Goal: Task Accomplishment & Management: Manage account settings

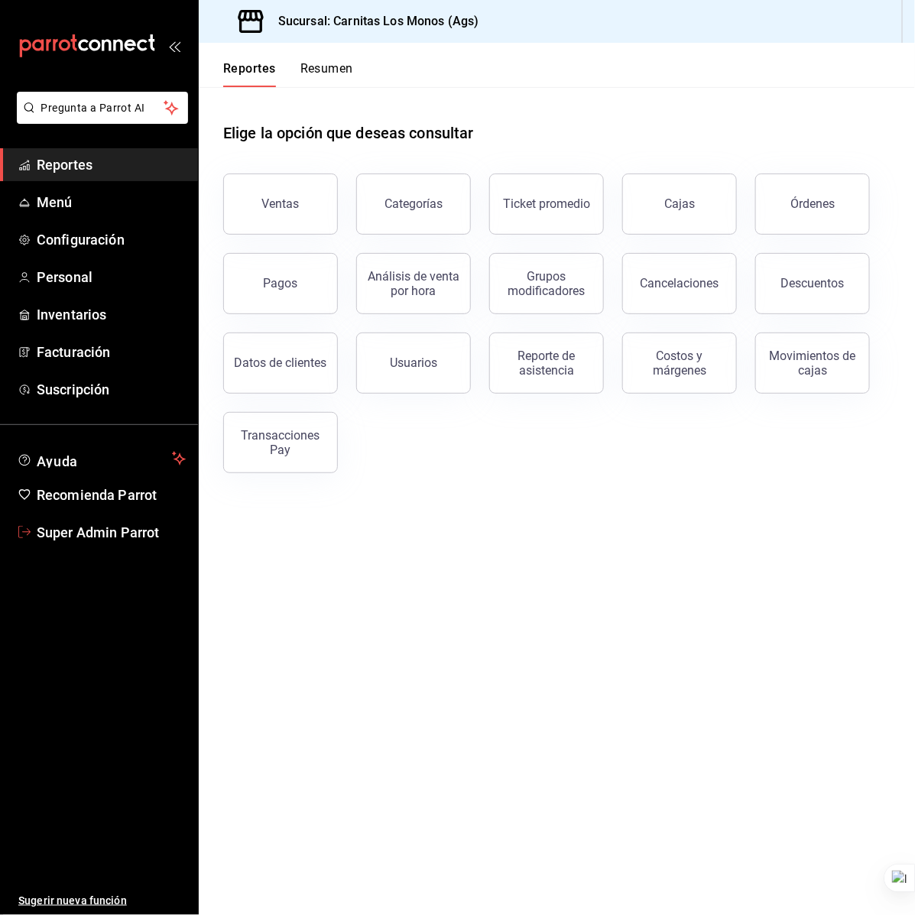
click at [105, 537] on span "Super Admin Parrot" at bounding box center [111, 532] width 149 height 21
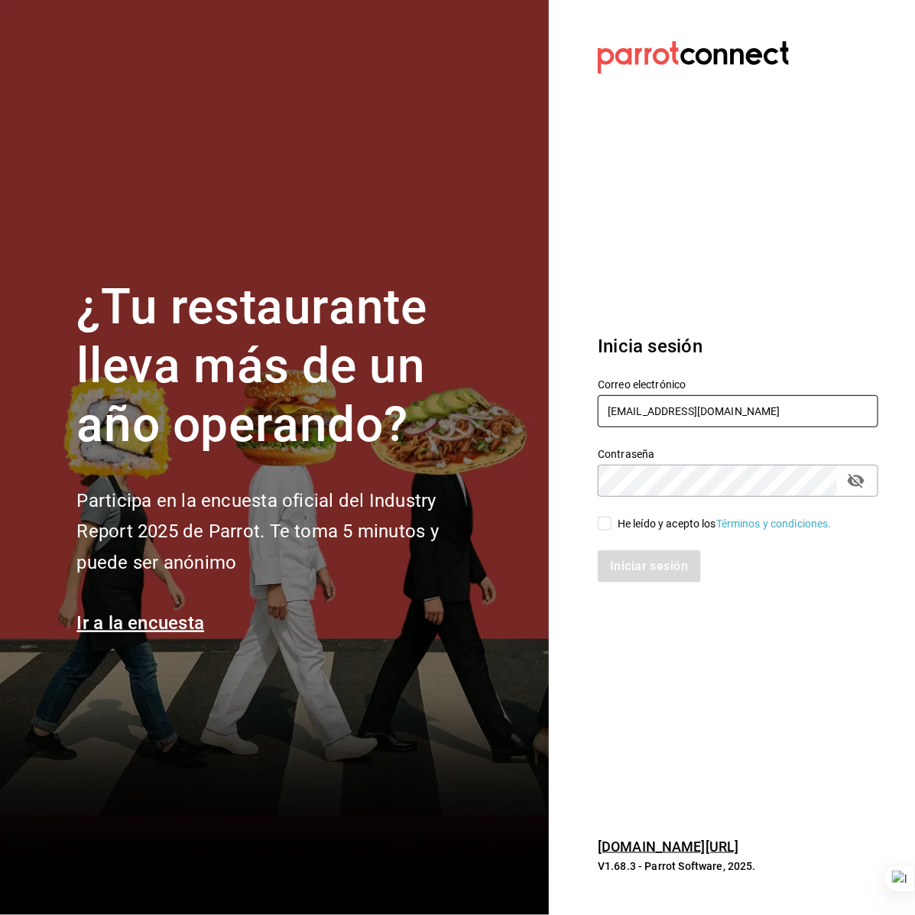
click at [716, 402] on input "carnitas@losmonos.com" at bounding box center [738, 411] width 281 height 32
type input "[PERSON_NAME][EMAIL_ADDRESS][DOMAIN_NAME]"
click at [634, 525] on div "He leído y acepto los Términos y condiciones." at bounding box center [725, 524] width 214 height 16
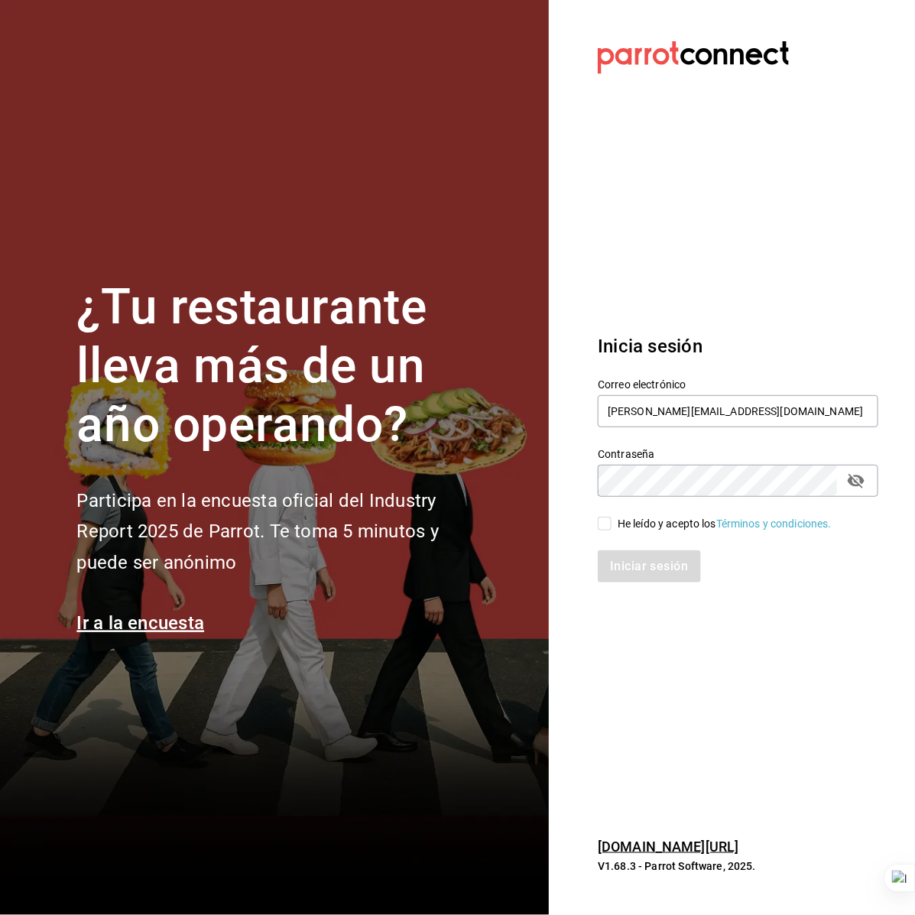
click at [611, 525] on input "He leído y acepto los Términos y condiciones." at bounding box center [605, 524] width 14 height 14
checkbox input "true"
click at [646, 566] on button "Iniciar sesión" at bounding box center [650, 566] width 104 height 32
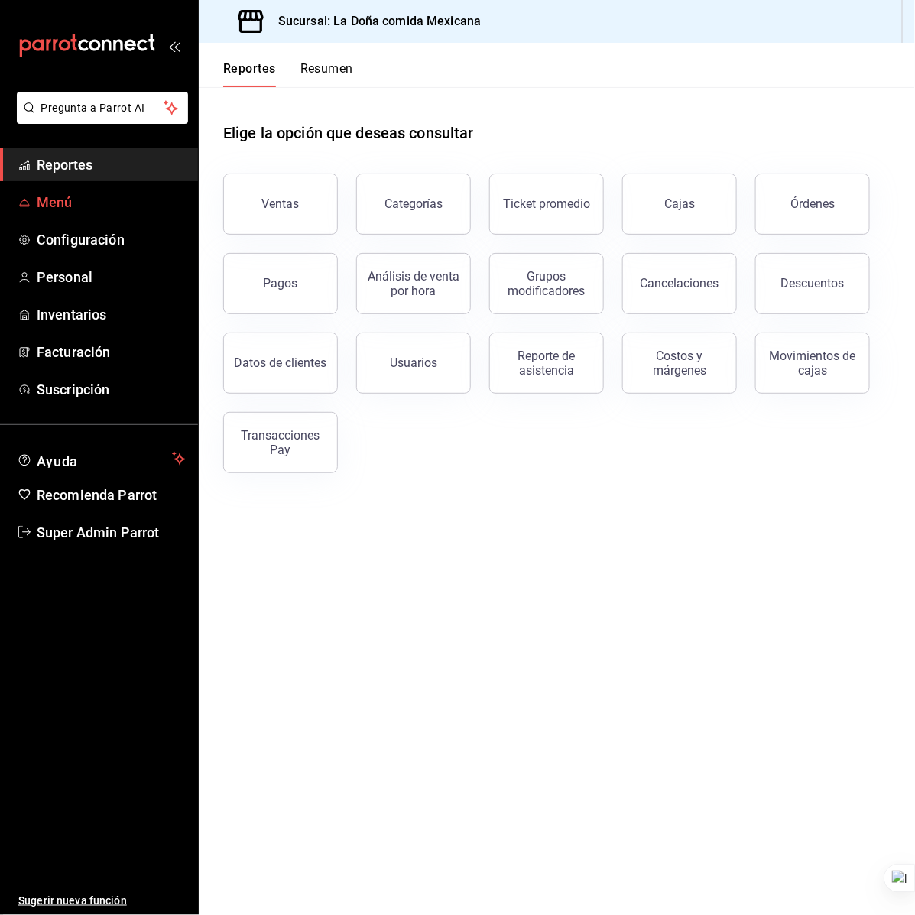
click at [94, 205] on span "Menú" at bounding box center [111, 202] width 149 height 21
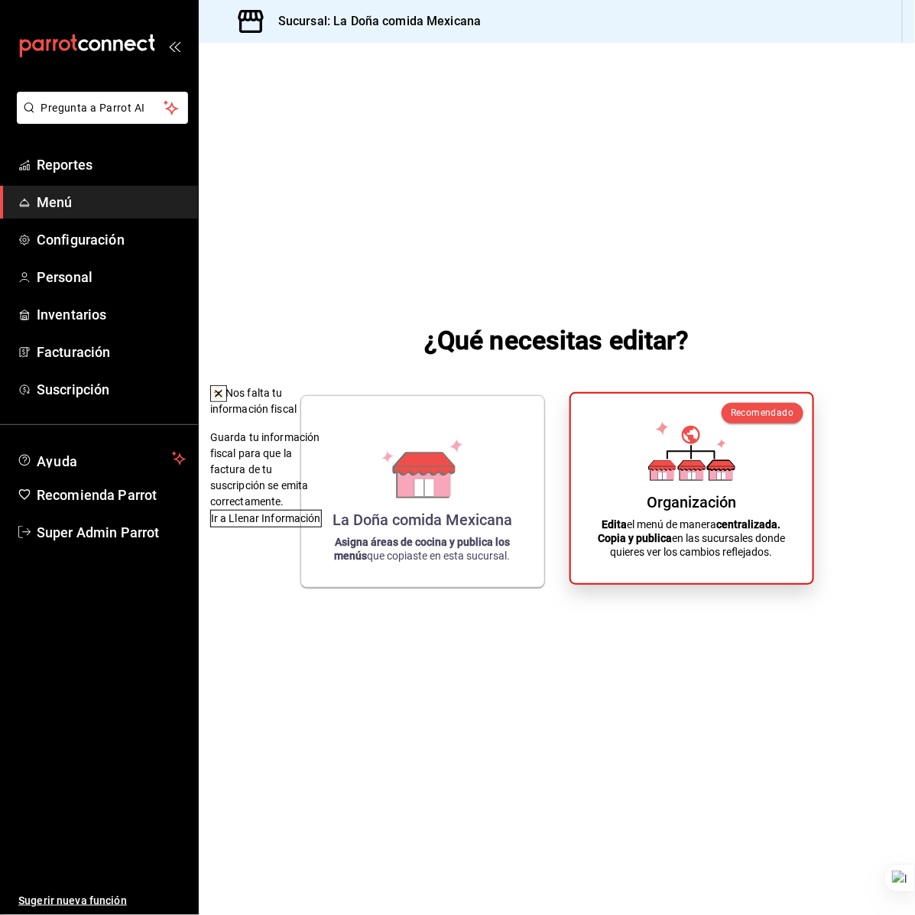
click at [677, 522] on p "Edita el menú de manera centralizada. Copia y publica en las sucursales donde q…" at bounding box center [691, 537] width 205 height 41
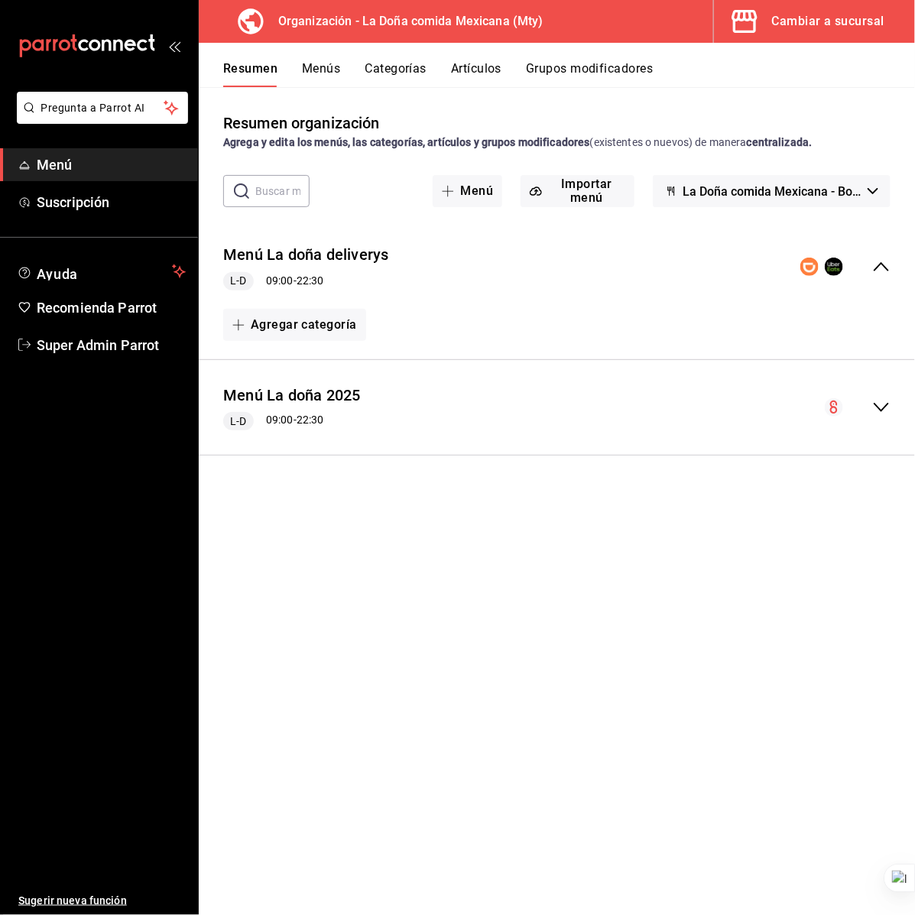
click at [326, 79] on button "Menús" at bounding box center [321, 74] width 38 height 26
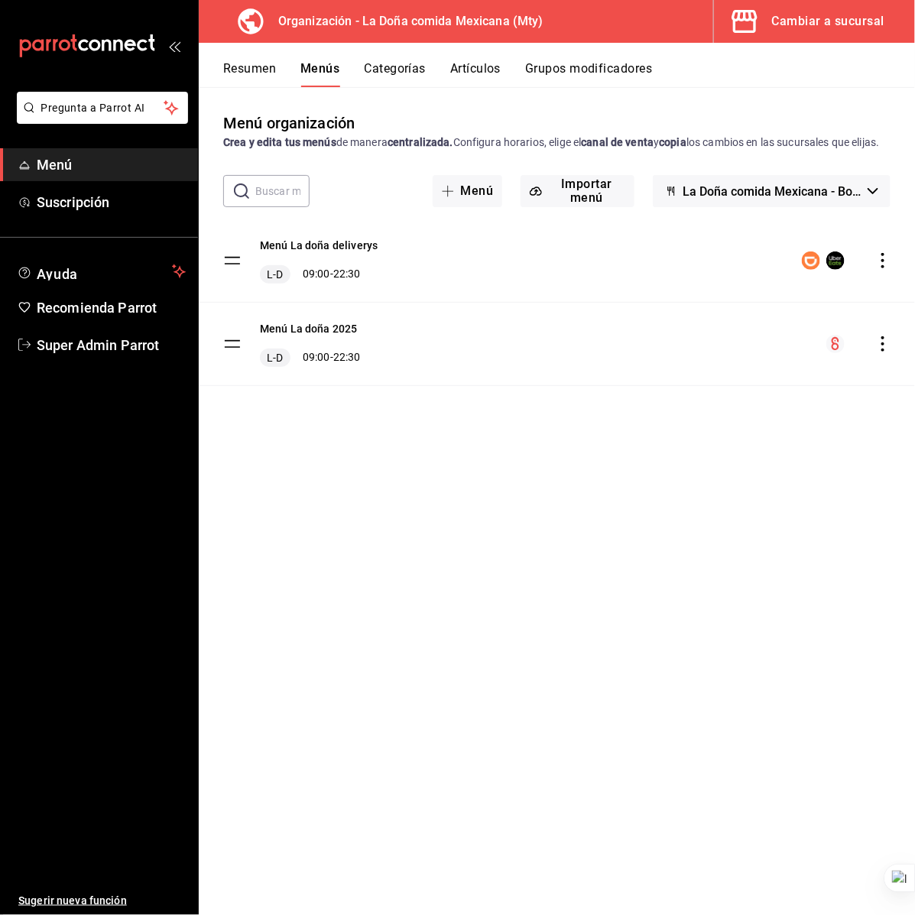
click at [398, 464] on div "Menú organización Crea y edita tus menús de manera centralizada. Configura hora…" at bounding box center [557, 513] width 716 height 803
click at [394, 77] on button "Categorías" at bounding box center [396, 74] width 62 height 26
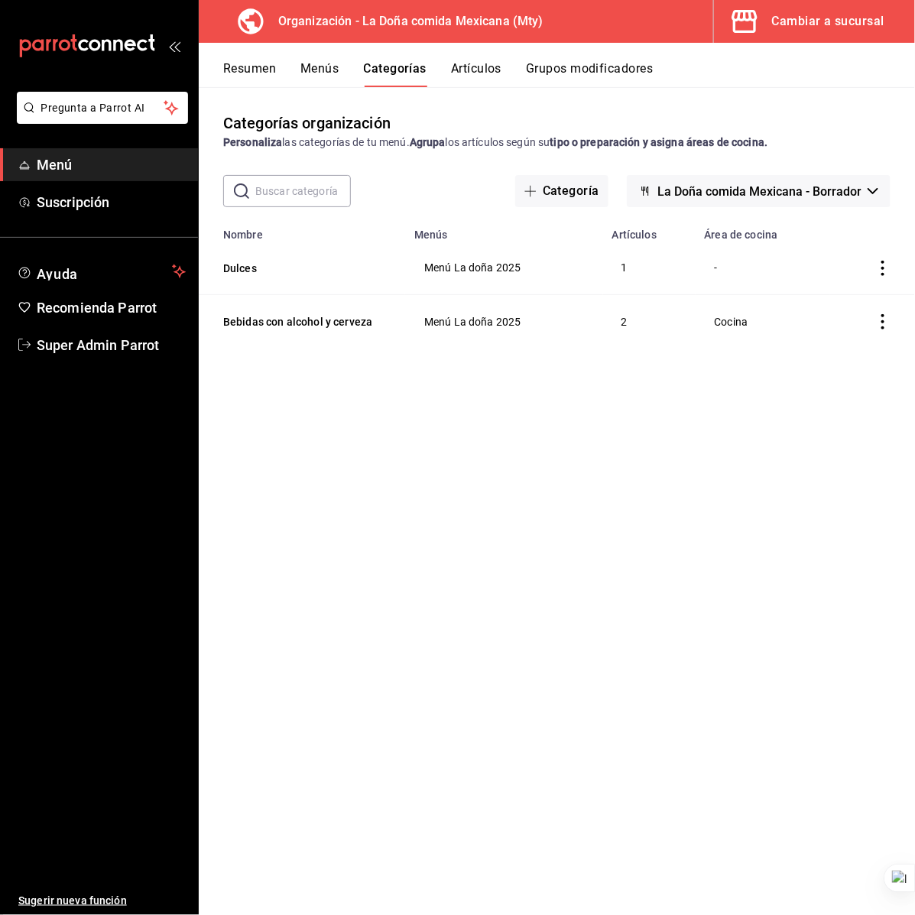
click at [330, 63] on button "Menús" at bounding box center [319, 74] width 38 height 26
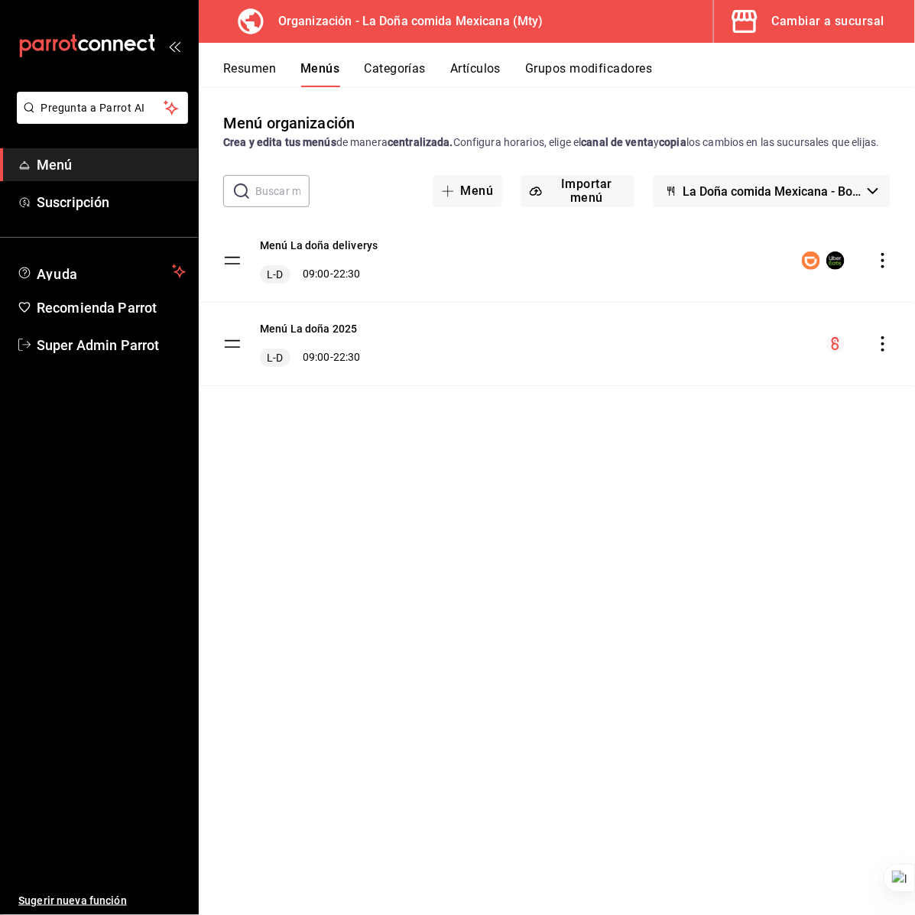
click at [371, 67] on button "Categorías" at bounding box center [396, 74] width 62 height 26
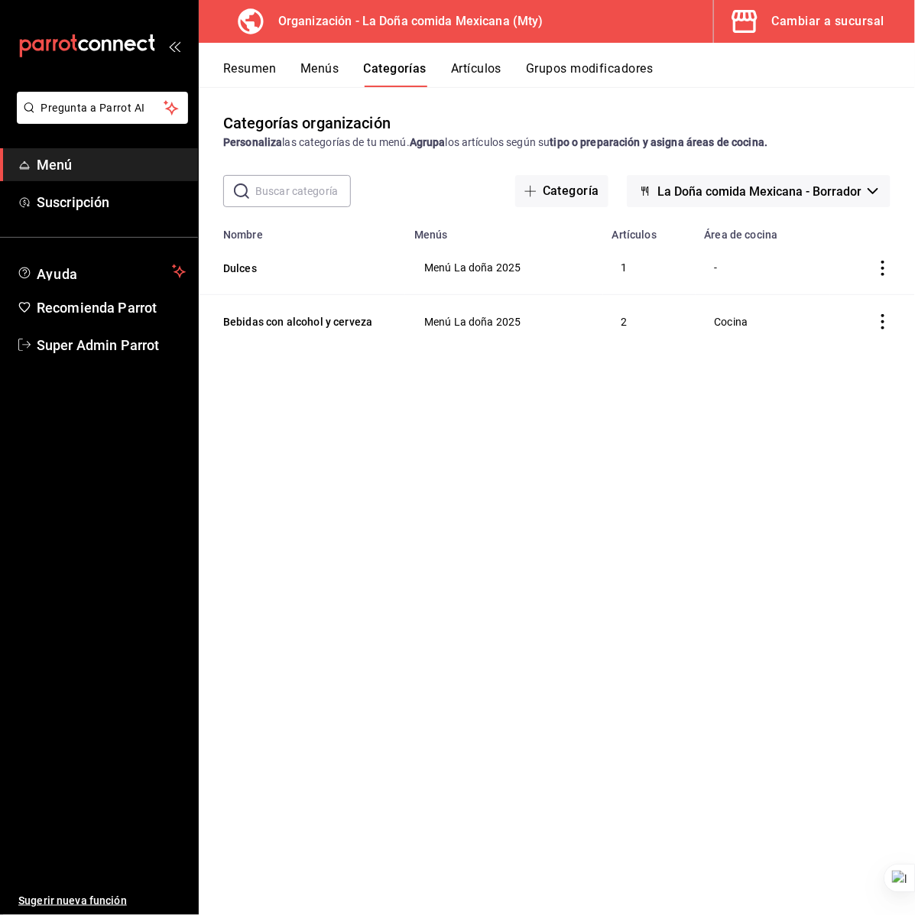
click at [799, 195] on span "La Doña comida Mexicana - Borrador" at bounding box center [759, 191] width 204 height 15
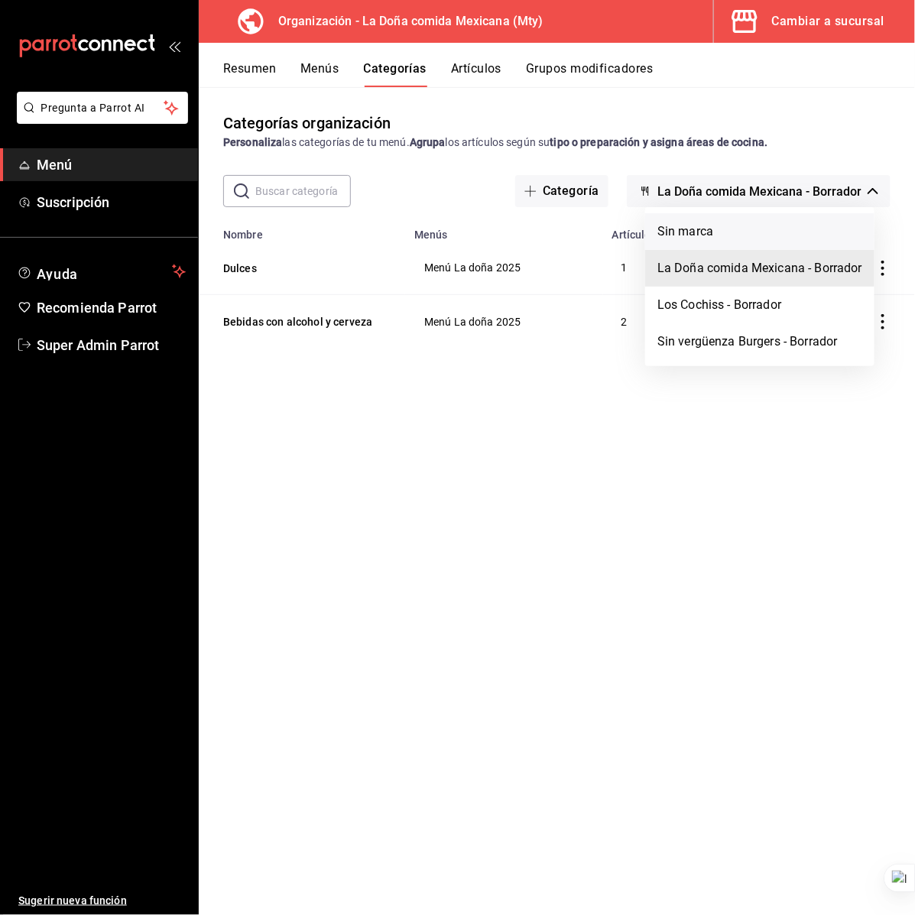
click at [770, 235] on li "Sin marca" at bounding box center [759, 231] width 229 height 37
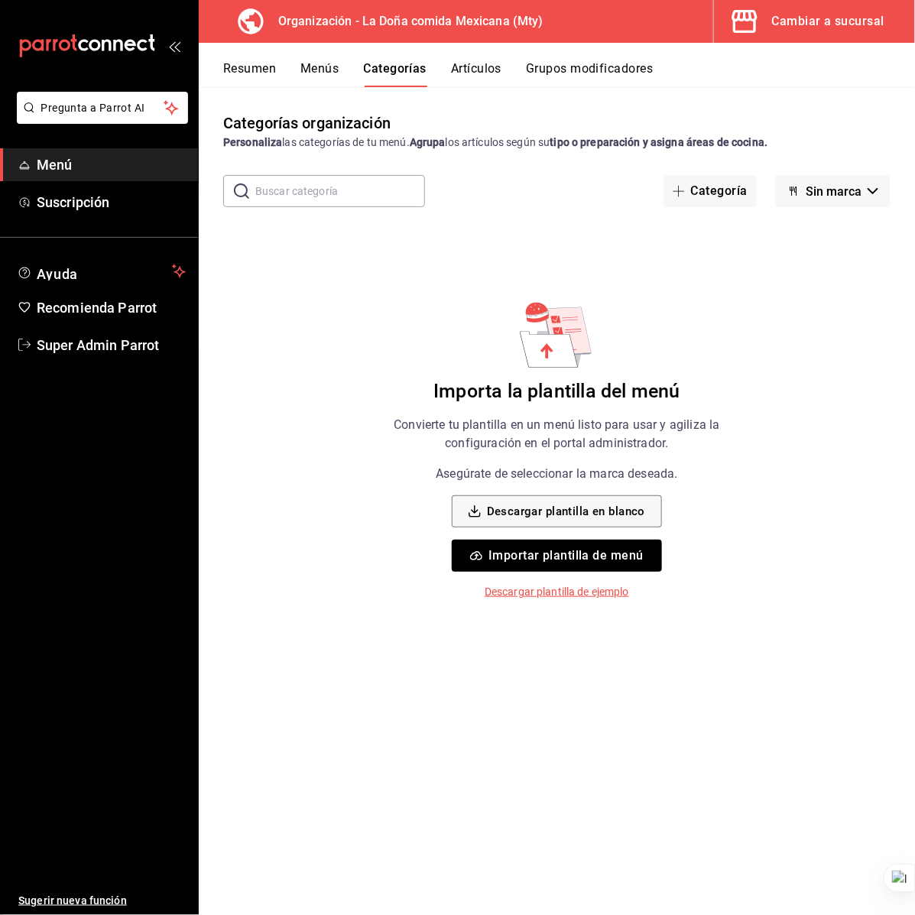
click at [816, 193] on span "Sin marca" at bounding box center [834, 191] width 56 height 15
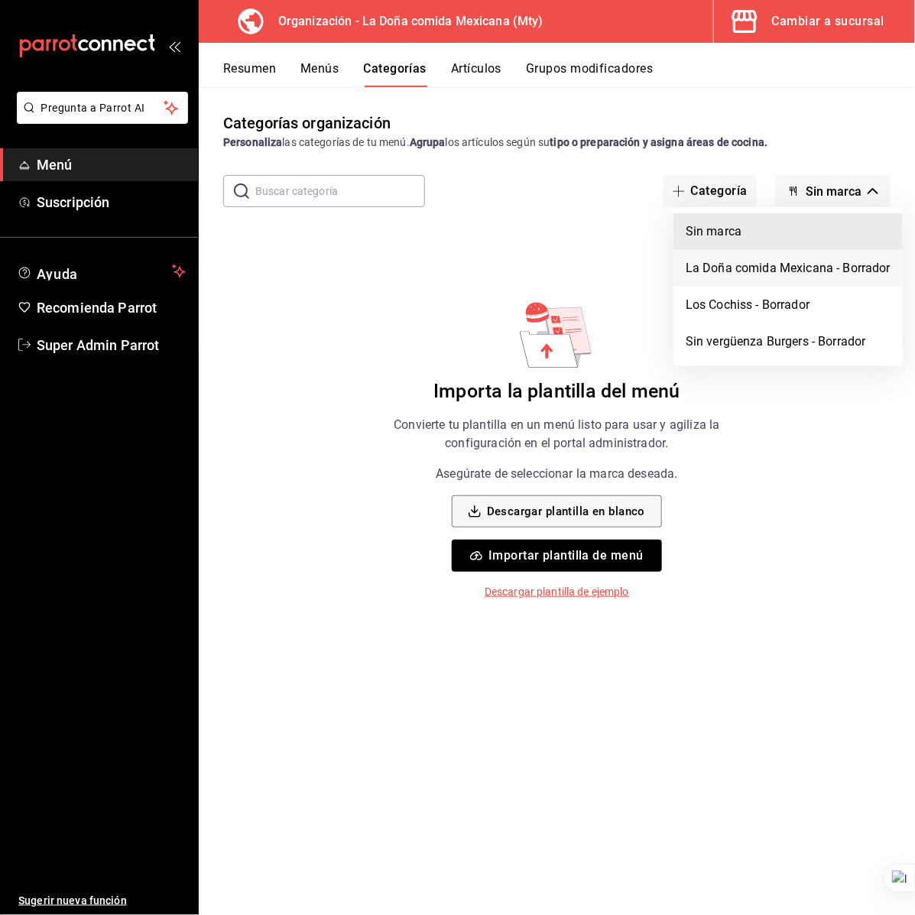
click at [767, 268] on li "La Doña comida Mexicana - Borrador" at bounding box center [787, 268] width 229 height 37
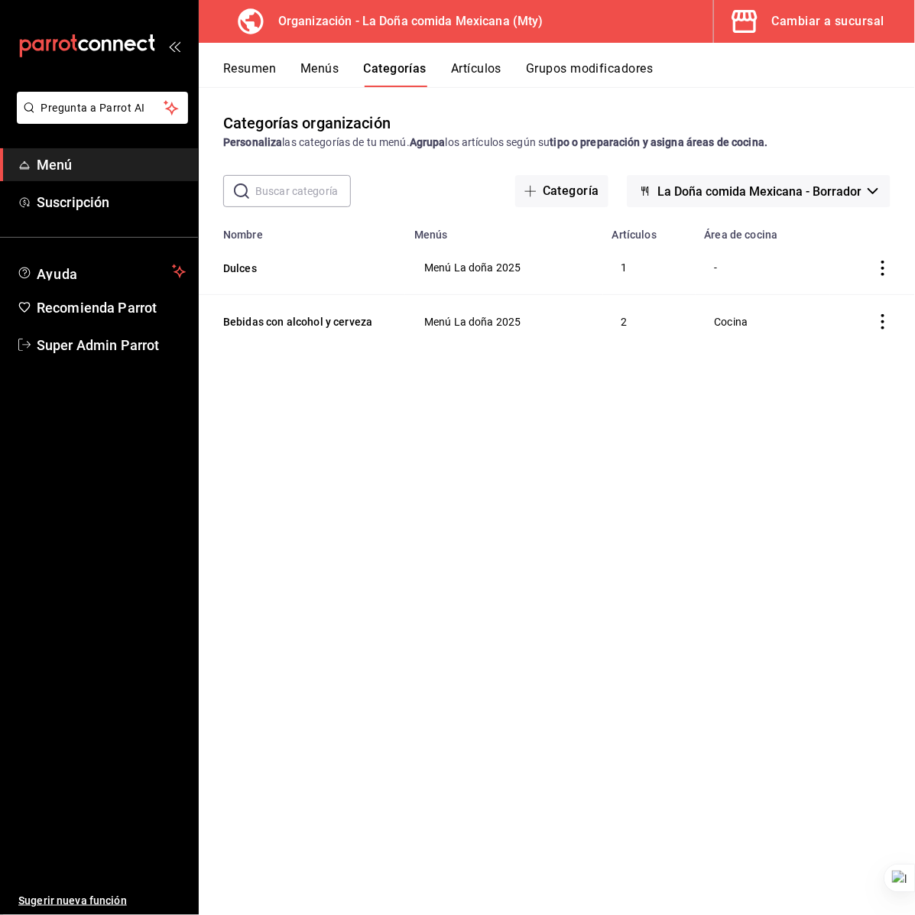
click at [499, 275] on td "Menú La doña 2025" at bounding box center [504, 268] width 198 height 54
click at [543, 279] on td "Menú La doña 2025" at bounding box center [504, 268] width 198 height 54
click at [329, 73] on button "Menús" at bounding box center [319, 74] width 38 height 26
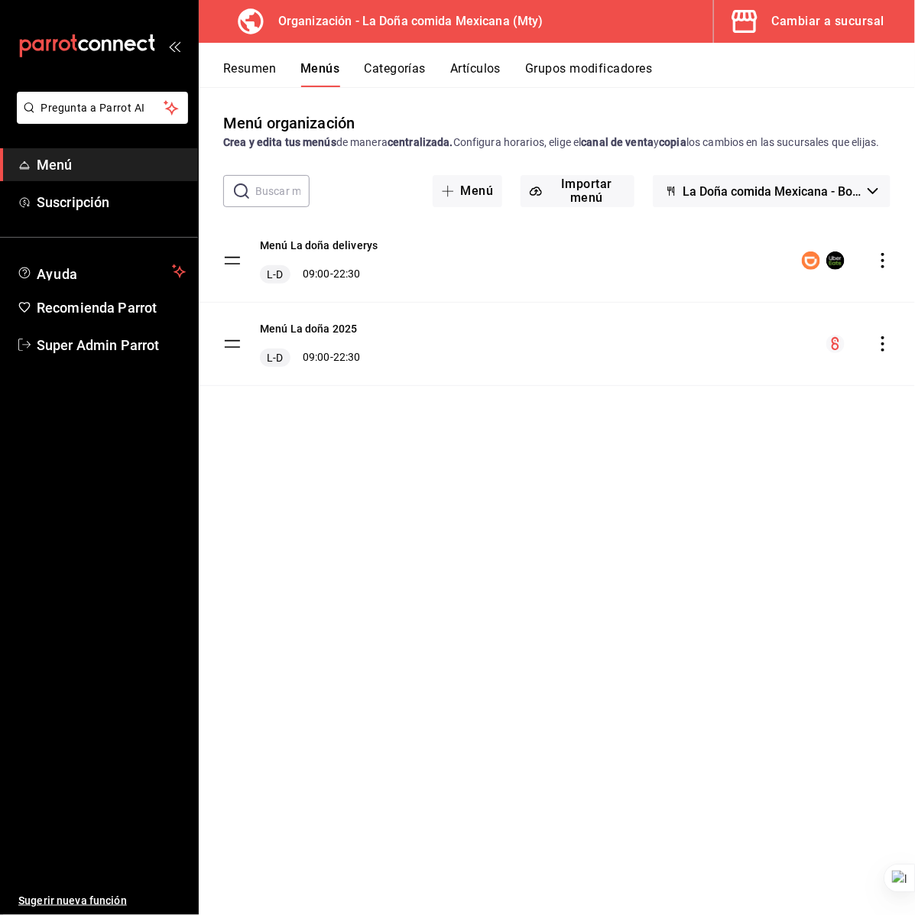
click at [371, 200] on div "​ ​ Menú Importar menú La Doña comida Mexicana - Borrador" at bounding box center [557, 191] width 716 height 32
drag, startPoint x: 354, startPoint y: 522, endPoint x: 430, endPoint y: 380, distance: 161.4
click at [356, 521] on div "Menú organización Crea y edita tus menús de manera centralizada. Configura hora…" at bounding box center [557, 513] width 716 height 803
click at [800, 32] on button "Cambiar a sucursal" at bounding box center [808, 21] width 189 height 43
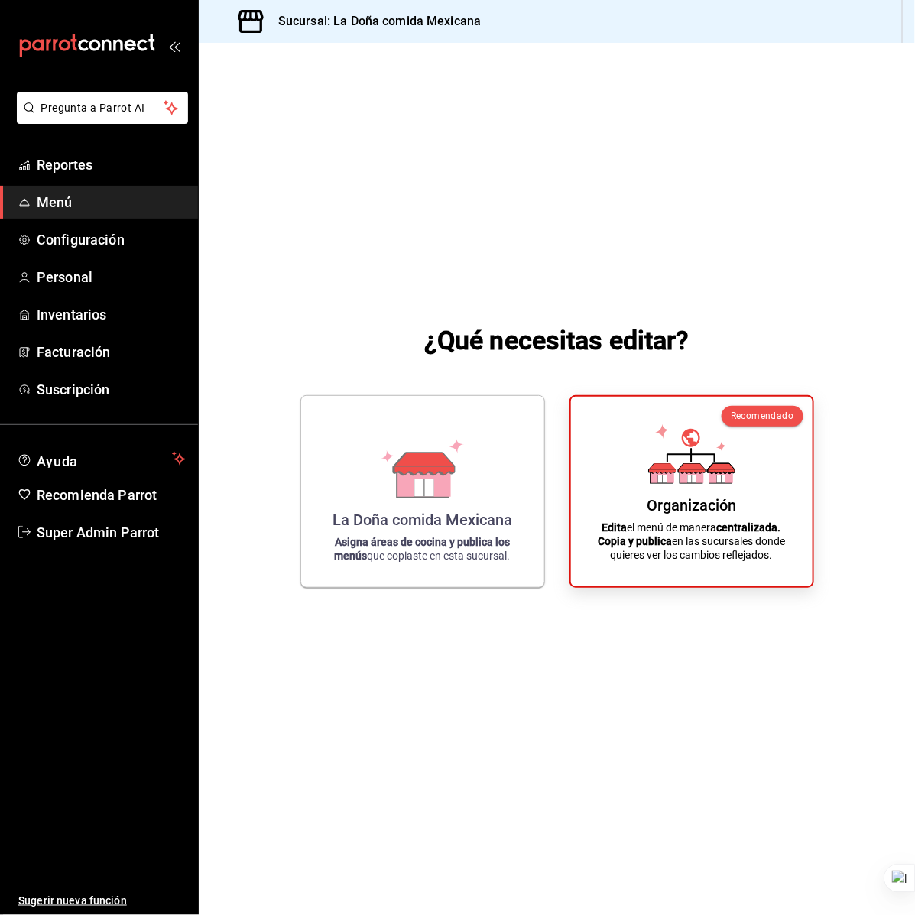
click at [94, 200] on span "Menú" at bounding box center [111, 202] width 149 height 21
click at [449, 457] on icon at bounding box center [422, 466] width 87 height 60
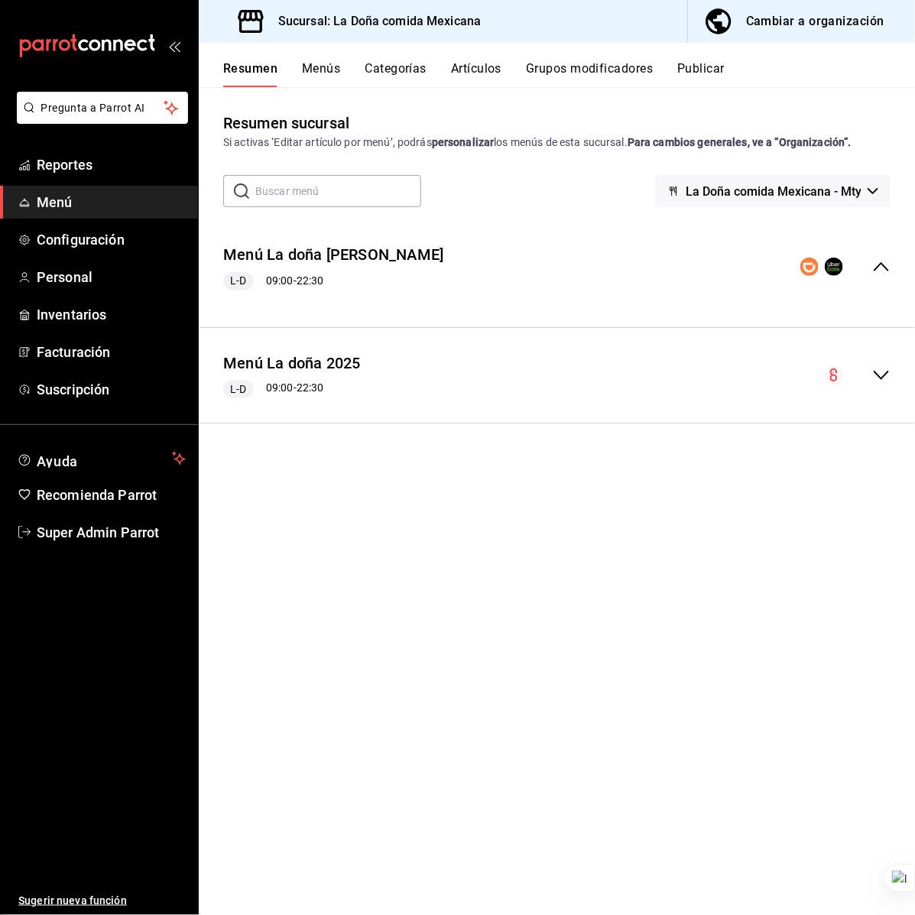
click at [325, 71] on button "Menús" at bounding box center [321, 74] width 38 height 26
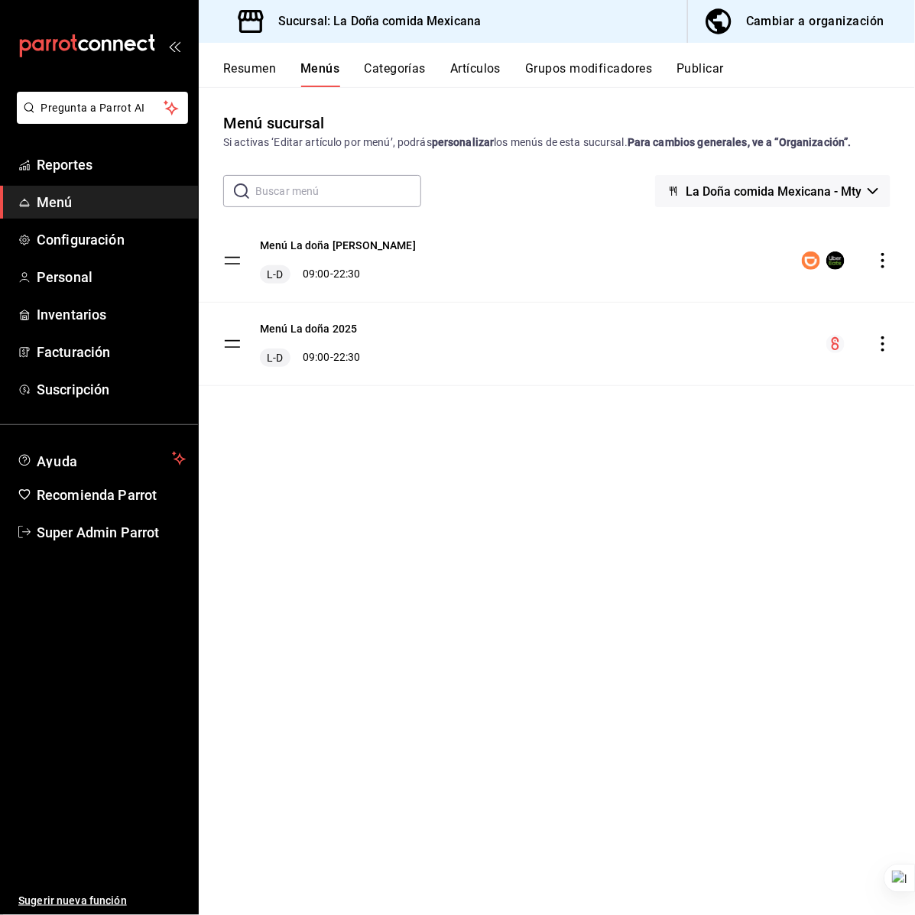
click at [376, 59] on div "Resumen Menús Categorías Artículos Grupos modificadores Publicar" at bounding box center [557, 65] width 716 height 44
click at [391, 65] on button "Categorías" at bounding box center [396, 74] width 62 height 26
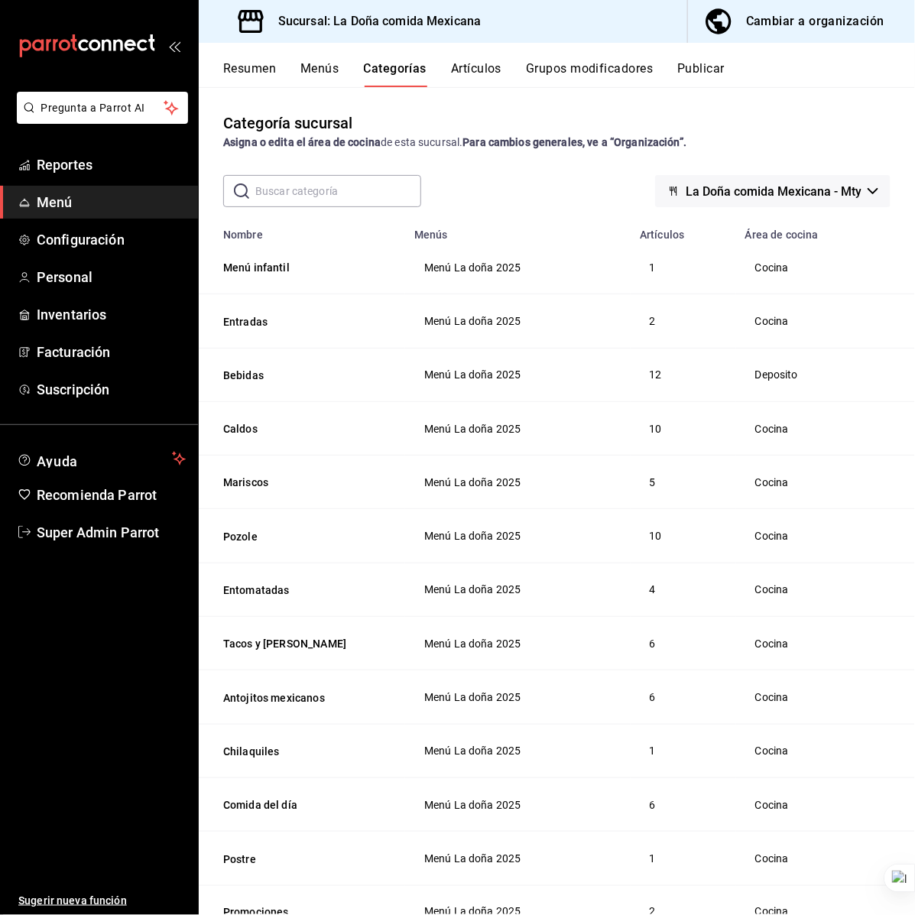
click at [742, 192] on span "La Doña comida Mexicana - Mty" at bounding box center [774, 191] width 176 height 15
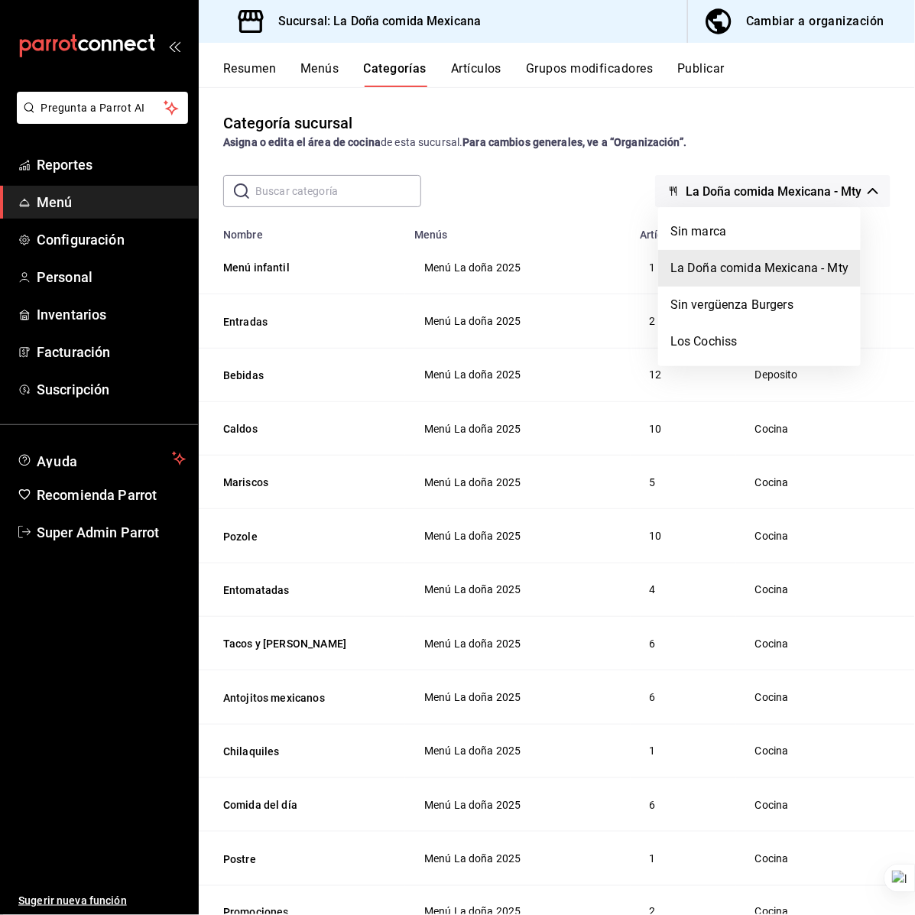
click at [829, 25] on div at bounding box center [457, 457] width 915 height 915
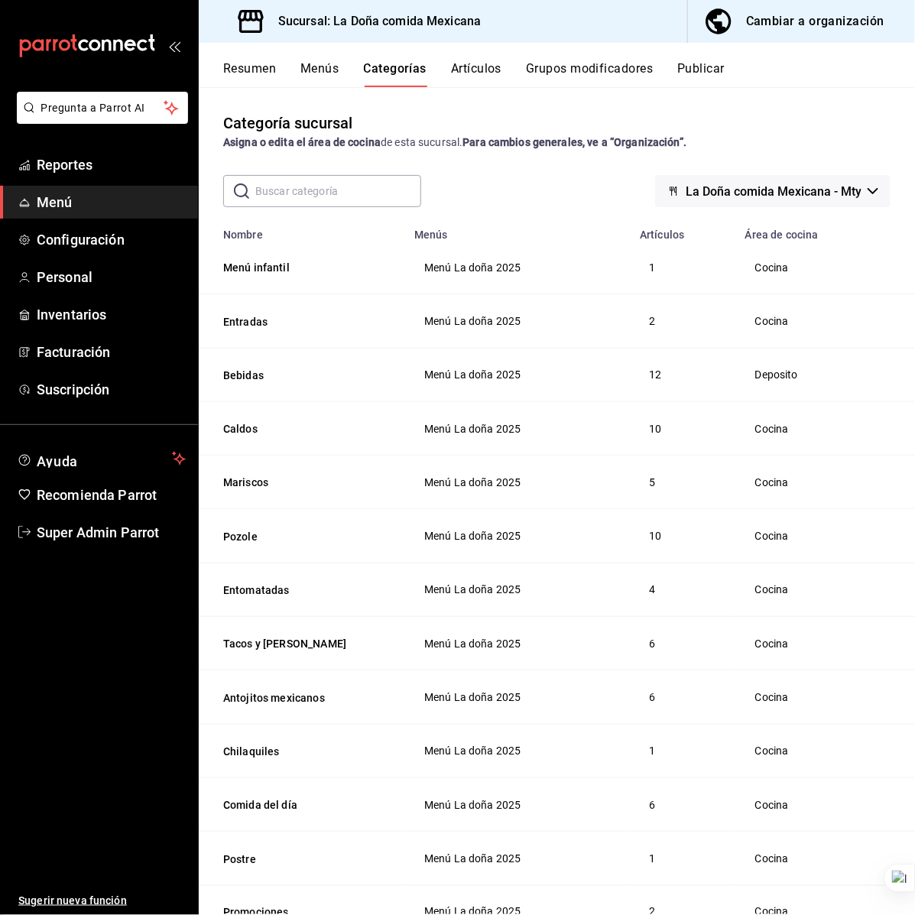
click at [835, 16] on div "Cambiar a organización" at bounding box center [815, 21] width 138 height 21
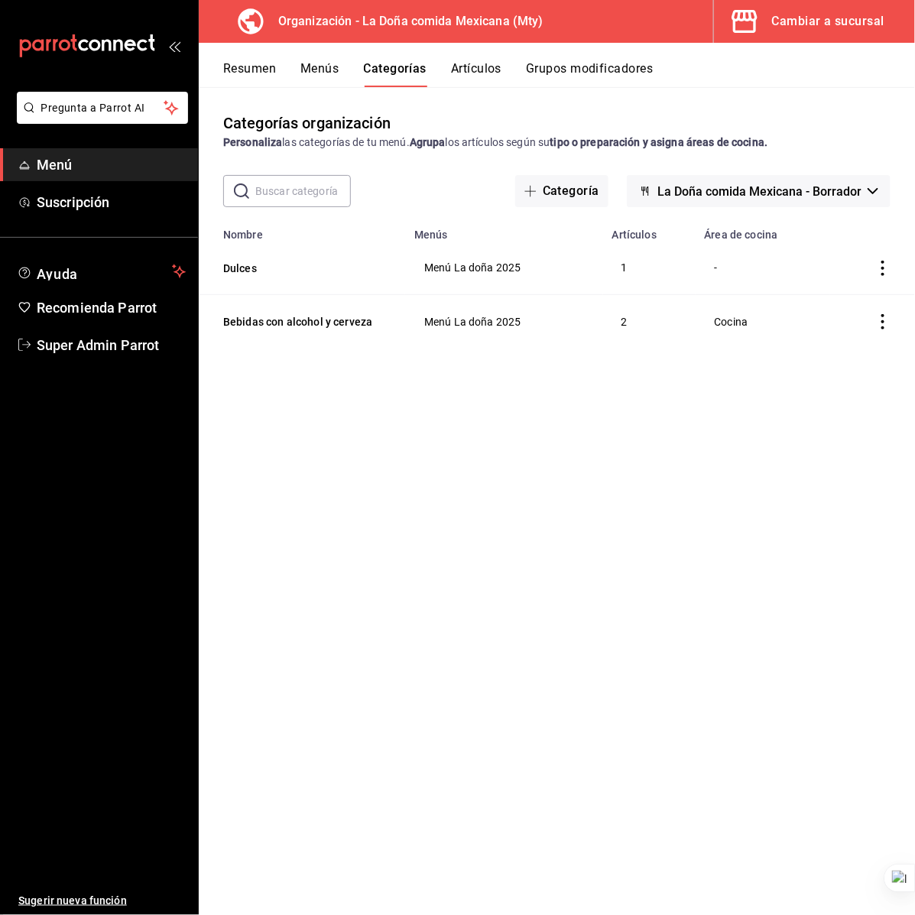
click at [469, 70] on button "Artículos" at bounding box center [476, 74] width 50 height 26
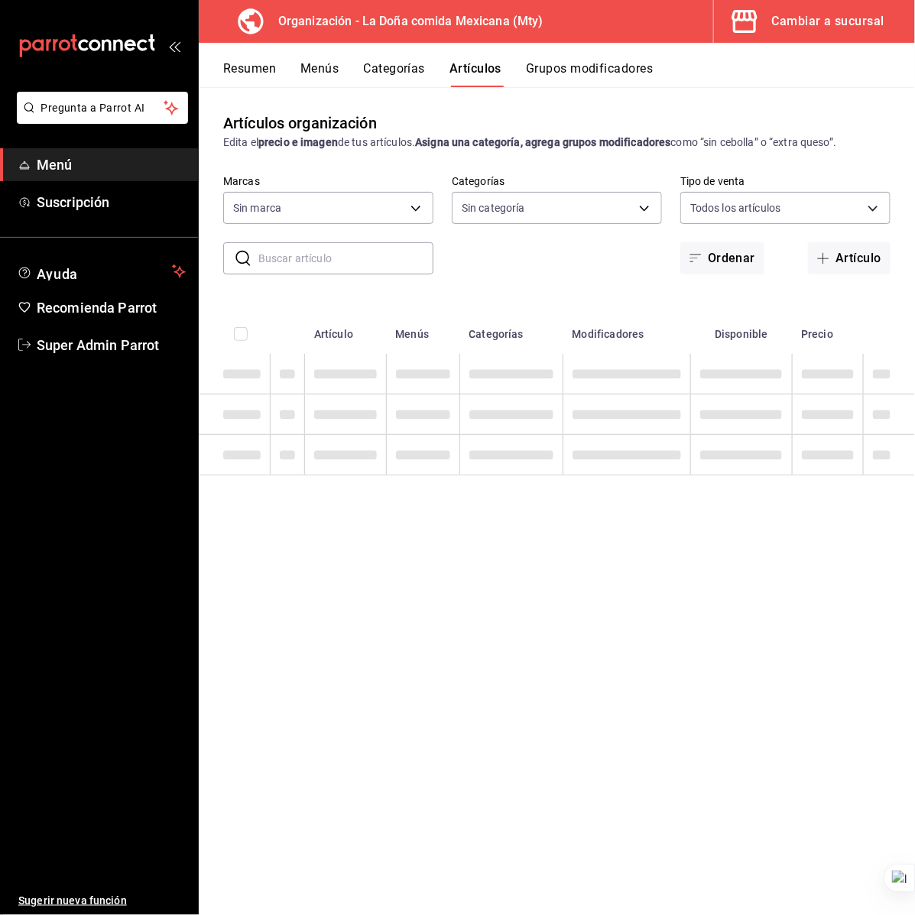
type input "807d94b5-1b38-4ed6-a3df-467630bb9ad2,7bdc5ec2-7f18-46f5-b122-544e67ef907d,7c02d…"
type input "ff8f75b5-2589-4a91-bf5d-3045087fe17e,c84416b8-745f-45a0-908e-04682ce549ea,90ab8…"
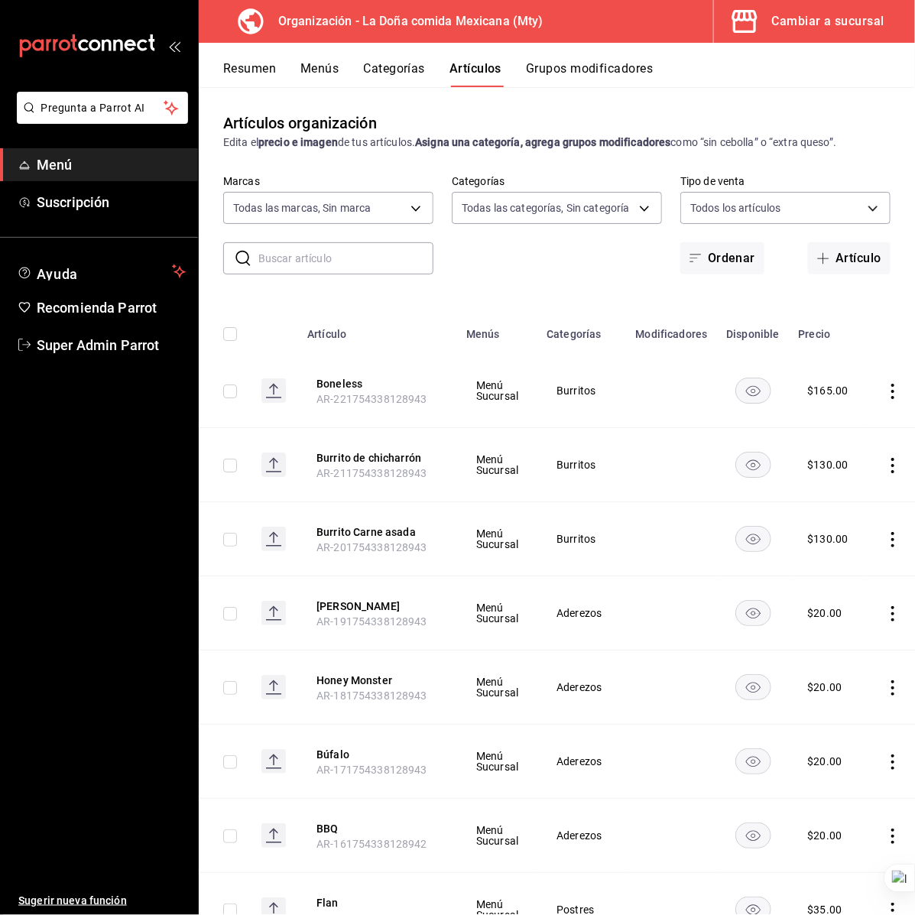
click at [394, 65] on button "Categorías" at bounding box center [395, 74] width 62 height 26
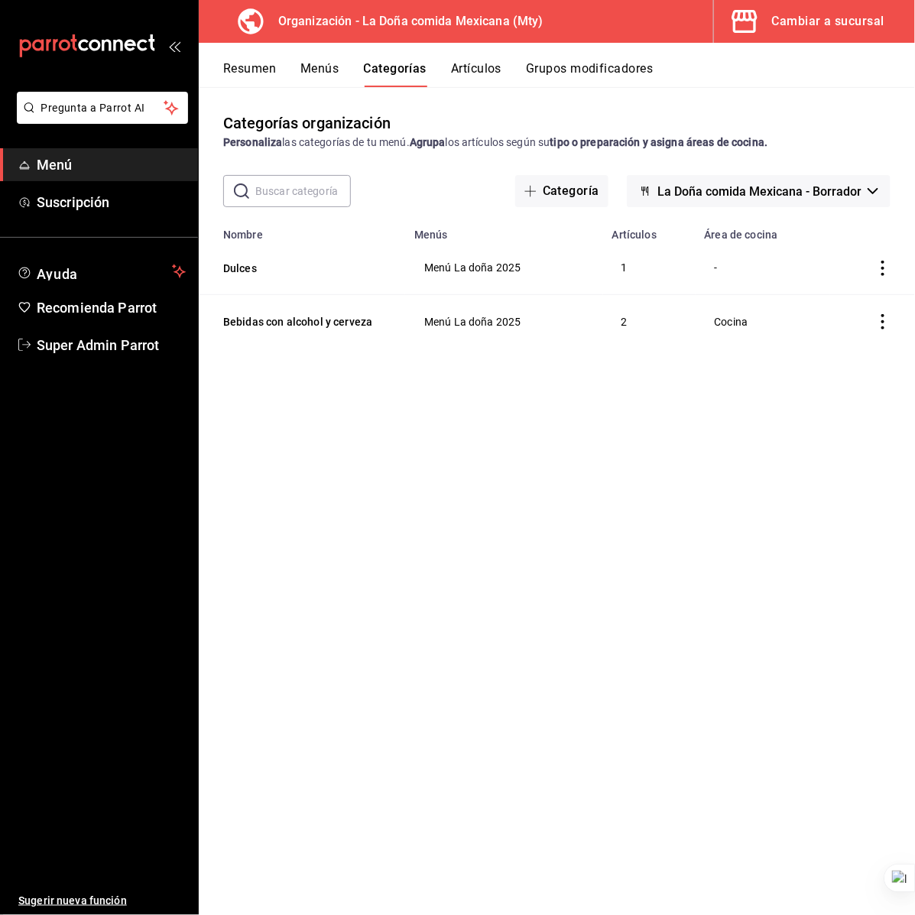
click at [854, 190] on span "La Doña comida Mexicana - Borrador" at bounding box center [759, 191] width 204 height 15
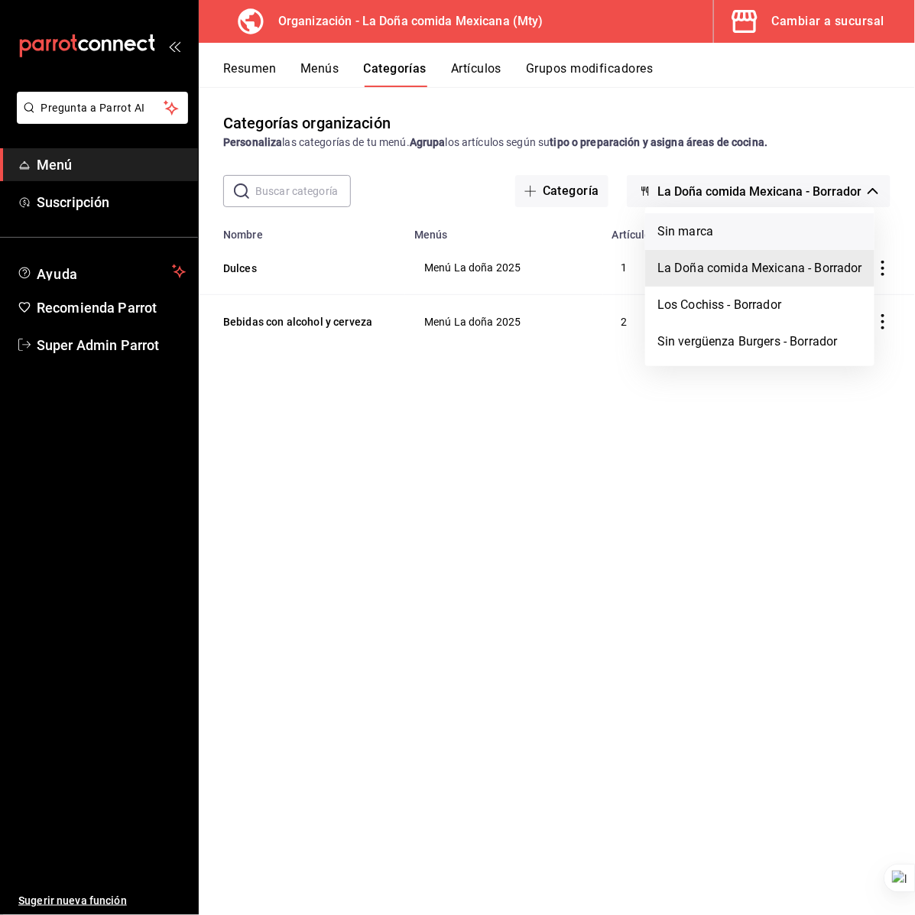
click at [741, 224] on li "Sin marca" at bounding box center [759, 231] width 229 height 37
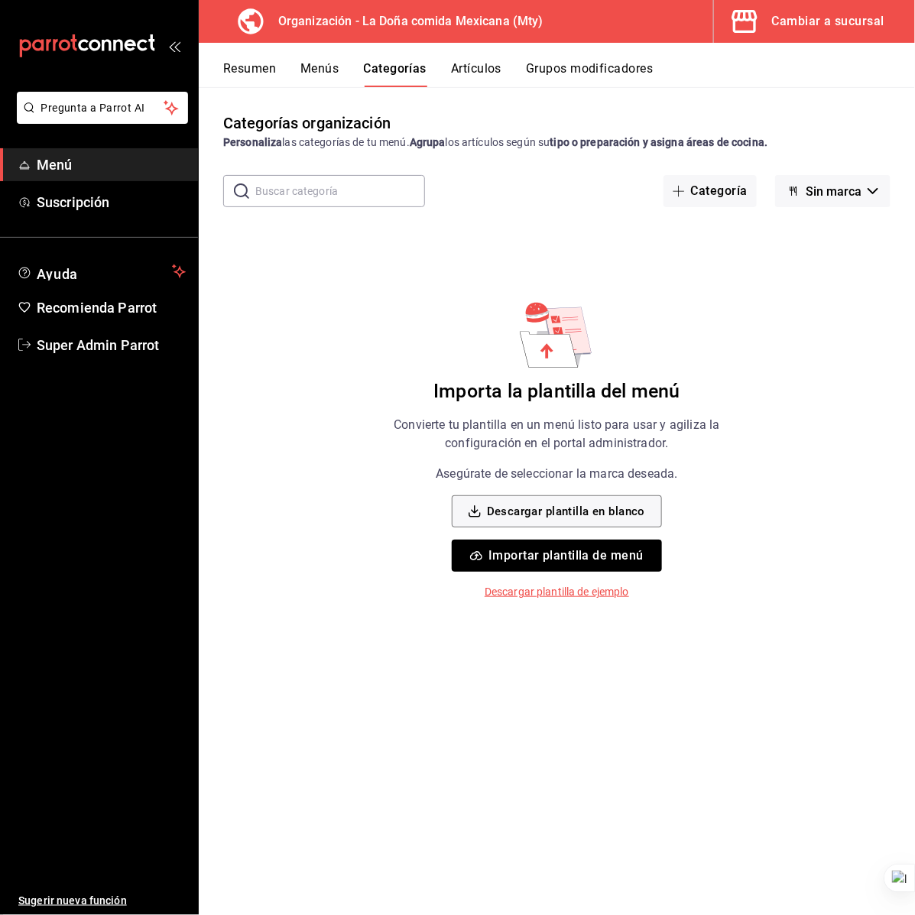
click at [788, 181] on button "Sin marca" at bounding box center [832, 191] width 115 height 32
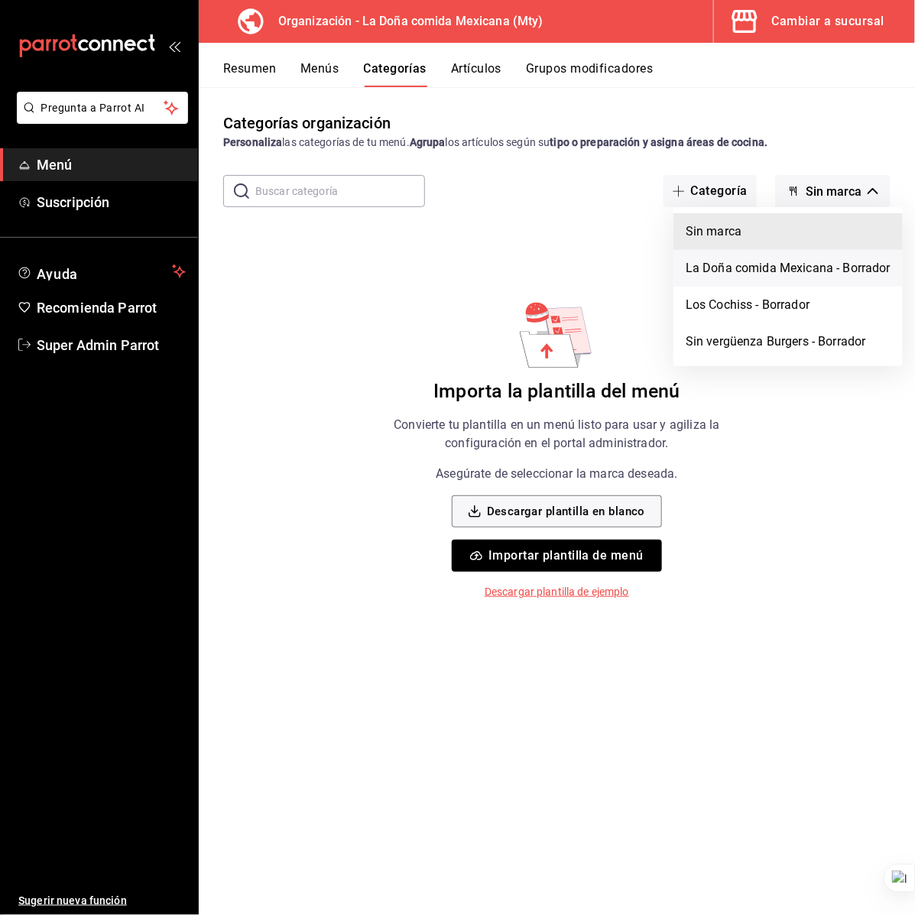
click at [826, 265] on li "La Doña comida Mexicana - Borrador" at bounding box center [787, 268] width 229 height 37
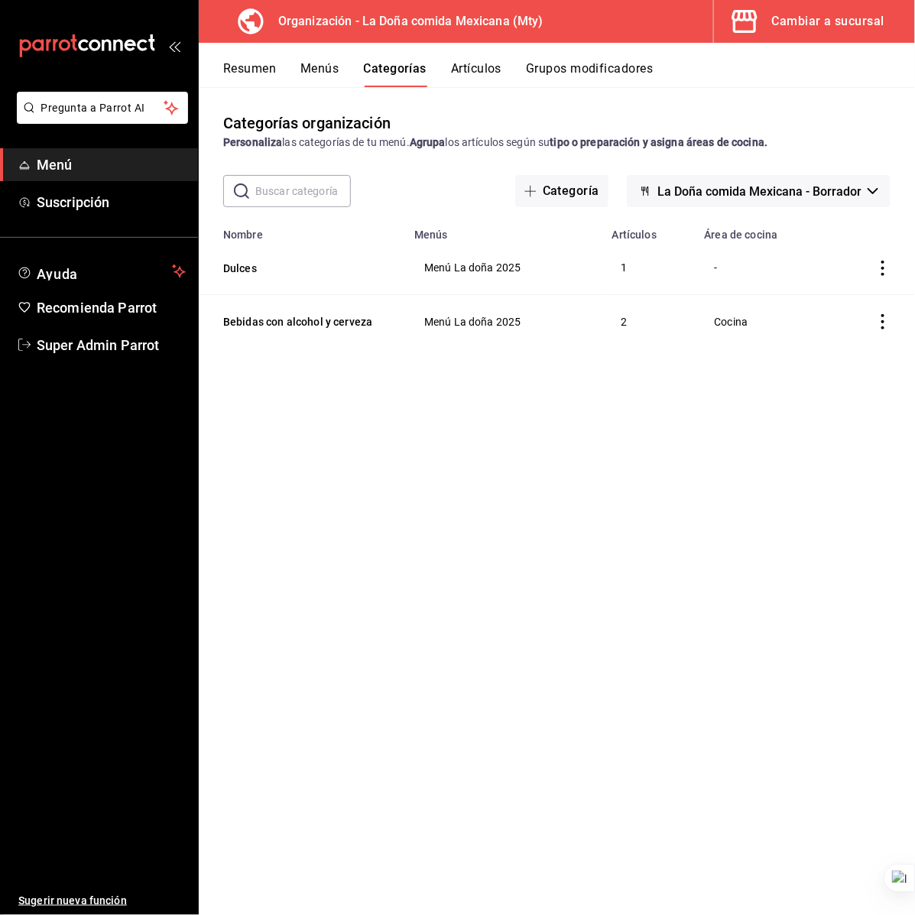
click at [346, 73] on div "Resumen Menús Categorías Artículos Grupos modificadores" at bounding box center [569, 74] width 692 height 26
click at [326, 70] on button "Menús" at bounding box center [319, 74] width 38 height 26
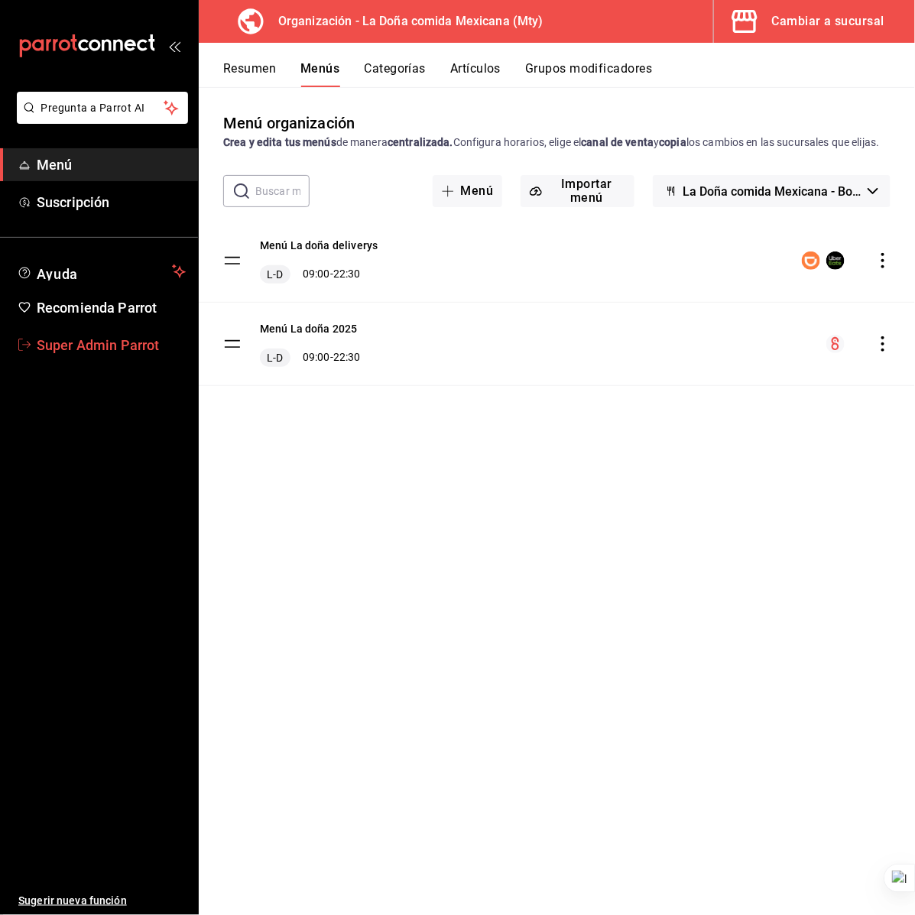
click at [102, 346] on span "Super Admin Parrot" at bounding box center [111, 345] width 149 height 21
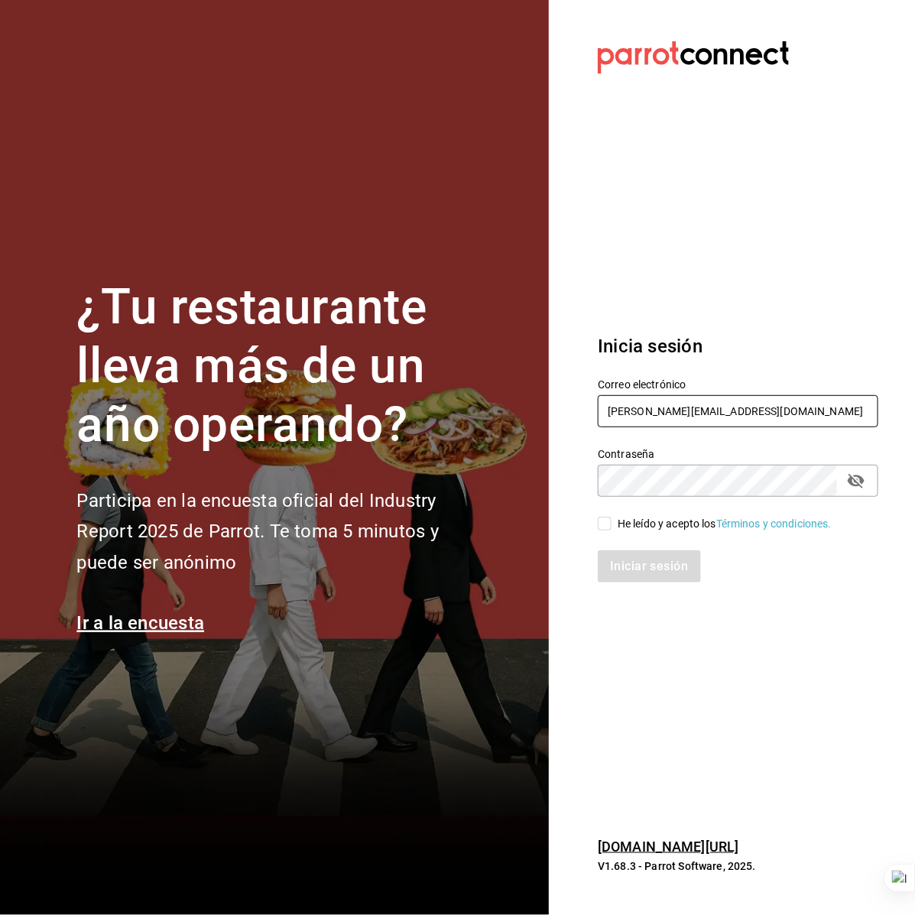
click at [666, 410] on input "[PERSON_NAME][EMAIL_ADDRESS][DOMAIN_NAME]" at bounding box center [738, 411] width 281 height 32
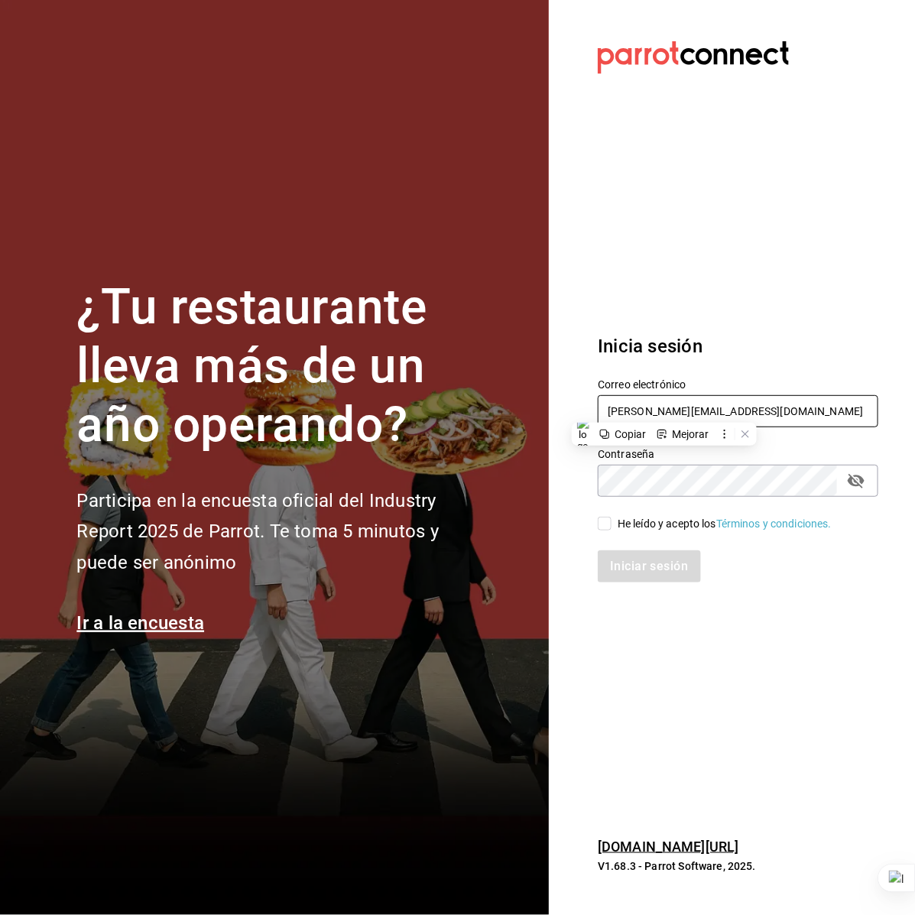
click at [666, 410] on input "[PERSON_NAME][EMAIL_ADDRESS][DOMAIN_NAME]" at bounding box center [738, 411] width 281 height 32
click at [860, 482] on icon "passwordField" at bounding box center [856, 481] width 18 height 18
drag, startPoint x: 767, startPoint y: 242, endPoint x: 738, endPoint y: 285, distance: 52.4
click at [767, 242] on section "Datos incorrectos. Verifica que tu Correo o Contraseña estén bien escritos. Ini…" at bounding box center [732, 457] width 366 height 915
click at [604, 522] on input "He leído y acepto los Términos y condiciones." at bounding box center [605, 524] width 14 height 14
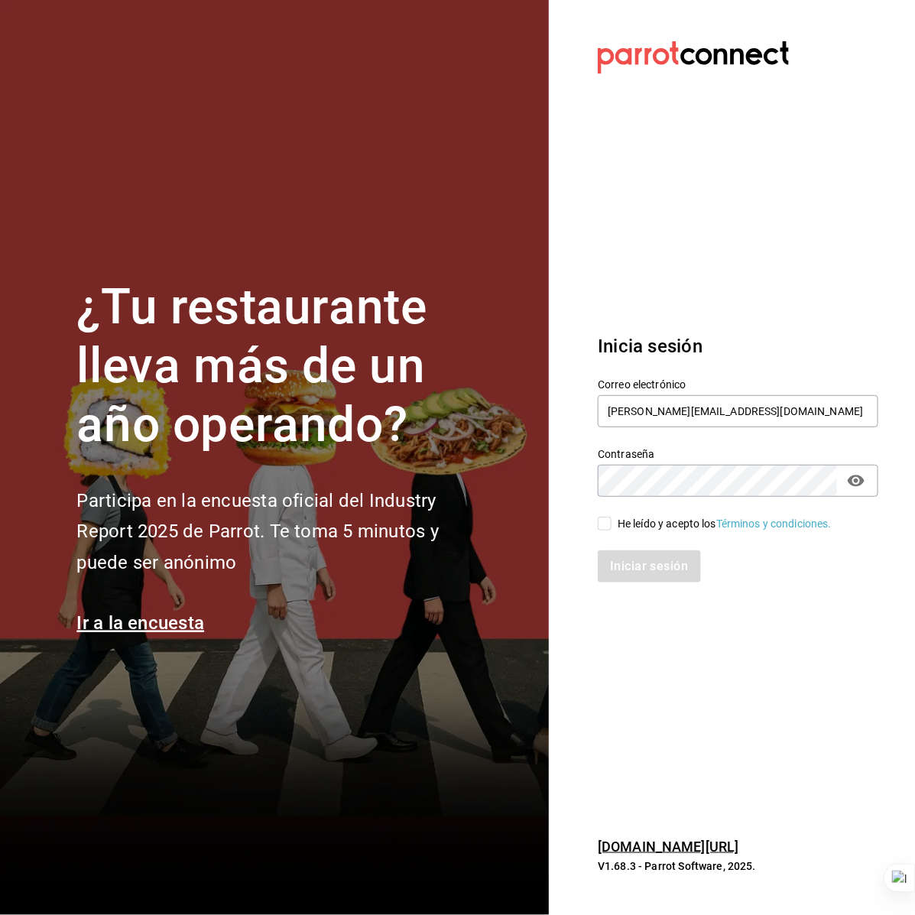
checkbox input "true"
click at [612, 552] on button "Iniciar sesión" at bounding box center [650, 566] width 104 height 32
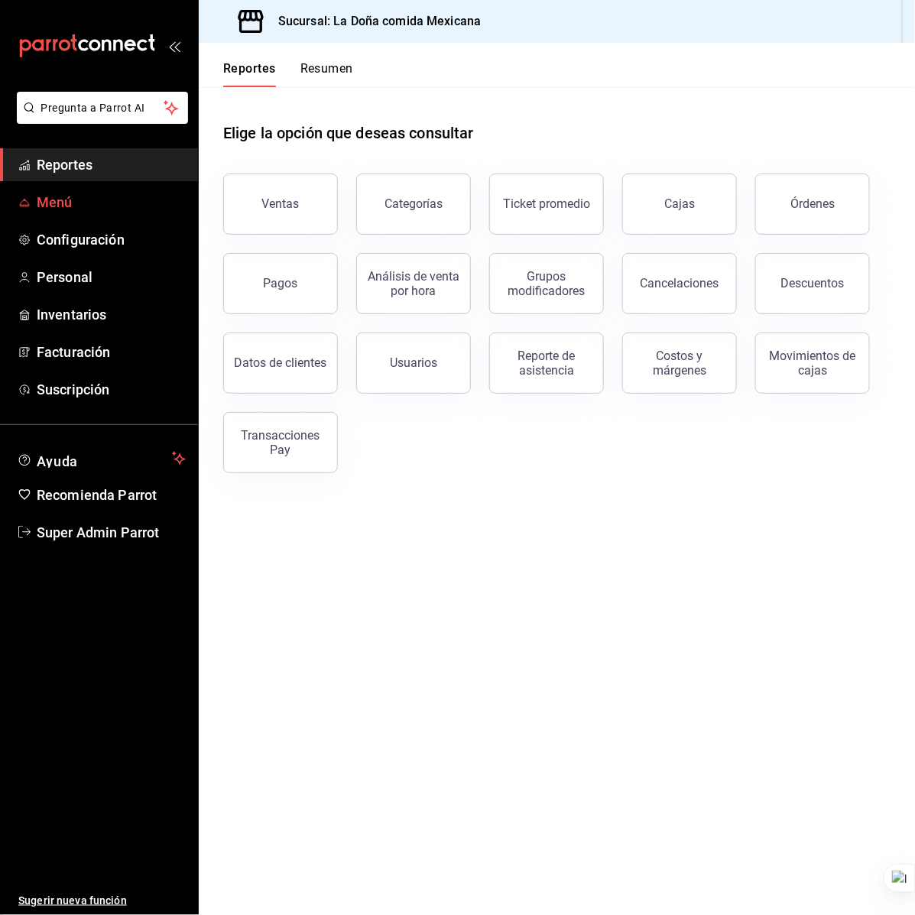
click at [74, 205] on span "Menú" at bounding box center [111, 202] width 149 height 21
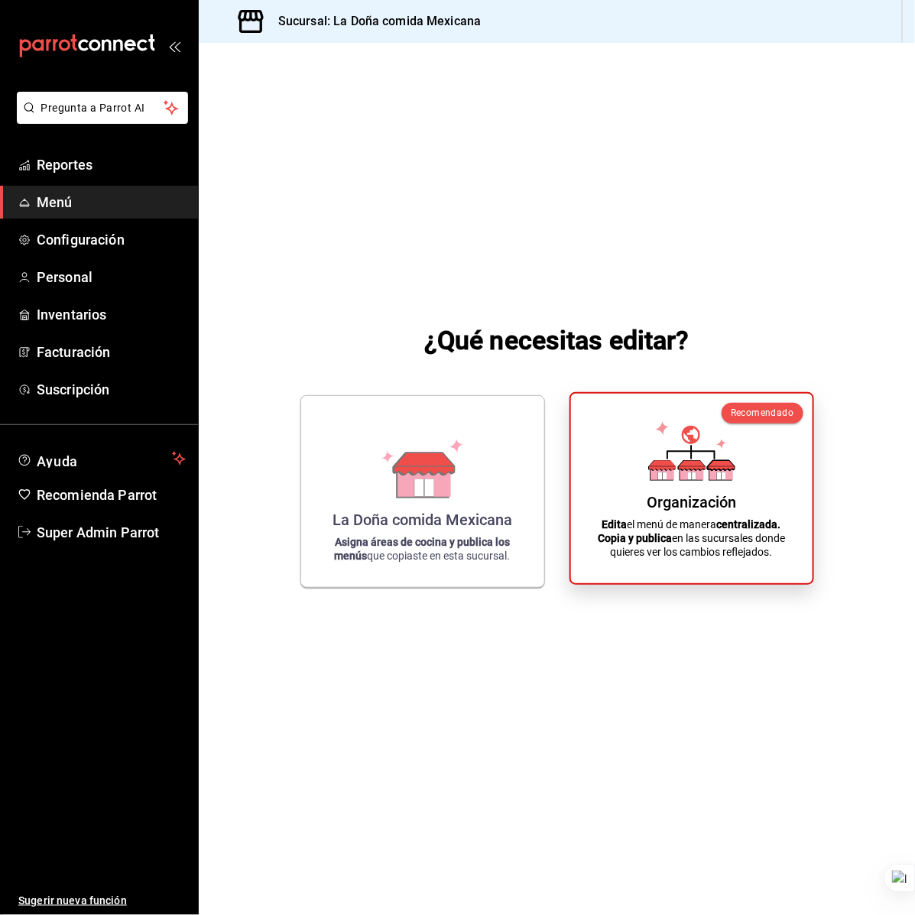
click at [578, 449] on div "Recomendado Organización Edita el menú de manera centralizada. Copia y publica …" at bounding box center [691, 488] width 245 height 193
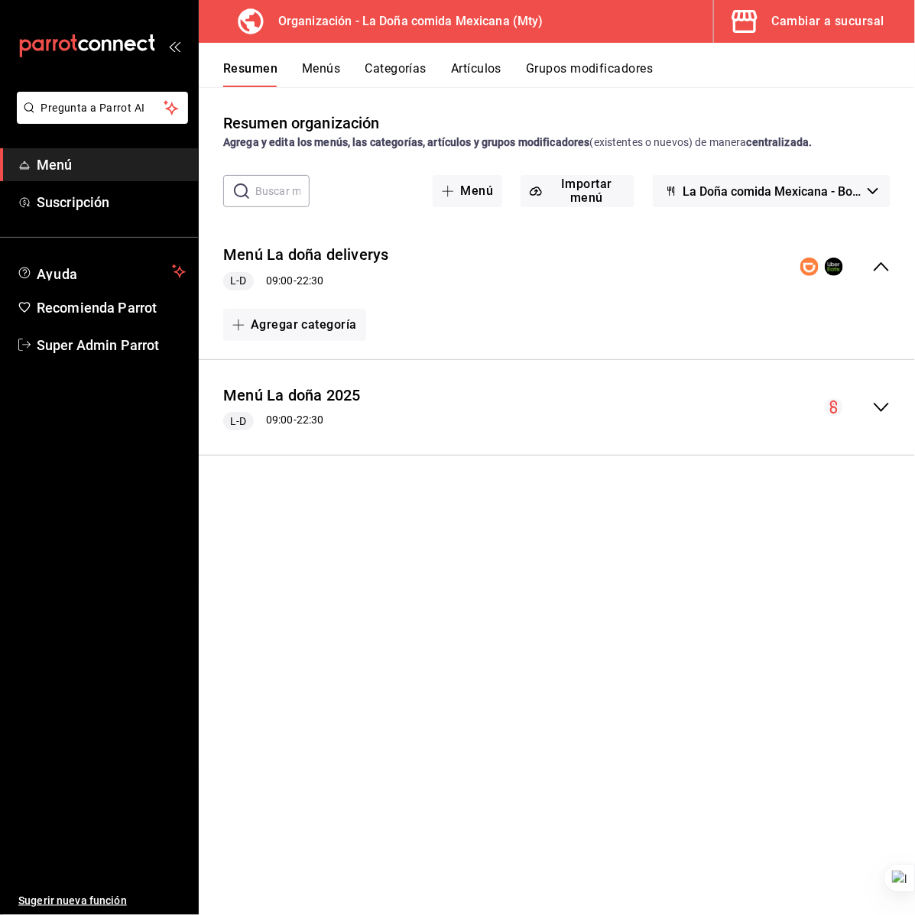
click at [384, 69] on button "Categorías" at bounding box center [396, 74] width 62 height 26
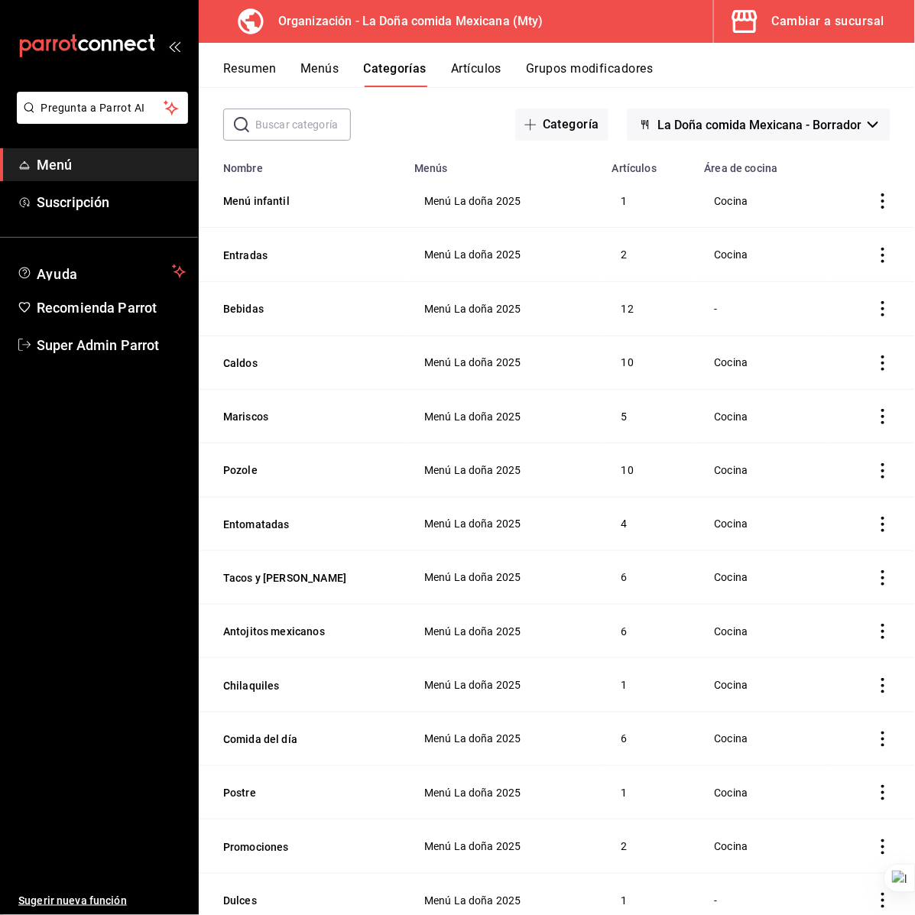
scroll to position [173, 0]
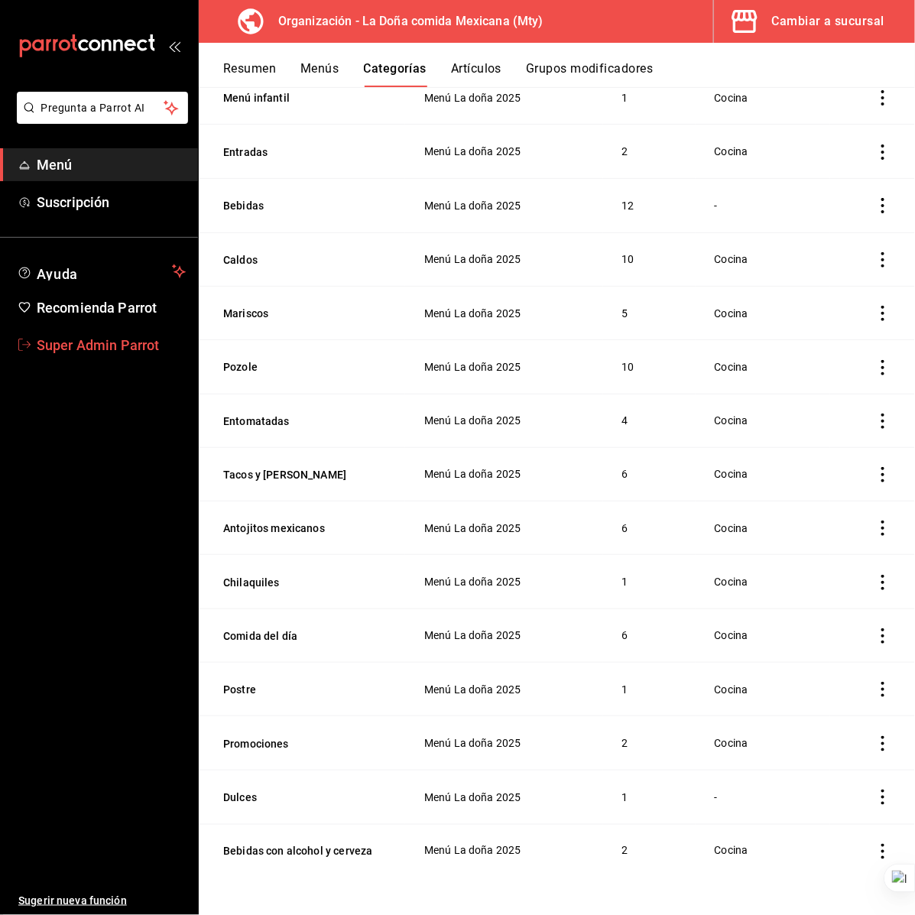
click at [125, 350] on span "Super Admin Parrot" at bounding box center [111, 345] width 149 height 21
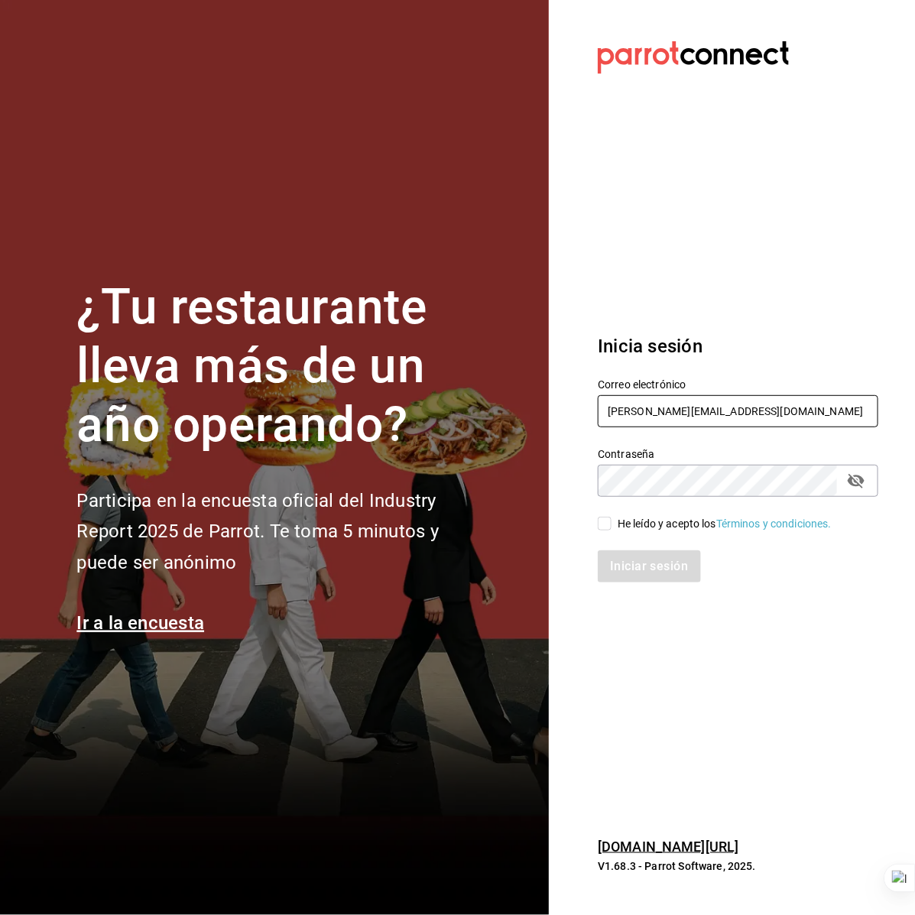
click at [637, 407] on input "[PERSON_NAME][EMAIL_ADDRESS][DOMAIN_NAME]" at bounding box center [738, 411] width 281 height 32
click at [638, 407] on input "[PERSON_NAME][EMAIL_ADDRESS][DOMAIN_NAME]" at bounding box center [738, 411] width 281 height 32
drag, startPoint x: 638, startPoint y: 407, endPoint x: 631, endPoint y: 404, distance: 8.5
click at [638, 407] on input "[EMAIL_ADDRESS][DOMAIN_NAME]" at bounding box center [738, 411] width 281 height 32
type input "s"
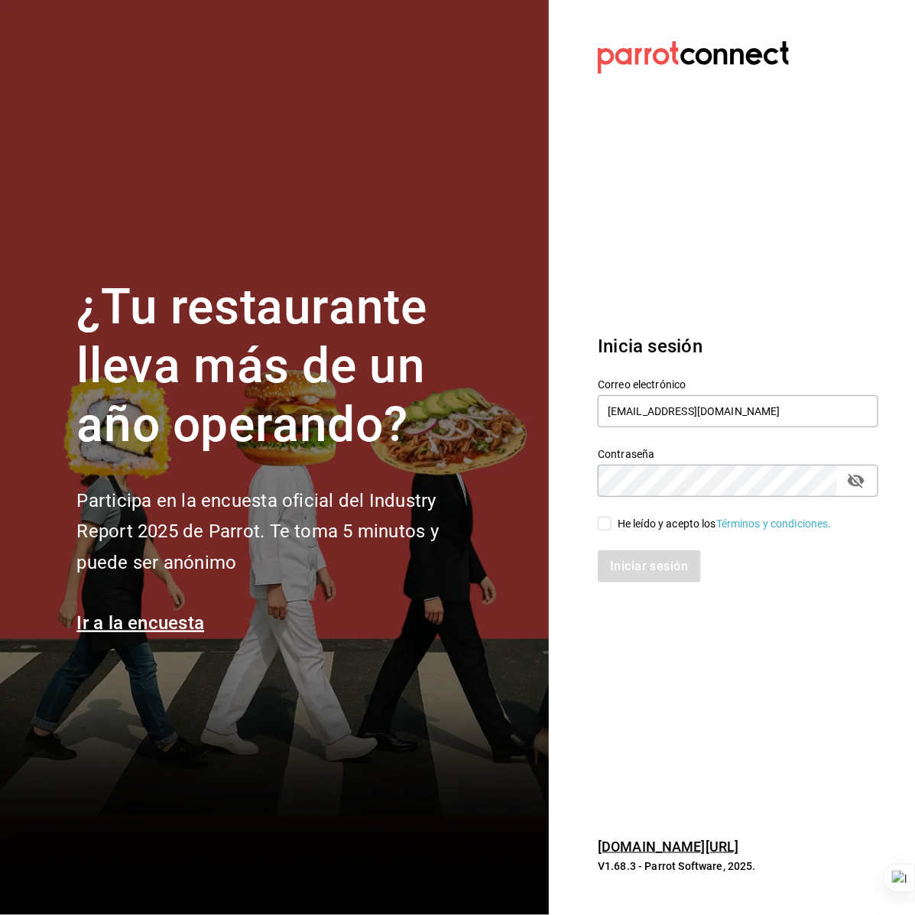
type input "[EMAIL_ADDRESS][DOMAIN_NAME]"
click at [618, 527] on div "He leído y acepto los Términos y condiciones." at bounding box center [725, 524] width 214 height 16
click at [611, 527] on input "He leído y acepto los Términos y condiciones." at bounding box center [605, 524] width 14 height 14
checkbox input "true"
click at [628, 573] on button "Iniciar sesión" at bounding box center [650, 566] width 104 height 32
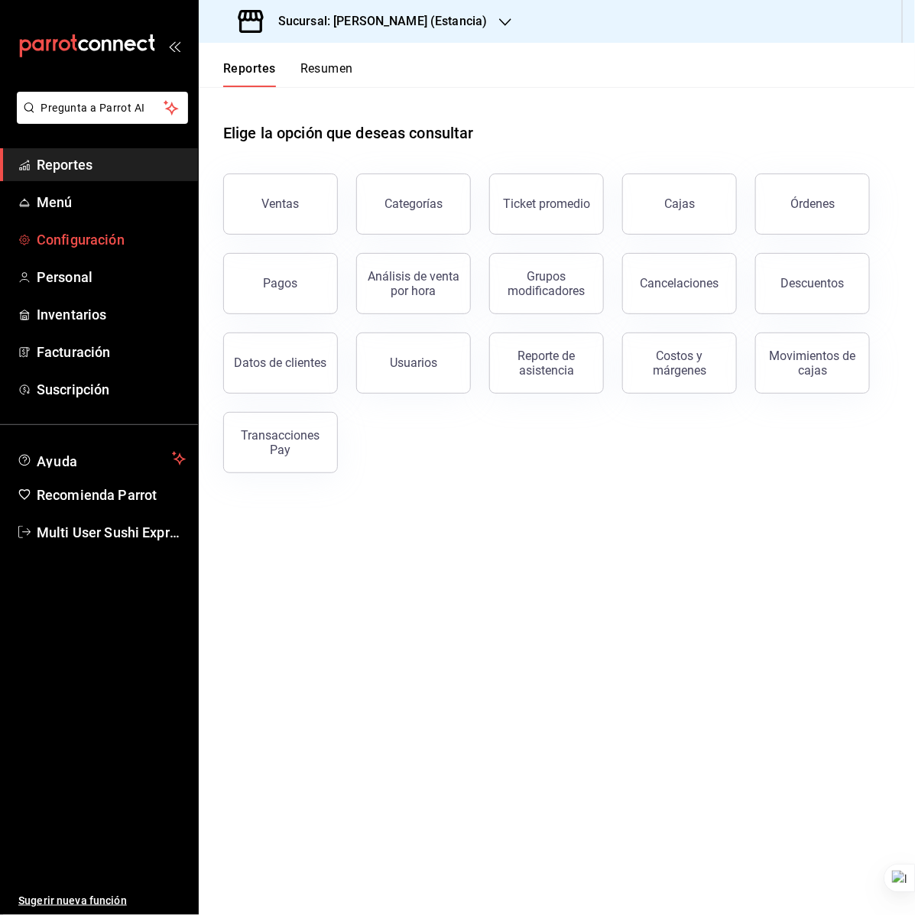
click at [84, 227] on link "Configuración" at bounding box center [99, 239] width 198 height 33
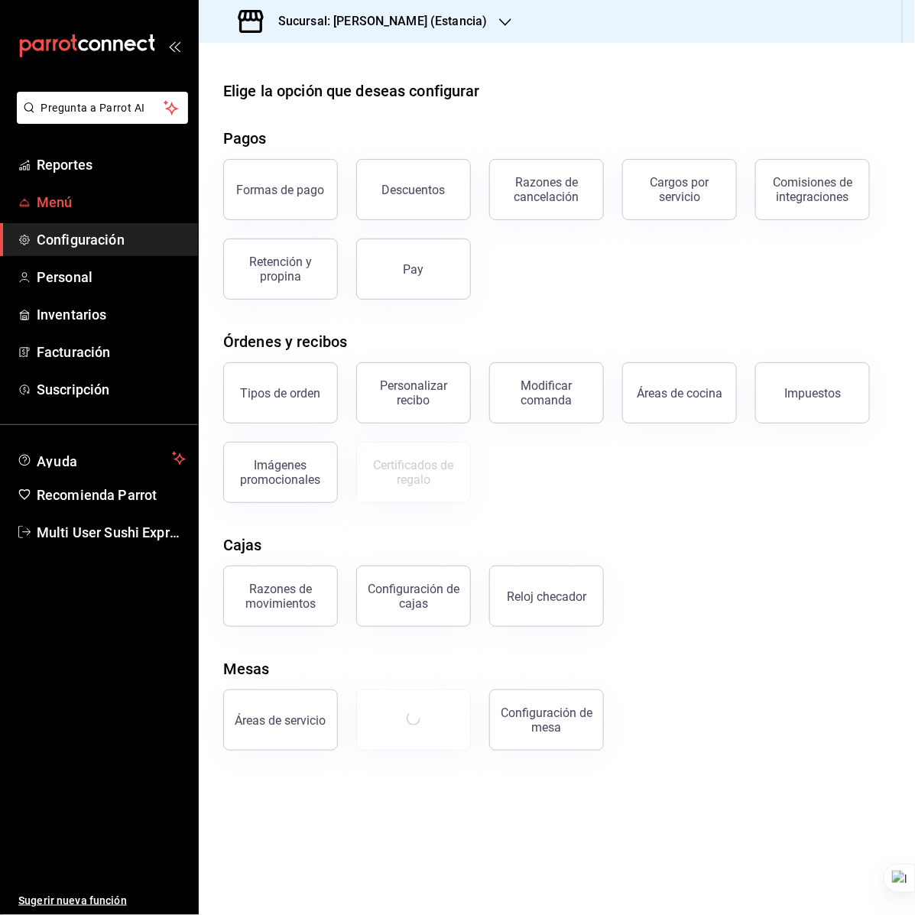
click at [94, 206] on span "Menú" at bounding box center [111, 202] width 149 height 21
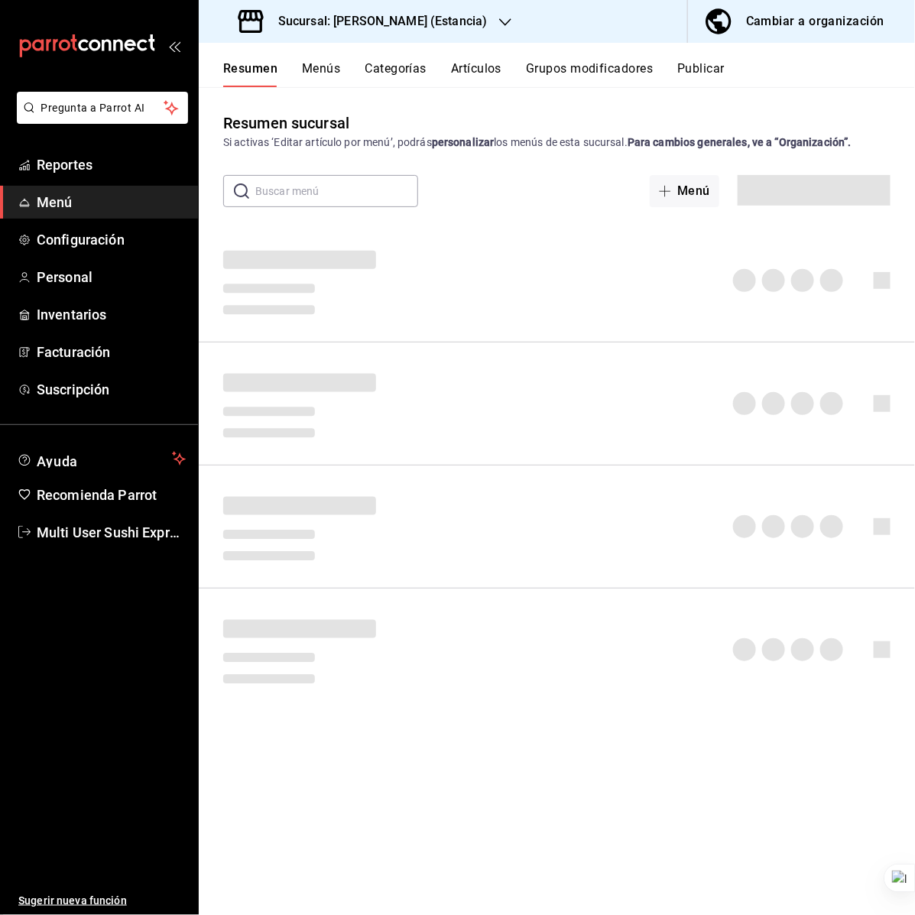
click at [349, 31] on div "Sucursal: [PERSON_NAME] (Estancia)" at bounding box center [364, 21] width 306 height 43
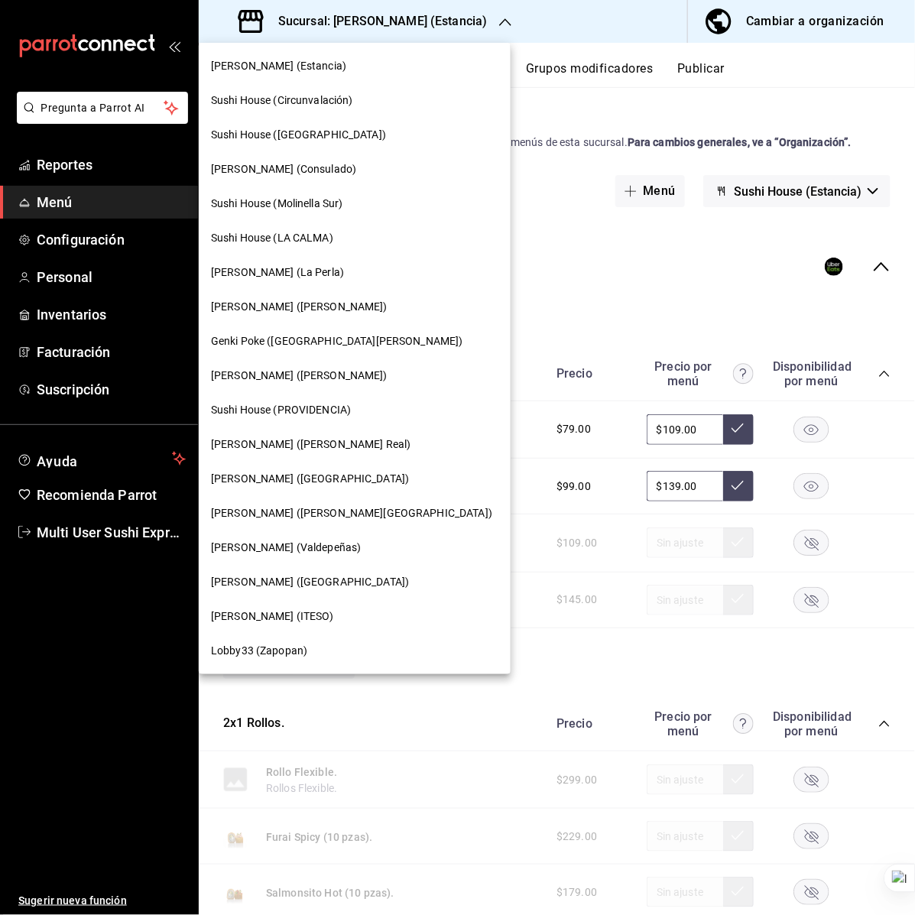
click at [310, 333] on span "Genki Poke (San Angel)" at bounding box center [337, 341] width 252 height 16
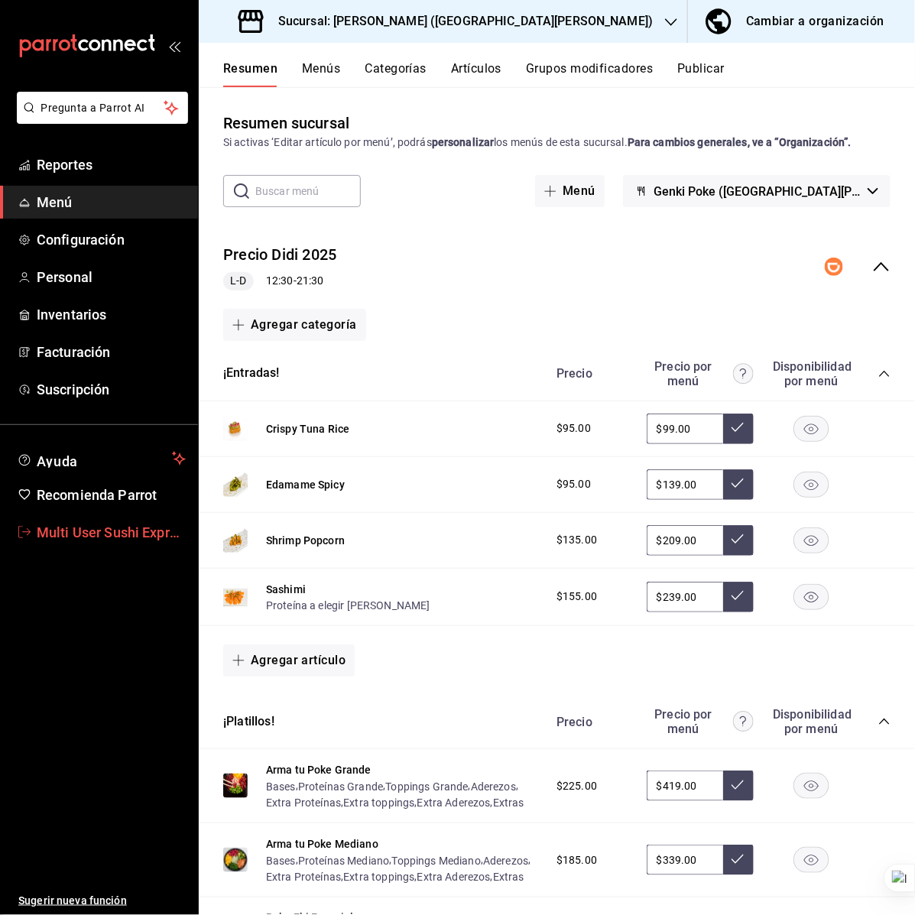
click at [128, 530] on span "Multi User Sushi Express" at bounding box center [111, 532] width 149 height 21
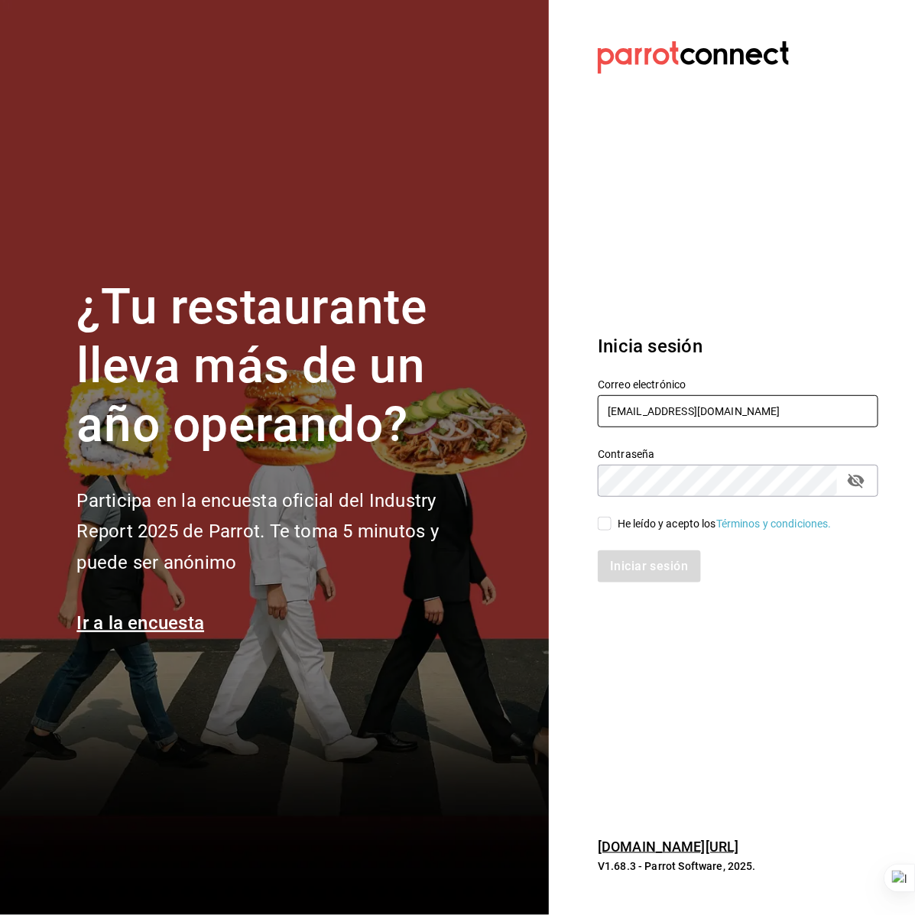
click at [681, 410] on input "multiuser@sushiexpress.com" at bounding box center [738, 411] width 281 height 32
drag, startPoint x: 681, startPoint y: 410, endPoint x: 659, endPoint y: 400, distance: 24.3
click at [681, 410] on input "multiuser@sushiexpress.com" at bounding box center [738, 411] width 281 height 32
type input "ladona@comidamexicana.com"
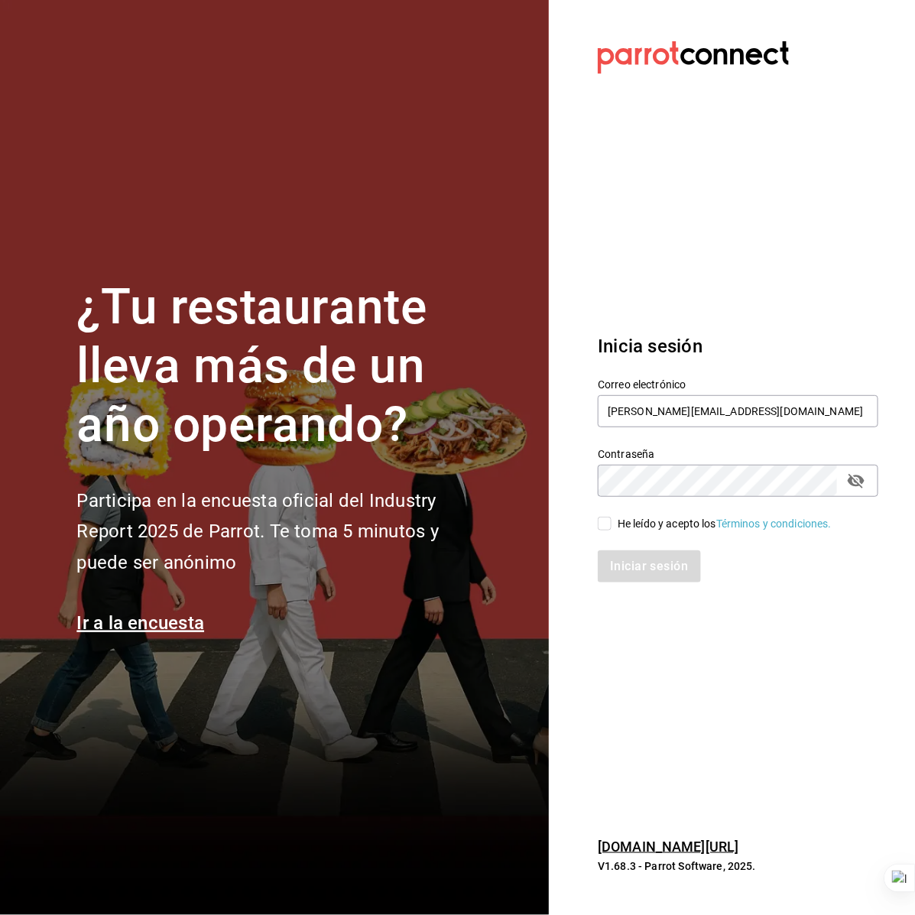
click at [641, 522] on div "He leído y acepto los Términos y condiciones." at bounding box center [725, 524] width 214 height 16
click at [611, 522] on input "He leído y acepto los Términos y condiciones." at bounding box center [605, 524] width 14 height 14
checkbox input "true"
click at [638, 549] on div "Iniciar sesión" at bounding box center [728, 557] width 299 height 50
click at [639, 556] on button "Iniciar sesión" at bounding box center [650, 566] width 104 height 32
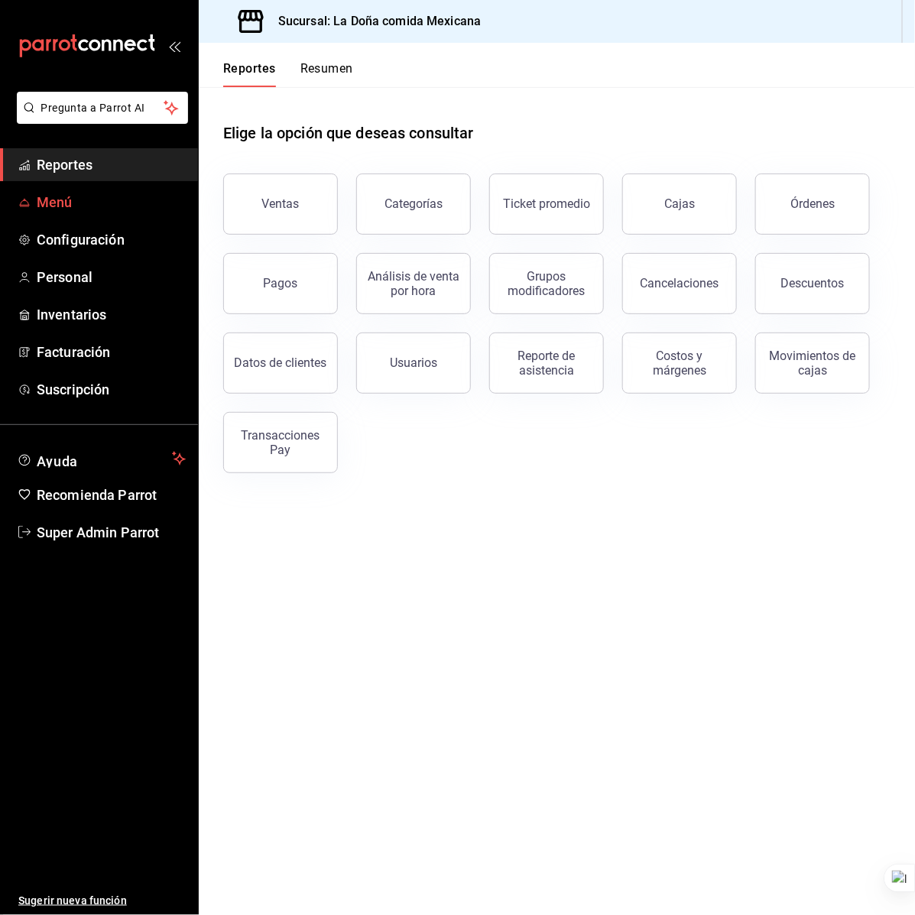
click at [56, 193] on span "Menú" at bounding box center [111, 202] width 149 height 21
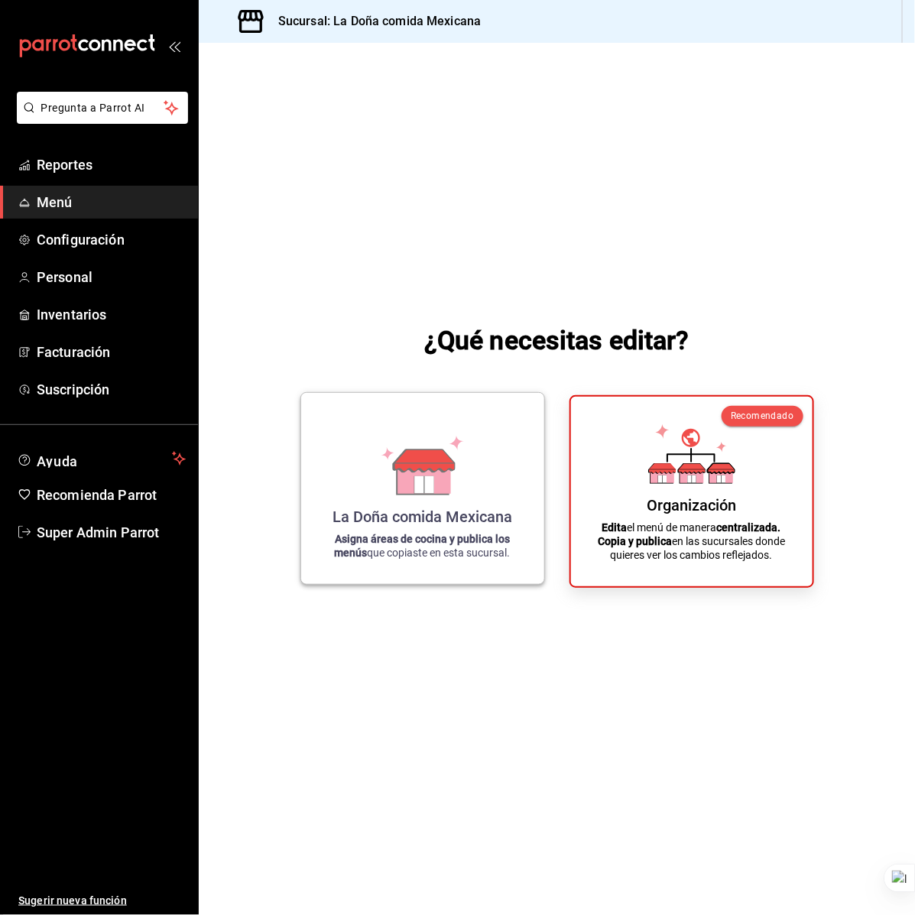
click at [420, 470] on icon at bounding box center [423, 460] width 60 height 23
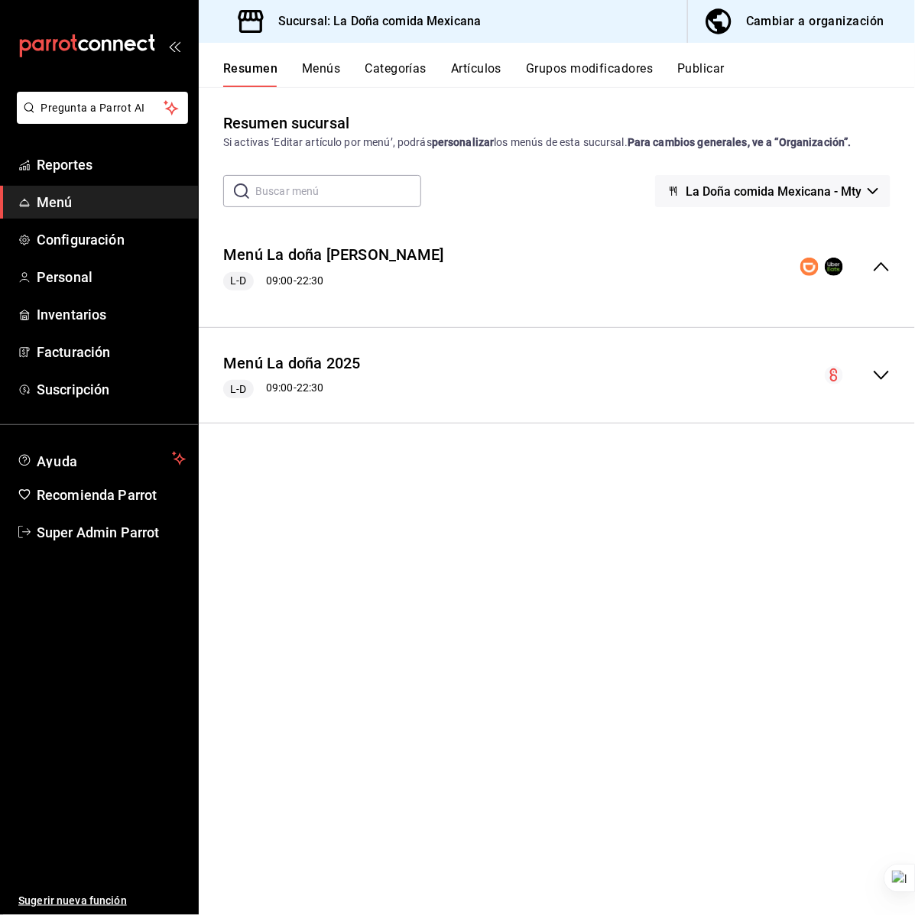
click at [501, 66] on button "Artículos" at bounding box center [476, 74] width 50 height 26
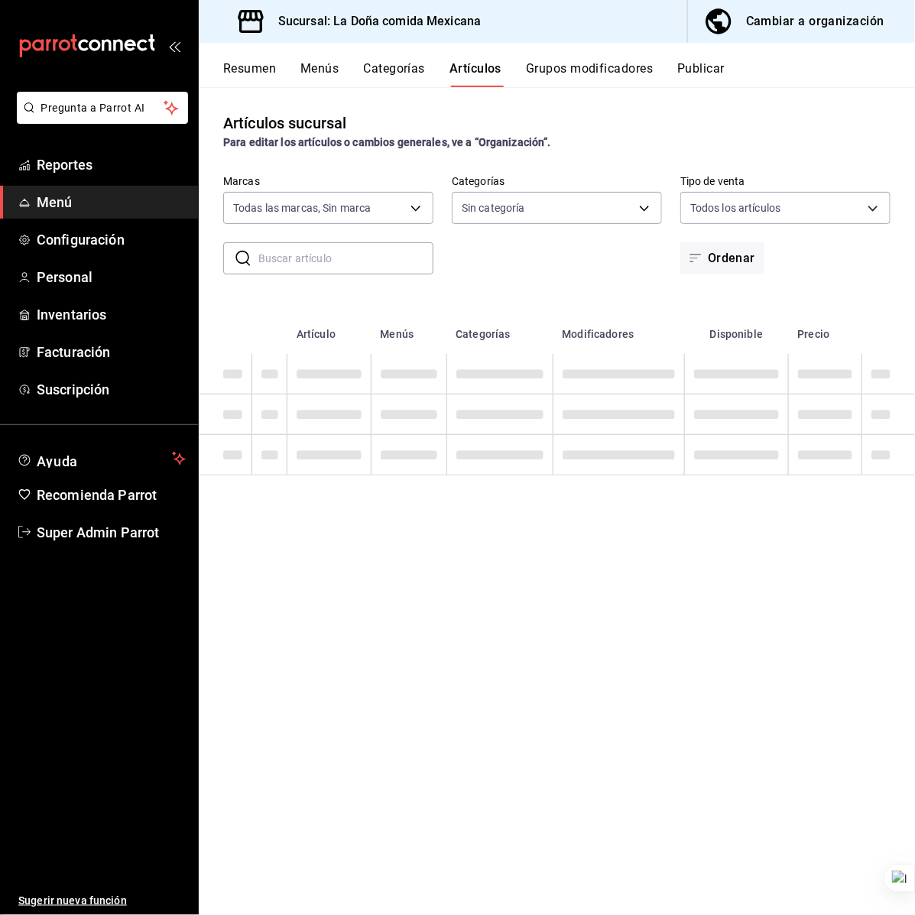
type input "e53f178e-f565-49bf-8aa1-199855f6bcb3,dba9cd53-48a2-4d44-8bea-60e37a8bb589,c8083…"
type input "31a5496a-1413-40c7-bfa9-a6291bd9bffe,2237f7a2-862e-4498-9588-4691ed35077b,c5aec…"
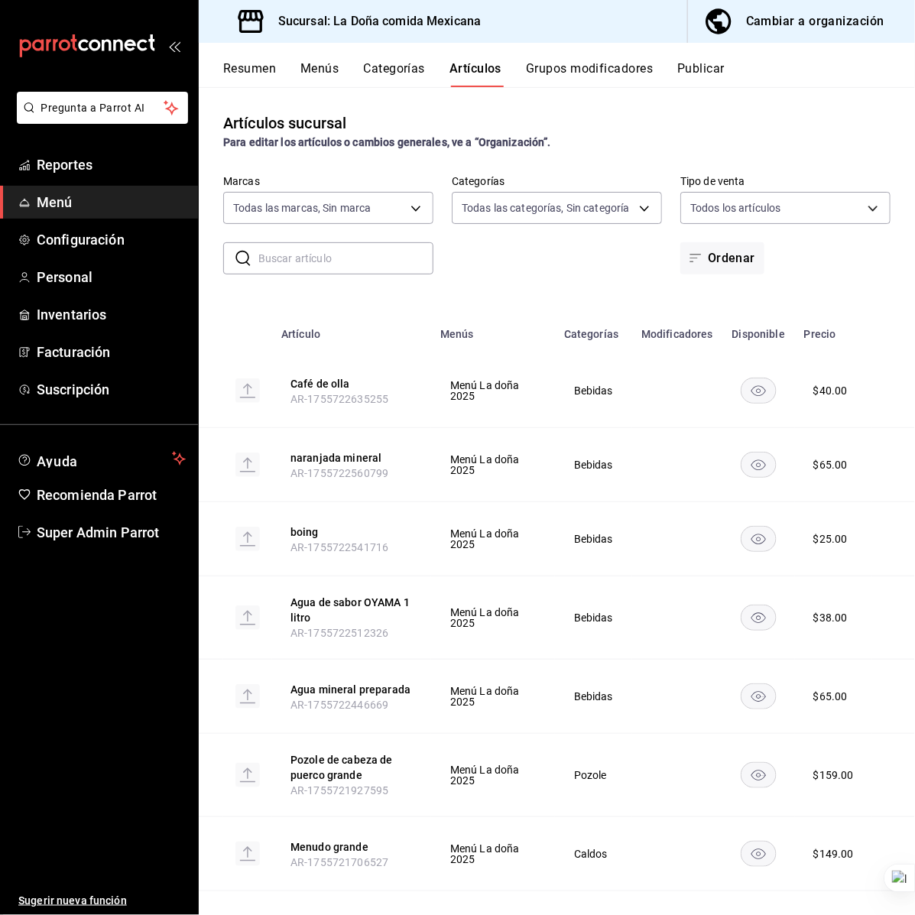
click at [321, 269] on input "text" at bounding box center [345, 258] width 175 height 31
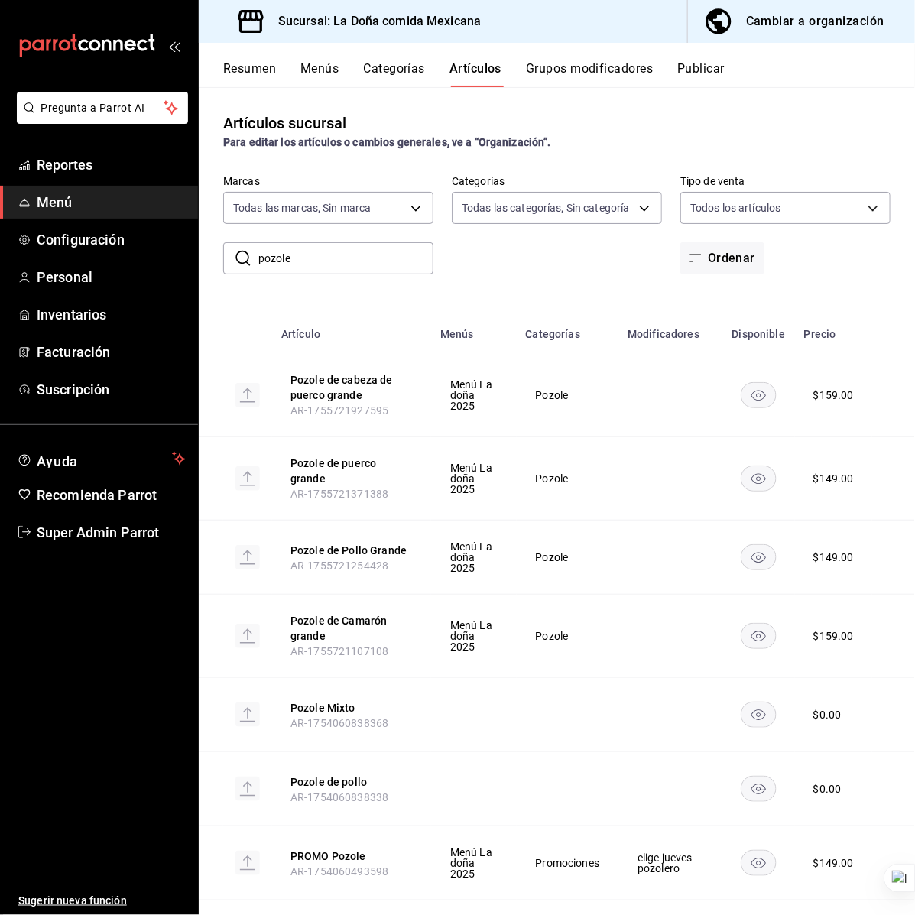
click at [382, 258] on input "pozole" at bounding box center [345, 258] width 175 height 31
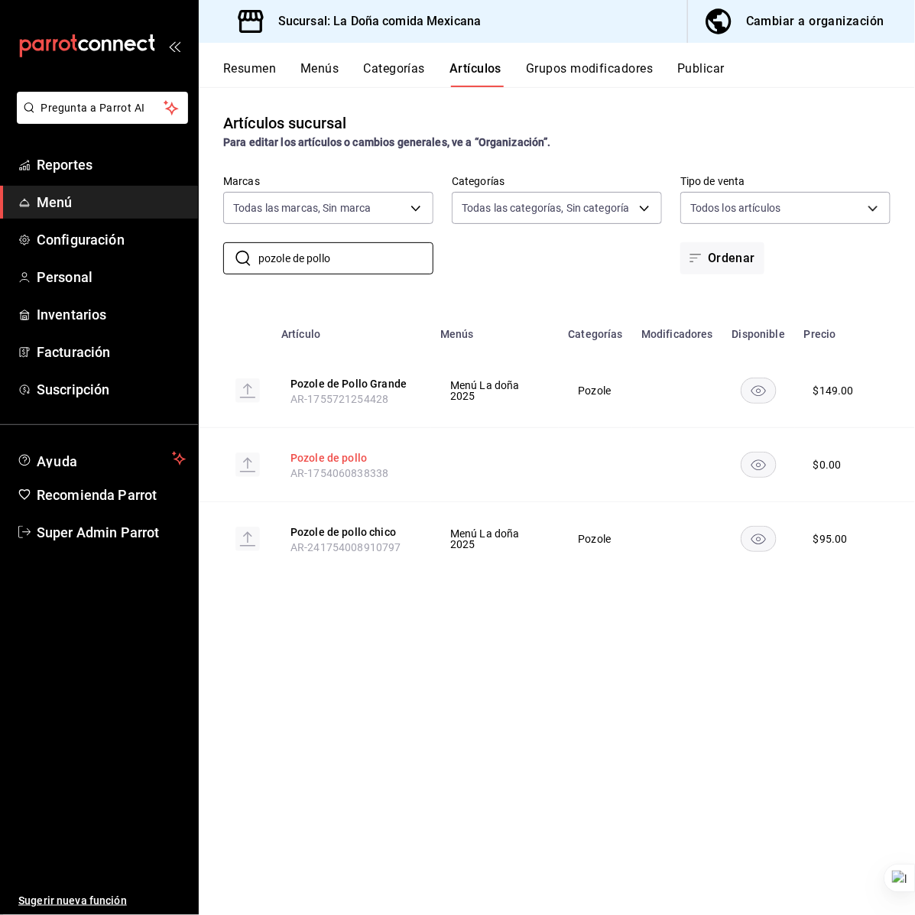
type input "pozole de pollo"
click at [342, 460] on button "Pozole de pollo" at bounding box center [351, 457] width 122 height 15
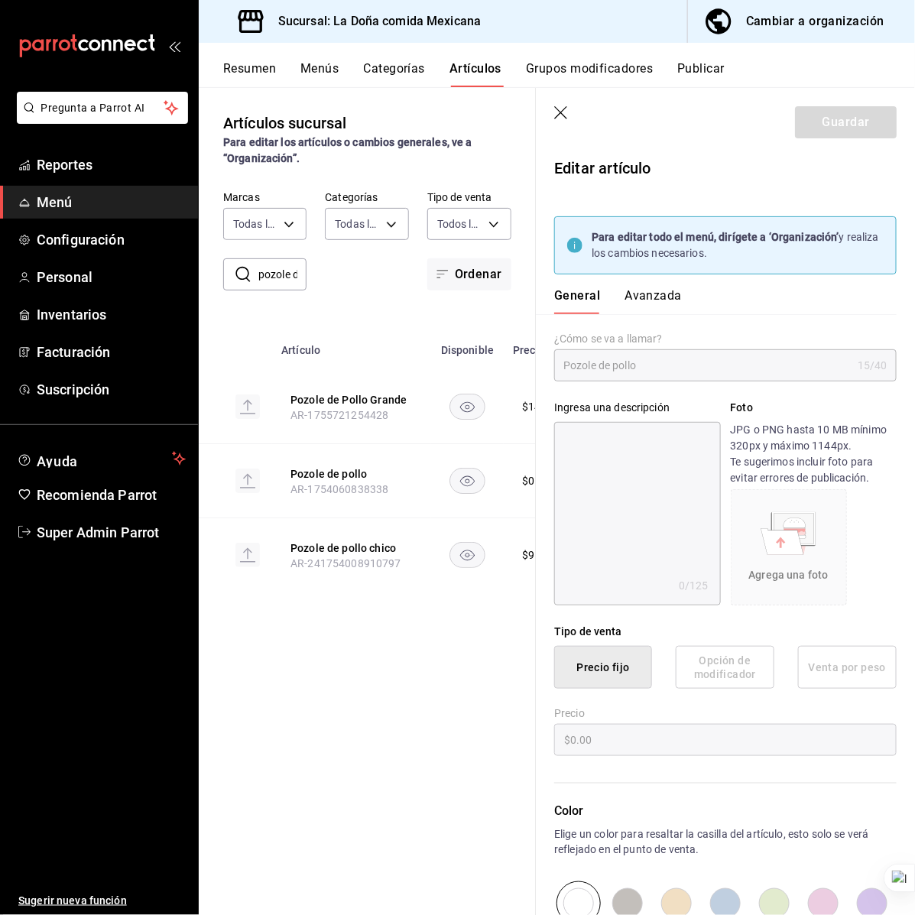
type input "$0.00"
click at [559, 112] on icon "button" at bounding box center [561, 113] width 15 height 15
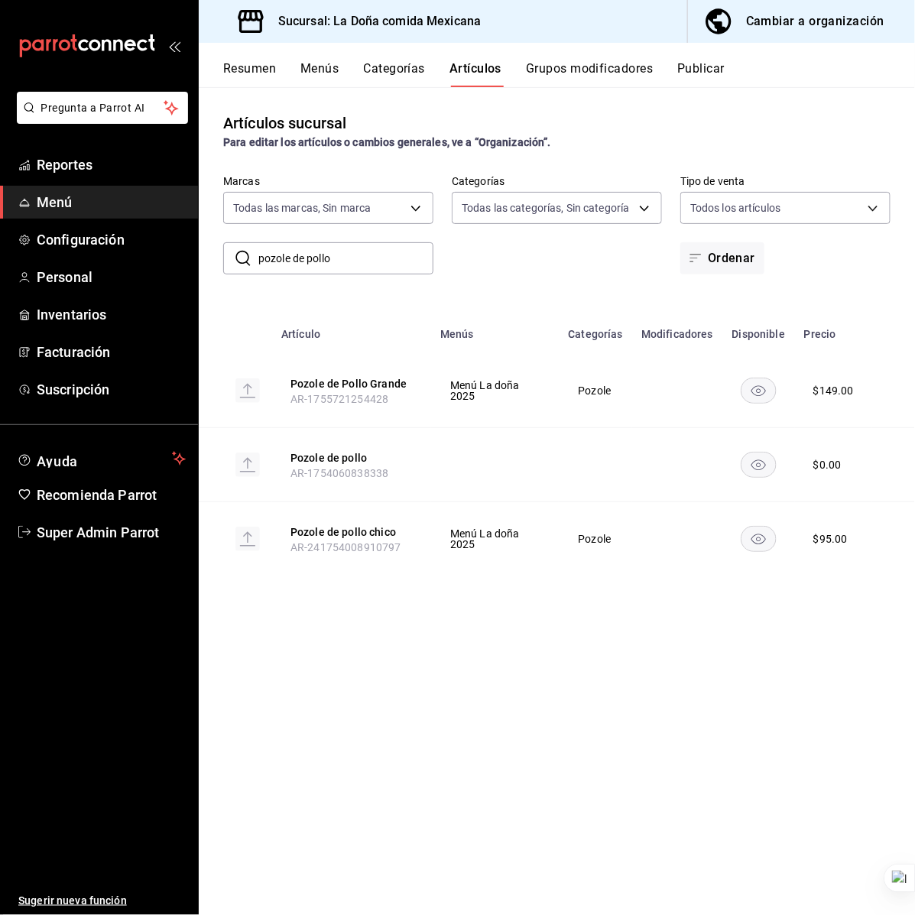
click at [731, 15] on icon "button" at bounding box center [718, 21] width 31 height 31
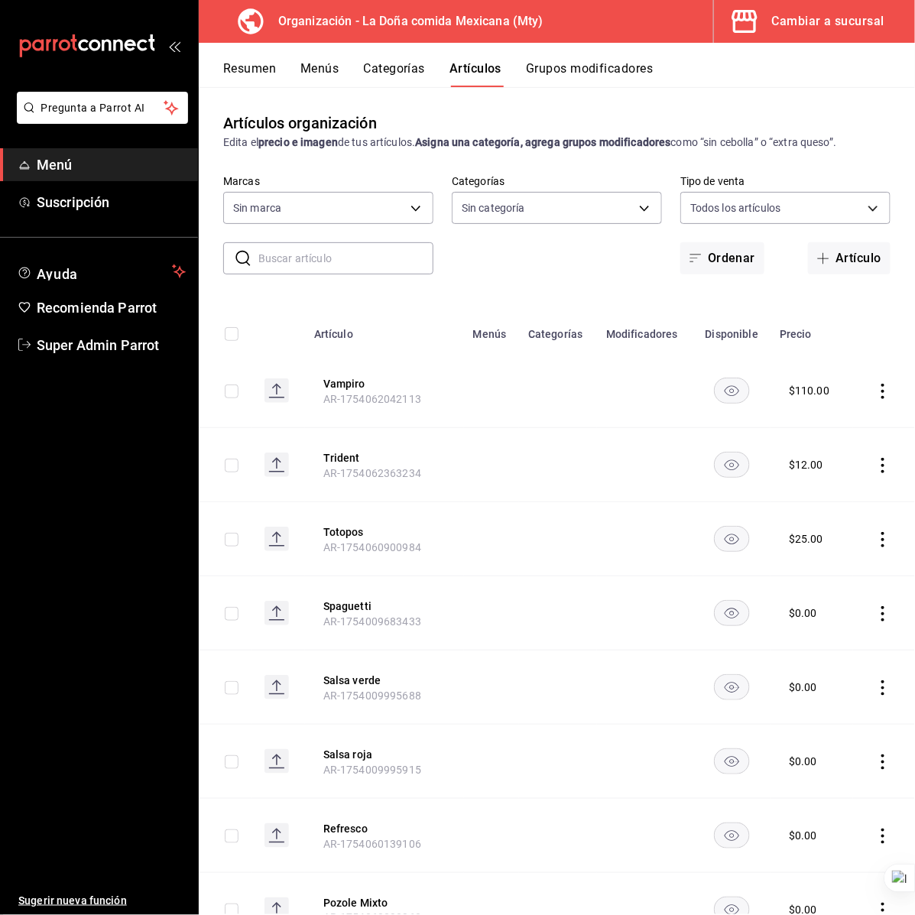
type input "af474132-6d54-48df-b37f-84375af39436,b806bc3a-6336-45b9-97f5-3ca3f7f3e860,4b134…"
type input "807d94b5-1b38-4ed6-a3df-467630bb9ad2,7bdc5ec2-7f18-46f5-b122-544e67ef907d,7c02d…"
click at [338, 250] on input "text" at bounding box center [345, 258] width 175 height 31
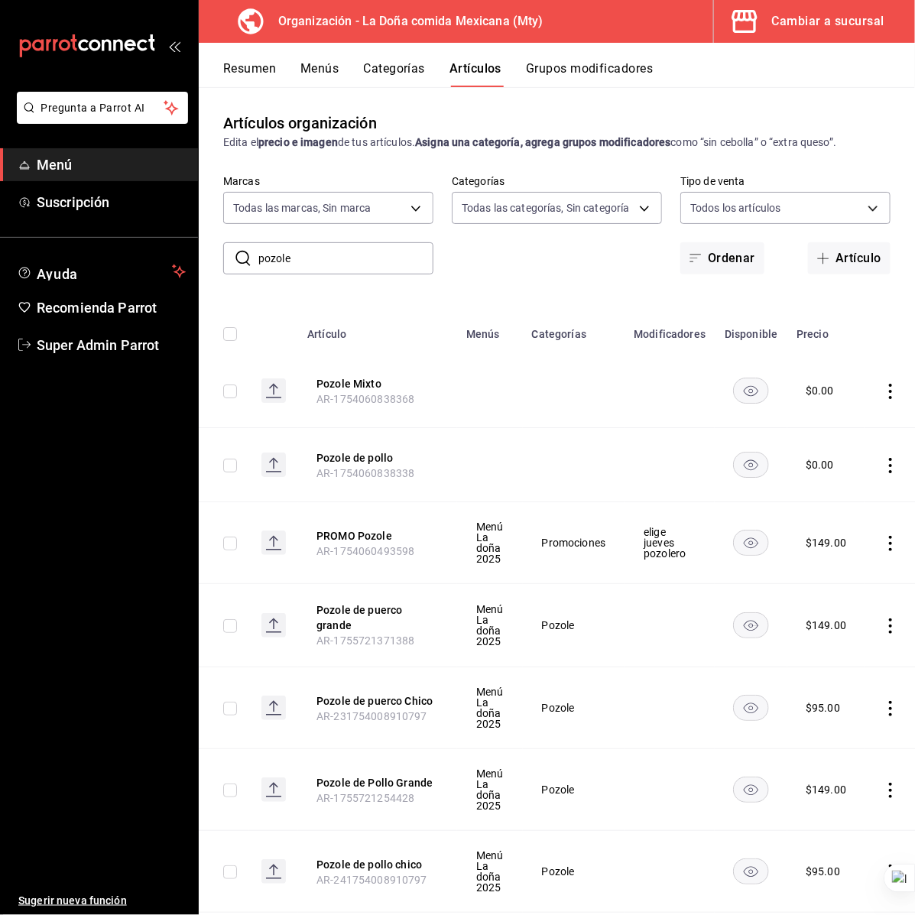
click at [598, 495] on td at bounding box center [574, 465] width 102 height 74
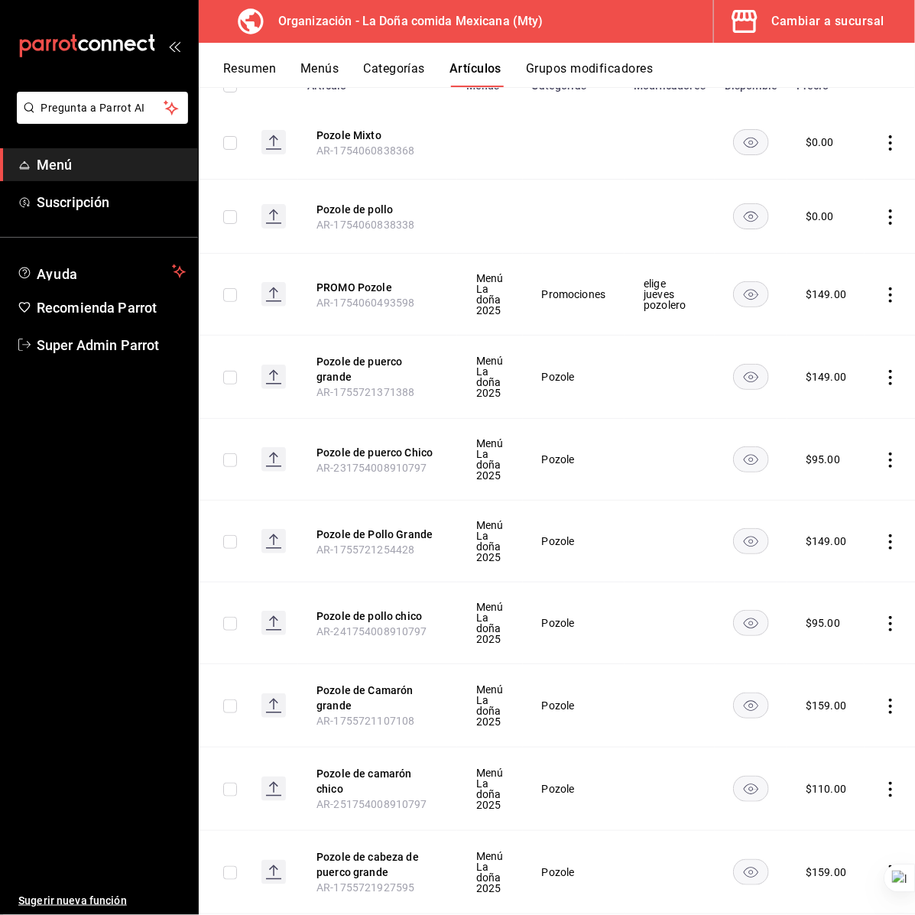
scroll to position [287, 0]
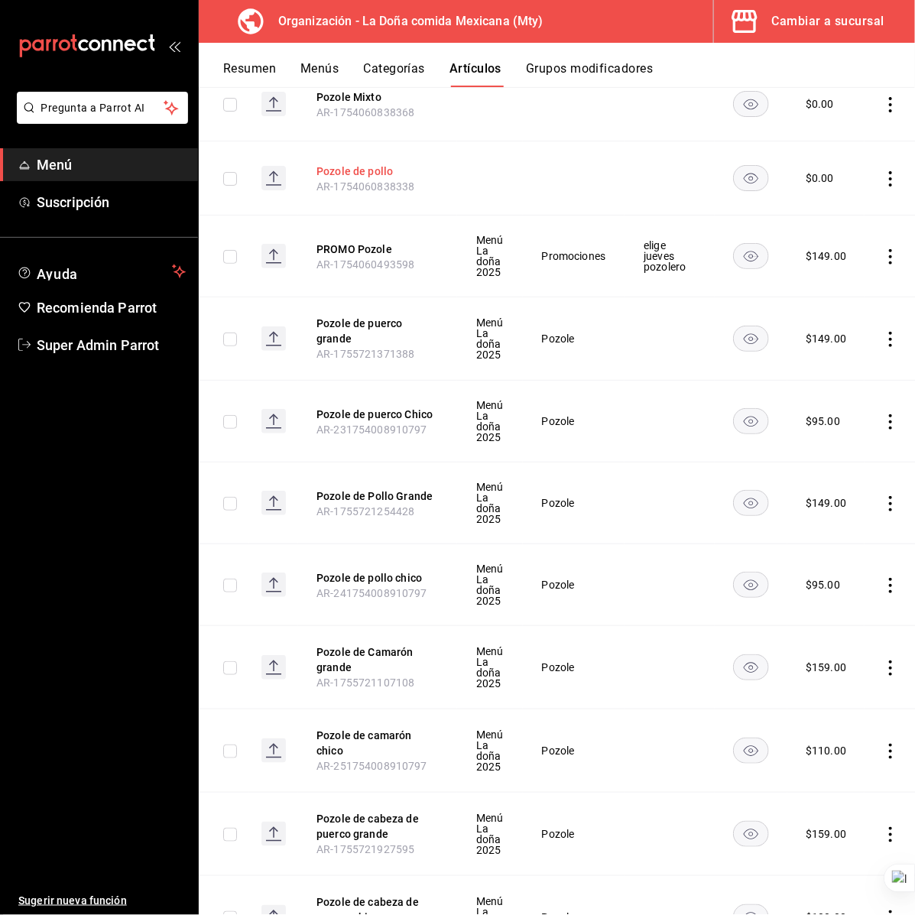
click at [369, 170] on button "Pozole de pollo" at bounding box center [377, 171] width 122 height 15
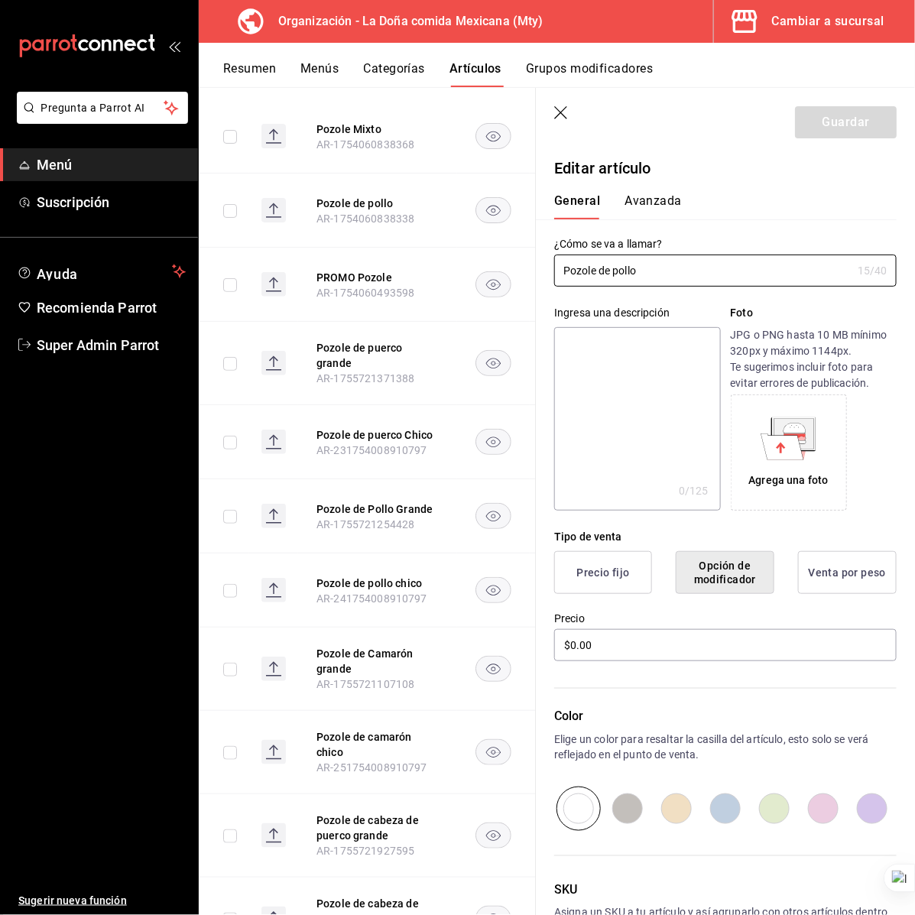
click at [563, 115] on icon "button" at bounding box center [560, 112] width 13 height 13
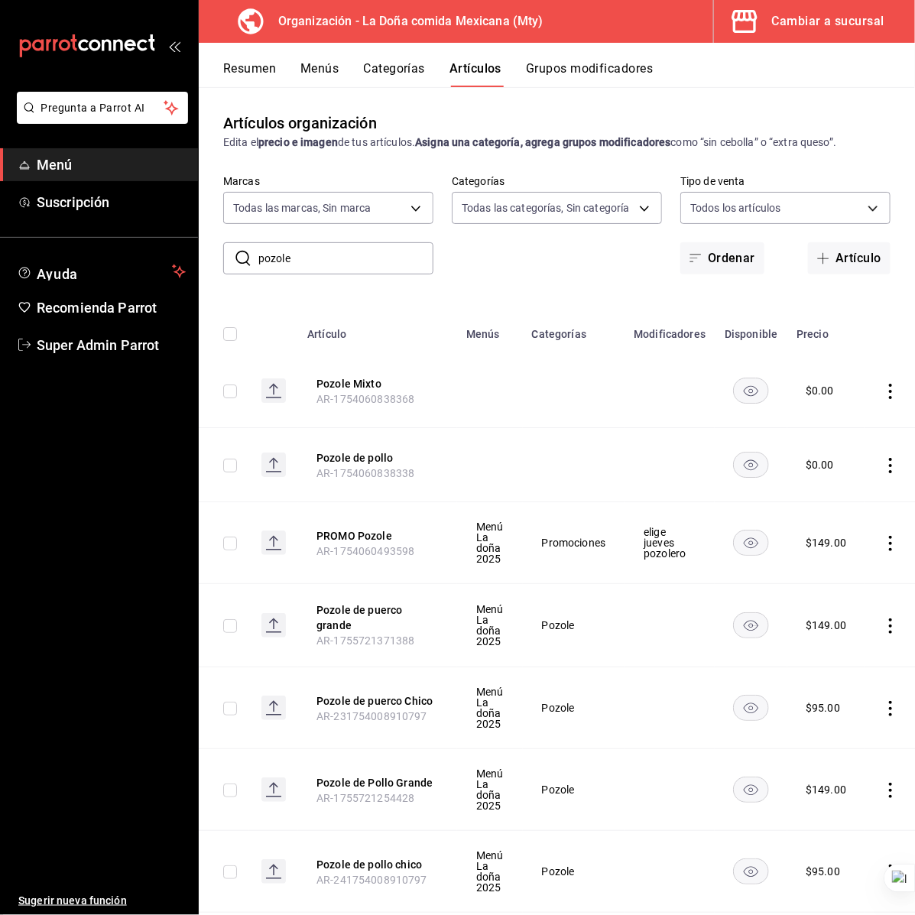
click at [889, 464] on icon "actions" at bounding box center [890, 465] width 3 height 15
click at [841, 570] on span "Eliminar" at bounding box center [843, 564] width 40 height 16
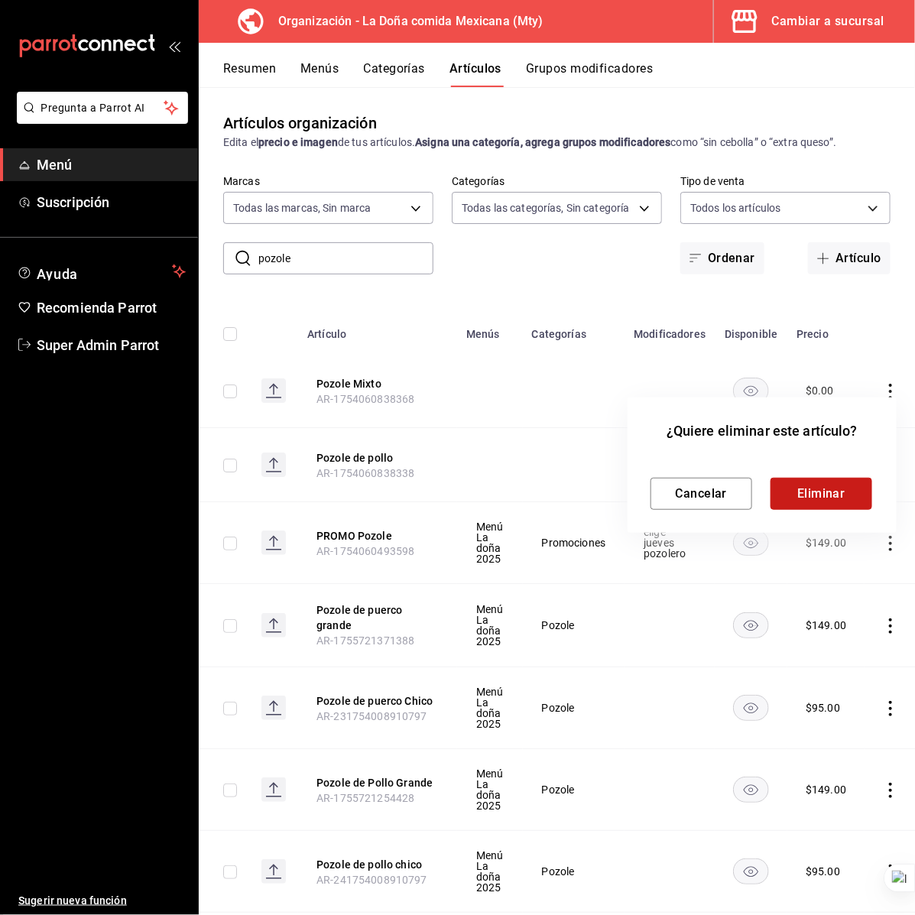
click at [793, 499] on button "Eliminar" at bounding box center [821, 494] width 102 height 32
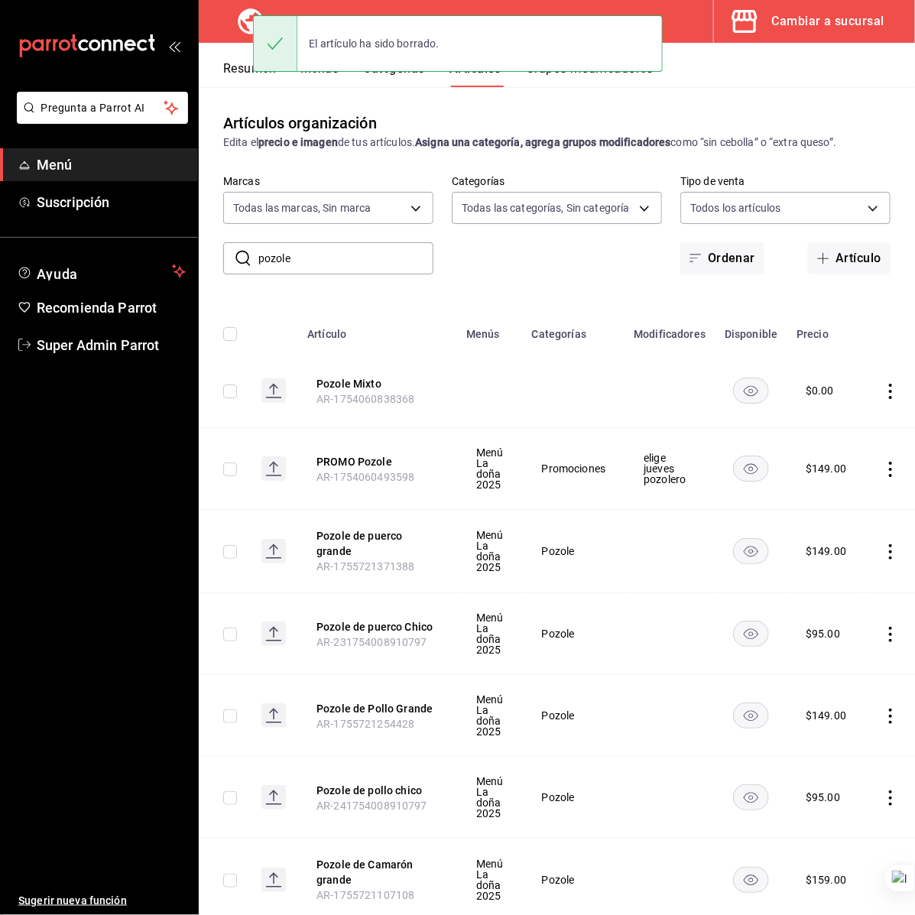
click at [896, 391] on icon "actions" at bounding box center [890, 391] width 15 height 15
click at [825, 482] on span "Eliminar" at bounding box center [843, 490] width 40 height 16
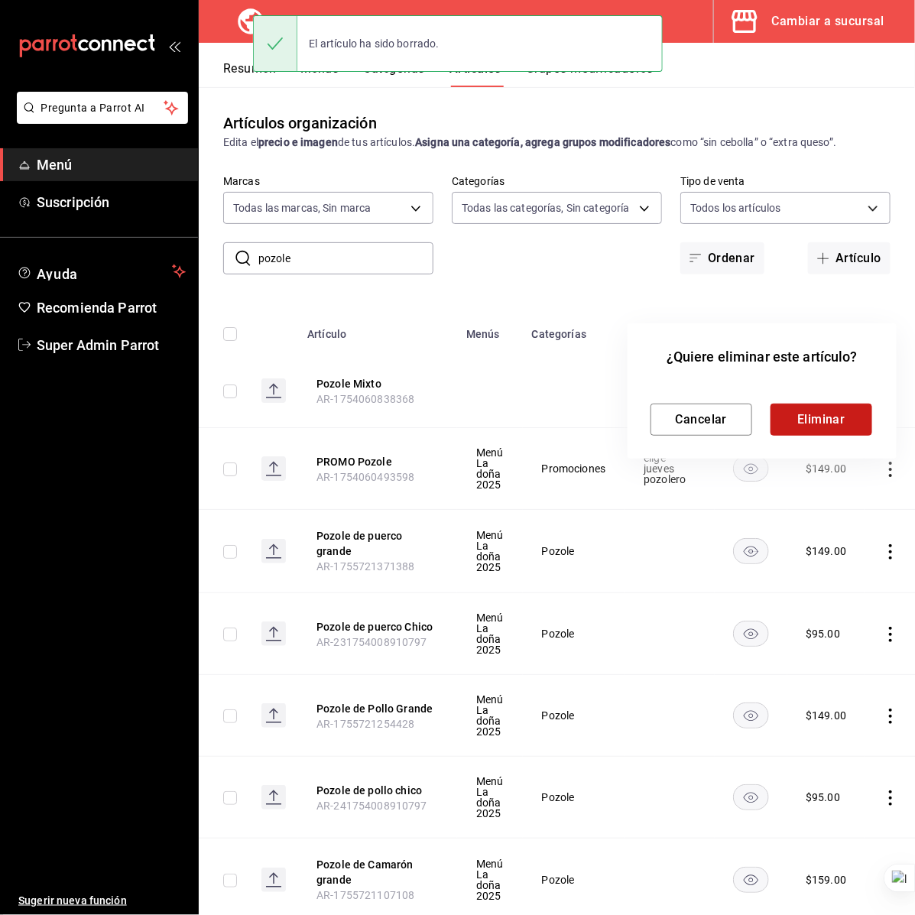
click at [835, 419] on button "Eliminar" at bounding box center [821, 420] width 102 height 32
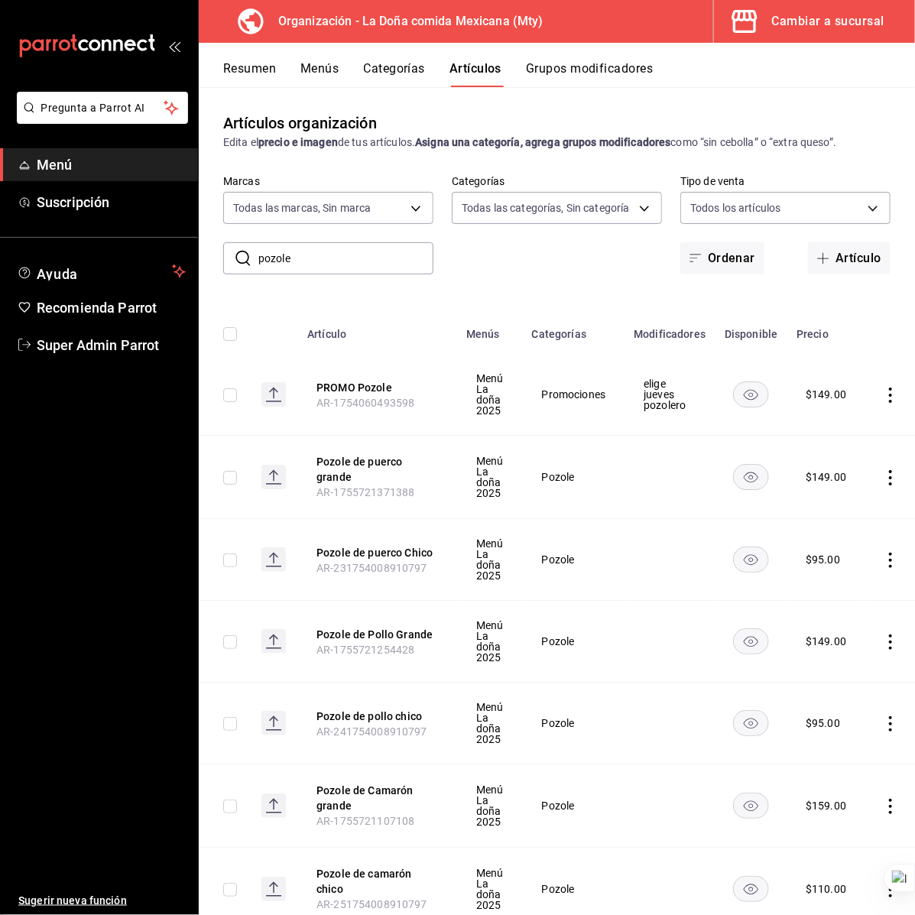
click at [329, 251] on input "pozole" at bounding box center [345, 258] width 175 height 31
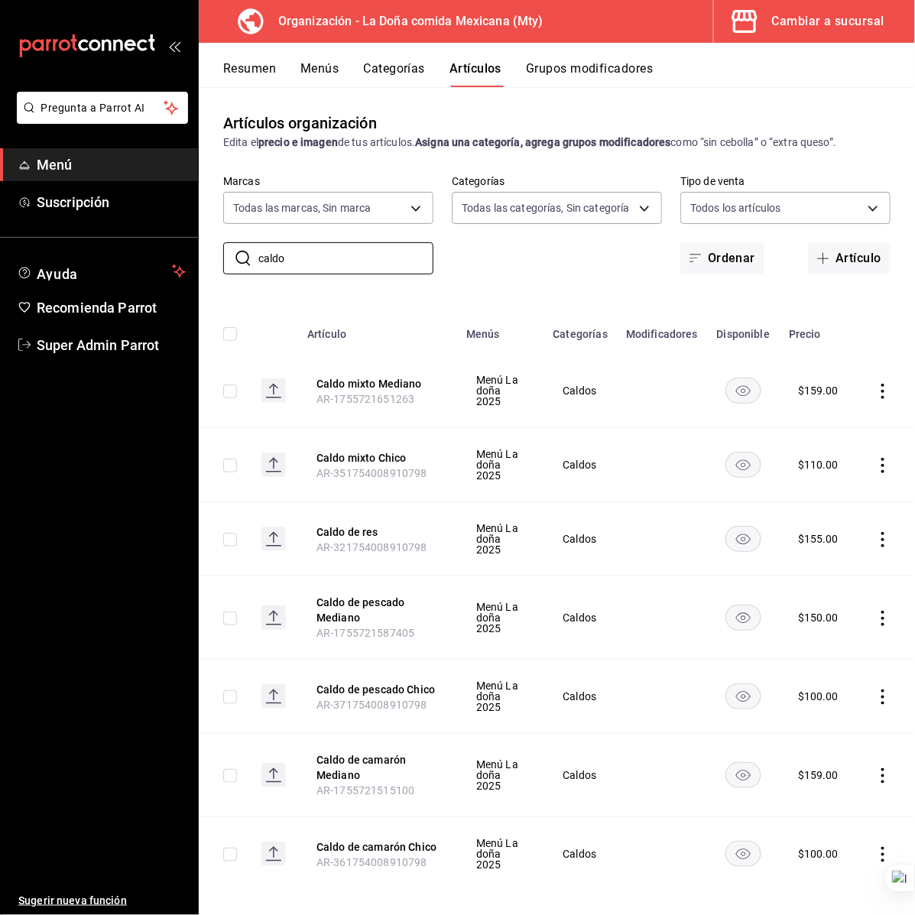
type input "caldo"
click at [568, 272] on div "​ caldo ​ Marcas Todas las marcas, Sin marca 807d94b5-1b38-4ed6-a3df-467630bb9a…" at bounding box center [557, 224] width 716 height 99
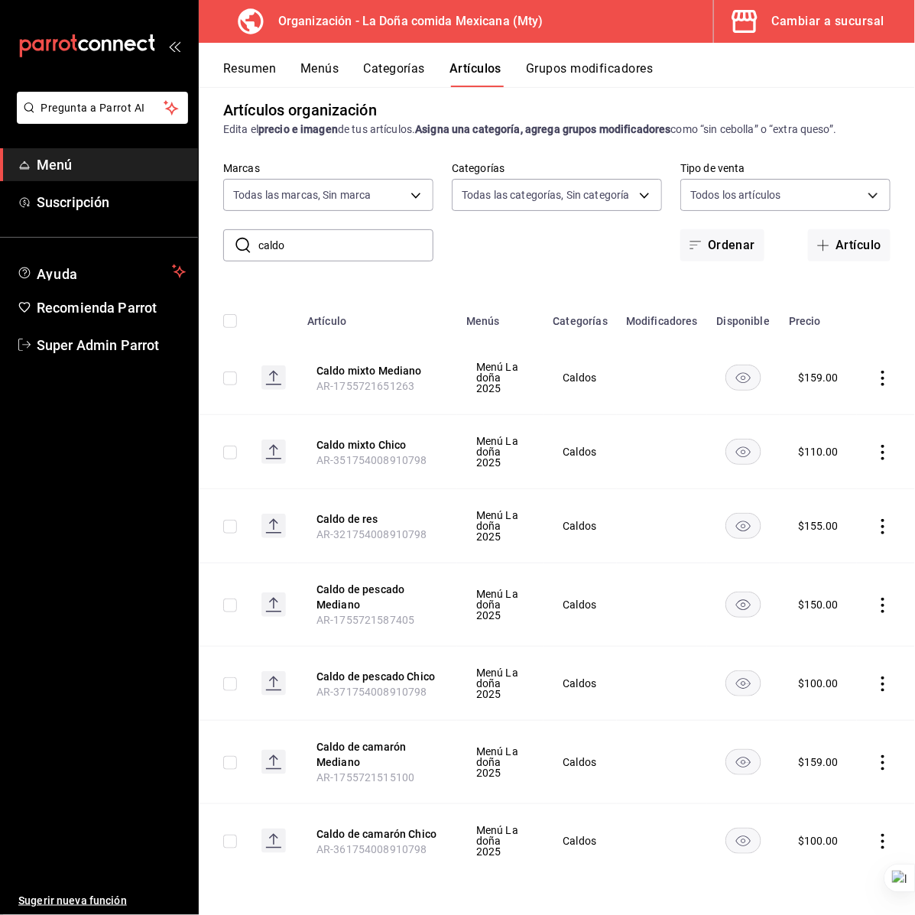
scroll to position [51, 0]
drag, startPoint x: 490, startPoint y: 74, endPoint x: 447, endPoint y: 71, distance: 42.9
click at [490, 74] on button "Artículos" at bounding box center [475, 74] width 52 height 26
click at [402, 66] on button "Categorías" at bounding box center [395, 74] width 62 height 26
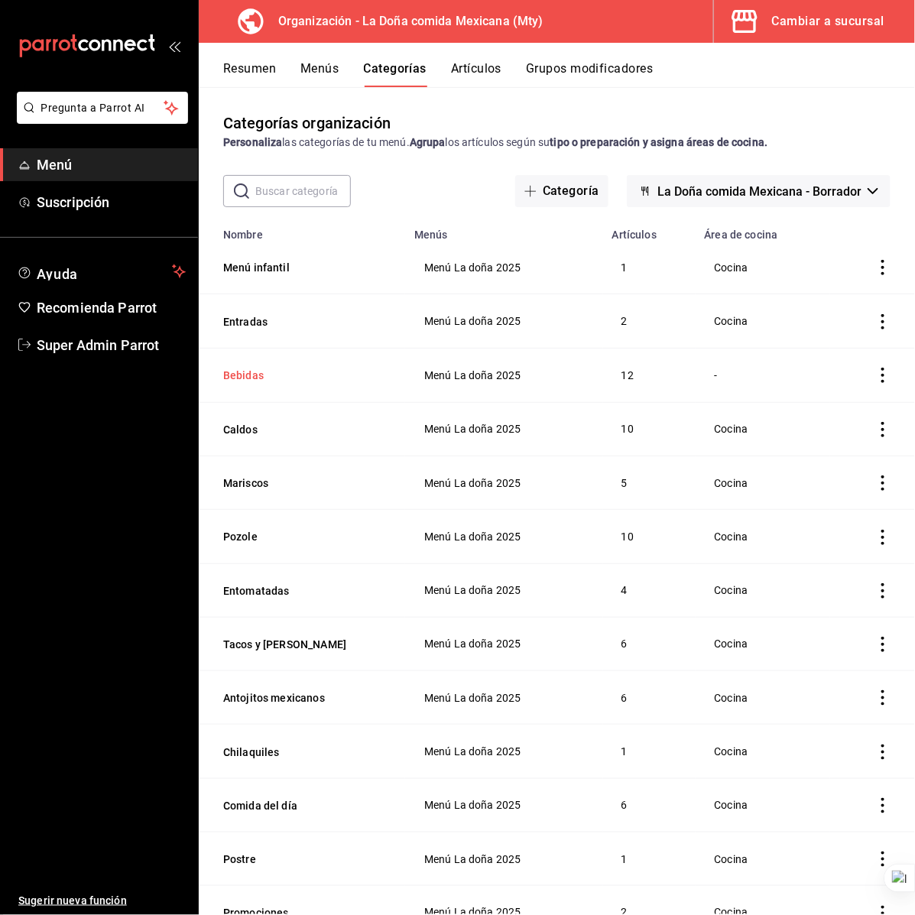
click at [239, 375] on button "Bebidas" at bounding box center [299, 375] width 153 height 15
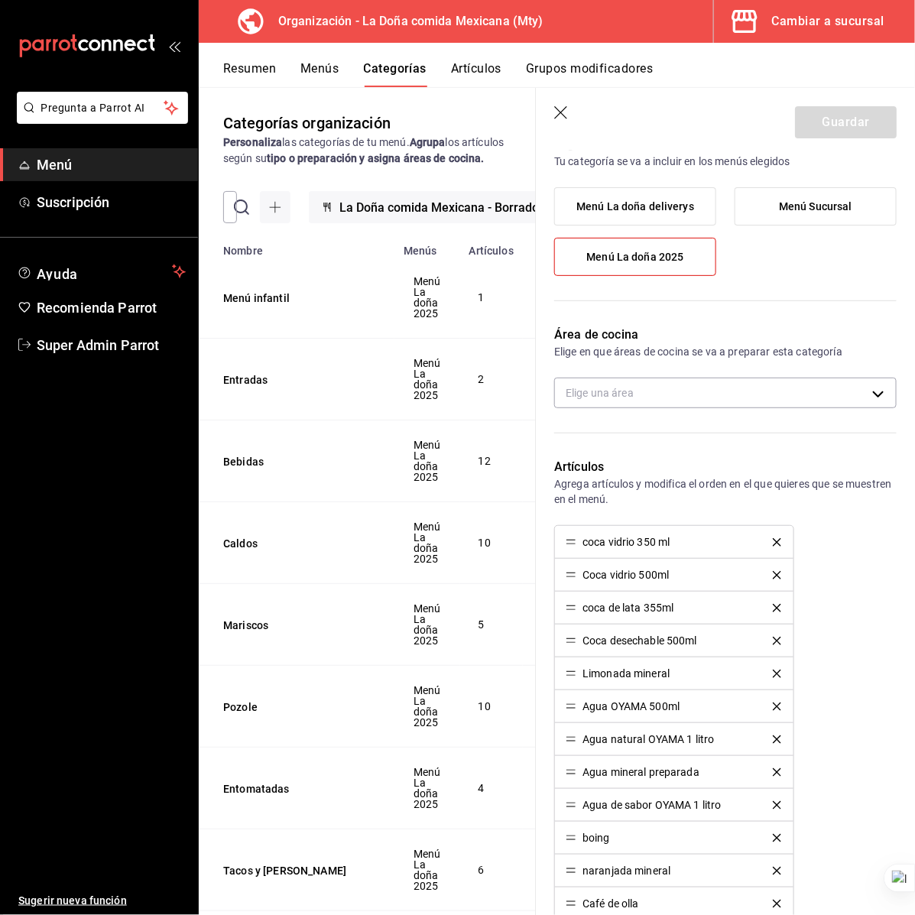
scroll to position [96, 0]
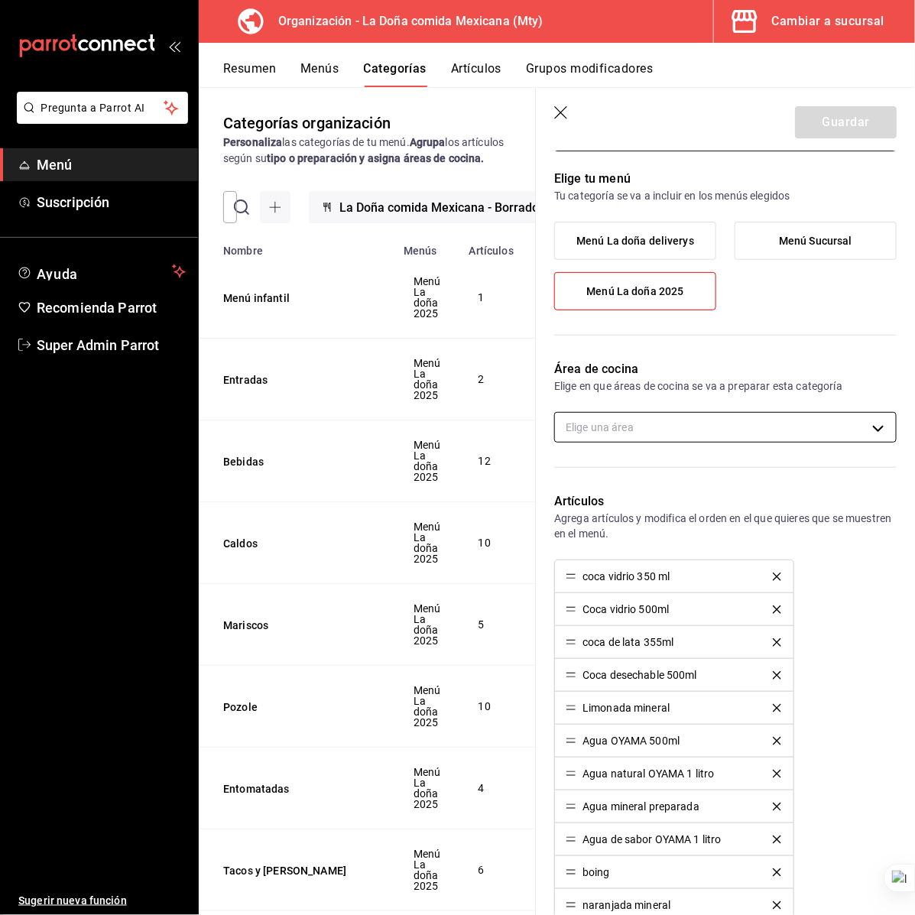
click at [642, 432] on body "Pregunta a Parrot AI Menú Suscripción Ayuda Recomienda Parrot Super Admin Parro…" at bounding box center [457, 457] width 915 height 915
click at [621, 394] on div at bounding box center [457, 457] width 915 height 915
click at [620, 426] on body "Pregunta a Parrot AI Menú Suscripción Ayuda Recomienda Parrot Super Admin Parro…" at bounding box center [457, 457] width 915 height 915
click at [651, 380] on div at bounding box center [457, 457] width 915 height 915
click at [566, 115] on icon "button" at bounding box center [561, 113] width 15 height 15
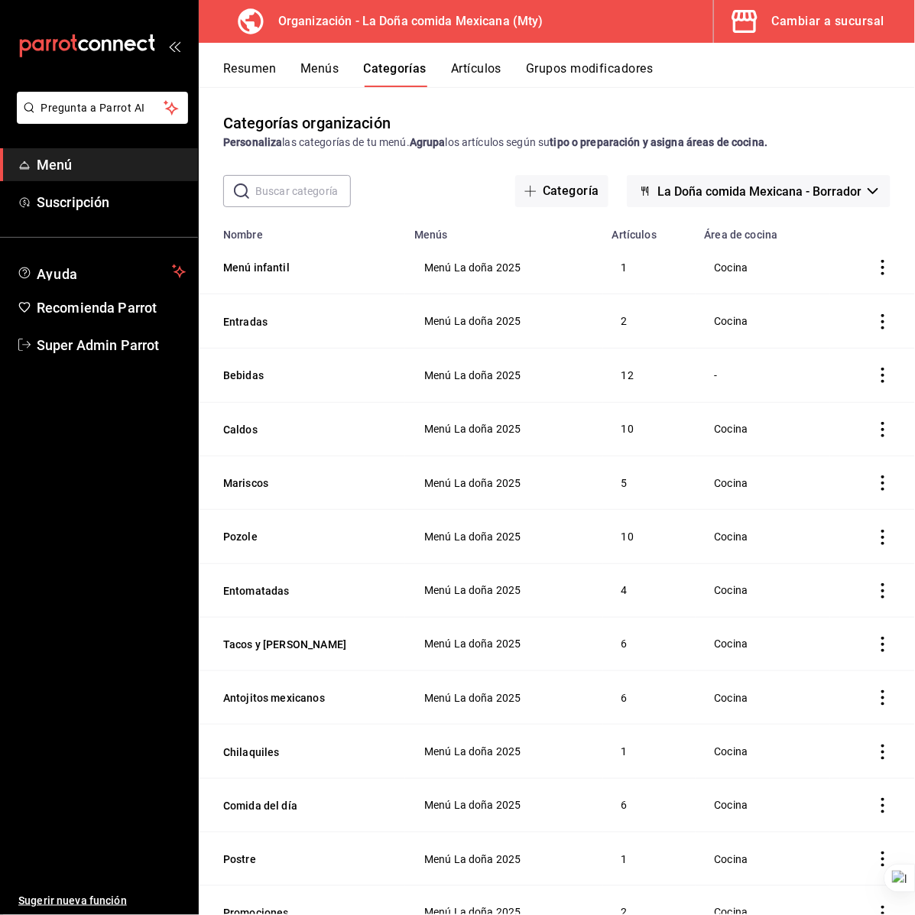
click at [325, 67] on button "Menús" at bounding box center [319, 74] width 38 height 26
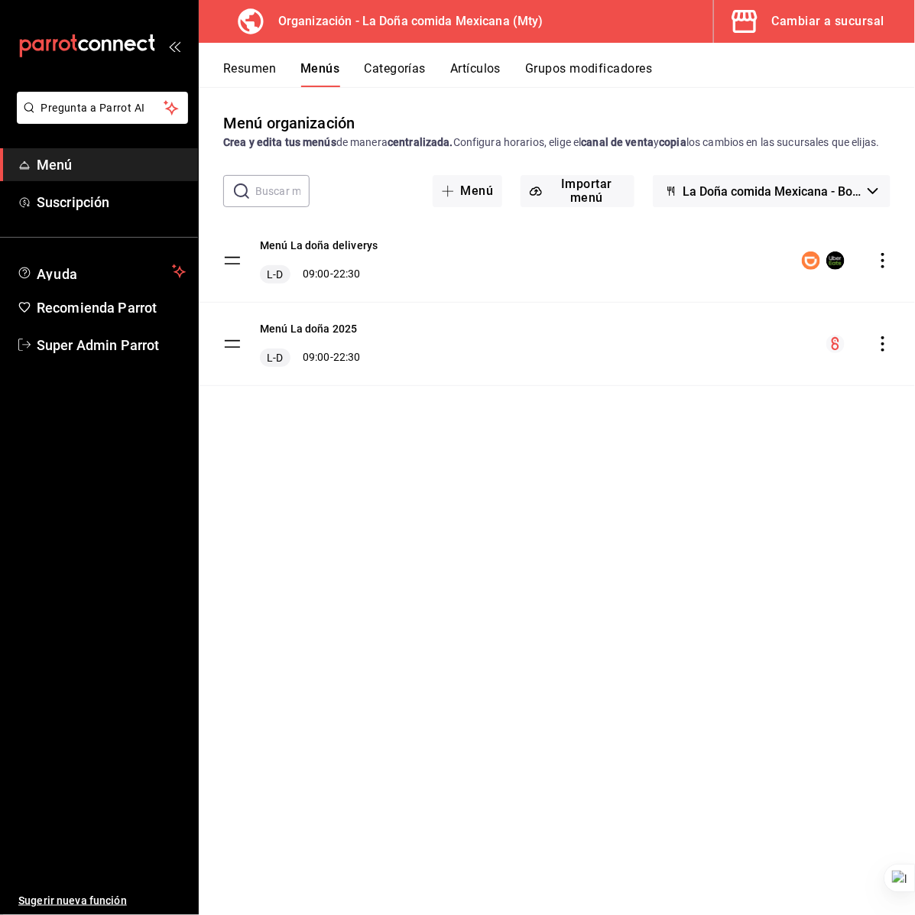
click at [881, 268] on icon "actions" at bounding box center [882, 260] width 15 height 15
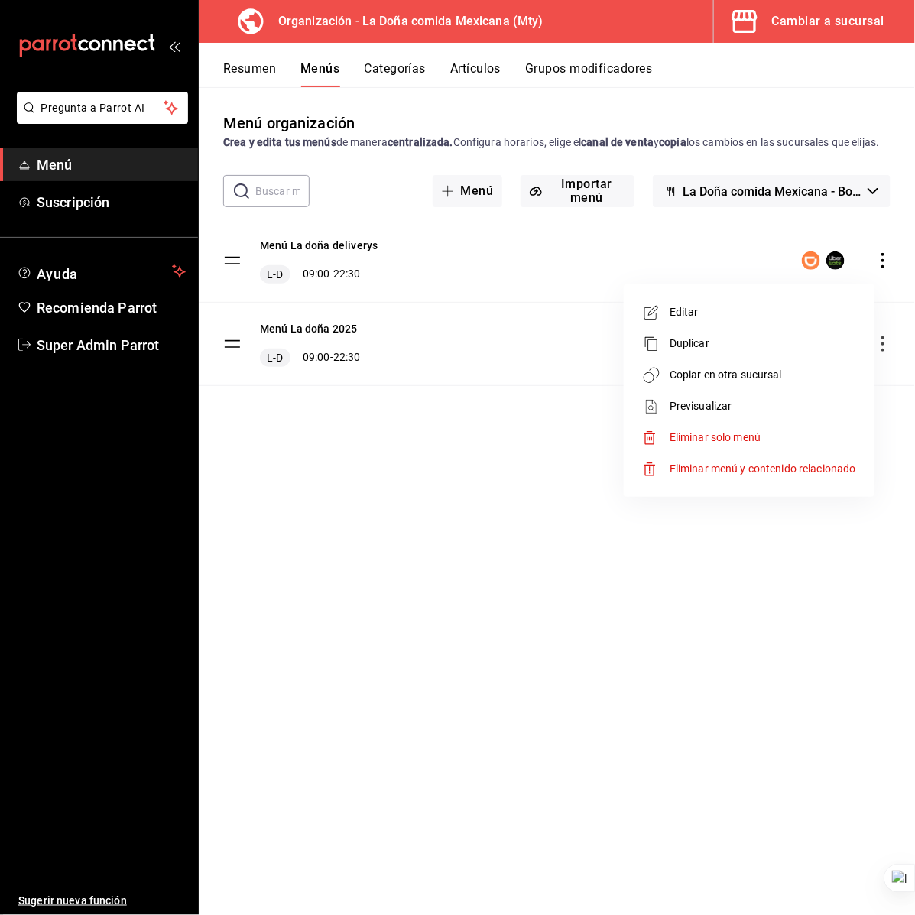
click at [720, 381] on span "Copiar en otra sucursal" at bounding box center [763, 375] width 186 height 16
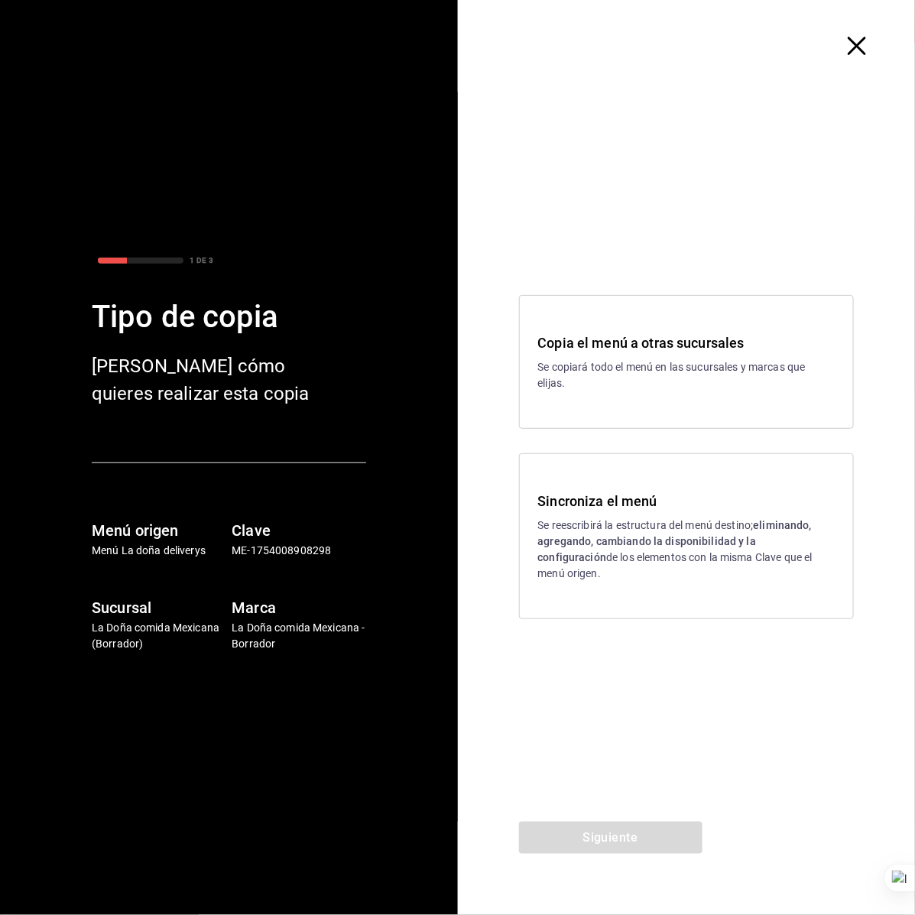
click at [627, 555] on strong "eliminando, agregando, cambiando la disponibilidad y la configuración" at bounding box center [675, 541] width 274 height 44
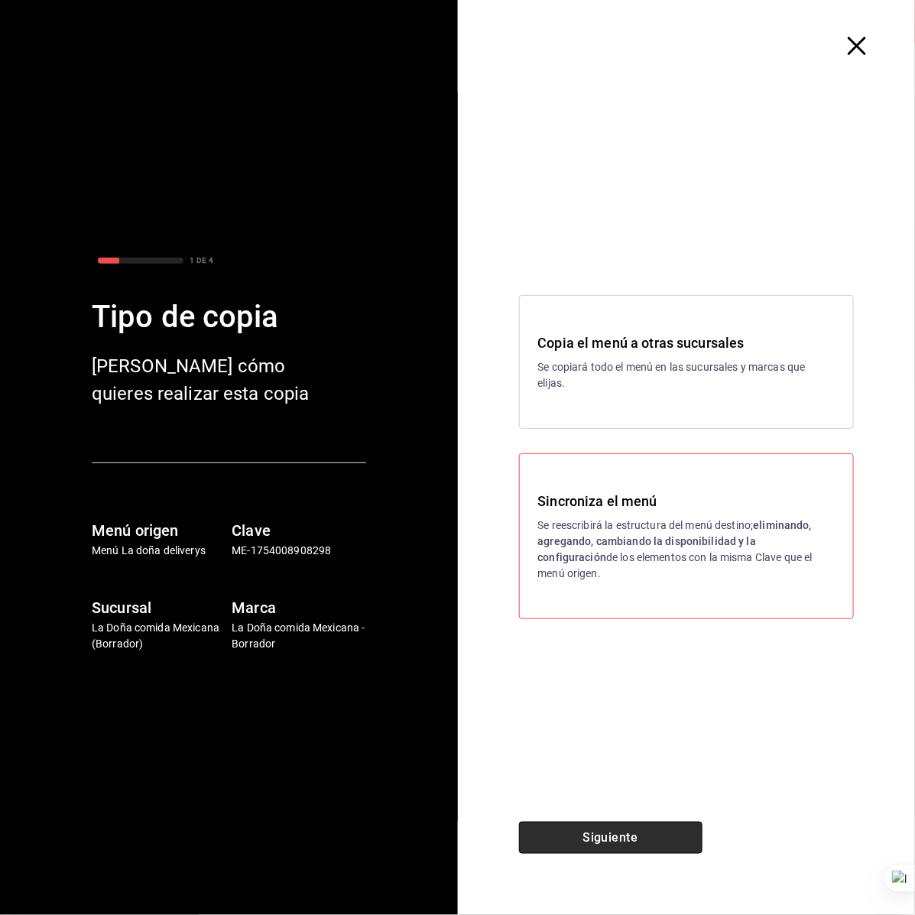
click at [576, 834] on button "Siguiente" at bounding box center [610, 838] width 183 height 32
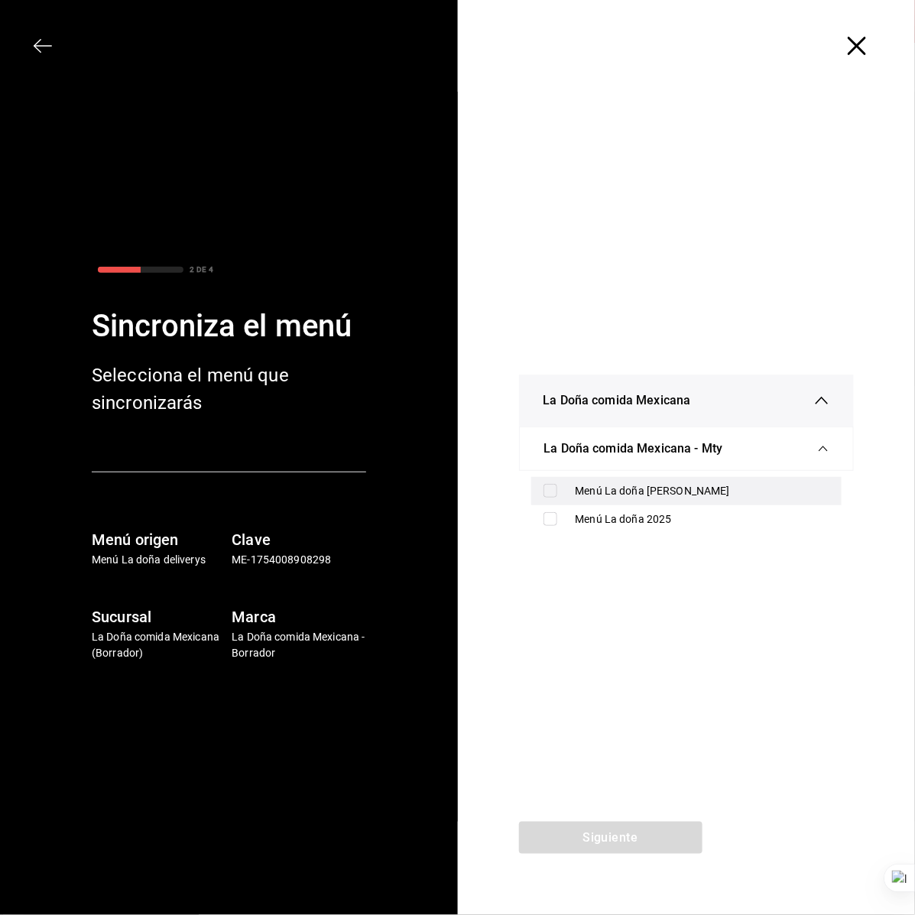
click at [636, 502] on div "Menú La doña [PERSON_NAME]" at bounding box center [686, 491] width 311 height 28
checkbox input "true"
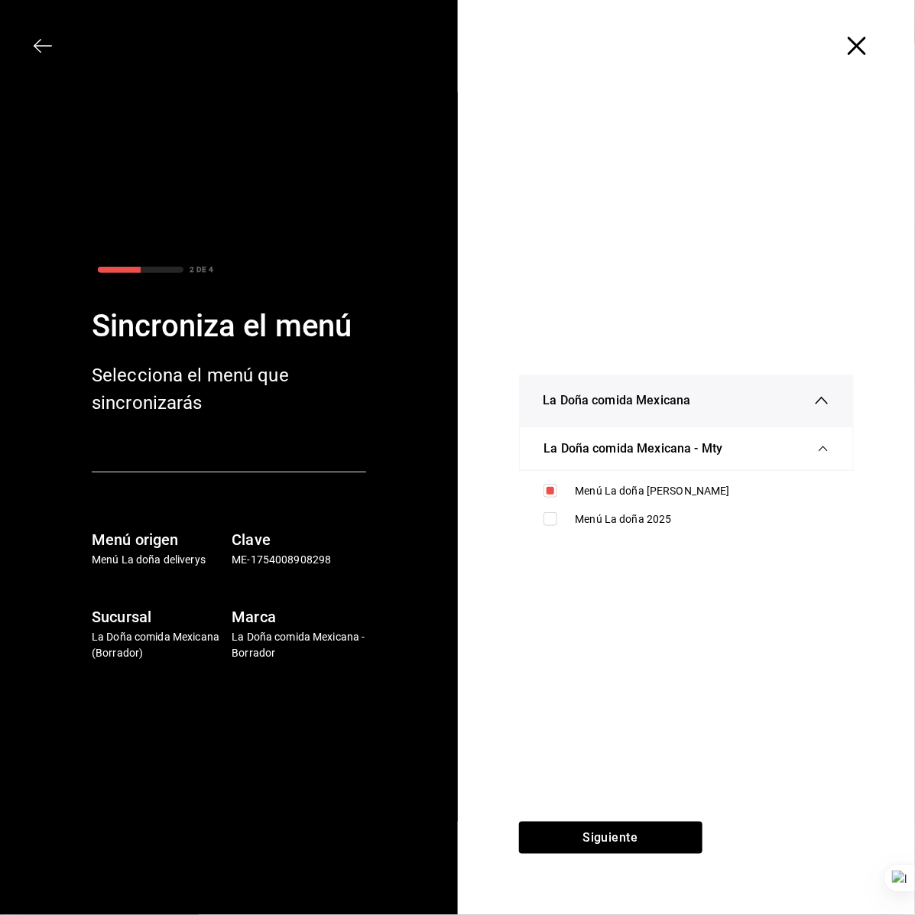
click at [638, 632] on div "La Doña comida Mexicana La Doña comida Mexicana - Mty Menú La doña Deliverys Me…" at bounding box center [687, 457] width 458 height 730
click at [627, 845] on button "Siguiente" at bounding box center [610, 838] width 183 height 32
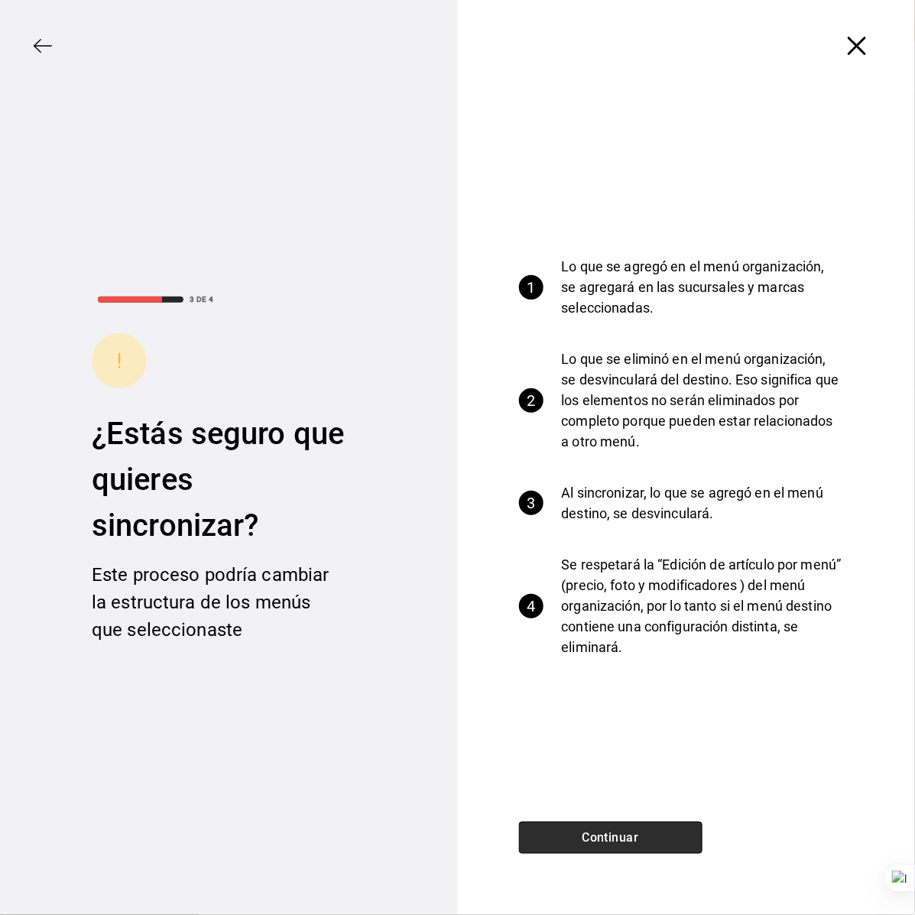
click at [617, 833] on button "Continuar" at bounding box center [610, 838] width 183 height 32
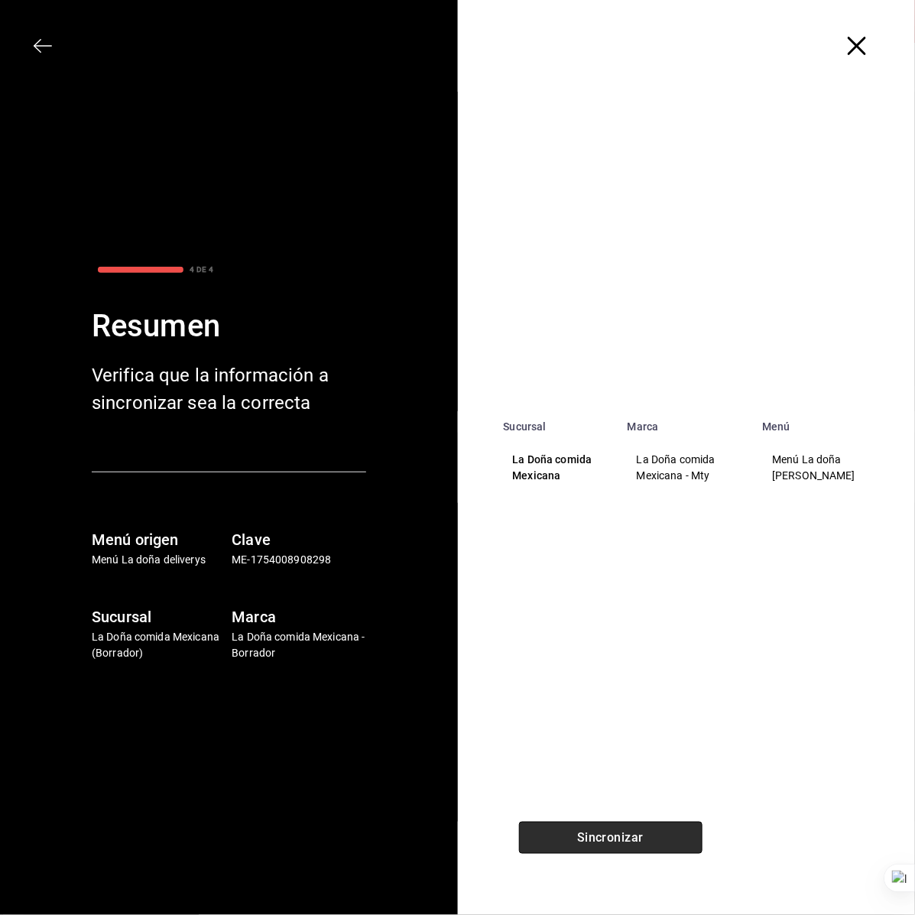
click at [617, 832] on button "Sincronizar" at bounding box center [610, 838] width 183 height 32
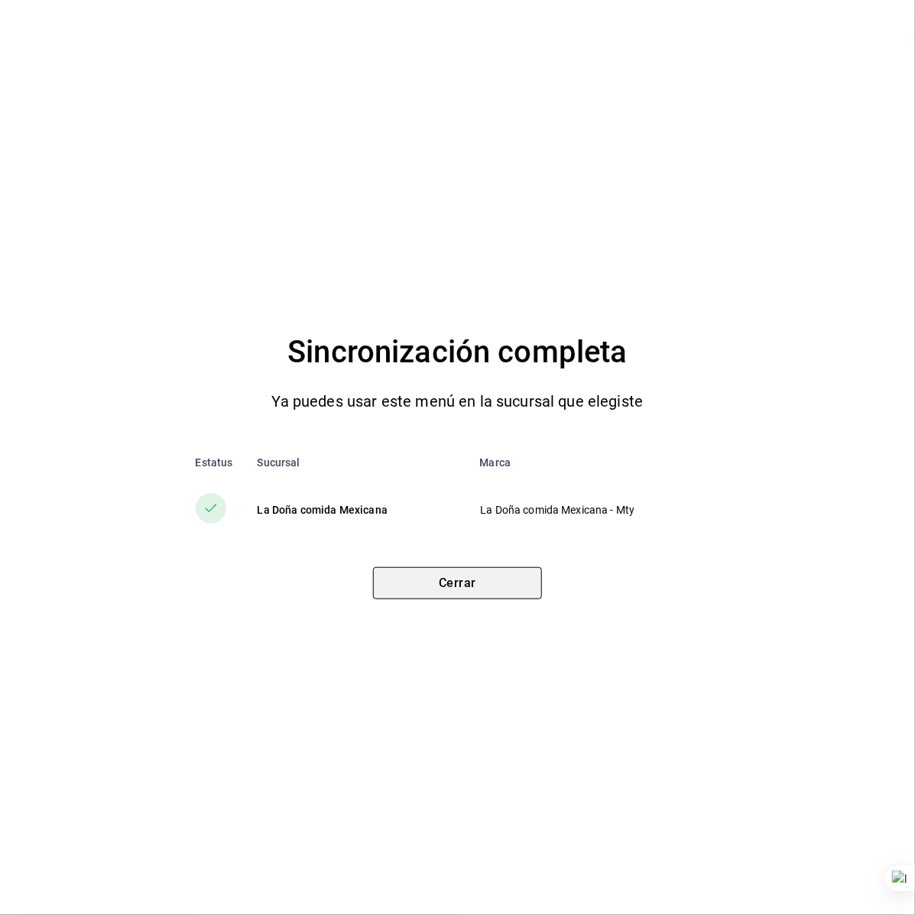
click at [490, 596] on button "Cerrar" at bounding box center [457, 583] width 169 height 32
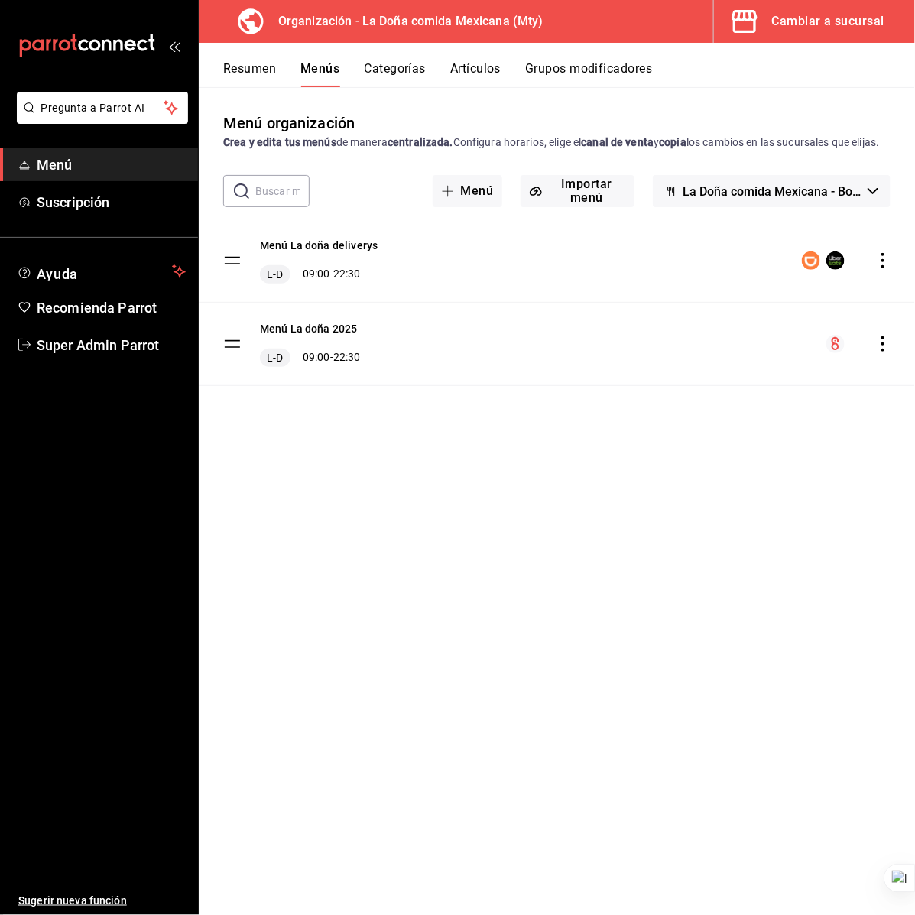
click at [792, 5] on button "Cambiar a sucursal" at bounding box center [808, 21] width 189 height 43
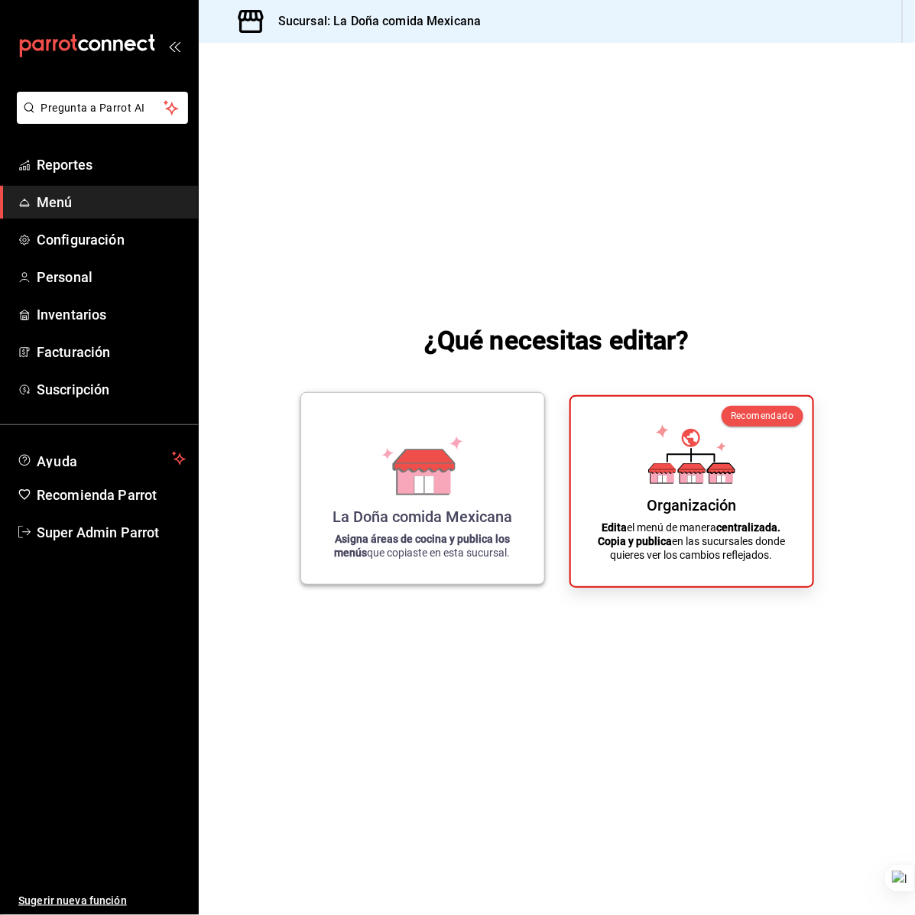
click at [398, 488] on icon at bounding box center [423, 477] width 53 height 33
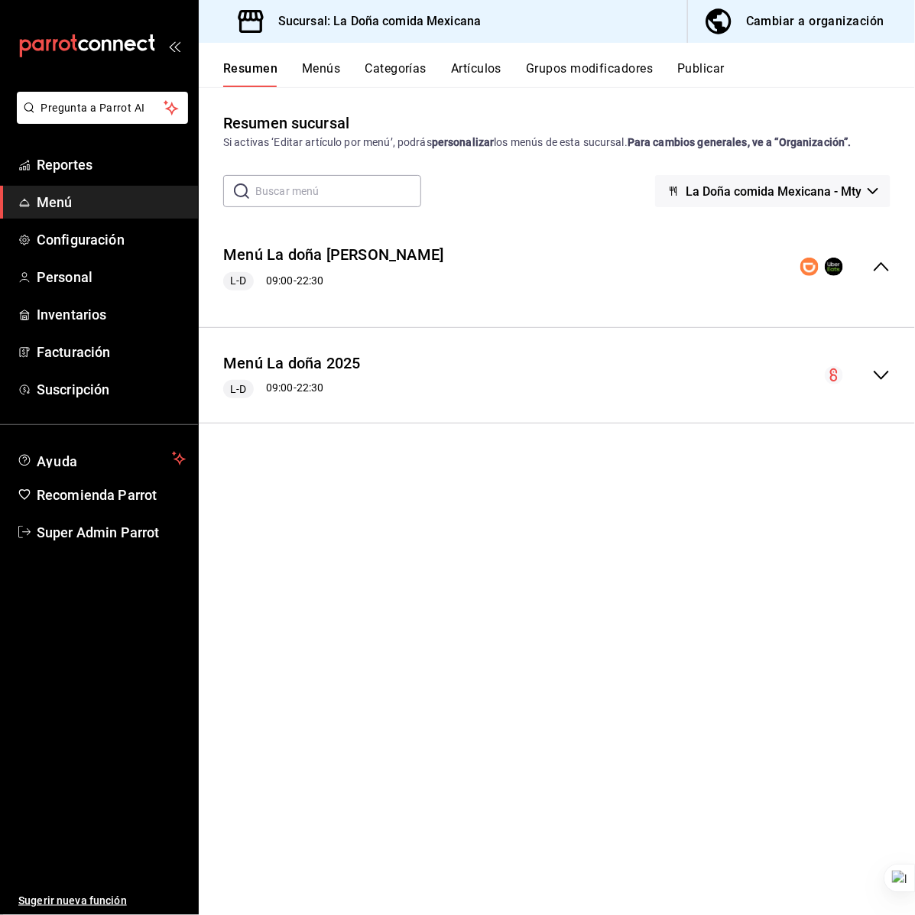
click at [701, 83] on button "Publicar" at bounding box center [700, 74] width 47 height 26
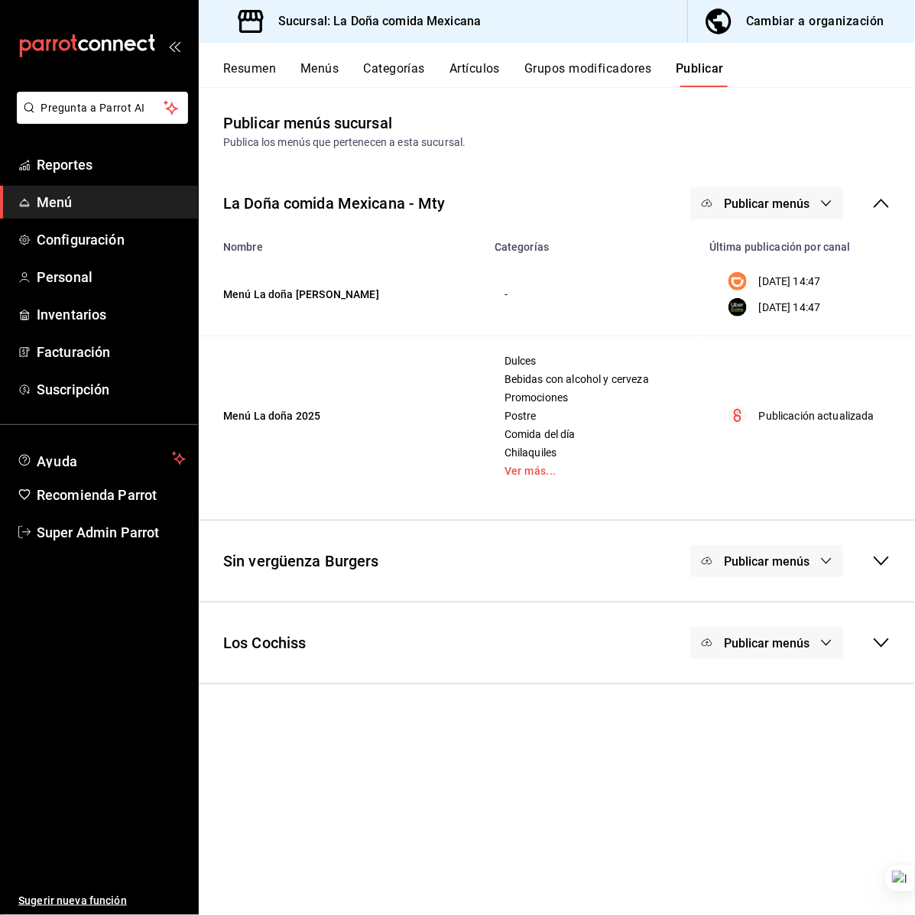
click at [818, 206] on button "Publicar menús" at bounding box center [766, 203] width 153 height 32
click at [787, 257] on span "DiDi Food" at bounding box center [788, 253] width 73 height 16
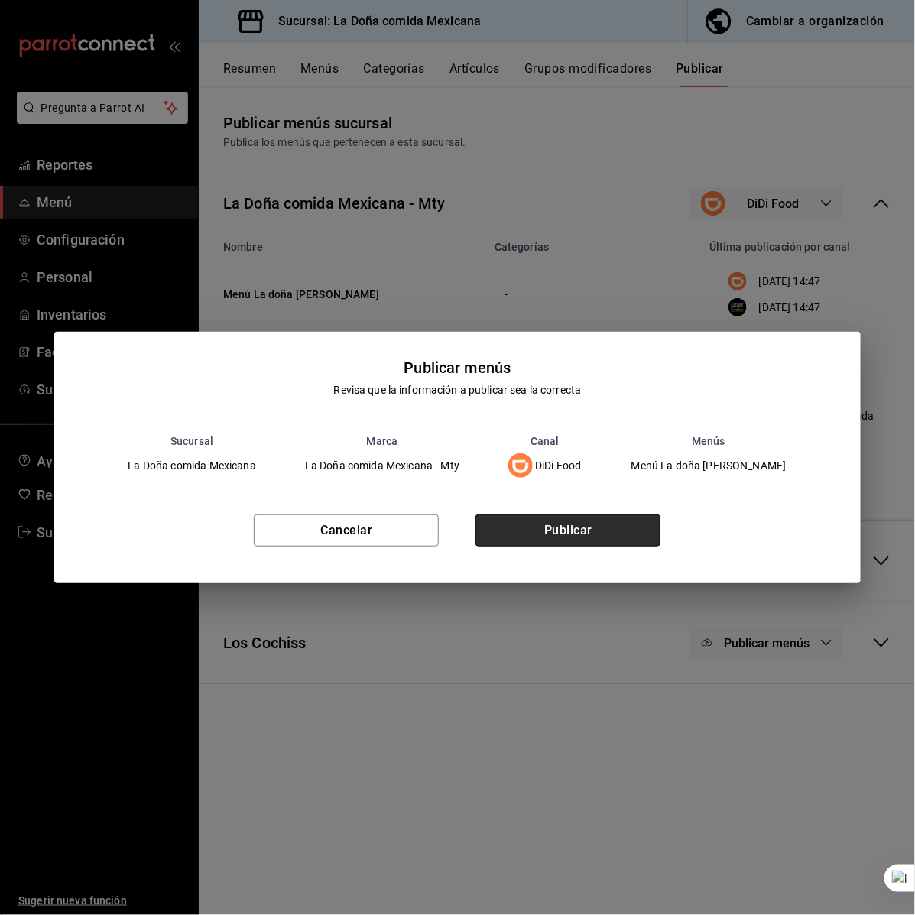
click at [579, 520] on button "Publicar" at bounding box center [567, 530] width 185 height 32
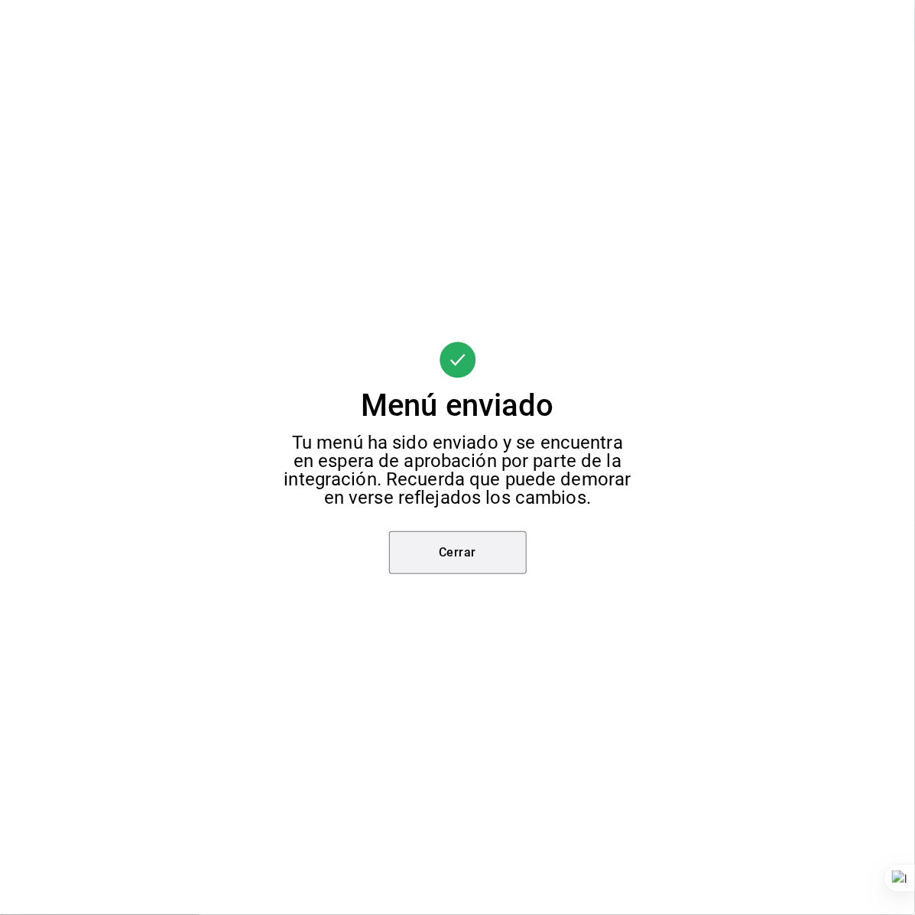
click at [503, 566] on button "Cerrar" at bounding box center [458, 552] width 138 height 43
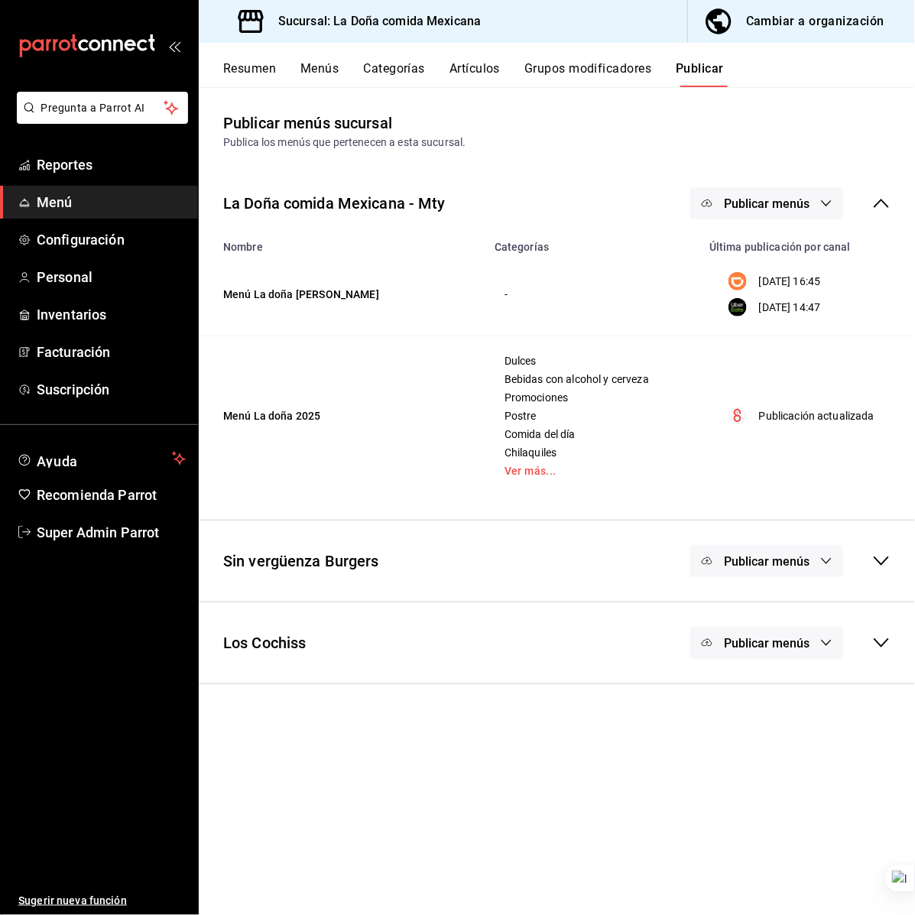
click at [475, 61] on button "Artículos" at bounding box center [474, 74] width 50 height 26
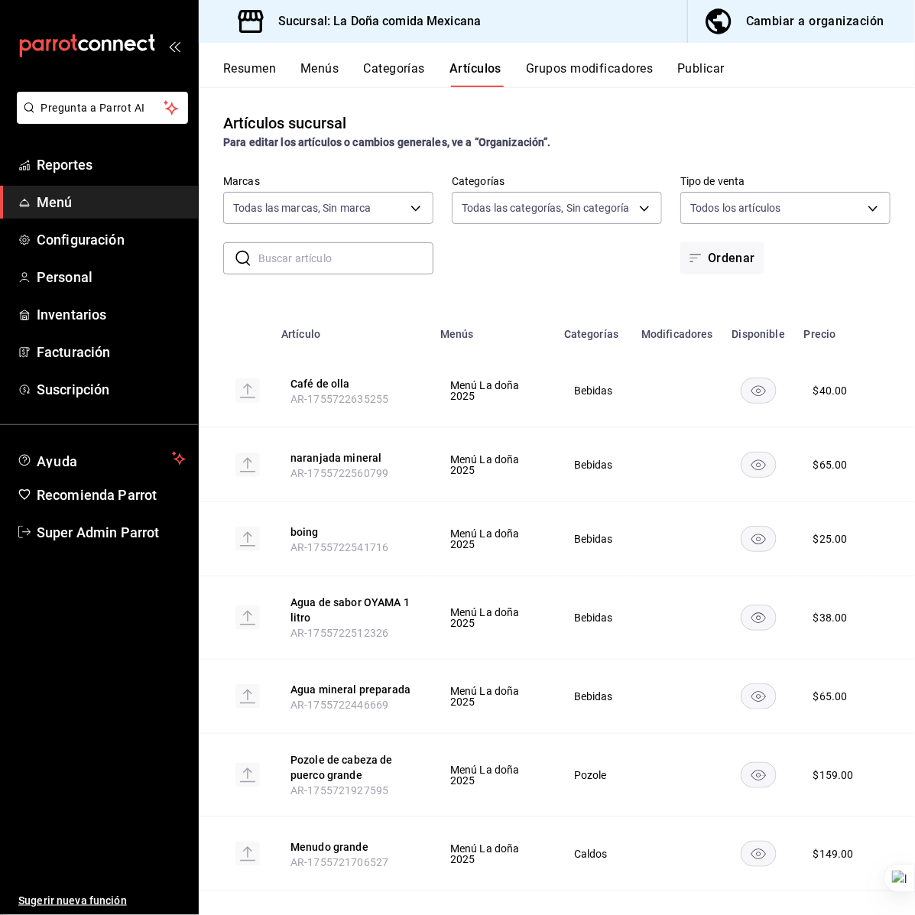
type input "e53f178e-f565-49bf-8aa1-199855f6bcb3,dba9cd53-48a2-4d44-8bea-60e37a8bb589,c8083…"
type input "31a5496a-1413-40c7-bfa9-a6291bd9bffe,2237f7a2-862e-4498-9588-4691ed35077b,c5aec…"
click at [326, 258] on input "text" at bounding box center [345, 258] width 175 height 31
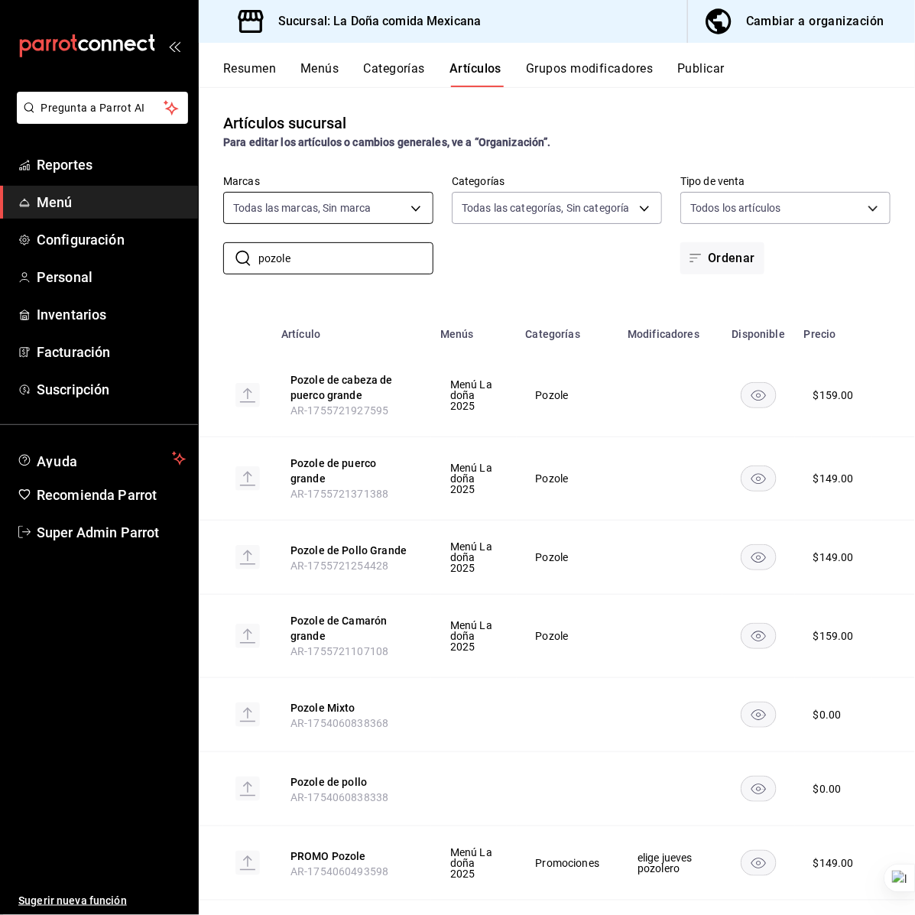
type input "pozole"
click at [405, 204] on body "Pregunta a Parrot AI Reportes Menú Configuración Personal Inventarios Facturaci…" at bounding box center [457, 457] width 915 height 915
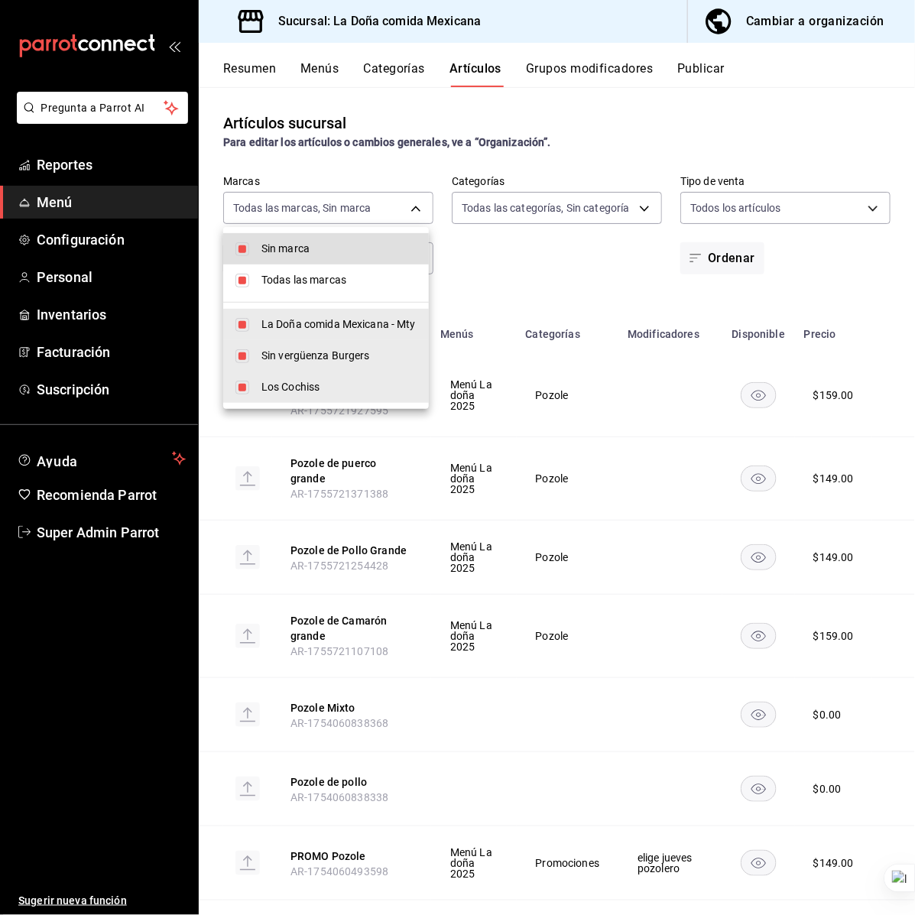
click at [579, 294] on div at bounding box center [457, 457] width 915 height 915
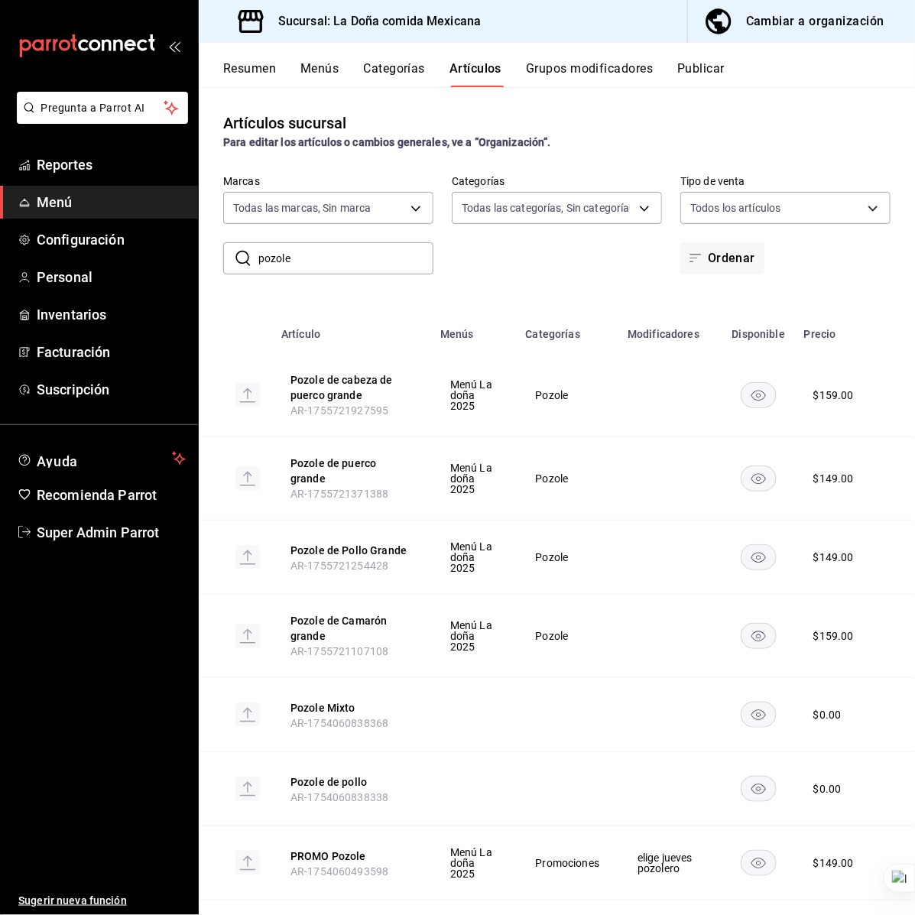
click at [331, 74] on button "Menús" at bounding box center [319, 74] width 38 height 26
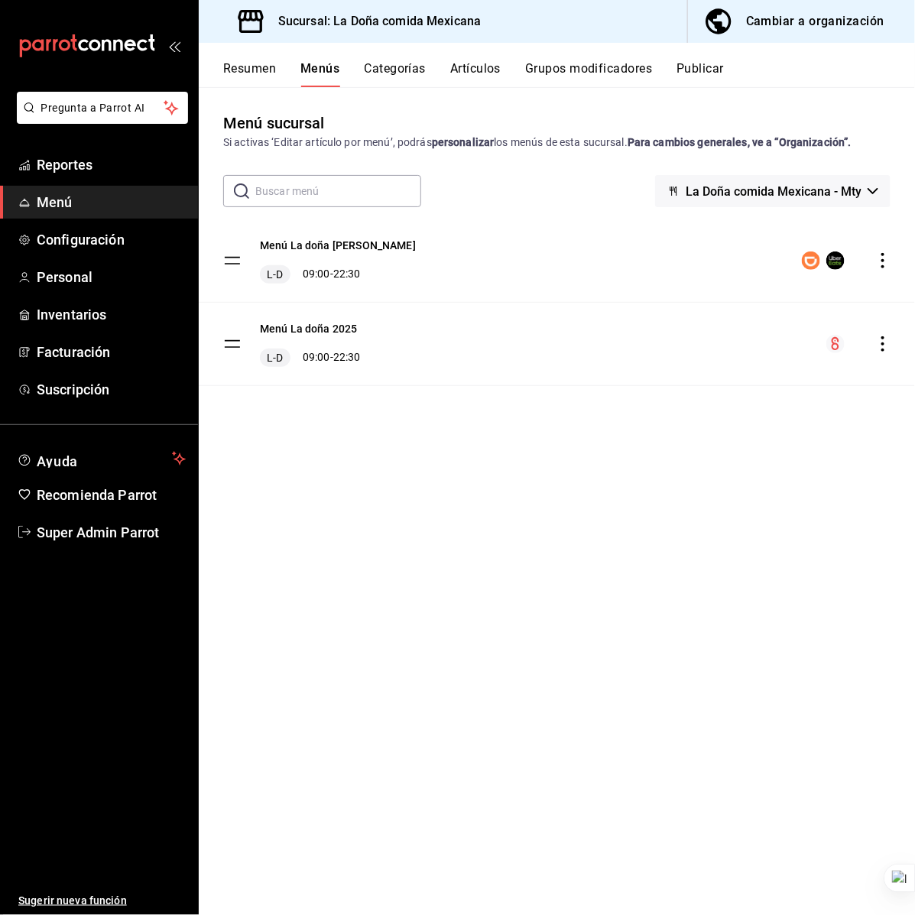
click at [498, 55] on div "Resumen Menús Categorías Artículos Grupos modificadores Publicar" at bounding box center [557, 65] width 716 height 44
click at [483, 78] on button "Artículos" at bounding box center [475, 74] width 50 height 26
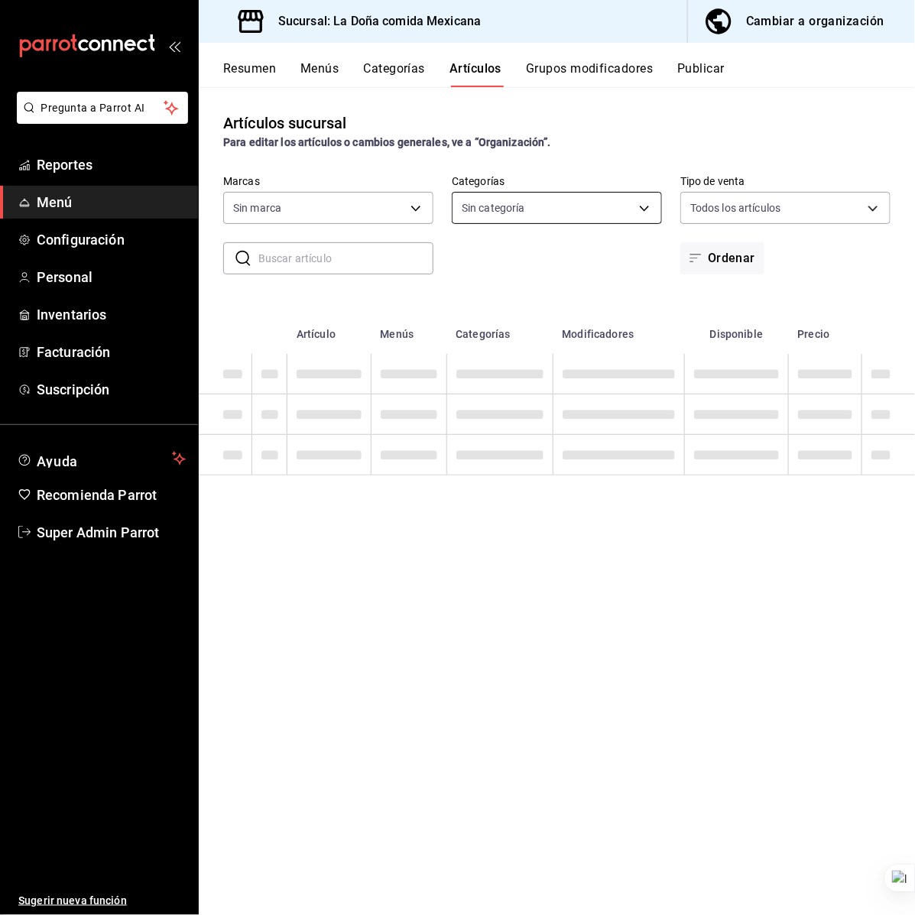
type input "e53f178e-f565-49bf-8aa1-199855f6bcb3,dba9cd53-48a2-4d44-8bea-60e37a8bb589,c8083…"
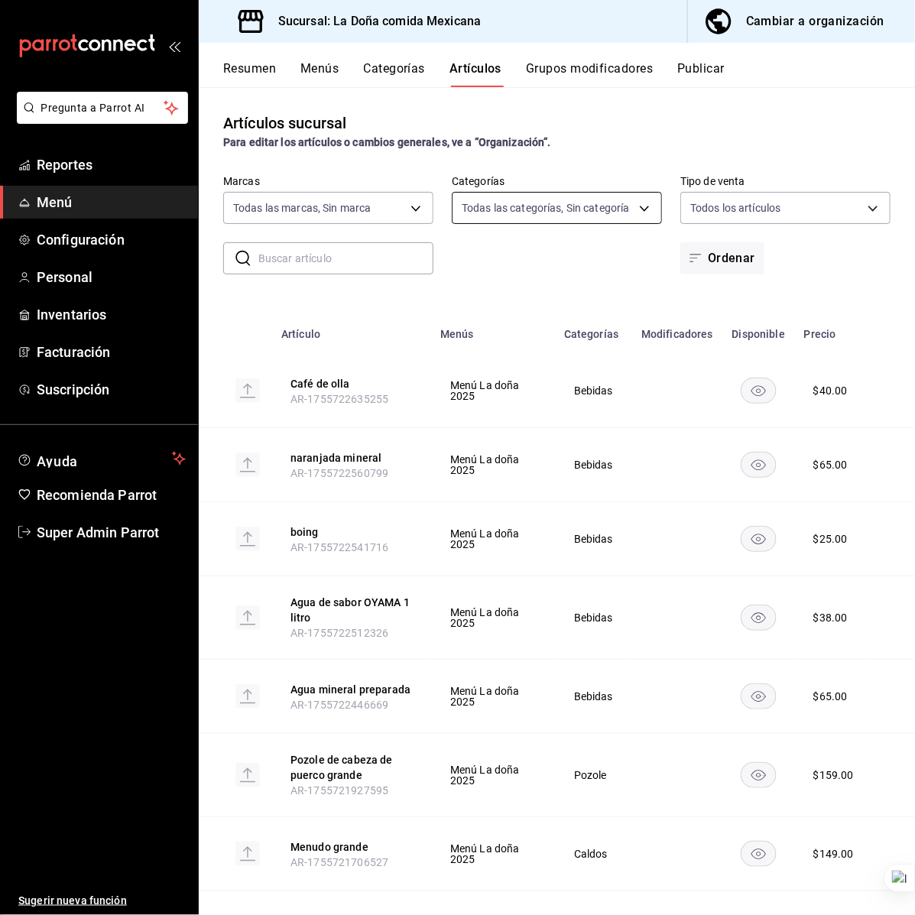
type input "31a5496a-1413-40c7-bfa9-a6291bd9bffe,2237f7a2-862e-4498-9588-4691ed35077b,c5aec…"
click at [338, 212] on body "Pregunta a Parrot AI Reportes Menú Configuración Personal Inventarios Facturaci…" at bounding box center [457, 457] width 915 height 915
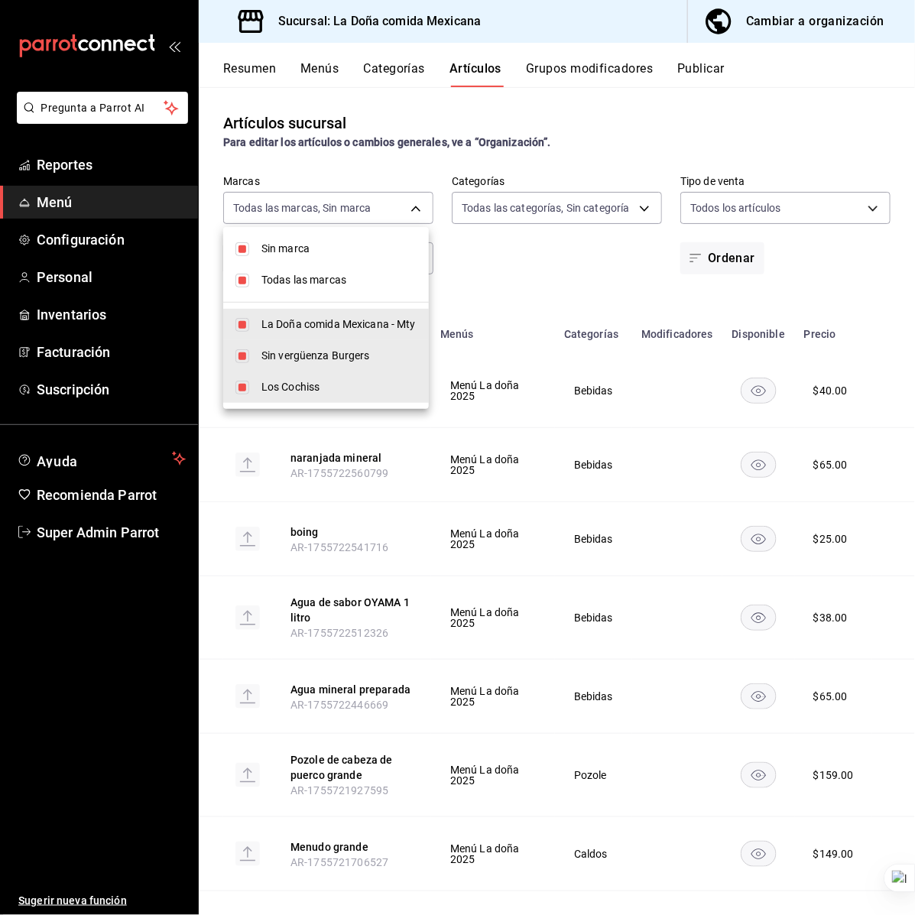
click at [316, 290] on li "Todas las marcas" at bounding box center [326, 279] width 206 height 31
checkbox input "false"
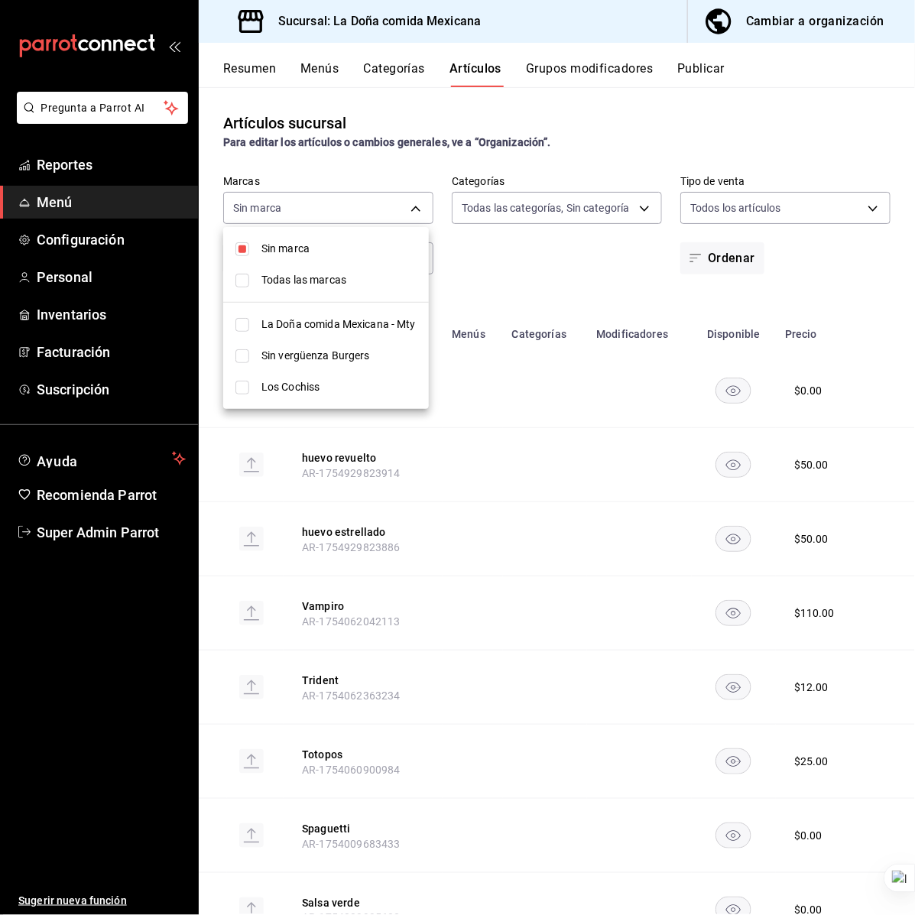
click at [323, 323] on span "La Doña comida Mexicana - Mty" at bounding box center [338, 324] width 155 height 16
type input "e53f178e-f565-49bf-8aa1-199855f6bcb3"
checkbox input "true"
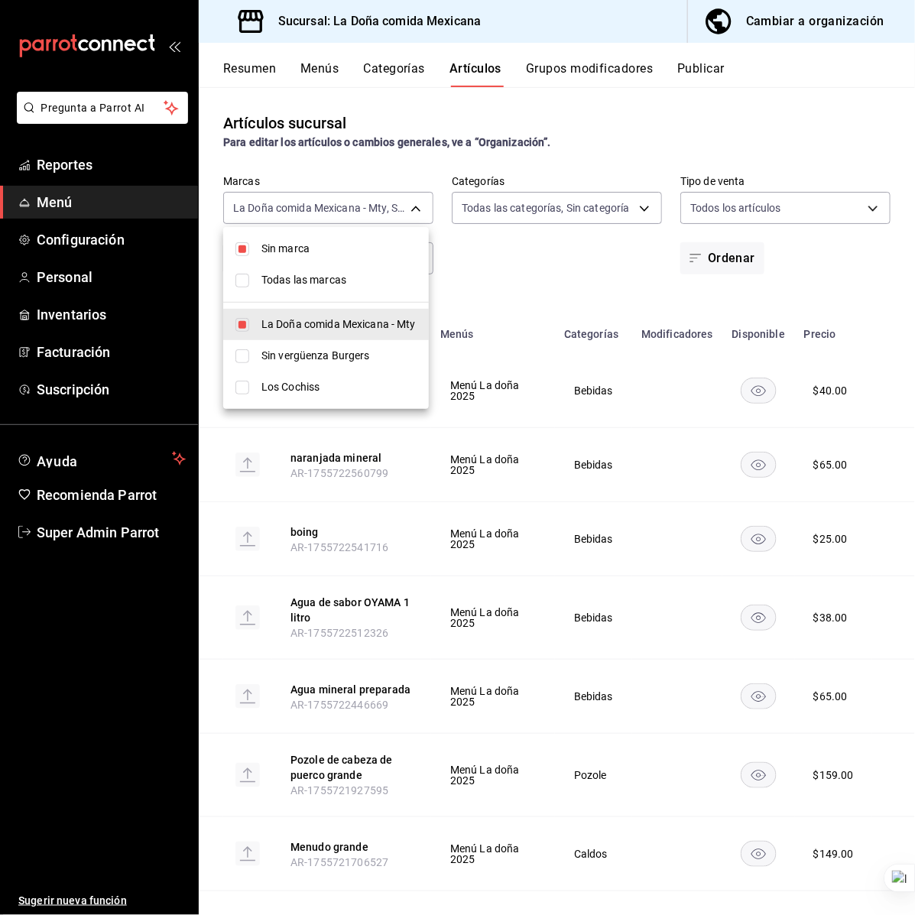
click at [478, 258] on div at bounding box center [457, 457] width 915 height 915
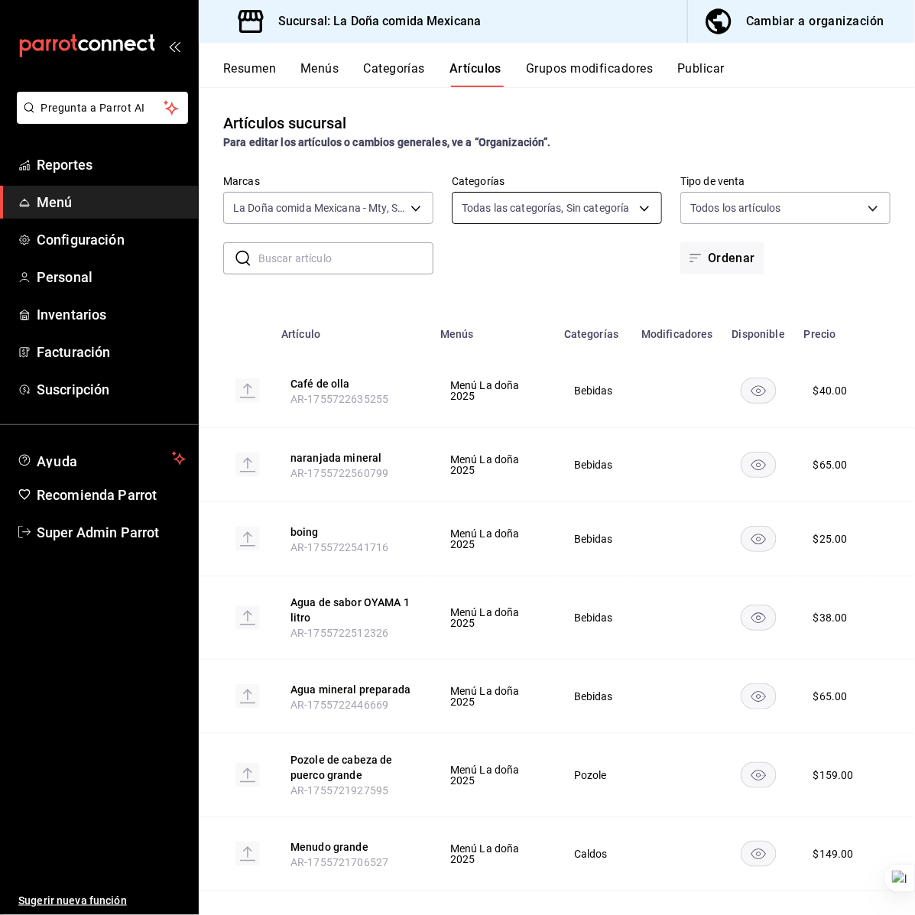
click at [494, 216] on body "Pregunta a Parrot AI Reportes Menú Configuración Personal Inventarios Facturaci…" at bounding box center [457, 457] width 915 height 915
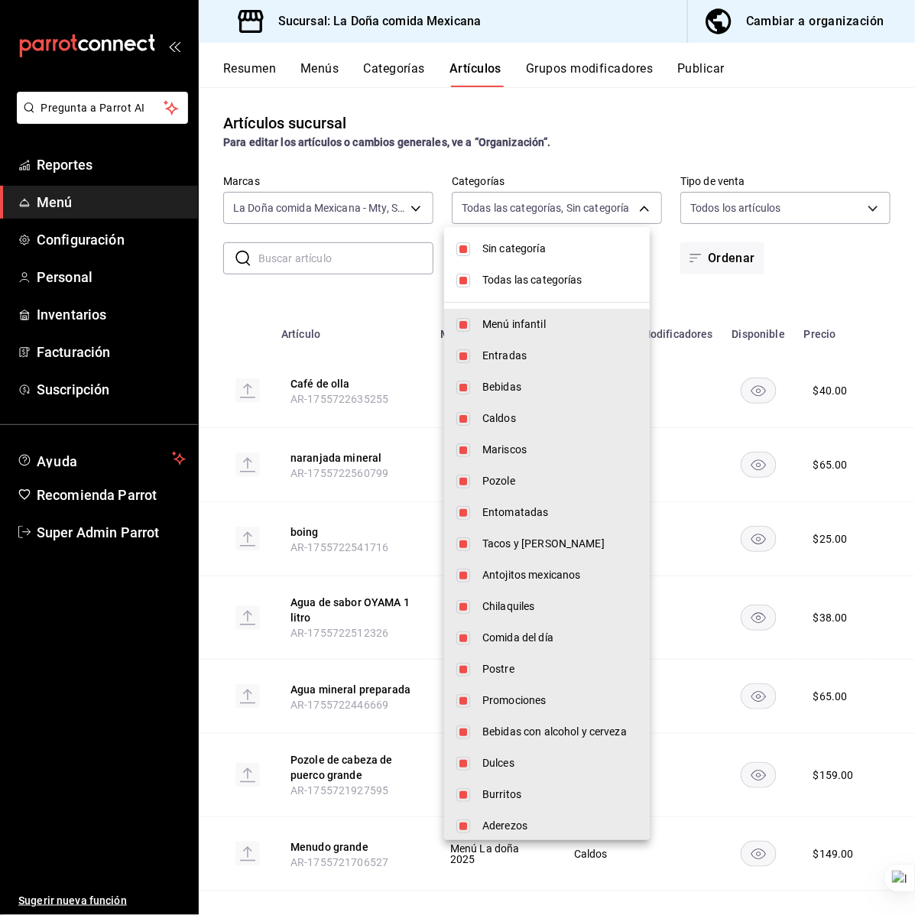
click at [503, 284] on span "Todas las categorías" at bounding box center [559, 280] width 155 height 16
checkbox input "false"
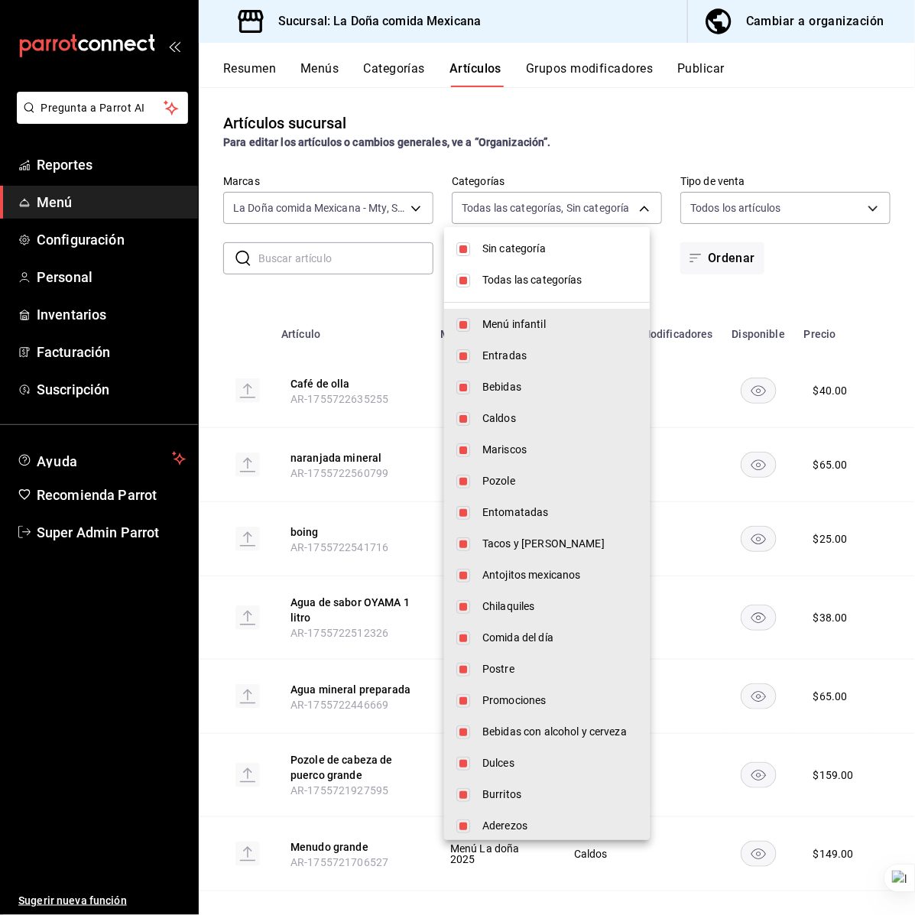
checkbox input "false"
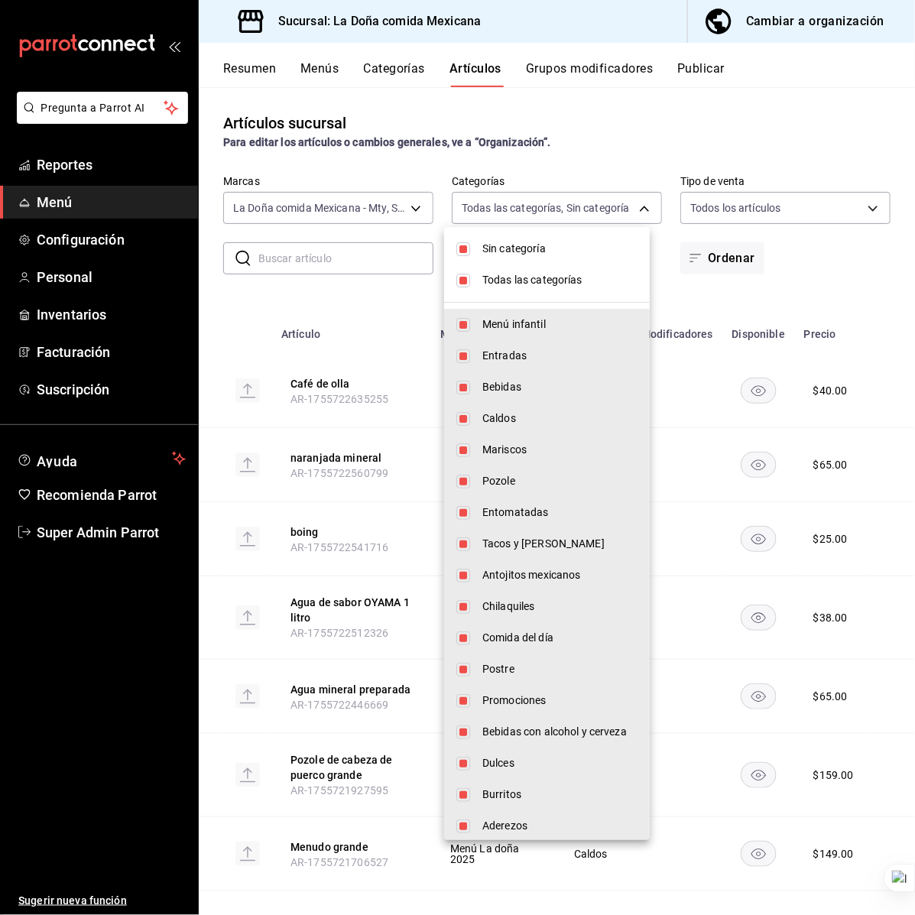
checkbox input "false"
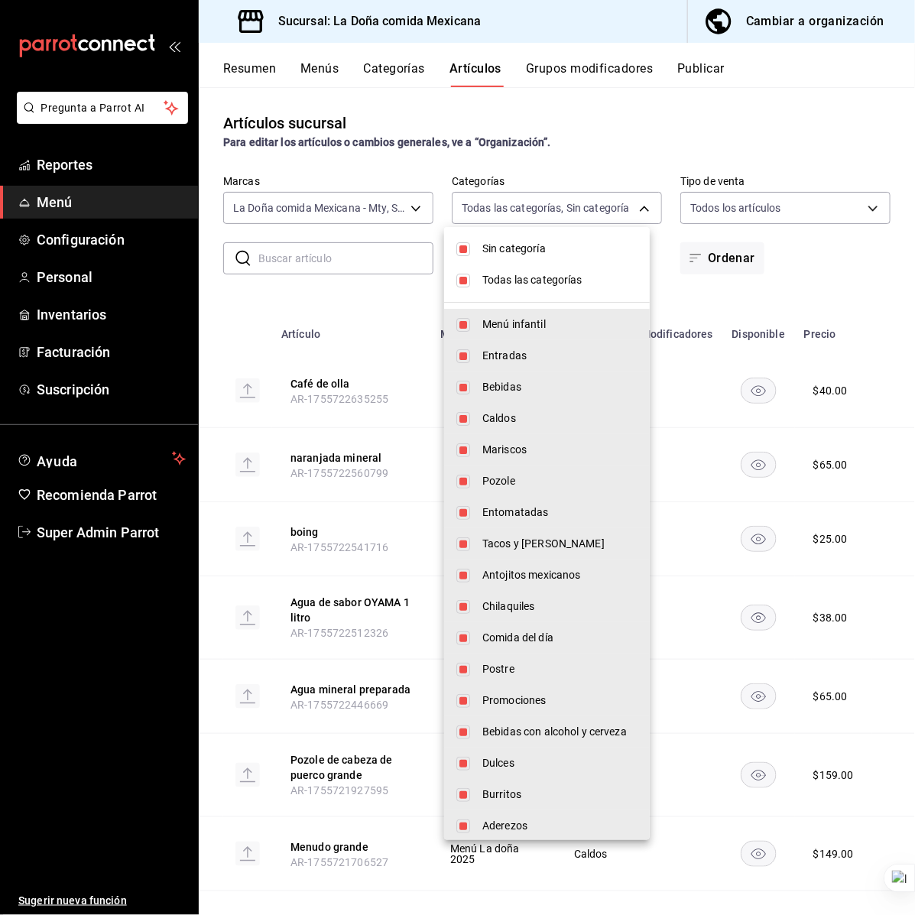
checkbox input "false"
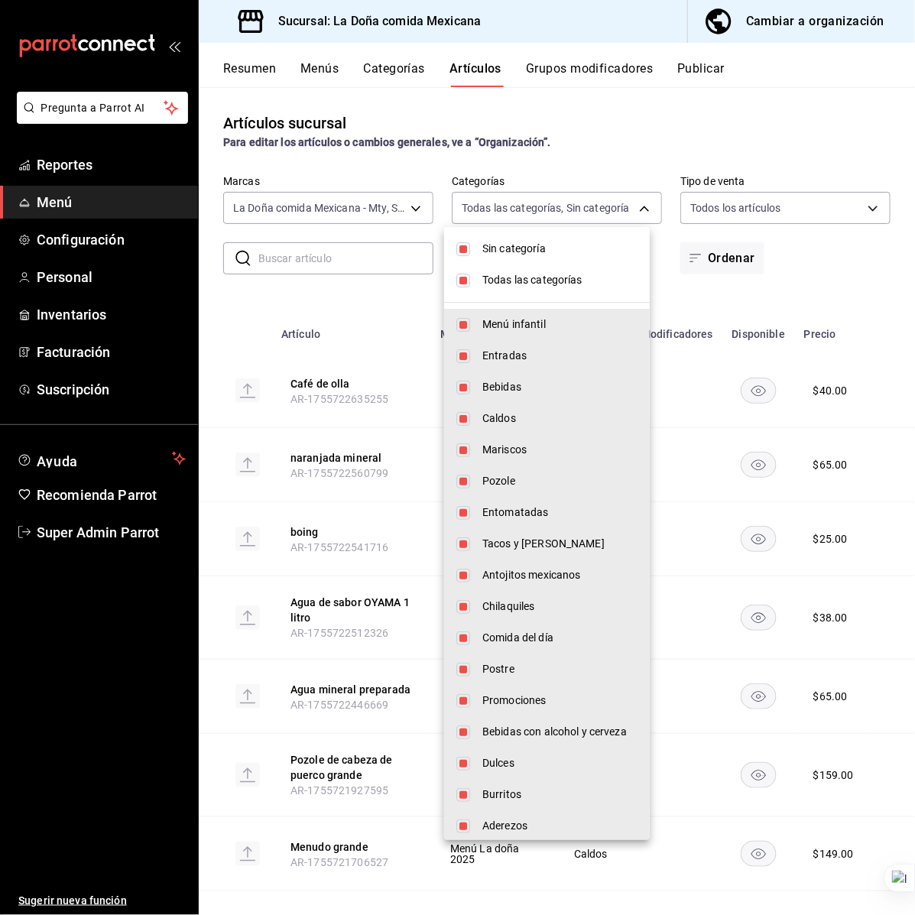
checkbox input "false"
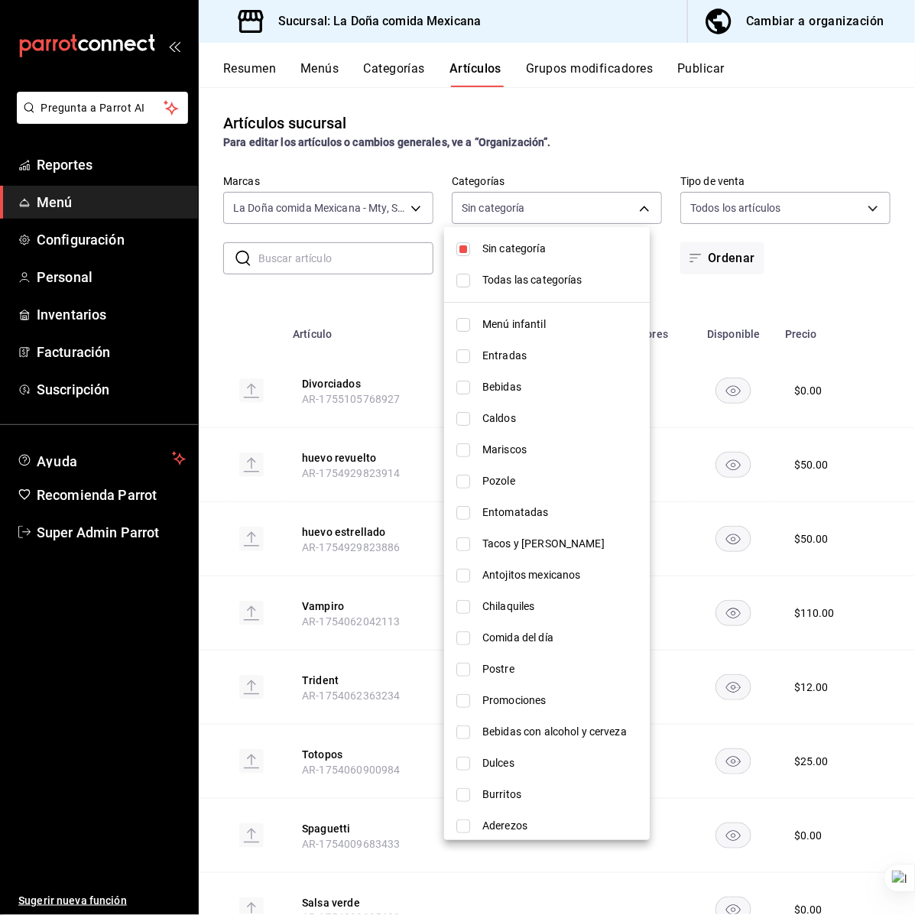
click at [499, 245] on span "Sin categoría" at bounding box center [559, 249] width 155 height 16
checkbox input "false"
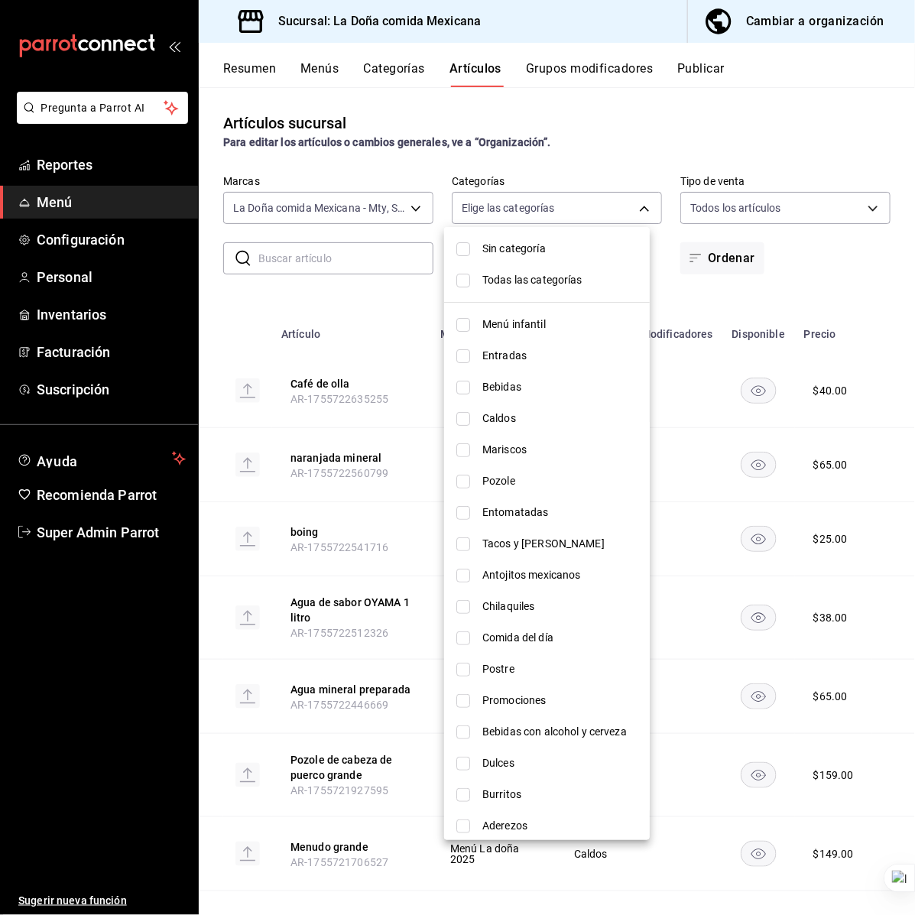
click at [484, 485] on span "Pozole" at bounding box center [559, 481] width 155 height 16
type input "941b17ee-707a-4ad5-9e3d-b490026d3b2d"
checkbox input "true"
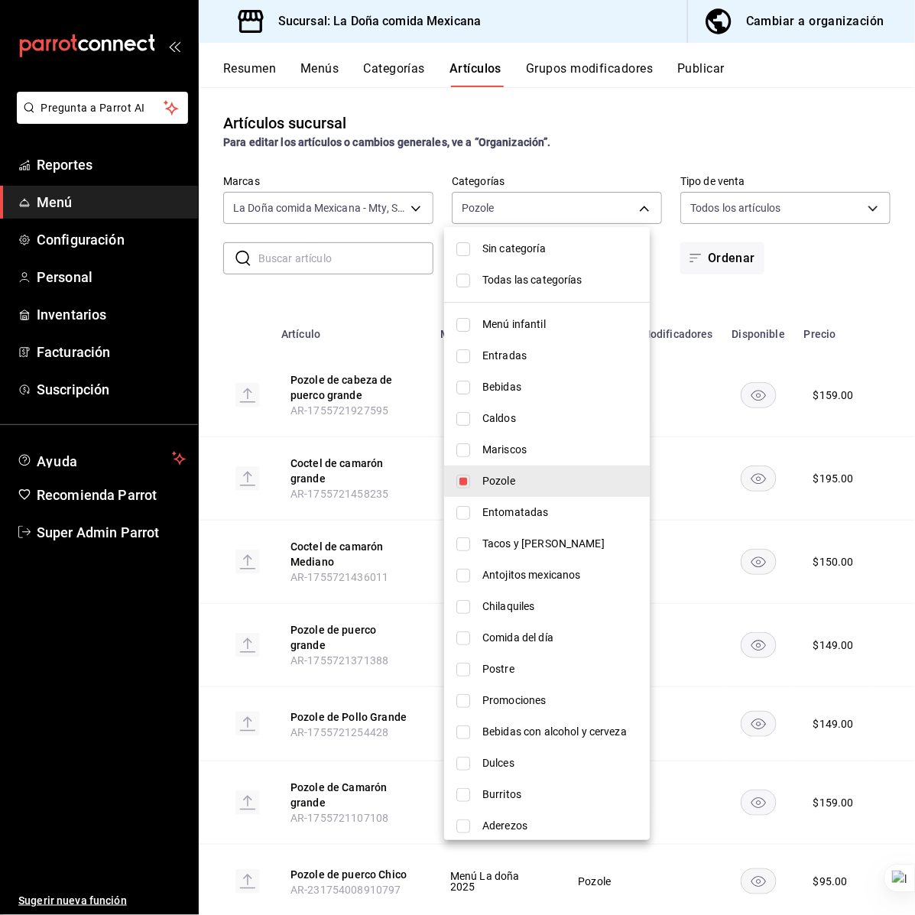
click at [394, 297] on div at bounding box center [457, 457] width 915 height 915
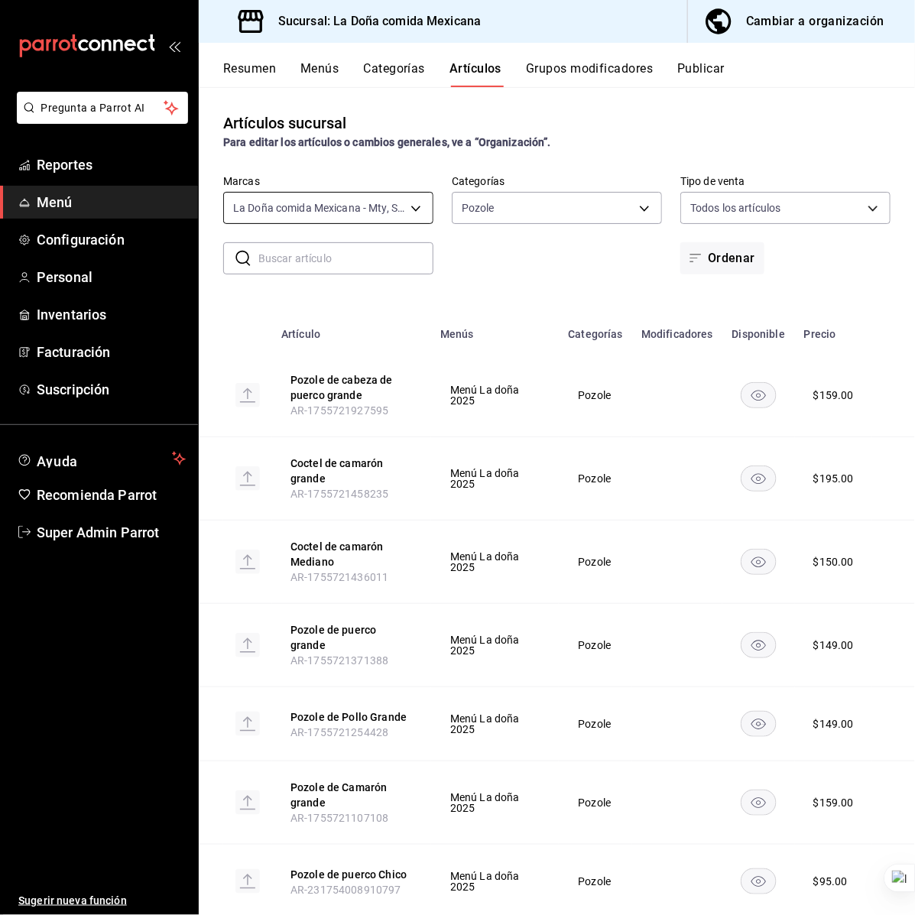
click at [405, 214] on body "Pregunta a Parrot AI Reportes Menú Configuración Personal Inventarios Facturaci…" at bounding box center [457, 457] width 915 height 915
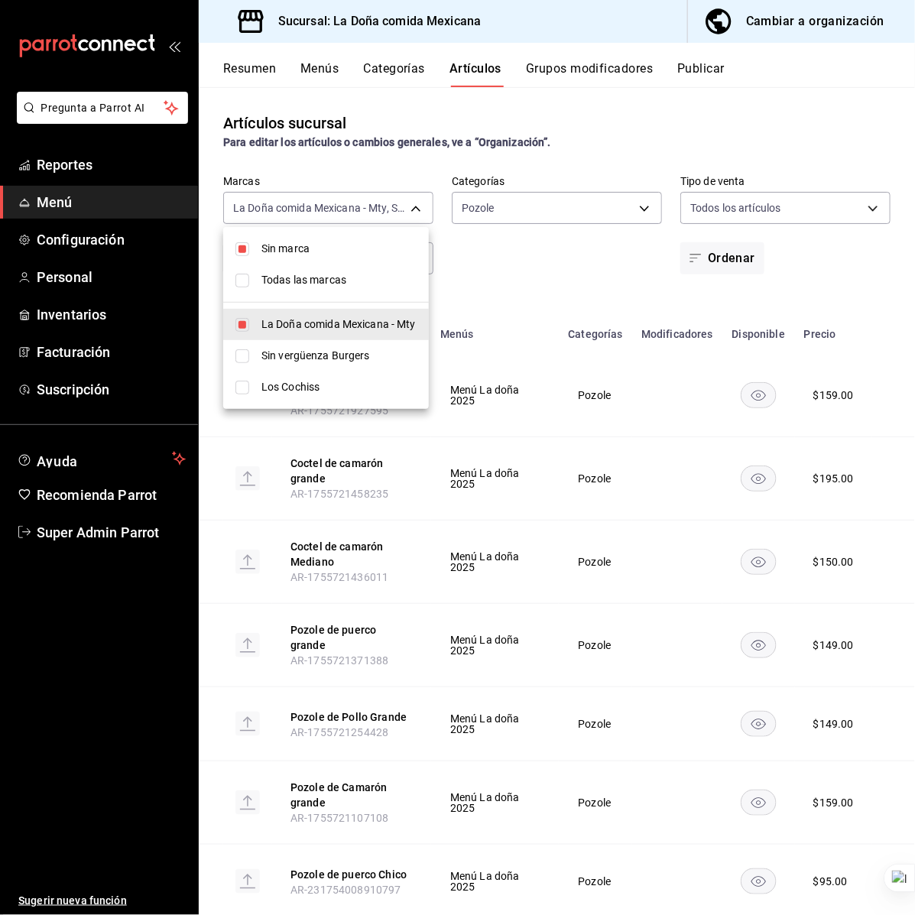
click at [512, 233] on div at bounding box center [457, 457] width 915 height 915
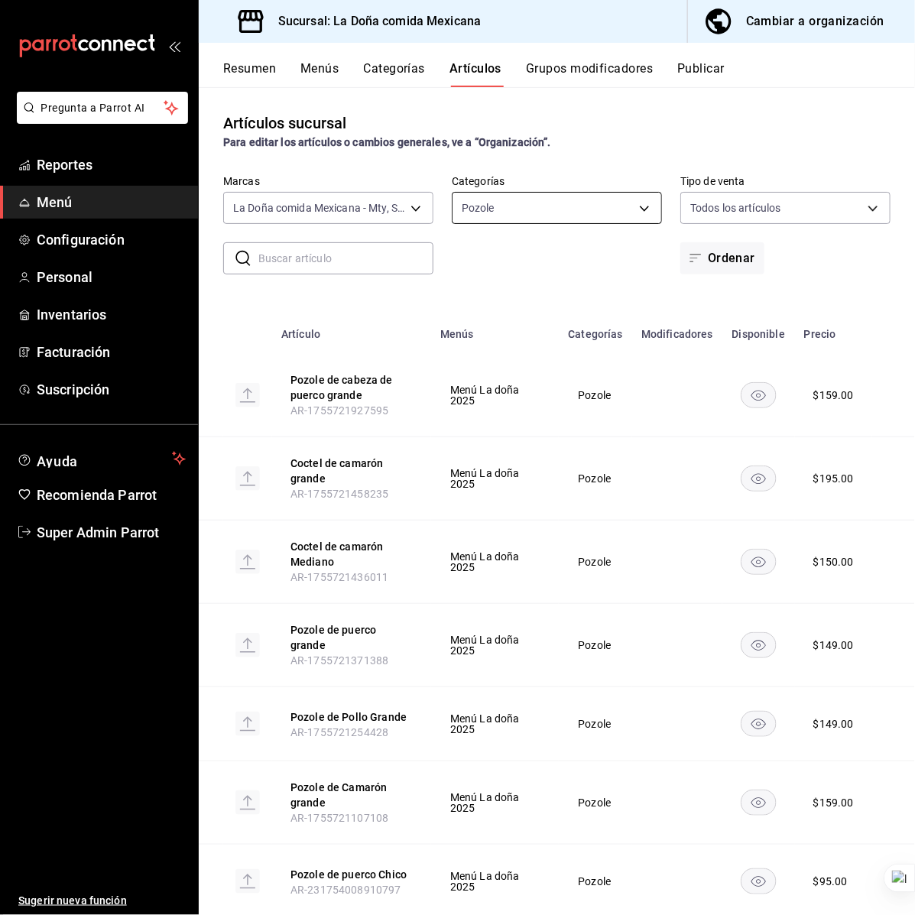
click at [534, 216] on body "Pregunta a Parrot AI Reportes Menú Configuración Personal Inventarios Facturaci…" at bounding box center [457, 457] width 915 height 915
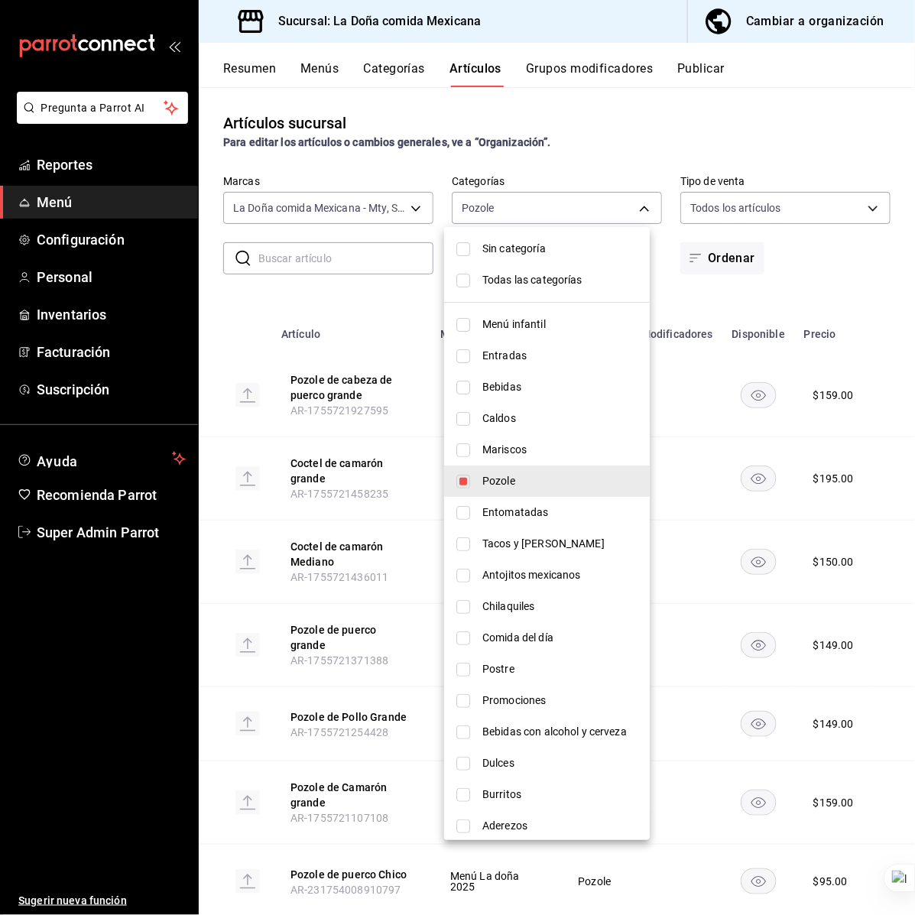
click at [513, 242] on span "Sin categoría" at bounding box center [559, 249] width 155 height 16
checkbox input "true"
click at [528, 155] on div at bounding box center [457, 457] width 915 height 915
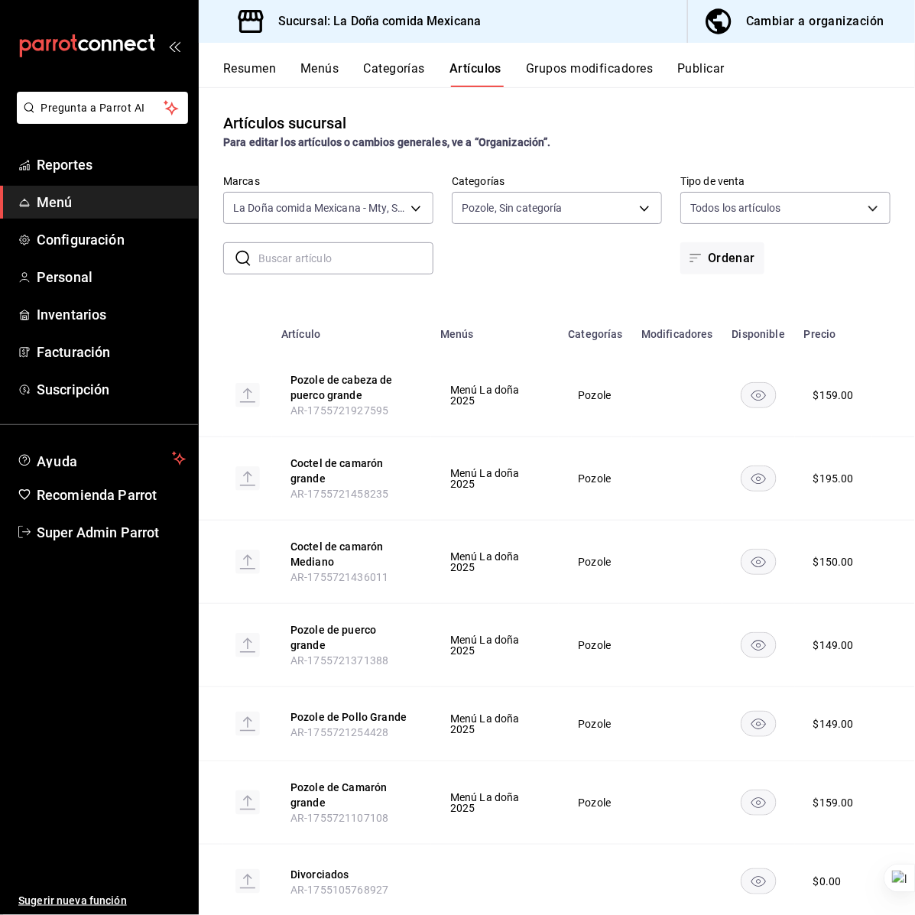
click at [297, 258] on input "text" at bounding box center [345, 258] width 175 height 31
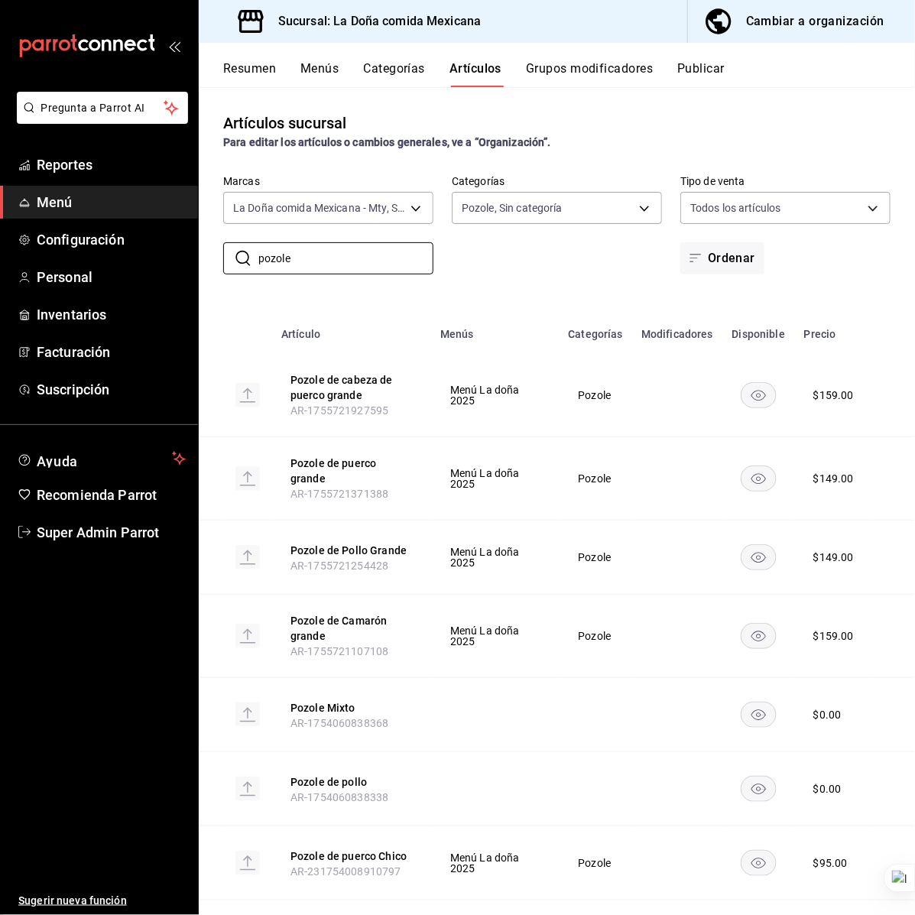
type input "pozole"
click at [576, 280] on div "Artículos sucursal Para editar los artículos o cambios generales, ve a “Organiz…" at bounding box center [557, 500] width 716 height 827
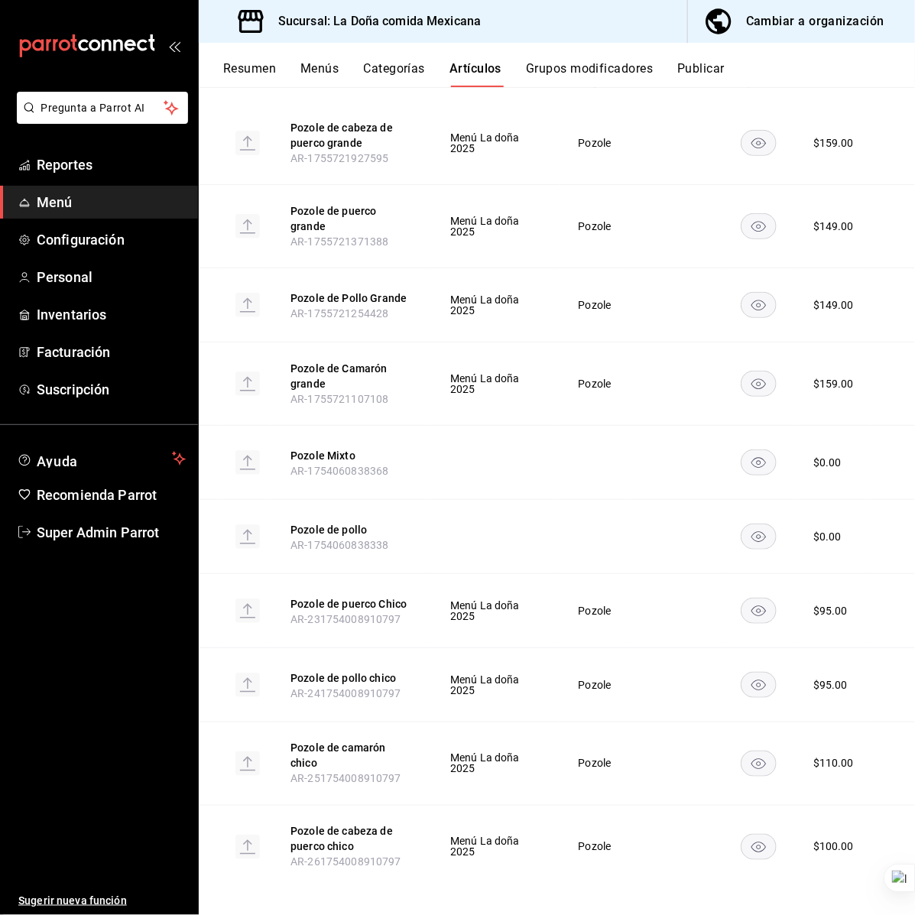
scroll to position [255, 0]
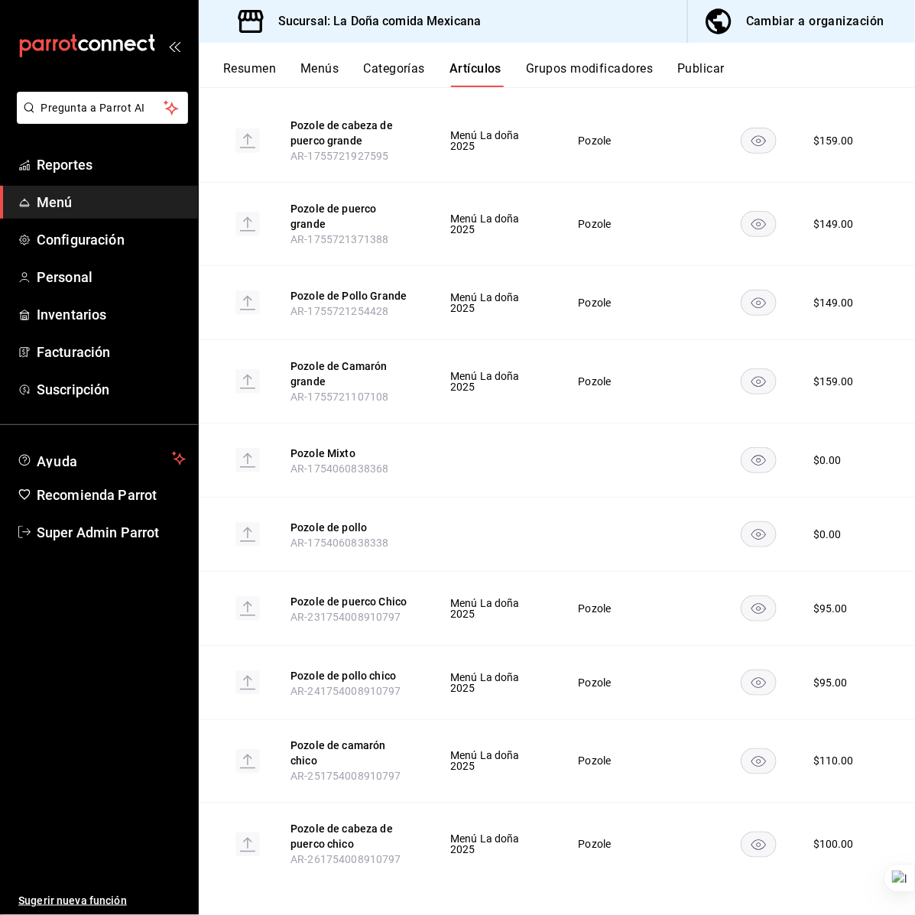
click at [768, 24] on div "Cambiar a organización" at bounding box center [815, 21] width 138 height 21
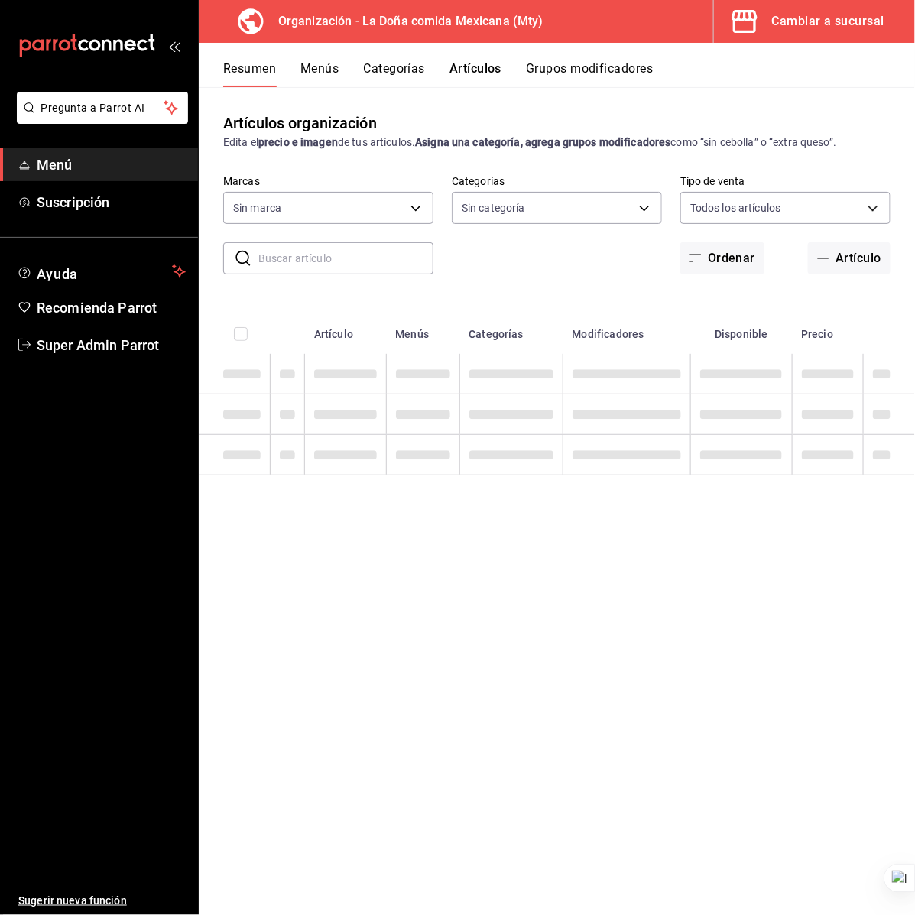
type input "af474132-6d54-48df-b37f-84375af39436,b806bc3a-6336-45b9-97f5-3ca3f7f3e860,4b134…"
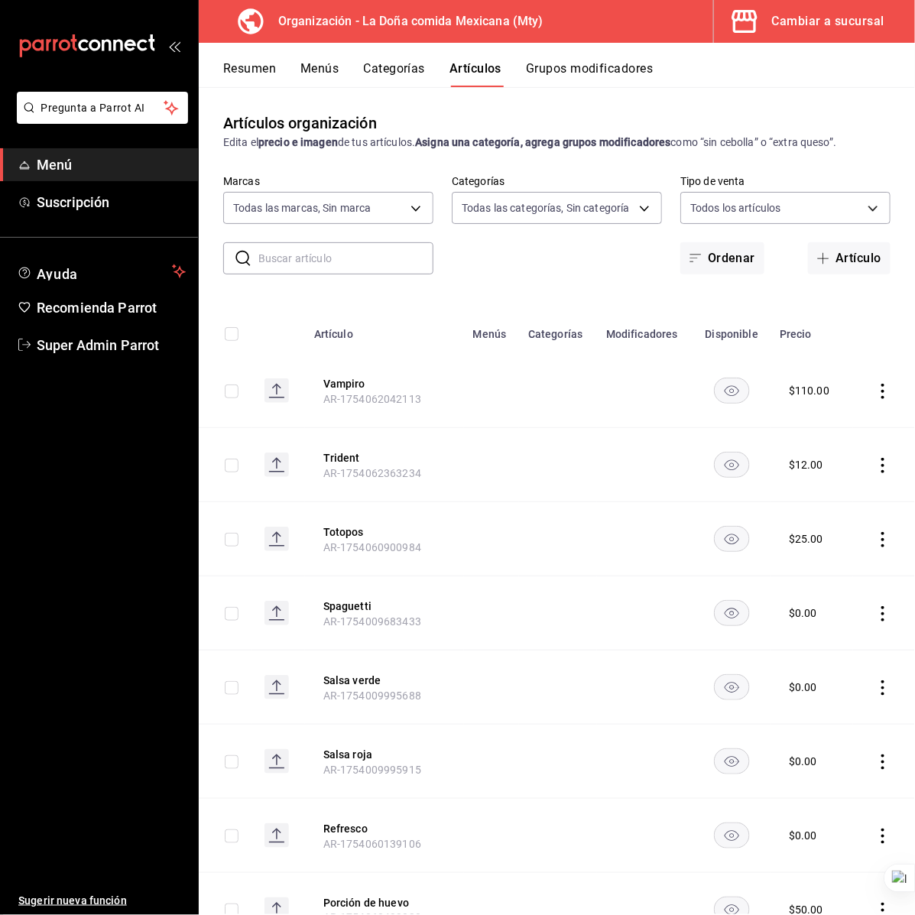
type input "807d94b5-1b38-4ed6-a3df-467630bb9ad2,7bdc5ec2-7f18-46f5-b122-544e67ef907d,7c02d…"
click at [313, 253] on input "text" at bounding box center [345, 258] width 175 height 31
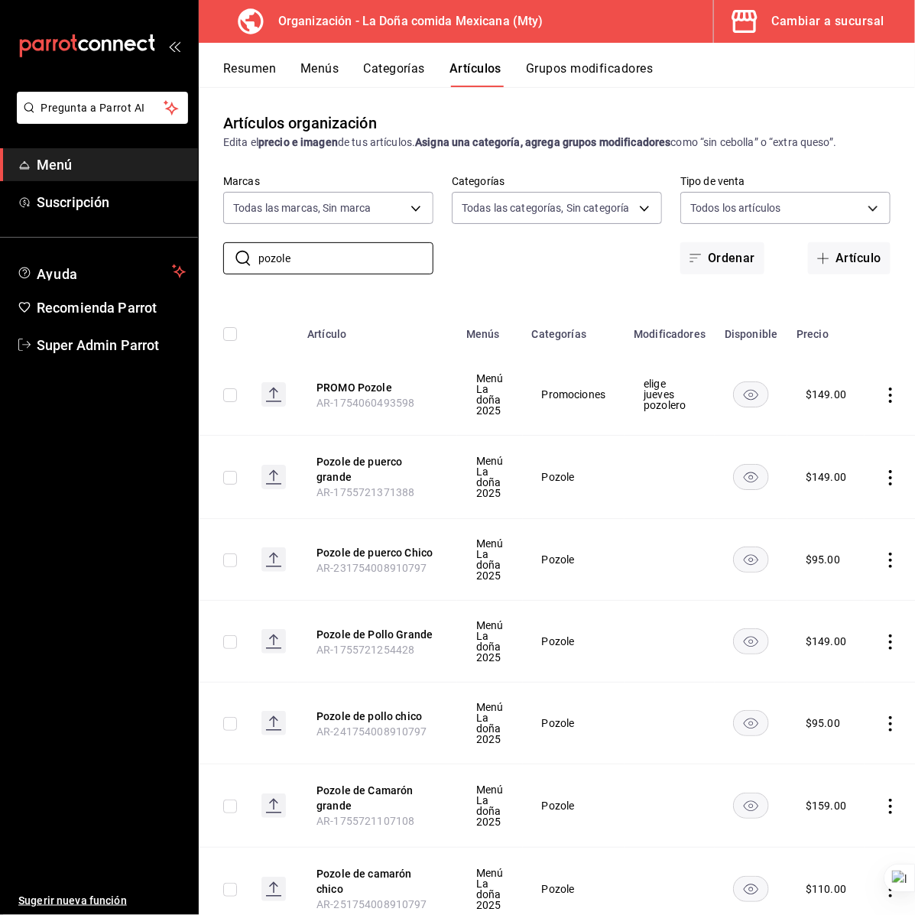
type input "pozole"
click at [505, 249] on div "​ pozole ​ Marcas Todas las marcas, Sin marca 807d94b5-1b38-4ed6-a3df-467630bb9…" at bounding box center [557, 224] width 716 height 99
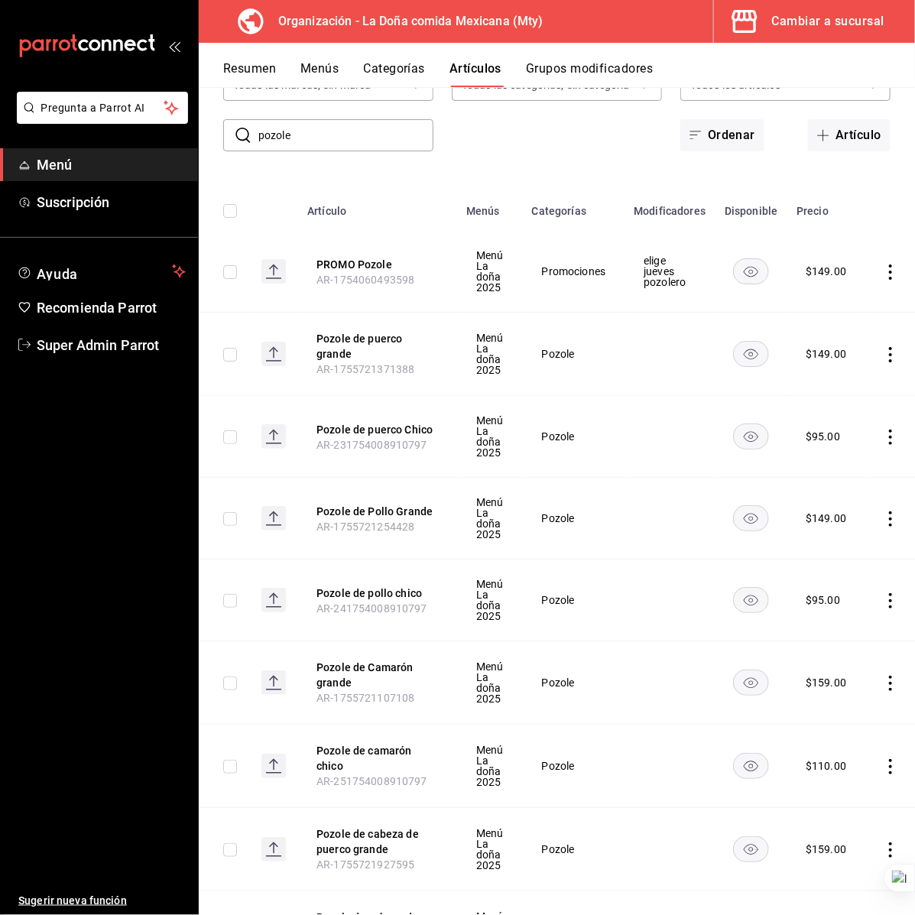
scroll to position [0, 0]
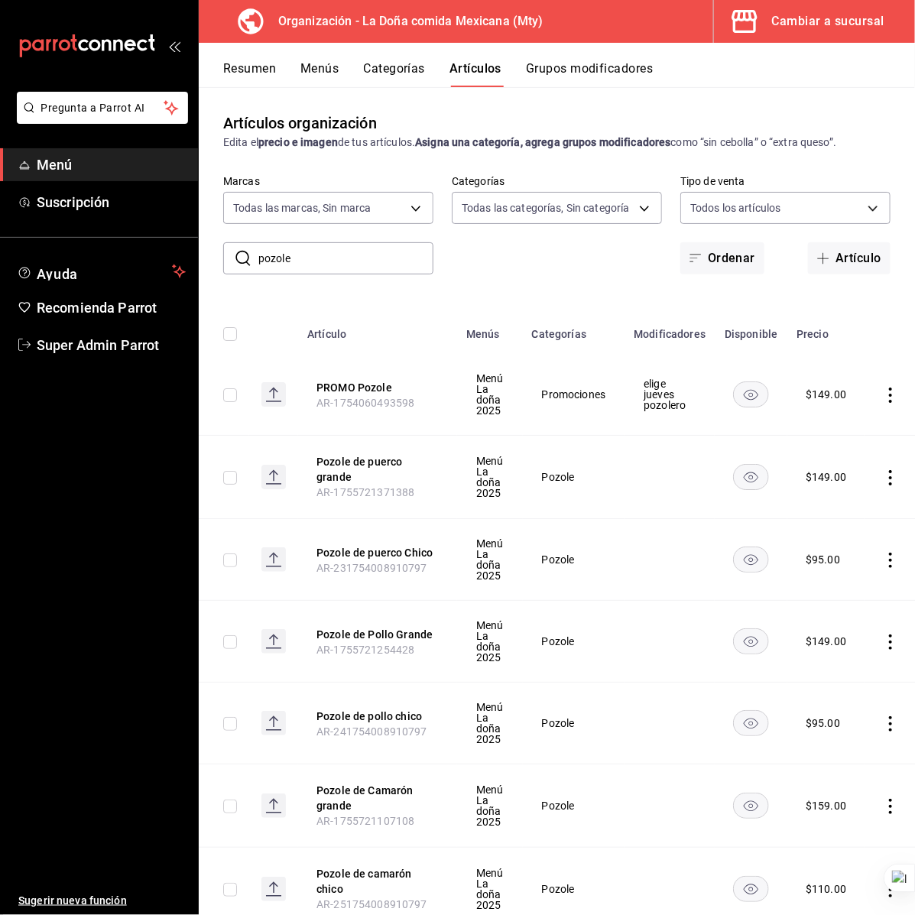
click at [314, 74] on button "Menús" at bounding box center [319, 74] width 38 height 26
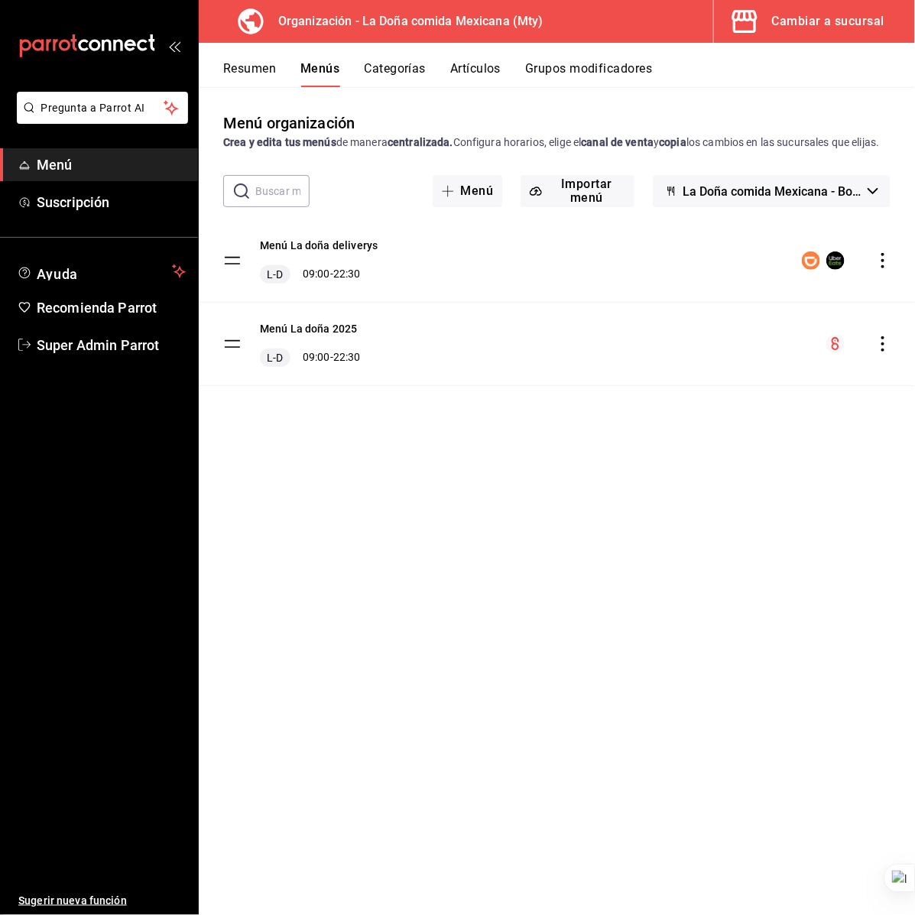
click at [877, 352] on icon "actions" at bounding box center [882, 343] width 15 height 15
click at [769, 451] on span "Copiar en otra sucursal" at bounding box center [763, 458] width 186 height 16
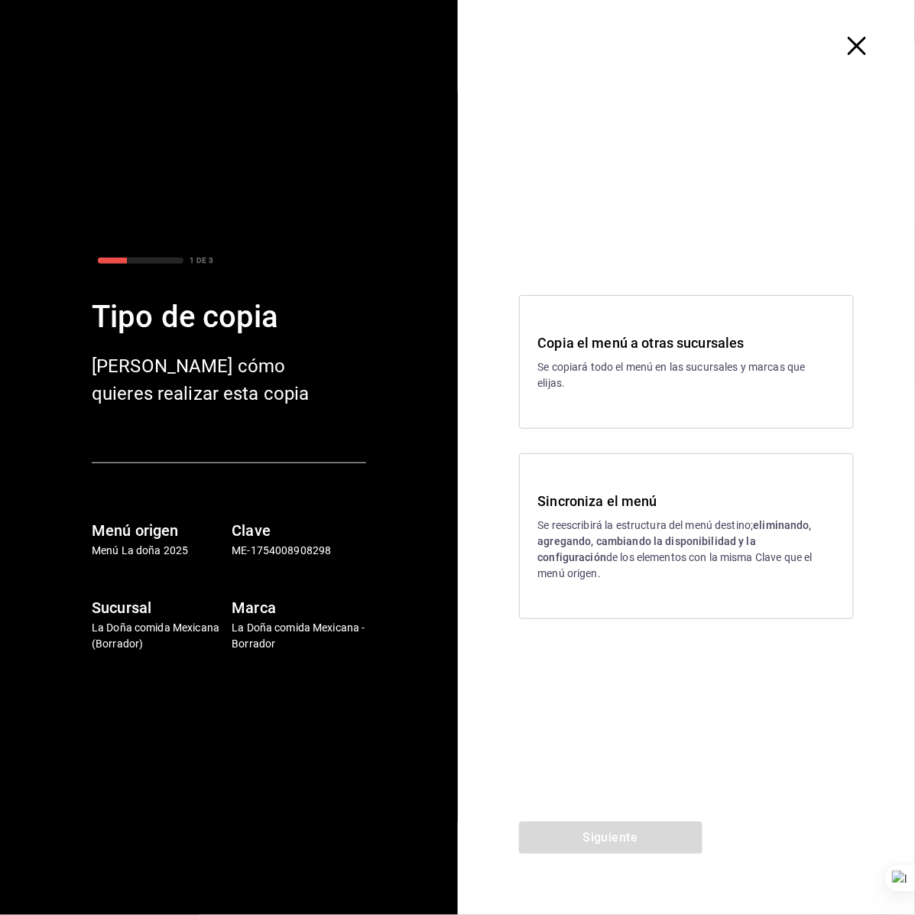
click at [590, 511] on h3 "Sincroniza el menú" at bounding box center [686, 501] width 297 height 21
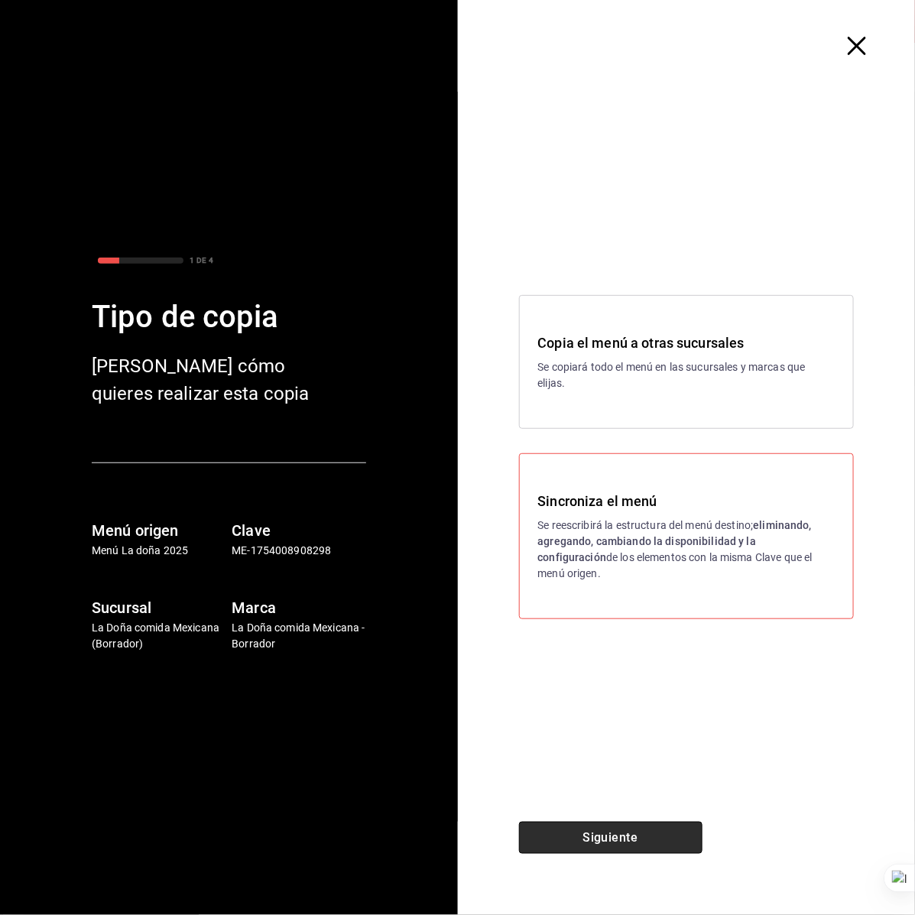
click at [681, 843] on button "Siguiente" at bounding box center [610, 838] width 183 height 32
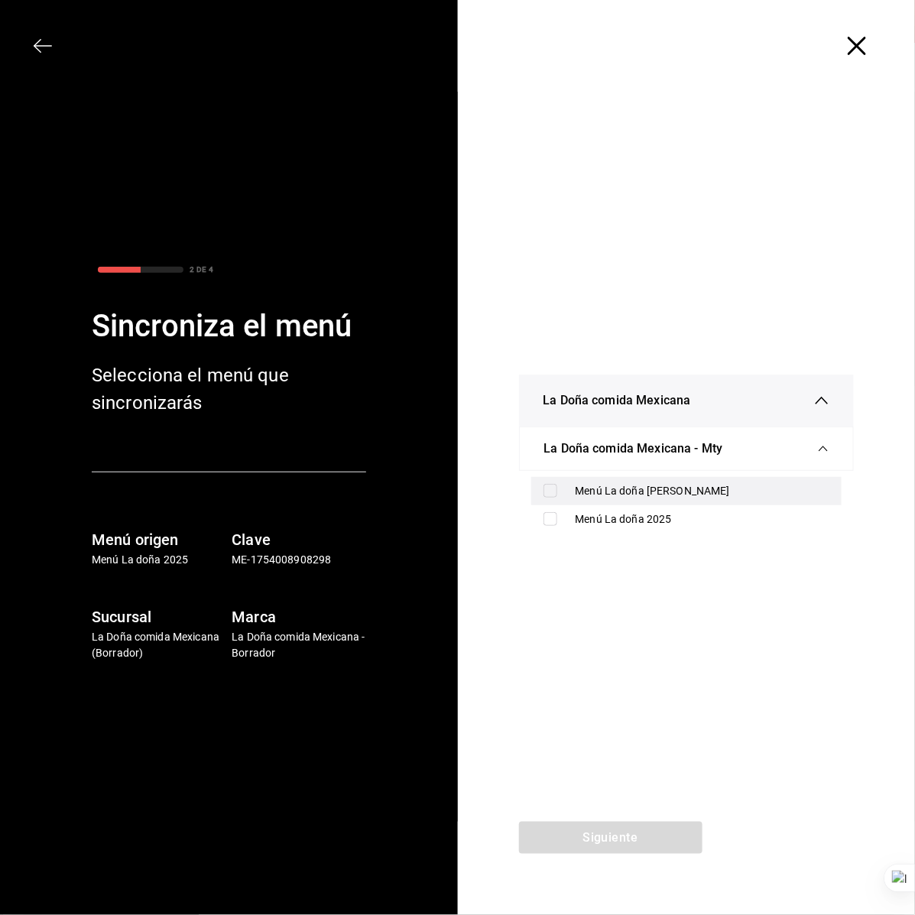
click at [604, 495] on div "Menú La doña [PERSON_NAME]" at bounding box center [703, 491] width 255 height 16
checkbox input "false"
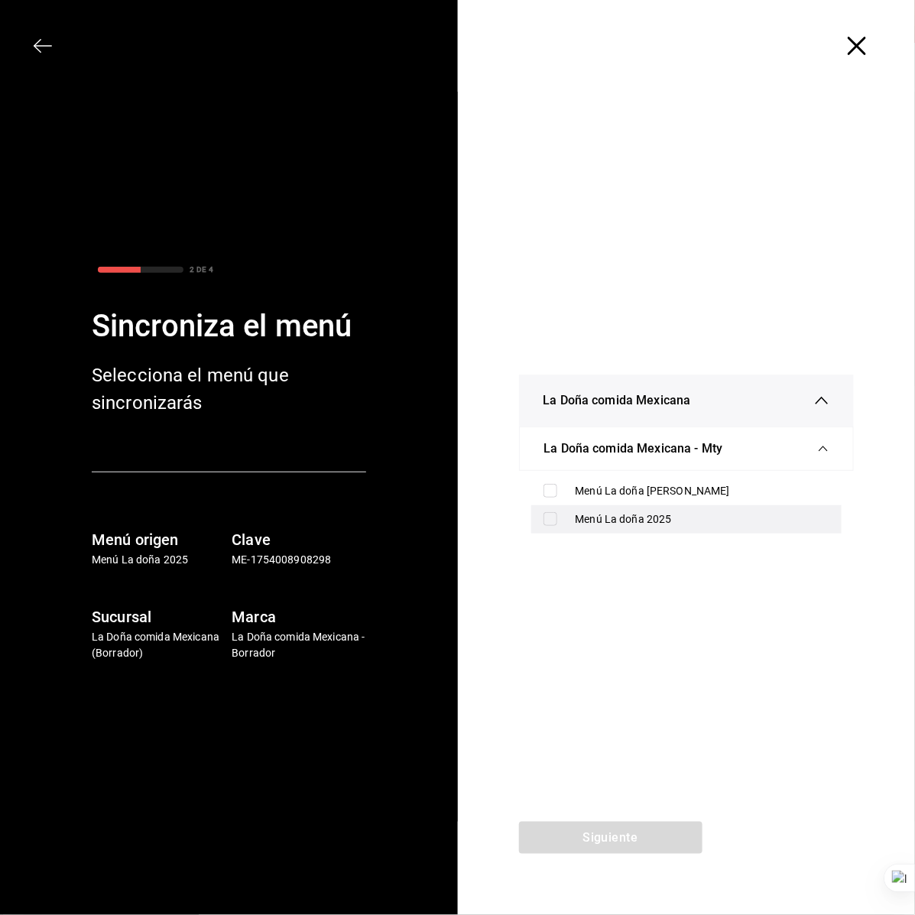
click at [610, 520] on div "Menú La doña 2025" at bounding box center [703, 519] width 255 height 16
checkbox input "true"
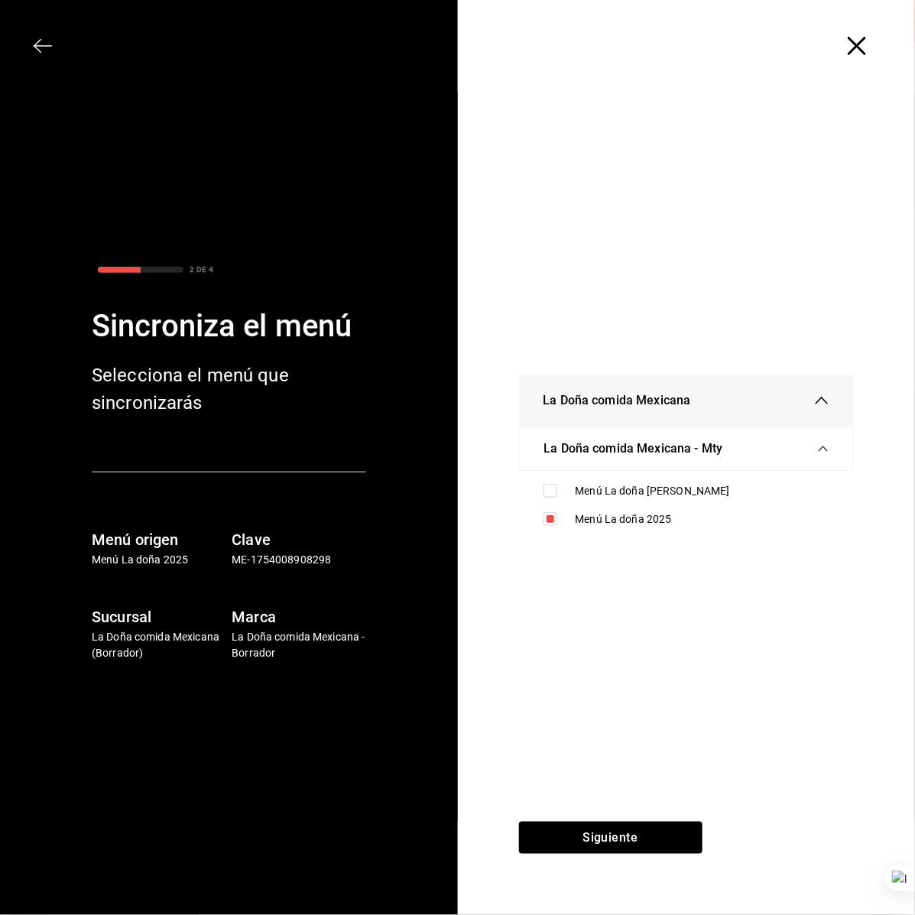
click at [624, 644] on div "La Doña comida Mexicana La Doña comida Mexicana - Mty Menú La doña Deliverys Me…" at bounding box center [687, 457] width 458 height 730
click at [621, 832] on button "Siguiente" at bounding box center [610, 838] width 183 height 32
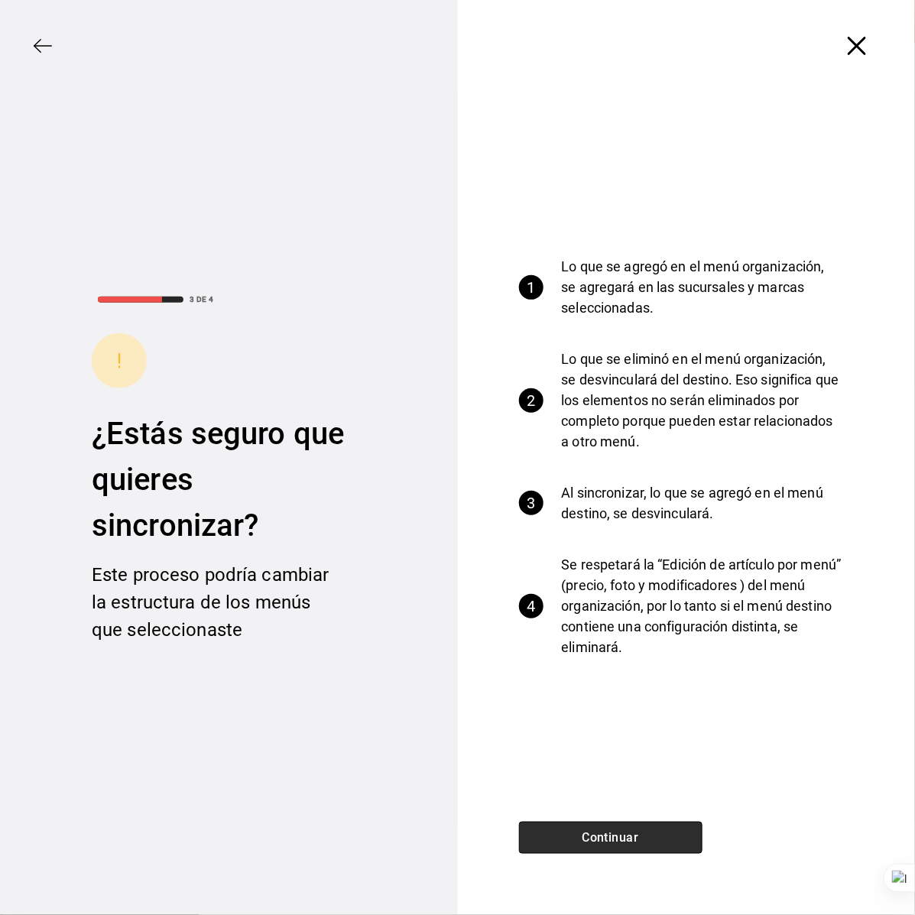
click at [598, 841] on button "Continuar" at bounding box center [610, 838] width 183 height 32
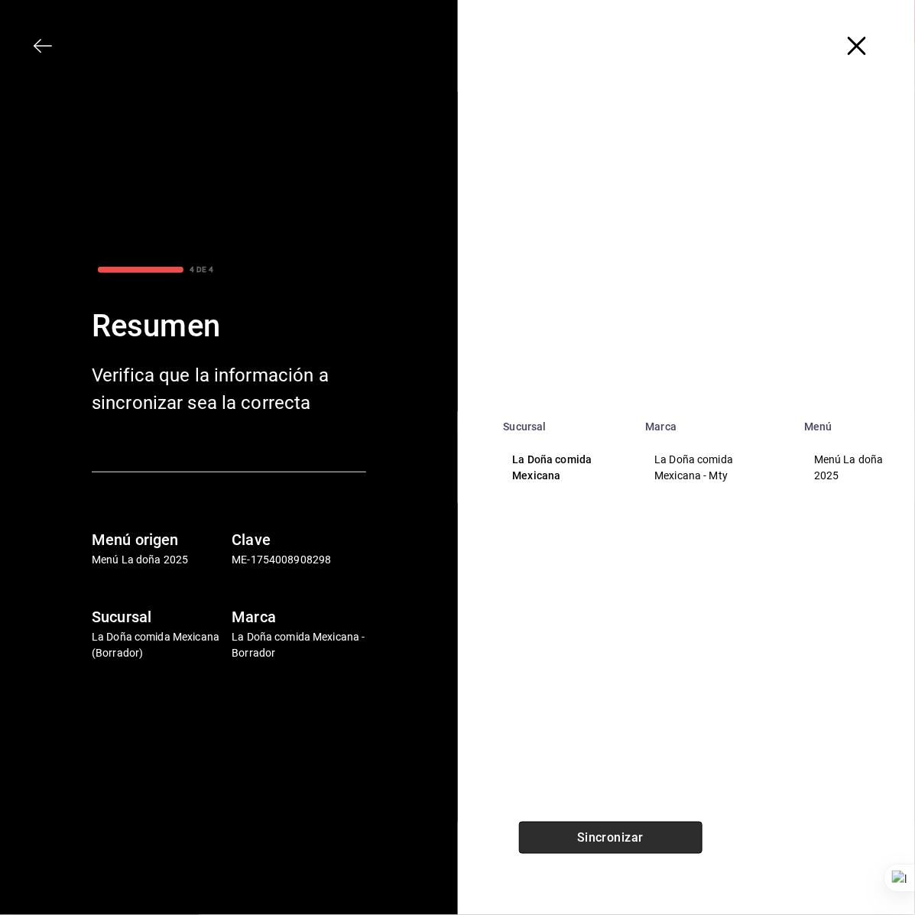
click at [598, 841] on button "Sincronizar" at bounding box center [610, 838] width 183 height 32
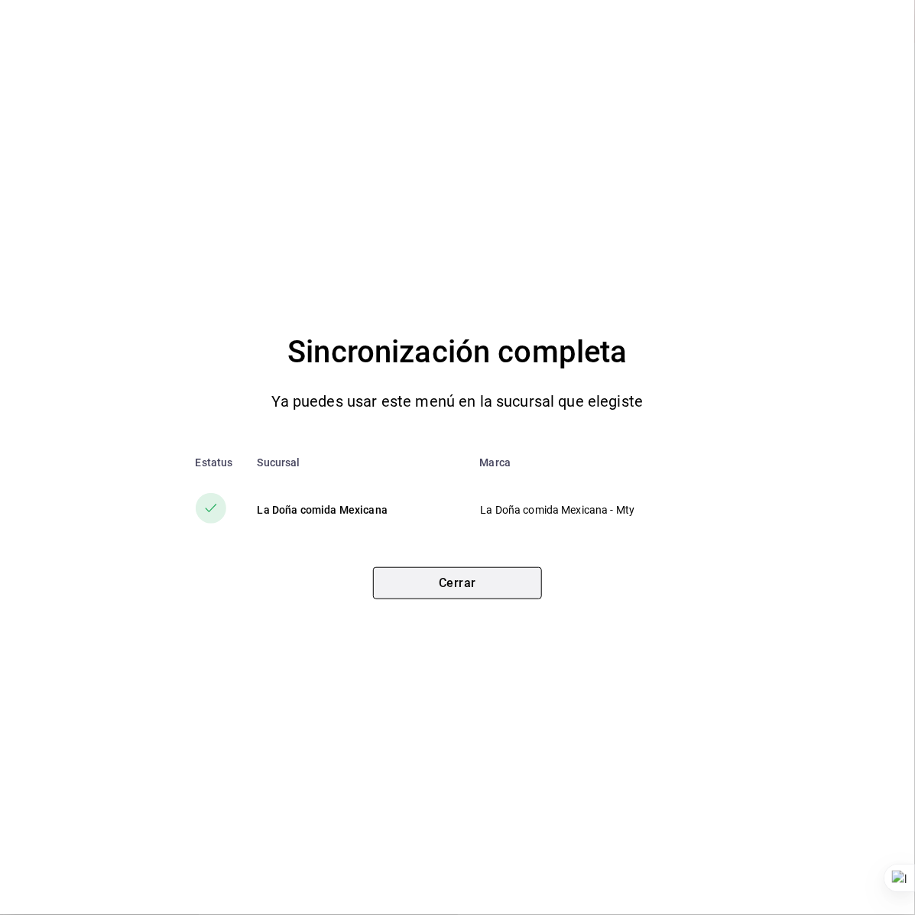
click at [452, 582] on button "Cerrar" at bounding box center [457, 583] width 169 height 32
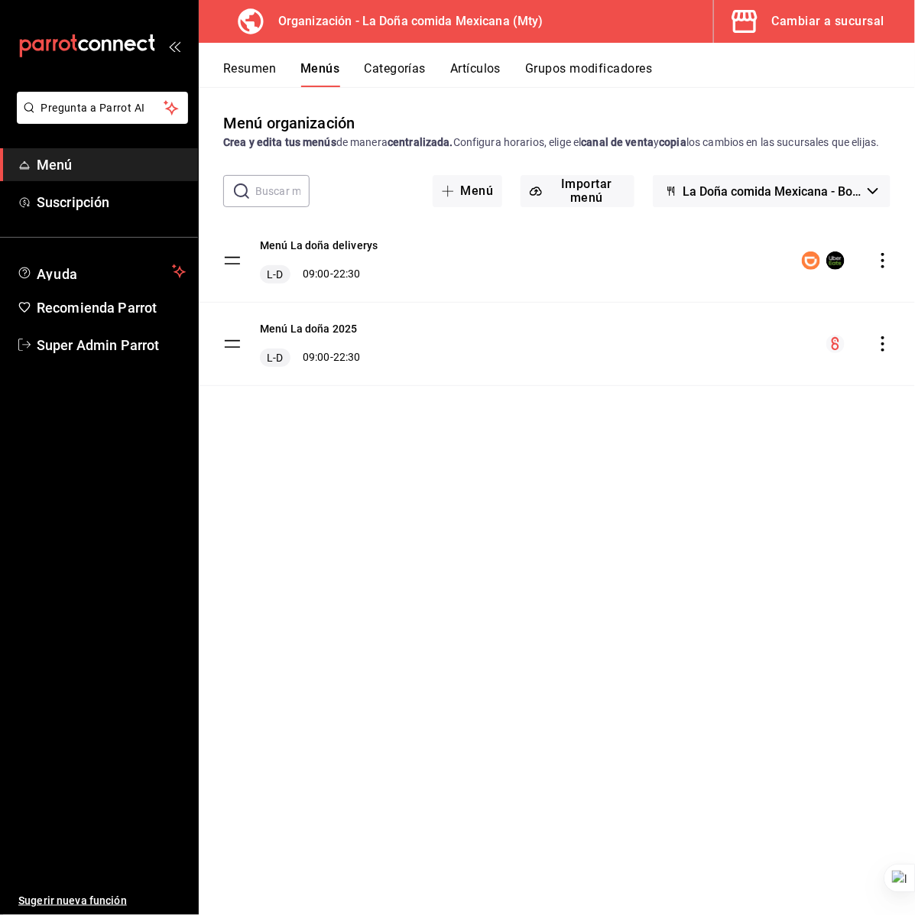
click at [868, 28] on div "Cambiar a sucursal" at bounding box center [828, 21] width 112 height 21
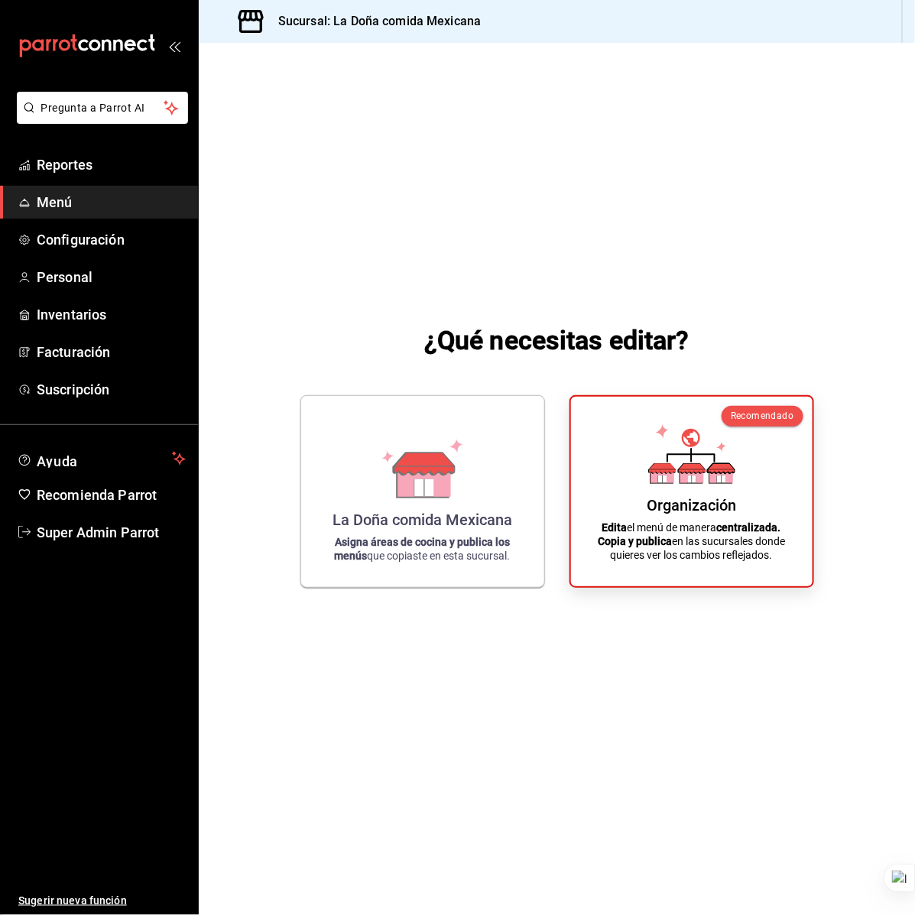
drag, startPoint x: 765, startPoint y: 186, endPoint x: 751, endPoint y: 191, distance: 14.8
click at [765, 186] on div "¿Qué necesitas editar? La Doña comida Mexicana Asigna áreas de cocina y publica…" at bounding box center [557, 454] width 716 height 823
click at [140, 537] on span "Super Admin Parrot" at bounding box center [111, 532] width 149 height 21
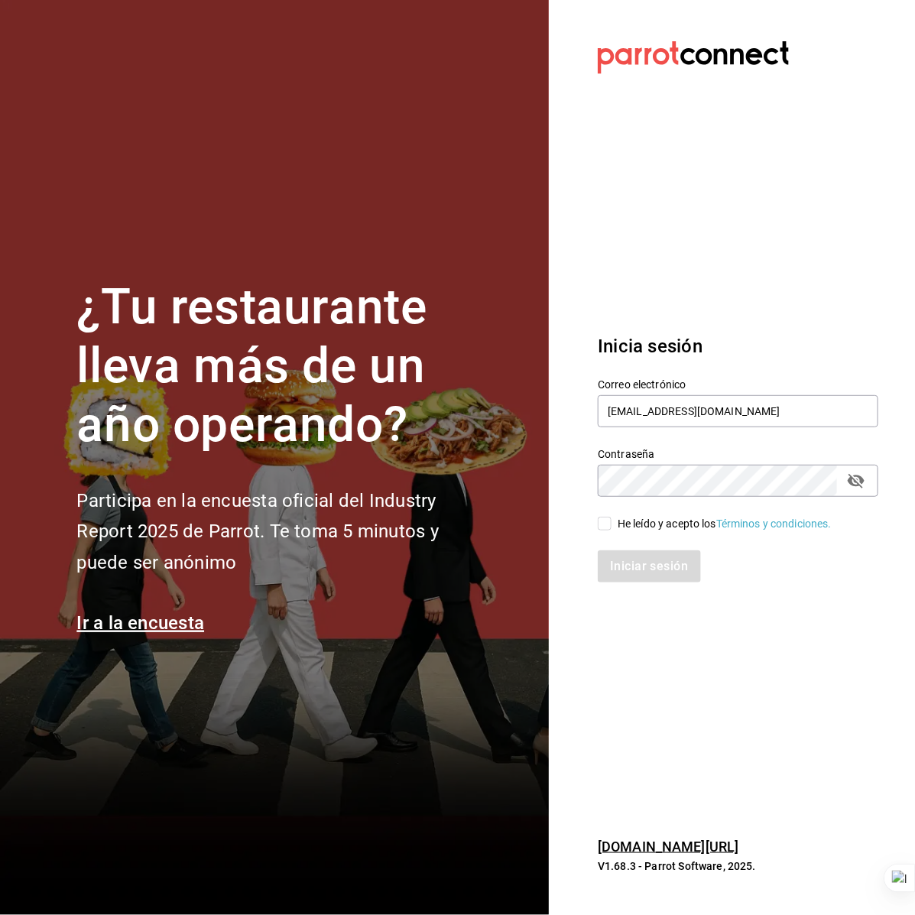
click at [723, 270] on section "Datos incorrectos. Verifica que tu Correo o Contraseña estén bien escritos. Ini…" at bounding box center [732, 457] width 366 height 915
click at [699, 422] on input "ladona@comidamexicana.com" at bounding box center [738, 411] width 281 height 32
type input "multiuser@sushiexpress.com"
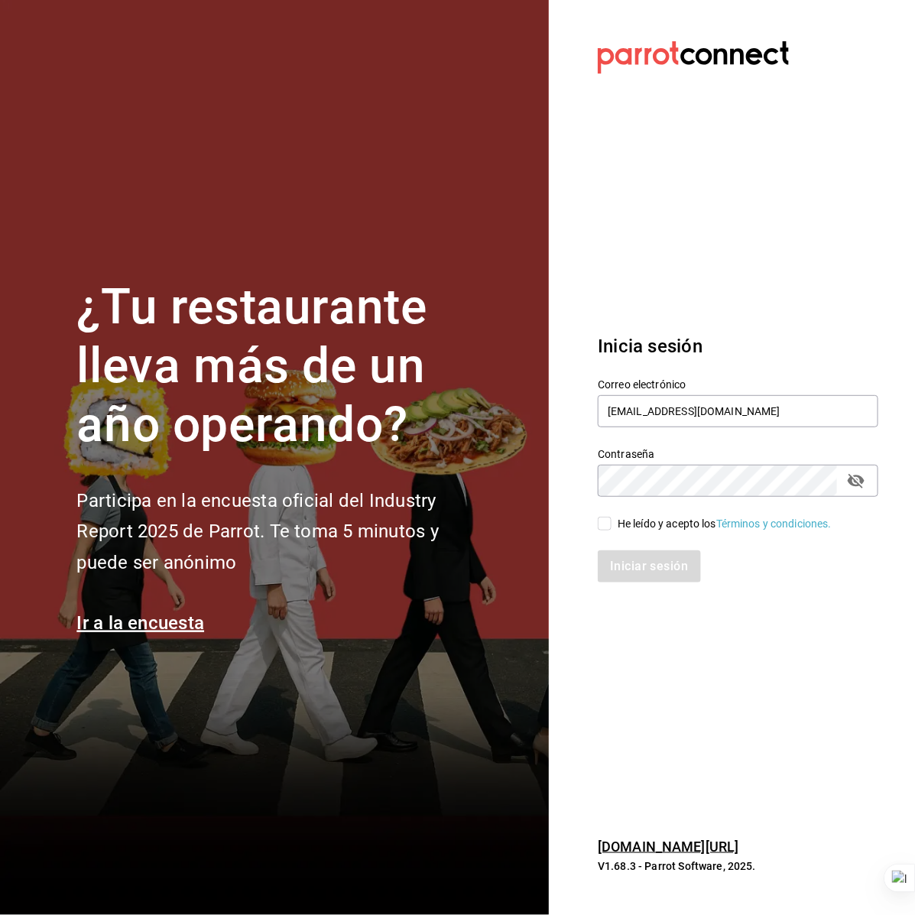
click at [621, 524] on div "He leído y acepto los Términos y condiciones." at bounding box center [725, 524] width 214 height 16
click at [611, 524] on input "He leído y acepto los Términos y condiciones." at bounding box center [605, 524] width 14 height 14
checkbox input "true"
click at [628, 568] on button "Iniciar sesión" at bounding box center [650, 566] width 104 height 32
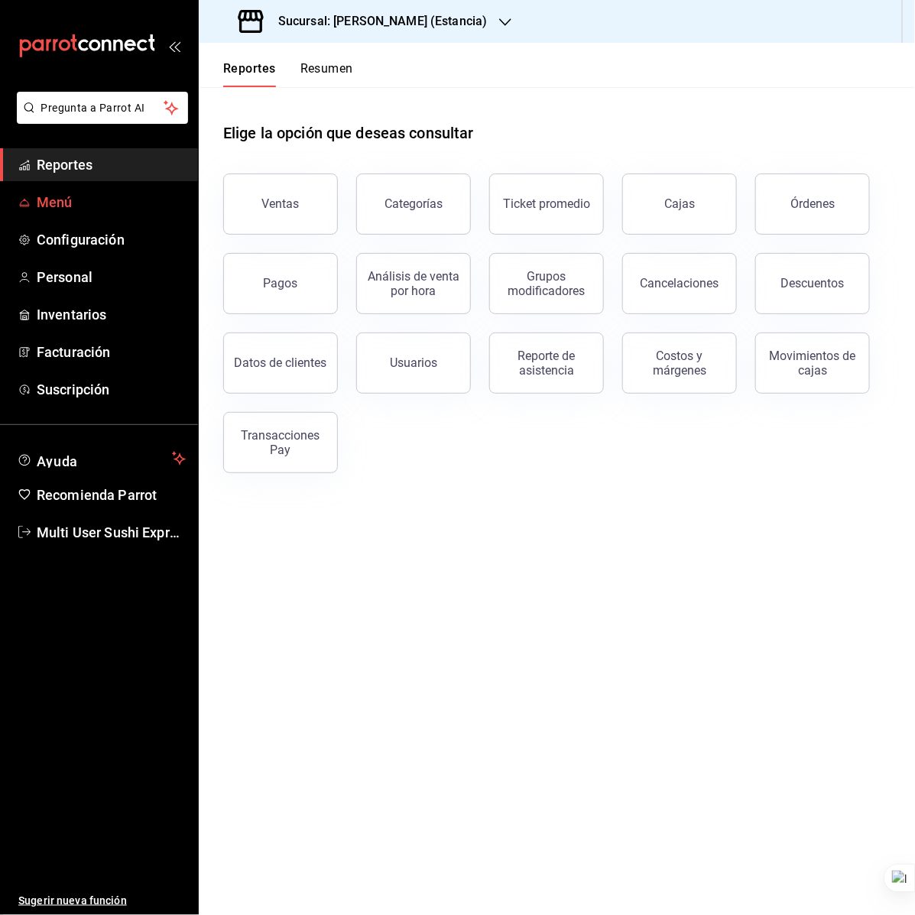
click at [115, 203] on span "Menú" at bounding box center [111, 202] width 149 height 21
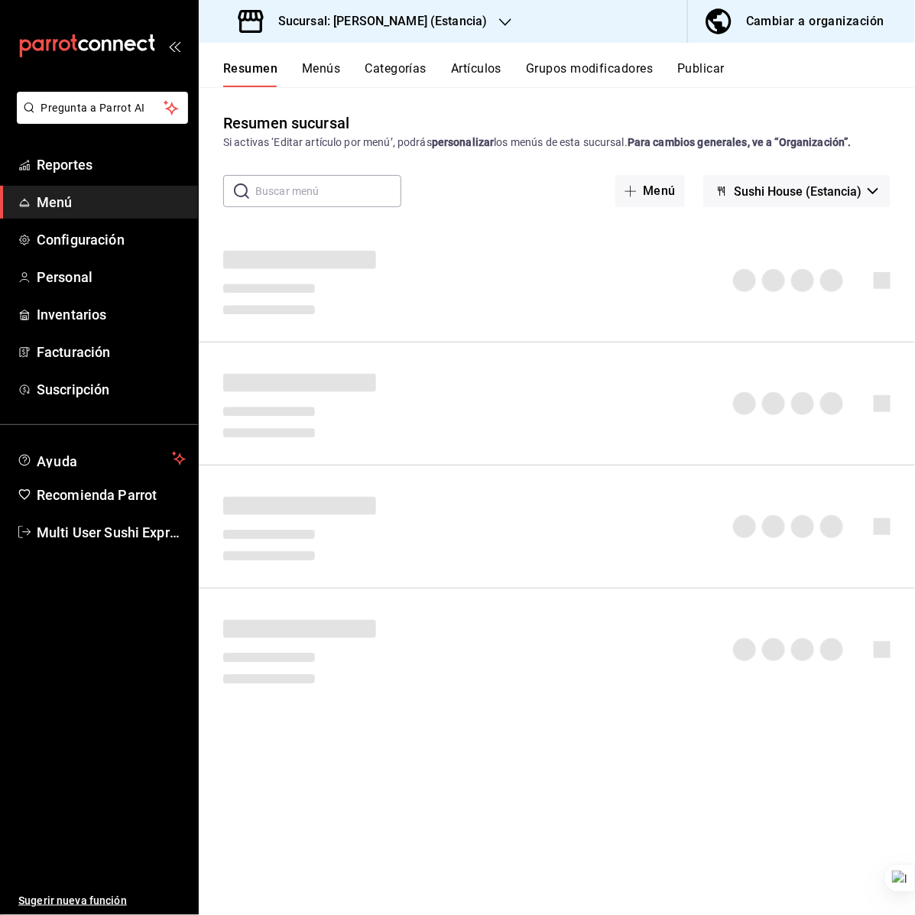
click at [808, 197] on span "Sushi House (Estancia)" at bounding box center [798, 191] width 128 height 15
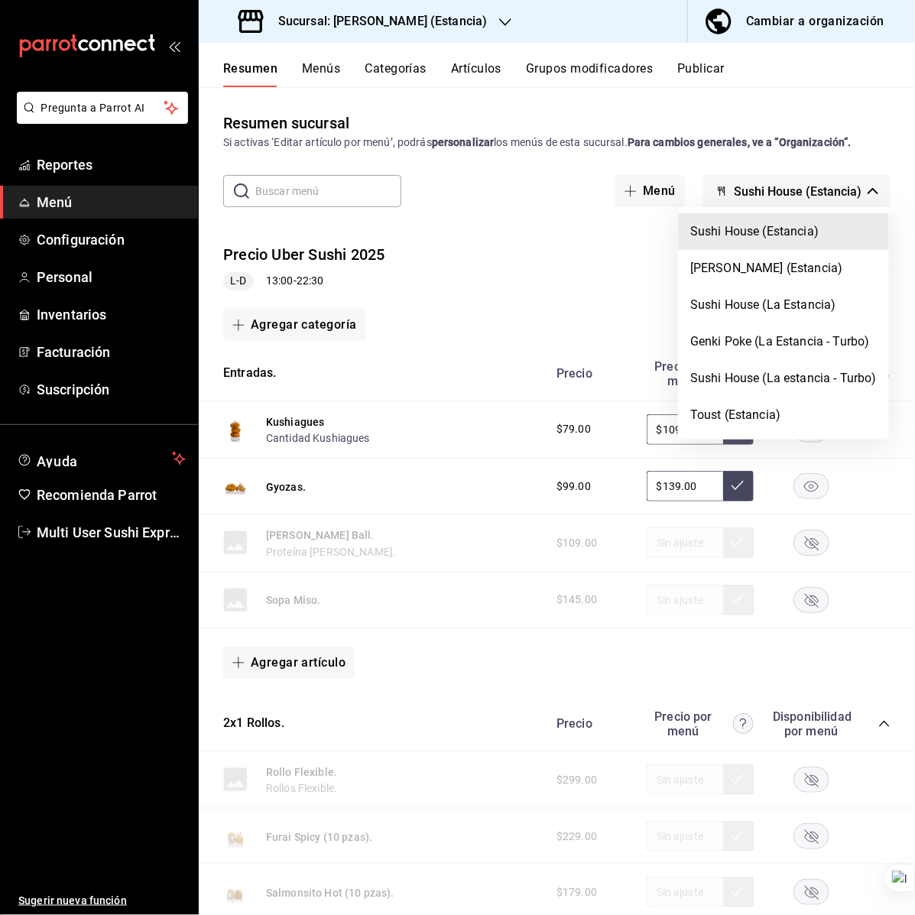
click at [471, 205] on div at bounding box center [457, 457] width 915 height 915
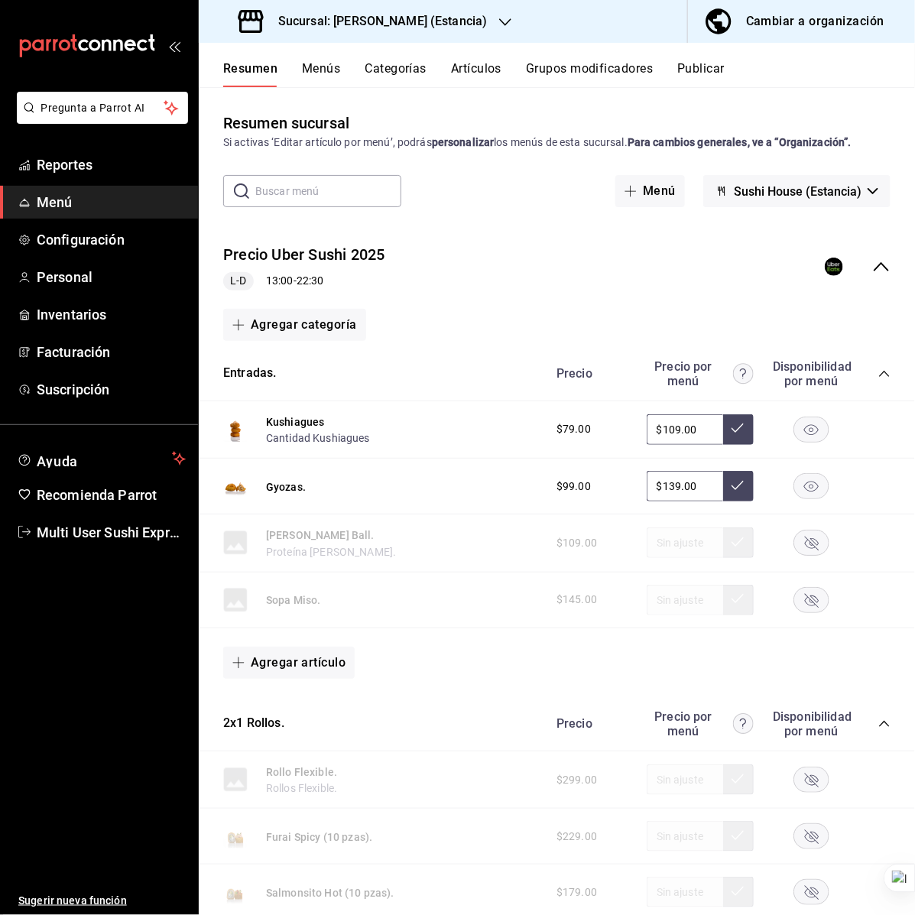
click at [445, 32] on div "Sucursal: [PERSON_NAME] (Estancia)" at bounding box center [364, 21] width 306 height 43
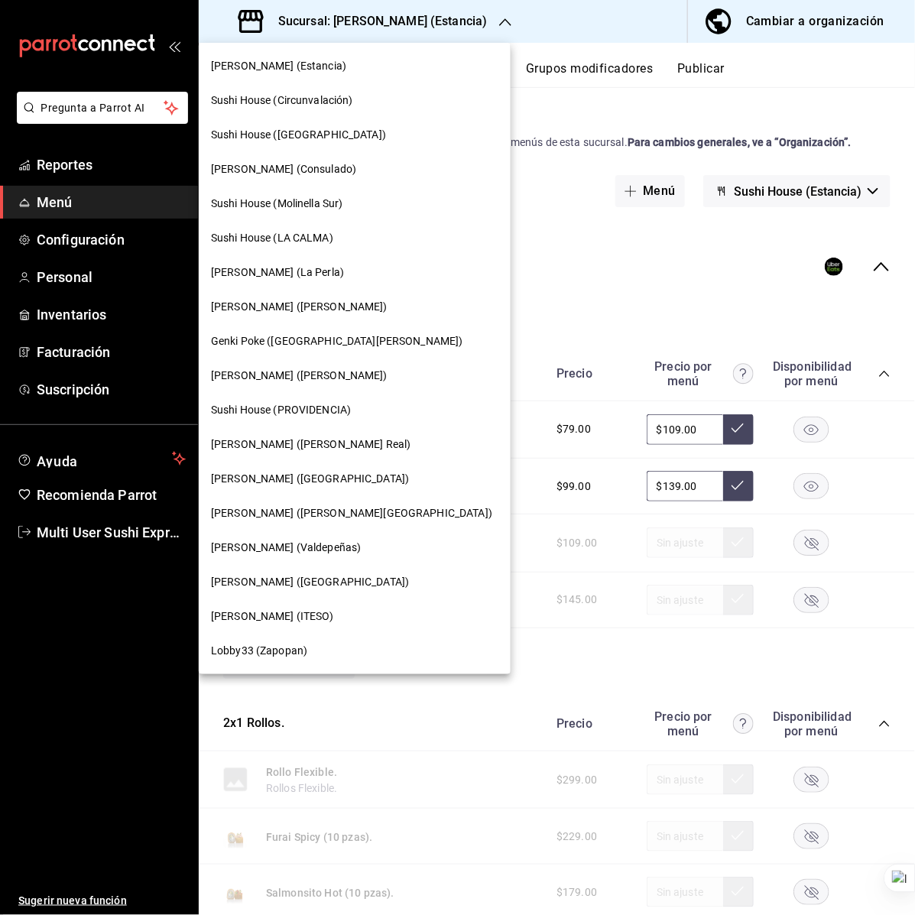
click at [326, 556] on div "[PERSON_NAME] (Valdepeñas)" at bounding box center [355, 547] width 312 height 34
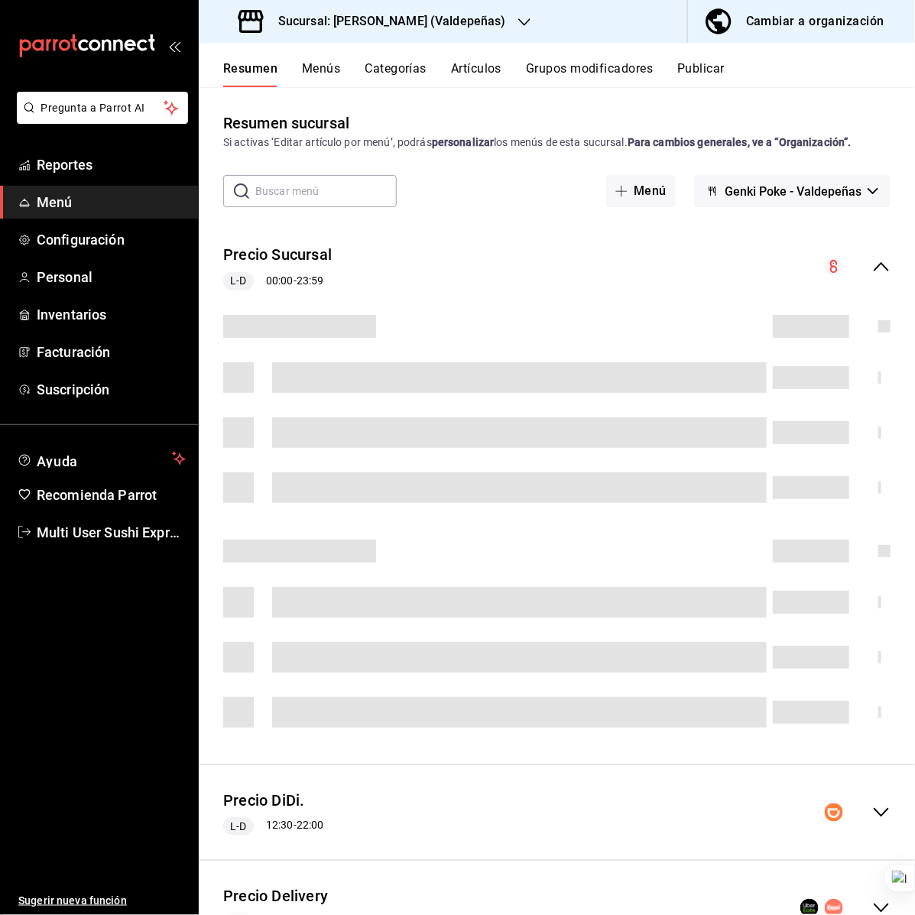
drag, startPoint x: 795, startPoint y: 138, endPoint x: 800, endPoint y: 147, distance: 10.6
click at [795, 138] on strong "Para cambios generales, ve a “Organización”." at bounding box center [740, 142] width 224 height 12
click at [822, 185] on span "Genki Poke - Valdepeñas" at bounding box center [793, 191] width 137 height 15
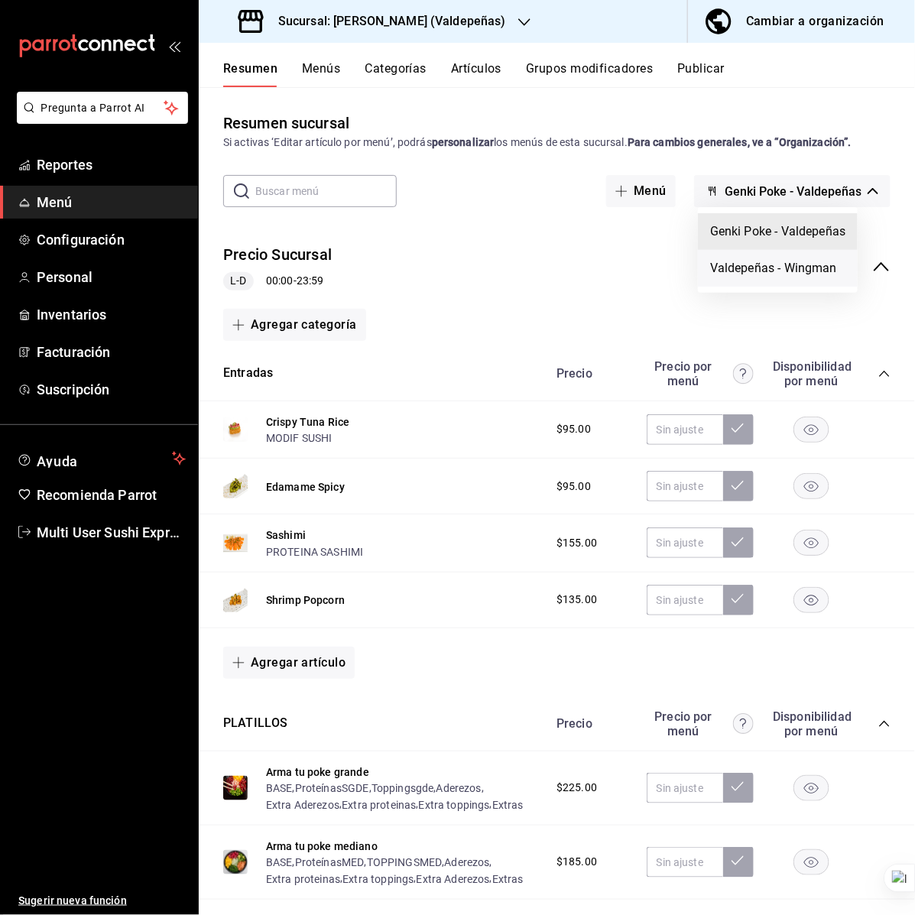
click at [809, 268] on li "Valdepeñas - Wingman" at bounding box center [778, 268] width 160 height 37
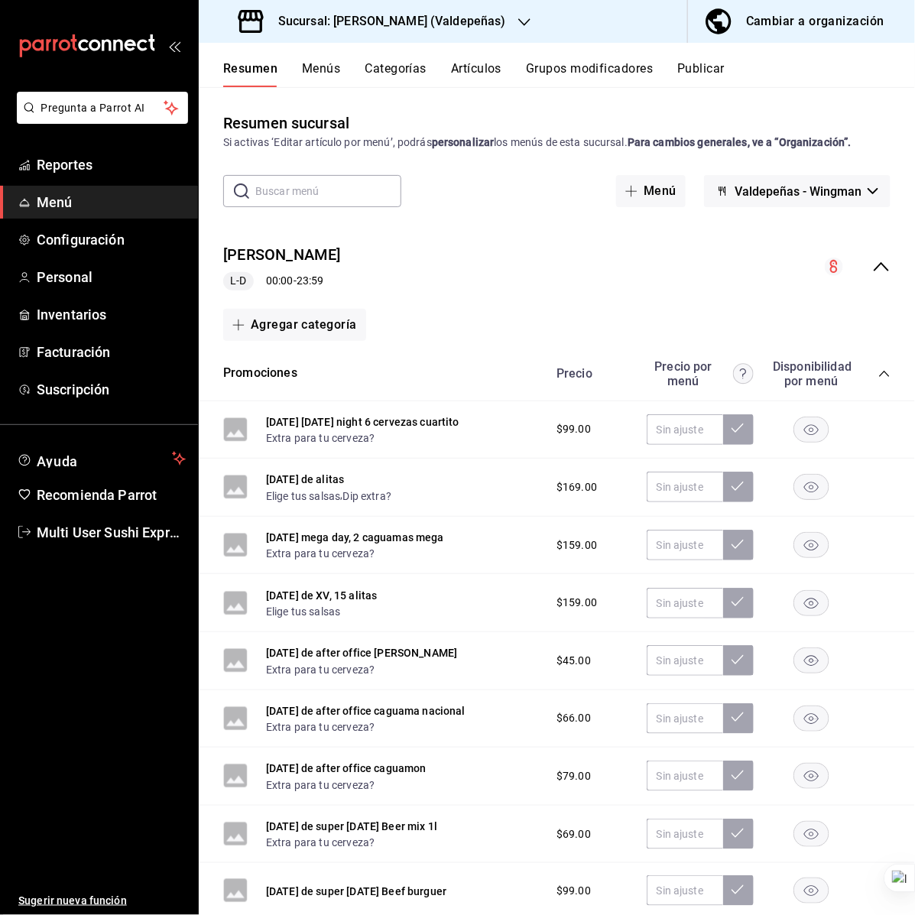
click at [329, 73] on button "Menús" at bounding box center [321, 74] width 38 height 26
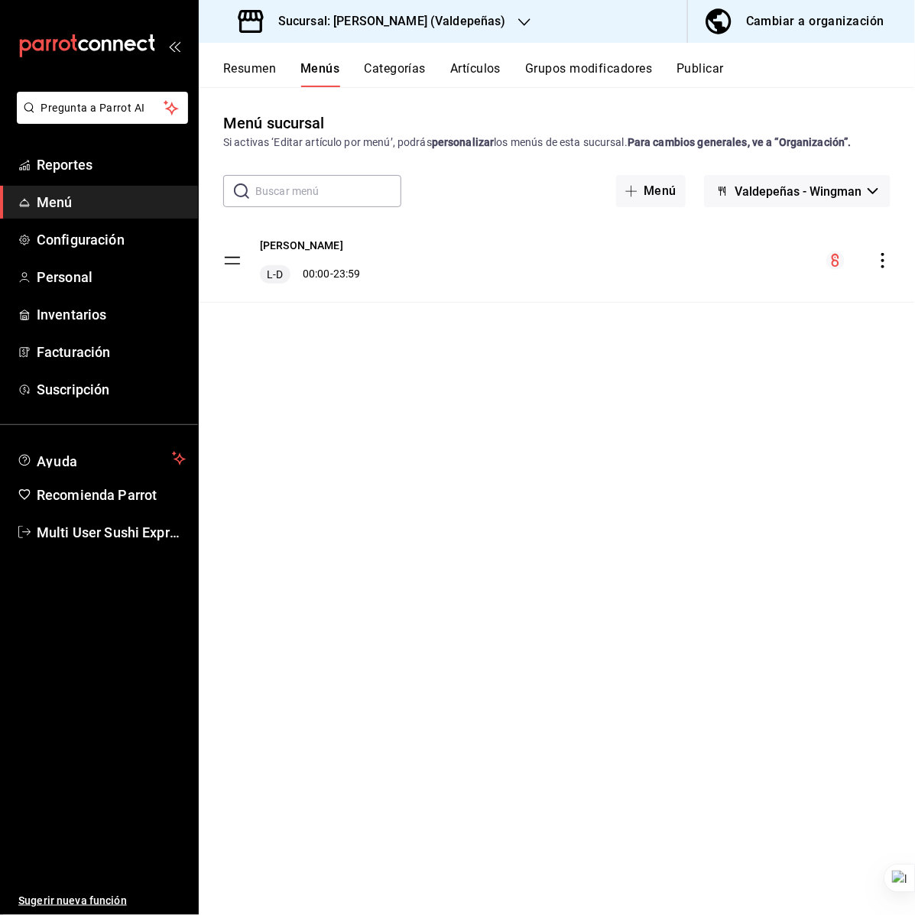
click at [392, 73] on button "Categorías" at bounding box center [396, 74] width 62 height 26
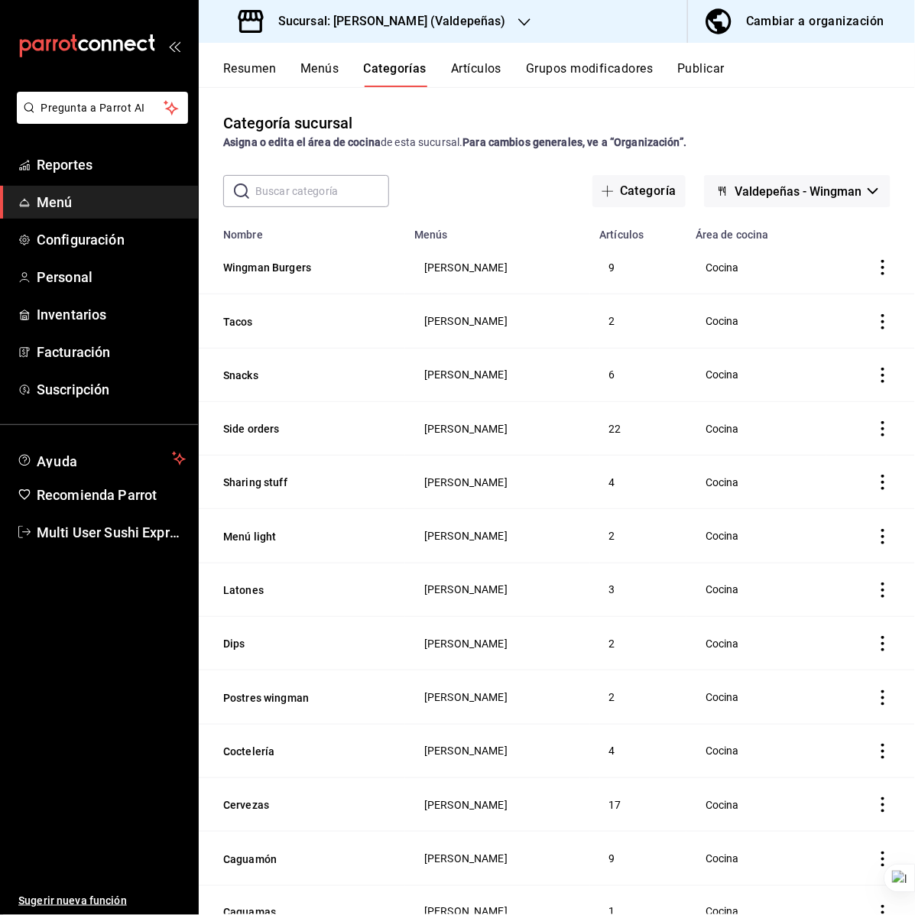
click at [770, 99] on div "Categoría sucursal Asigna o edita el área de cocina de esta sucursal. Para camb…" at bounding box center [557, 500] width 716 height 827
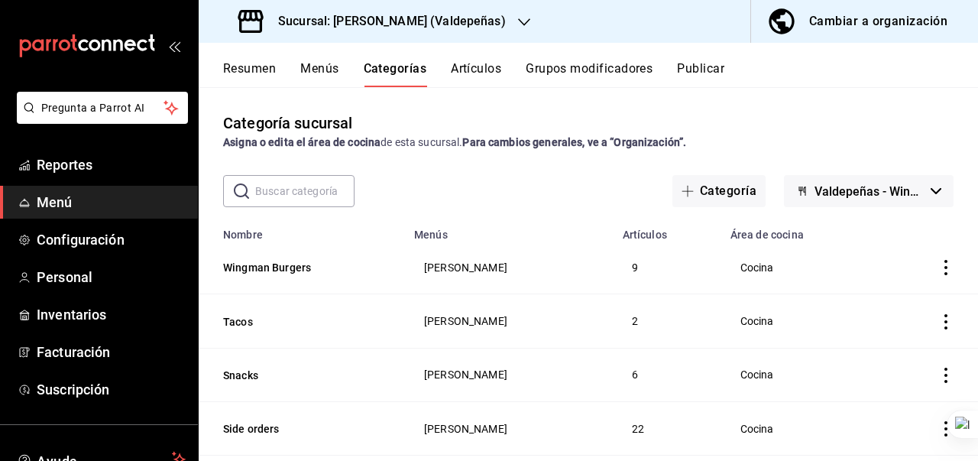
click at [310, 76] on button "Menús" at bounding box center [319, 74] width 38 height 26
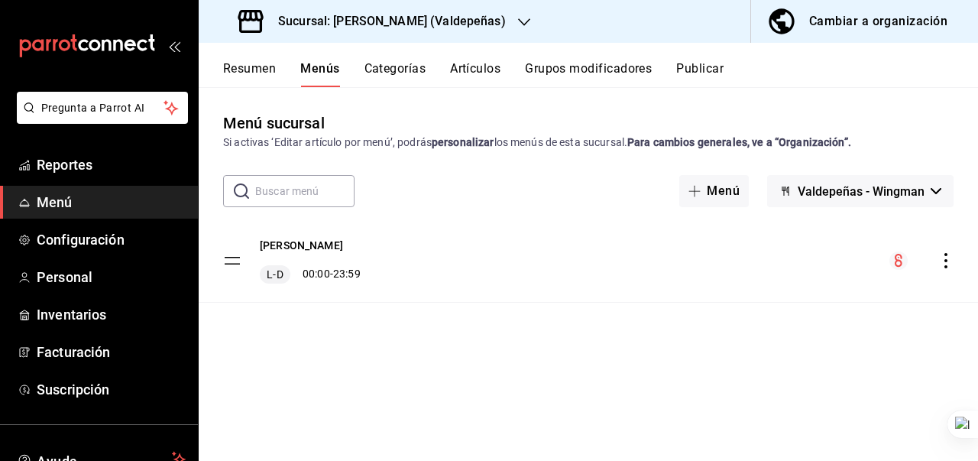
click at [872, 190] on span "Valdepeñas - Wingman" at bounding box center [861, 191] width 127 height 15
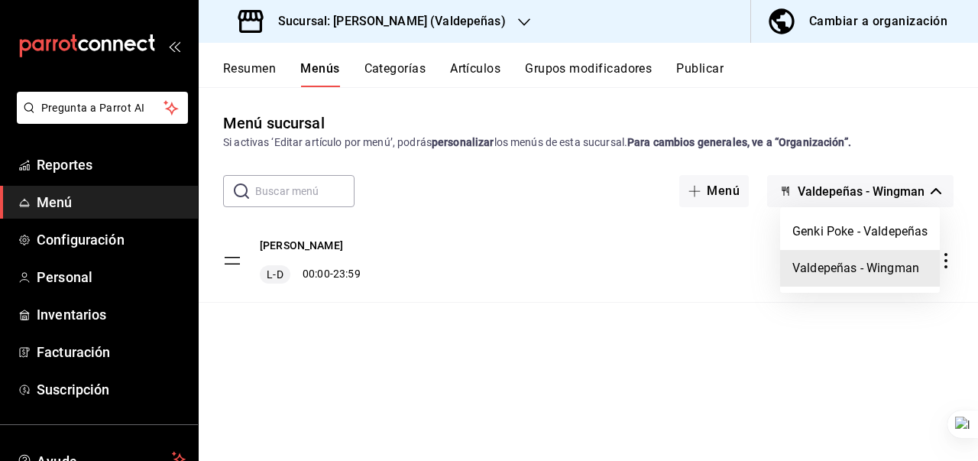
click at [527, 185] on div at bounding box center [489, 230] width 978 height 461
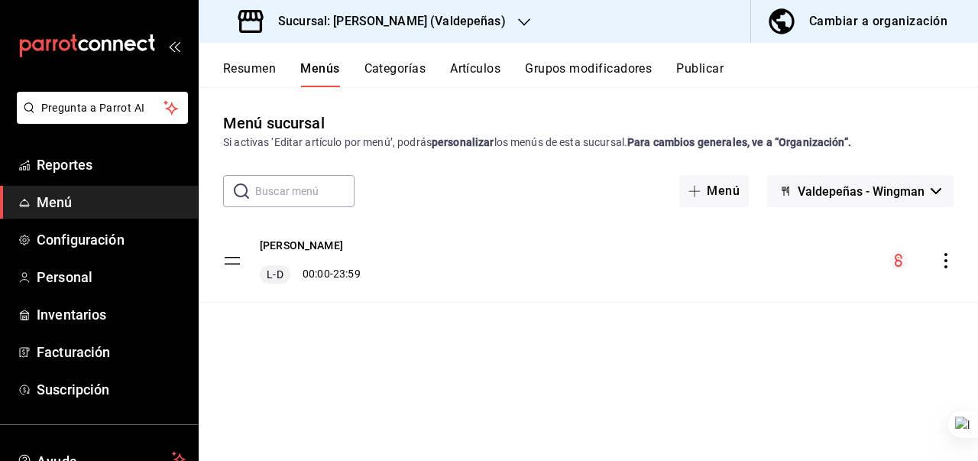
click at [472, 206] on div "​ ​ Menú Valdepeñas - Wingman" at bounding box center [589, 191] width 780 height 32
click at [78, 265] on link "Personal" at bounding box center [99, 277] width 198 height 33
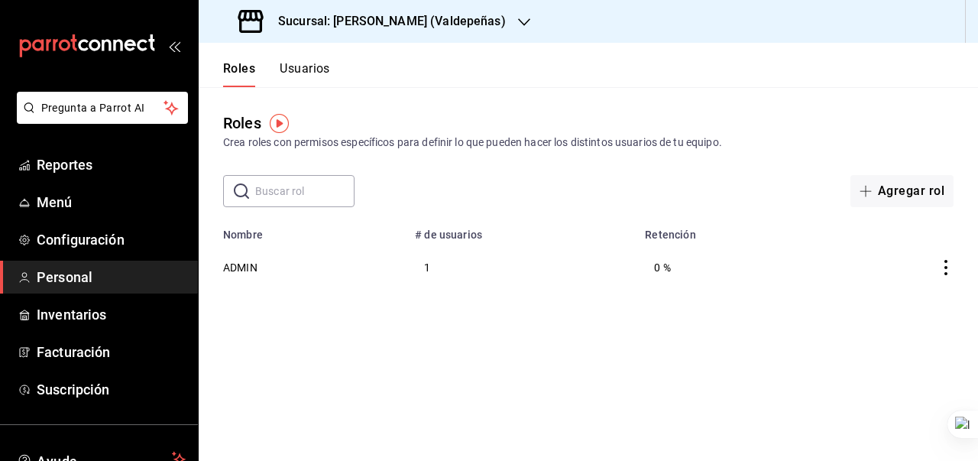
click at [295, 79] on button "Usuarios" at bounding box center [305, 74] width 50 height 26
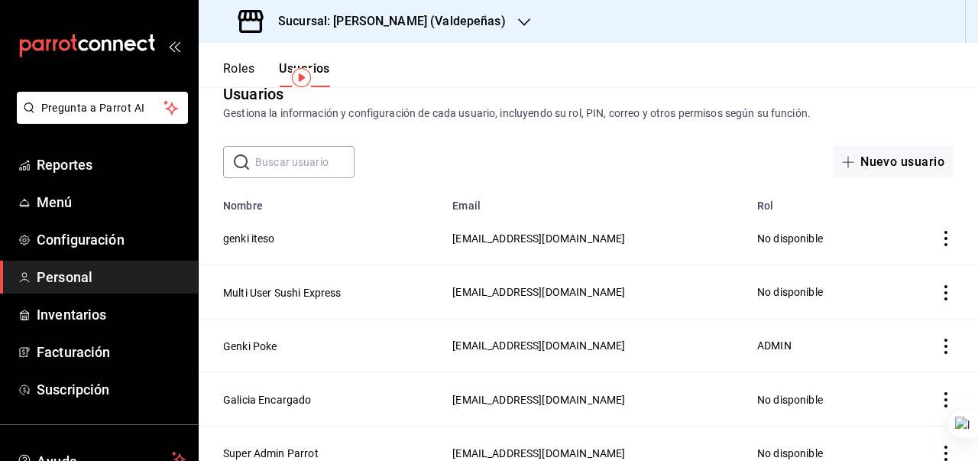
scroll to position [46, 0]
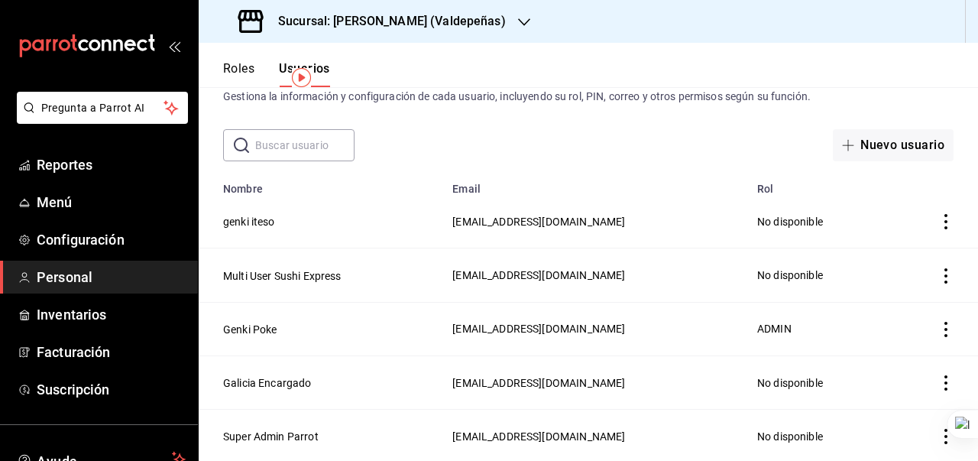
click at [464, 437] on span "genkipoke@valdepenas.com" at bounding box center [538, 436] width 173 height 12
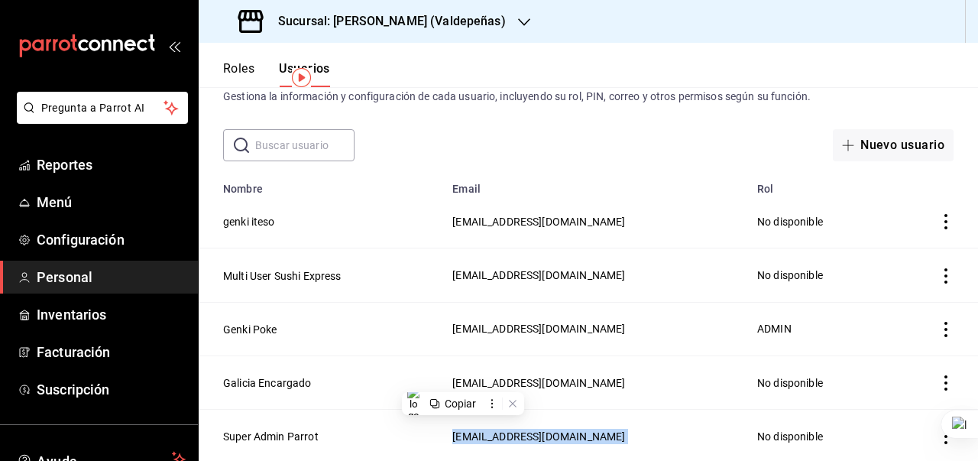
copy span "genkipoke@valdepenas.com"
click at [306, 439] on button "Super Admin Parrot" at bounding box center [271, 436] width 96 height 15
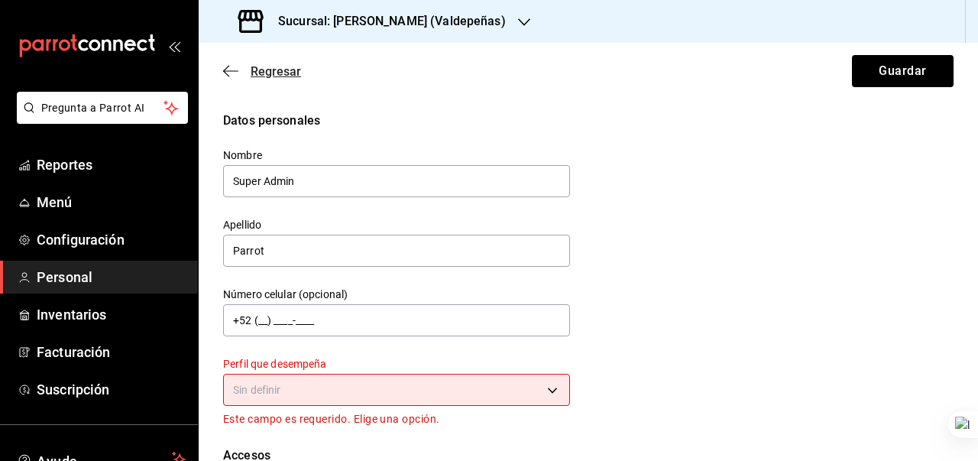
click at [228, 72] on icon "button" at bounding box center [230, 71] width 15 height 14
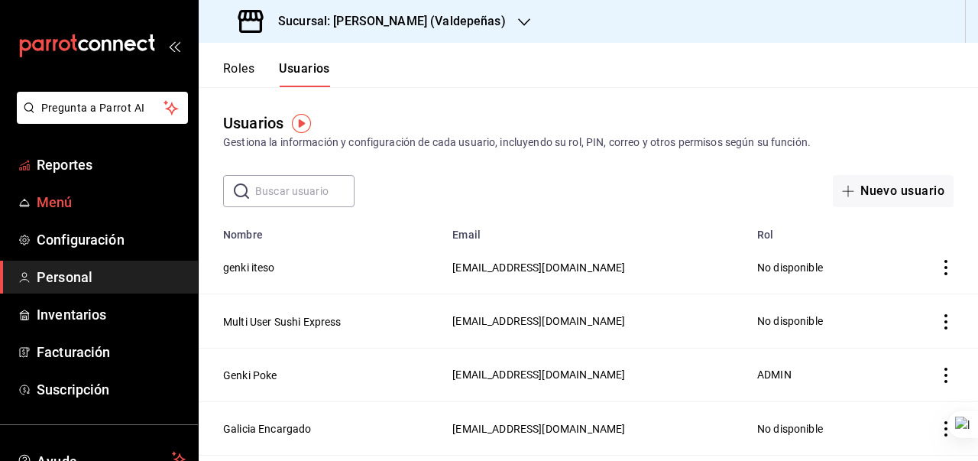
click at [72, 198] on span "Menú" at bounding box center [111, 202] width 149 height 21
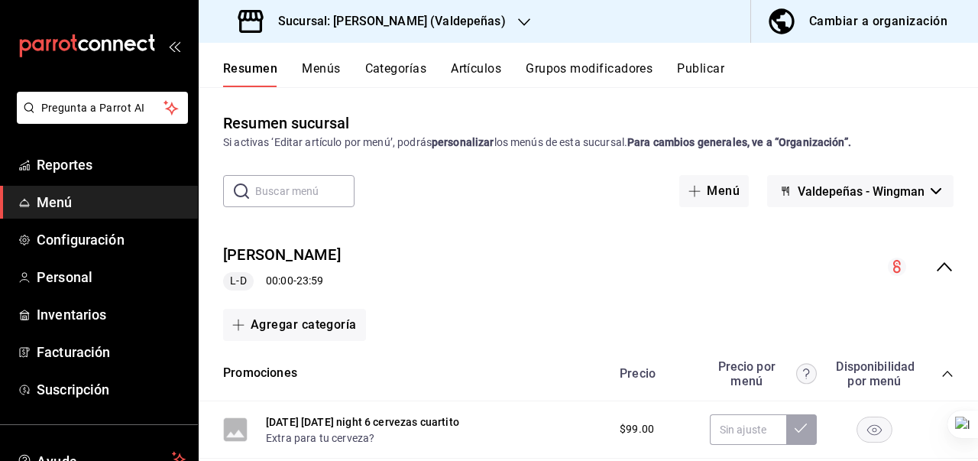
click at [419, 71] on button "Categorías" at bounding box center [396, 74] width 62 height 26
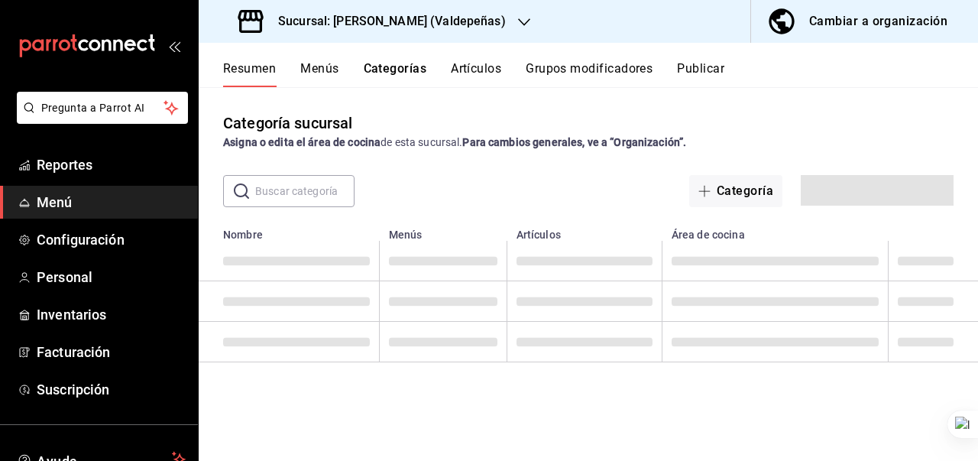
click at [480, 66] on button "Artículos" at bounding box center [476, 74] width 50 height 26
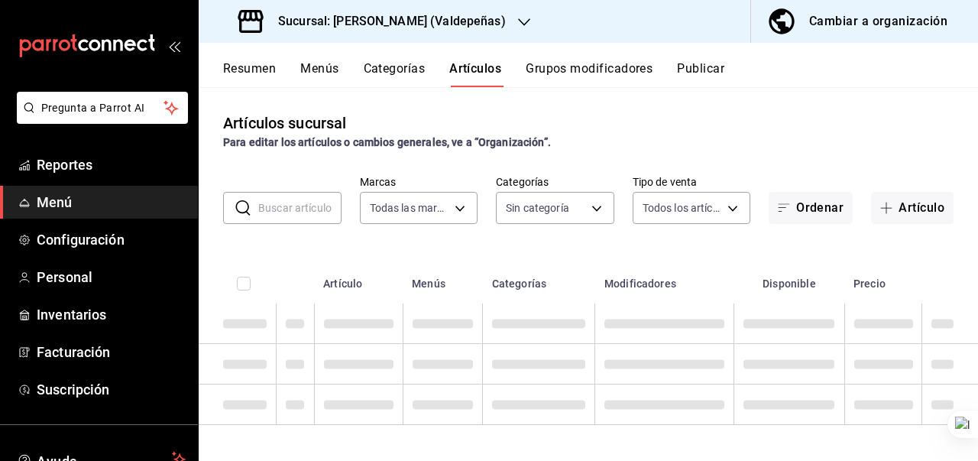
type input "175f6c8f-b708-44ca-84b4-7580820fe00c,3c3a3e31-be88-4793-8787-fe00c7aa9abe"
type input "5e9cb5dd-94db-4800-a5fe-b96b62bcac11,4ac7fbba-110a-40b5-88db-f6e30dd09d4d,9eebf…"
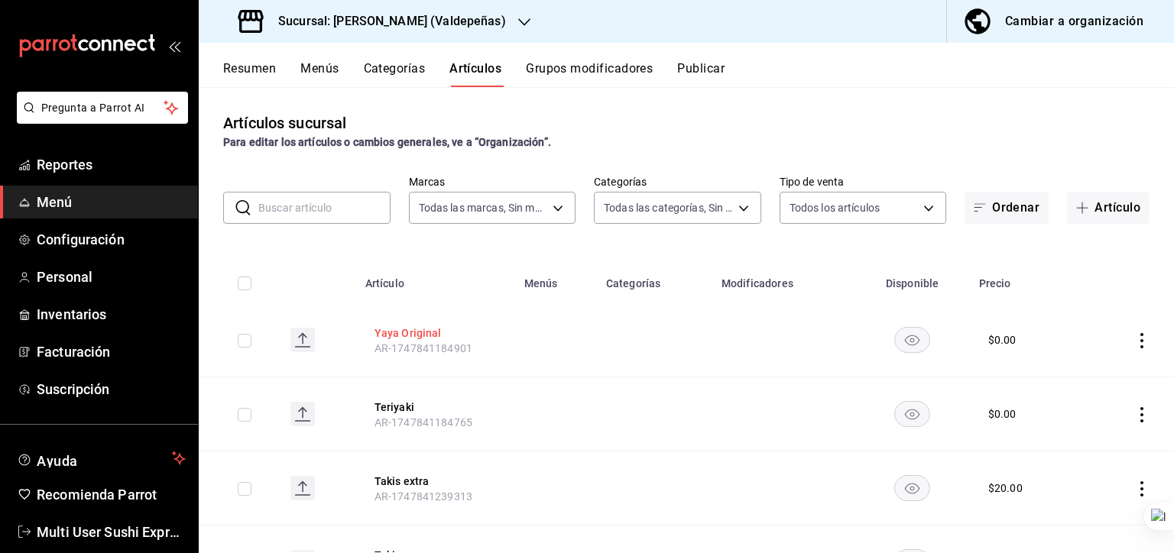
click at [425, 335] on button "Yaya Original" at bounding box center [436, 333] width 122 height 15
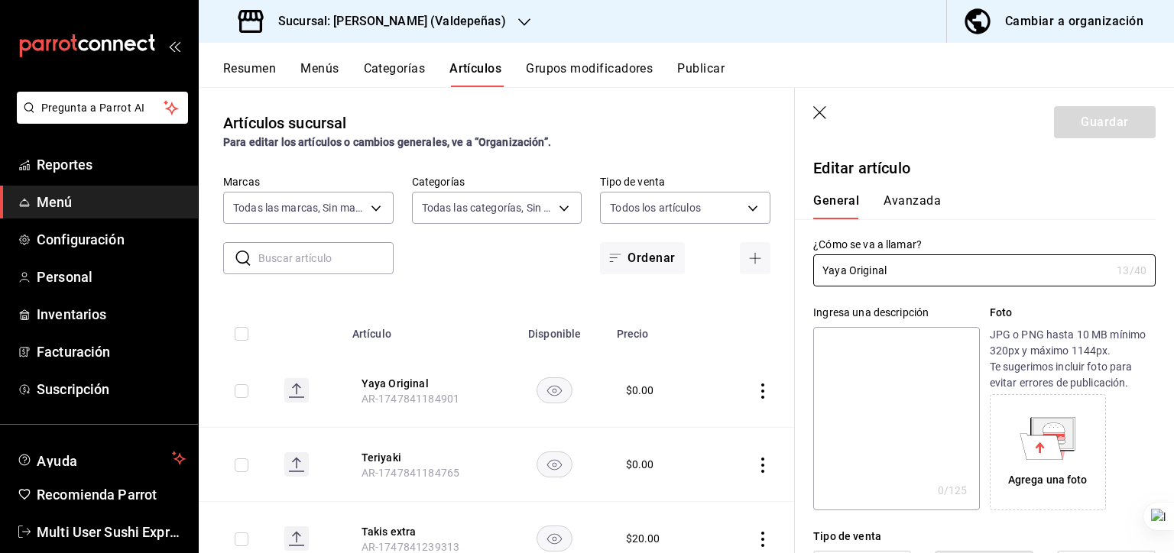
click at [821, 113] on icon "button" at bounding box center [820, 113] width 15 height 15
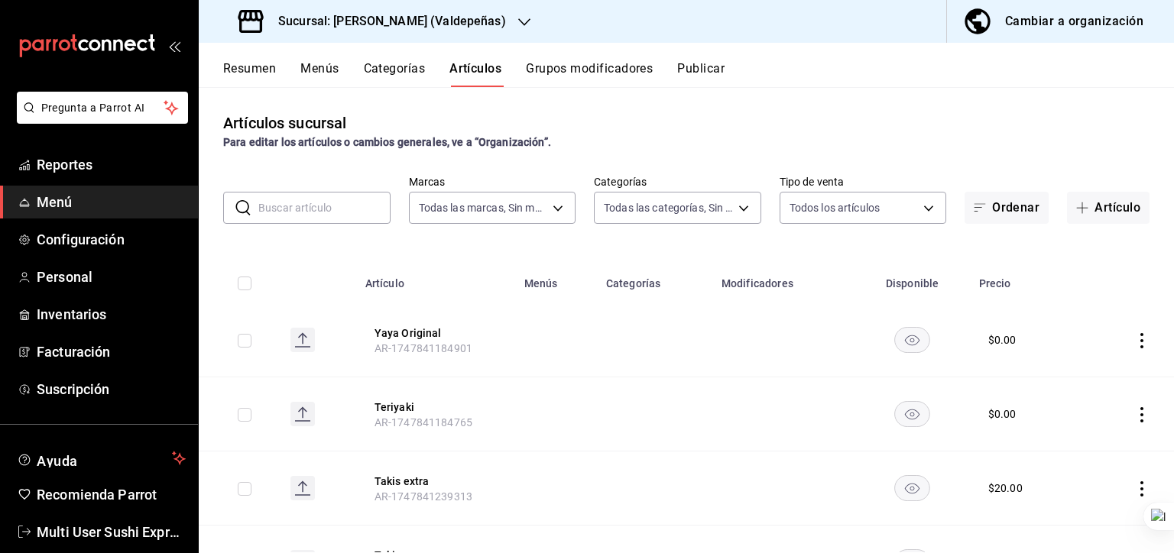
click at [324, 73] on button "Menús" at bounding box center [319, 74] width 38 height 26
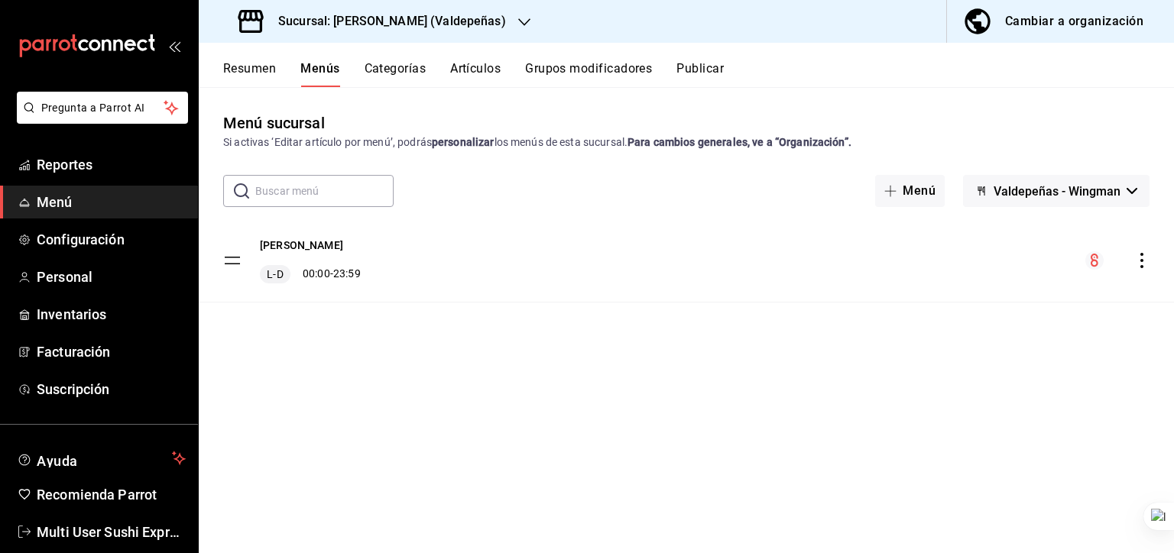
click at [400, 73] on button "Categorías" at bounding box center [396, 74] width 62 height 26
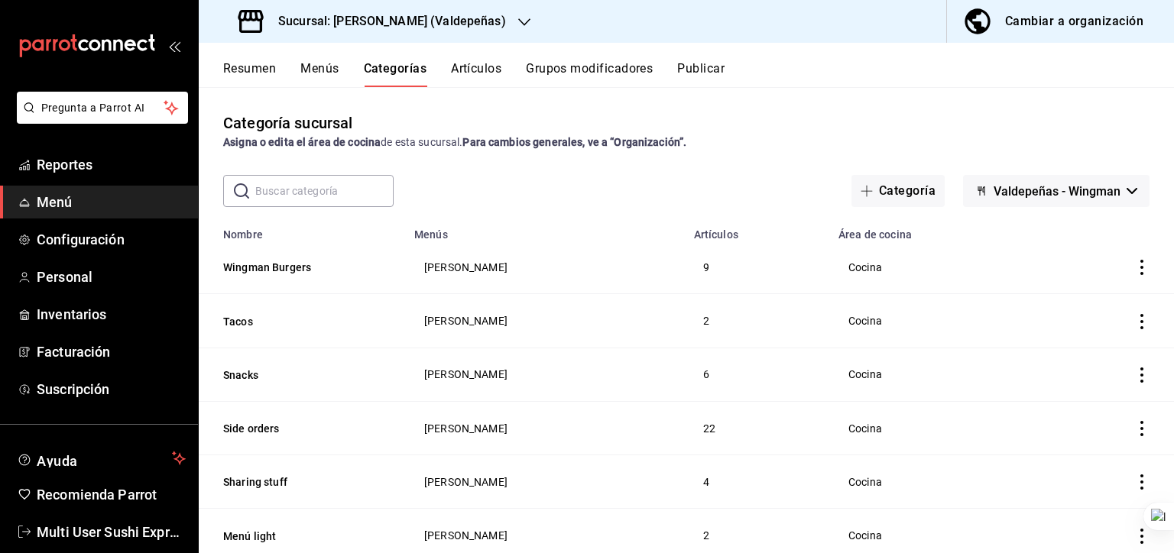
click at [914, 197] on button "Valdepeñas - Wingman" at bounding box center [1056, 191] width 186 height 32
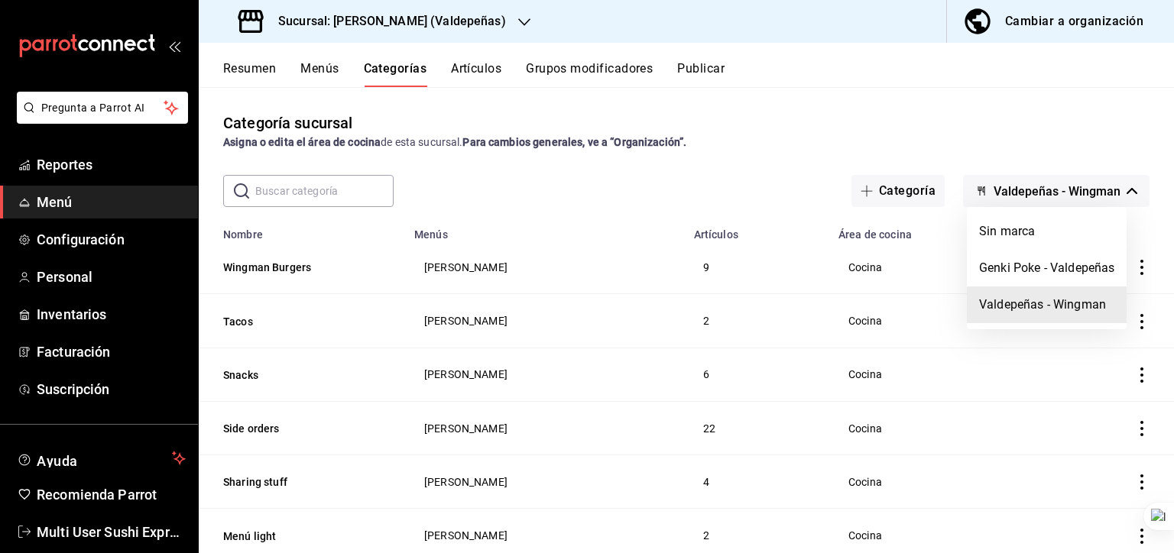
click at [914, 113] on div at bounding box center [587, 276] width 1174 height 553
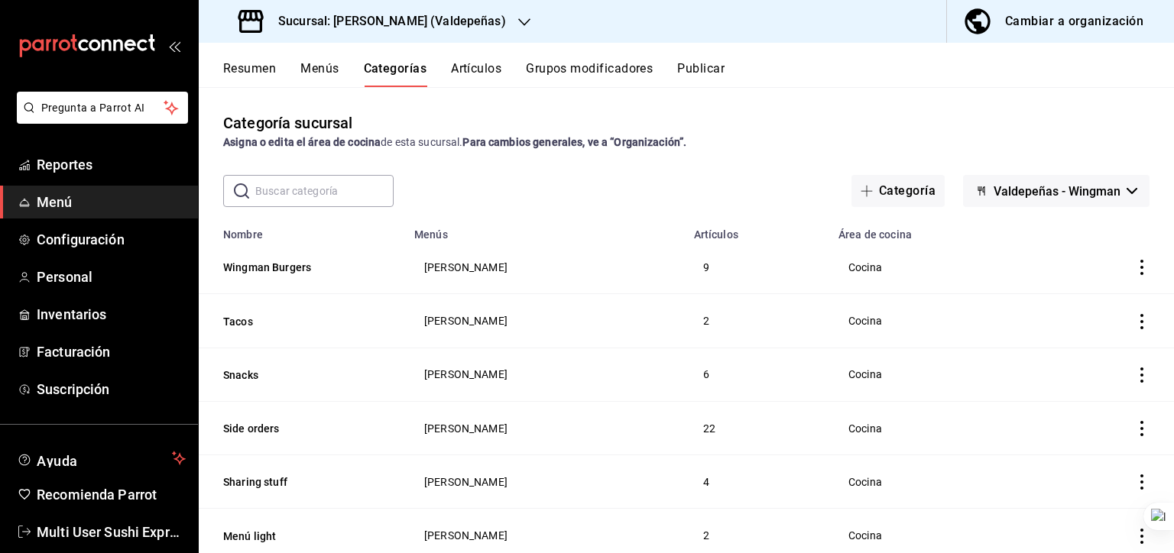
click at [914, 199] on button "Valdepeñas - Wingman" at bounding box center [1056, 191] width 186 height 32
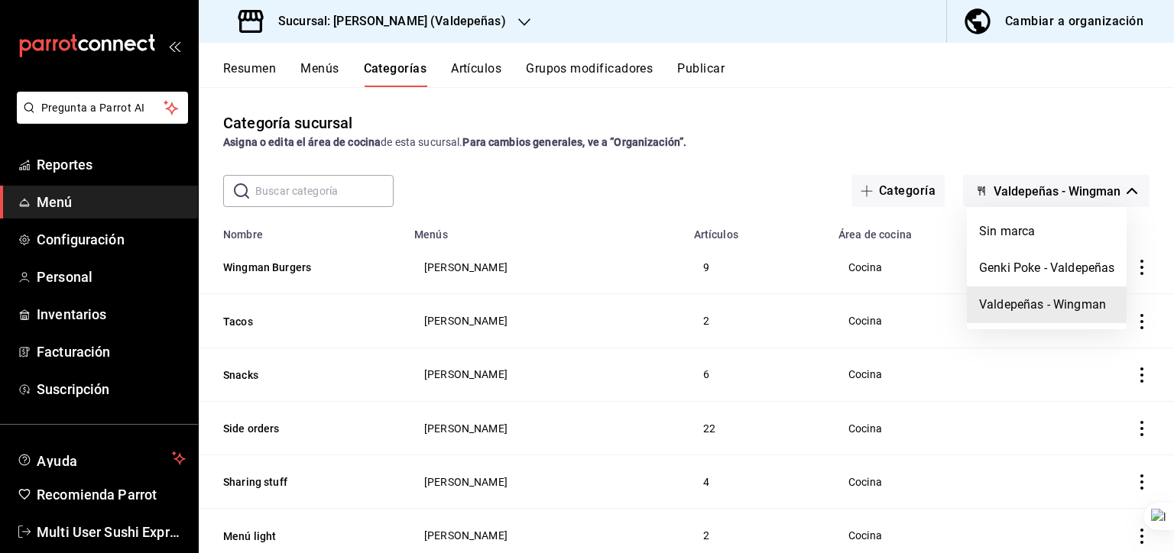
click at [565, 177] on div at bounding box center [587, 276] width 1174 height 553
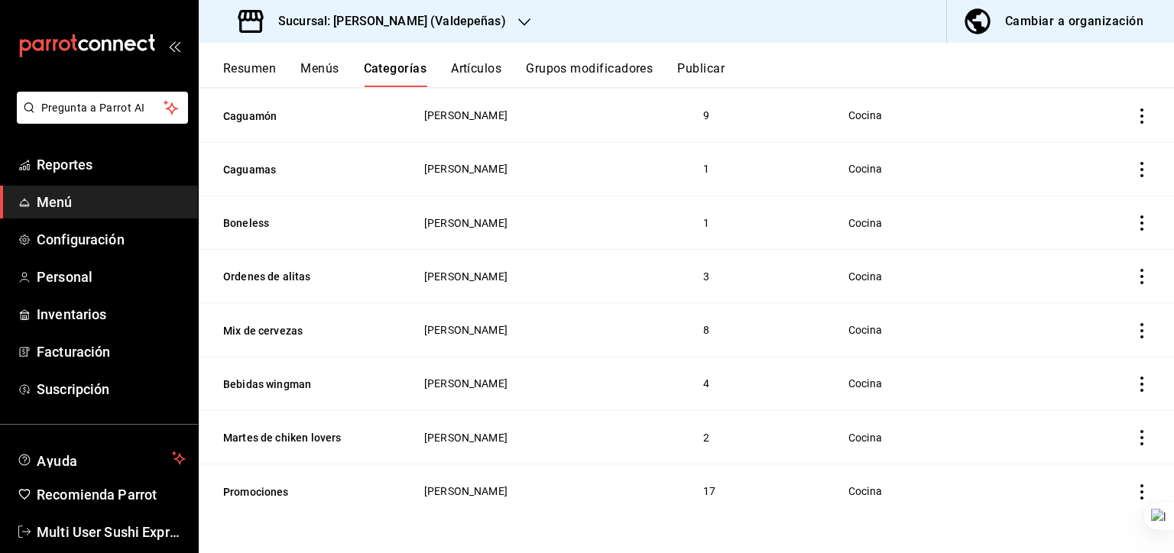
scroll to position [745, 0]
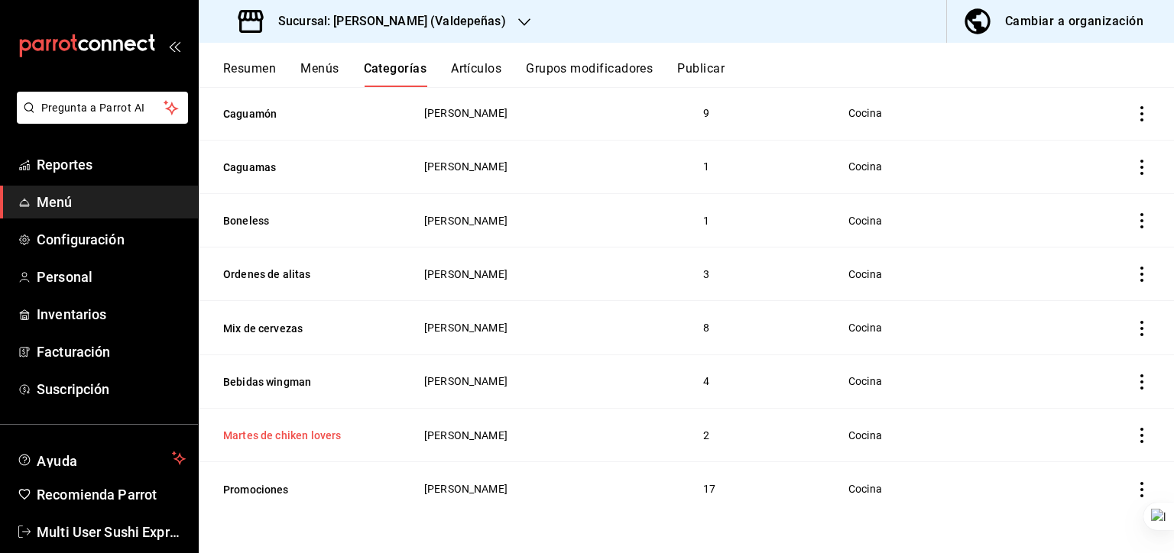
click at [275, 437] on button "Martes de chiken lovers" at bounding box center [299, 435] width 153 height 15
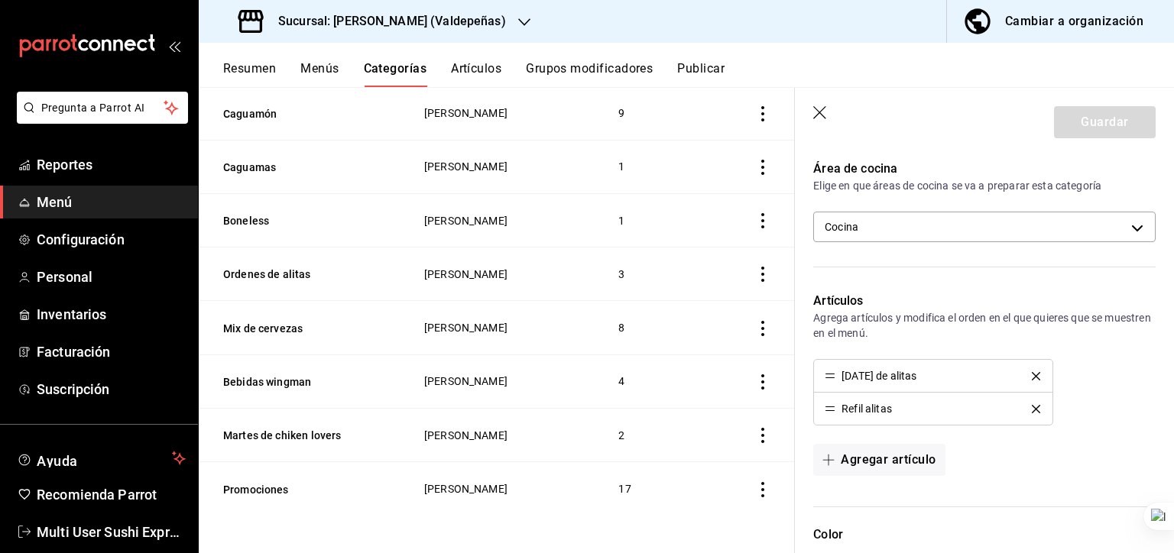
scroll to position [428, 0]
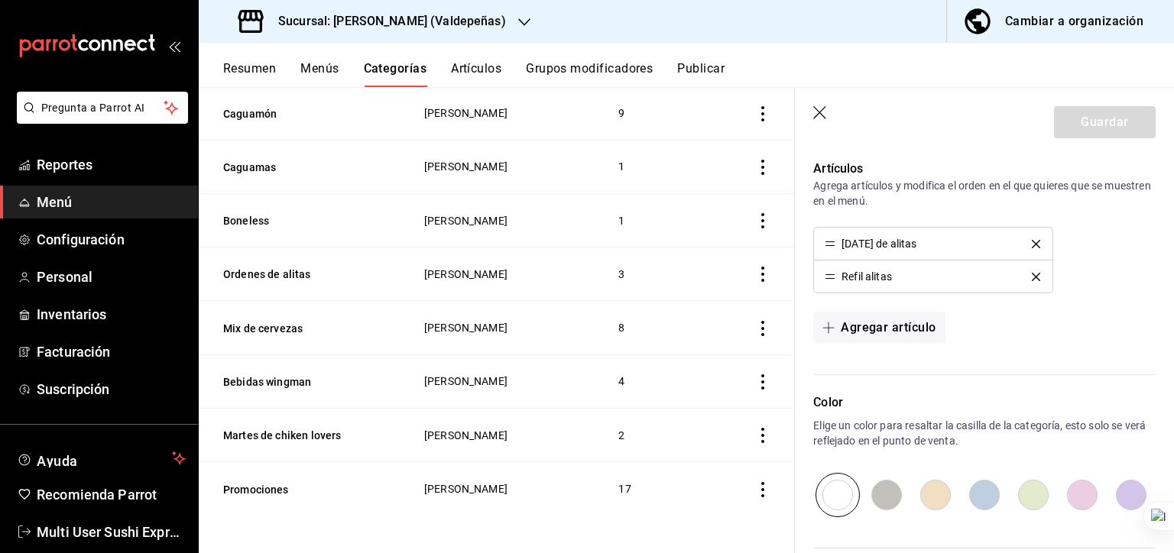
click at [914, 242] on icon "delete" at bounding box center [1036, 244] width 8 height 8
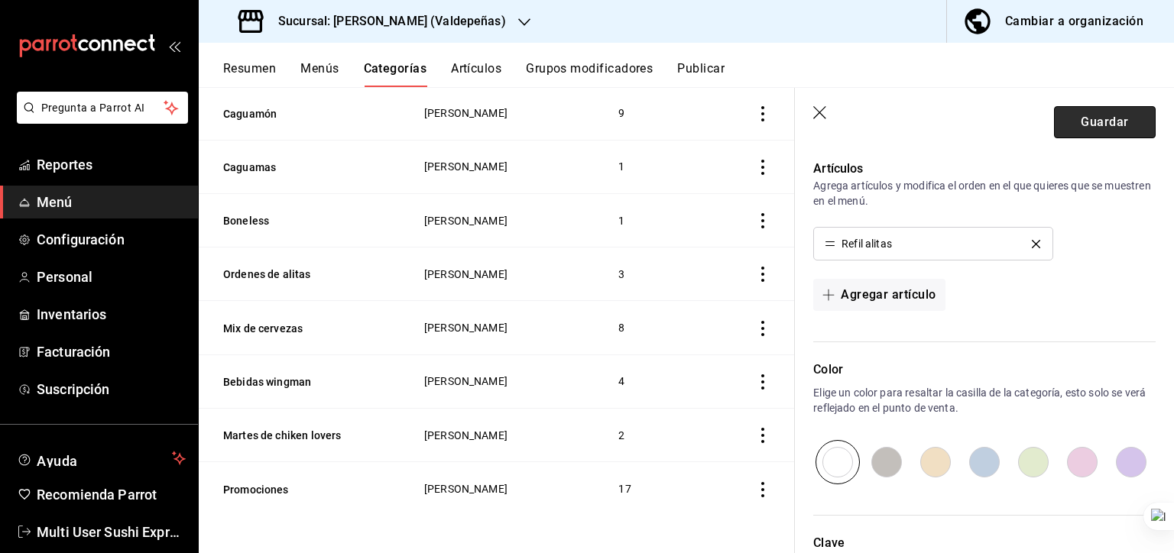
click at [914, 131] on button "Guardar" at bounding box center [1105, 122] width 102 height 32
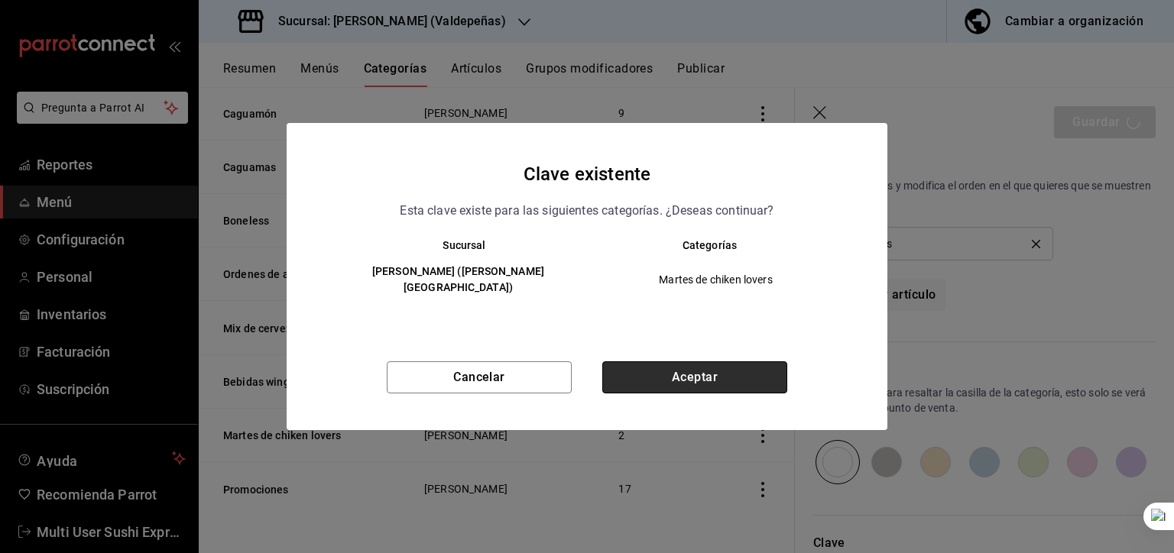
click at [692, 374] on button "Aceptar" at bounding box center [694, 378] width 185 height 32
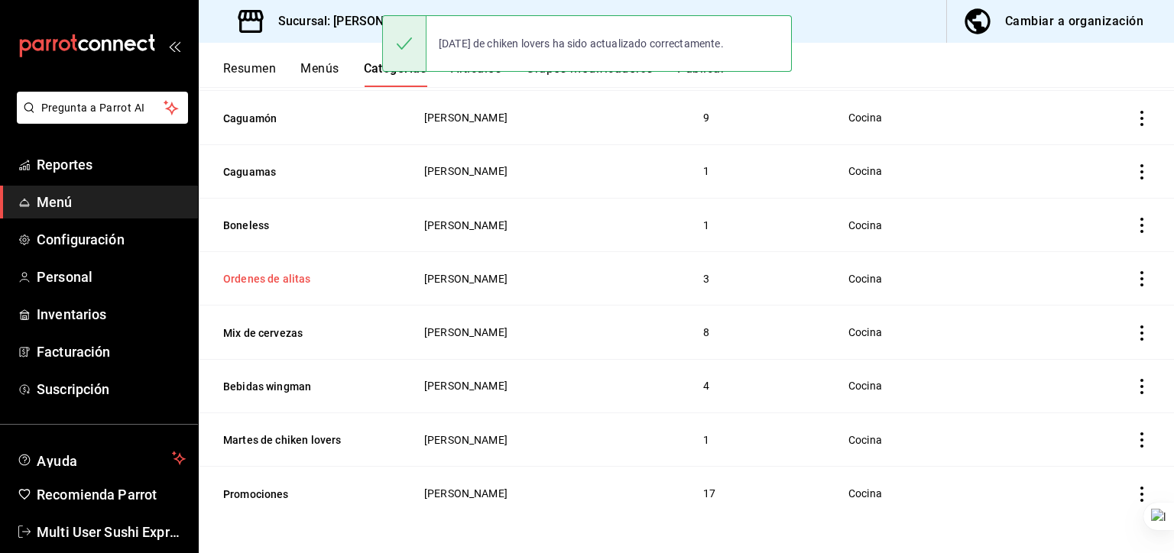
scroll to position [745, 0]
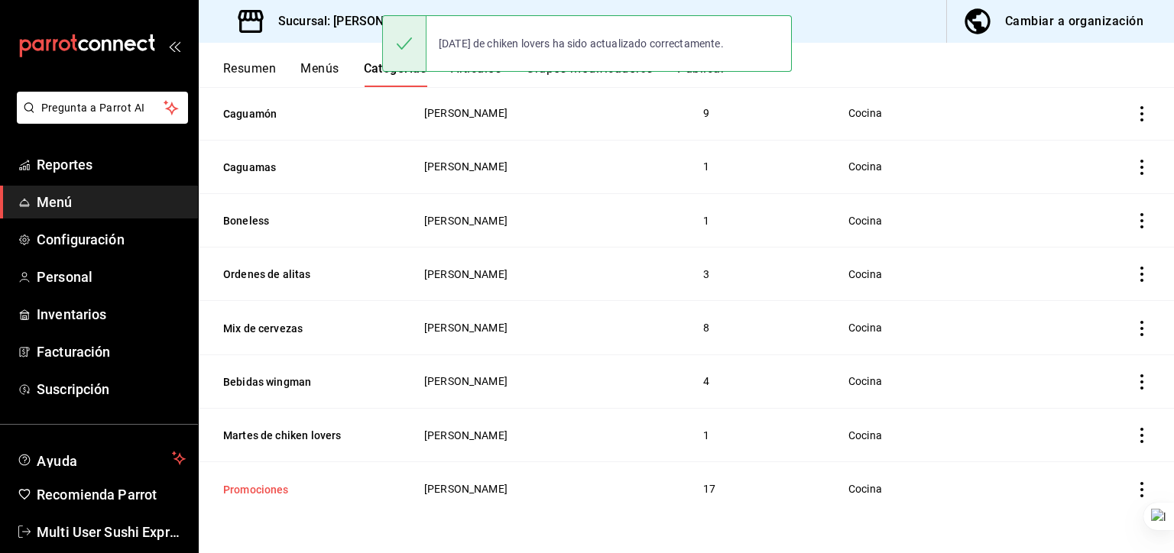
click at [267, 488] on button "Promociones" at bounding box center [299, 489] width 153 height 15
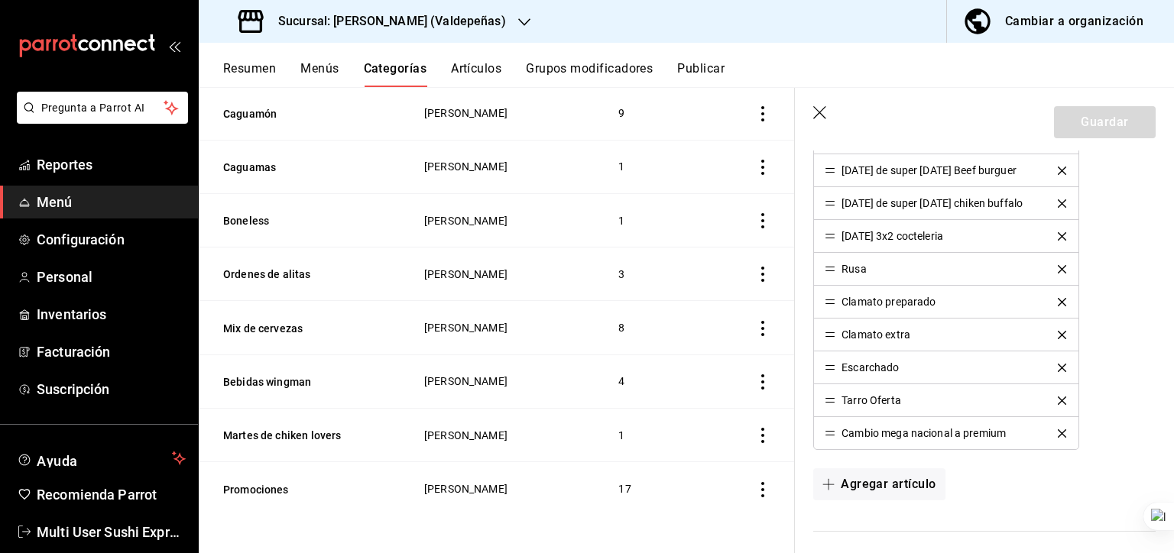
scroll to position [795, 0]
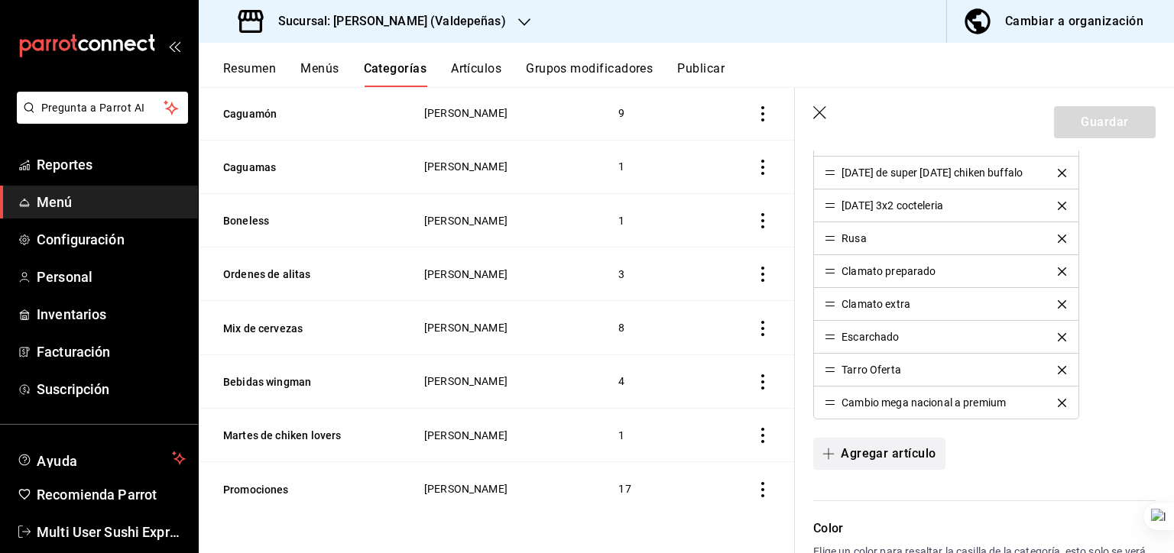
click at [867, 446] on button "Agregar artículo" at bounding box center [878, 454] width 131 height 32
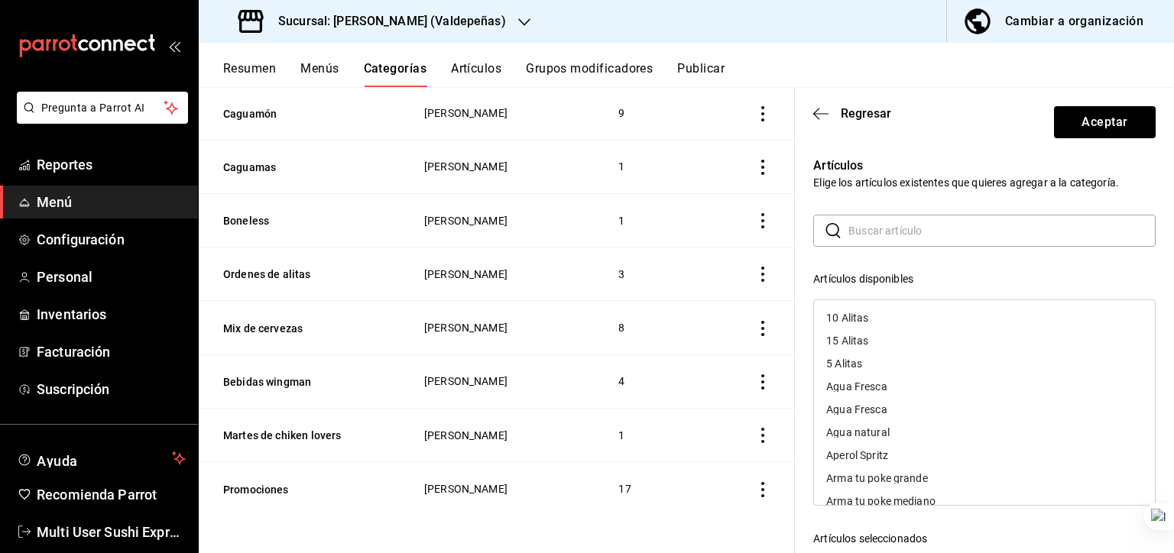
click at [893, 236] on input "text" at bounding box center [1001, 231] width 307 height 31
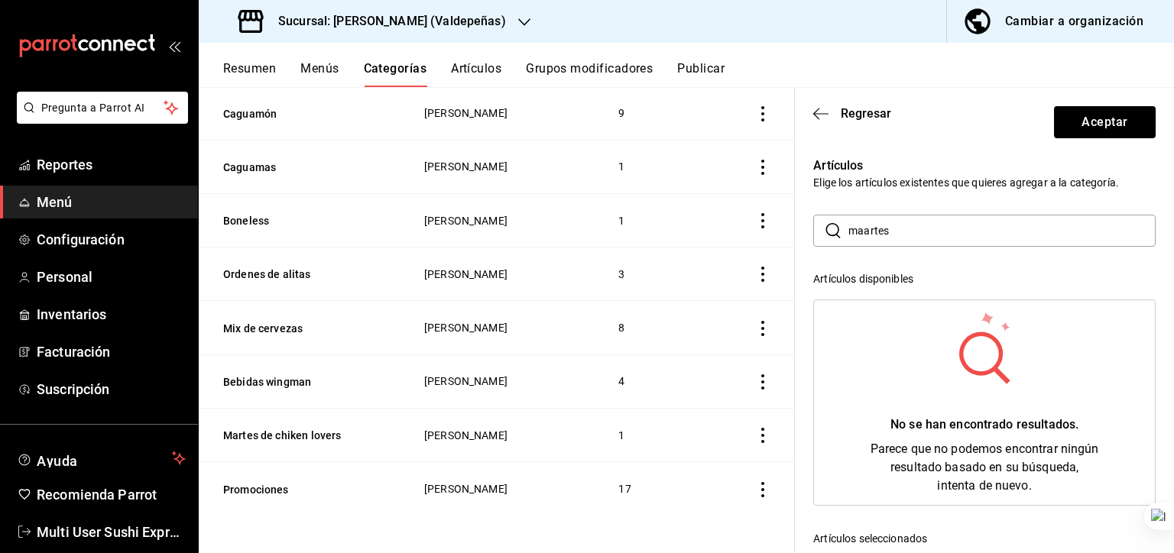
click at [874, 244] on input "maartes" at bounding box center [1001, 231] width 307 height 31
click at [868, 242] on input "maartes" at bounding box center [1001, 231] width 307 height 31
type input "martes"
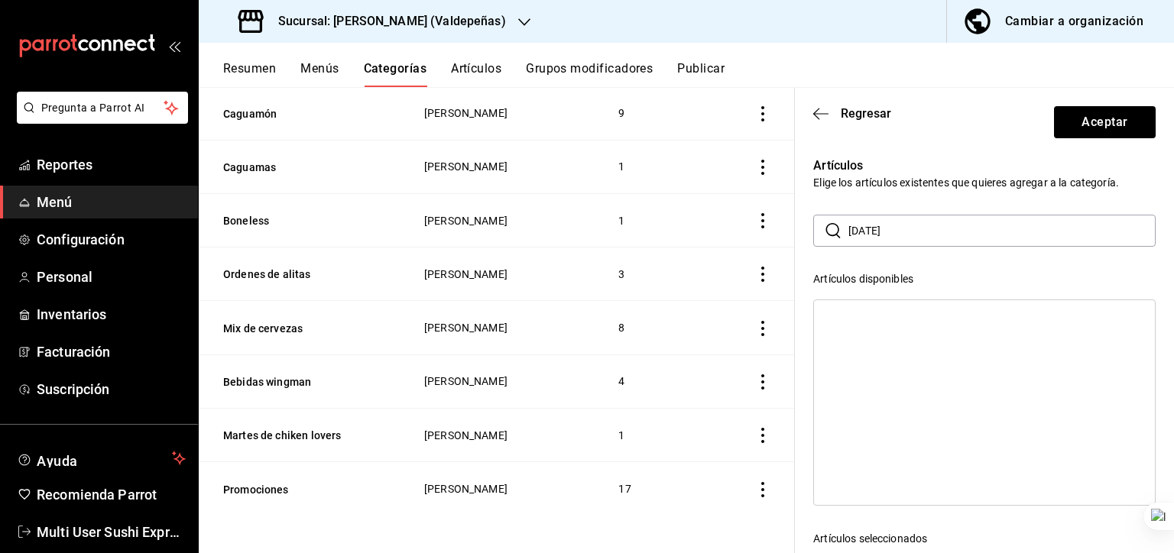
click at [889, 234] on input "martes" at bounding box center [1001, 231] width 307 height 31
click at [904, 239] on input "martes" at bounding box center [1001, 231] width 307 height 31
type input "alitas"
click at [865, 391] on div "Refil alitas" at bounding box center [851, 386] width 50 height 11
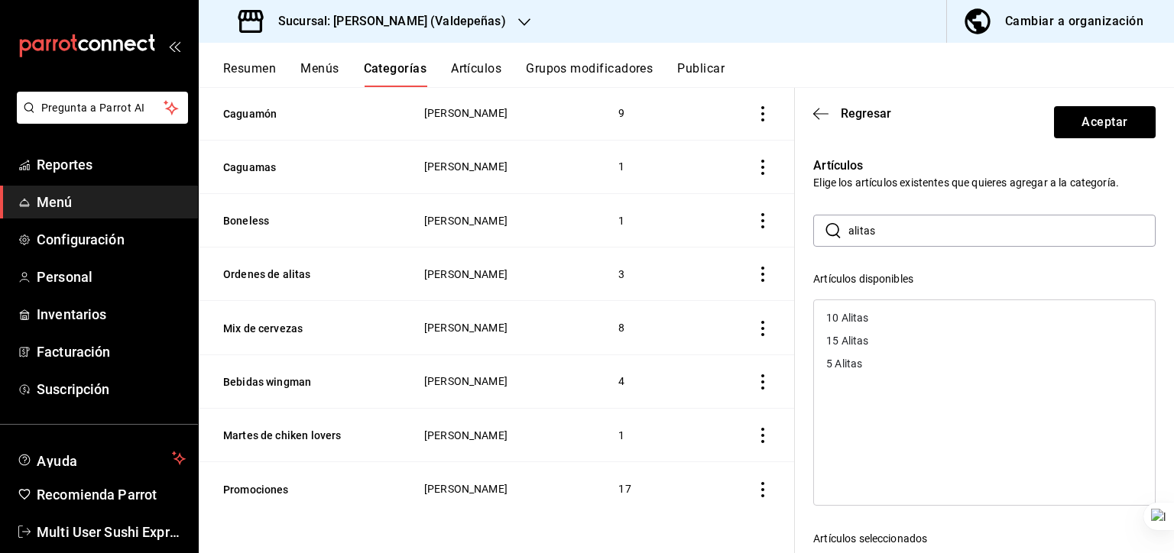
click at [897, 230] on input "alitas" at bounding box center [1001, 231] width 307 height 31
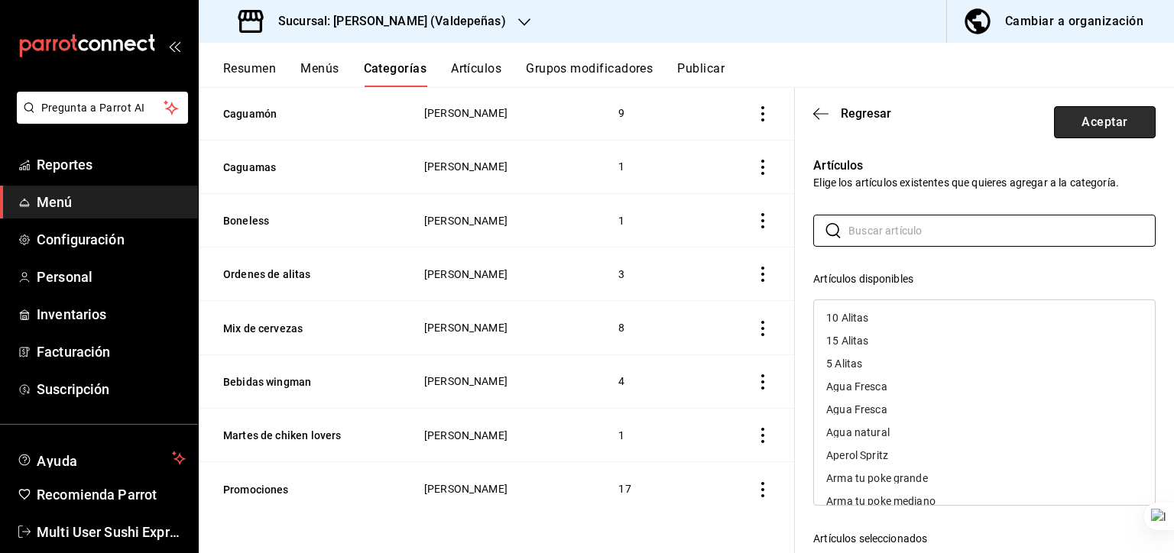
click at [914, 123] on button "Aceptar" at bounding box center [1105, 122] width 102 height 32
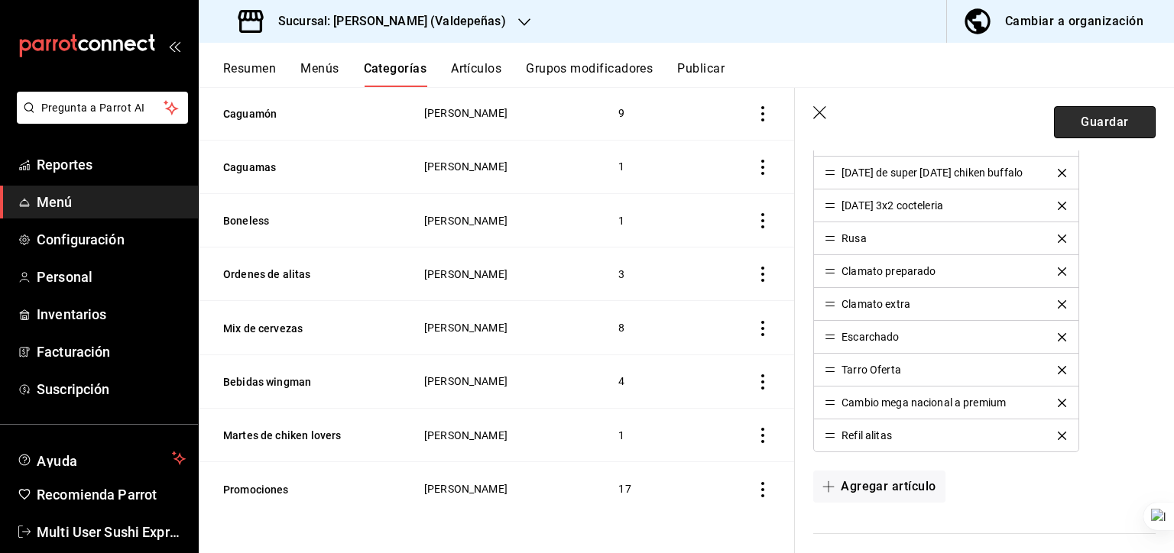
click at [914, 128] on button "Guardar" at bounding box center [1105, 122] width 102 height 32
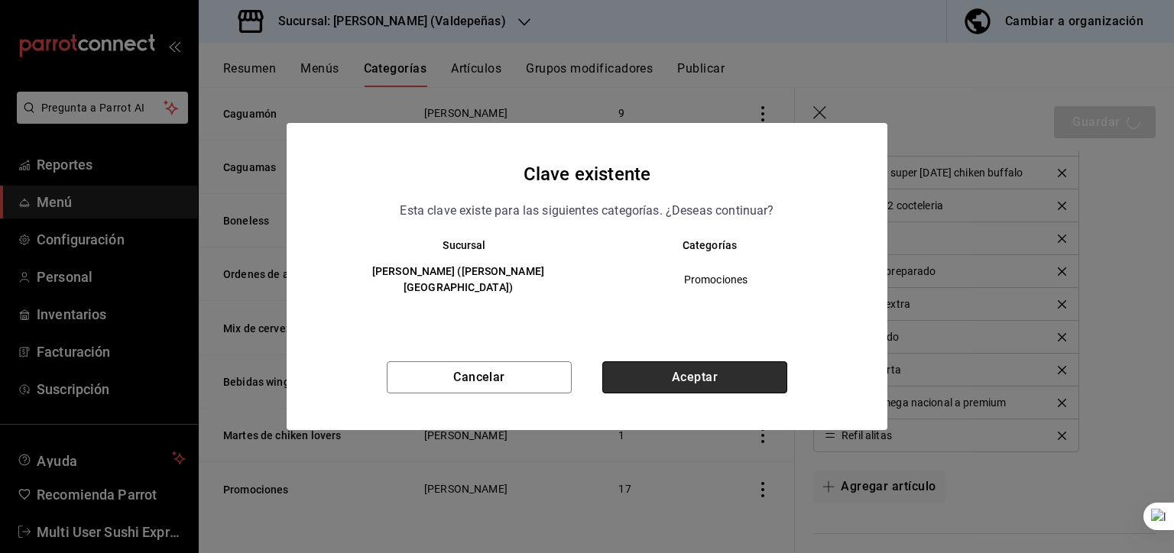
click at [715, 371] on button "Aceptar" at bounding box center [694, 378] width 185 height 32
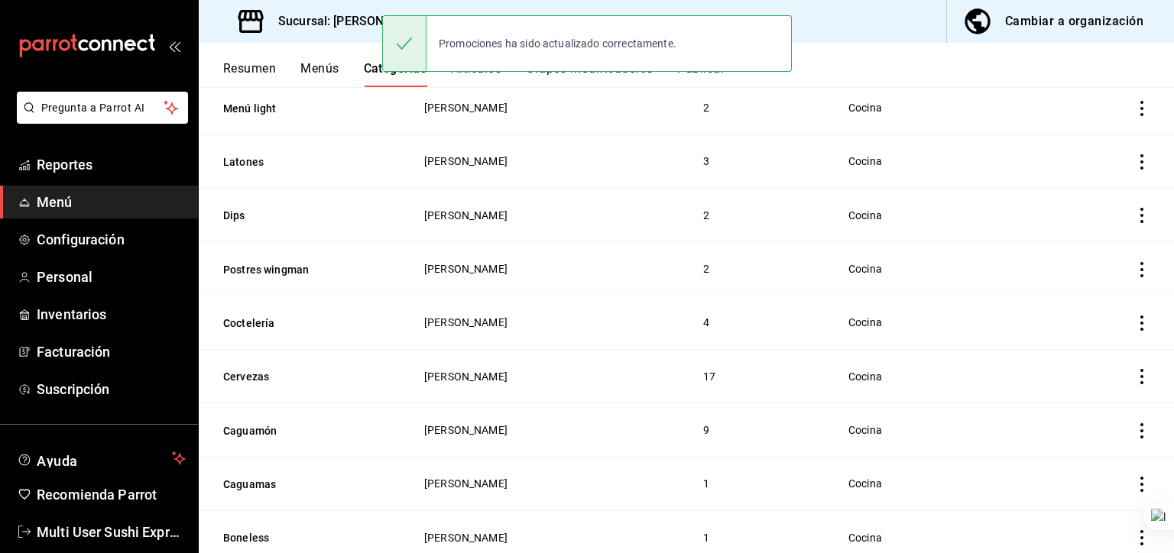
scroll to position [745, 0]
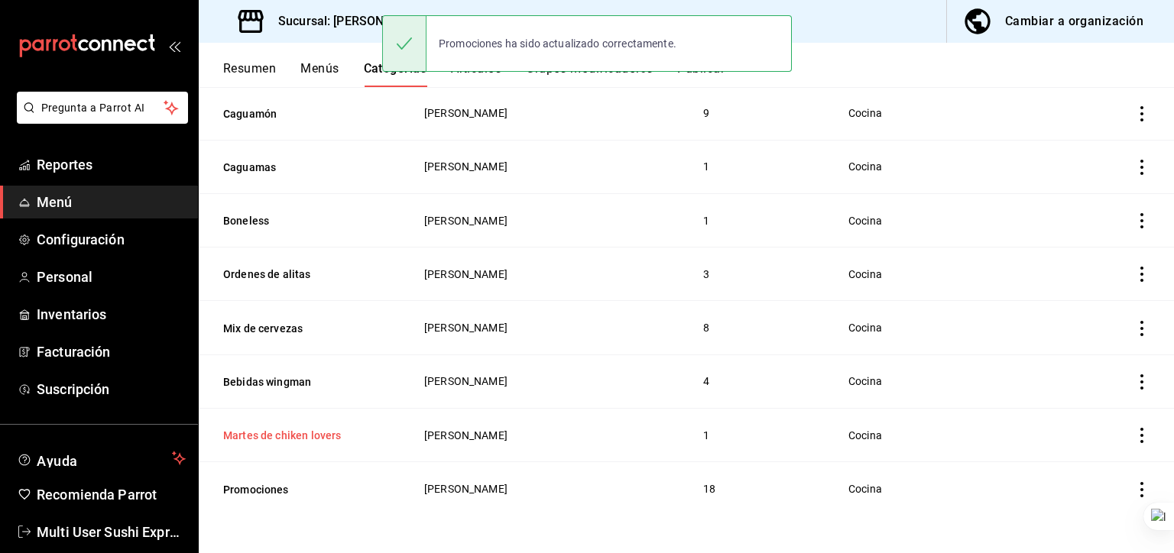
click at [317, 443] on button "Martes de chiken lovers" at bounding box center [299, 435] width 153 height 15
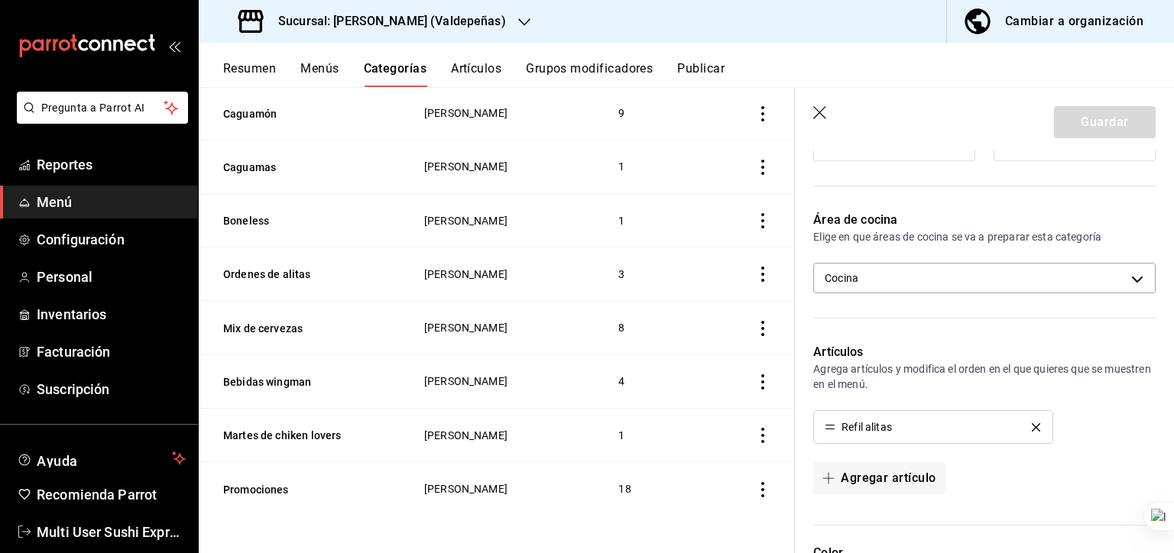
scroll to position [306, 0]
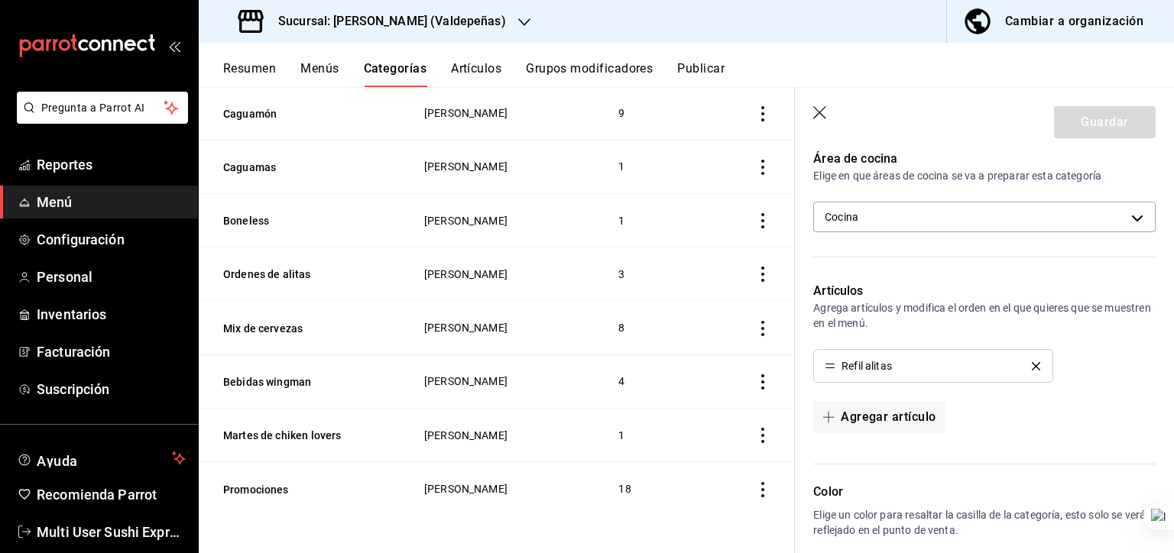
click at [914, 368] on icon "delete" at bounding box center [1036, 366] width 8 height 8
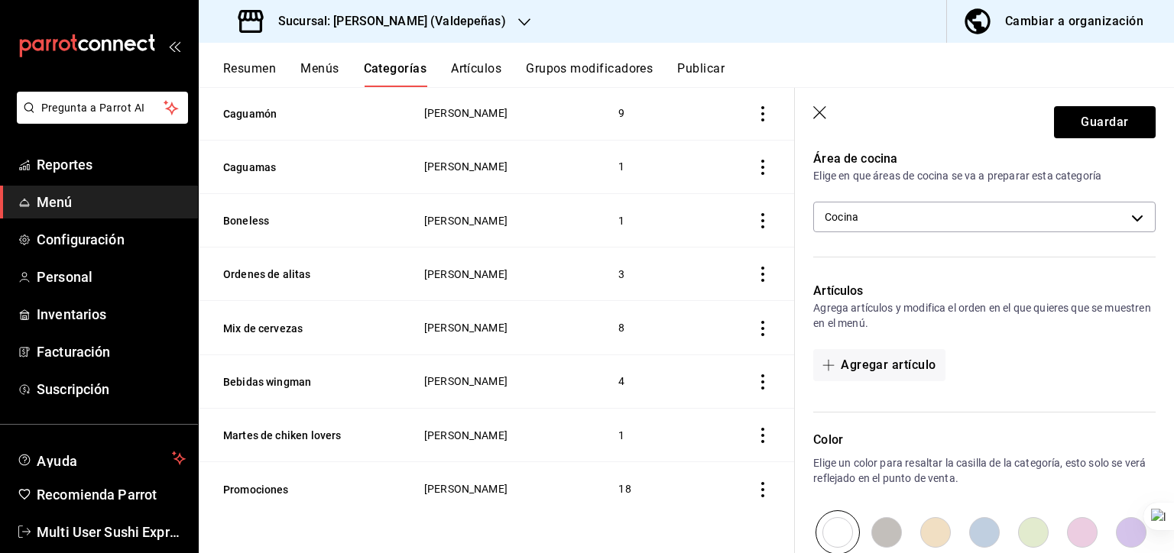
click at [825, 115] on icon "button" at bounding box center [820, 113] width 15 height 15
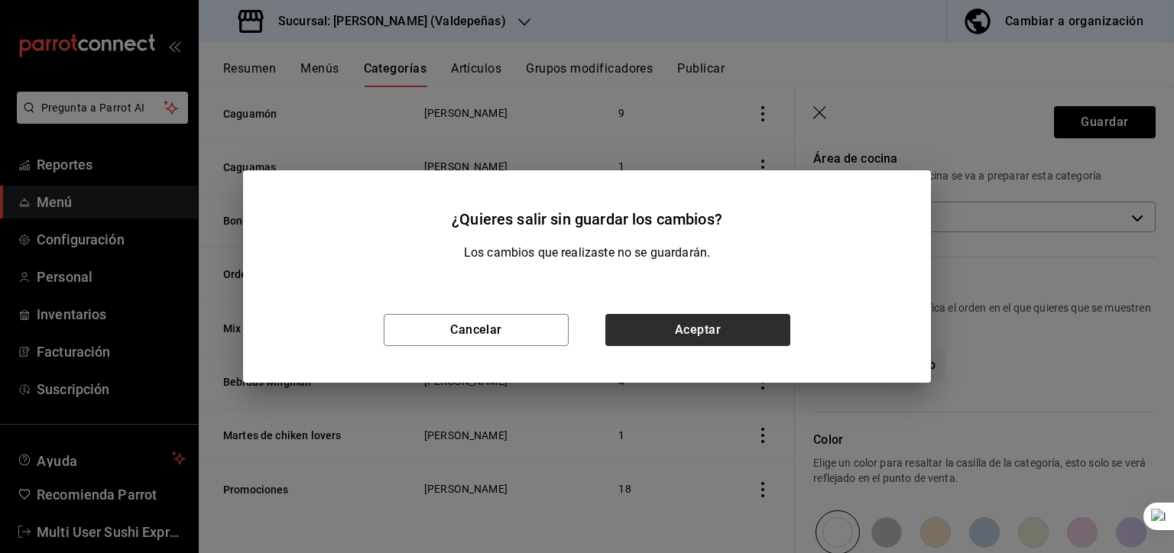
click at [670, 349] on div "Cancelar Aceptar" at bounding box center [587, 329] width 688 height 105
click at [675, 340] on button "Aceptar" at bounding box center [697, 330] width 185 height 32
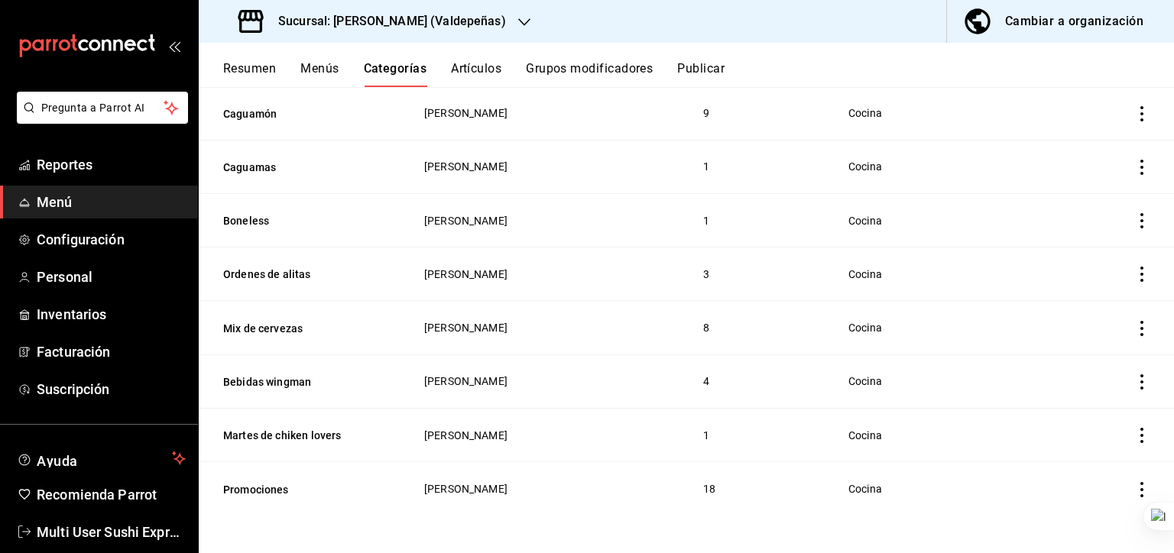
click at [545, 69] on button "Grupos modificadores" at bounding box center [589, 74] width 127 height 26
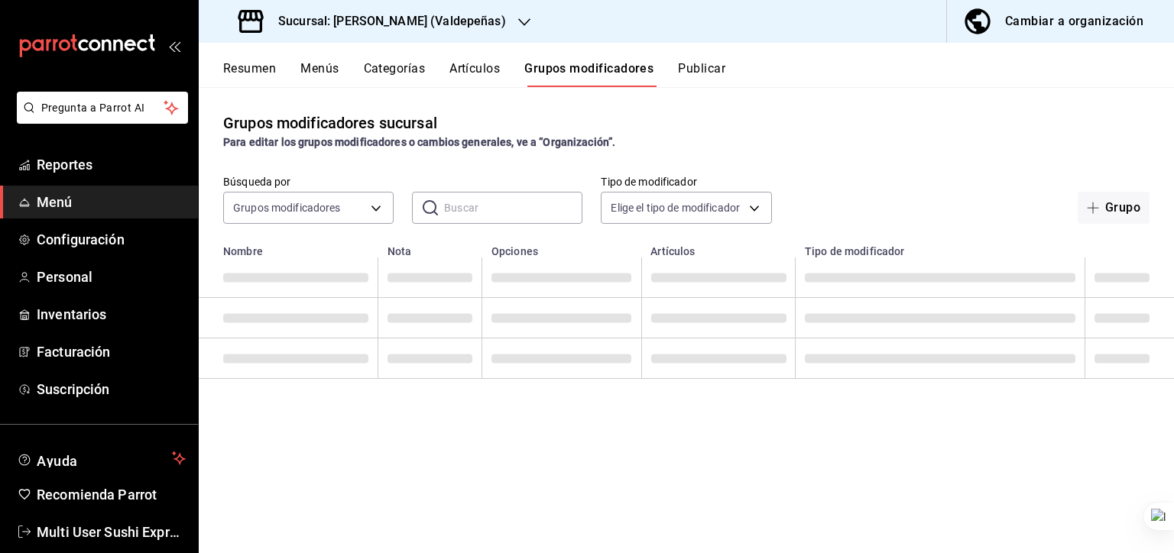
drag, startPoint x: 545, startPoint y: 69, endPoint x: 485, endPoint y: 79, distance: 61.3
click at [485, 79] on button "Artículos" at bounding box center [474, 74] width 50 height 26
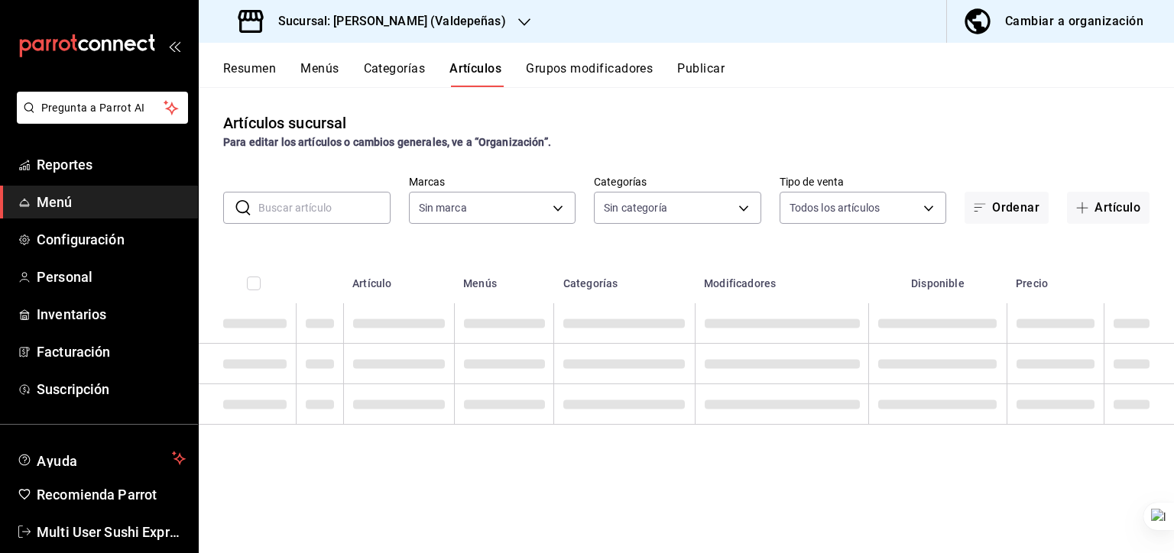
click at [323, 212] on input "text" at bounding box center [324, 208] width 132 height 31
type input "ma"
type input "175f6c8f-b708-44ca-84b4-7580820fe00c,3c3a3e31-be88-4793-8787-fe00c7aa9abe"
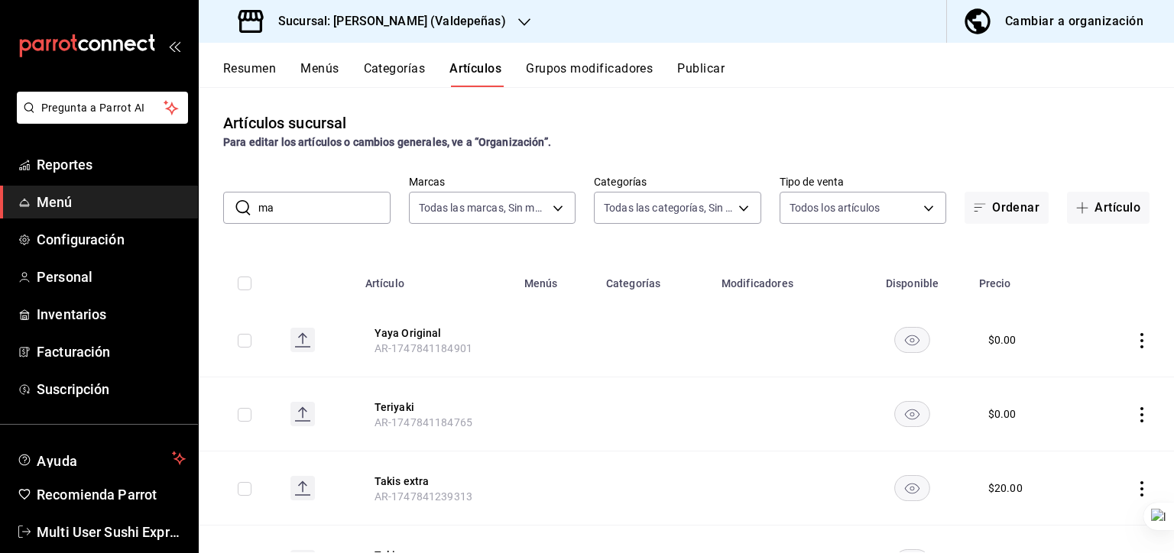
type input "5e9cb5dd-94db-4800-a5fe-b96b62bcac11,4ac7fbba-110a-40b5-88db-f6e30dd09d4d,9eebf…"
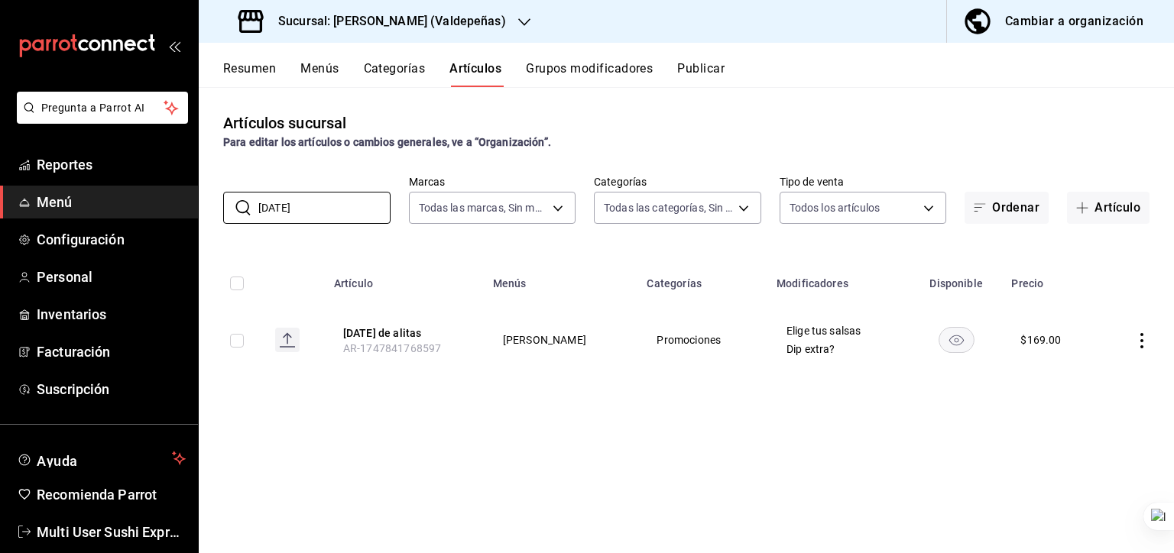
type input "martes"
click at [682, 342] on span "Promociones" at bounding box center [703, 340] width 92 height 11
click at [376, 61] on button "Categorías" at bounding box center [395, 74] width 62 height 26
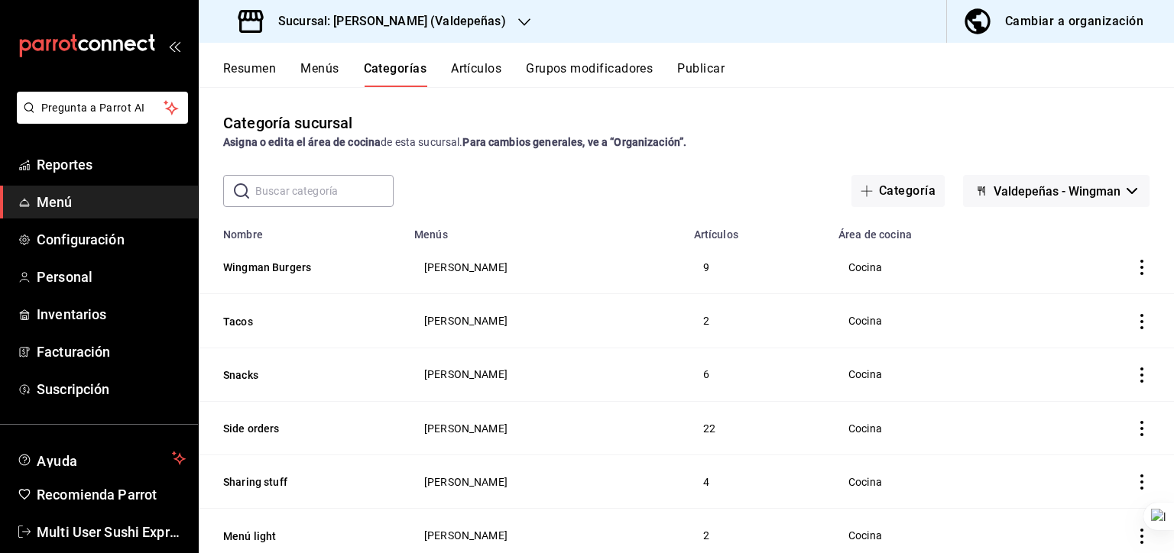
click at [501, 76] on button "Artículos" at bounding box center [476, 74] width 50 height 26
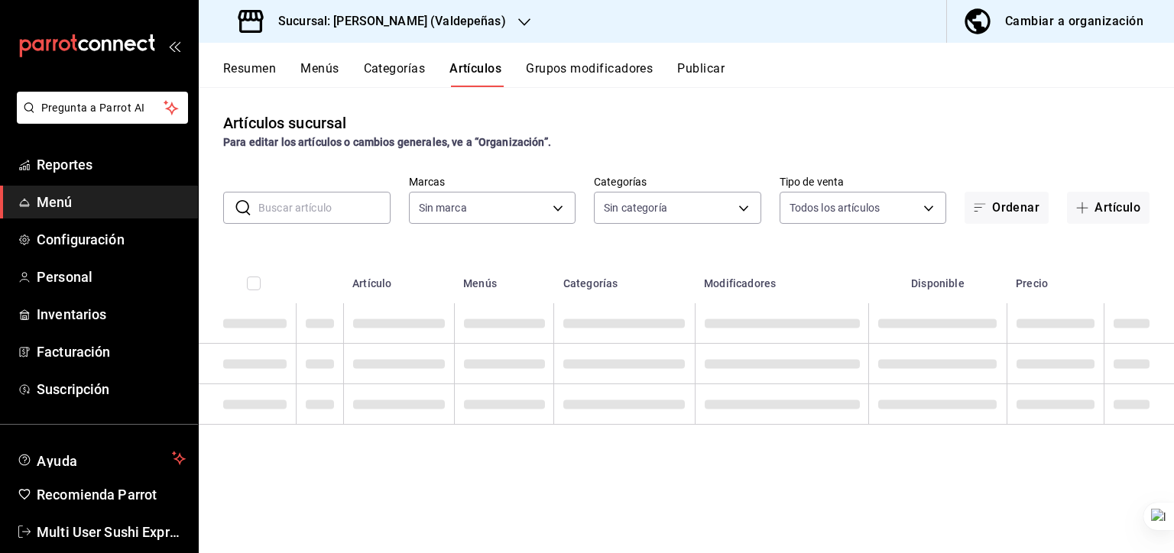
click at [339, 214] on input "text" at bounding box center [324, 208] width 132 height 31
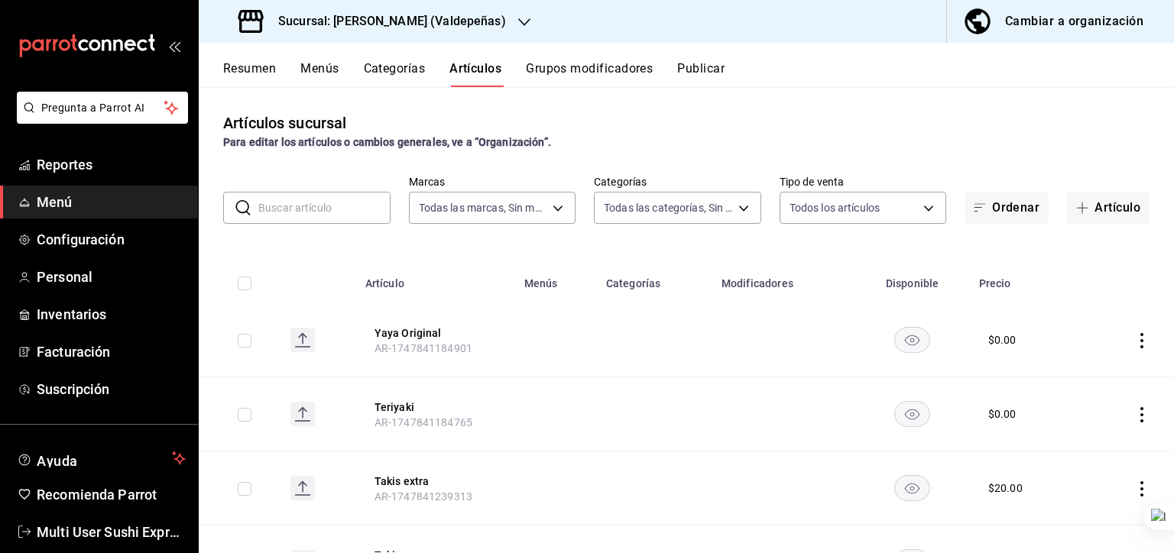
type input "175f6c8f-b708-44ca-84b4-7580820fe00c,3c3a3e31-be88-4793-8787-fe00c7aa9abe"
type input "5e9cb5dd-94db-4800-a5fe-b96b62bcac11,4ac7fbba-110a-40b5-88db-f6e30dd09d4d,9eebf…"
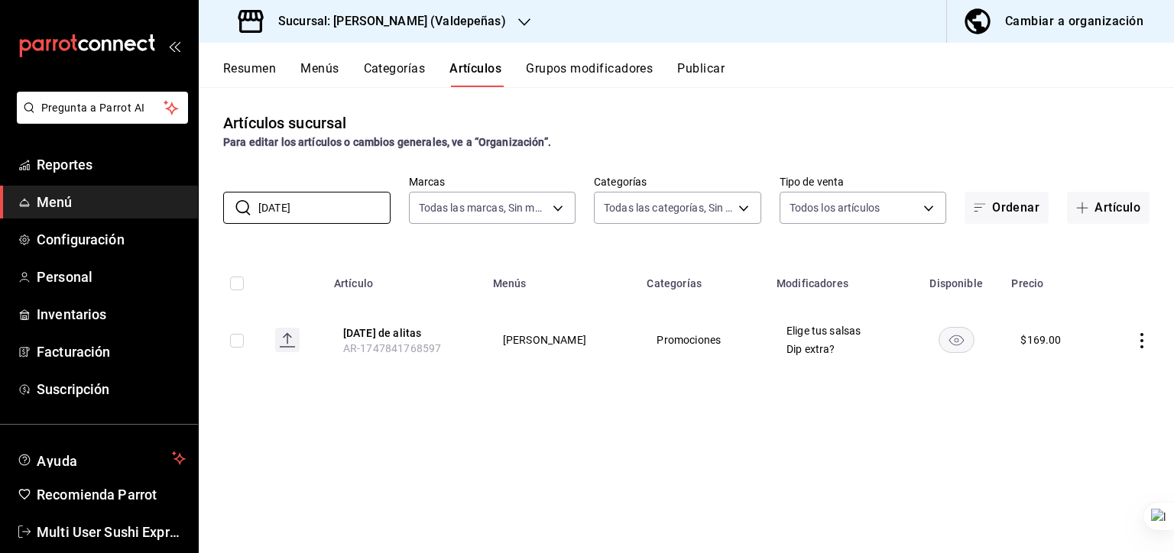
type input "martes"
click at [504, 142] on strong "Para editar los artículos o cambios generales, ve a “Organización”." at bounding box center [387, 142] width 328 height 12
click at [505, 142] on strong "Para editar los artículos o cambios generales, ve a “Organización”." at bounding box center [387, 142] width 328 height 12
click at [327, 205] on input "martes" at bounding box center [324, 208] width 132 height 31
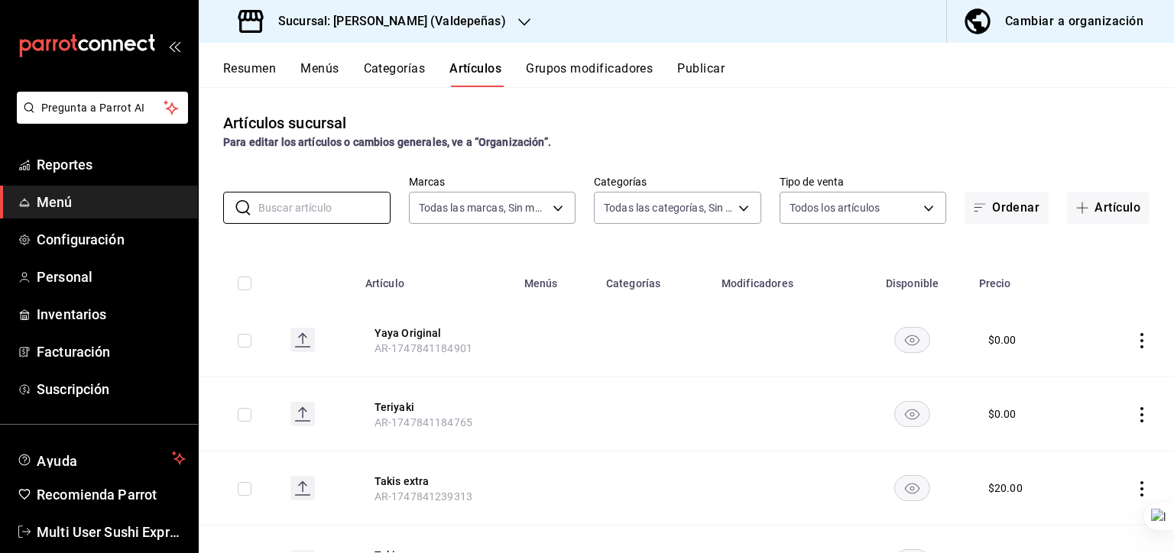
click at [416, 70] on button "Categorías" at bounding box center [395, 74] width 62 height 26
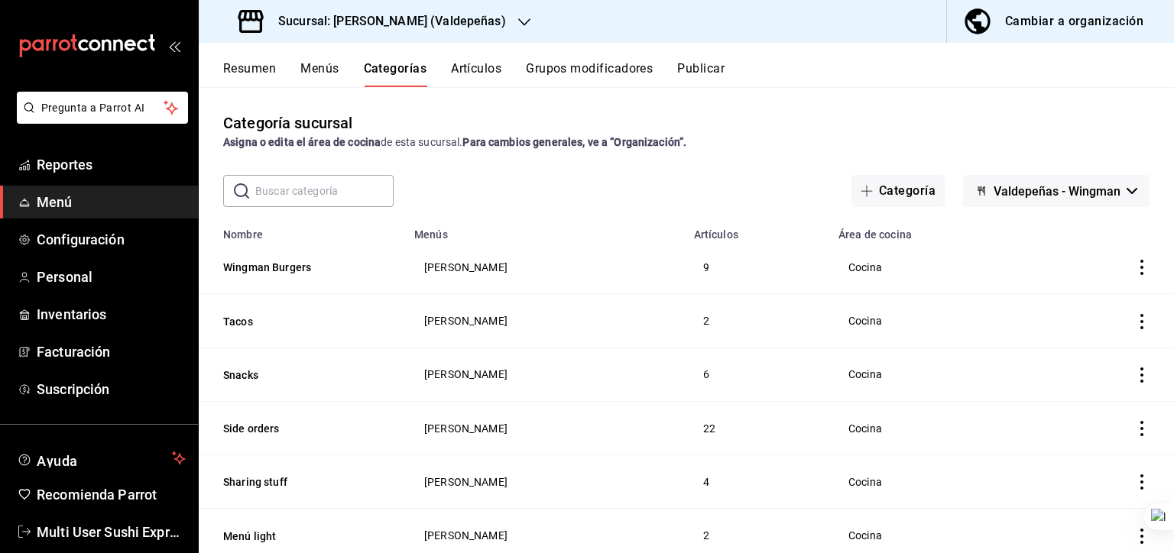
click at [497, 79] on button "Artículos" at bounding box center [476, 74] width 50 height 26
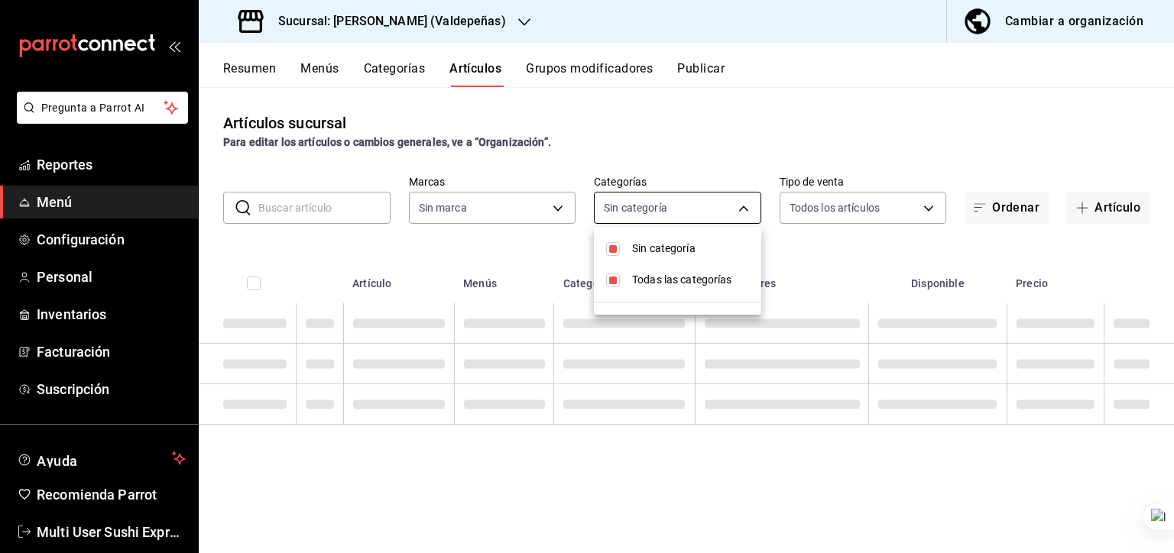
click at [630, 202] on body "Pregunta a Parrot AI Reportes Menú Configuración Personal Inventarios Facturaci…" at bounding box center [587, 276] width 1174 height 553
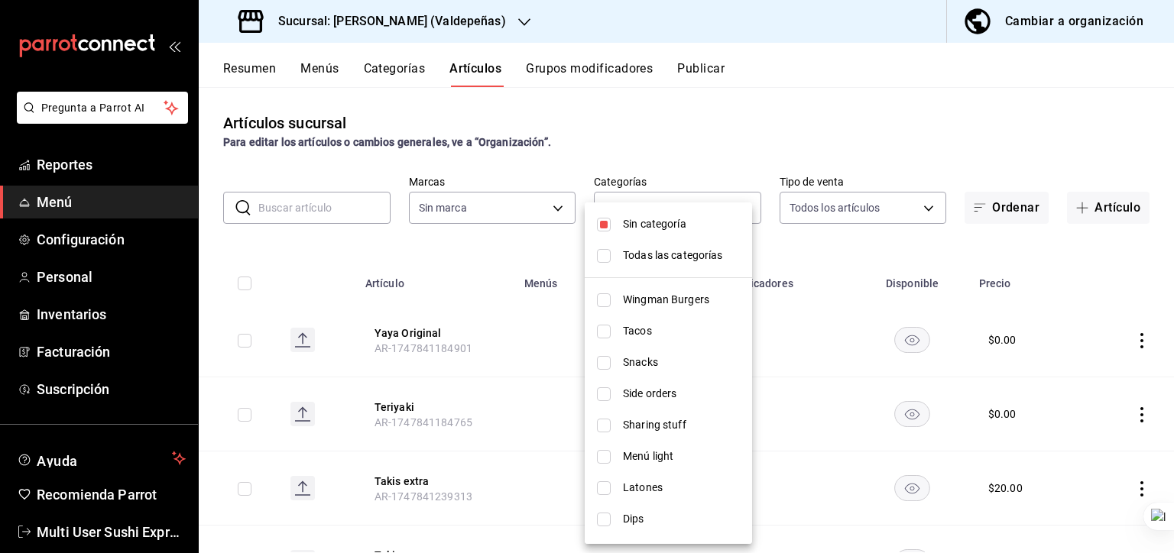
type input "175f6c8f-b708-44ca-84b4-7580820fe00c,3c3a3e31-be88-4793-8787-fe00c7aa9abe"
type input "5e9cb5dd-94db-4800-a5fe-b96b62bcac11,4ac7fbba-110a-40b5-88db-f6e30dd09d4d,9eebf…"
checkbox input "true"
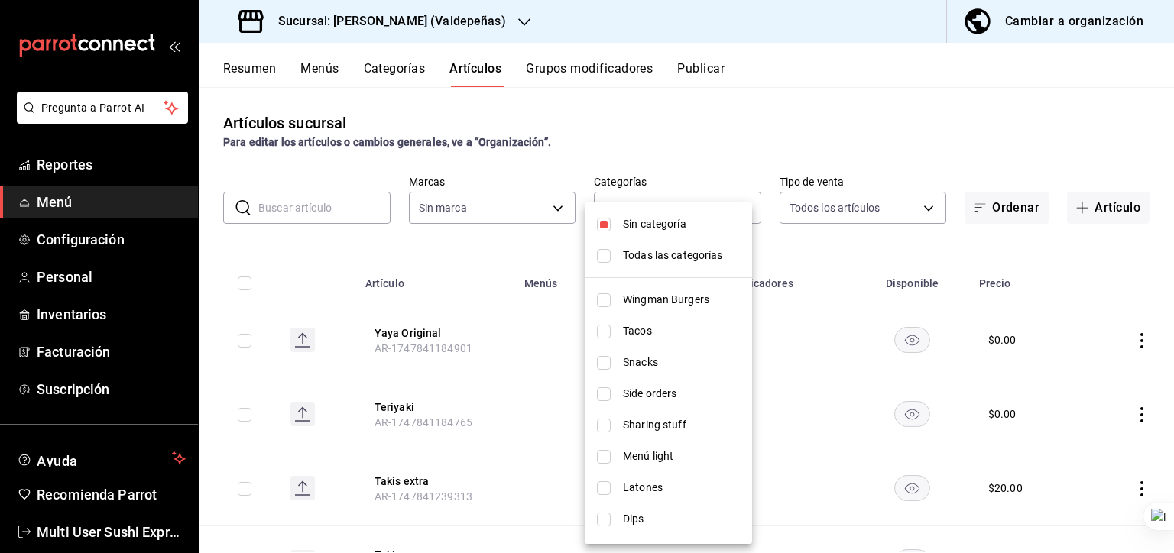
checkbox input "true"
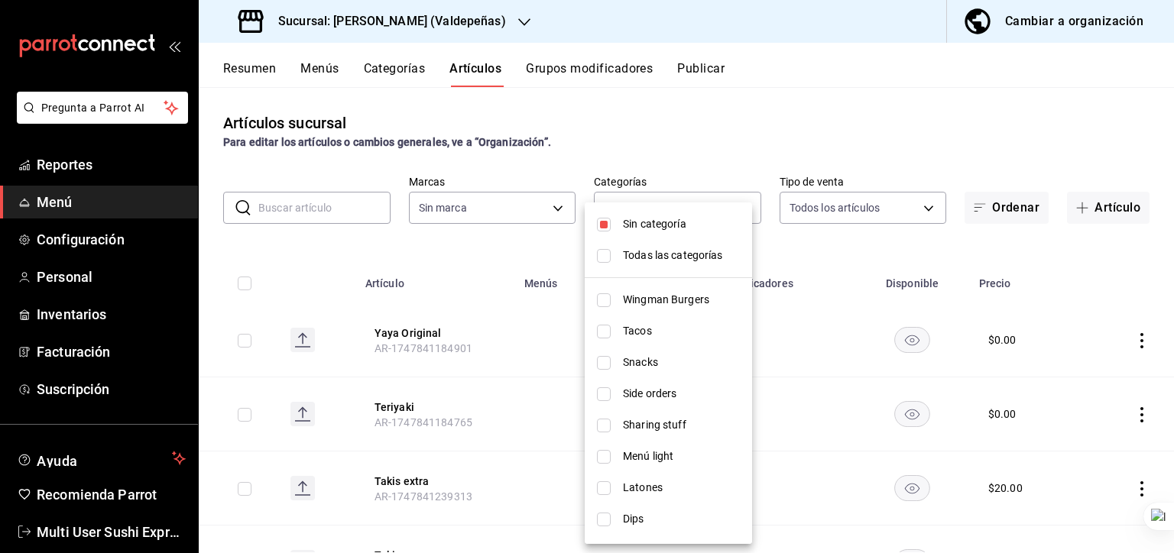
checkbox input "true"
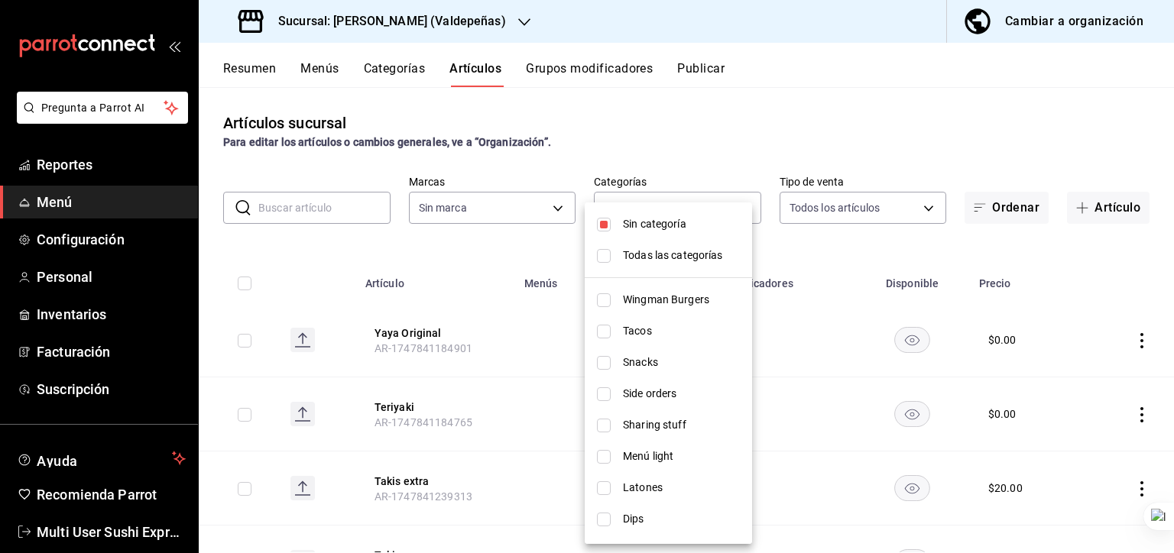
checkbox input "true"
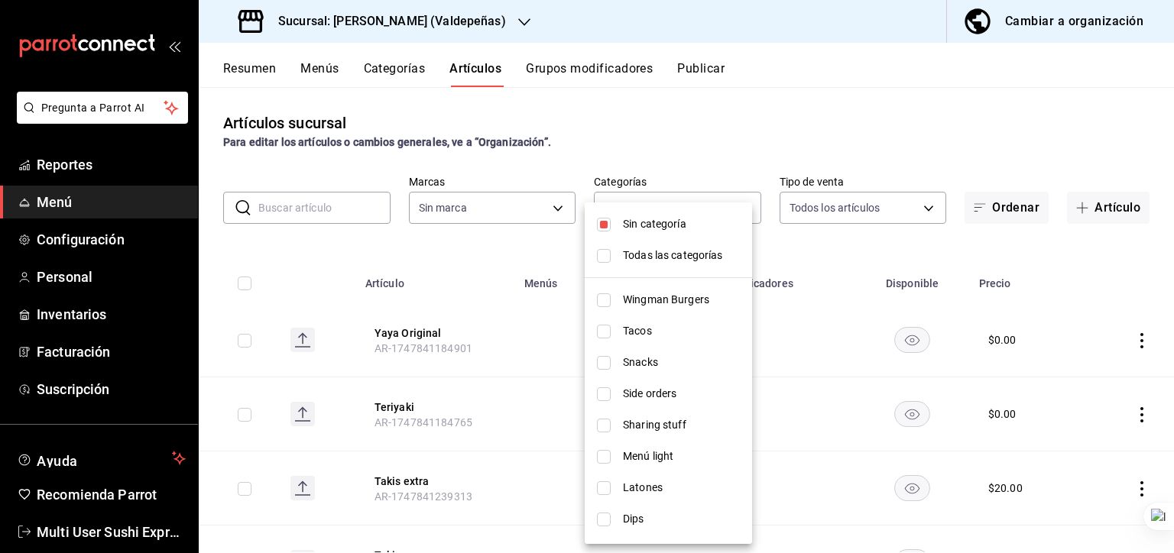
checkbox input "true"
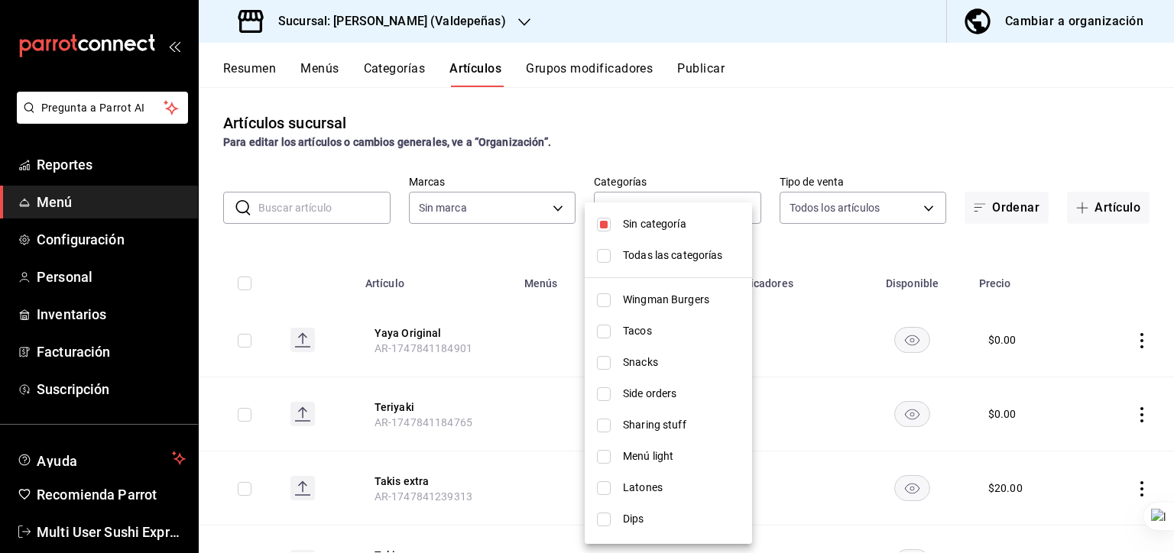
checkbox input "true"
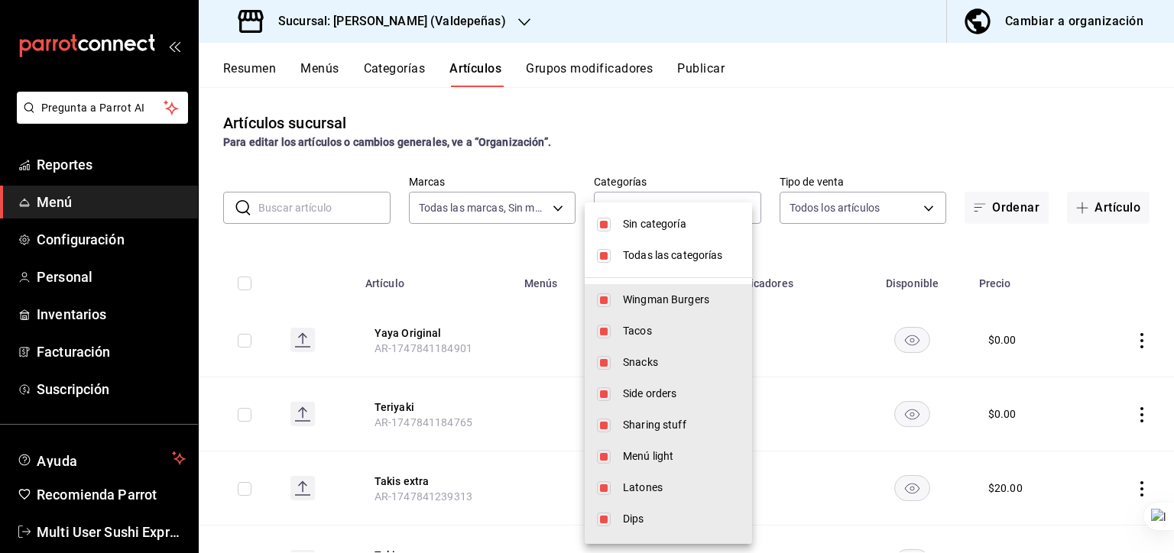
click at [670, 251] on span "Todas las categorías" at bounding box center [681, 256] width 117 height 16
checkbox input "false"
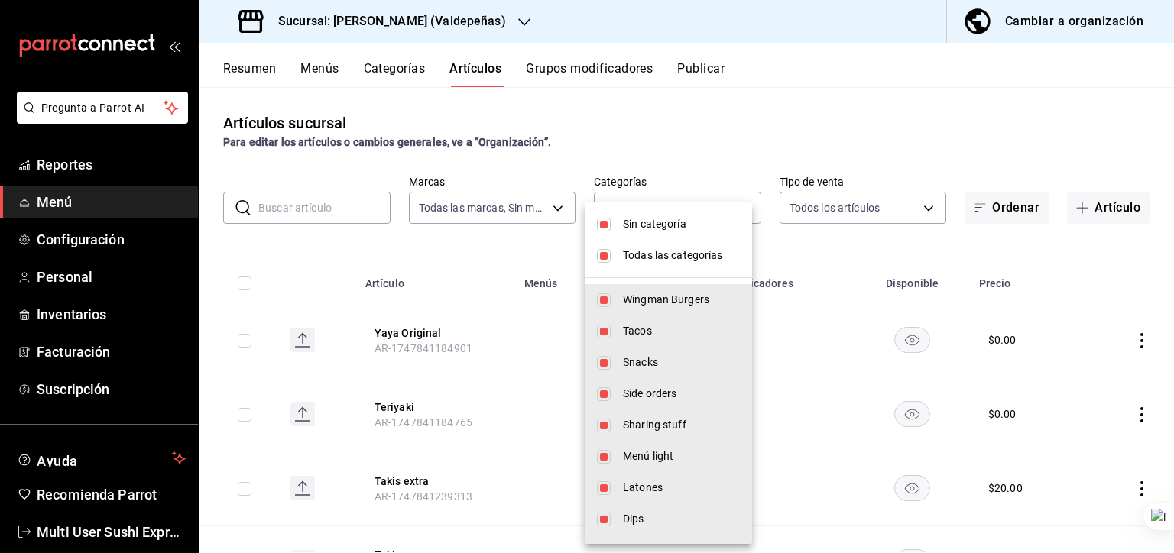
checkbox input "false"
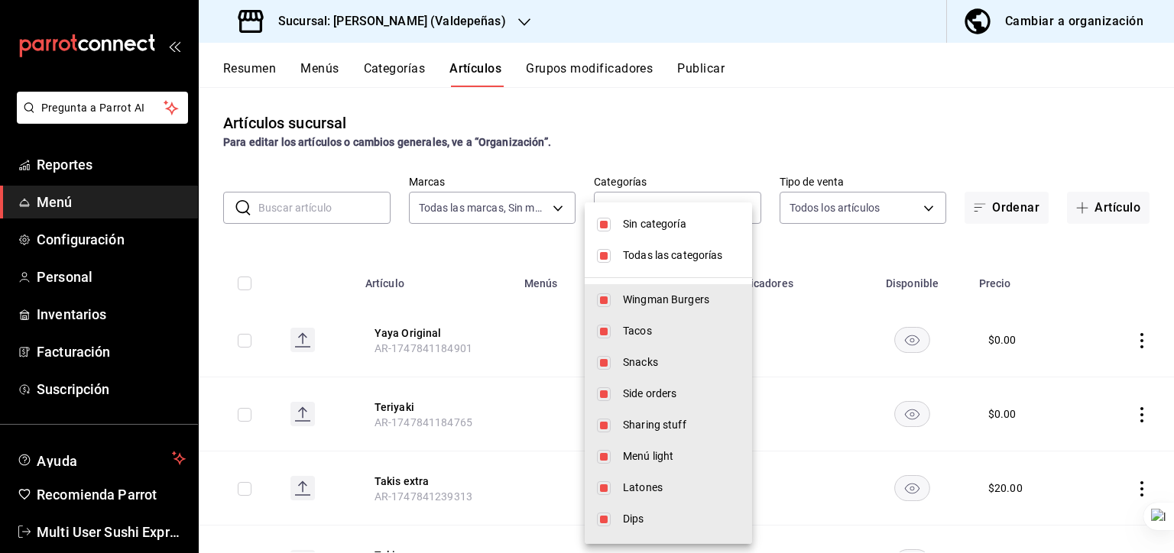
checkbox input "false"
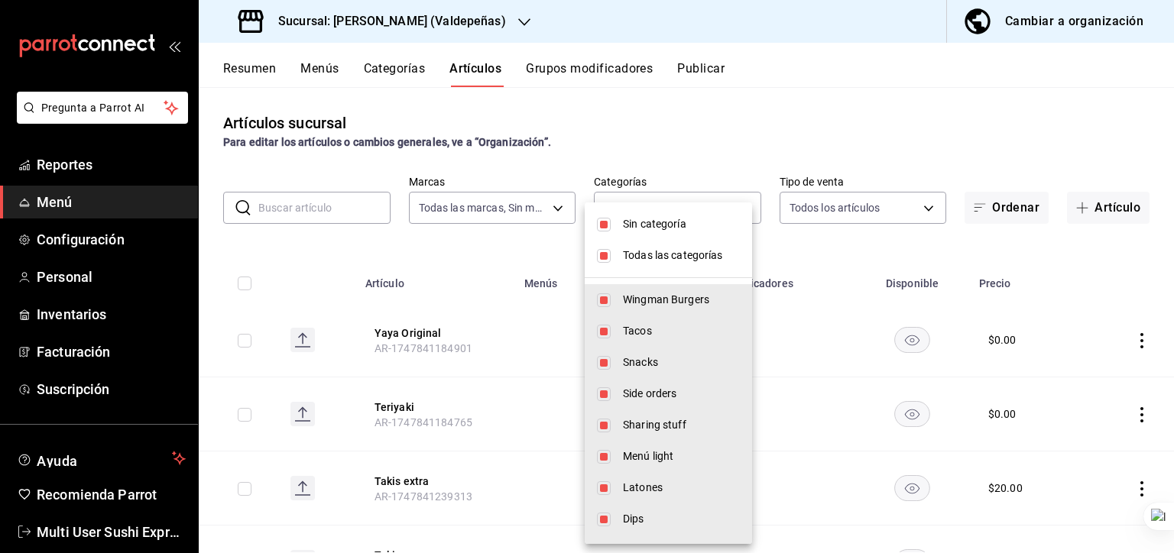
checkbox input "false"
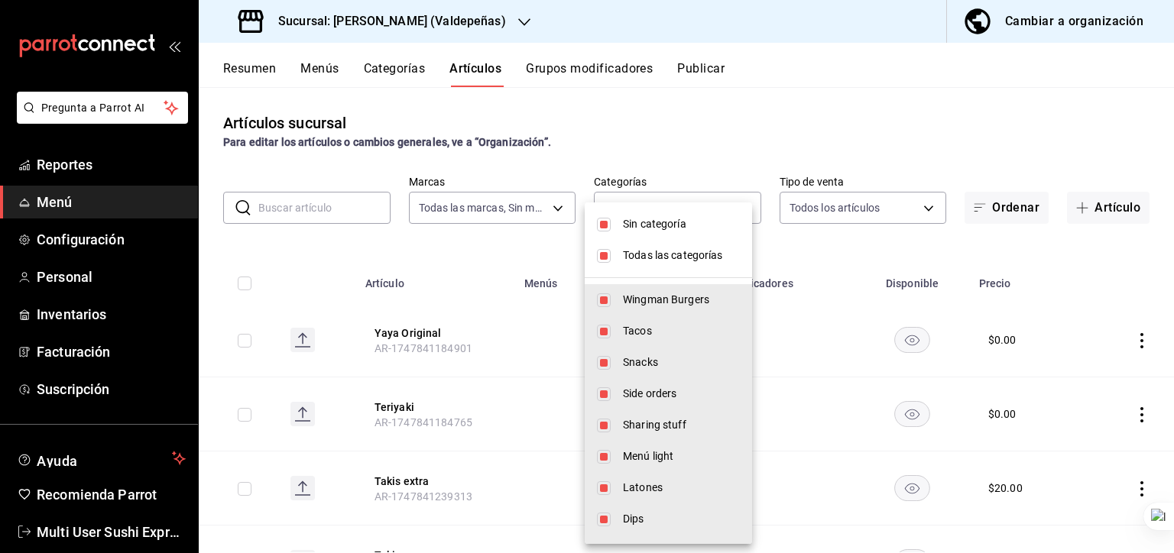
checkbox input "false"
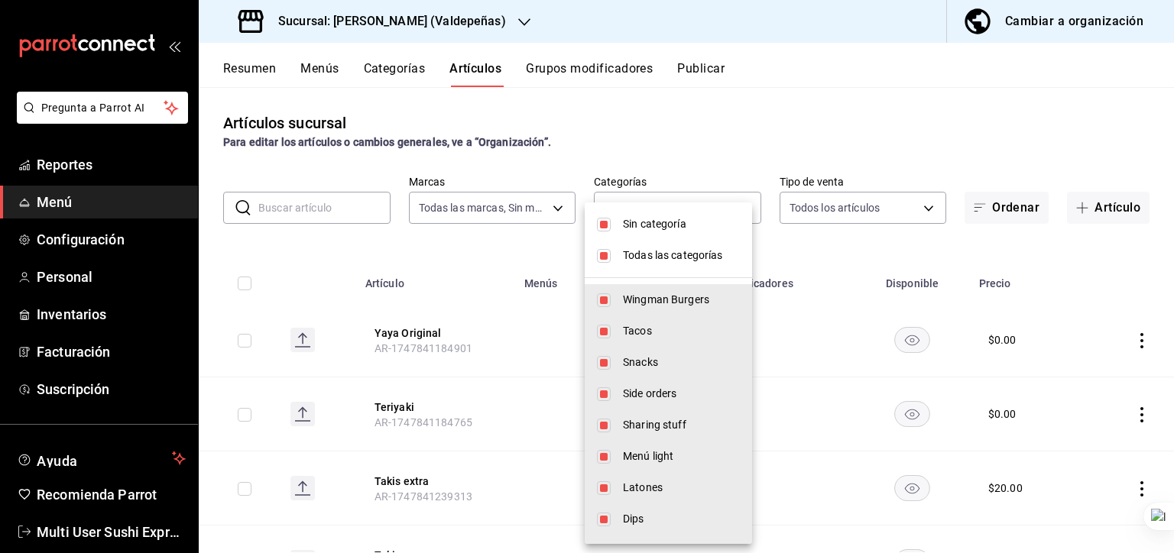
checkbox input "false"
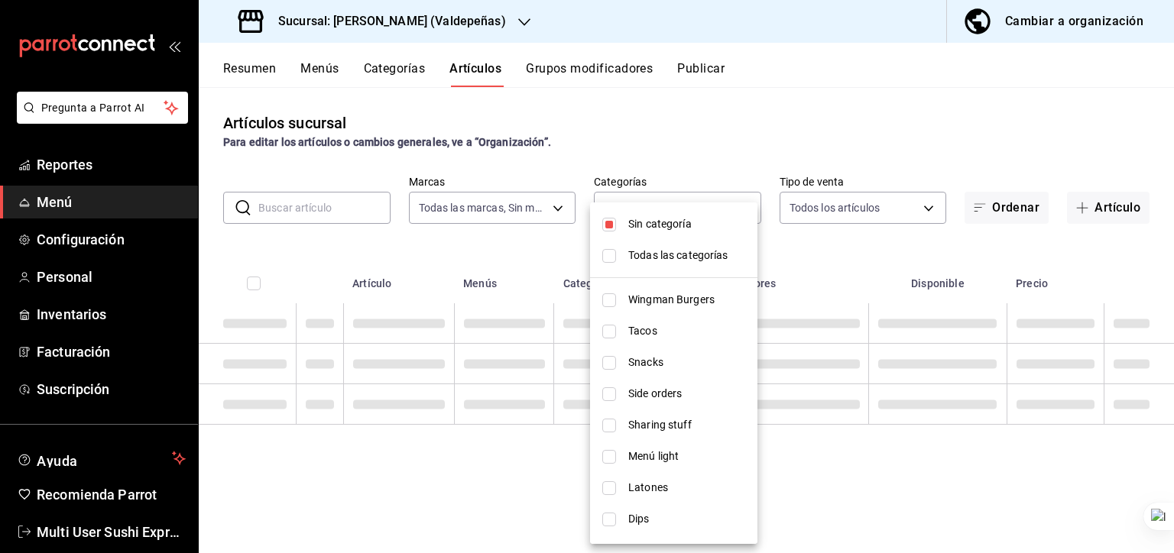
click at [673, 215] on li "Sin categoría" at bounding box center [673, 224] width 167 height 31
checkbox input "false"
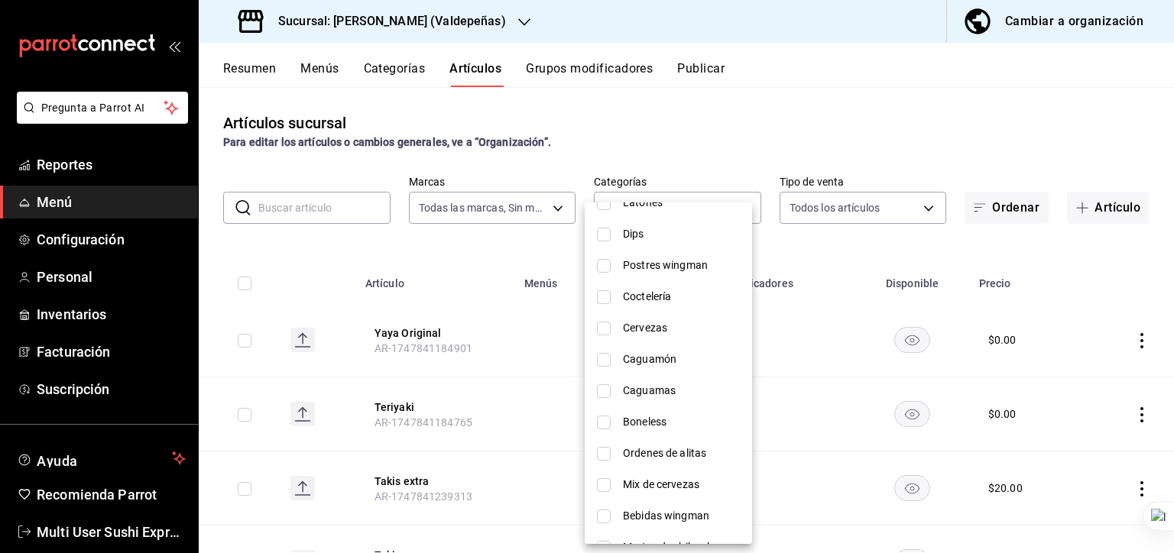
scroll to position [223, 0]
click at [689, 324] on span "Postres wingman" at bounding box center [681, 327] width 117 height 16
type input "2db5a38c-4701-4a87-b41e-868b2c7e2dc3"
checkbox input "true"
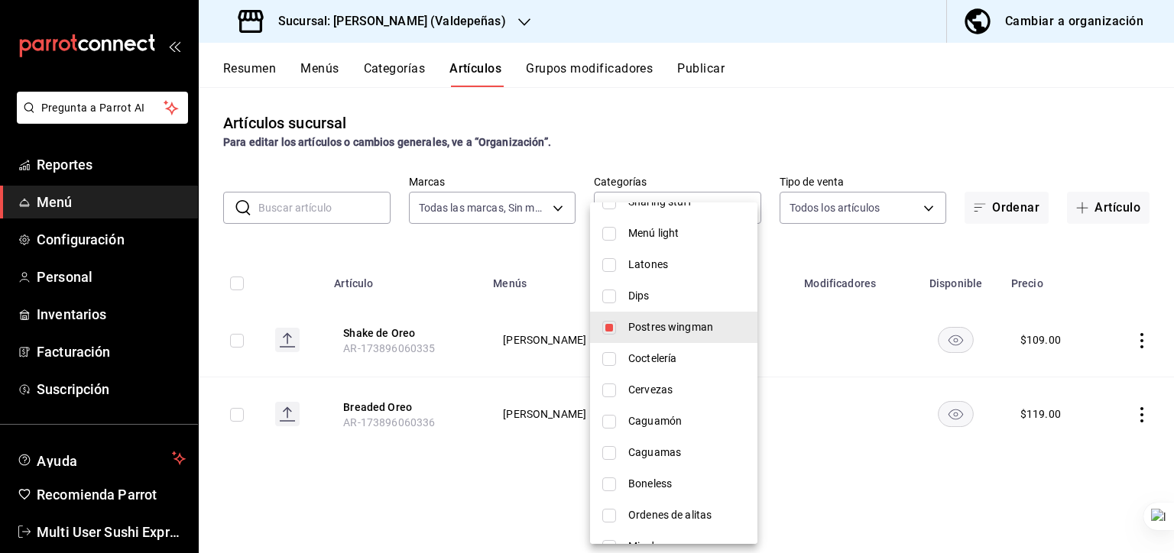
click at [684, 154] on div at bounding box center [587, 276] width 1174 height 553
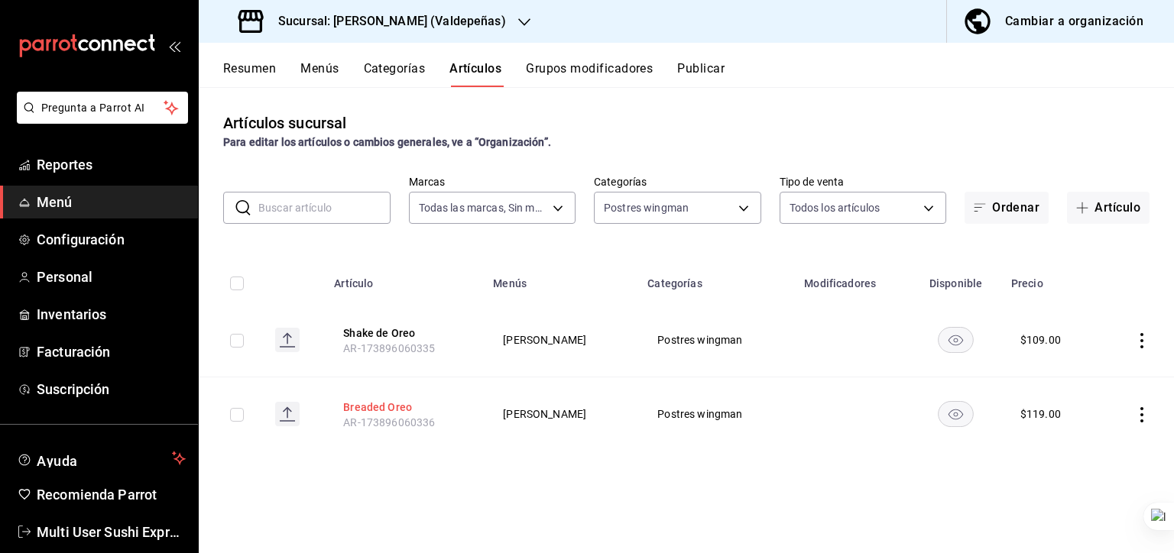
drag, startPoint x: 370, startPoint y: 407, endPoint x: 364, endPoint y: 400, distance: 9.2
click at [370, 407] on button "Breaded Oreo" at bounding box center [404, 407] width 122 height 15
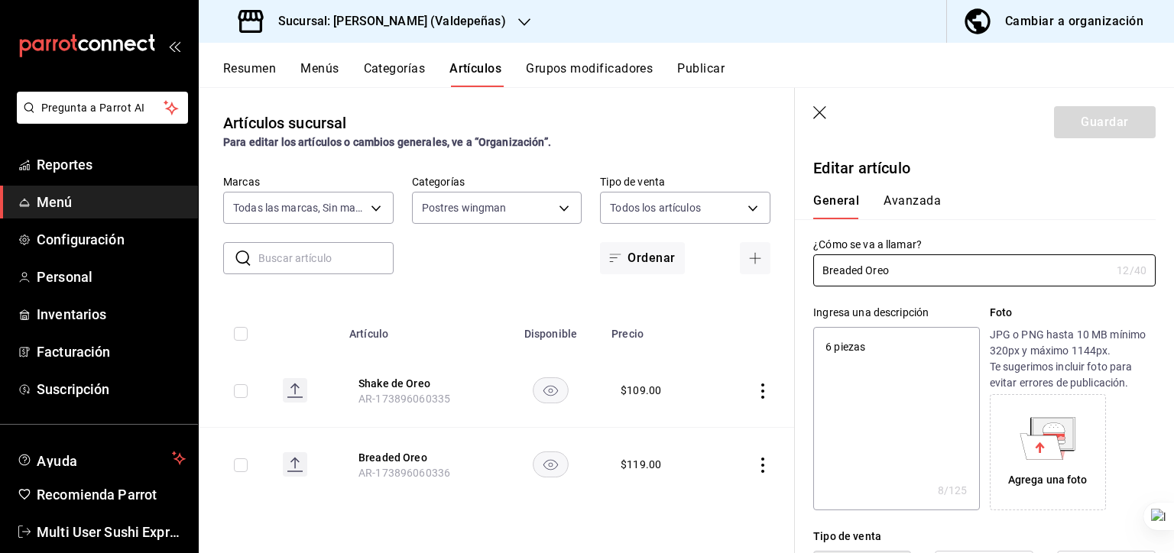
type textarea "x"
type input "$119.00"
click at [822, 118] on icon "button" at bounding box center [820, 113] width 15 height 15
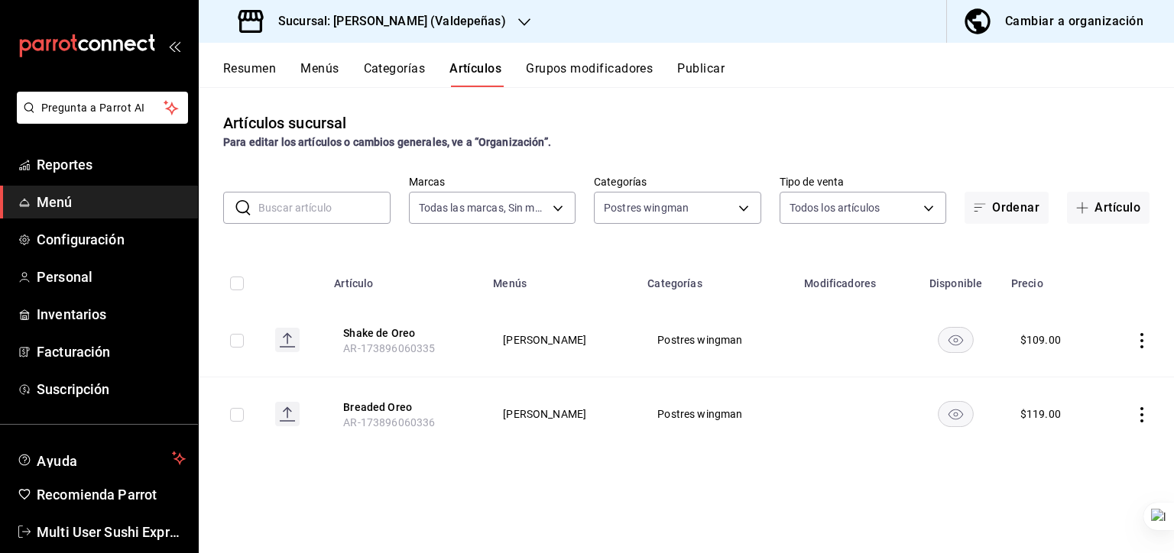
drag, startPoint x: 381, startPoint y: 407, endPoint x: 393, endPoint y: 400, distance: 14.4
click at [381, 407] on button "Breaded Oreo" at bounding box center [404, 407] width 122 height 15
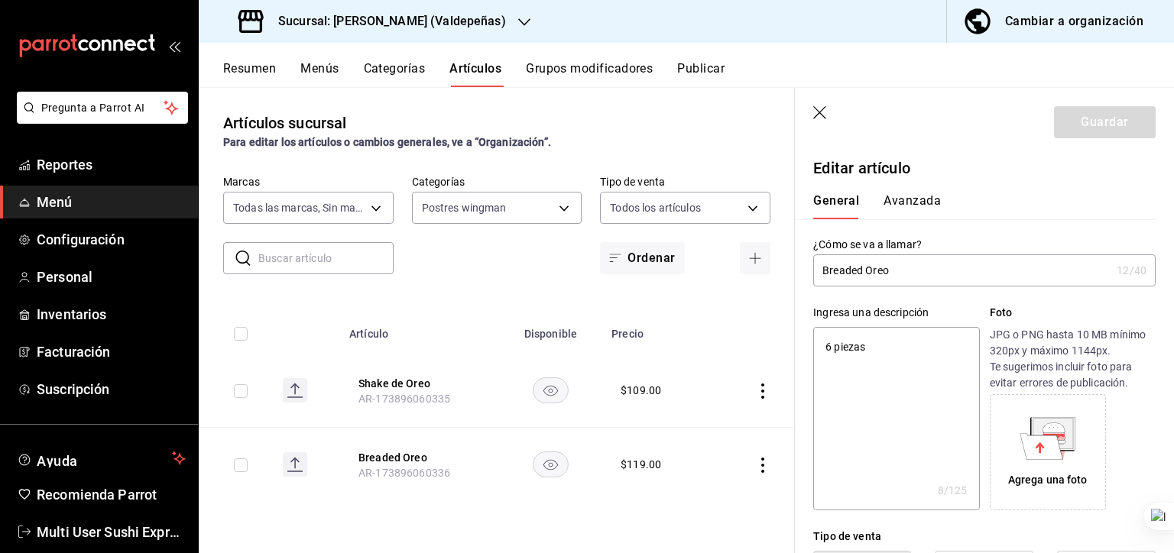
click at [845, 273] on input "Breaded Oreo" at bounding box center [961, 270] width 297 height 31
type input "Oreo"
type textarea "x"
type input "Oreo"
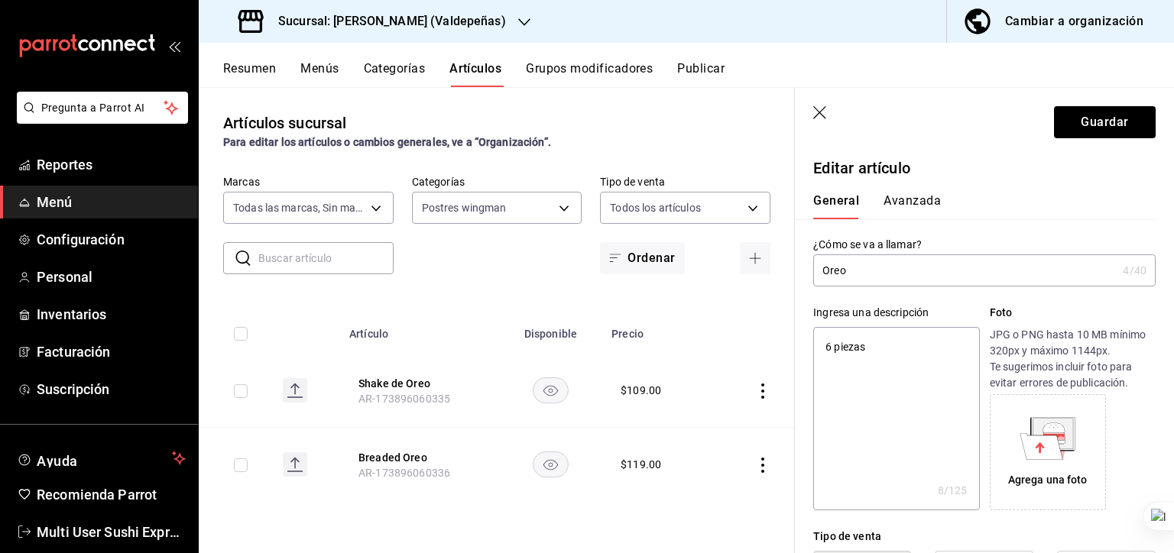
type textarea "x"
type input "Oreo c"
type textarea "x"
type input "Oreo ca"
type textarea "x"
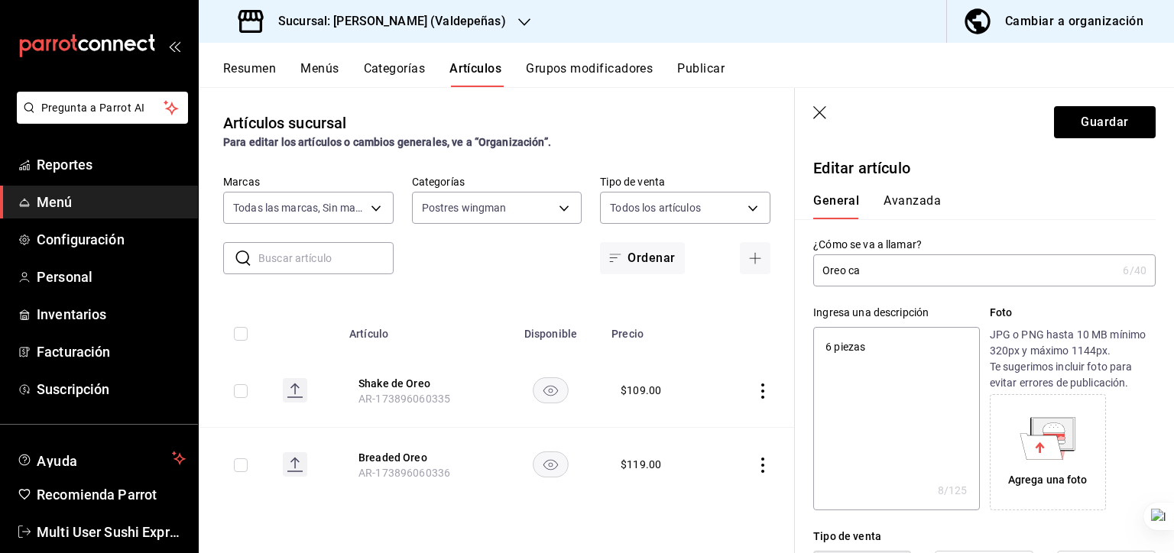
type input "Oreo cap"
type textarea "x"
type input "Oreo cape"
type textarea "x"
type input "Oreo capea"
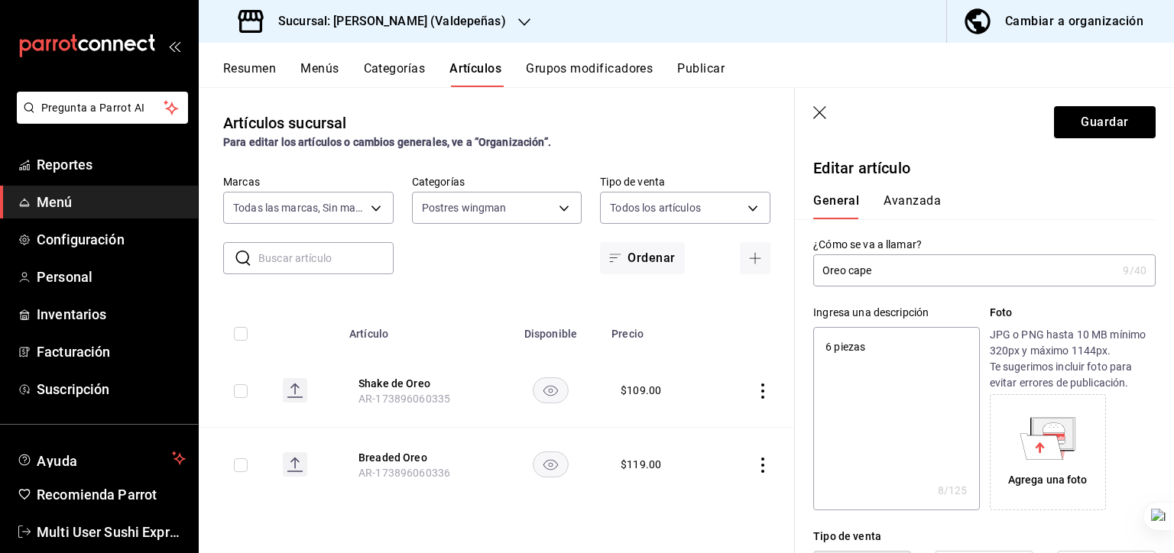
type textarea "x"
type input "Oreo capead"
type textarea "x"
type input "Oreo capeada"
type textarea "x"
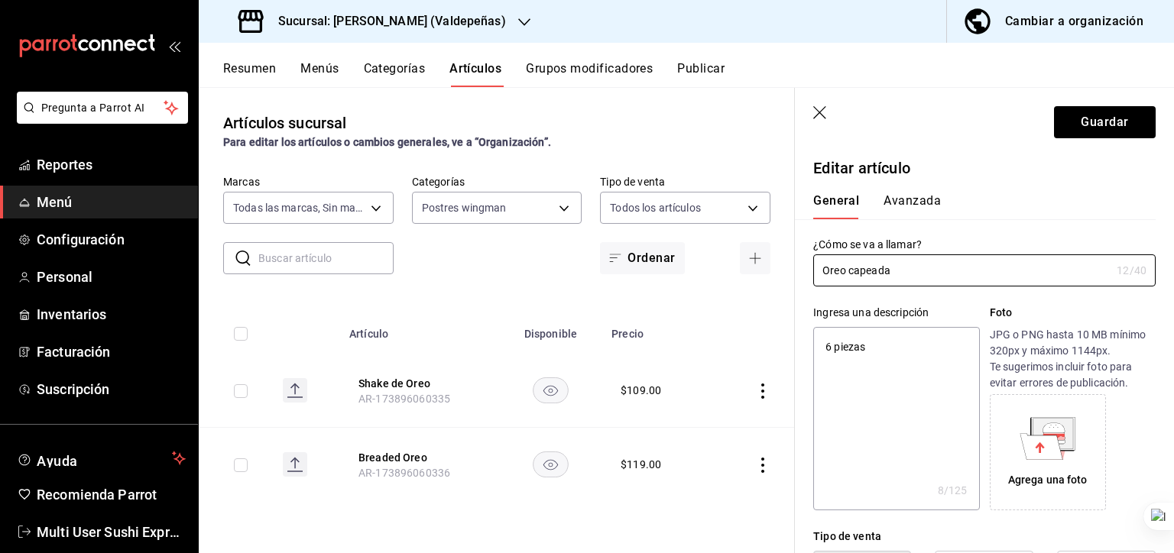
type input "Oreo capeada"
type textarea "x"
click at [838, 357] on textarea "6 piezas" at bounding box center [896, 418] width 166 height 183
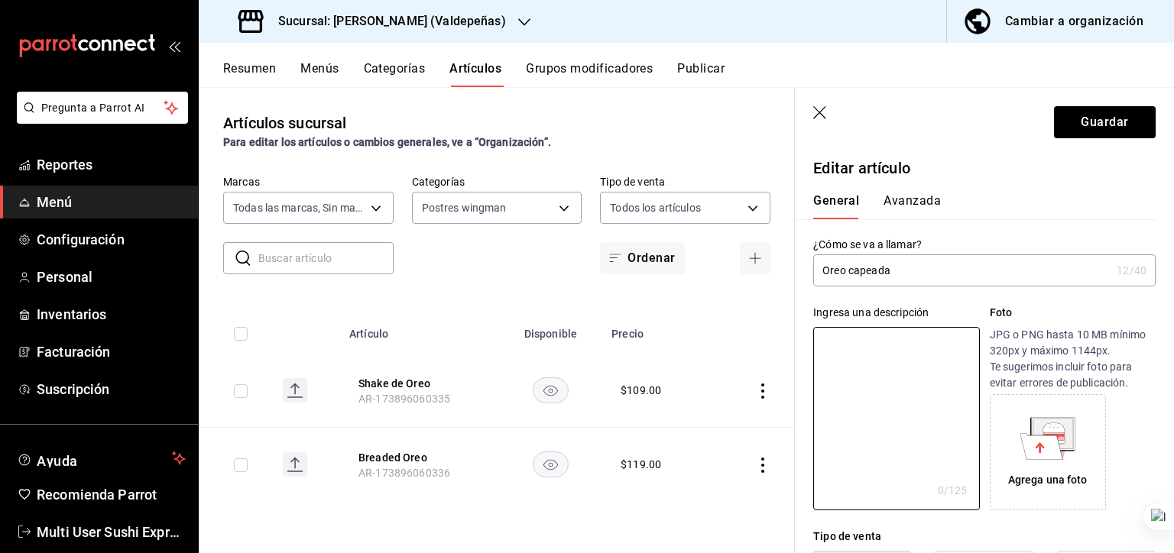
click at [879, 284] on input "Oreo capeada" at bounding box center [961, 270] width 297 height 31
click at [878, 284] on input "Oreo capeada" at bounding box center [961, 270] width 297 height 31
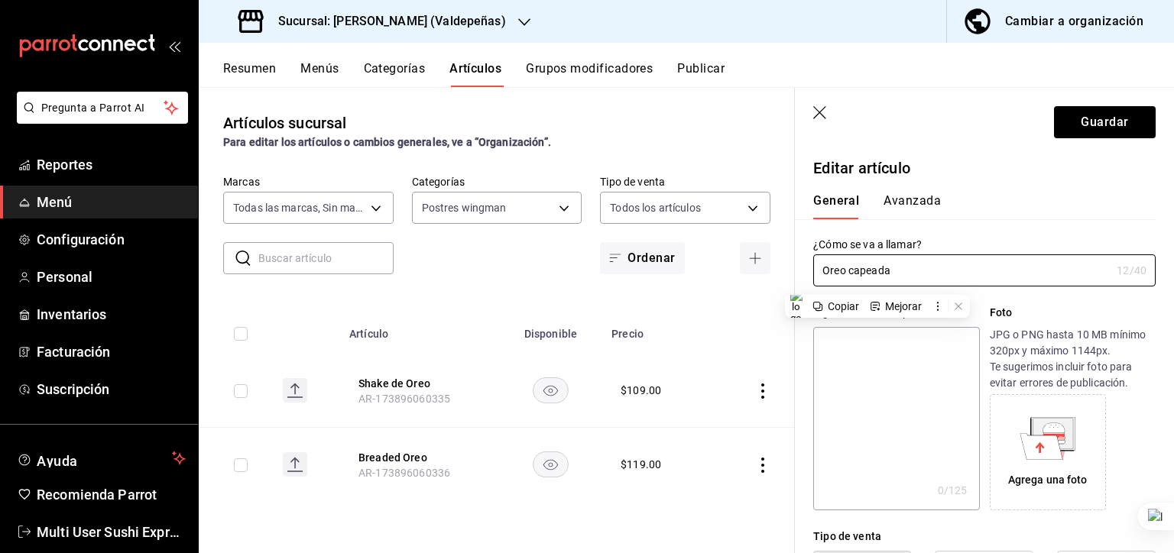
click at [862, 347] on textarea at bounding box center [896, 418] width 166 height 183
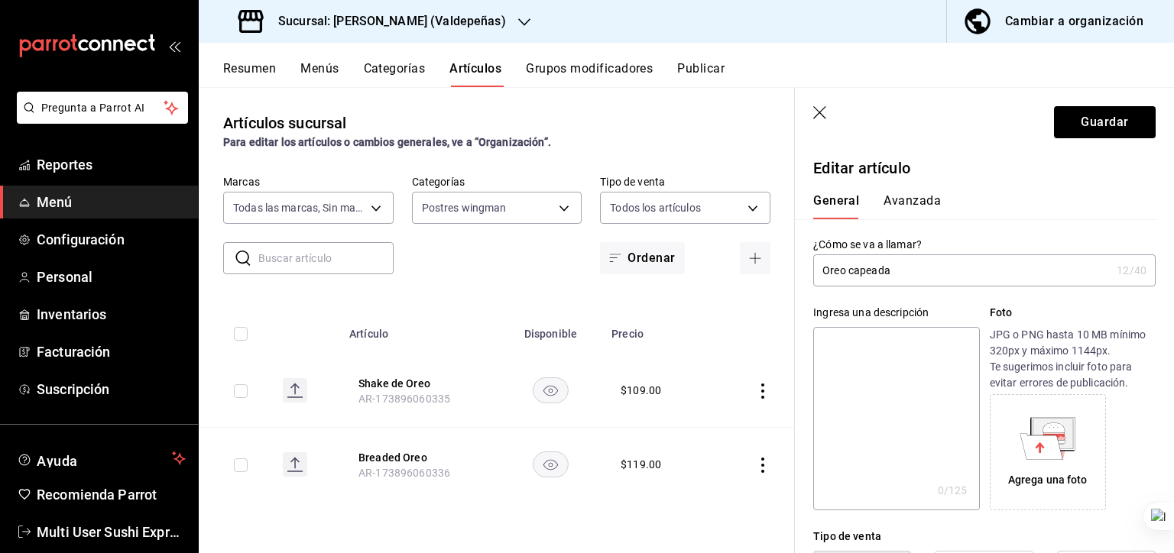
paste textarea "Oreo capeada"
type textarea "Oreo capeada"
type textarea "x"
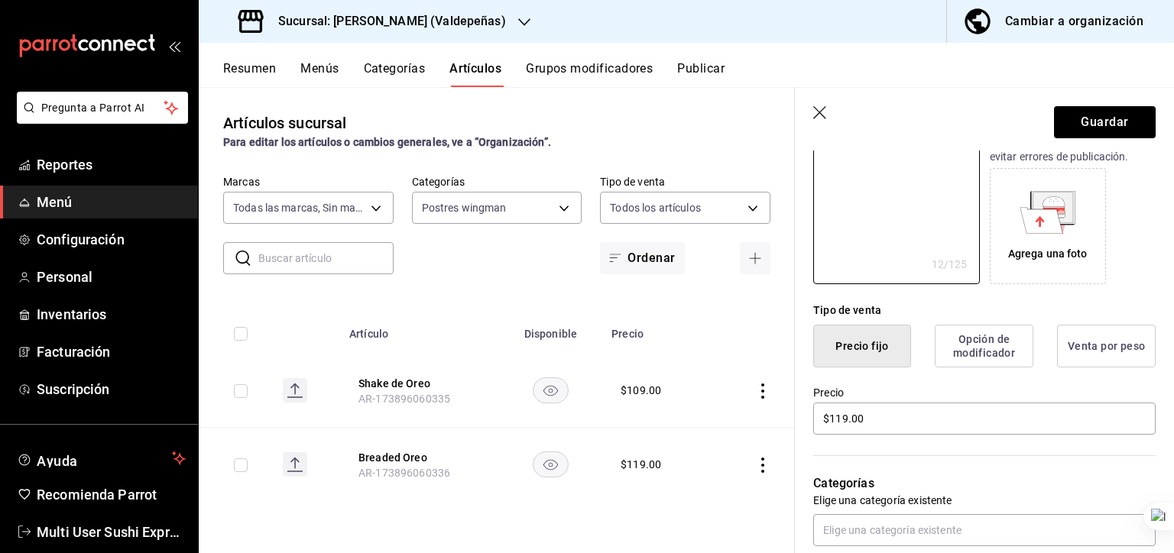
scroll to position [245, 0]
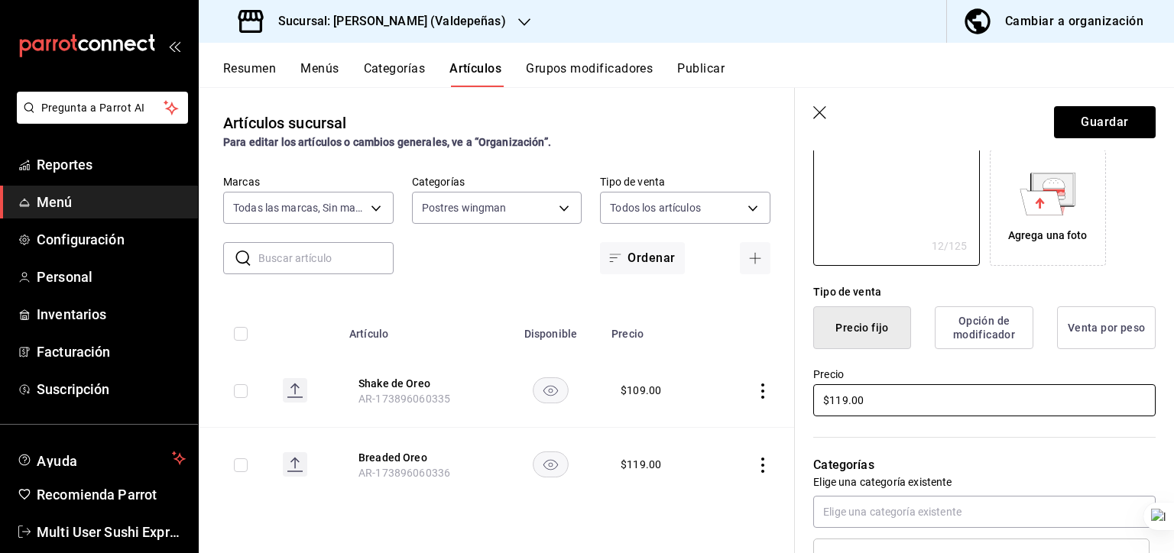
type textarea "Oreo capeada"
drag, startPoint x: 905, startPoint y: 407, endPoint x: 780, endPoint y: 399, distance: 125.6
click at [780, 401] on main "Artículos sucursal Para editar los artículos o cambios generales, ve a “Organiz…" at bounding box center [686, 320] width 975 height 466
click at [914, 410] on input "$119.00" at bounding box center [984, 400] width 342 height 32
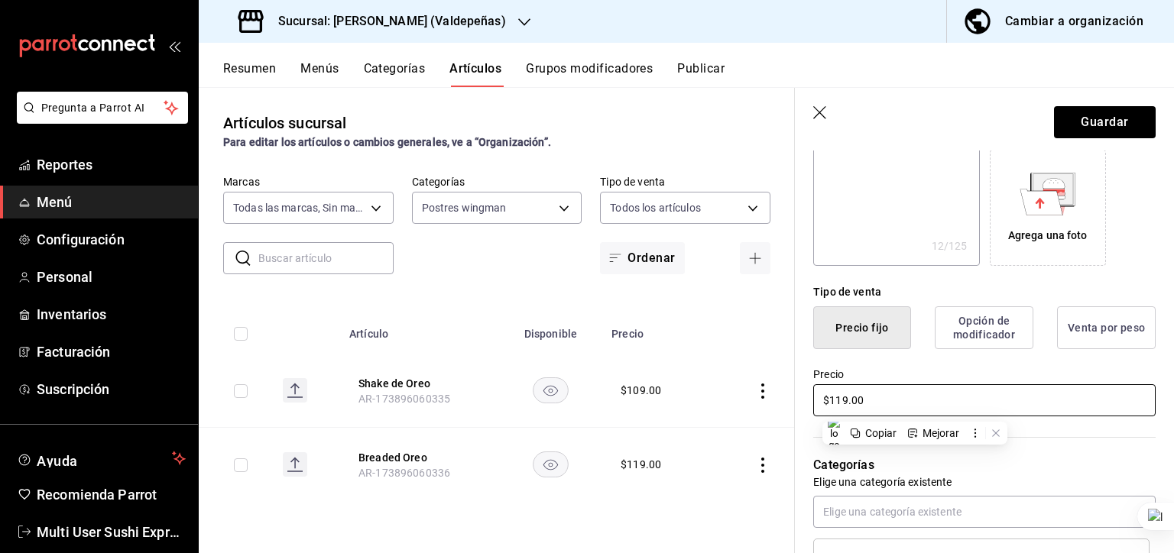
type textarea "x"
type input "$1.00"
type textarea "x"
type input "$13.00"
type textarea "x"
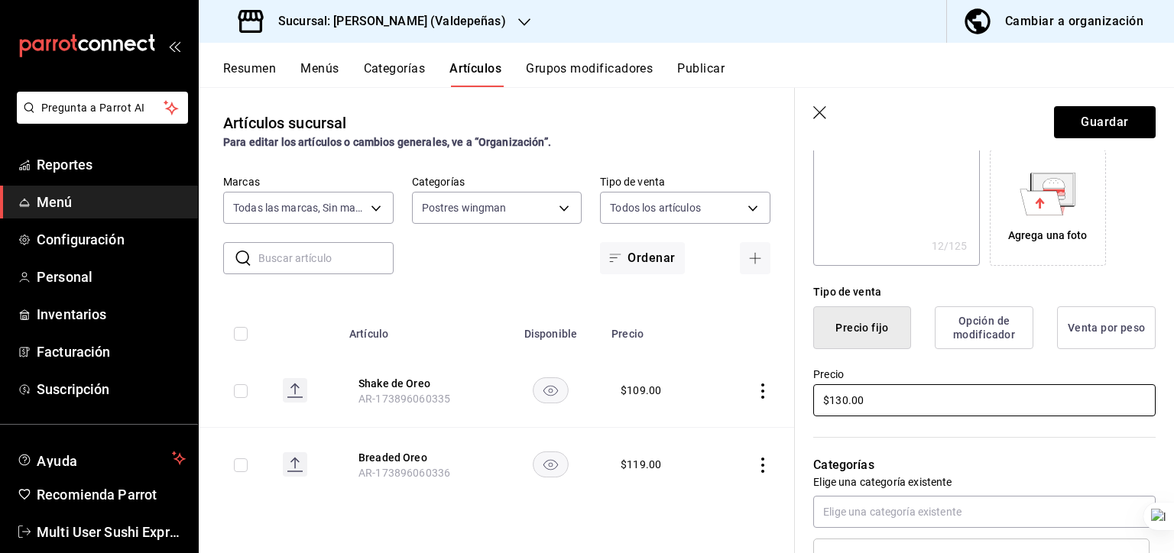
click at [878, 395] on input "$130.00" at bounding box center [984, 400] width 342 height 32
click at [877, 395] on input "$130.00" at bounding box center [984, 400] width 342 height 32
type input "$130.00"
click at [822, 107] on icon "button" at bounding box center [820, 113] width 15 height 15
type textarea "x"
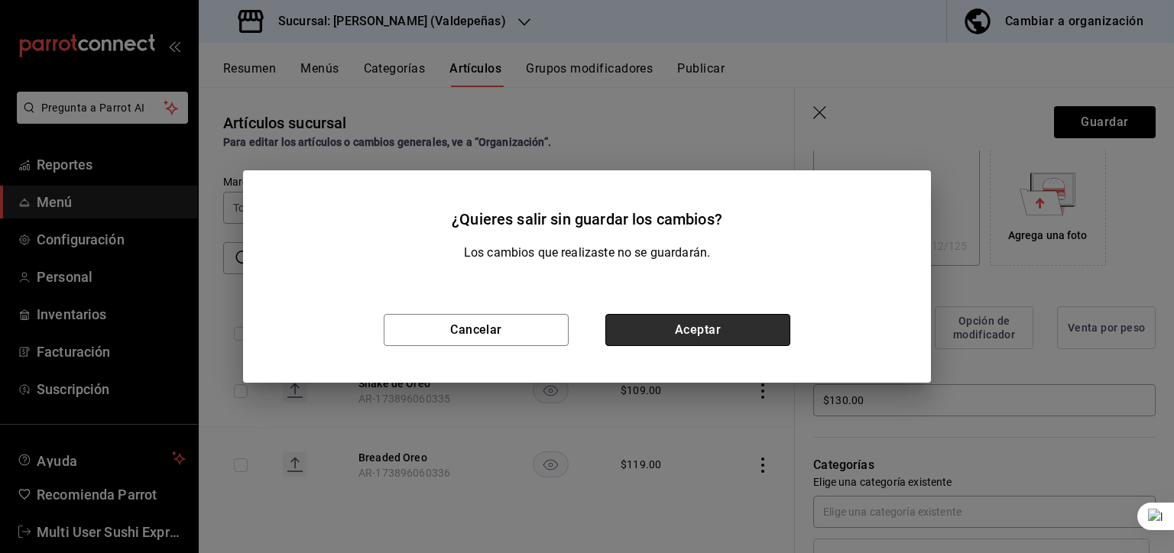
click at [702, 334] on button "Aceptar" at bounding box center [697, 330] width 185 height 32
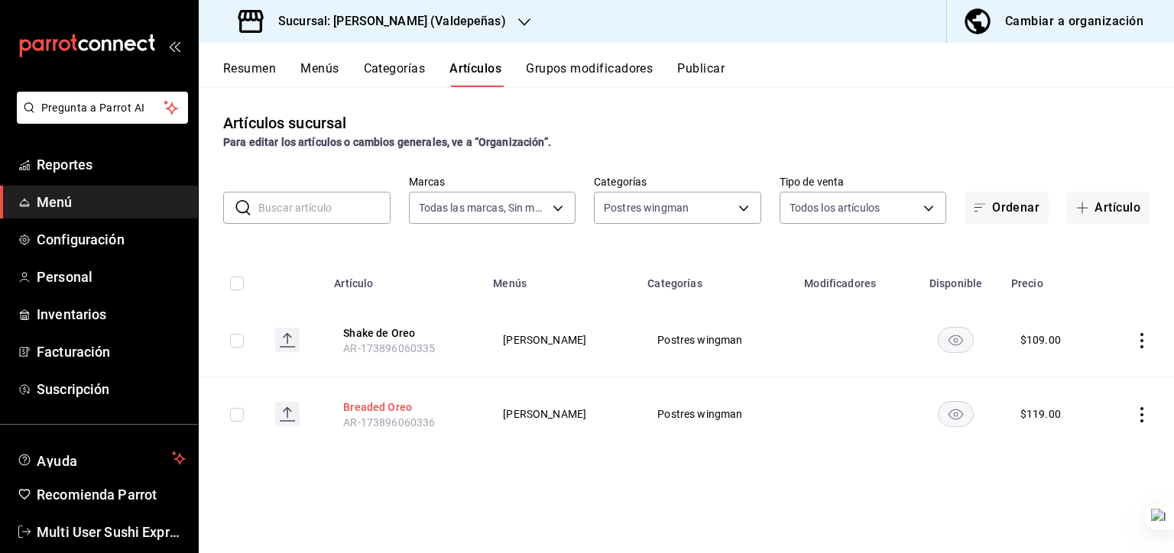
click at [378, 404] on button "Breaded Oreo" at bounding box center [404, 407] width 122 height 15
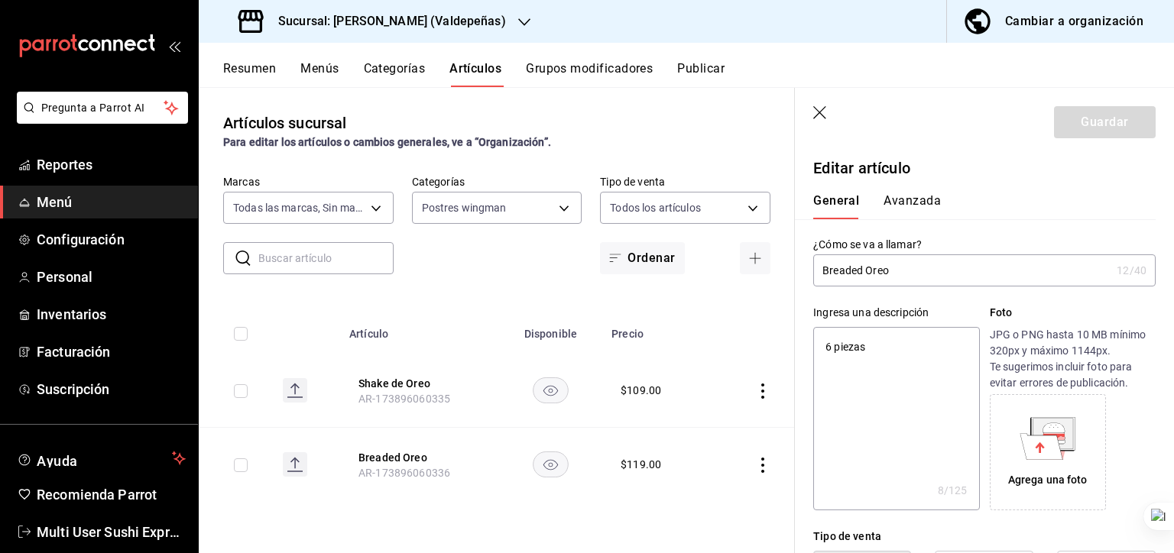
click at [856, 277] on input "Breaded Oreo" at bounding box center [961, 270] width 297 height 31
type input "Oreo"
type textarea "x"
type input "Oreo"
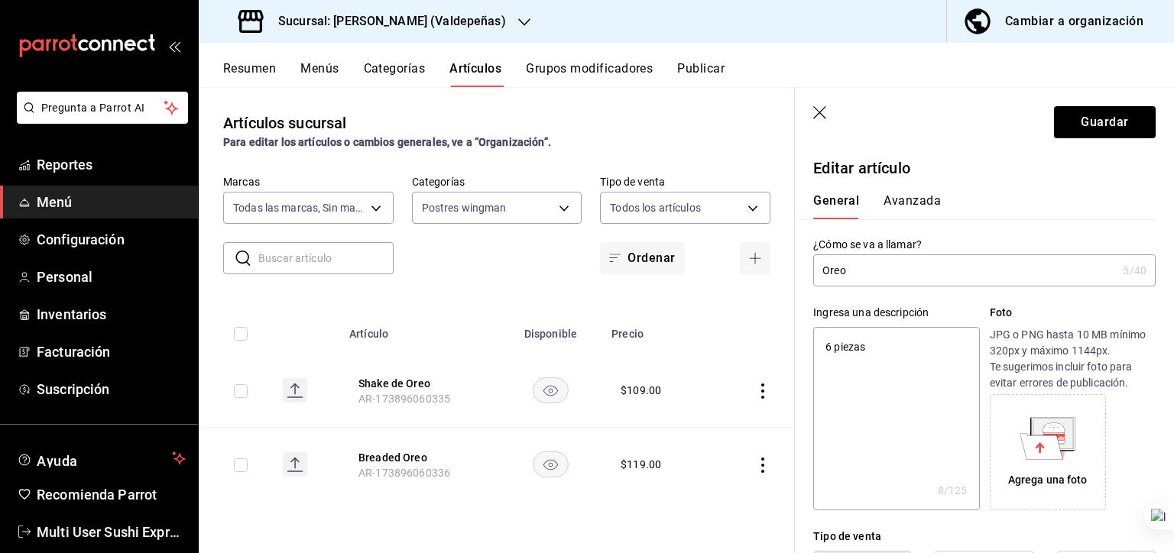
type textarea "x"
type input "Oreo"
type textarea "x"
type input "Oreo c"
type textarea "x"
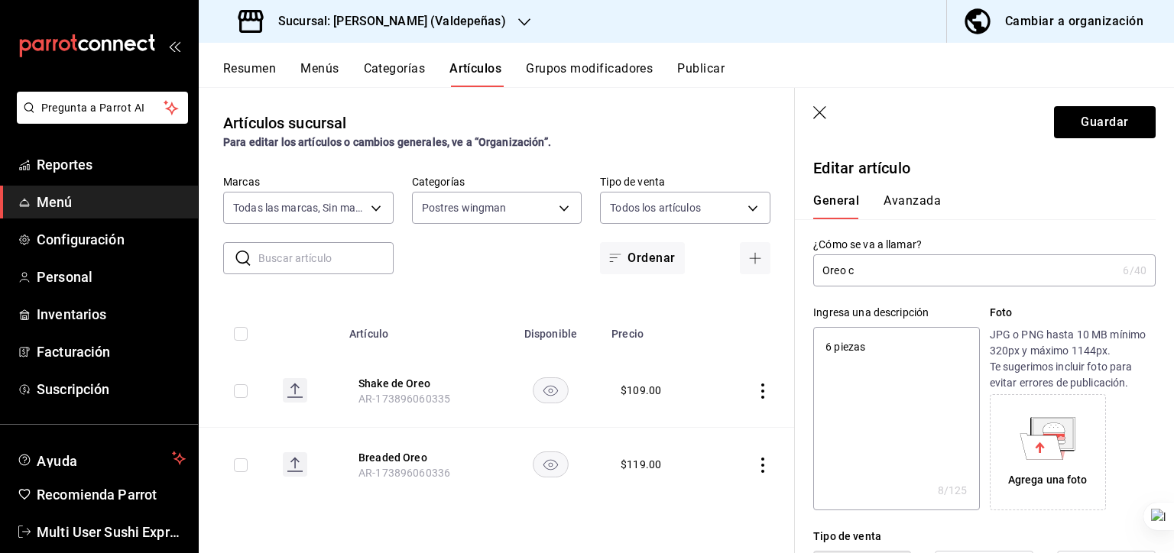
type input "Oreo ca"
type textarea "x"
type input "Oreo cap"
type textarea "x"
type input "Oreo cape"
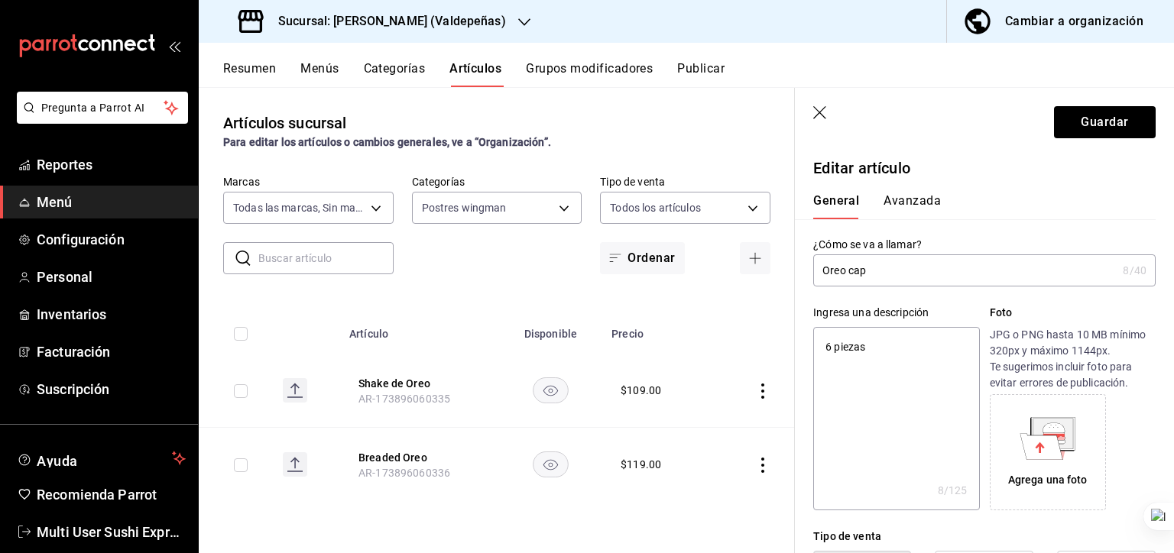
type textarea "x"
type input "Oreo capea"
type textarea "x"
type input "Oreo capead"
type textarea "x"
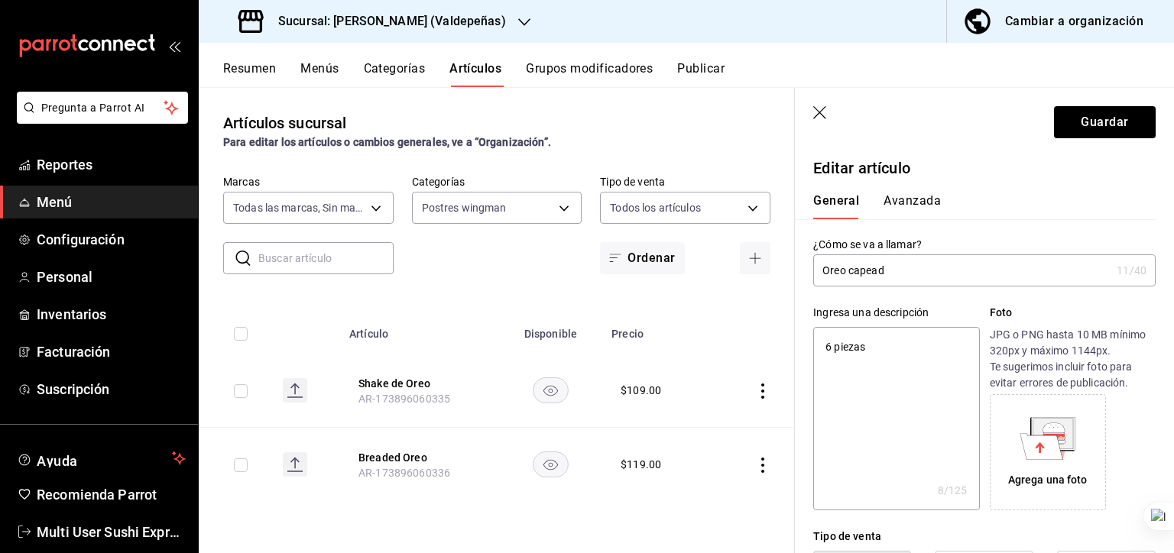
type input "Oreo capeada"
type textarea "x"
click at [849, 271] on input "Oreo capeada" at bounding box center [961, 270] width 297 height 31
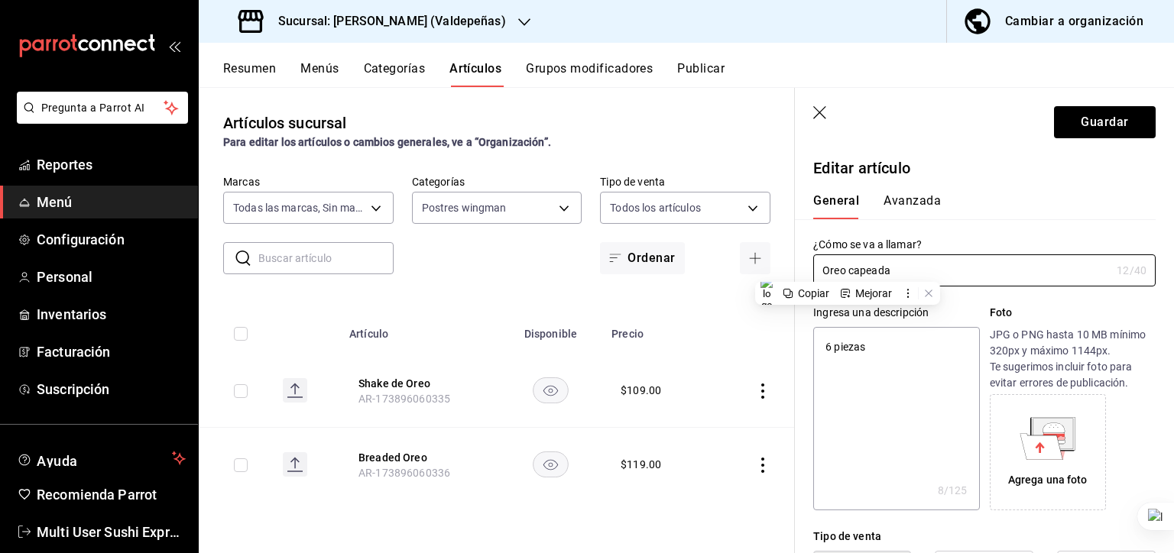
type input "Oreo capeada"
type textarea "x"
click at [865, 349] on textarea "6 piezas" at bounding box center [896, 418] width 166 height 183
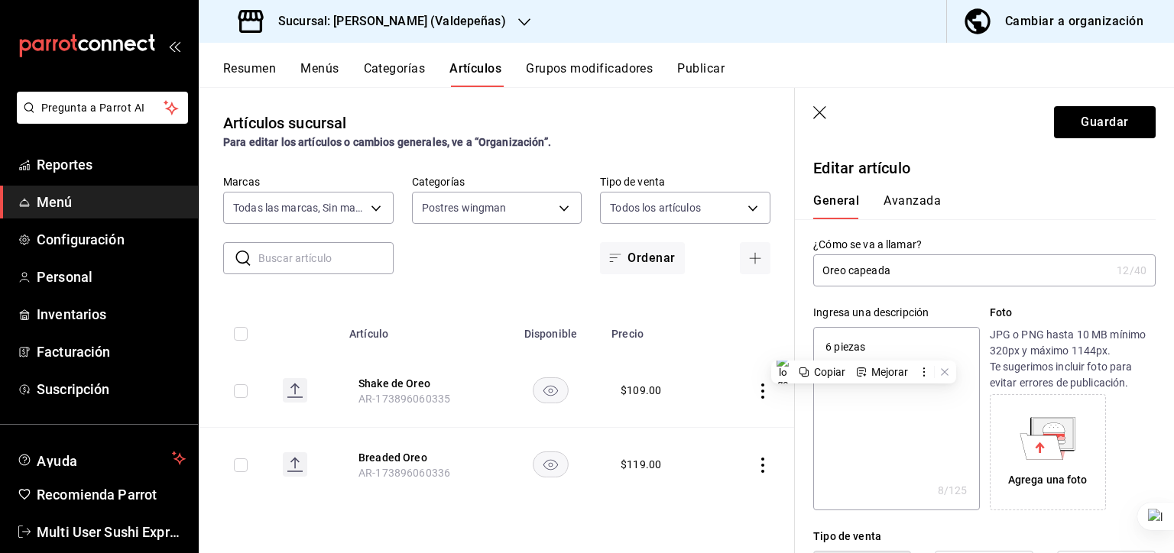
paste textarea "Oreo capeada"
type textarea "Oreo capeada"
type textarea "x"
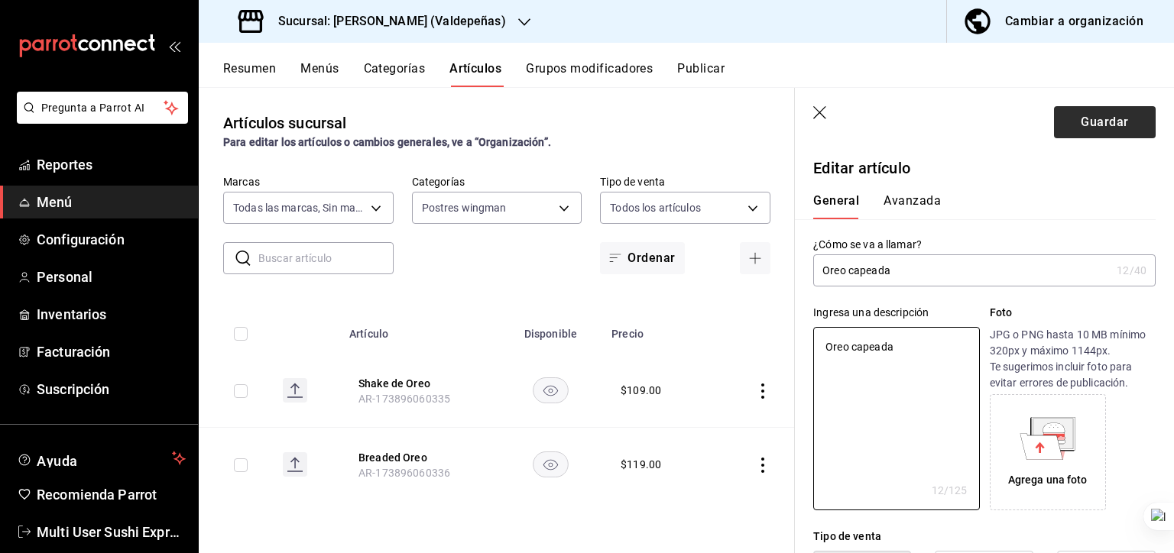
type textarea "Oreo capeada"
click at [914, 113] on button "Guardar" at bounding box center [1105, 122] width 102 height 32
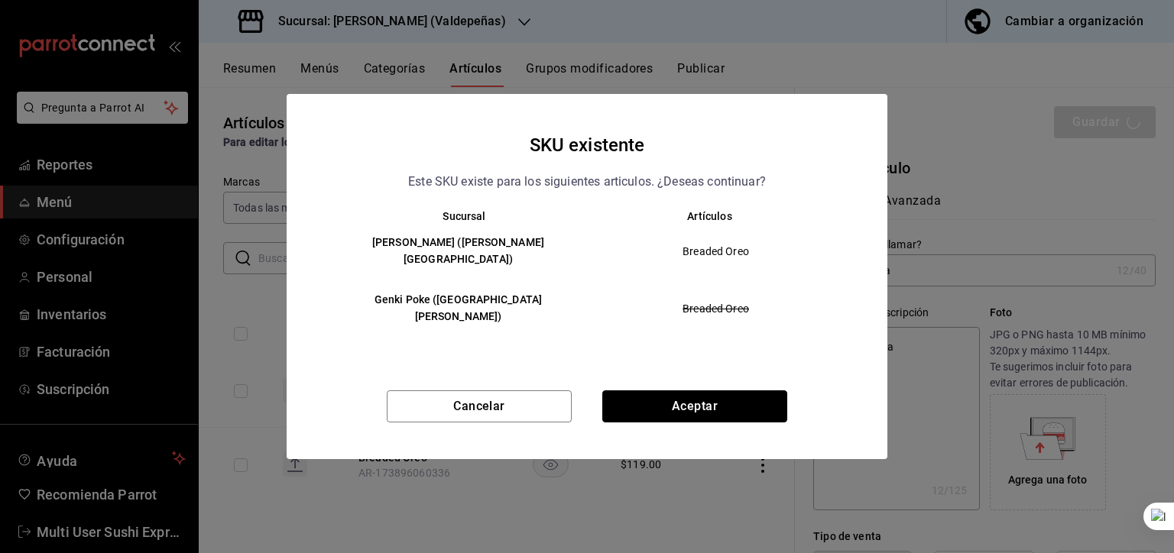
click at [709, 391] on button "Aceptar" at bounding box center [694, 407] width 185 height 32
type textarea "x"
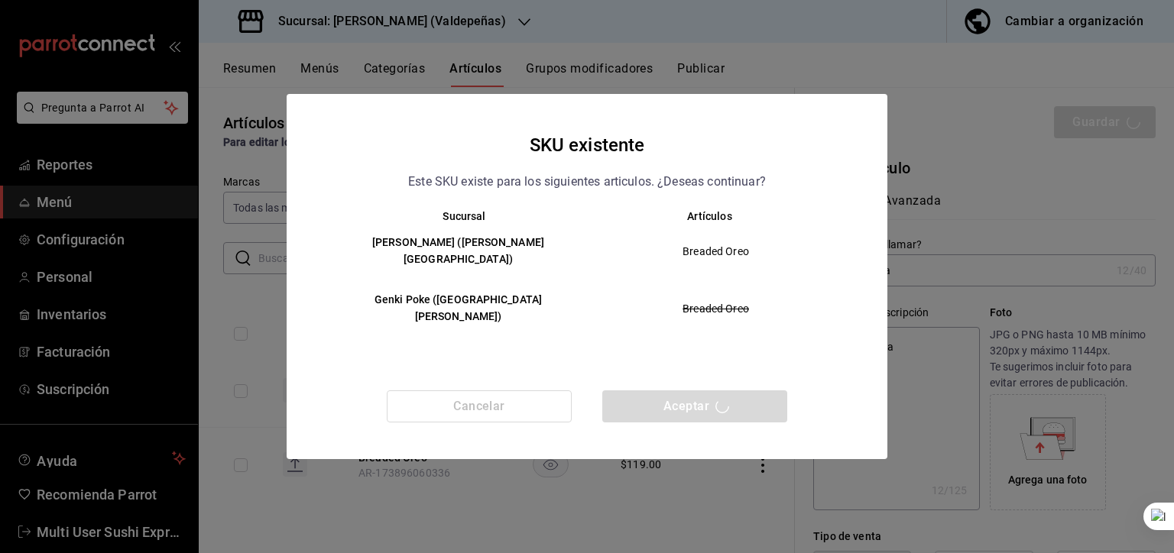
type textarea "x"
type input "AR-1755731223138"
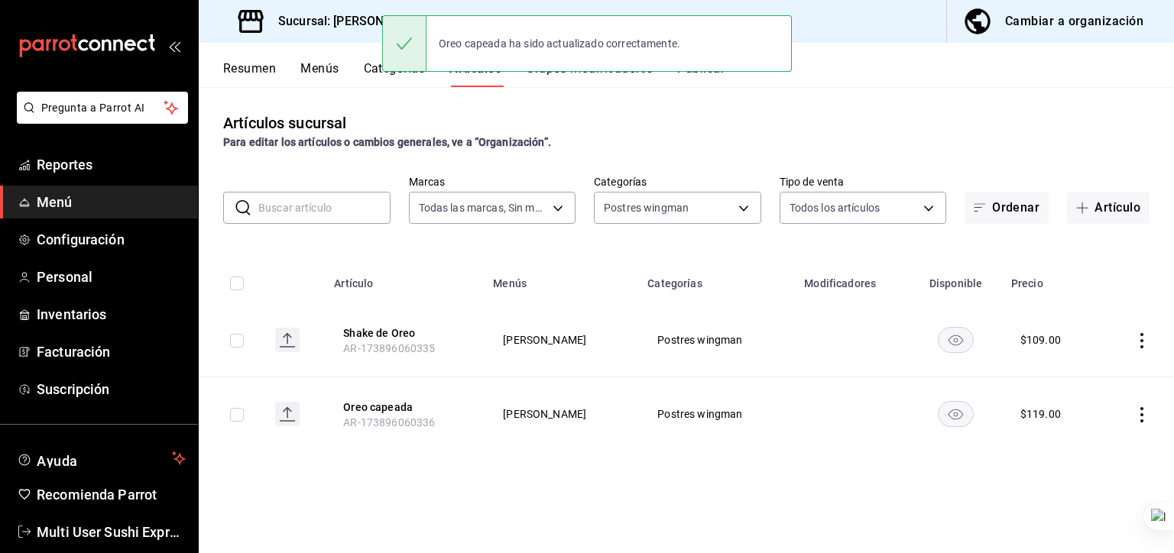
click at [367, 73] on button "Categorías" at bounding box center [395, 74] width 62 height 26
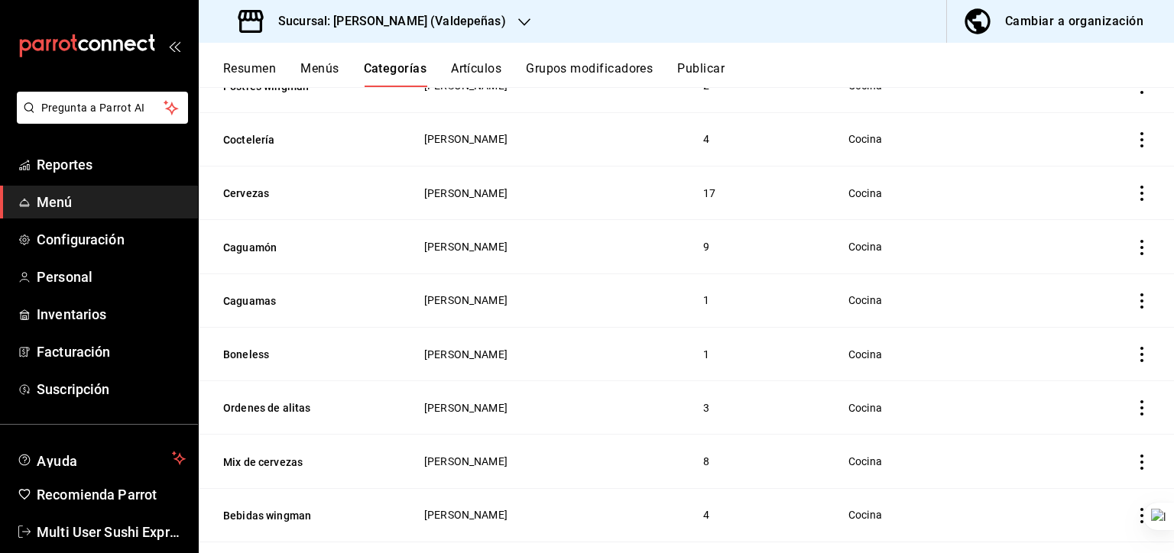
scroll to position [745, 0]
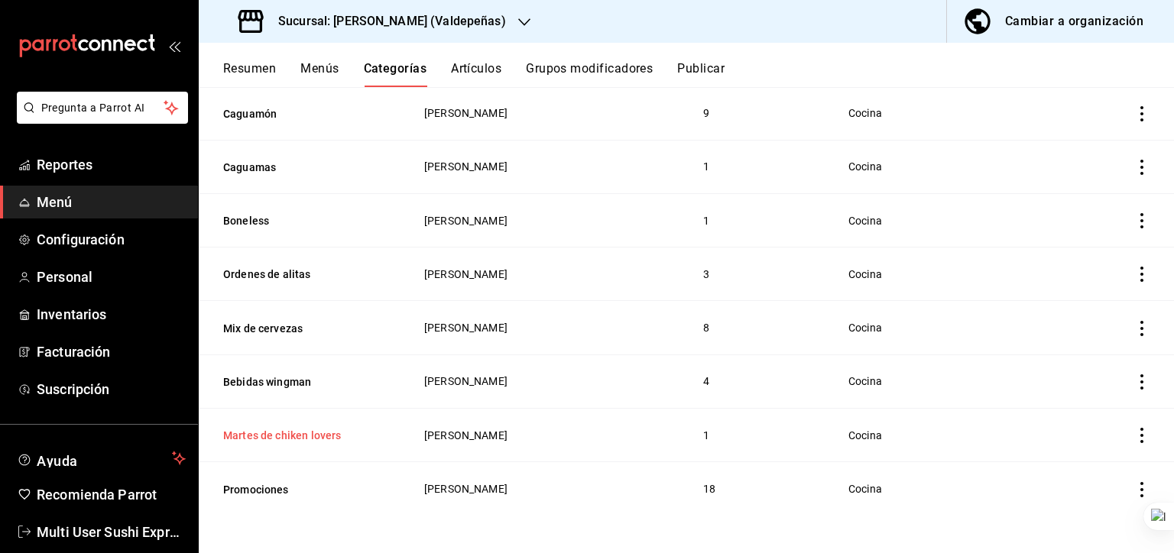
click at [290, 434] on button "Martes de chiken lovers" at bounding box center [299, 435] width 153 height 15
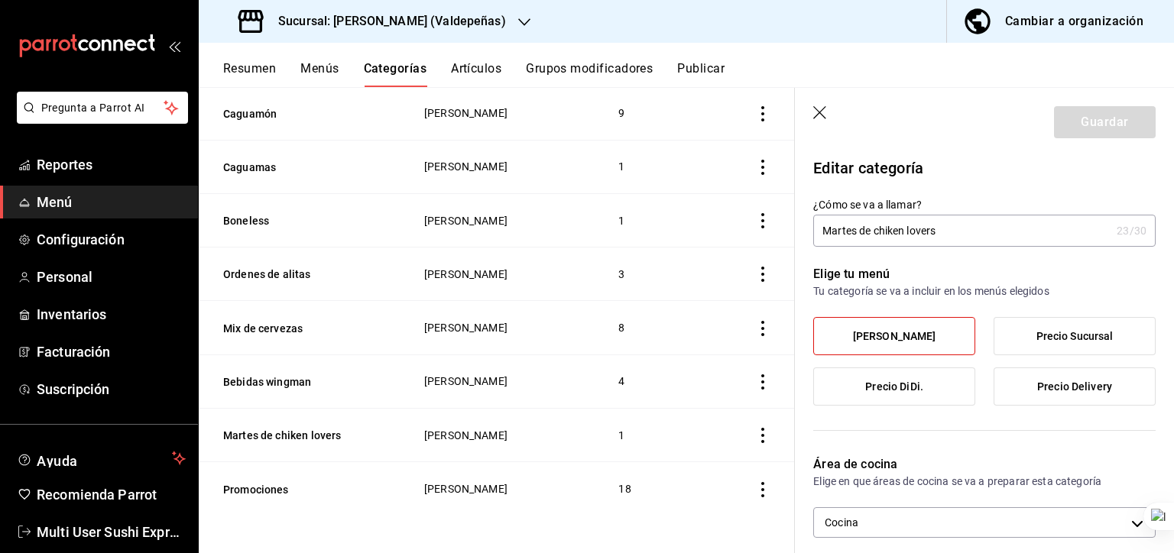
click at [819, 115] on icon "button" at bounding box center [820, 113] width 15 height 15
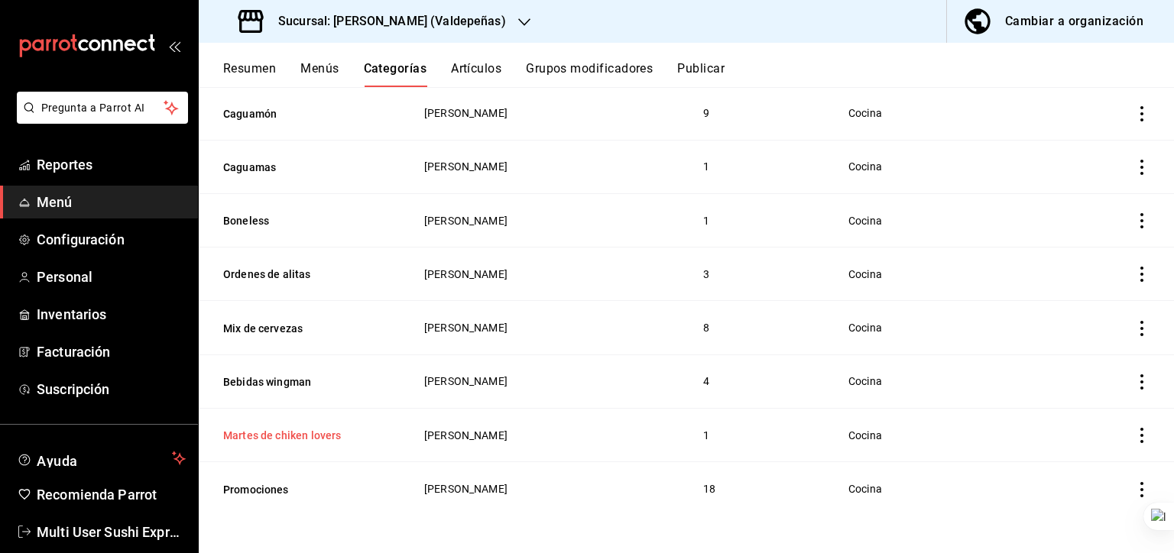
click at [324, 439] on button "Martes de chiken lovers" at bounding box center [299, 435] width 153 height 15
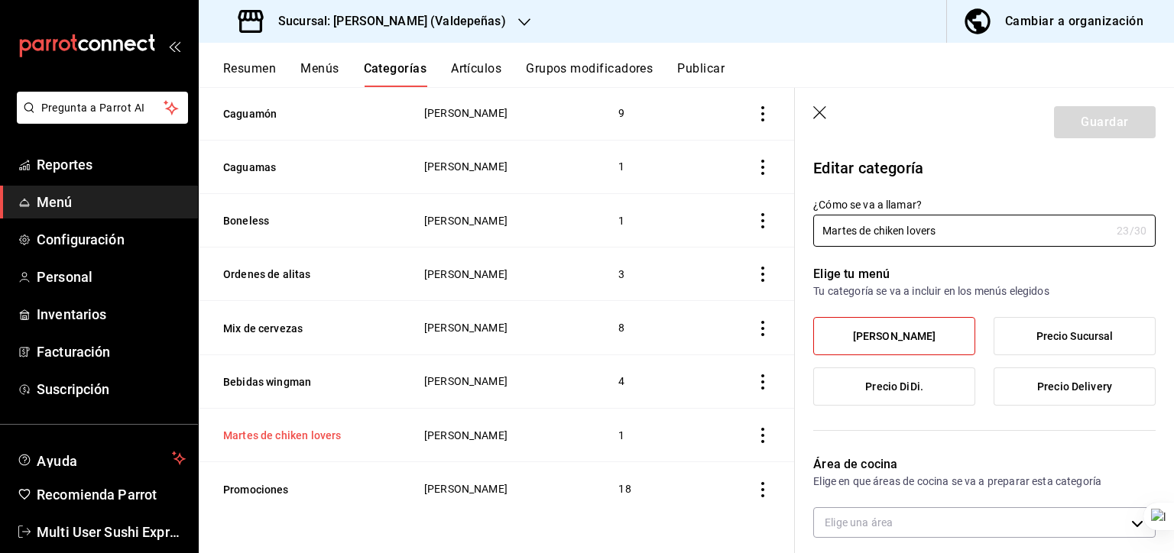
type input "1d6820f2-ee10-404f-950d-6a68ba9bed65"
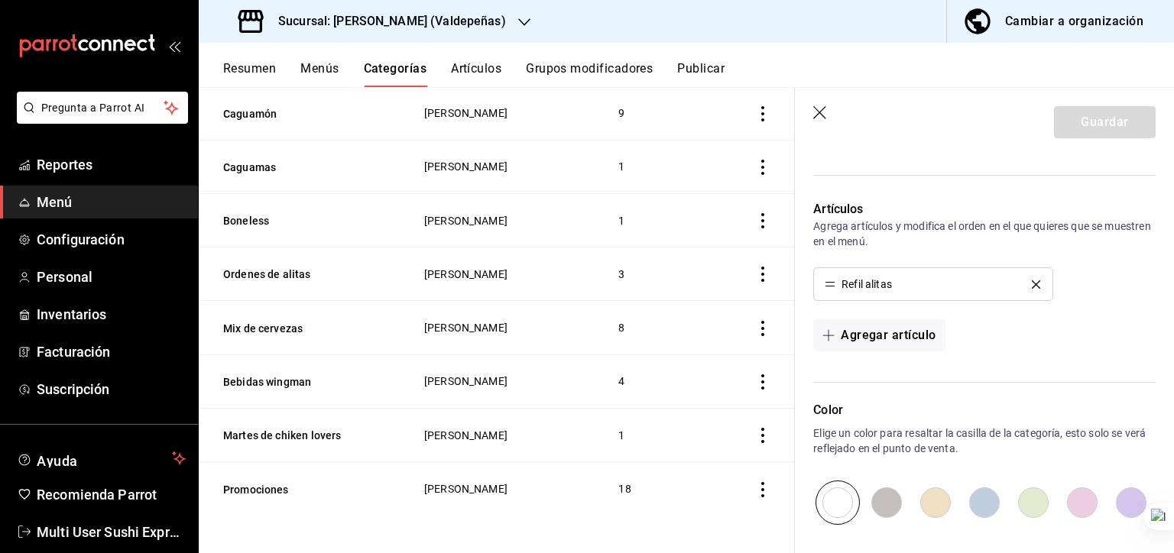
scroll to position [367, 0]
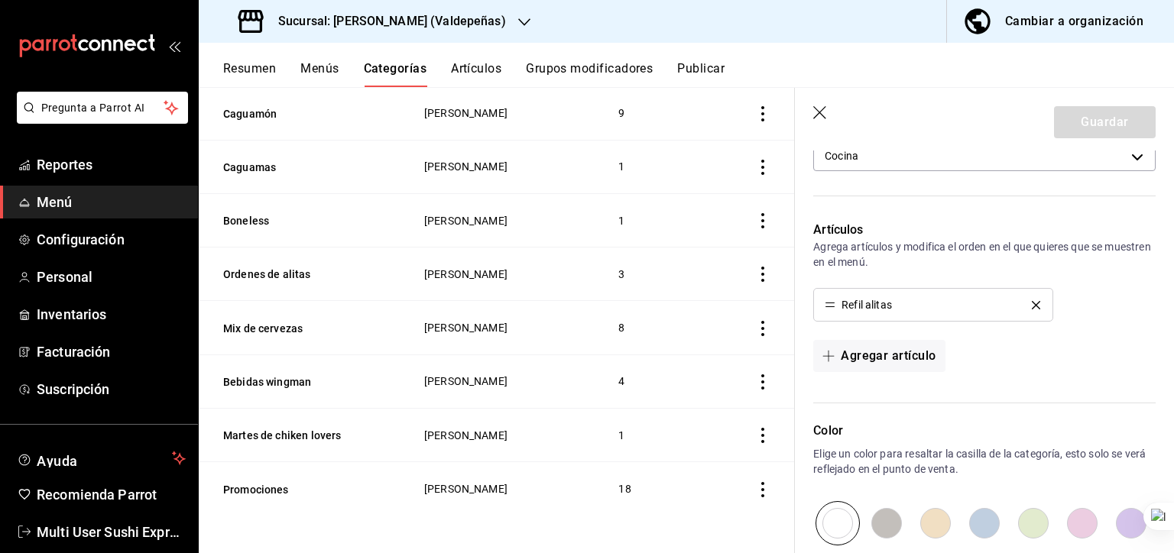
click at [914, 305] on icon "delete" at bounding box center [1036, 305] width 8 height 8
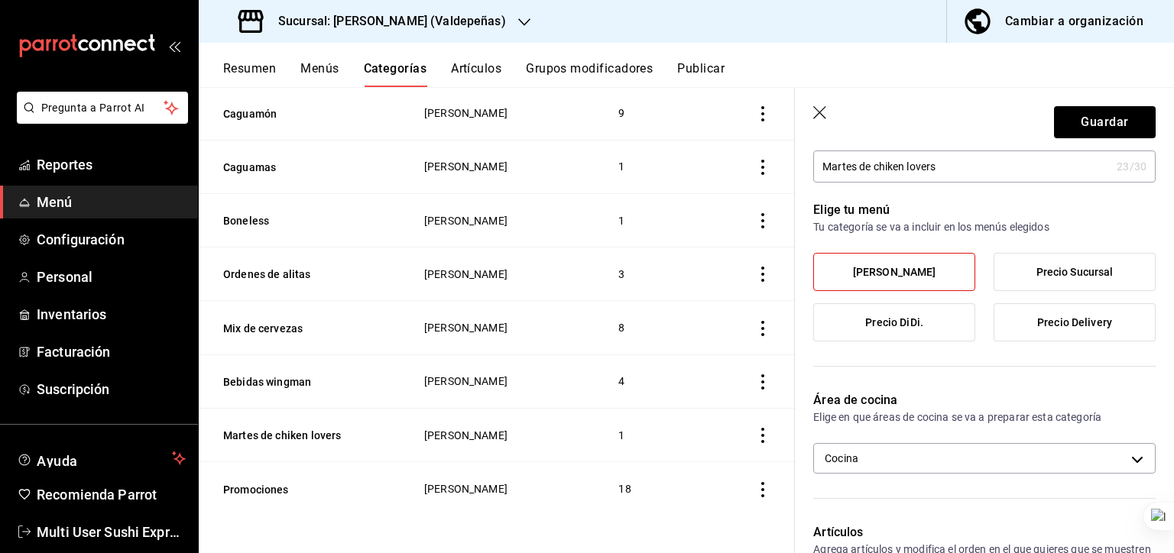
scroll to position [0, 0]
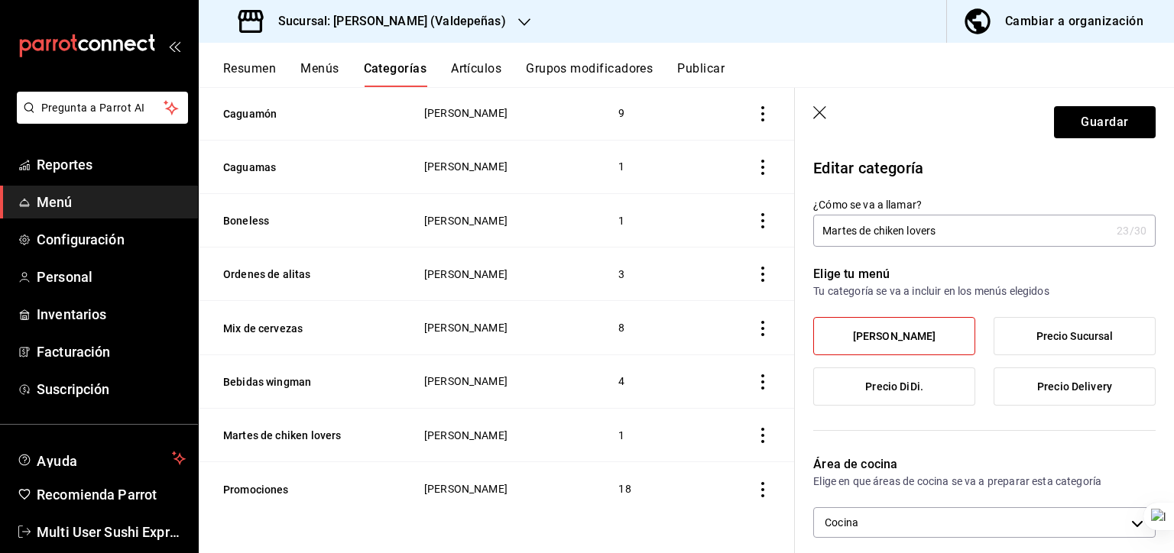
click at [819, 119] on icon "button" at bounding box center [820, 113] width 15 height 15
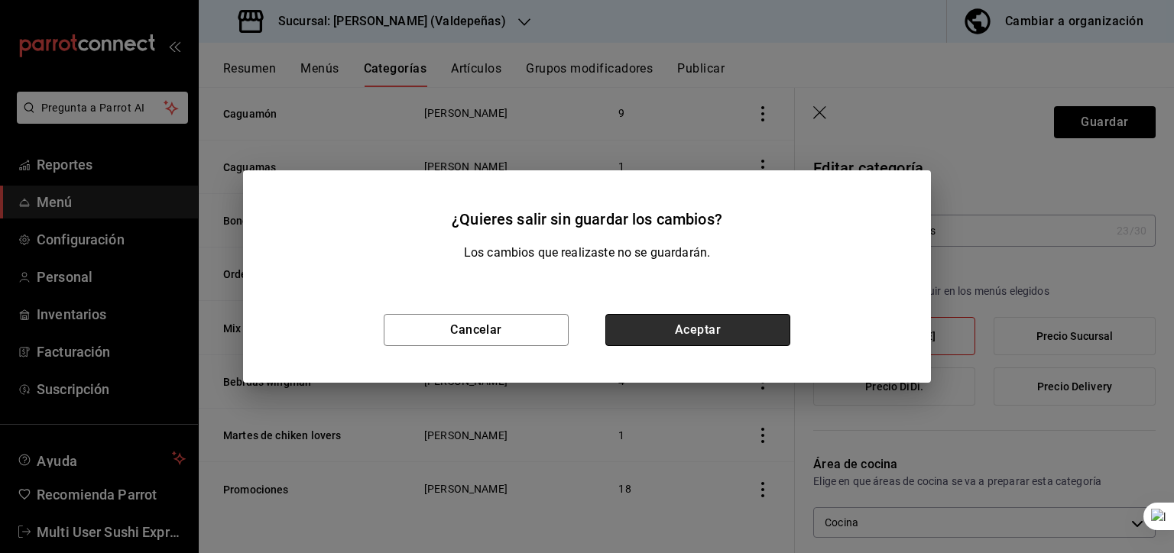
click at [706, 330] on button "Aceptar" at bounding box center [697, 330] width 185 height 32
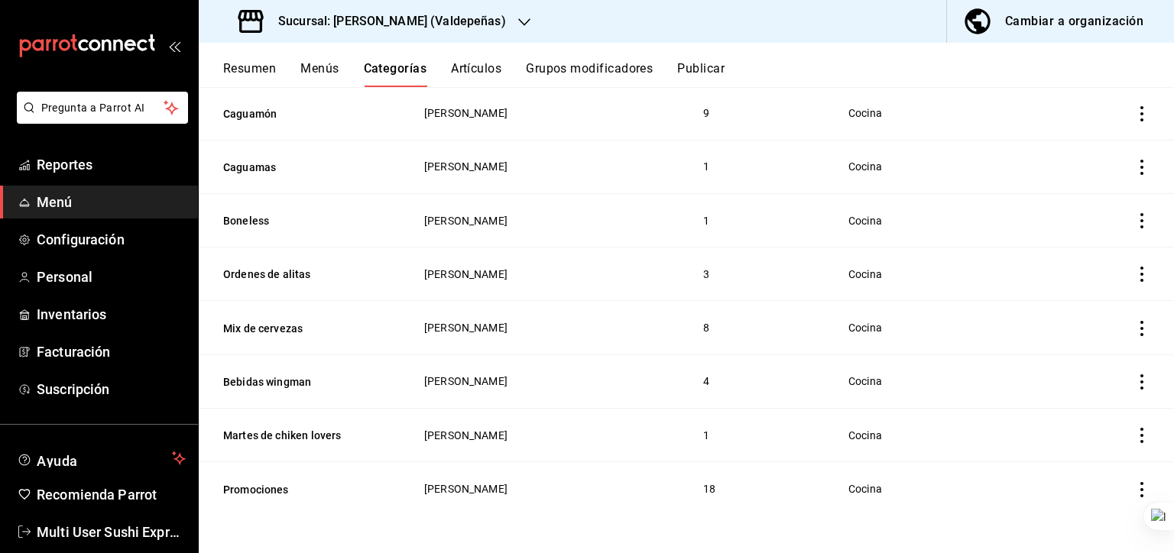
click at [914, 433] on icon "actions" at bounding box center [1141, 435] width 15 height 15
click at [709, 268] on div at bounding box center [587, 276] width 1174 height 553
click at [720, 265] on td "3" at bounding box center [757, 275] width 144 height 54
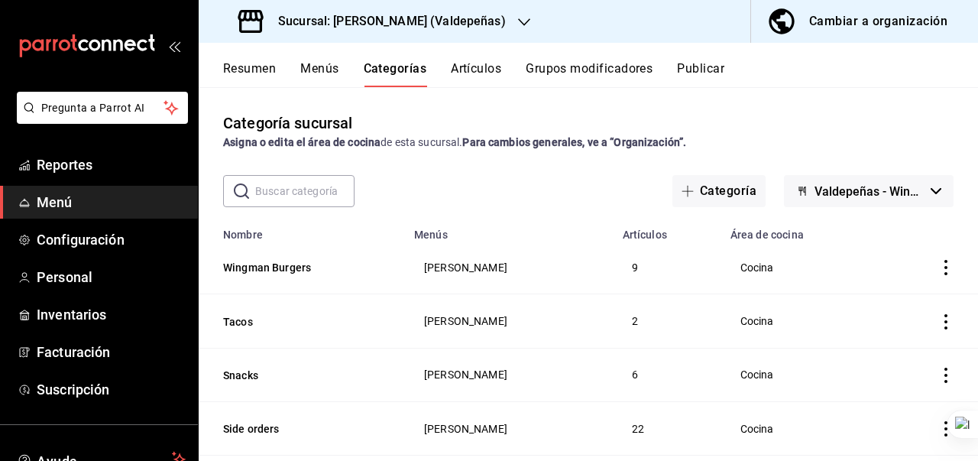
click at [793, 127] on div "Categoría sucursal Asigna o edita el área de cocina de esta sucursal. Para camb…" at bounding box center [589, 131] width 780 height 39
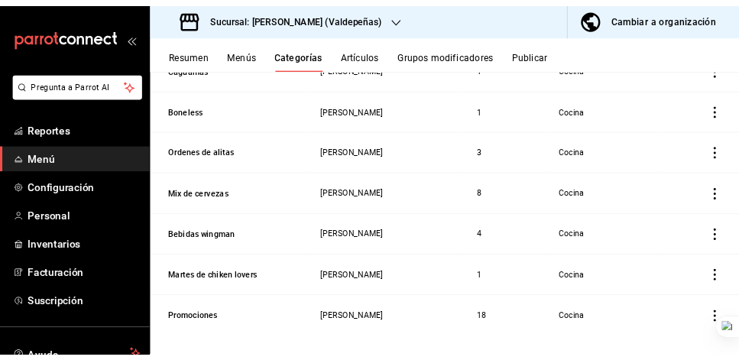
scroll to position [828, 0]
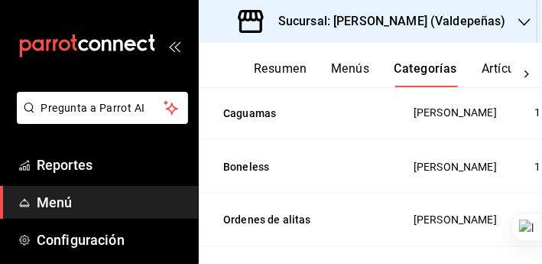
click at [308, 86] on th "Caguamón" at bounding box center [297, 59] width 196 height 54
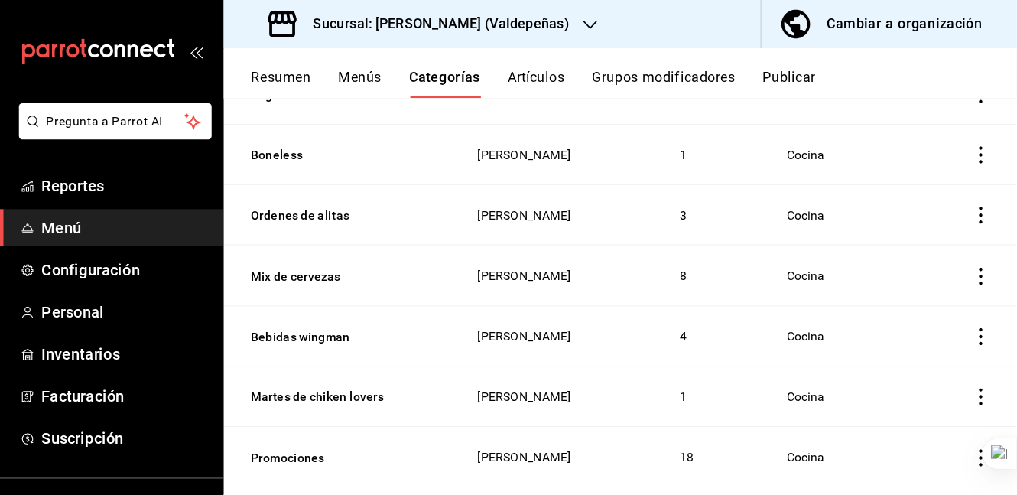
scroll to position [807, 0]
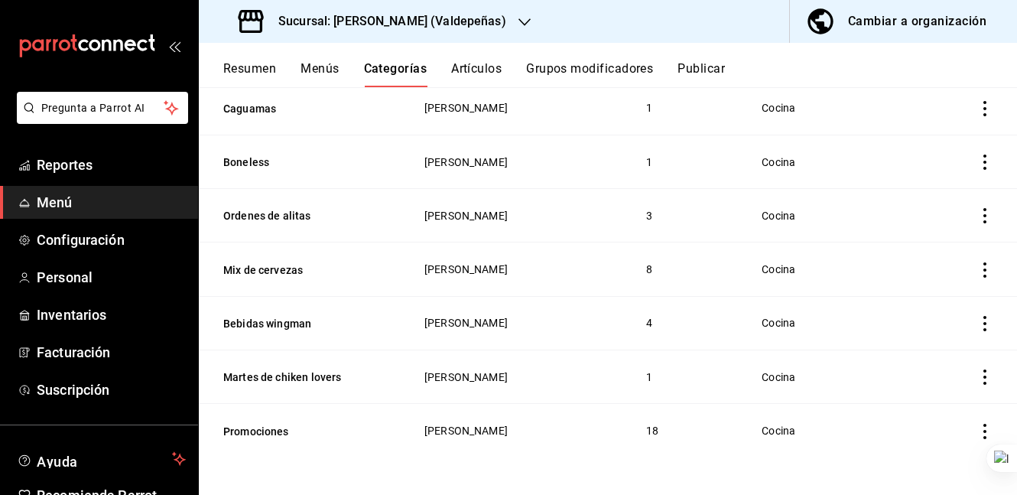
click at [576, 224] on td "Menú Wingman" at bounding box center [516, 216] width 222 height 54
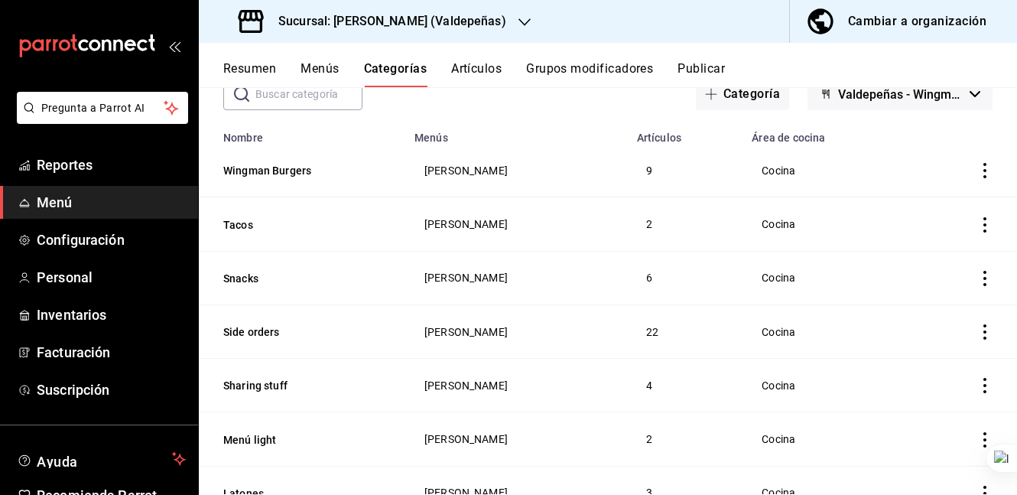
scroll to position [0, 0]
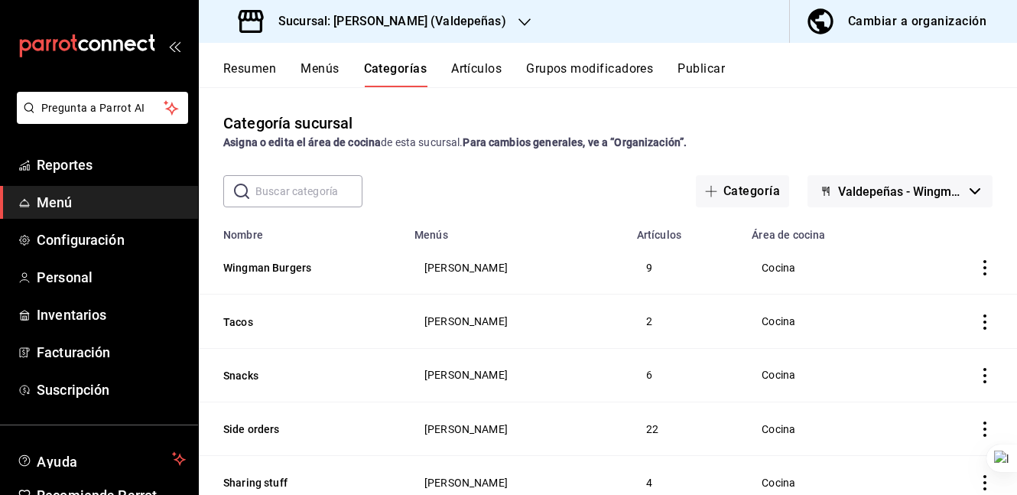
click at [877, 21] on div "Cambiar a organización" at bounding box center [917, 21] width 138 height 21
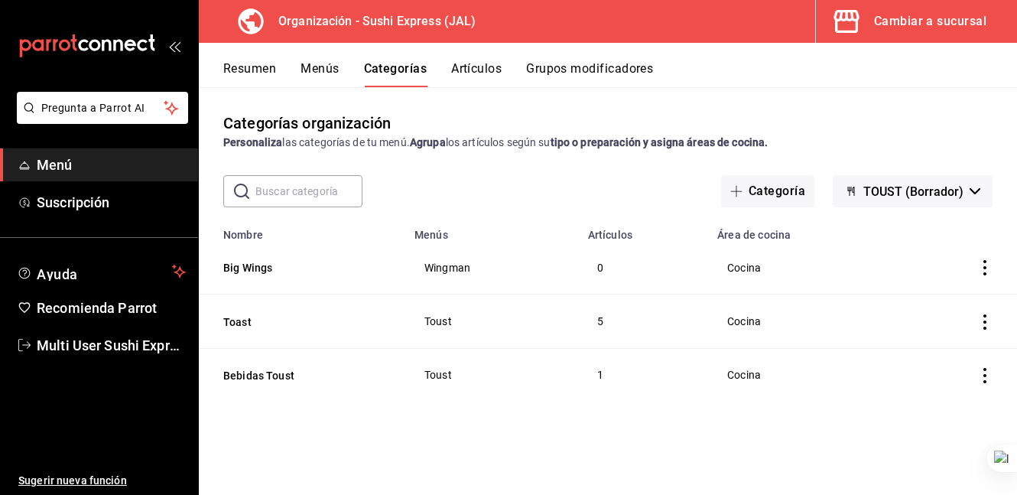
click at [590, 346] on td "5" at bounding box center [644, 321] width 130 height 54
drag, startPoint x: 78, startPoint y: 346, endPoint x: 99, endPoint y: 342, distance: 21.9
click at [78, 346] on span "Multi User Sushi Express" at bounding box center [111, 345] width 149 height 21
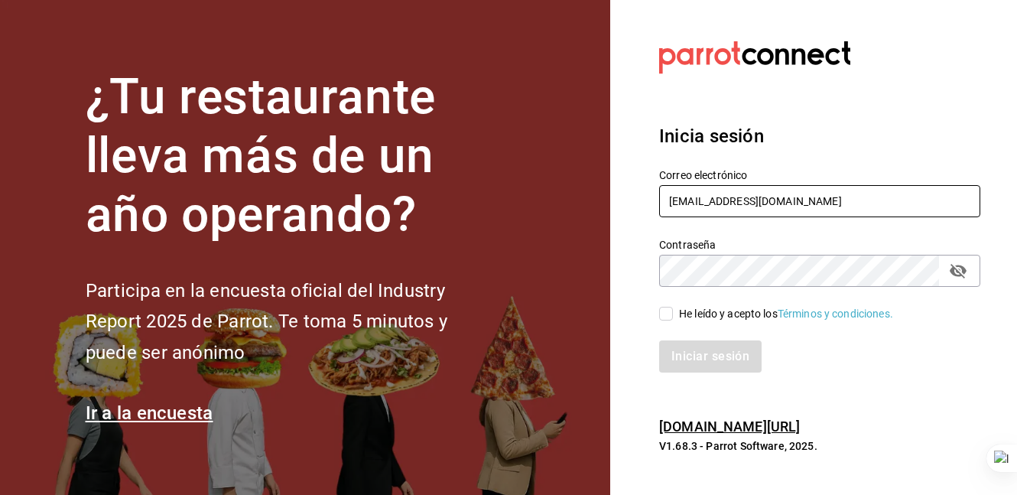
click at [753, 208] on input "multiuser@sushiexpress.com" at bounding box center [819, 201] width 321 height 32
drag, startPoint x: 753, startPoint y: 208, endPoint x: 735, endPoint y: 203, distance: 18.2
click at [753, 208] on input "multiuser@sushiexpress.com" at bounding box center [819, 201] width 321 height 32
type input "ladona@comidamexicana.com"
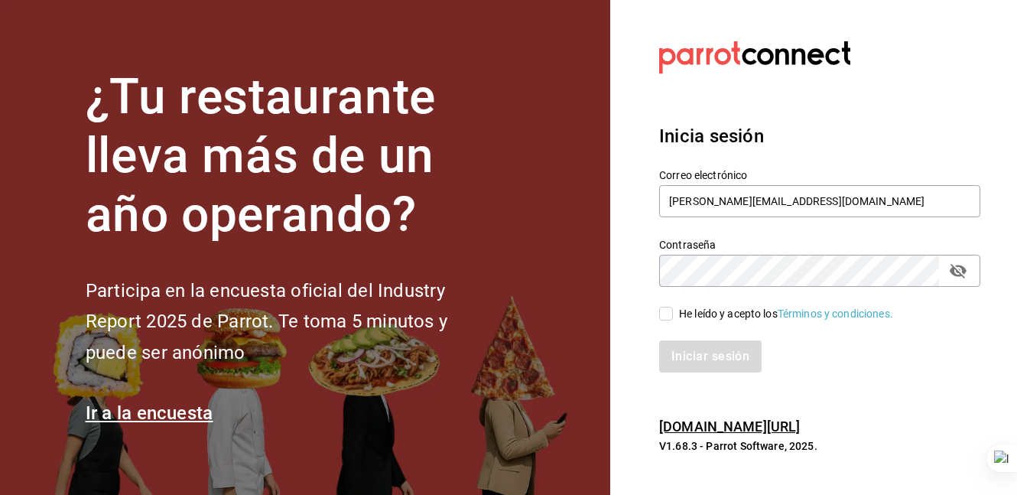
click at [696, 306] on div "He leído y acepto los Términos y condiciones." at bounding box center [786, 314] width 214 height 16
click at [673, 306] on input "He leído y acepto los Términos y condiciones." at bounding box center [666, 313] width 14 height 14
checkbox input "true"
click at [712, 361] on button "Iniciar sesión" at bounding box center [711, 356] width 104 height 32
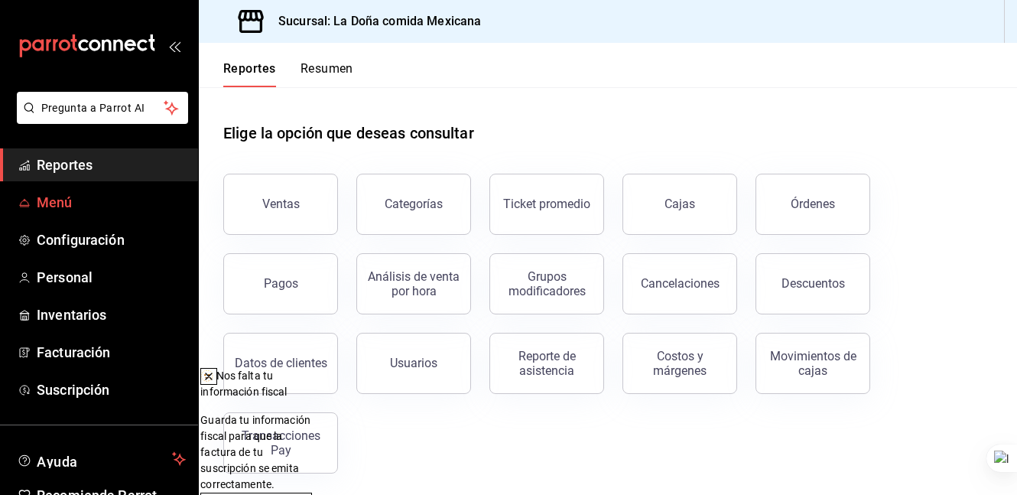
click at [60, 193] on span "Menú" at bounding box center [111, 202] width 149 height 21
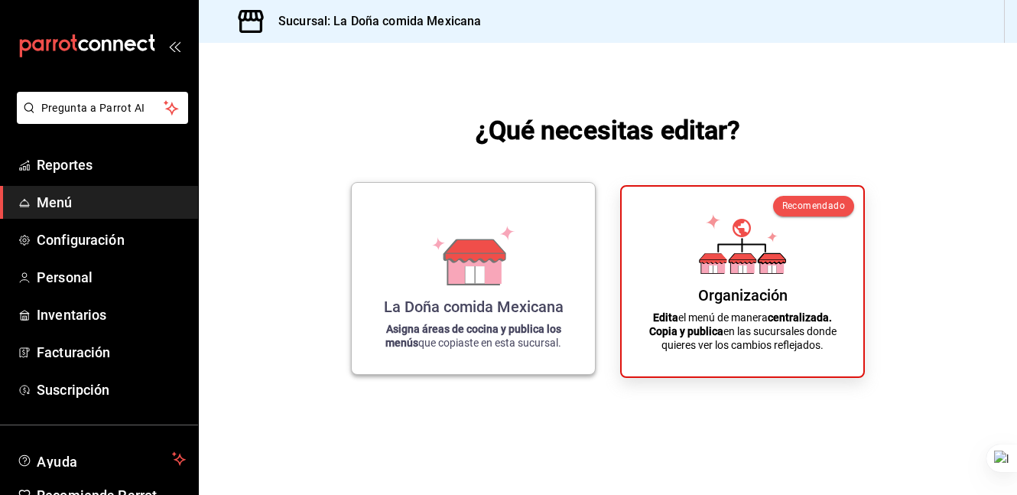
click at [521, 227] on div "La Doña comida Mexicana Asigna áreas de cocina y publica los menús que copiaste…" at bounding box center [473, 278] width 206 height 167
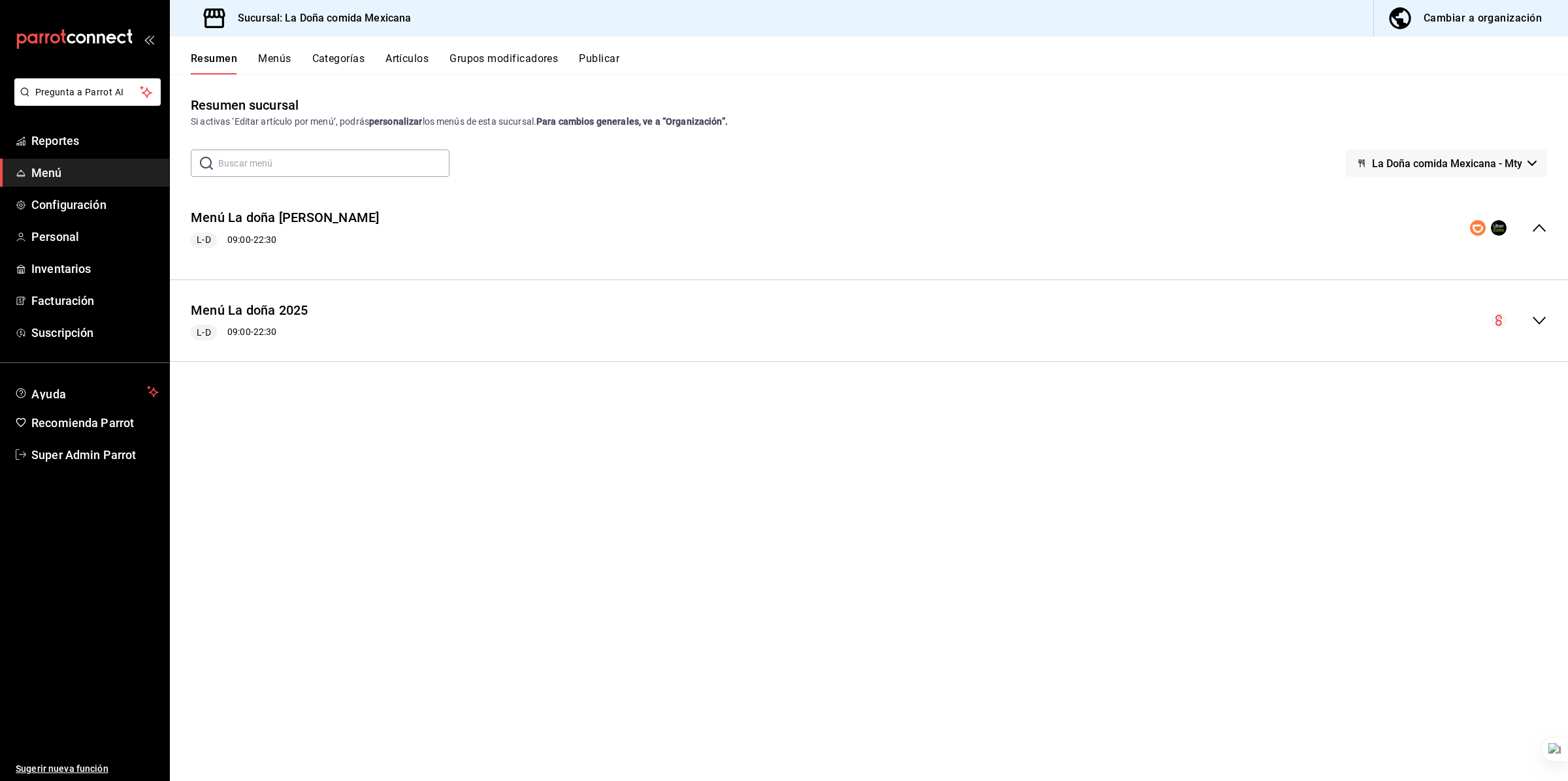
click at [869, 229] on icon "collapse-menu-row" at bounding box center [1540, 228] width 15 height 15
click at [537, 231] on div "Menú La doña Deliverys L-D 09:00 - 22:30" at bounding box center [869, 228] width 1399 height 61
click at [869, 216] on div "Menú La doña Deliverys L-D 09:00 - 22:30" at bounding box center [869, 228] width 1399 height 61
click at [252, 52] on div "Resumen Menús Categorías Artículos Grupos modificadores Publicar" at bounding box center [879, 63] width 1377 height 22
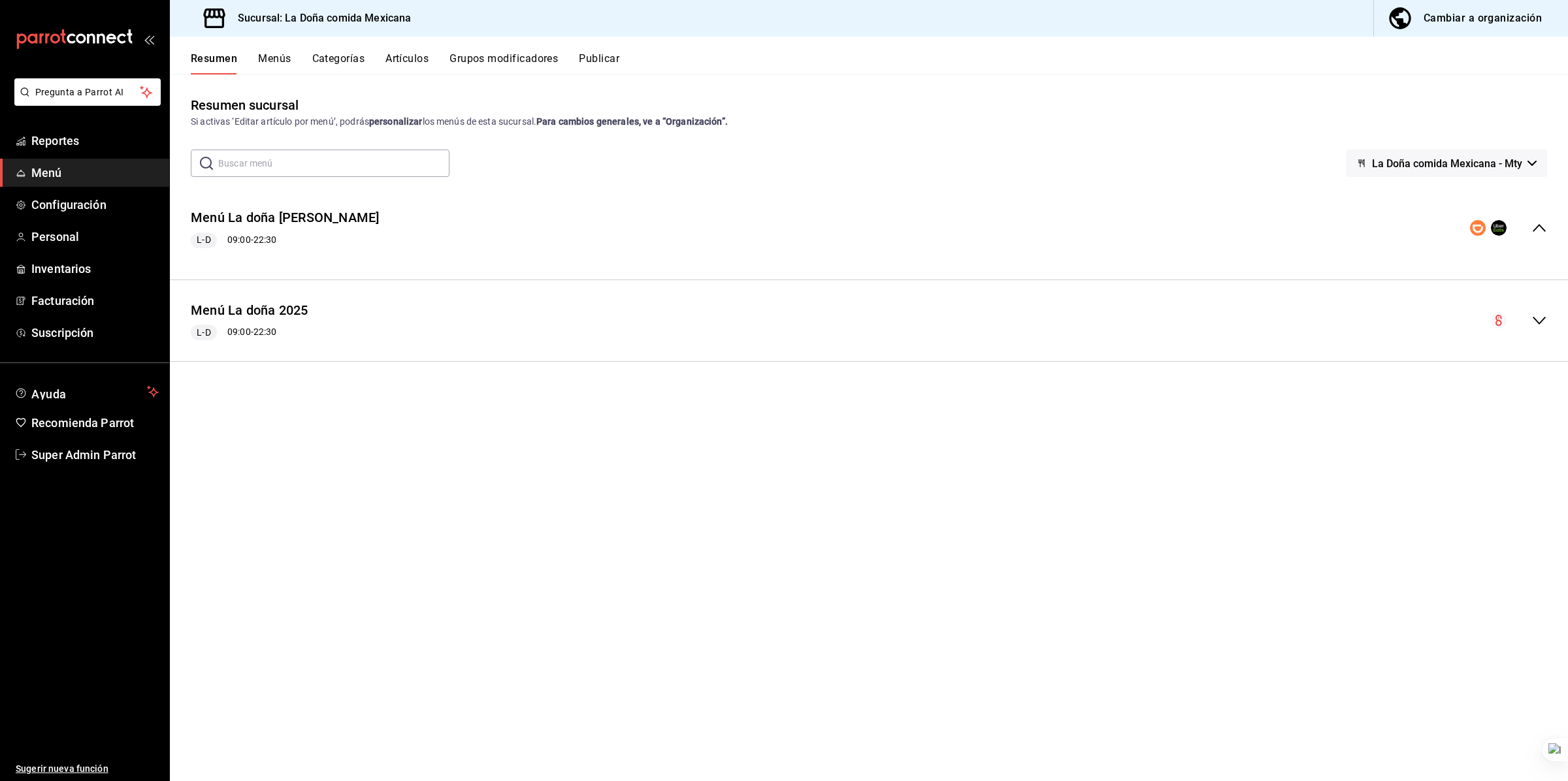
click at [265, 53] on button "Menús" at bounding box center [274, 63] width 32 height 22
click at [456, 214] on div "Menú La doña Deliverys L-D 09:00 - 22:30" at bounding box center [869, 222] width 1399 height 71
click at [472, 232] on div "Menú La doña Deliverys L-D 09:00 - 22:30" at bounding box center [869, 222] width 1399 height 71
click at [341, 62] on button "Categorías" at bounding box center [339, 63] width 53 height 22
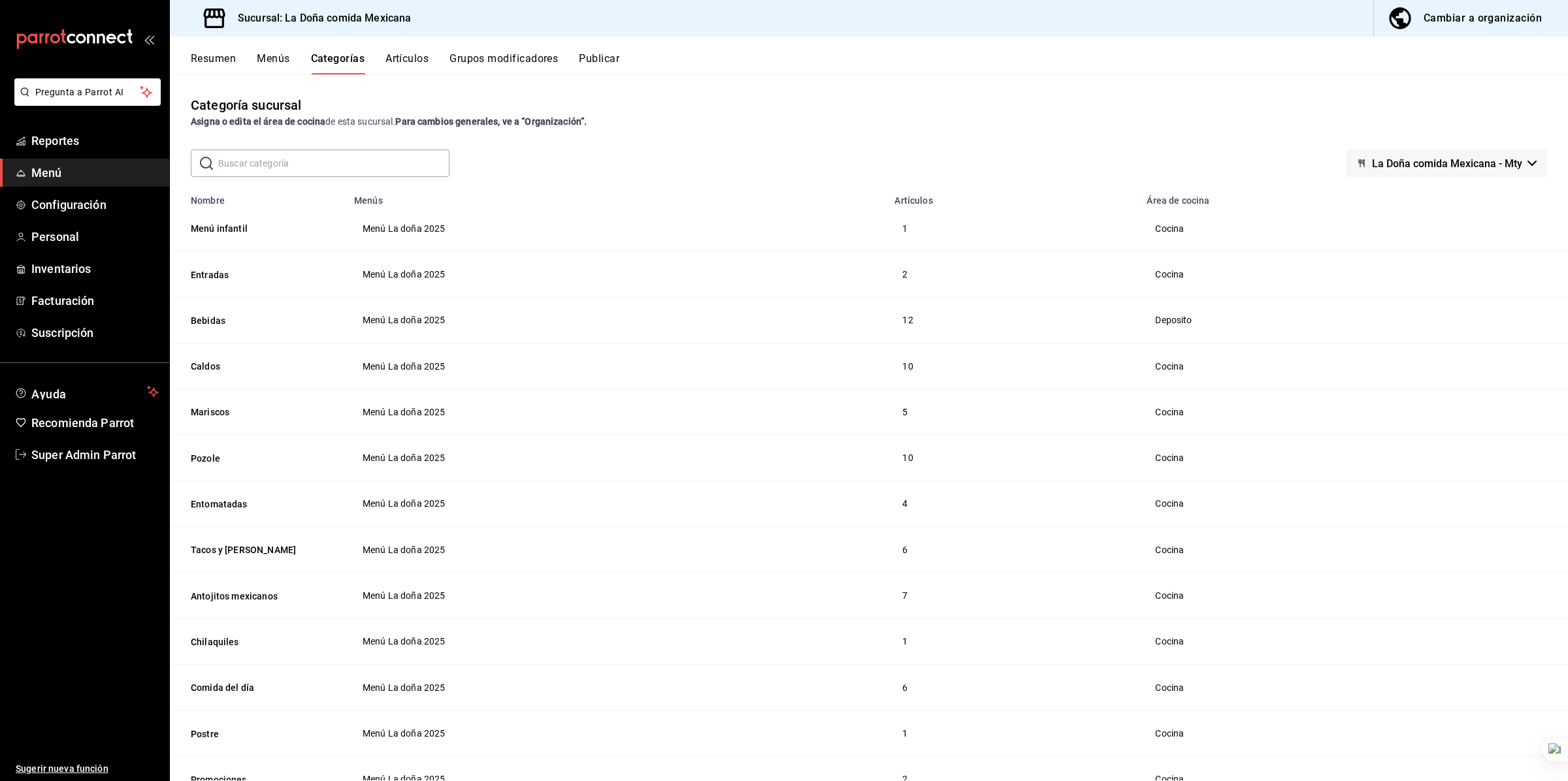
click at [282, 60] on button "Menús" at bounding box center [273, 63] width 32 height 22
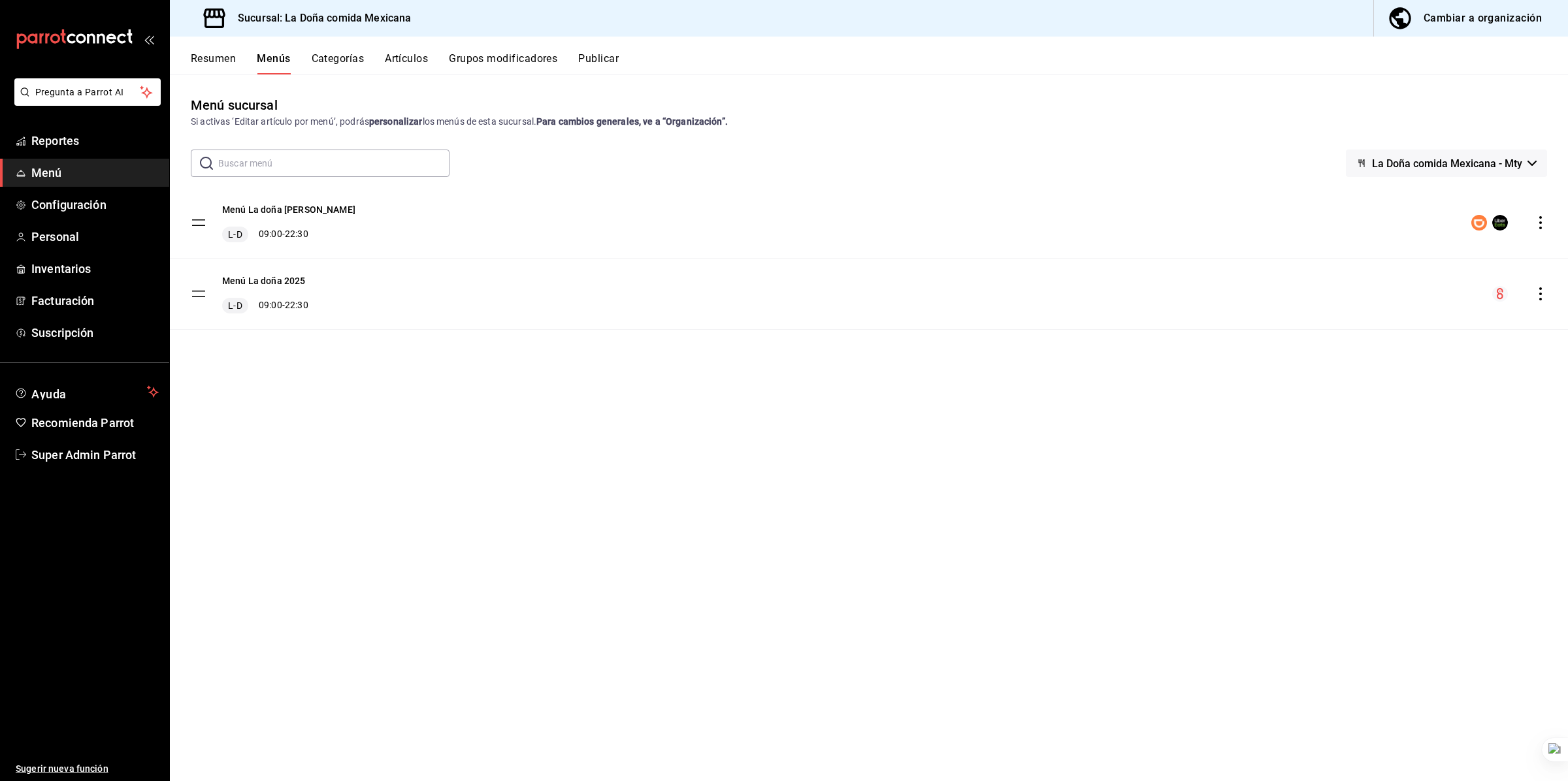
click at [395, 60] on button "Artículos" at bounding box center [406, 63] width 43 height 22
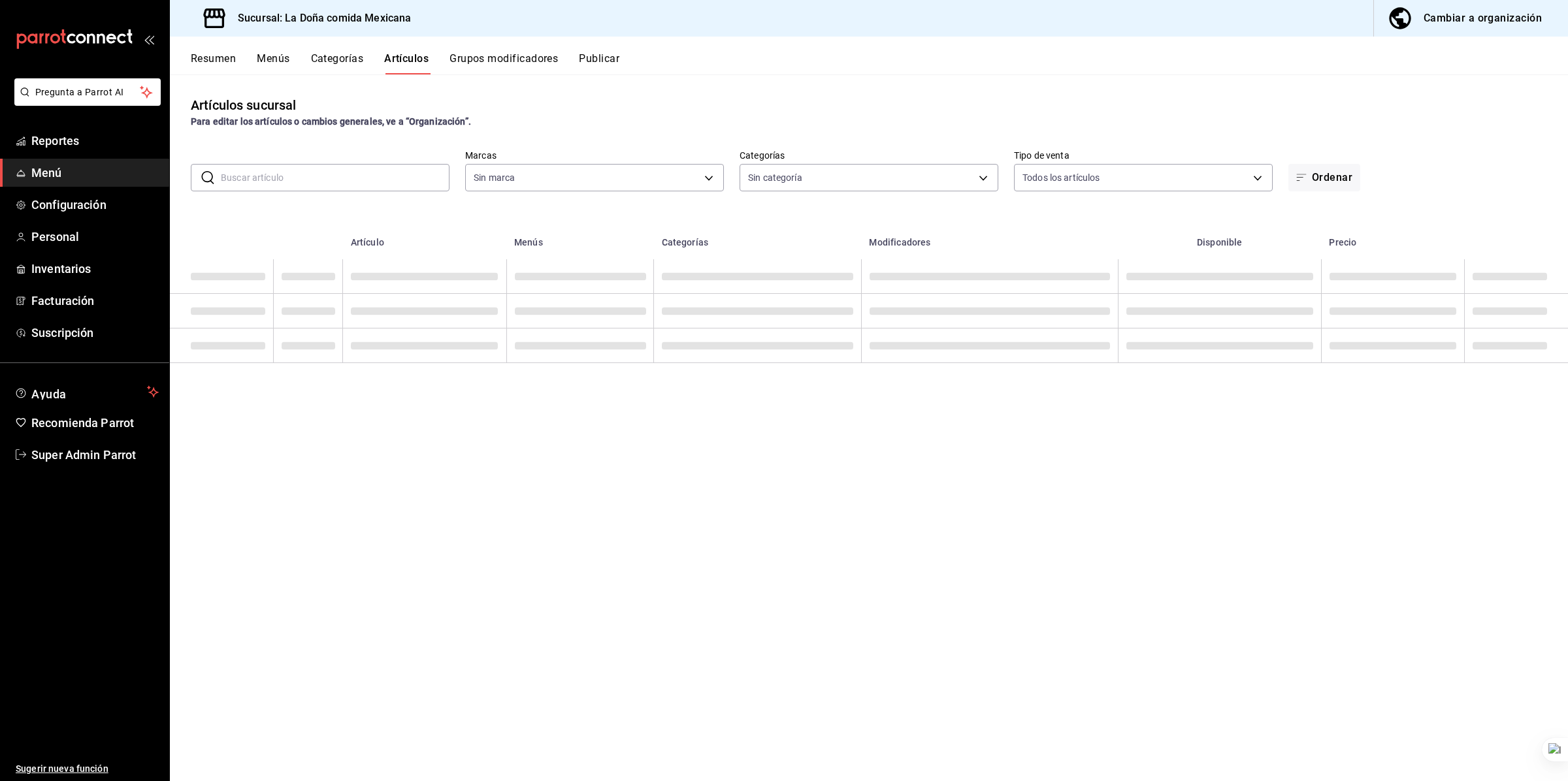
type input "e53f178e-f565-49bf-8aa1-199855f6bcb3,dba9cd53-48a2-4d44-8bea-60e37a8bb589,c8083…"
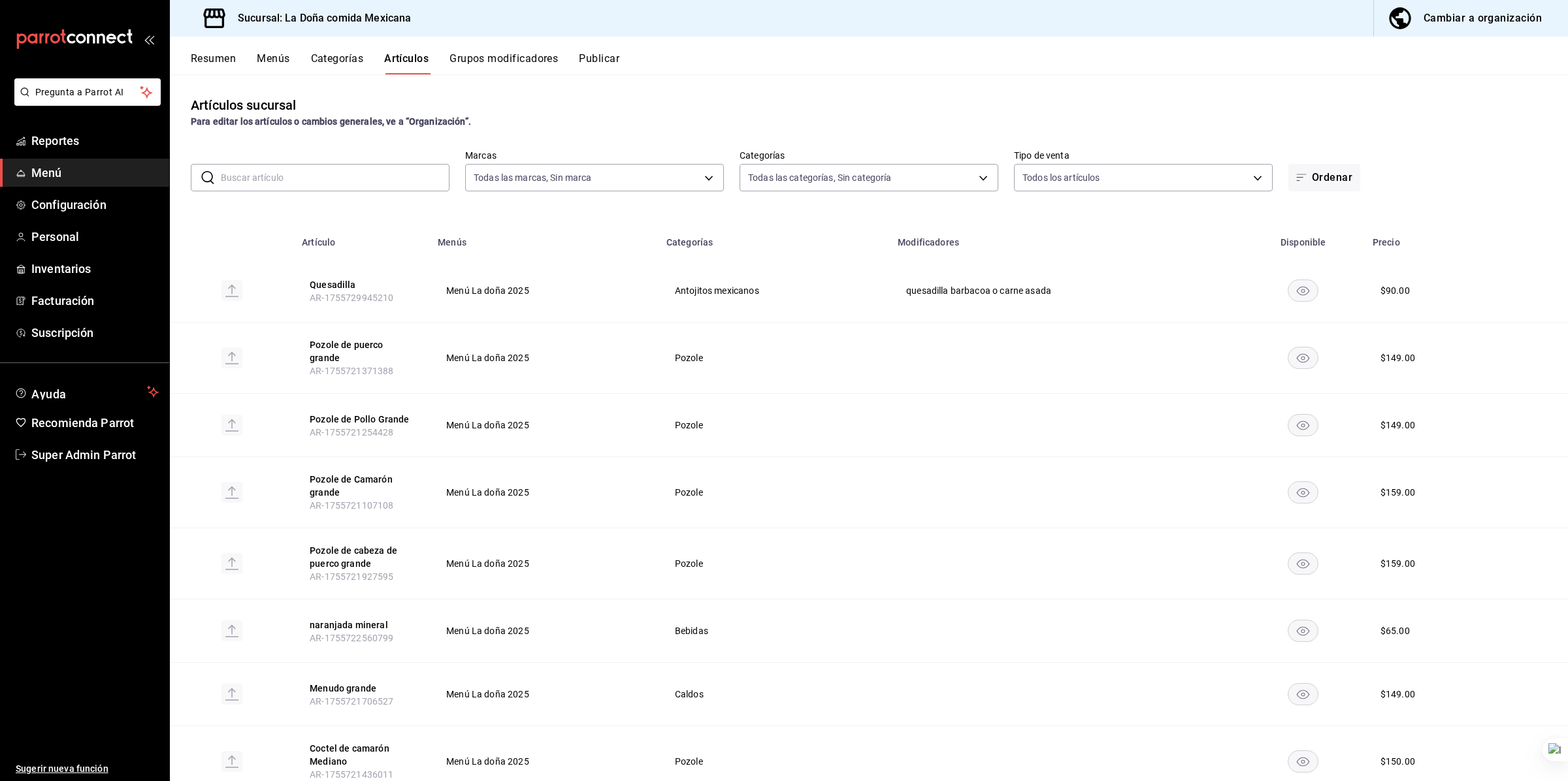
type input "31a5496a-1413-40c7-bfa9-a6291bd9bffe,2237f7a2-862e-4498-9588-4691ed35077b,c5aec…"
click at [485, 62] on button "Grupos modificadores" at bounding box center [504, 63] width 109 height 22
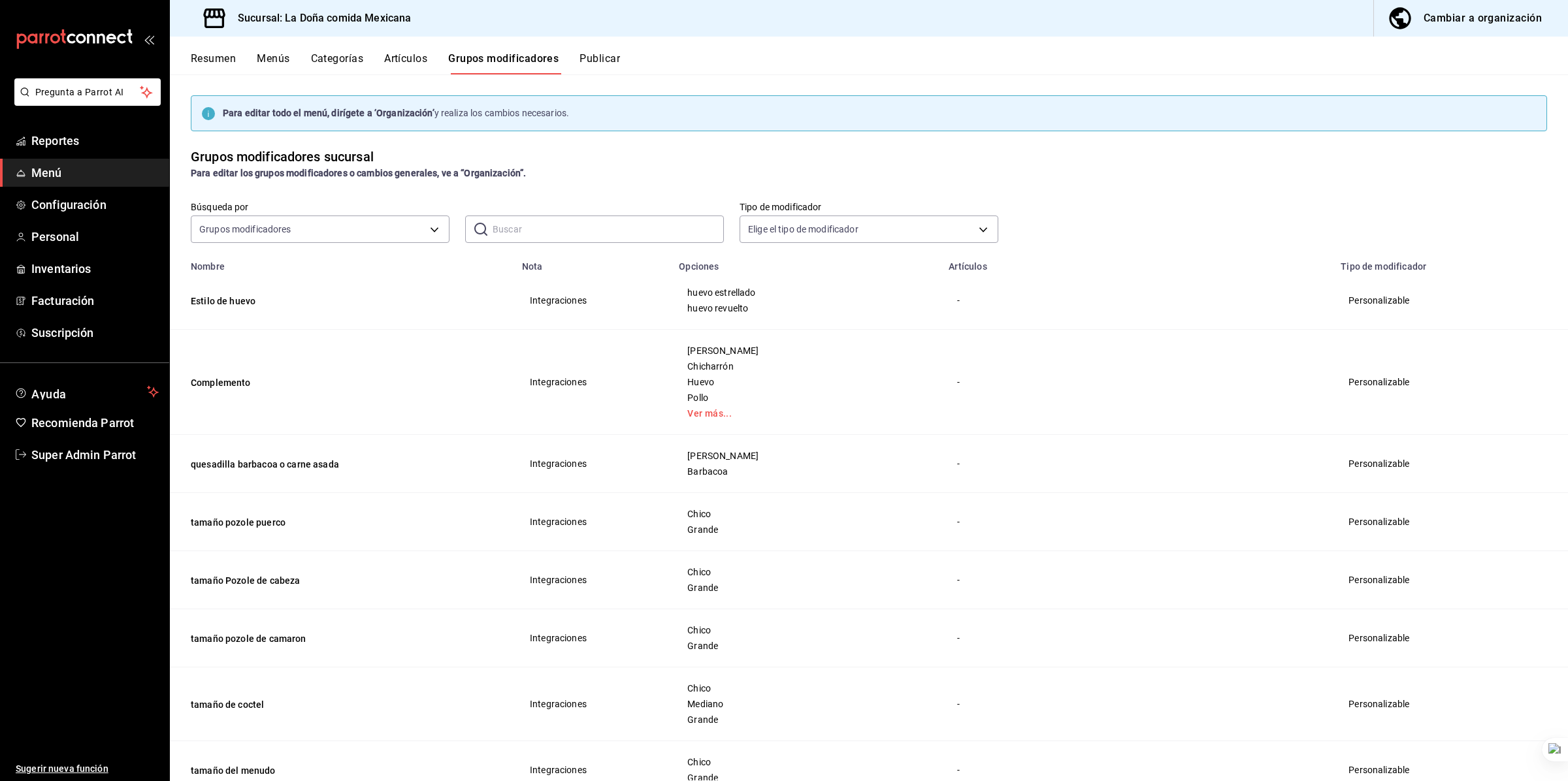
click at [526, 233] on input "text" at bounding box center [608, 229] width 232 height 26
click at [417, 59] on button "Artículos" at bounding box center [405, 63] width 43 height 22
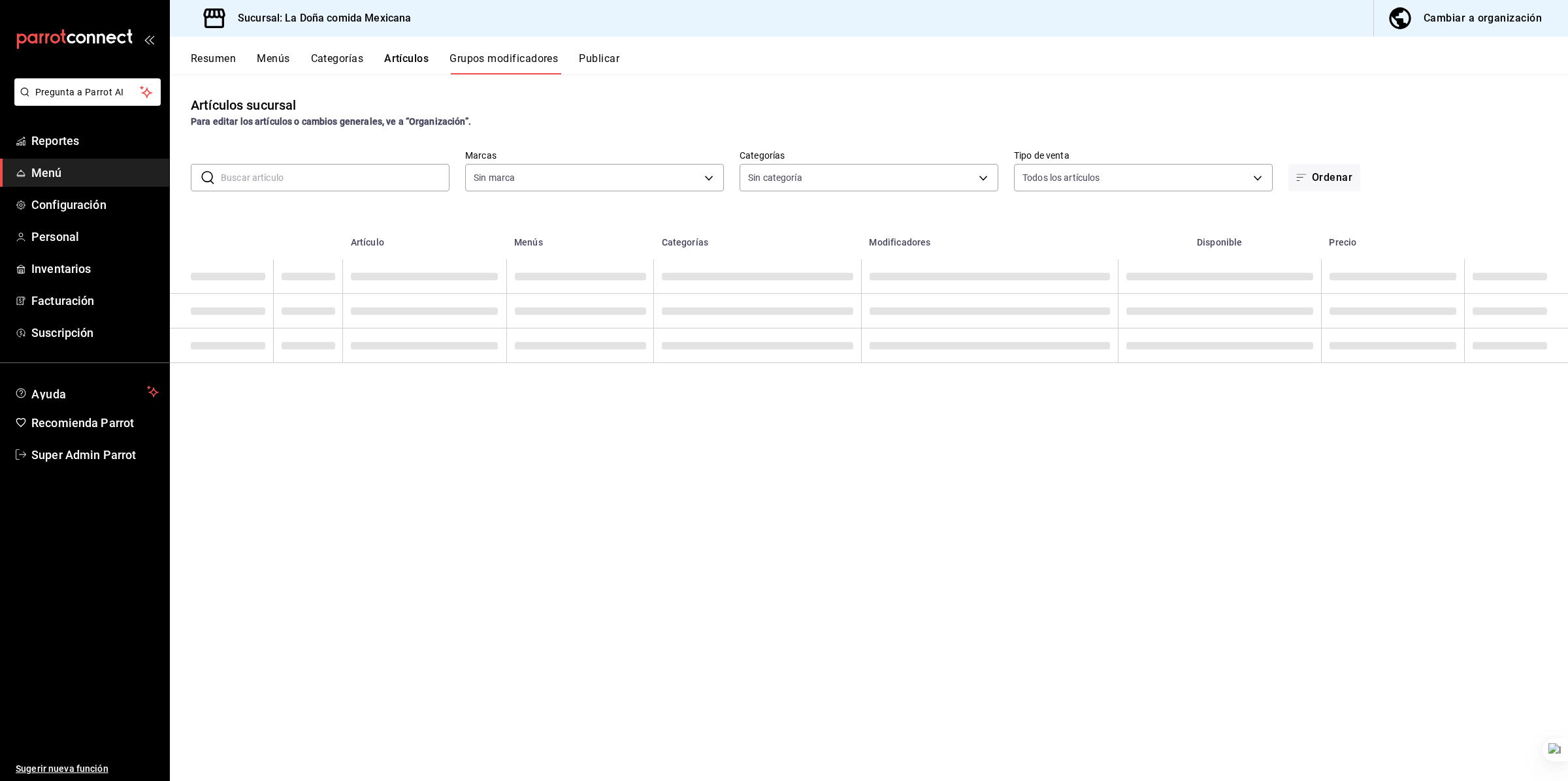
type input "e53f178e-f565-49bf-8aa1-199855f6bcb3,dba9cd53-48a2-4d44-8bea-60e37a8bb589,c8083…"
click at [386, 191] on div "Artículos sucursal Para editar los artículos o cambios generales, ve a “Organiz…" at bounding box center [869, 427] width 1399 height 706
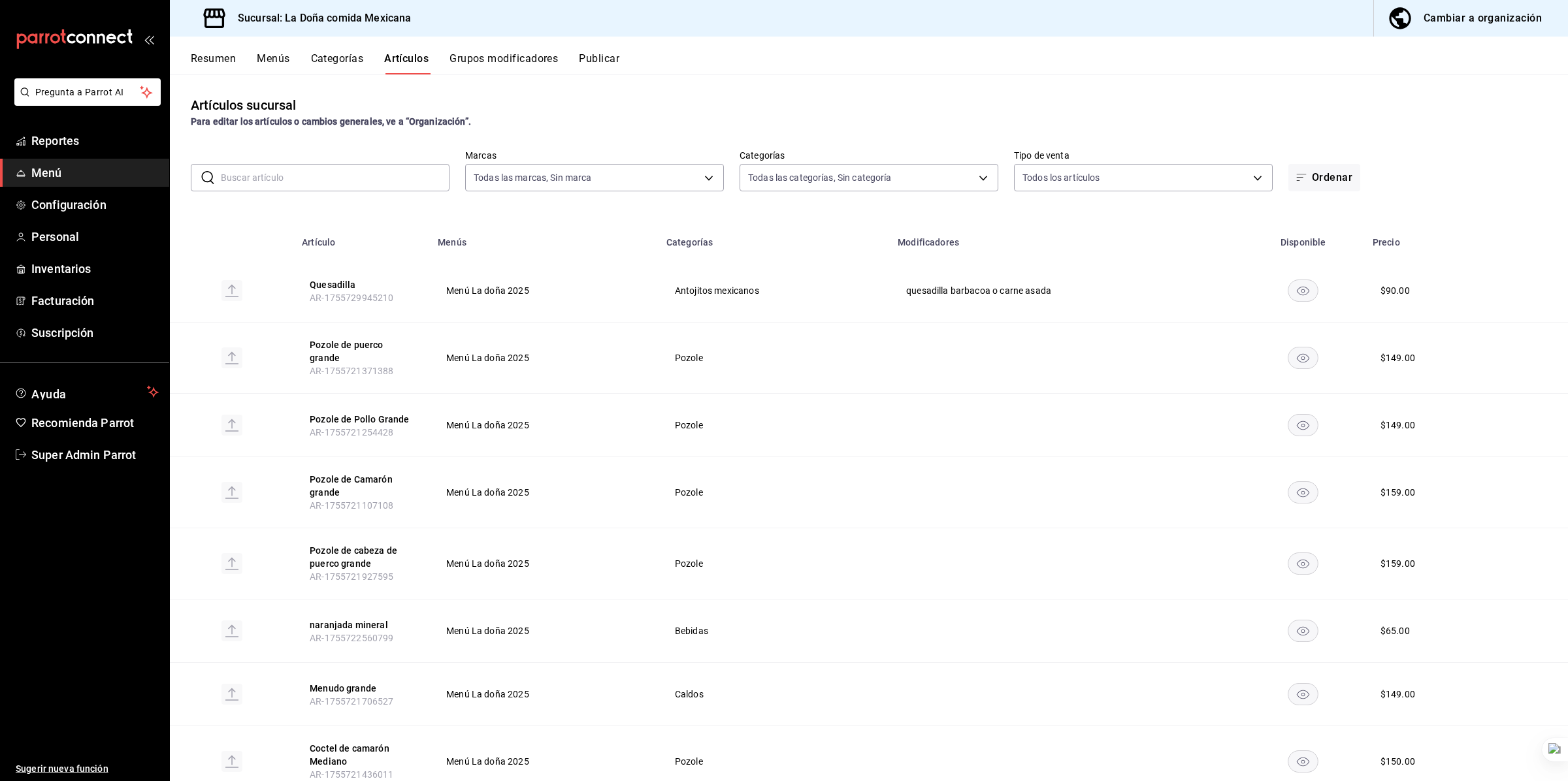
type input "e53f178e-f565-49bf-8aa1-199855f6bcb3,dba9cd53-48a2-4d44-8bea-60e37a8bb589,c8083…"
type input "31a5496a-1413-40c7-bfa9-a6291bd9bffe,2237f7a2-862e-4498-9588-4691ed35077b,c5aec…"
click at [386, 187] on input "text" at bounding box center [335, 178] width 229 height 26
type input "p"
type input "o"
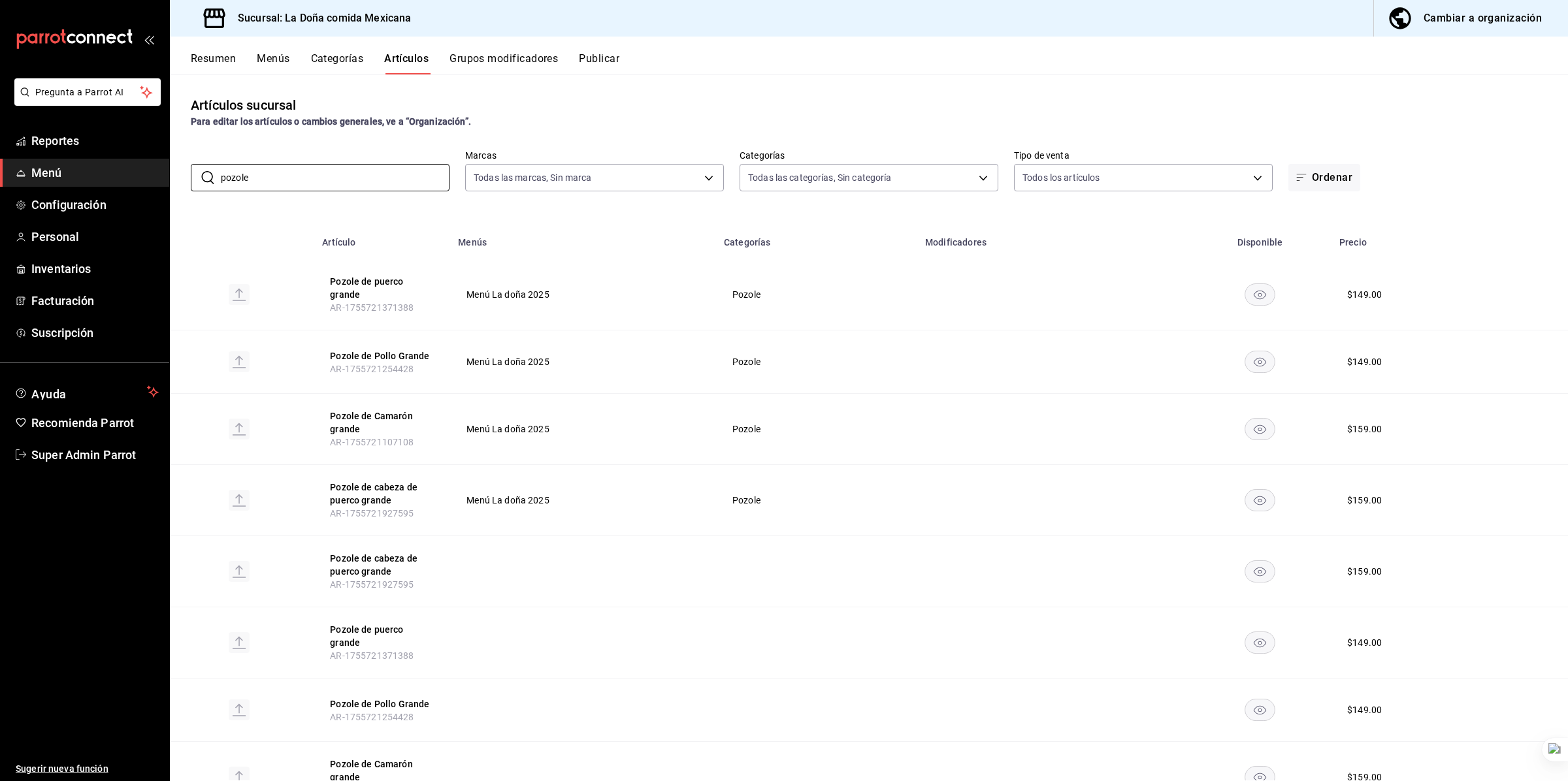
click at [601, 400] on td "Menú La doña 2025" at bounding box center [583, 429] width 266 height 71
click at [361, 168] on input "pozole" at bounding box center [335, 178] width 229 height 26
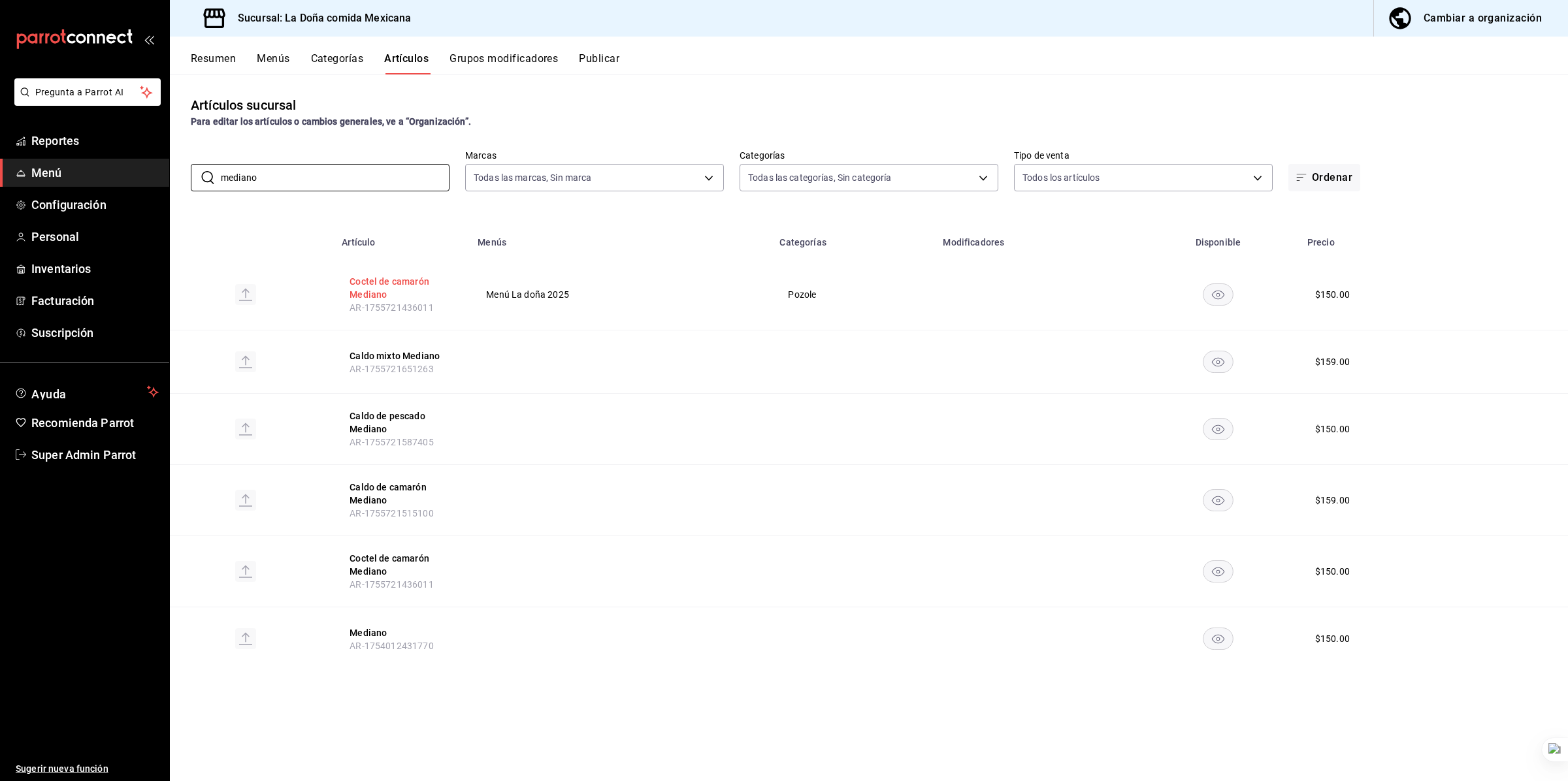
type input "mediano"
click at [401, 282] on button "Coctel de camarón Mediano" at bounding box center [402, 288] width 104 height 26
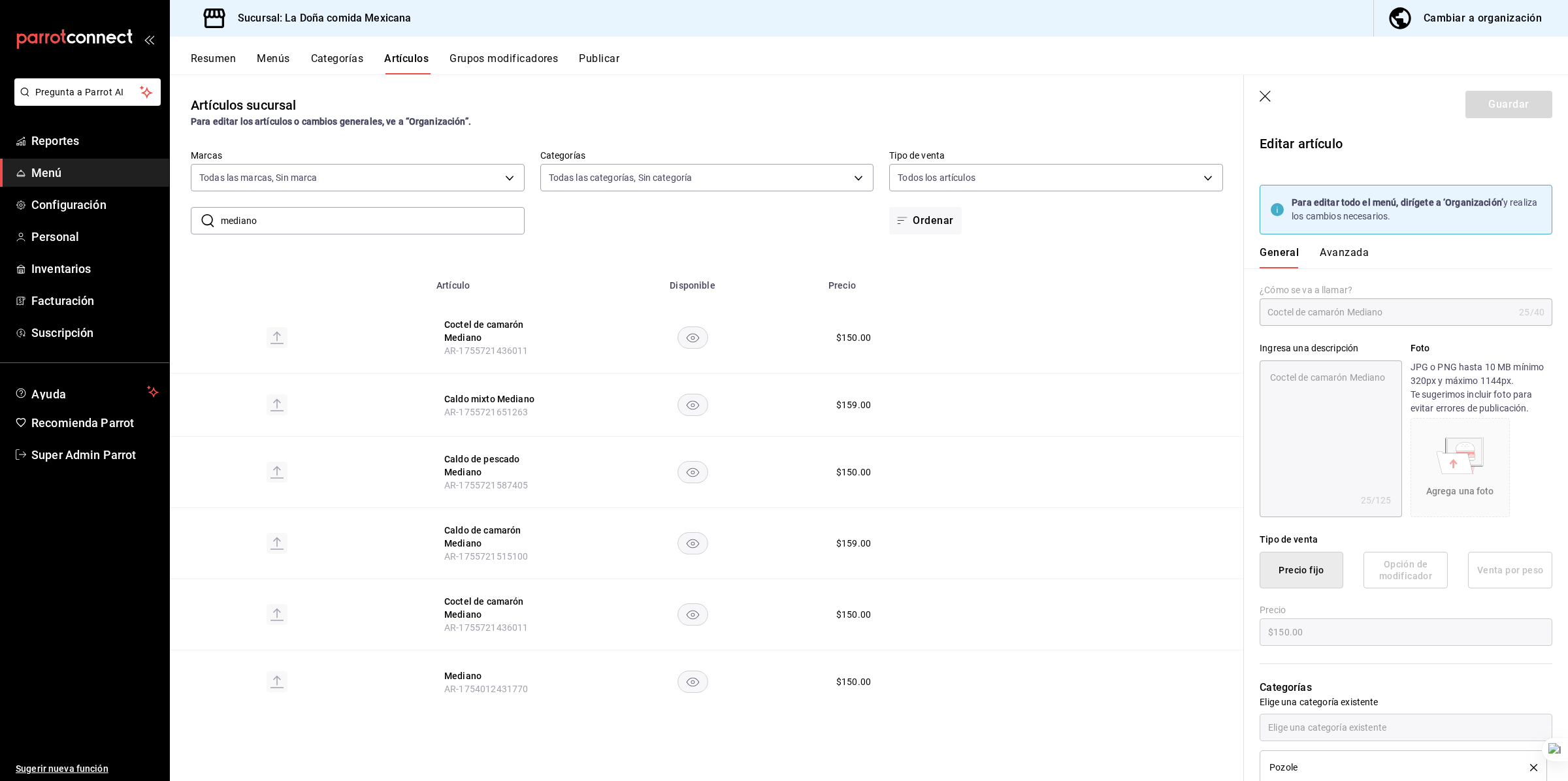
click at [869, 93] on icon "button" at bounding box center [1266, 97] width 13 height 13
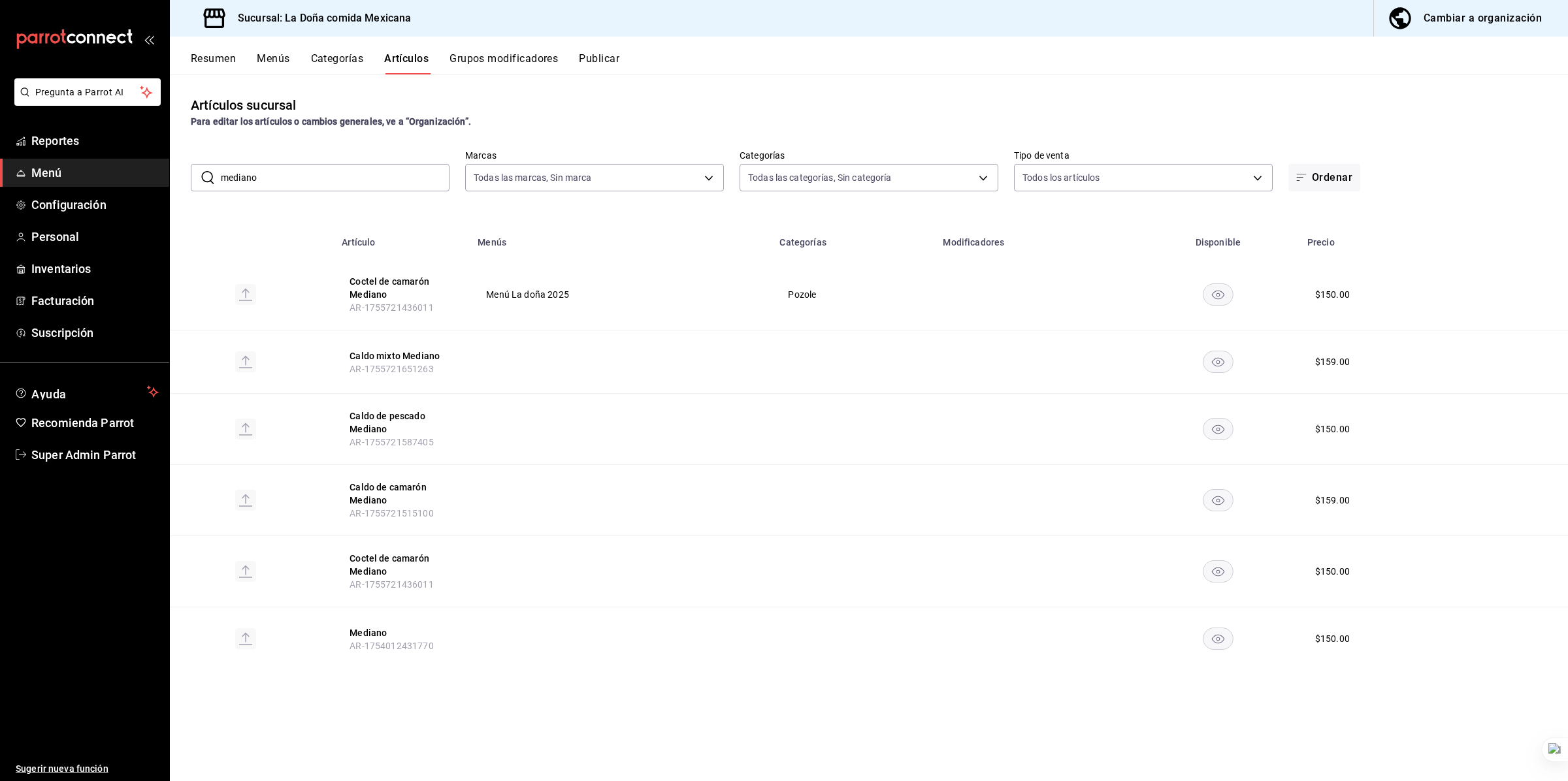
click at [256, 66] on button "Menús" at bounding box center [273, 63] width 32 height 22
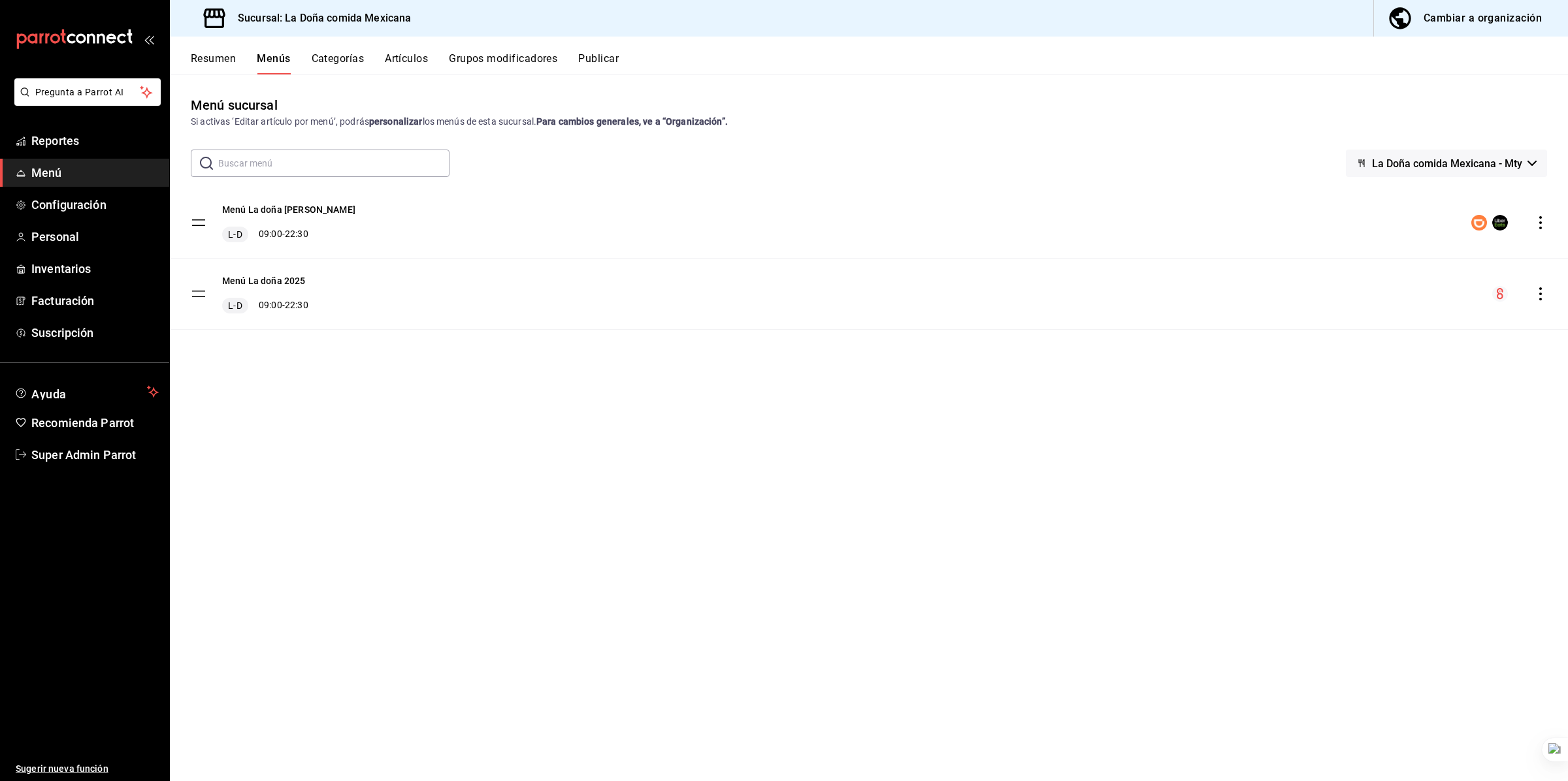
click at [480, 208] on div "Menú La doña Deliverys L-D 09:00 - 22:30" at bounding box center [869, 222] width 1399 height 71
click at [326, 59] on button "Categorías" at bounding box center [339, 63] width 53 height 22
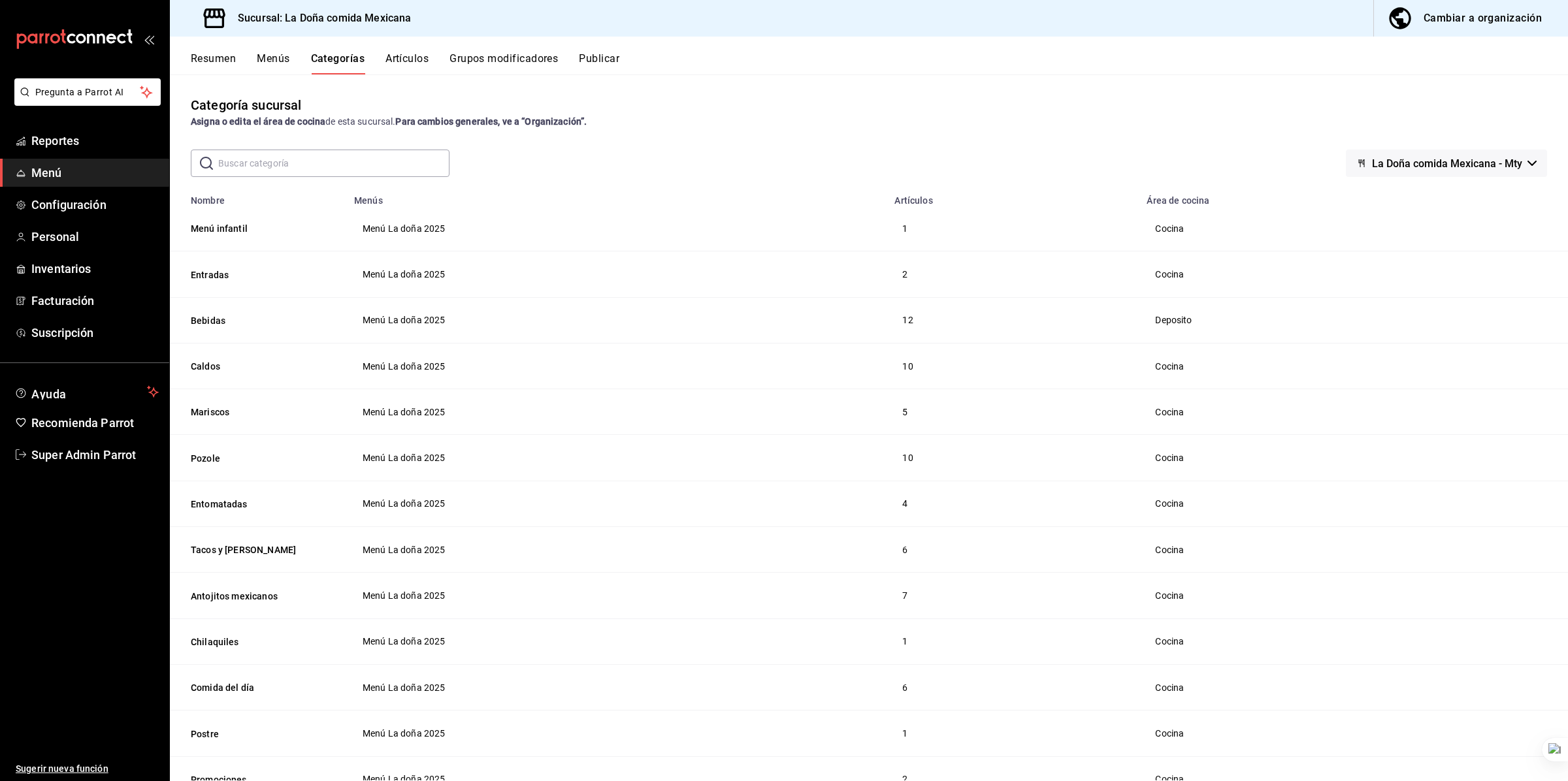
click at [869, 29] on icon "button" at bounding box center [1400, 18] width 27 height 26
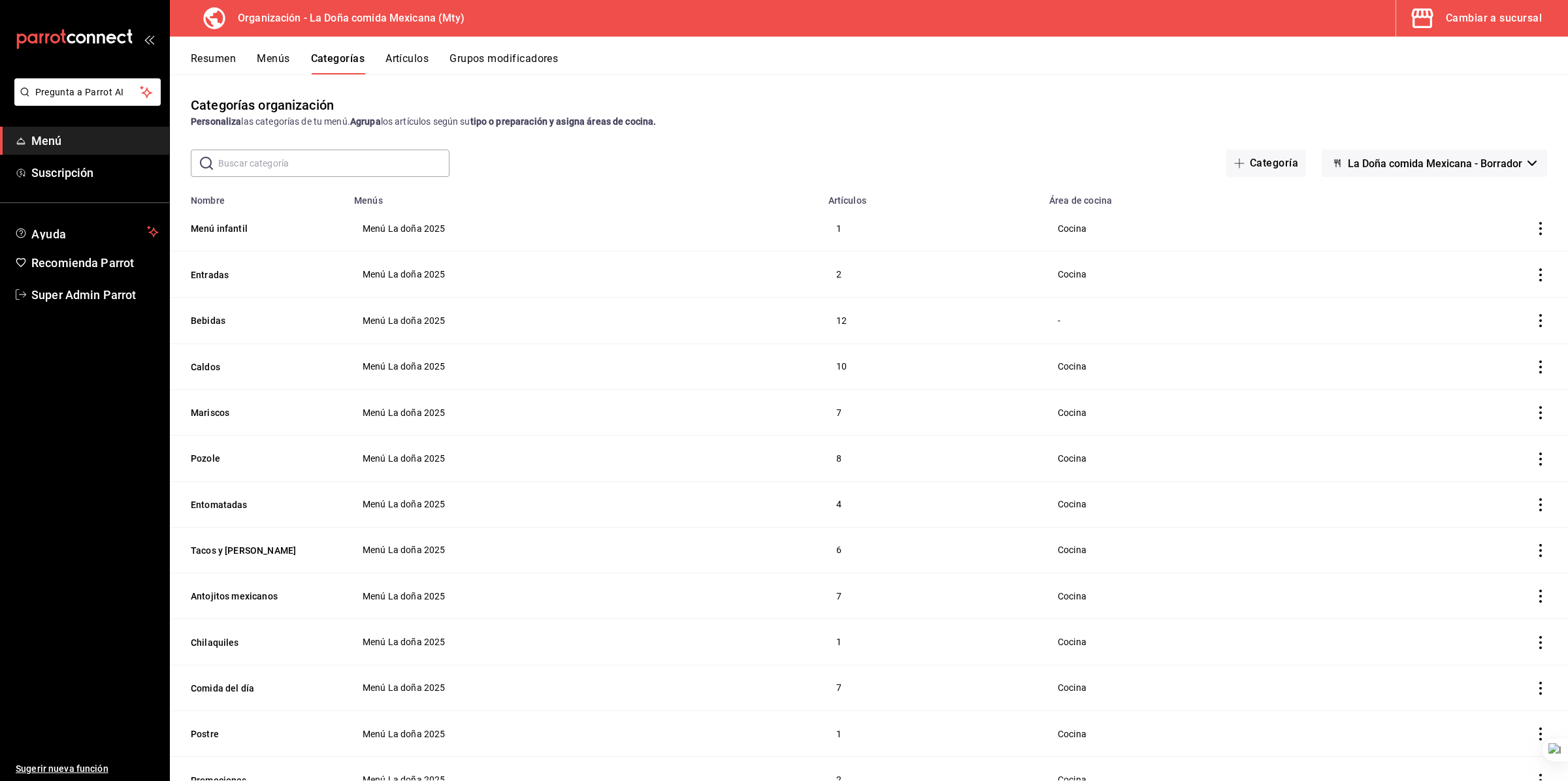
click at [276, 63] on button "Menús" at bounding box center [273, 63] width 32 height 22
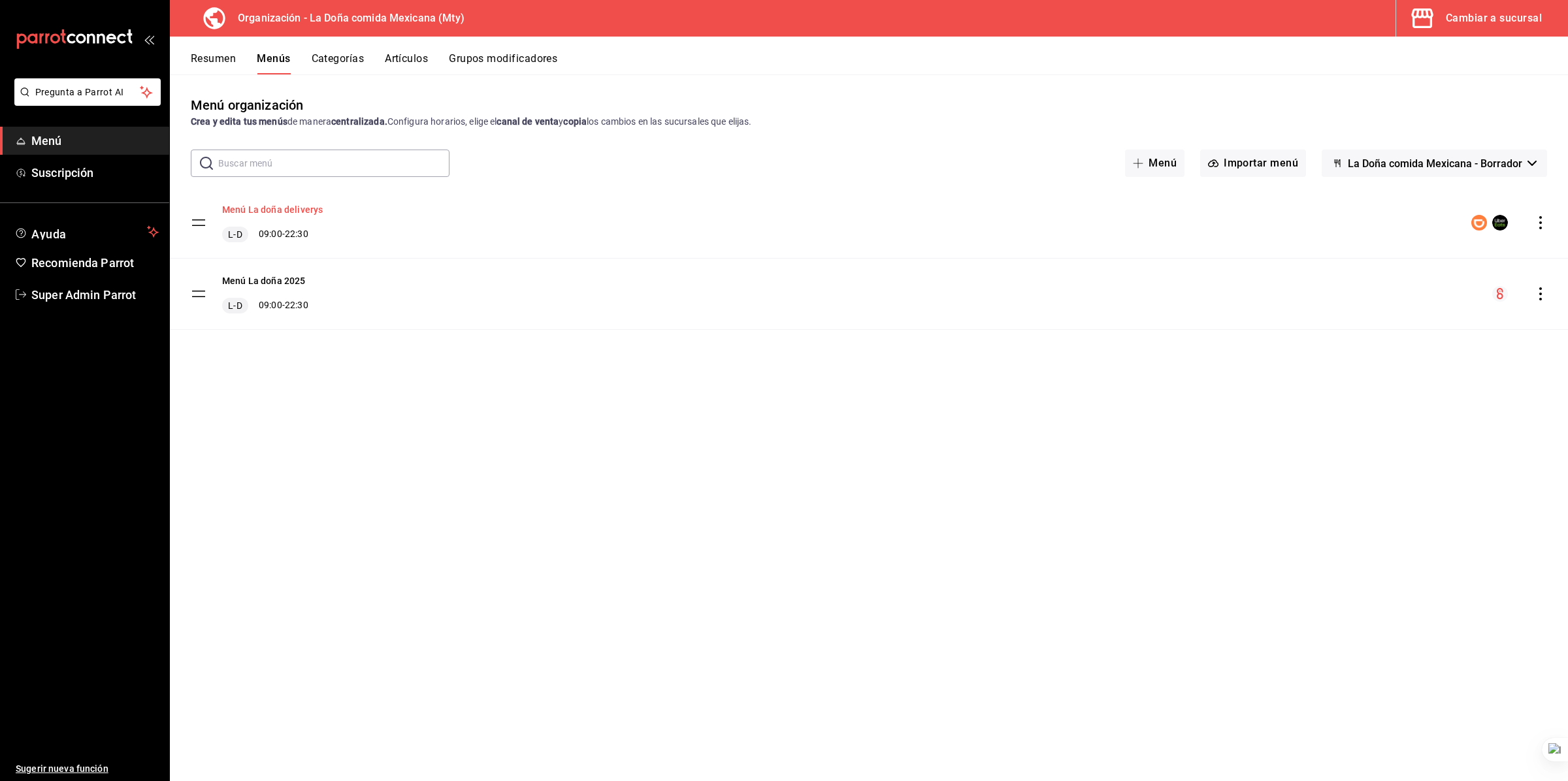
click at [298, 208] on button "Menú La doña deliverys" at bounding box center [273, 209] width 101 height 13
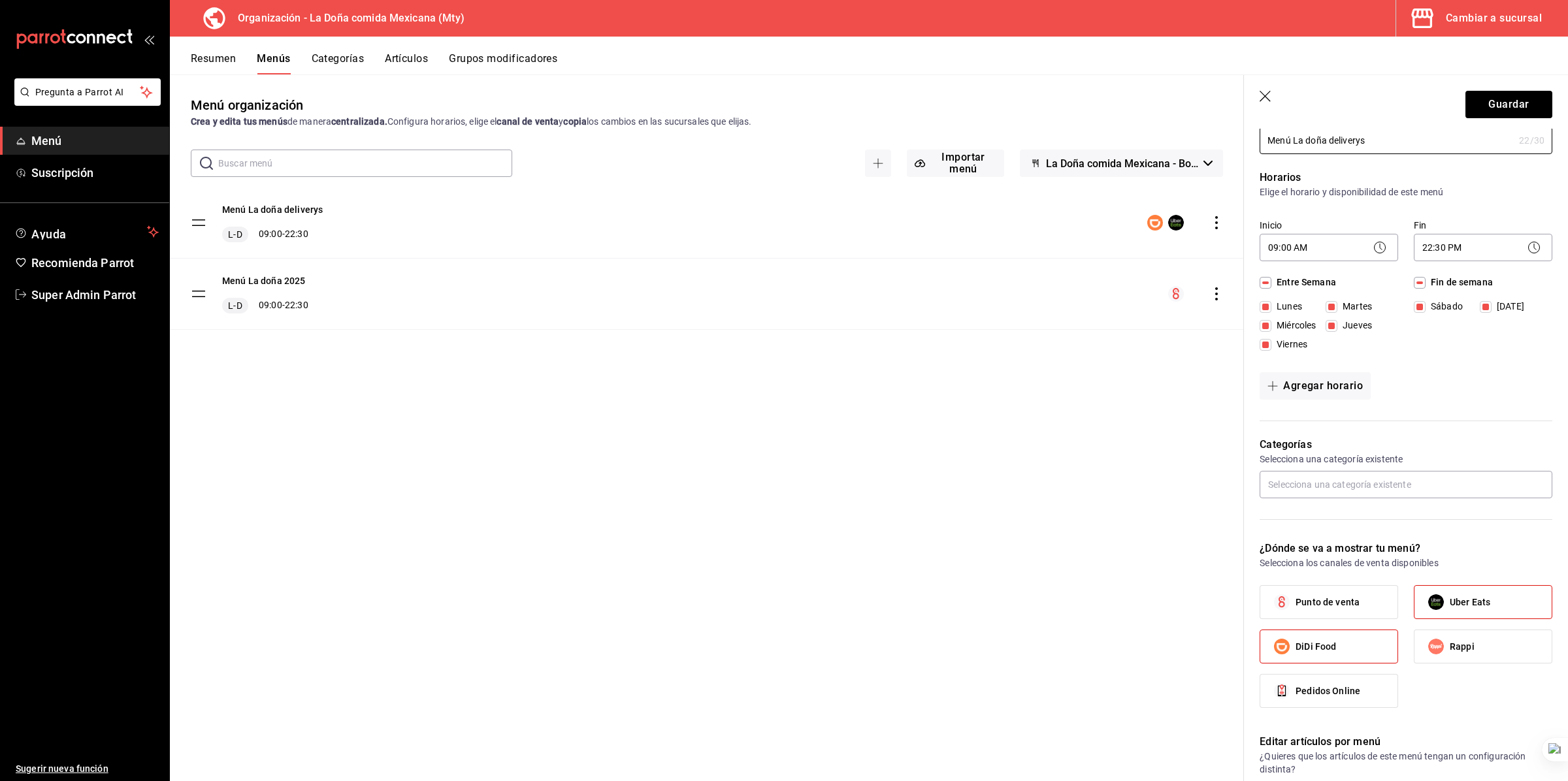
scroll to position [20, 0]
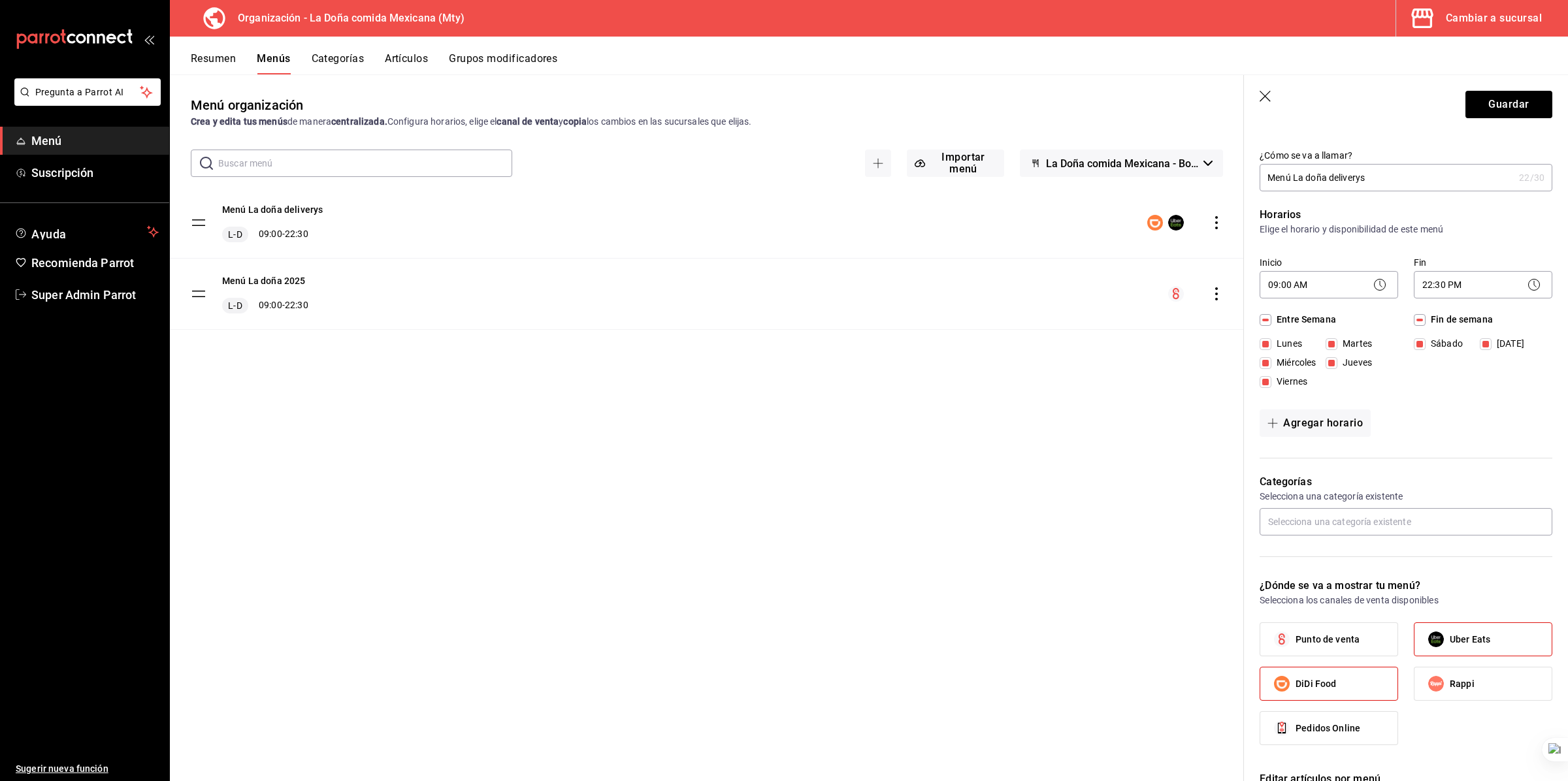
click at [869, 96] on icon "button" at bounding box center [1266, 97] width 13 height 13
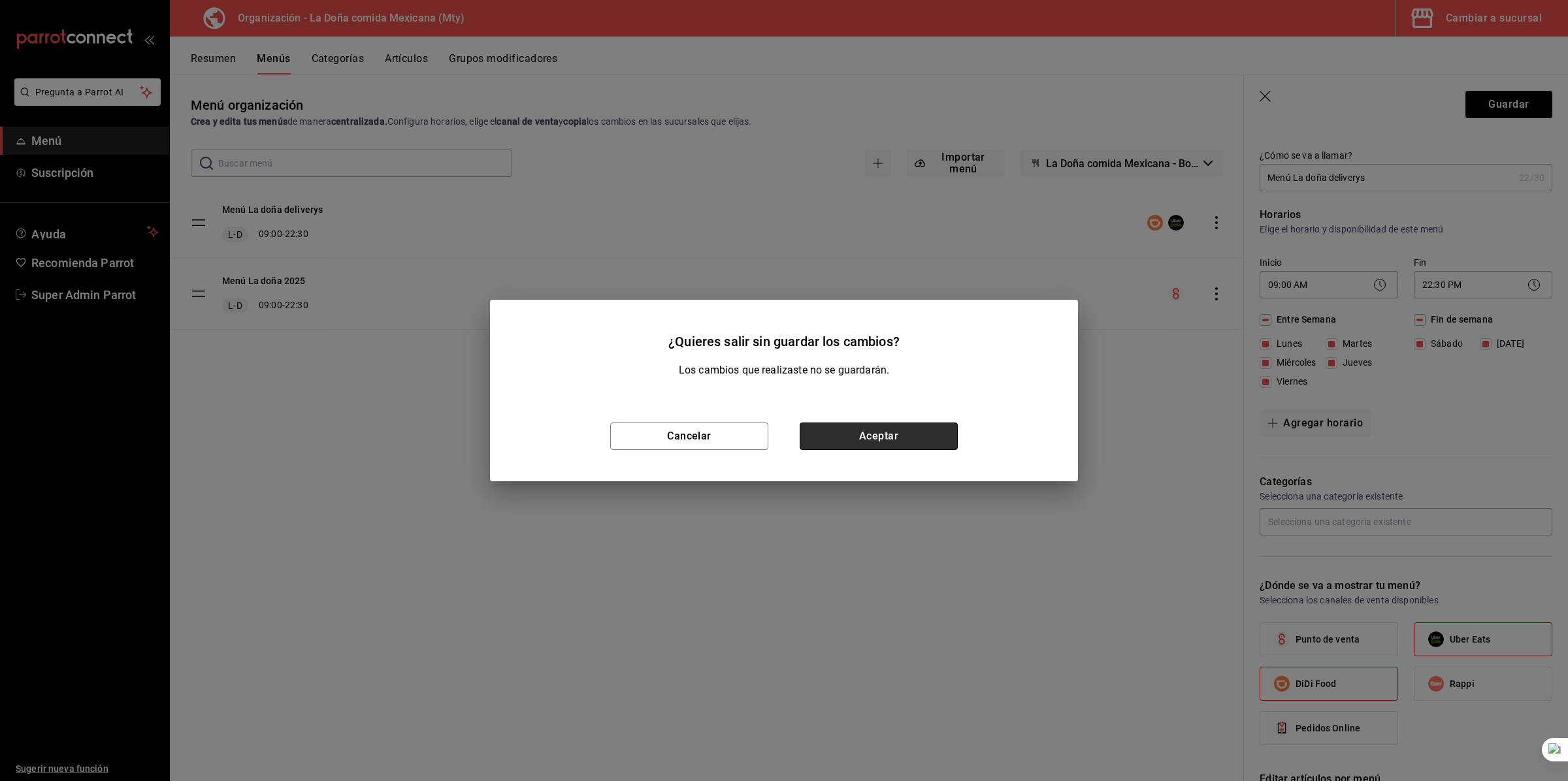
click at [869, 422] on button "Aceptar" at bounding box center [879, 437] width 158 height 27
checkbox input "false"
type input "1755731823260"
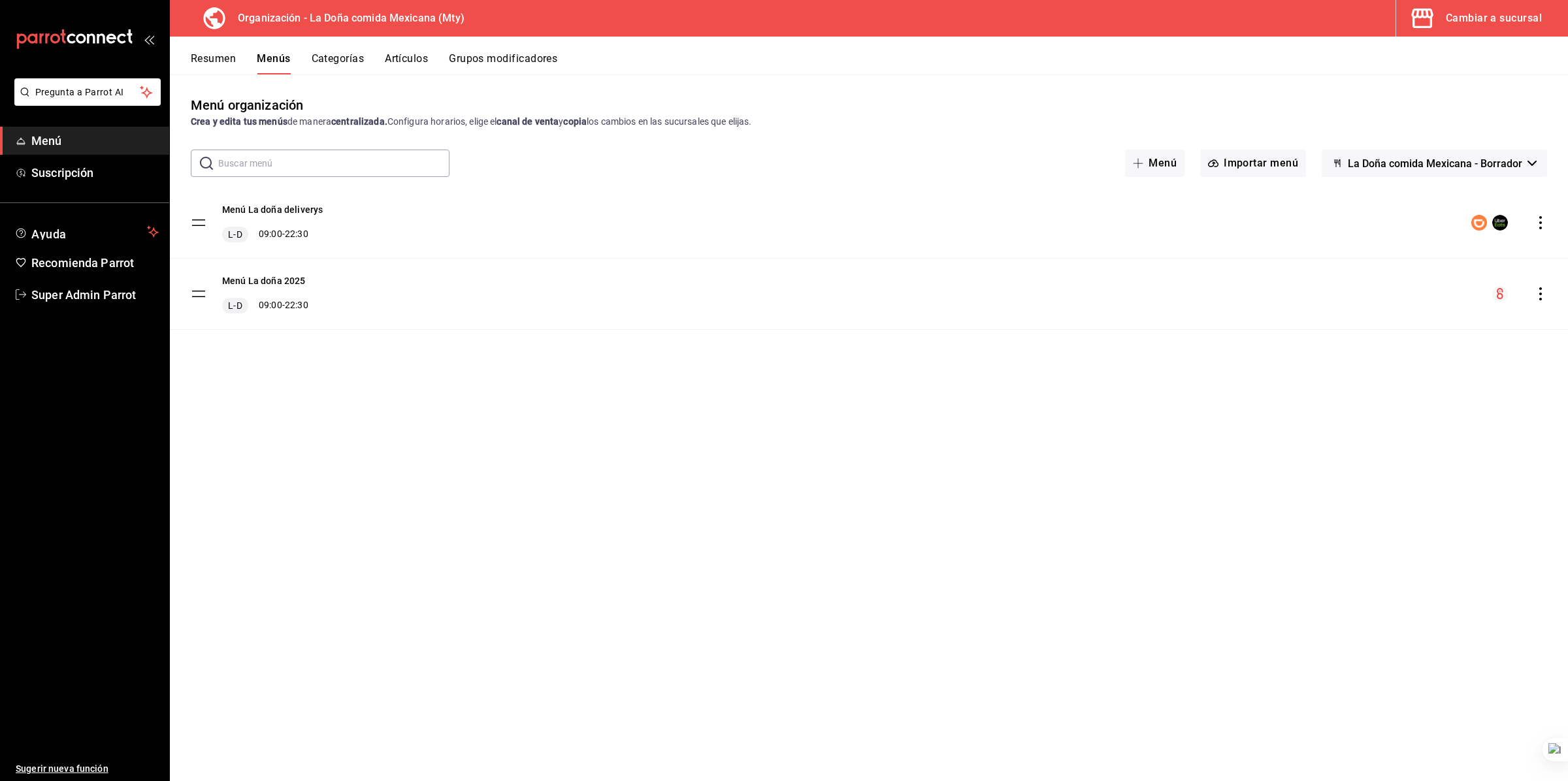
click at [357, 68] on button "Categorías" at bounding box center [339, 63] width 53 height 22
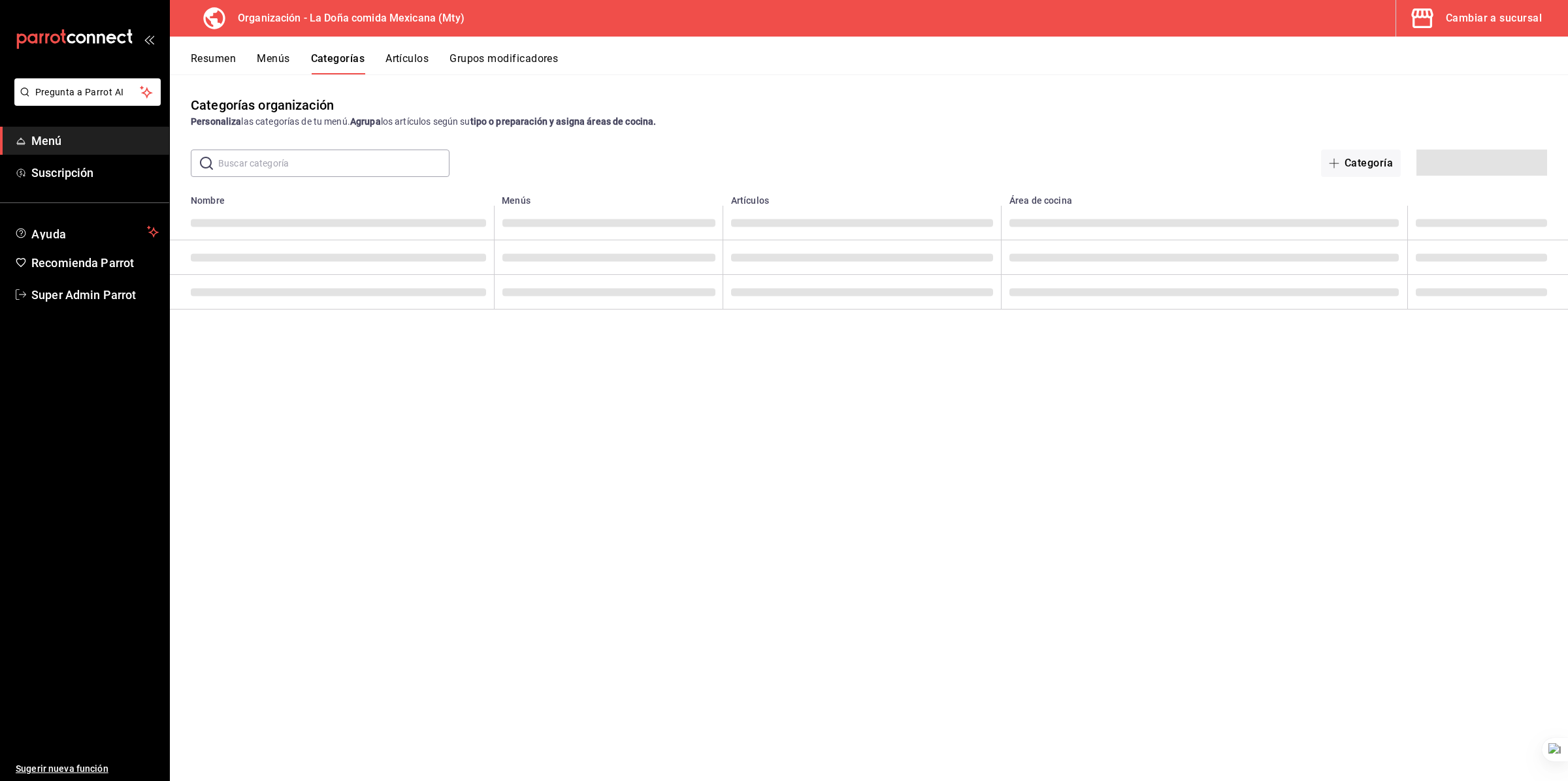
click at [391, 56] on button "Artículos" at bounding box center [407, 63] width 43 height 22
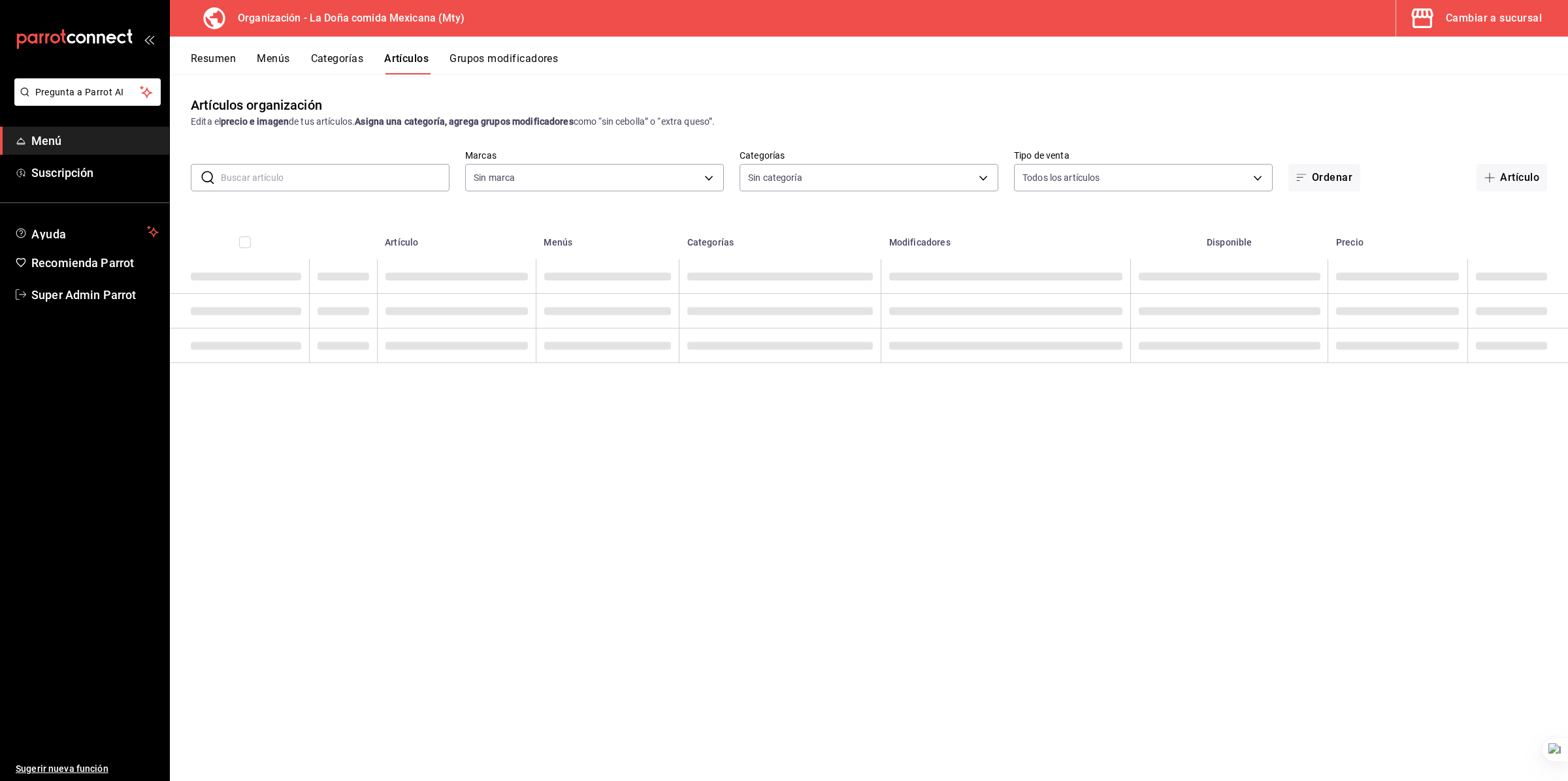
click at [282, 172] on input "text" at bounding box center [335, 178] width 229 height 26
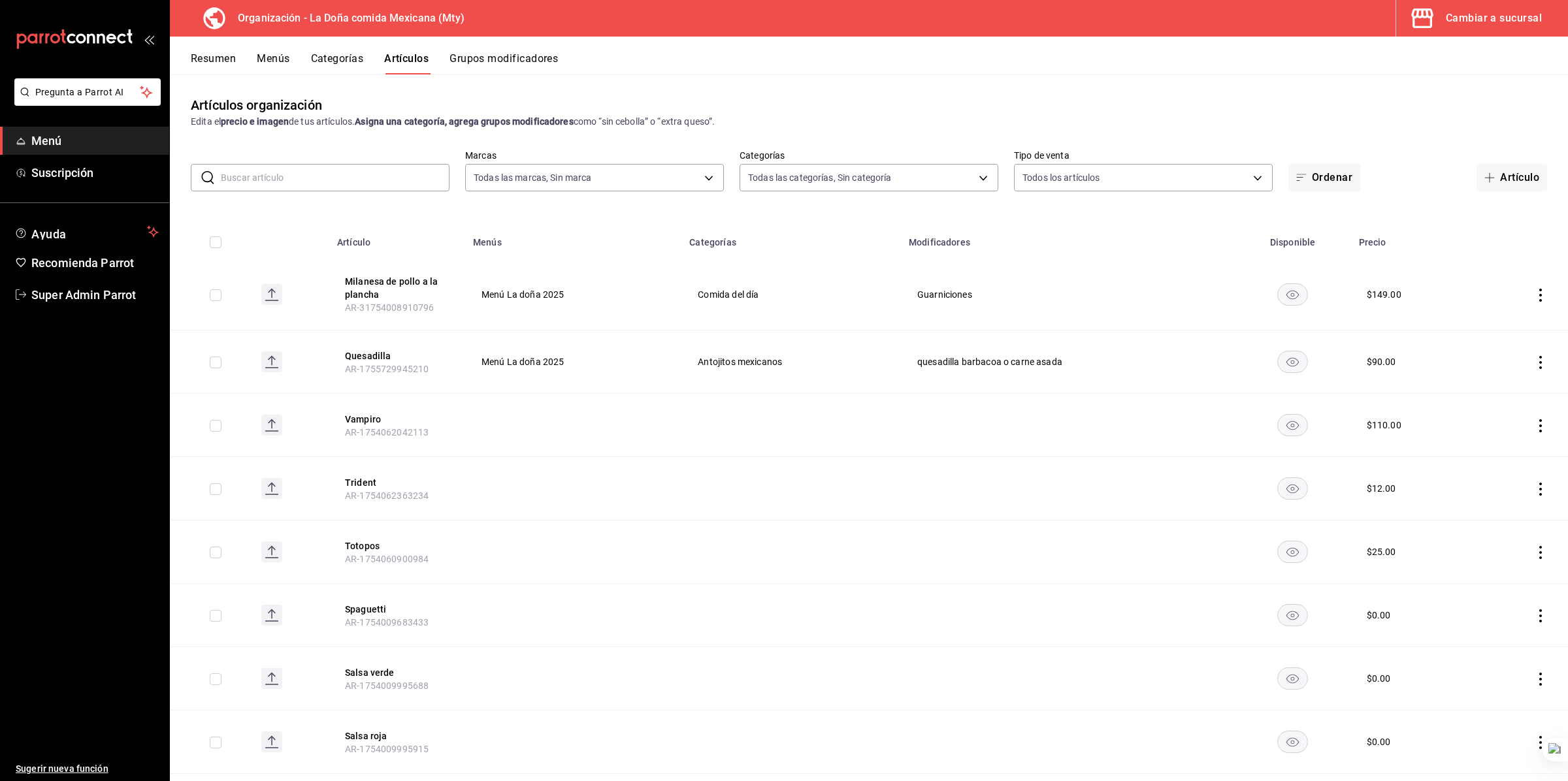
type input "807d94b5-1b38-4ed6-a3df-467630bb9ad2,7bdc5ec2-7f18-46f5-b122-544e67ef907d,7c02d…"
type input "af474132-6d54-48df-b37f-84375af39436,b806bc3a-6336-45b9-97f5-3ca3f7f3e860,4b134…"
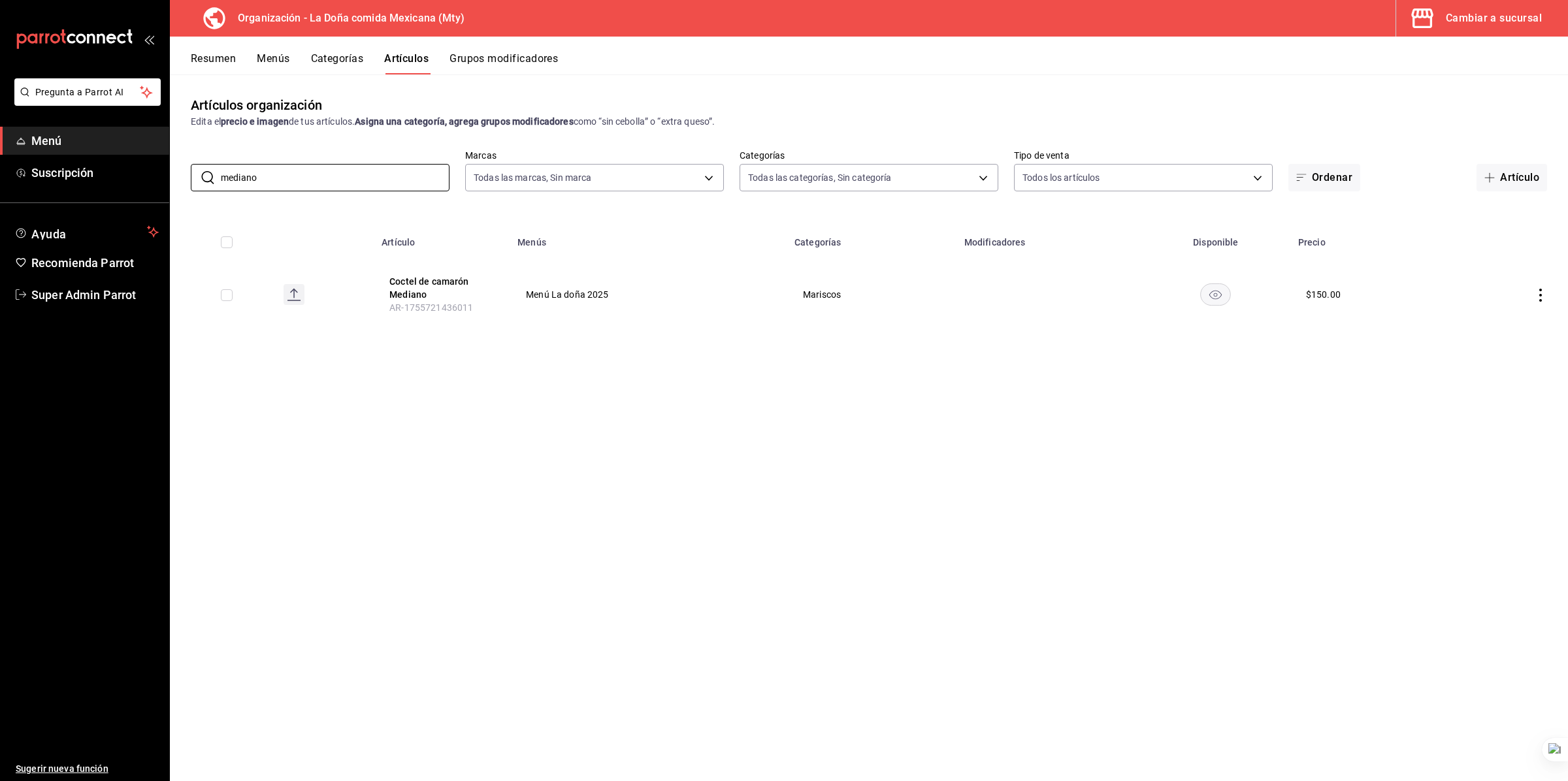
type input "mediano"
click at [869, 373] on div "Artículos organización Edita el precio e imagen de tus artículos. Asigna una ca…" at bounding box center [869, 427] width 1399 height 706
click at [423, 285] on button "Coctel de camarón Mediano" at bounding box center [442, 288] width 104 height 26
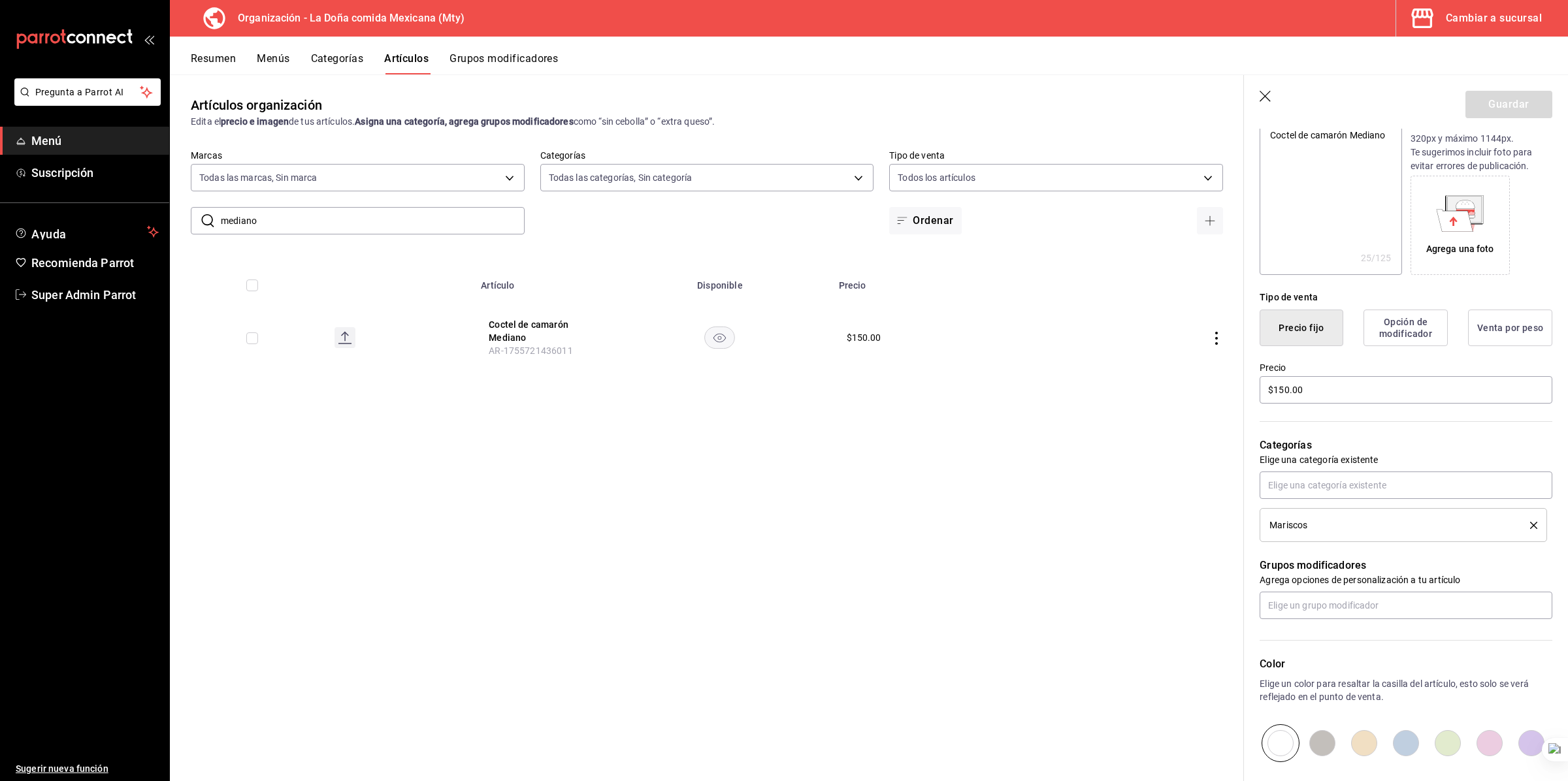
scroll to position [163, 0]
click at [869, 422] on input "text" at bounding box center [1406, 484] width 292 height 27
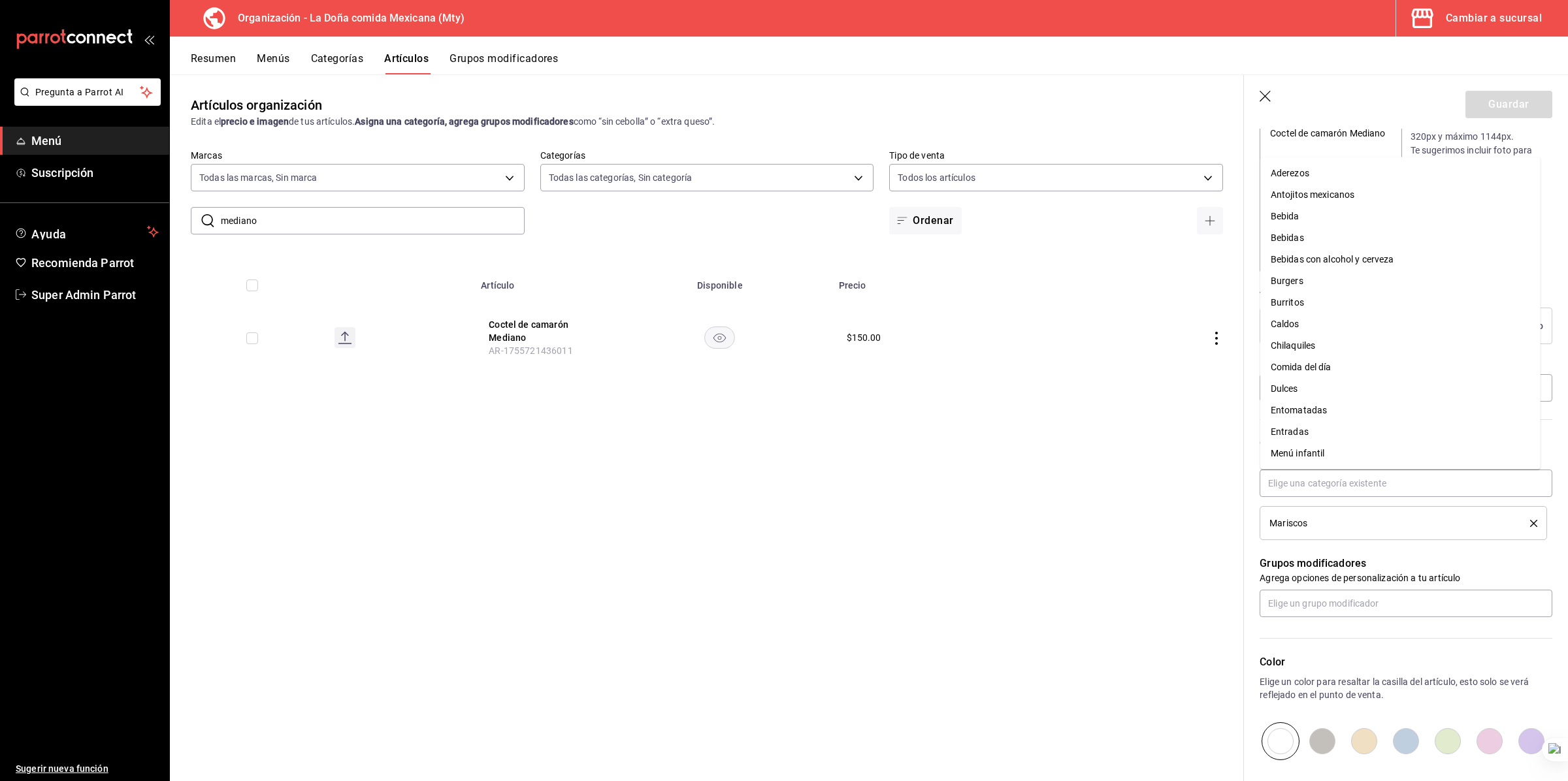
click at [869, 422] on div "Artículos organización Edita el precio e imagen de tus artículos. Asigna una ca…" at bounding box center [707, 427] width 1075 height 706
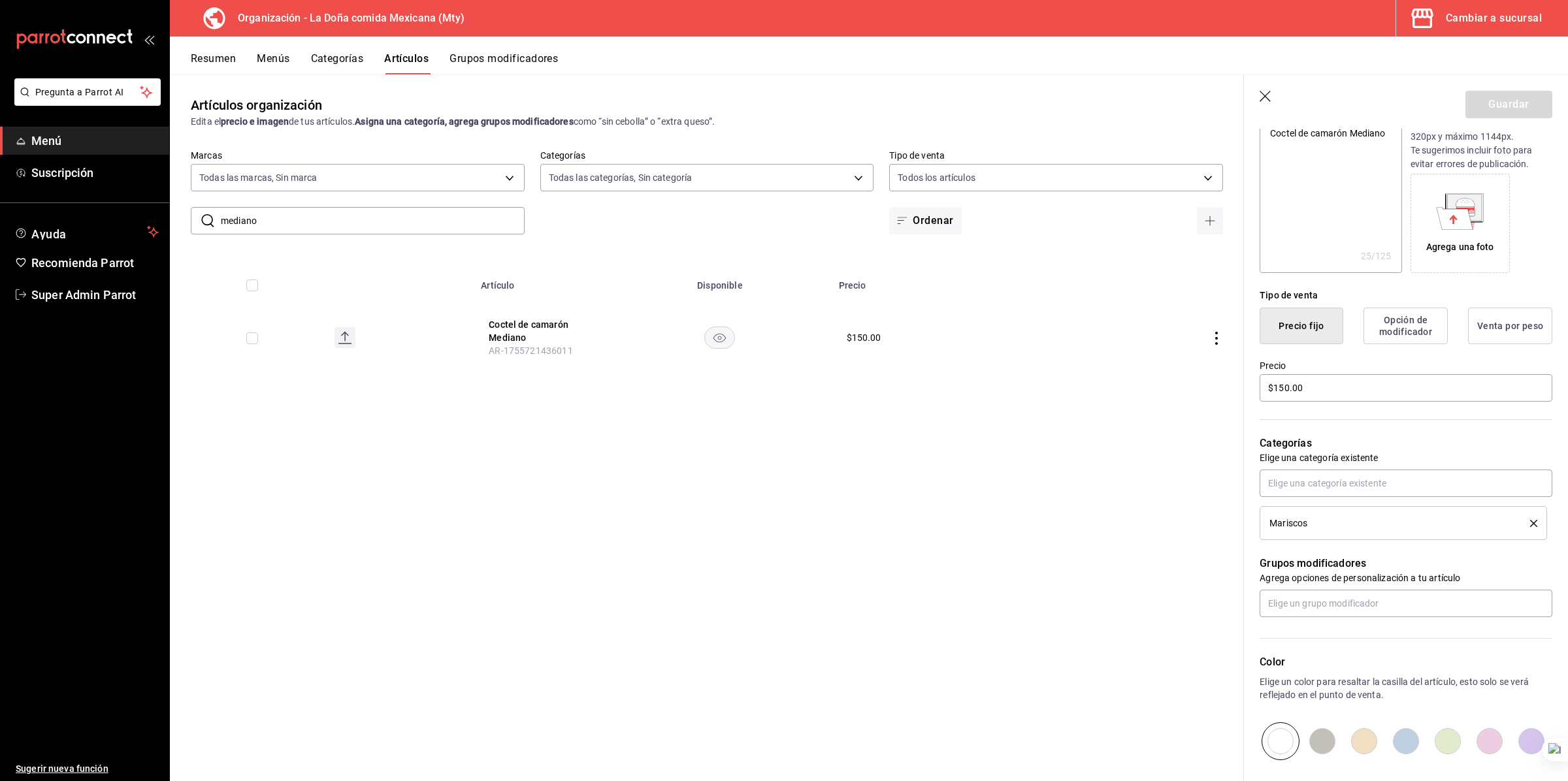
scroll to position [0, 0]
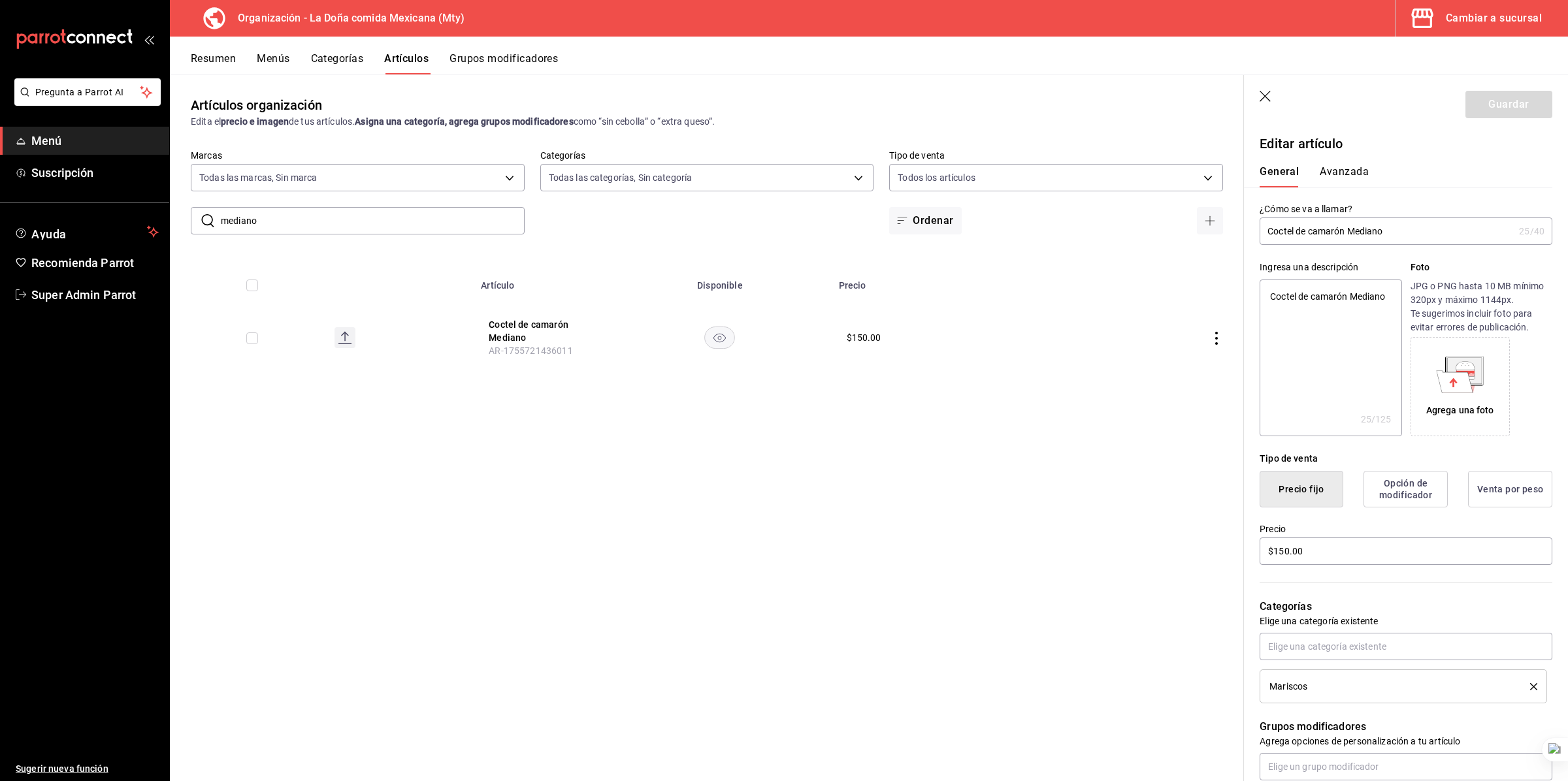
click at [869, 229] on input "Coctel de camarón Mediano" at bounding box center [1387, 231] width 254 height 26
type input "Coctel de camarón g"
type textarea "x"
type input "Coctel de camarón gr"
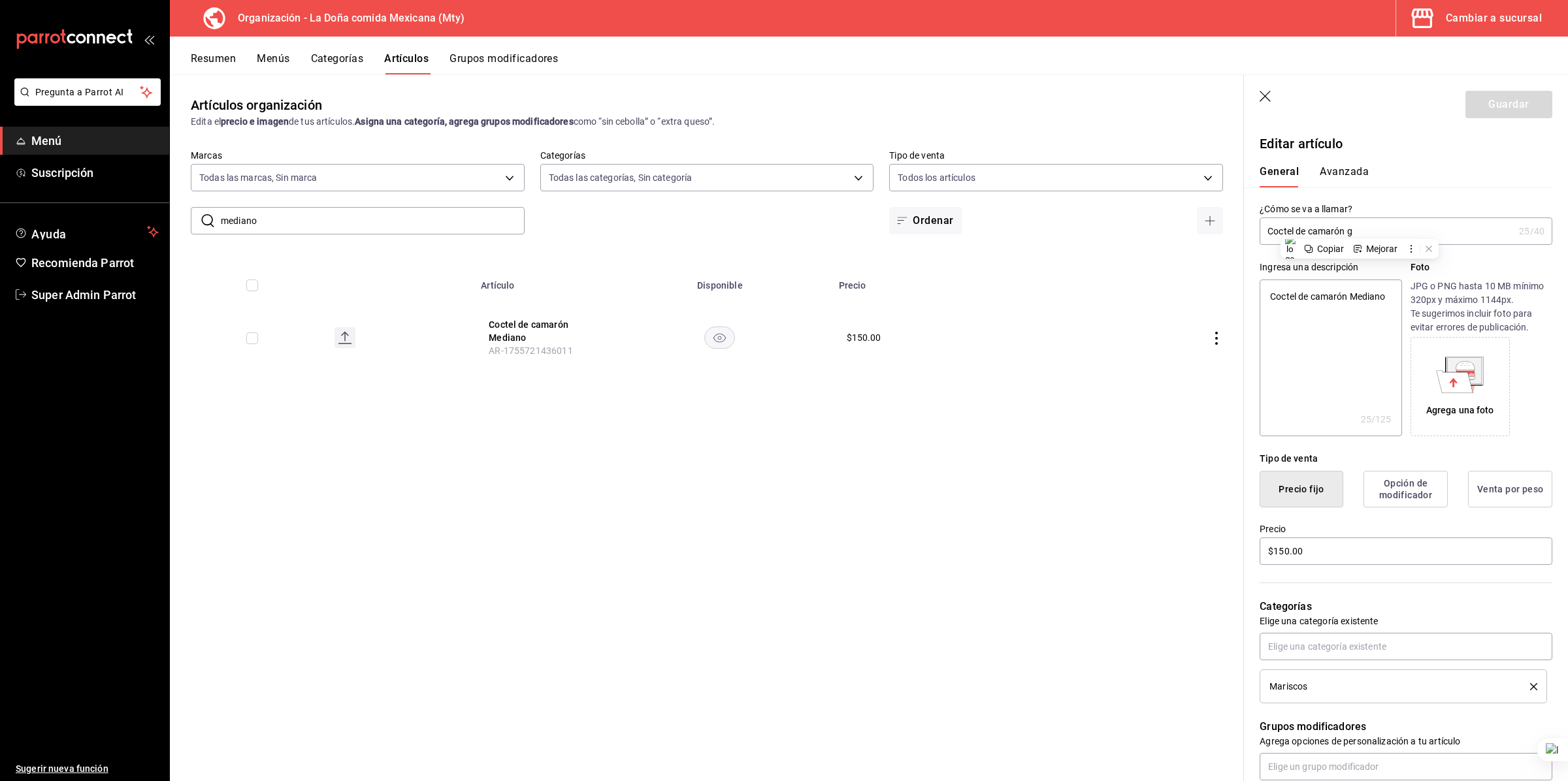
type textarea "x"
type input "Coctel de camarón gra"
type textarea "x"
type input "Coctel de camarón gran"
type textarea "x"
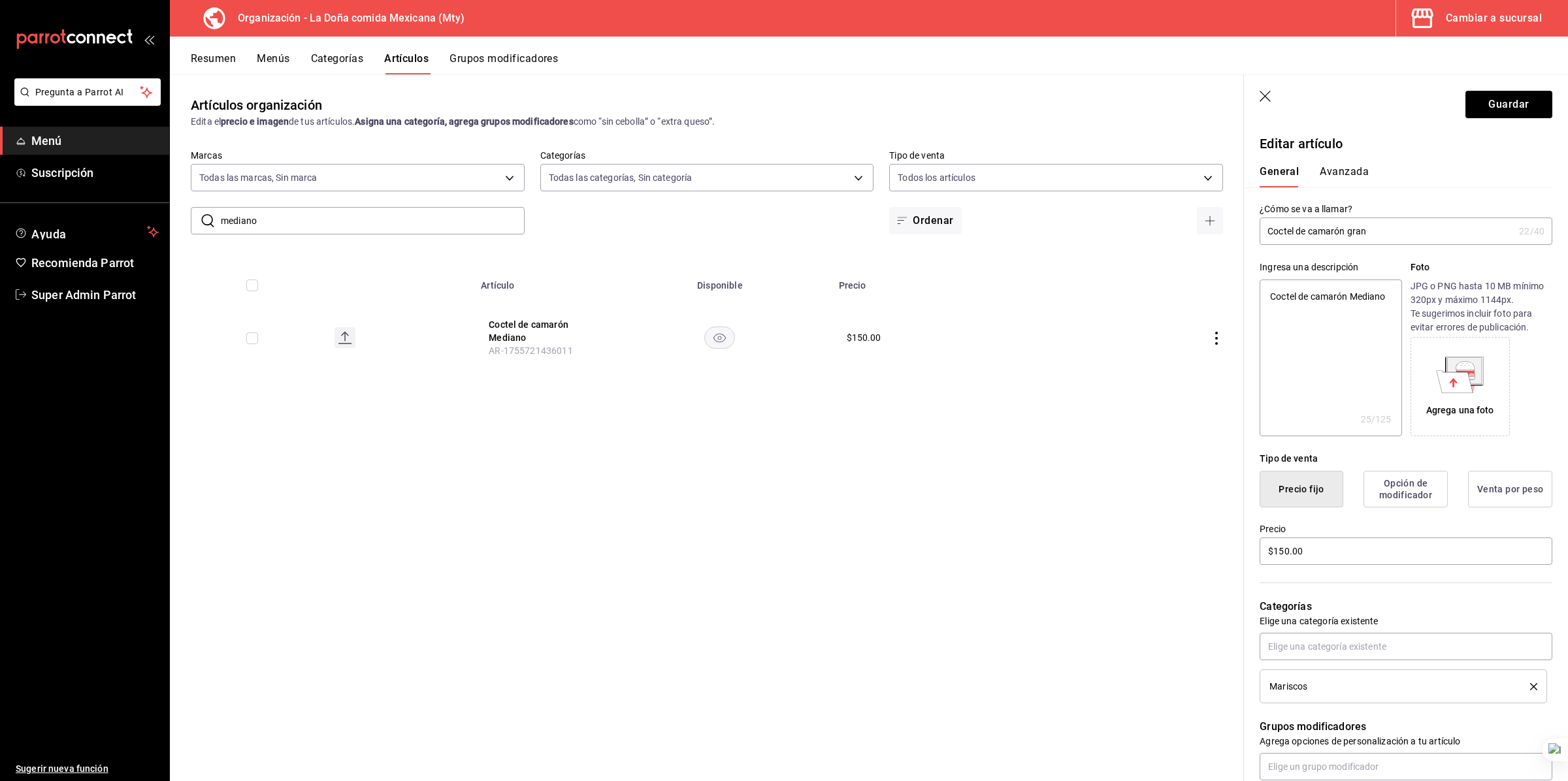
type input "Coctel de camarón grand"
type textarea "x"
type input "Coctel de camarón grande"
type textarea "x"
type input "Coctel de camarón grande"
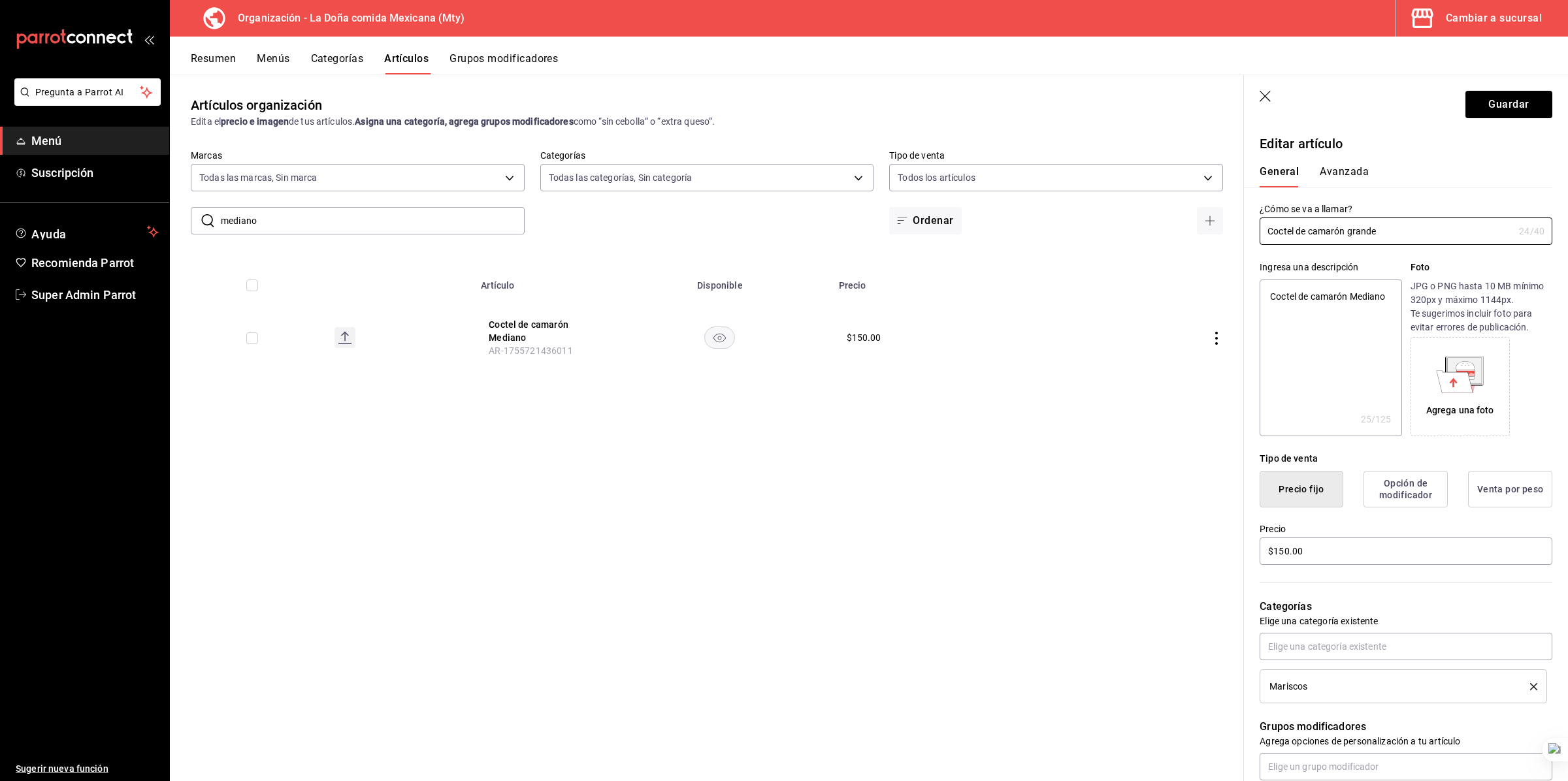
type textarea "x"
click at [869, 308] on textarea "Coctel de camarón Mediano" at bounding box center [1331, 357] width 142 height 156
type textarea "Coctel de camarón G"
type textarea "x"
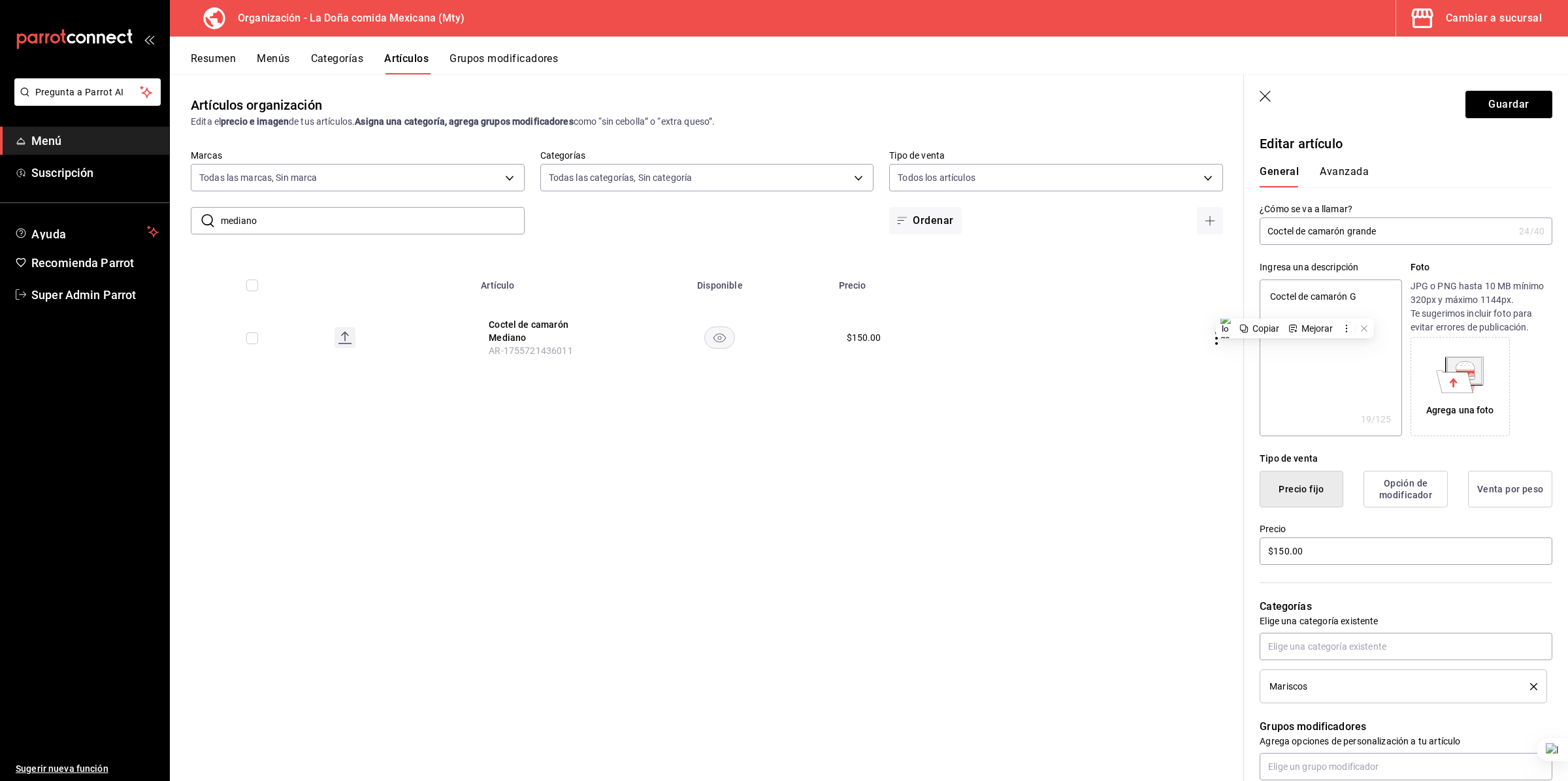
type textarea "Coctel de camarón Gr"
type textarea "x"
type textarea "Coctel de camarón Gra"
type textarea "x"
type textarea "Coctel de camarón Gran"
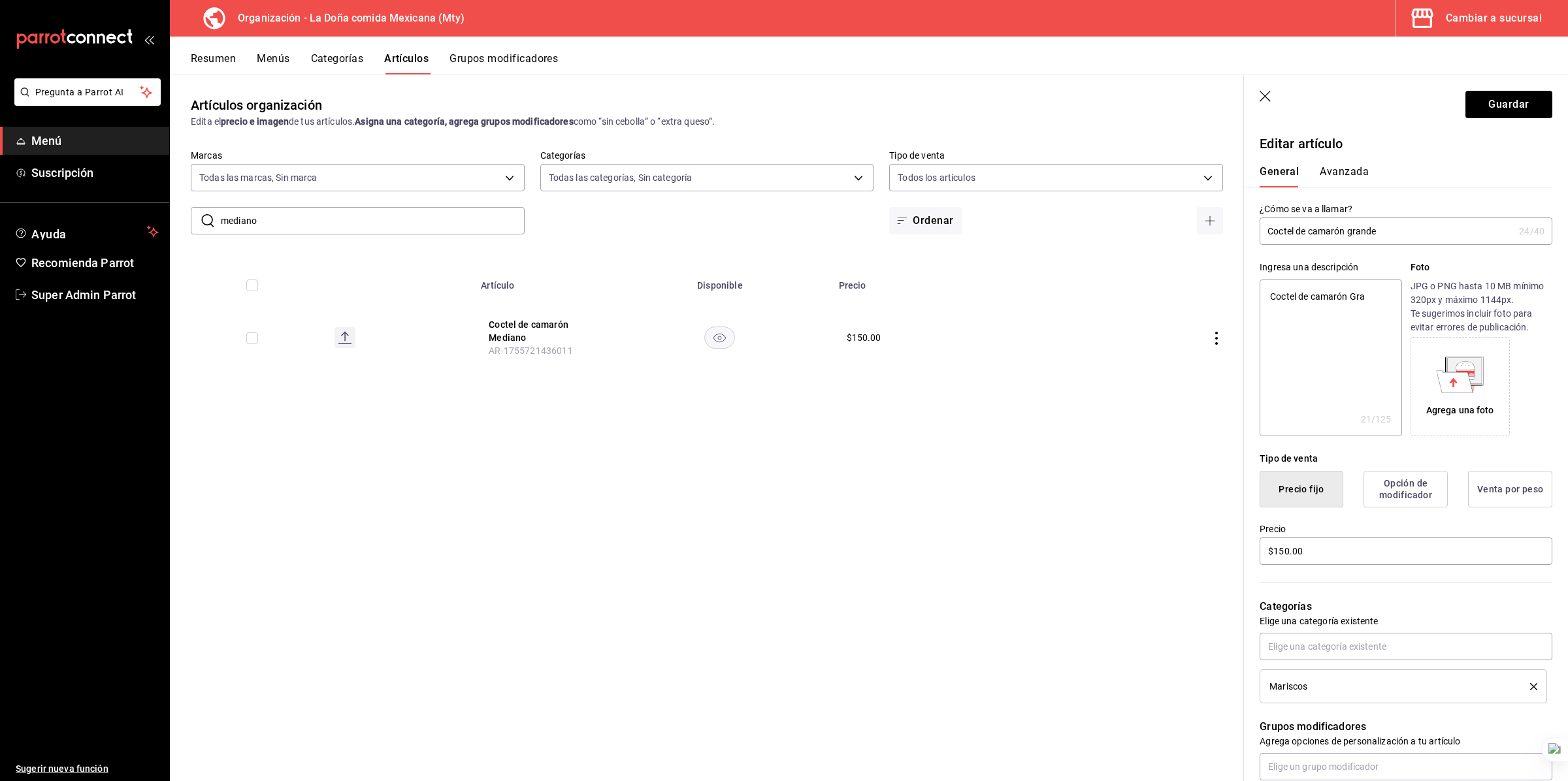
type textarea "x"
type textarea "Coctel de camarón Grand"
type textarea "x"
type textarea "Coctel de camarón Grande"
type textarea "x"
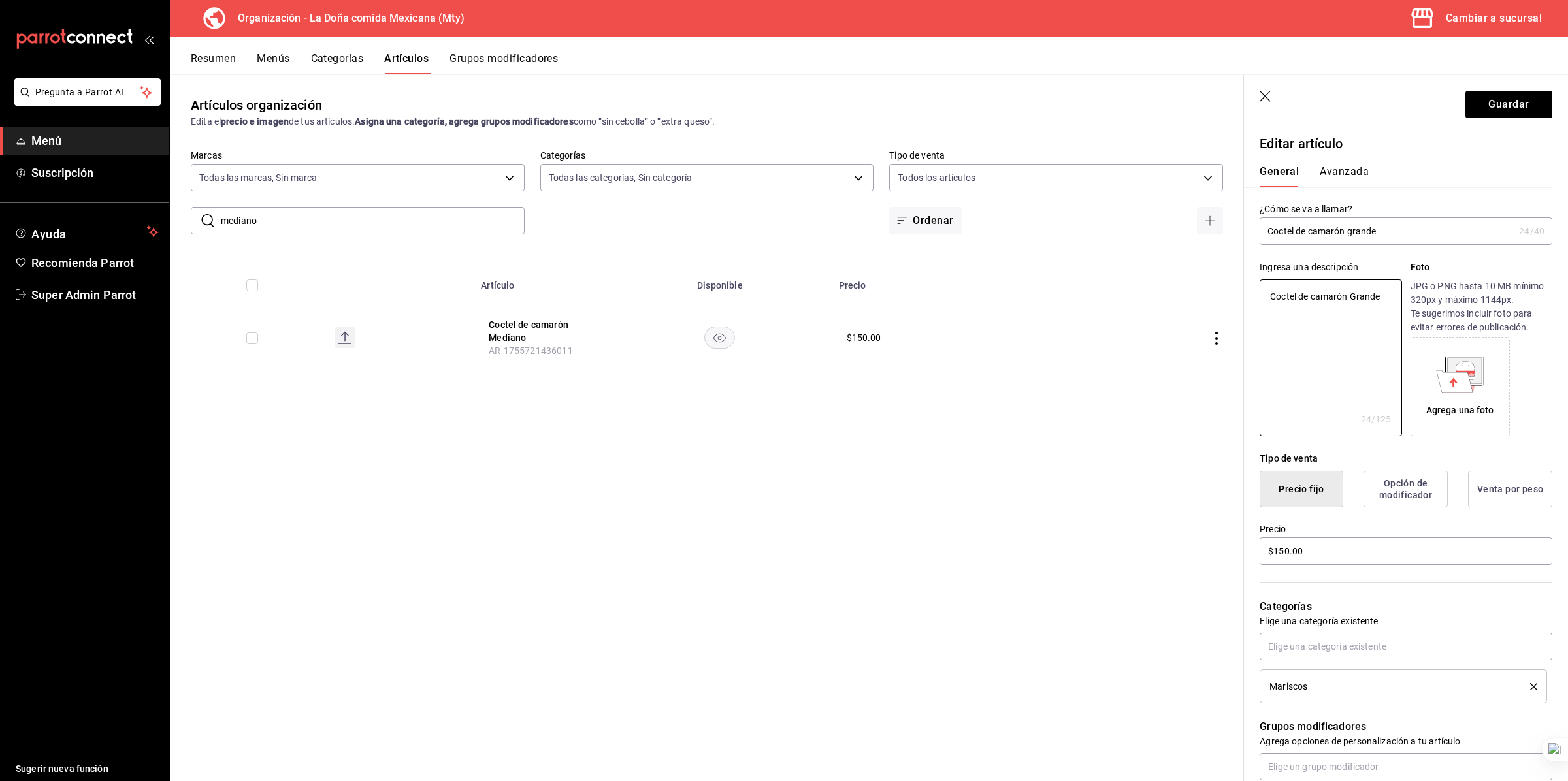
type textarea "Coctel de camarón Grande"
click at [869, 422] on div "Tipo de venta Precio fijo Opción de modificador Venta por peso" at bounding box center [1398, 472] width 309 height 71
click at [869, 373] on div "Artículos organización Edita el precio e imagen de tus artículos. Asigna una ca…" at bounding box center [707, 427] width 1075 height 706
click at [869, 231] on input "Coctel de camarón grande" at bounding box center [1387, 231] width 254 height 26
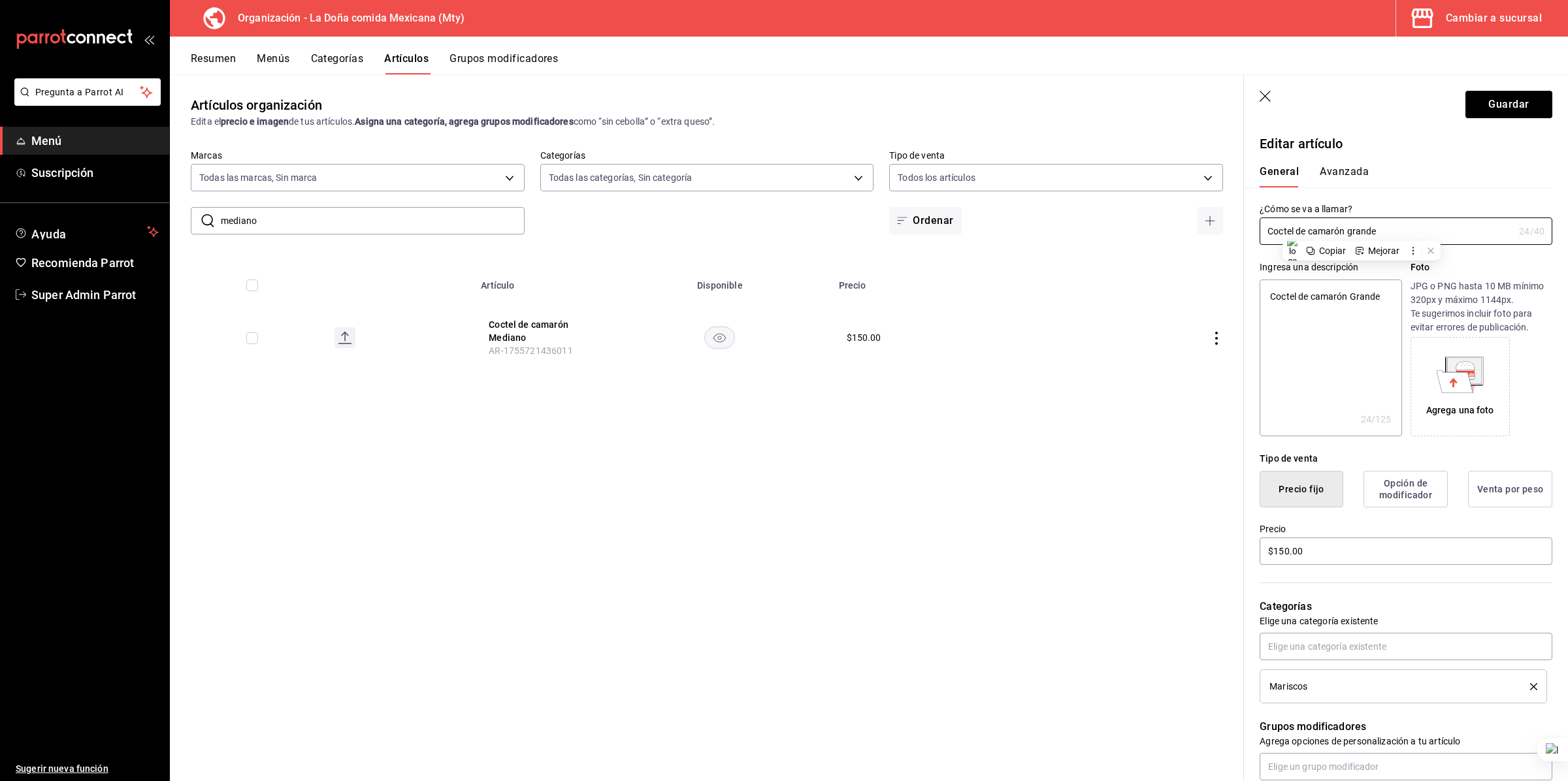
click at [869, 310] on textarea "Coctel de camarón Grande" at bounding box center [1331, 357] width 142 height 156
click at [869, 312] on textarea "Coctel de camarón Grande" at bounding box center [1331, 357] width 142 height 156
click at [869, 109] on button "Guardar" at bounding box center [1509, 104] width 87 height 27
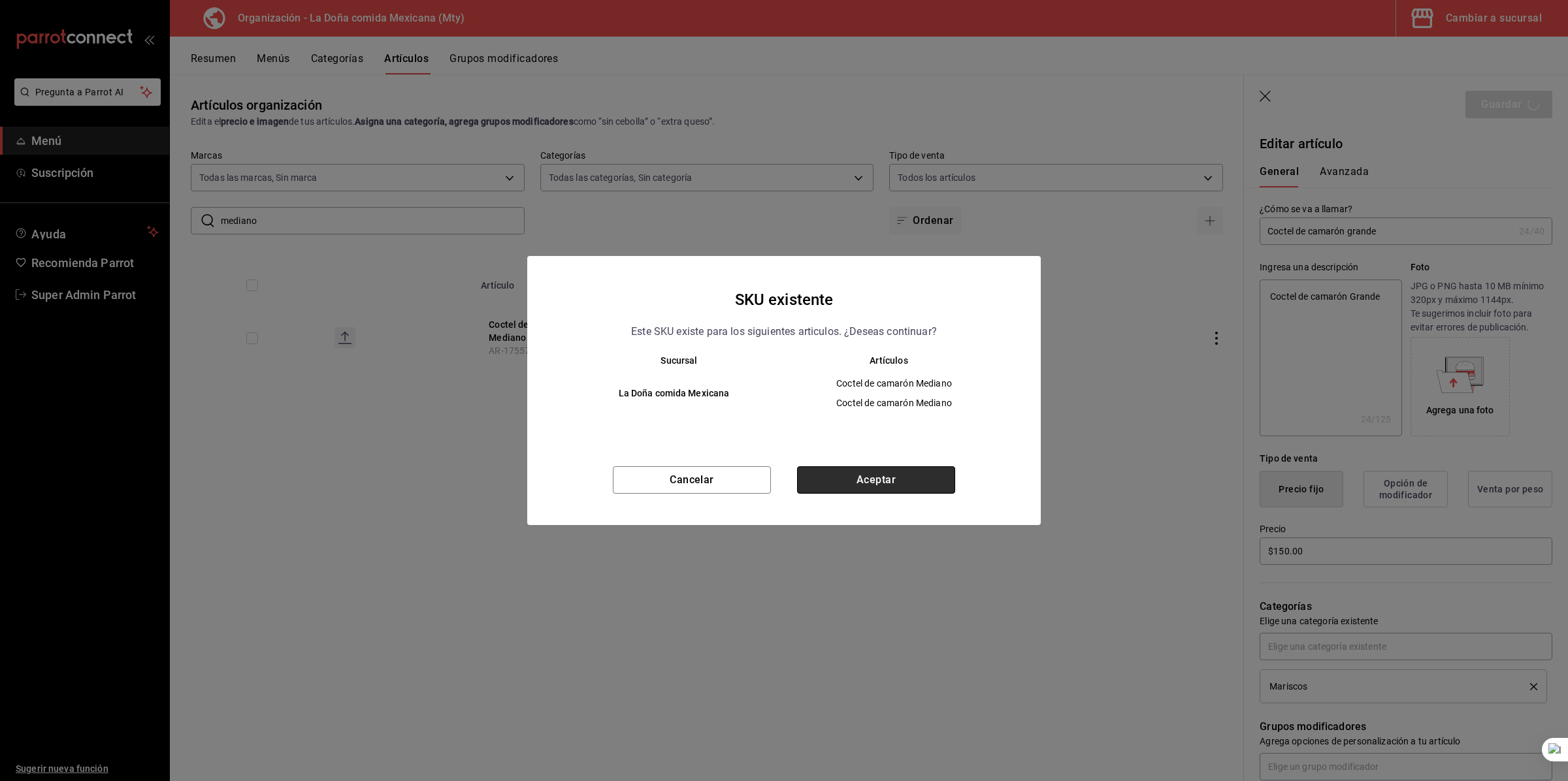
click at [869, 422] on button "Aceptar" at bounding box center [875, 480] width 158 height 27
type textarea "x"
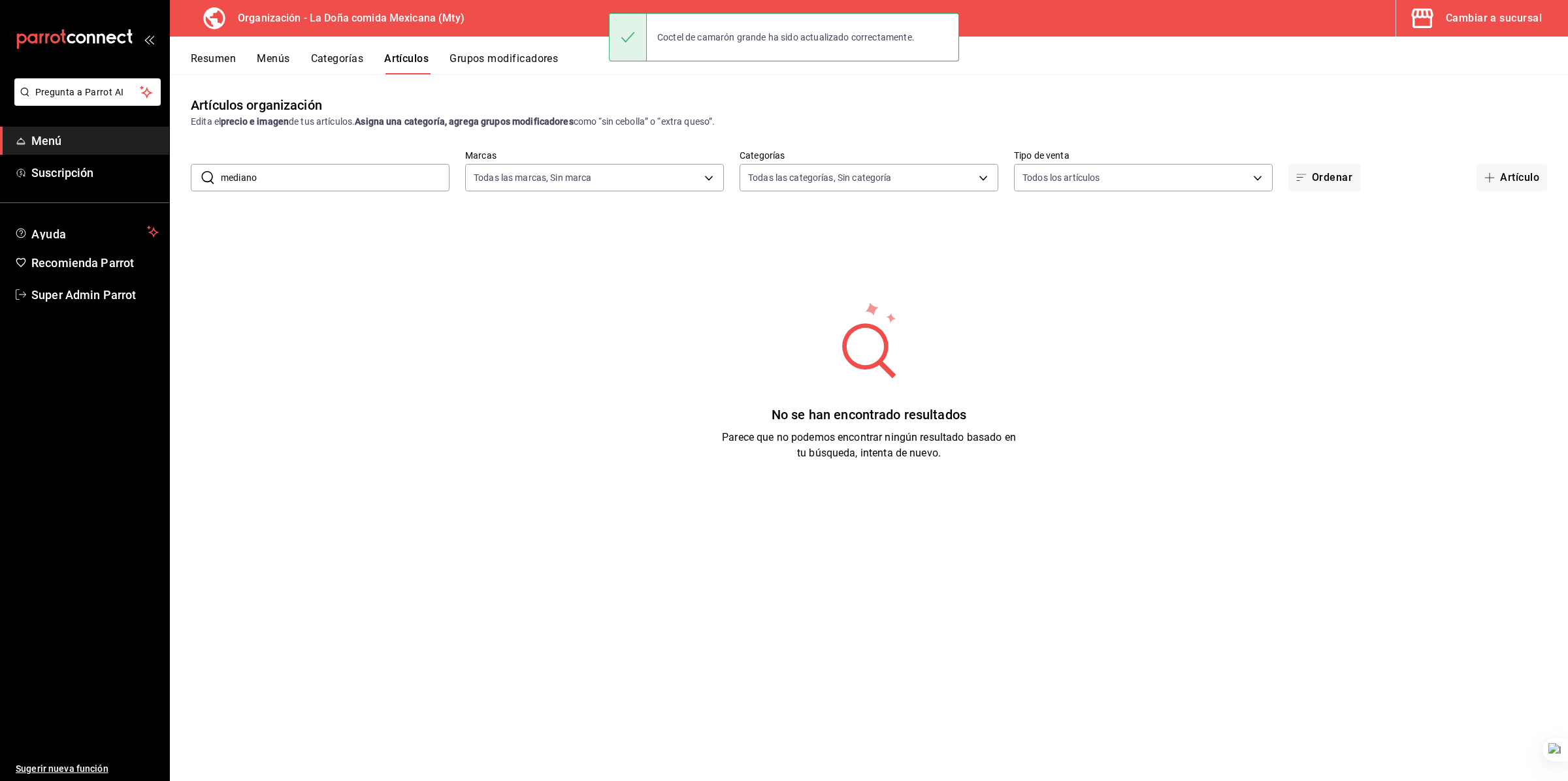
click at [334, 178] on input "mediano" at bounding box center [335, 178] width 229 height 26
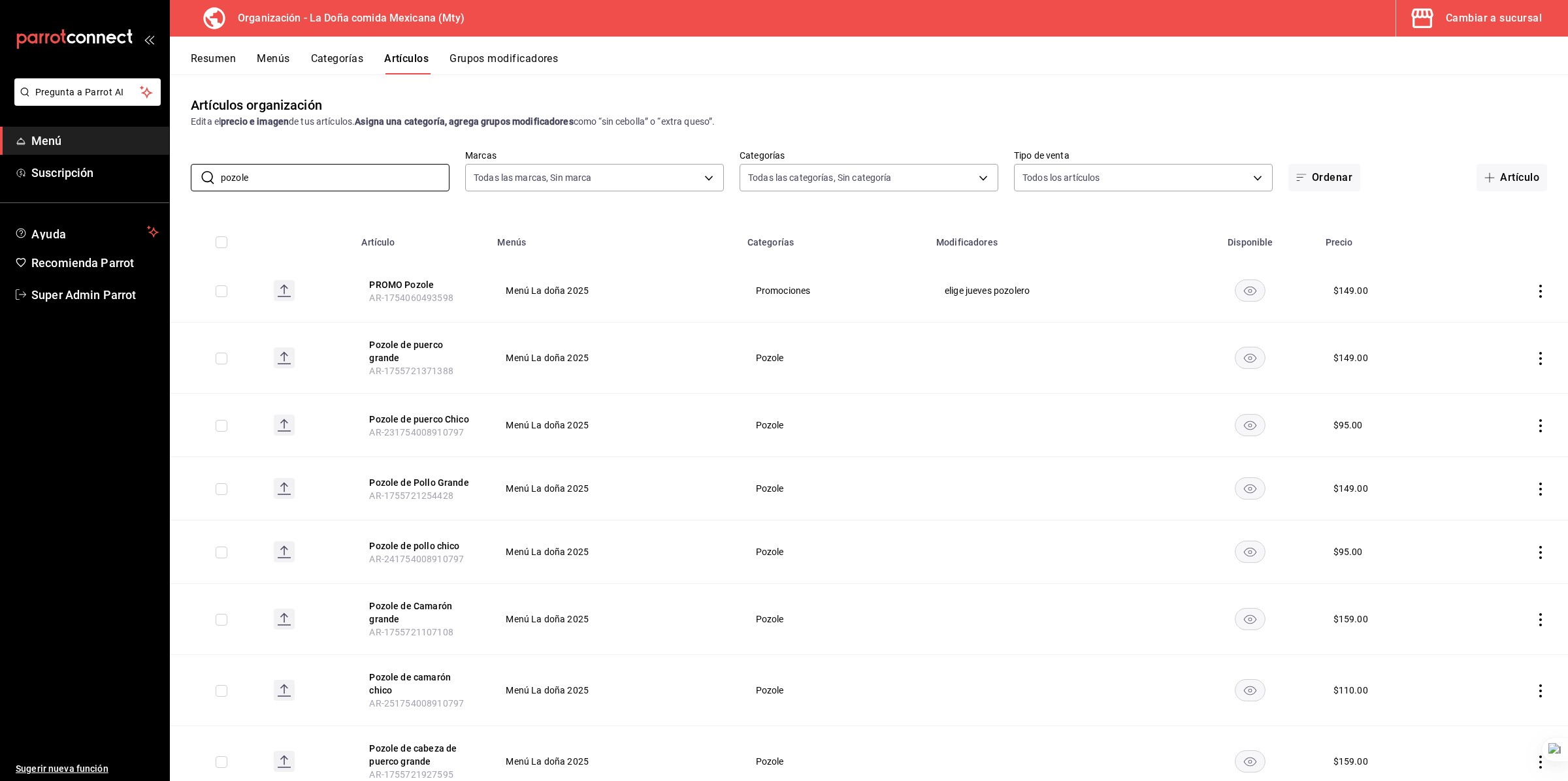
type input "pozole"
click at [658, 328] on td "Menú La doña 2025" at bounding box center [614, 358] width 250 height 71
click at [323, 62] on button "Categorías" at bounding box center [338, 63] width 53 height 22
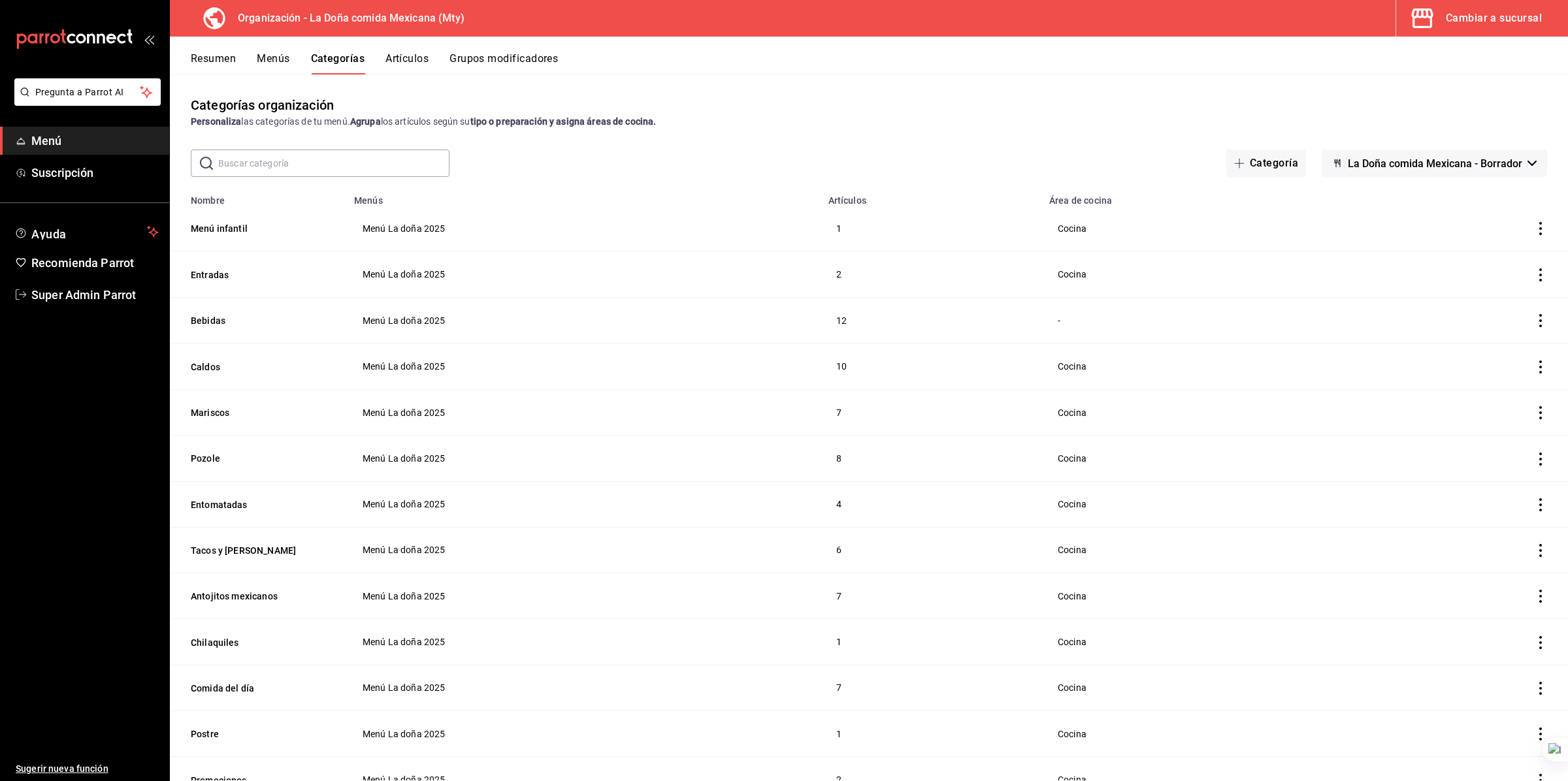
click at [284, 64] on button "Menús" at bounding box center [273, 63] width 32 height 22
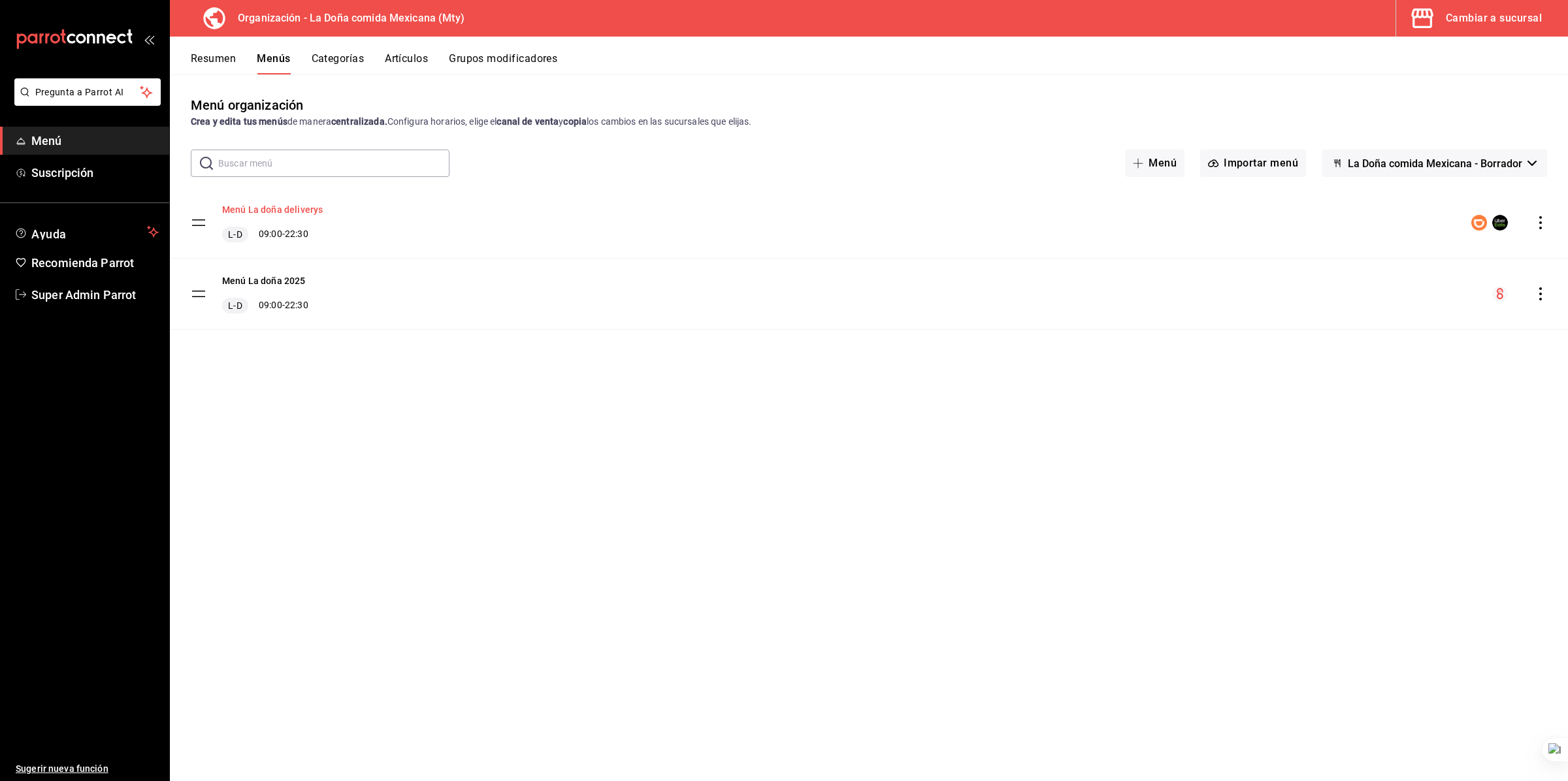
click at [306, 214] on button "Menú La doña deliverys" at bounding box center [273, 209] width 101 height 13
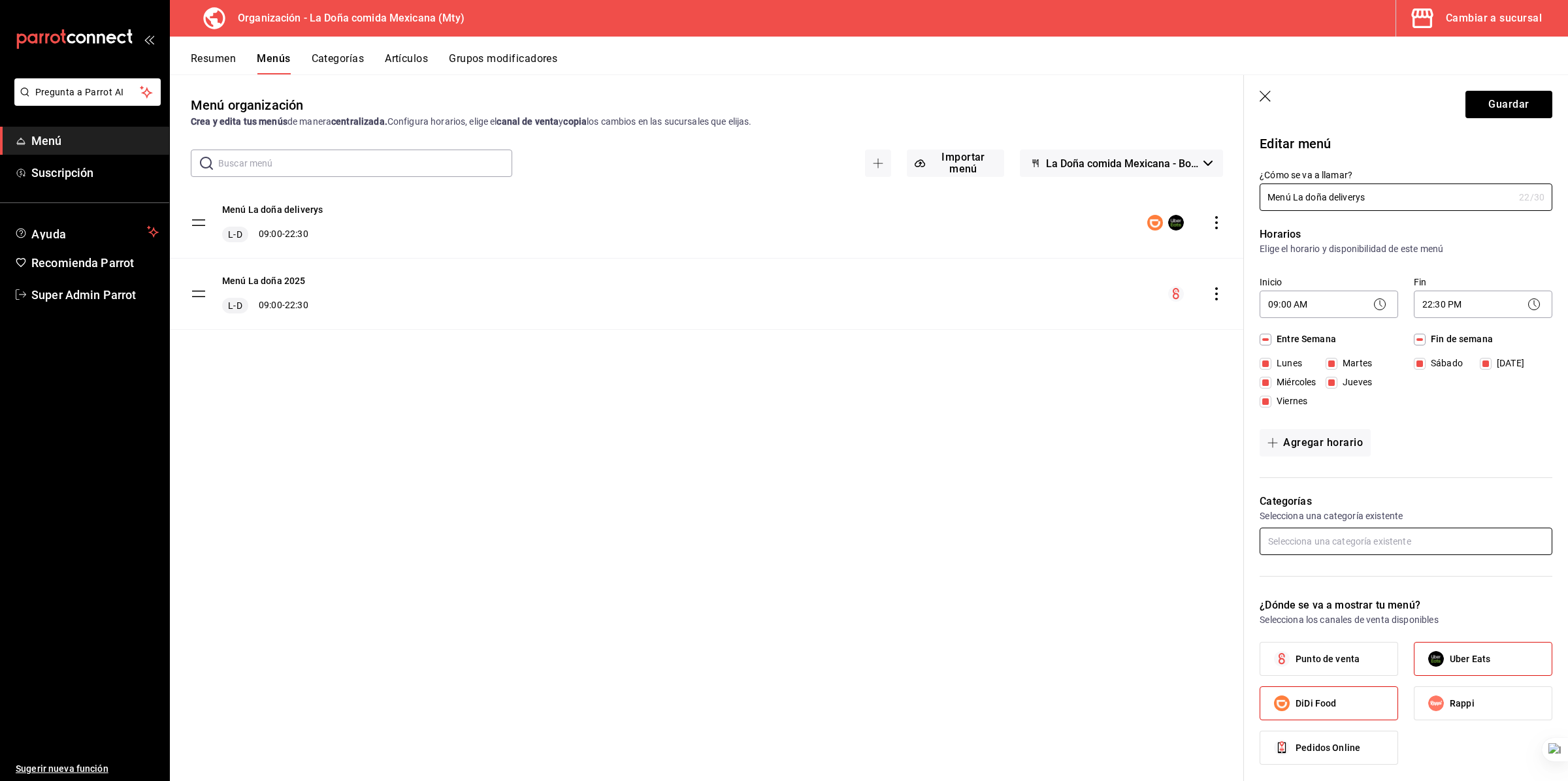
click at [869, 422] on input "text" at bounding box center [1406, 542] width 292 height 27
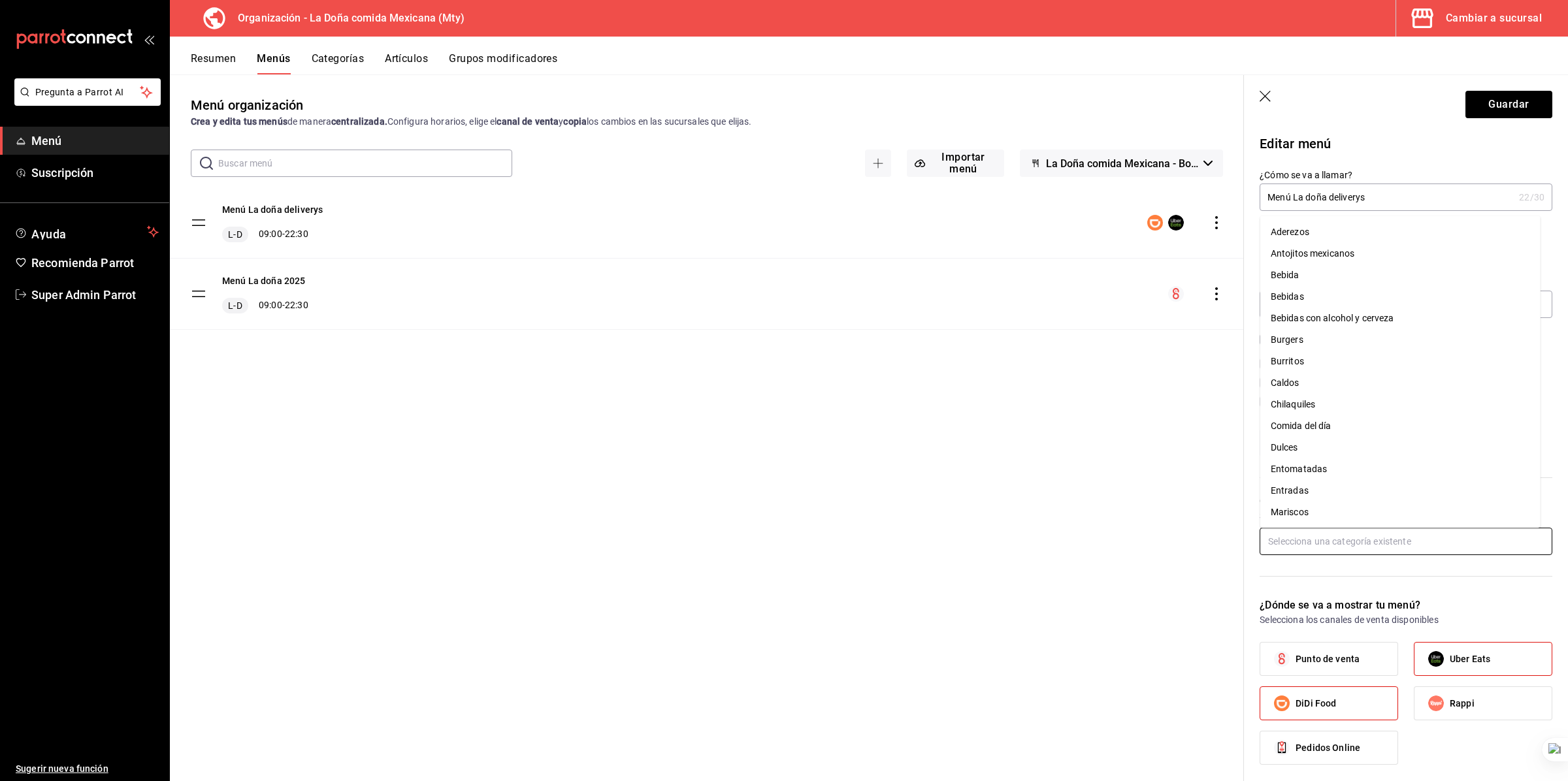
click at [869, 229] on li "Aderezos" at bounding box center [1400, 231] width 280 height 21
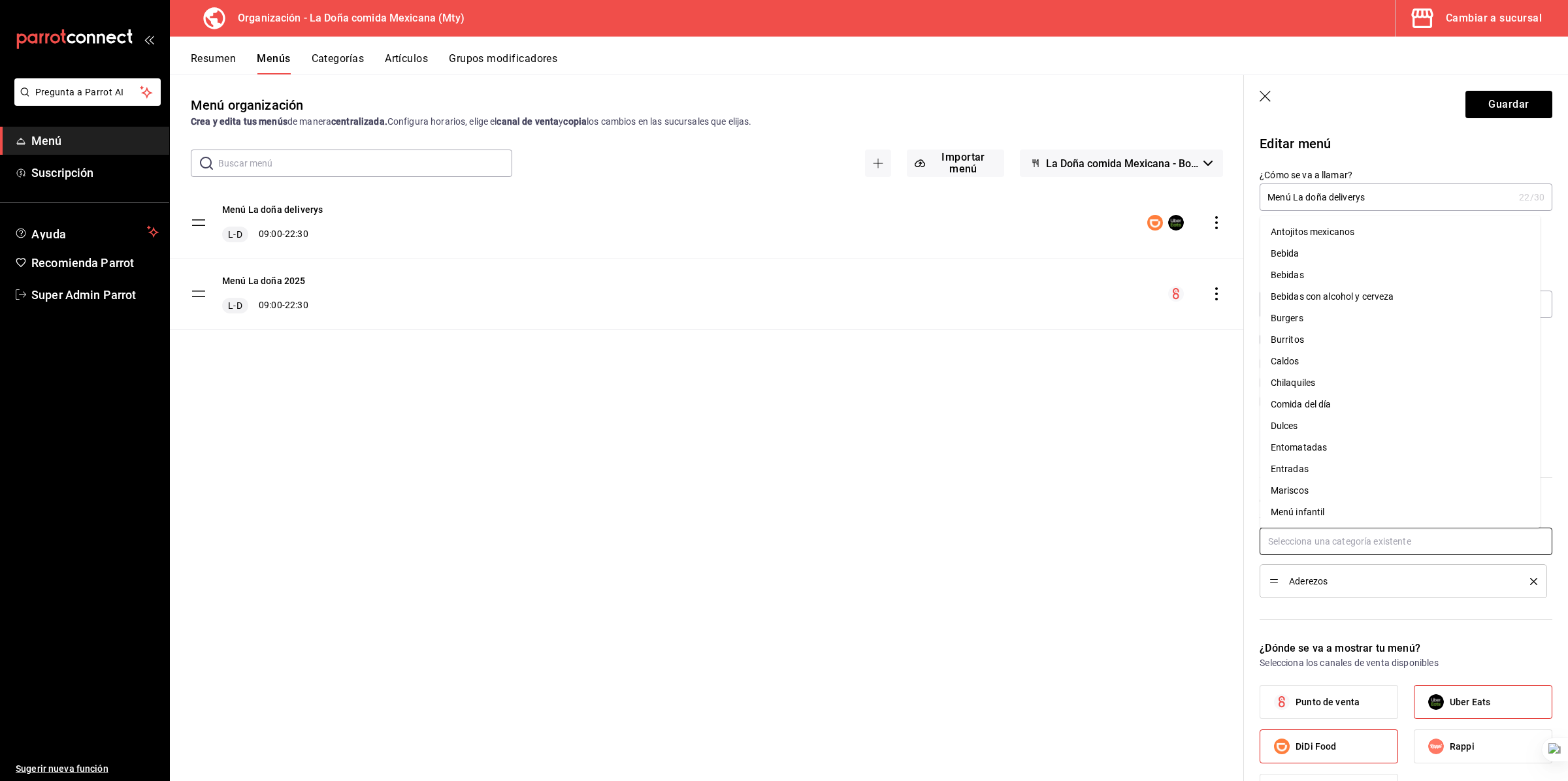
click at [869, 422] on input "text" at bounding box center [1406, 542] width 292 height 27
click at [869, 224] on li "Antojitos mexicanos" at bounding box center [1400, 231] width 280 height 21
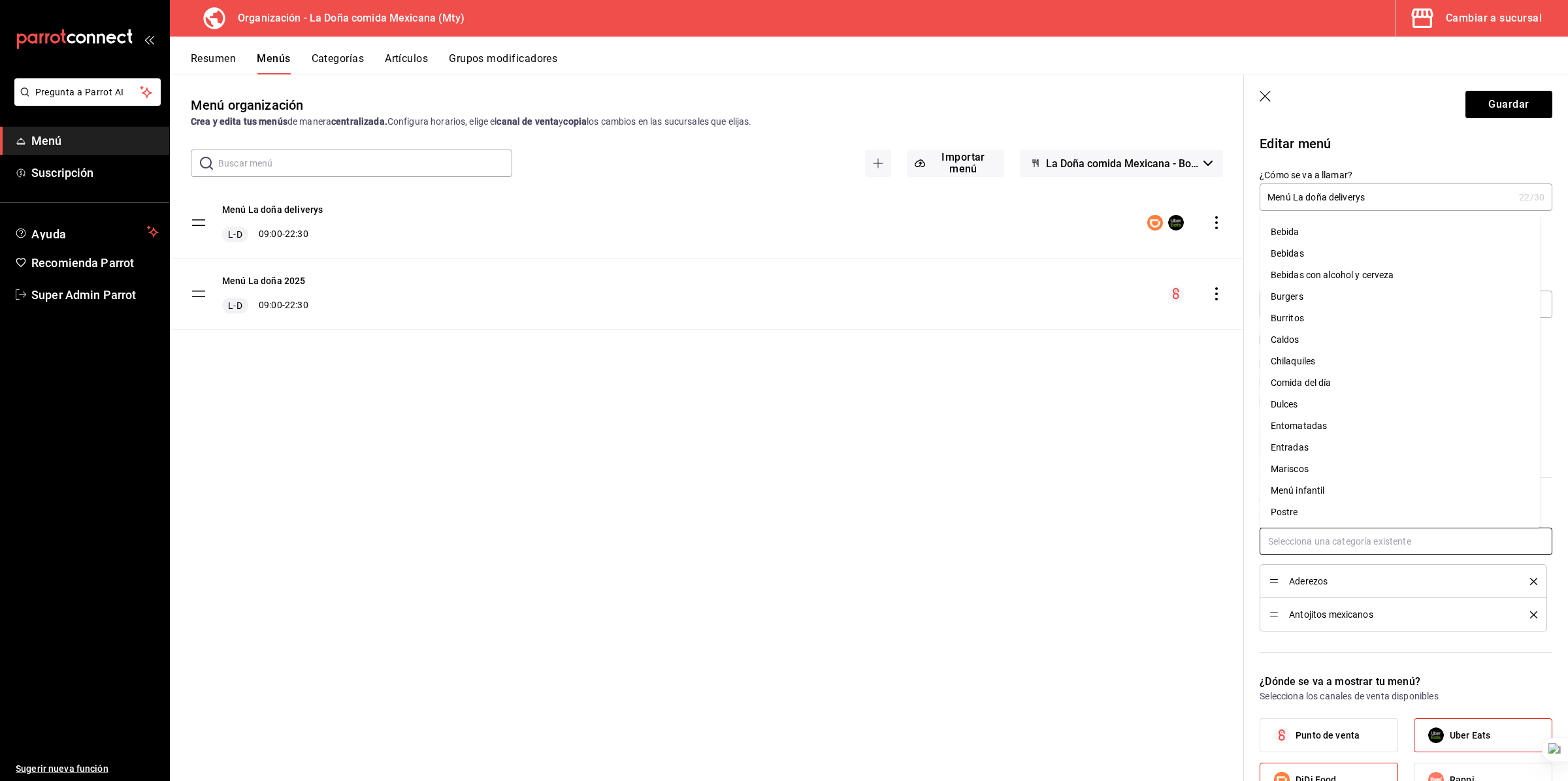
drag, startPoint x: 1318, startPoint y: 543, endPoint x: 1318, endPoint y: 533, distance: 10.0
click at [869, 422] on input "text" at bounding box center [1406, 542] width 292 height 27
click at [869, 226] on li "Bebida" at bounding box center [1400, 231] width 280 height 21
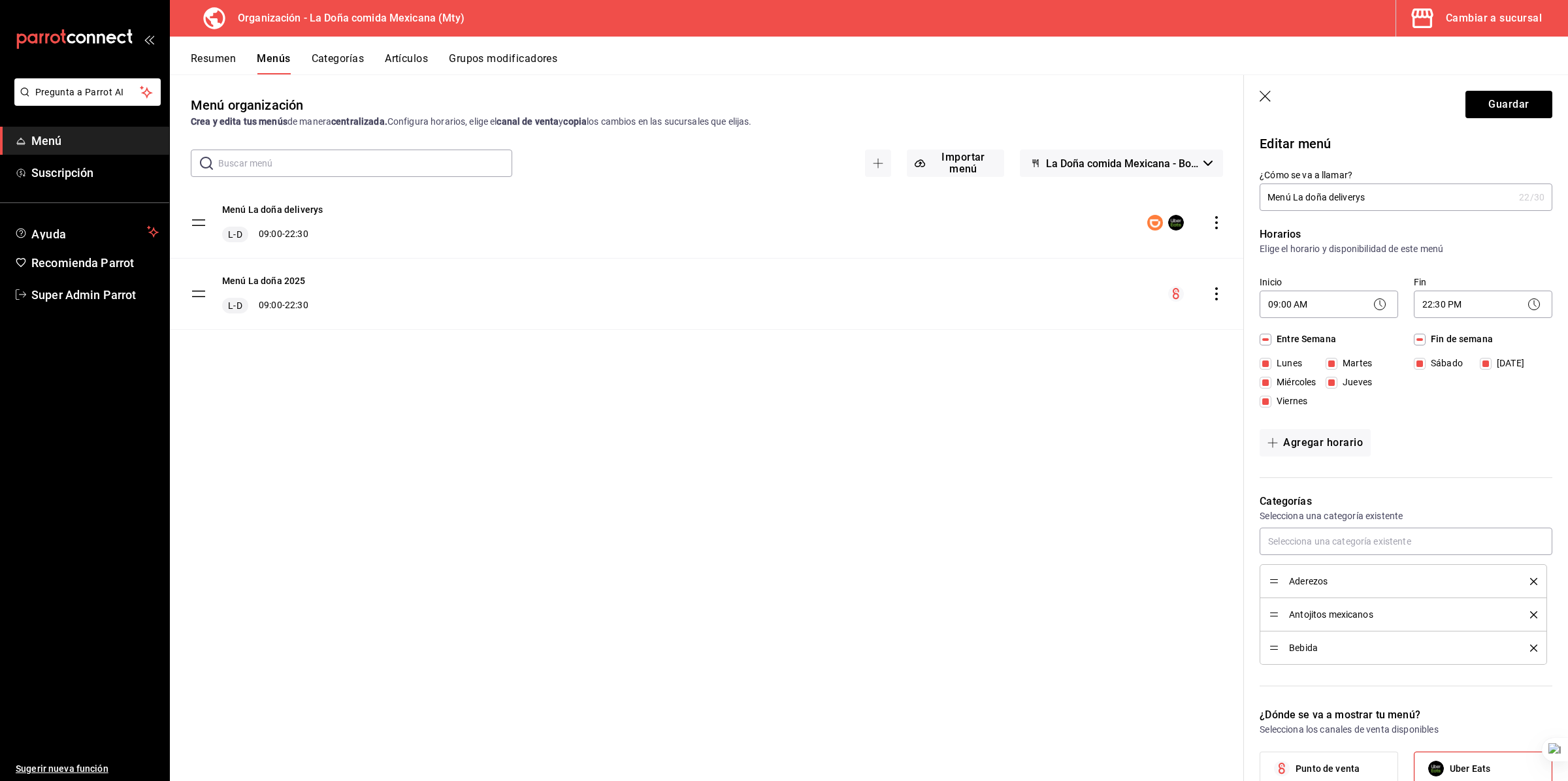
click at [869, 91] on icon "button" at bounding box center [1266, 97] width 13 height 13
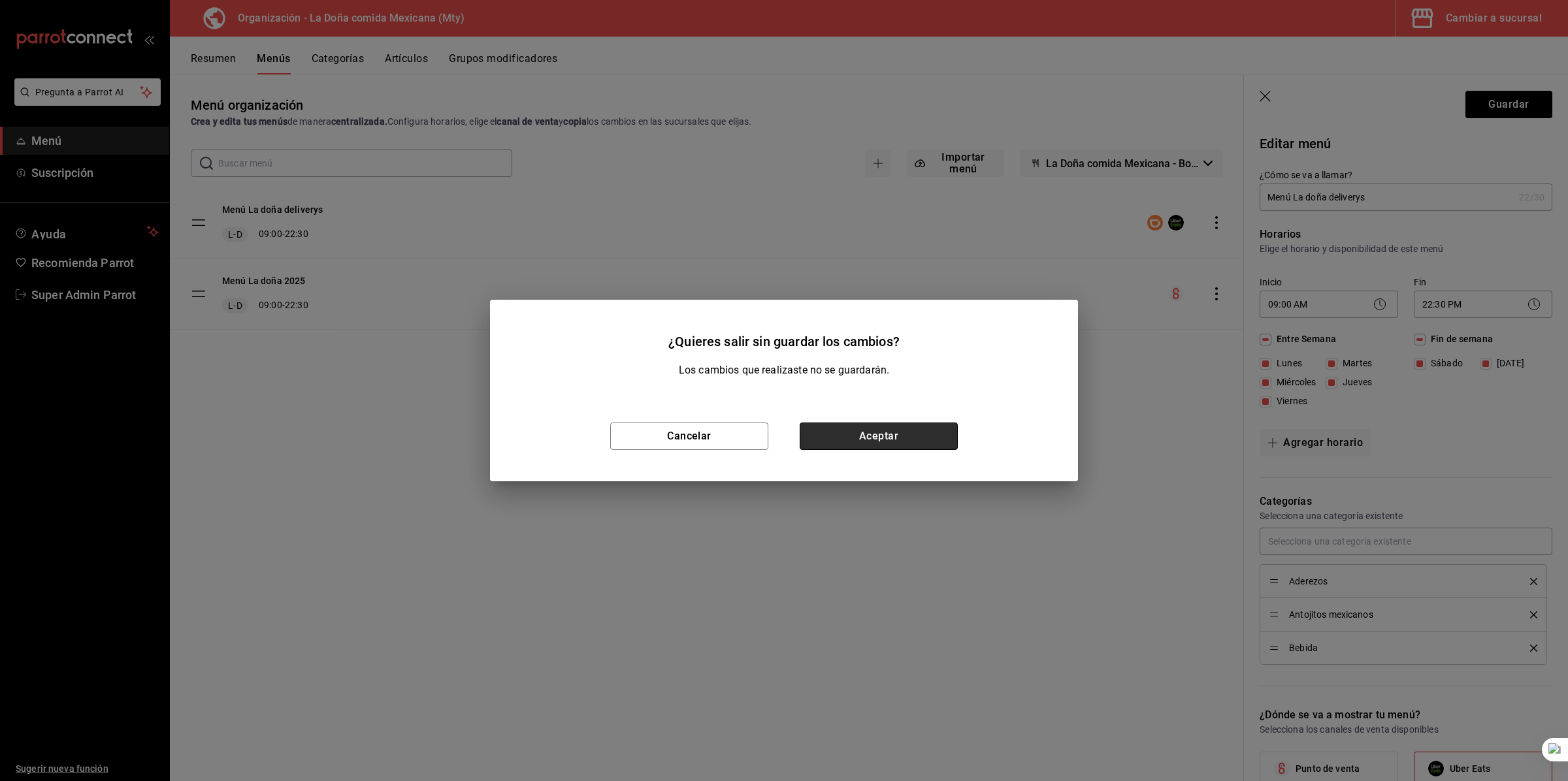
click at [869, 422] on button "Aceptar" at bounding box center [879, 437] width 158 height 27
checkbox input "false"
type input "1755731939794"
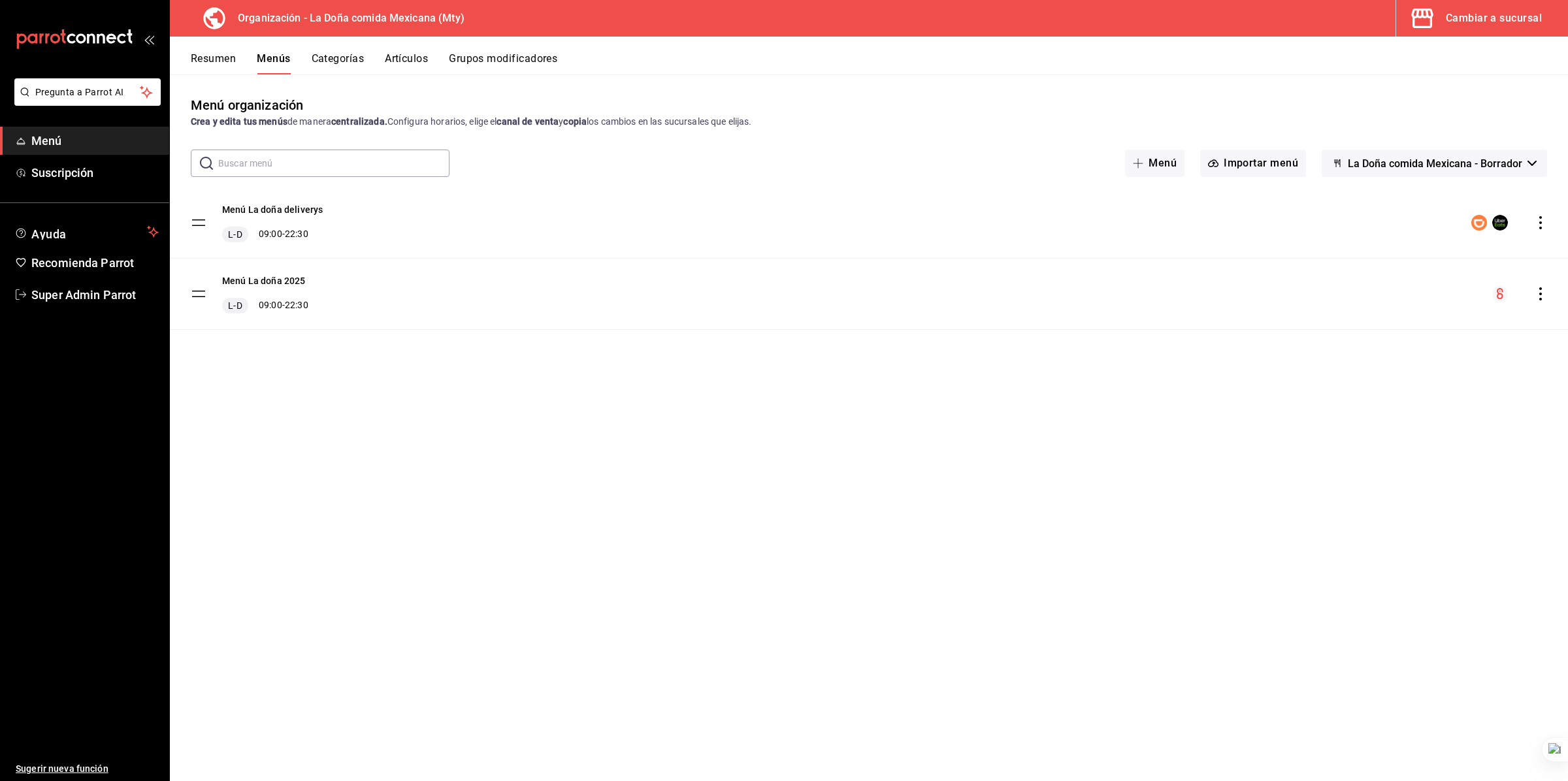
click at [869, 35] on button "Cambiar a sucursal" at bounding box center [1477, 18] width 162 height 37
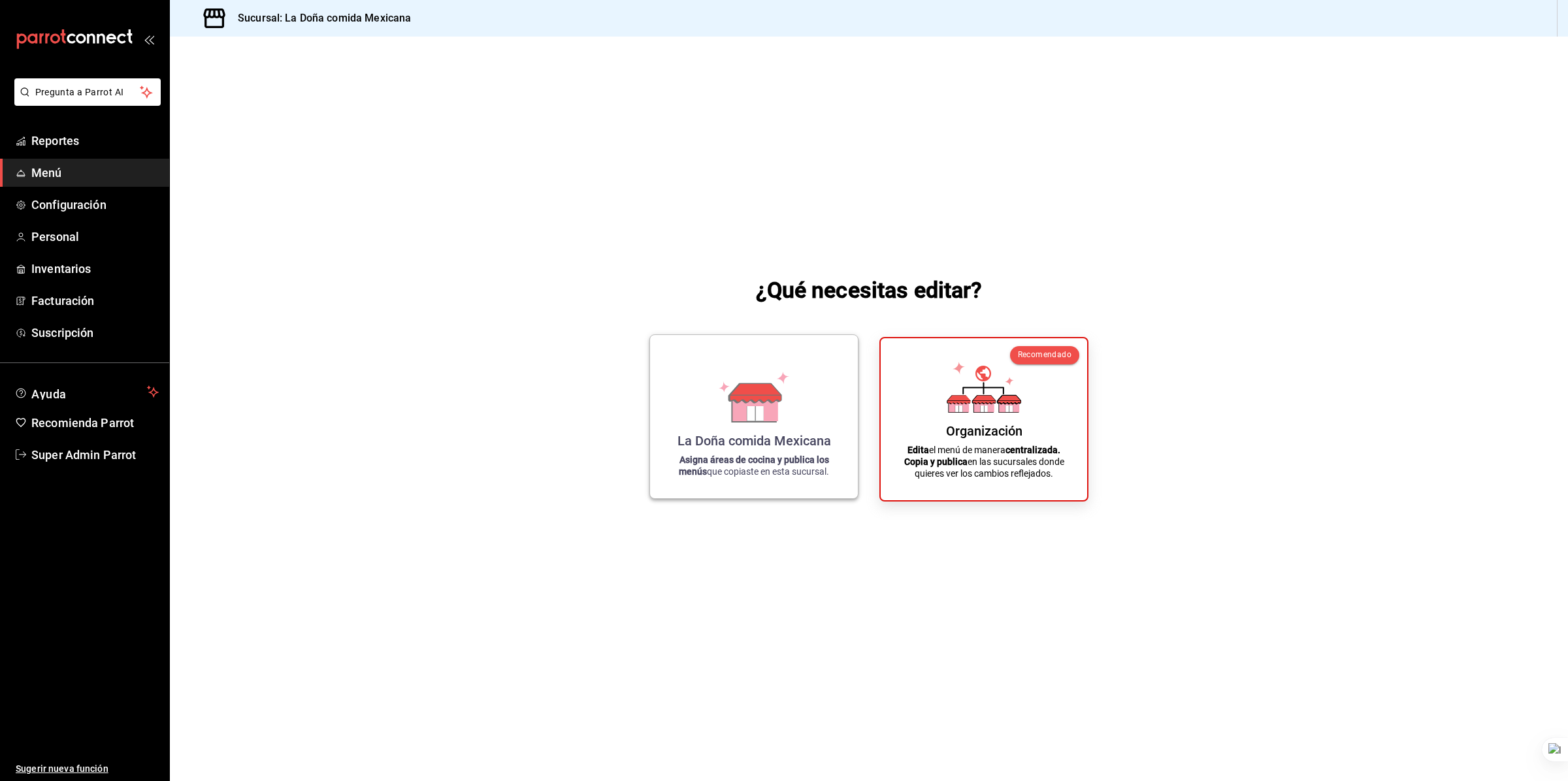
click at [688, 408] on div "La Doña comida Mexicana Asigna áreas de cocina y publica los menús que copiaste…" at bounding box center [754, 416] width 176 height 143
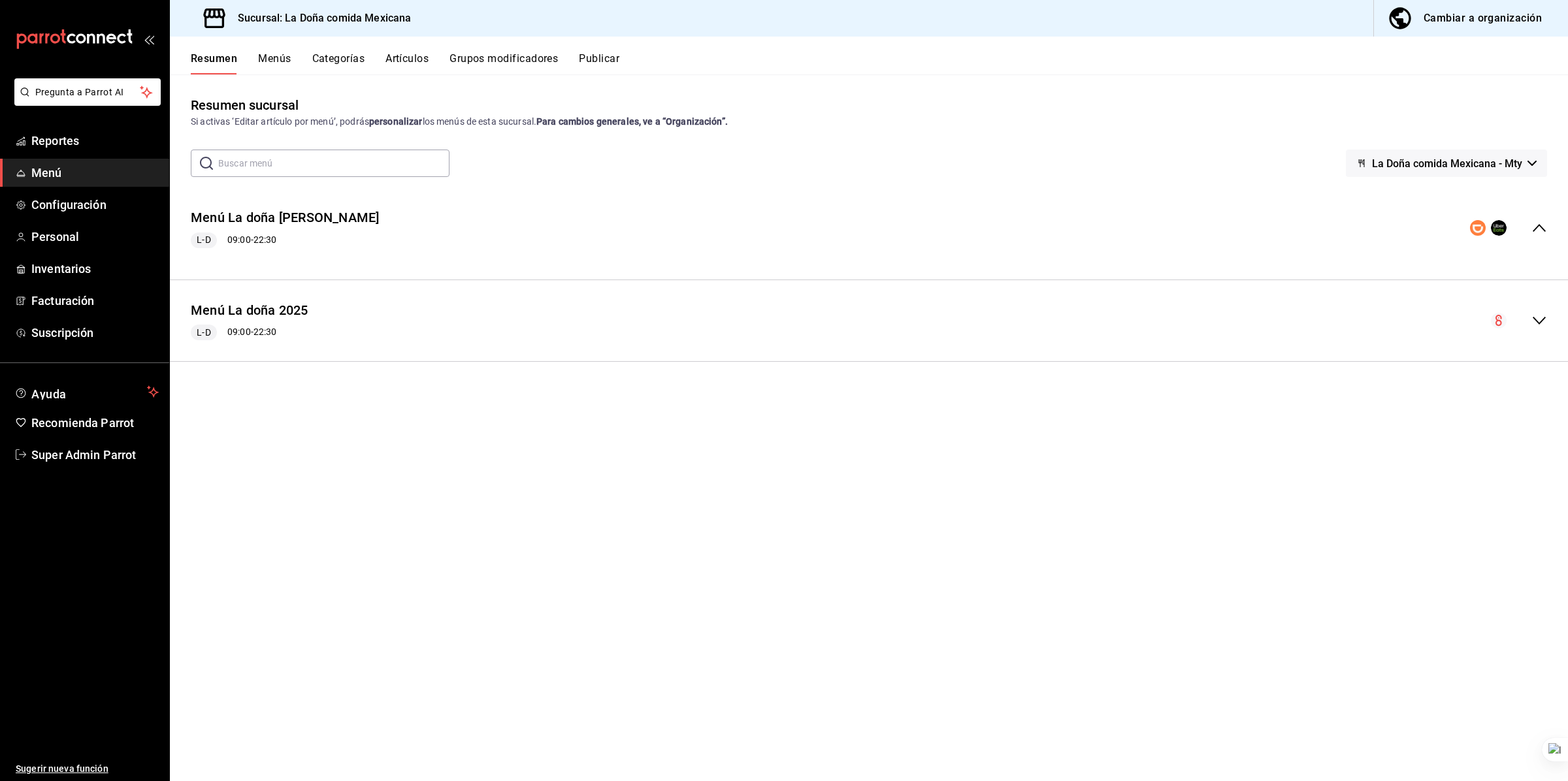
click at [501, 220] on div "Menú La doña Deliverys L-D 09:00 - 22:30" at bounding box center [869, 228] width 1399 height 61
click at [492, 224] on div "Menú La doña Deliverys L-D 09:00 - 22:30" at bounding box center [869, 228] width 1399 height 61
click at [292, 56] on div "Resumen Menús Categorías Artículos Grupos modificadores Publicar" at bounding box center [879, 63] width 1377 height 22
click at [279, 54] on button "Menús" at bounding box center [274, 63] width 32 height 22
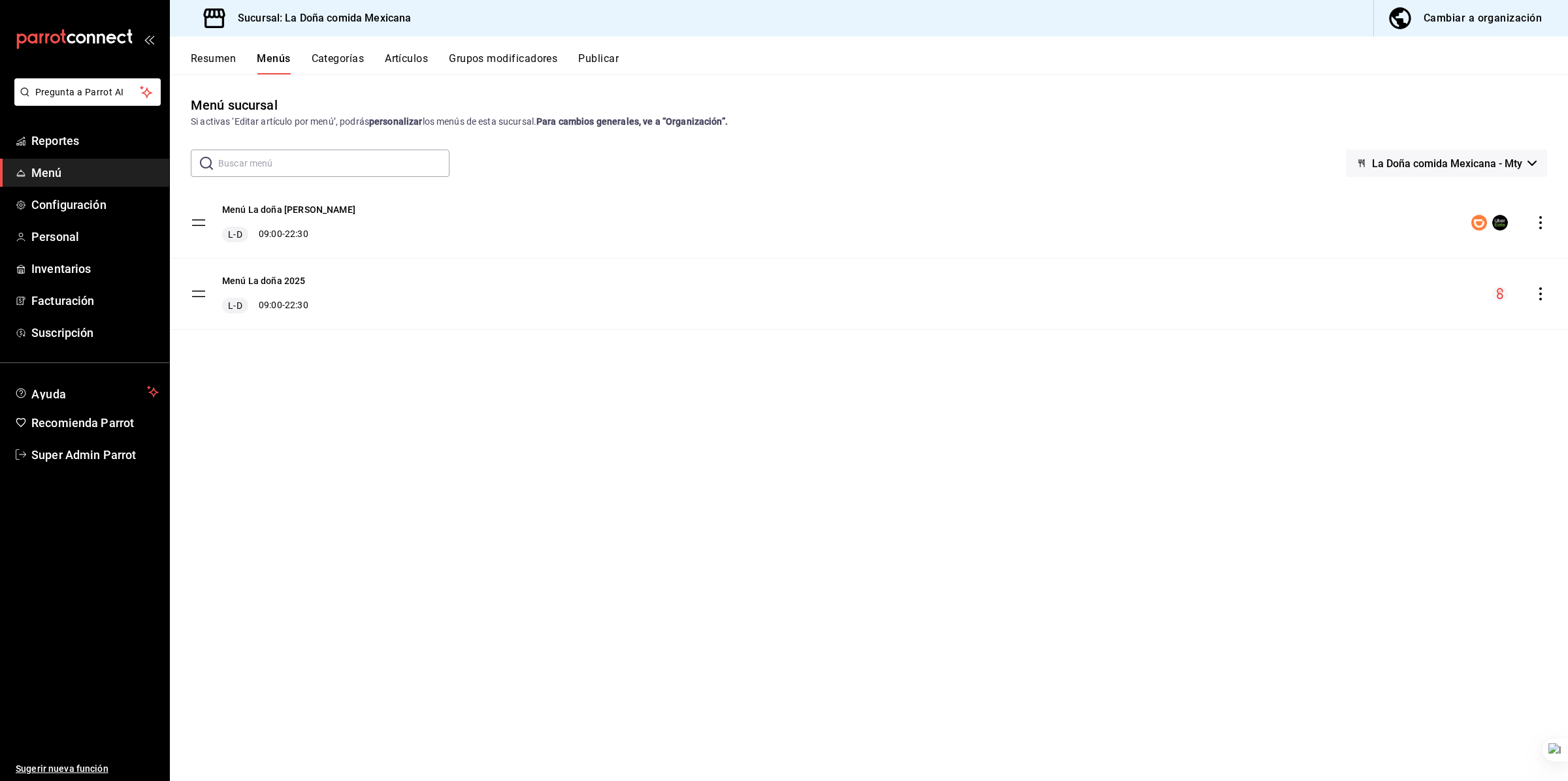
click at [331, 57] on button "Categorías" at bounding box center [339, 63] width 53 height 22
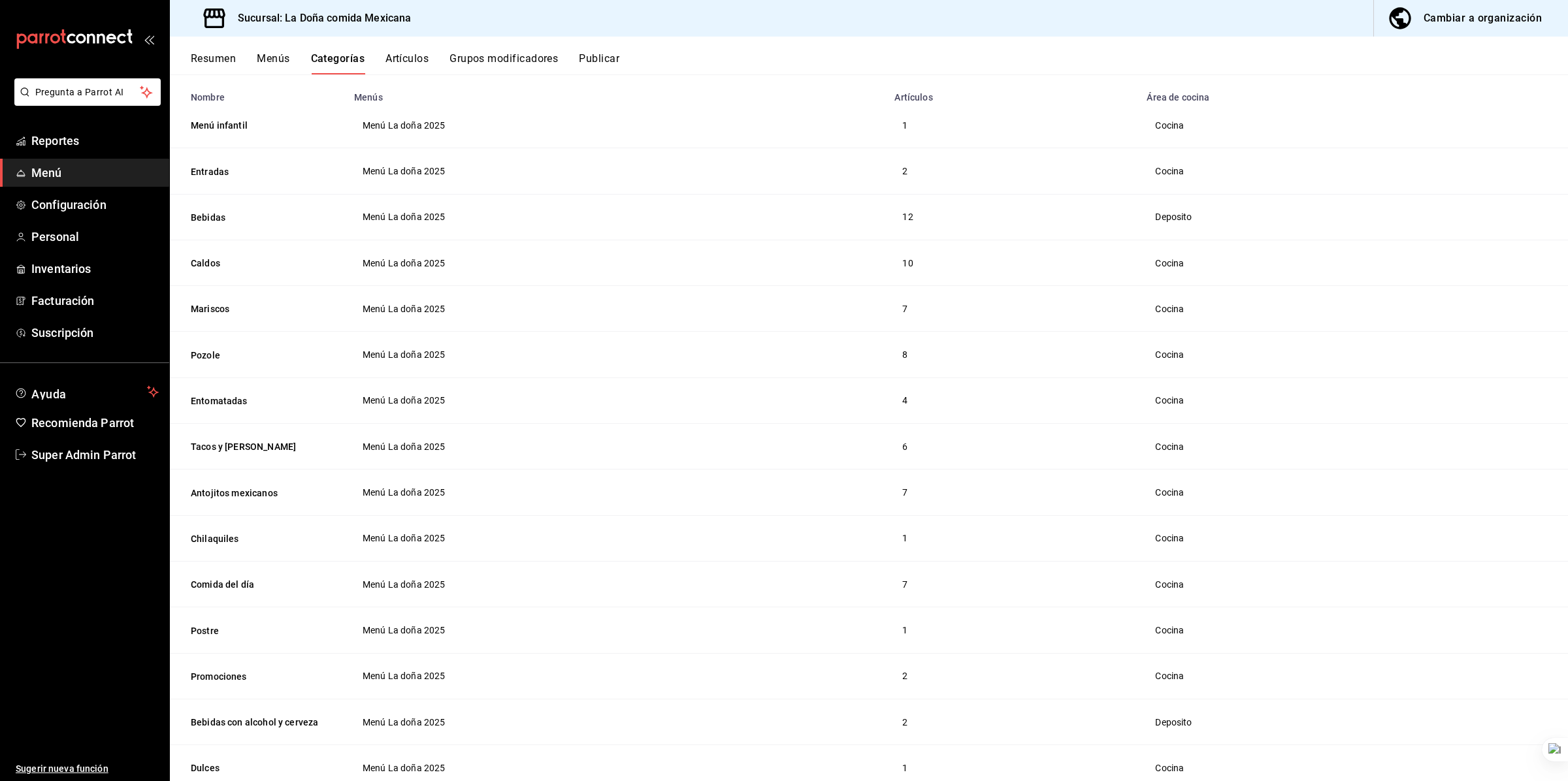
scroll to position [66, 0]
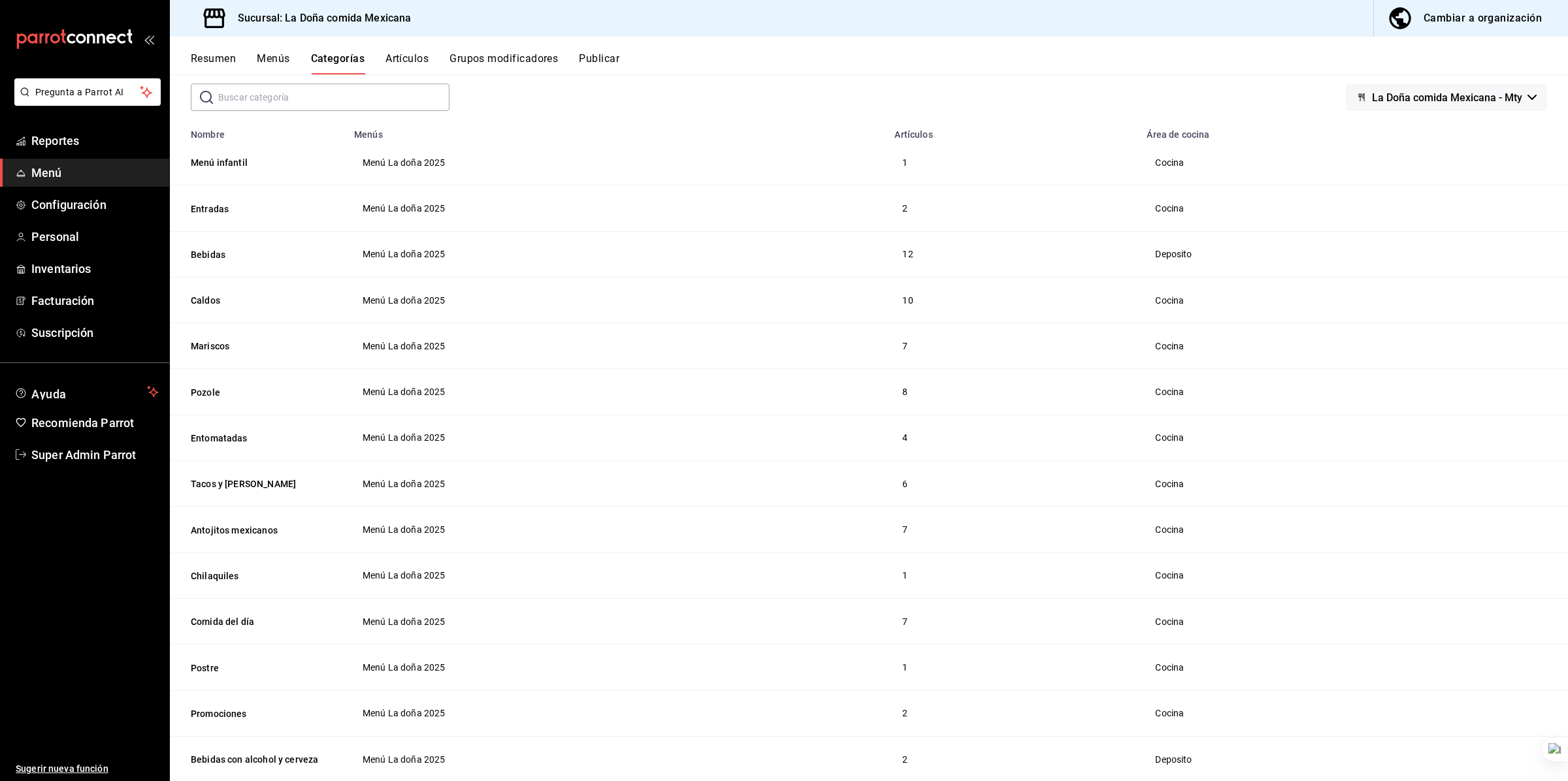
click at [869, 92] on span "La Doña comida Mexicana - Mty" at bounding box center [1447, 97] width 150 height 13
click at [869, 128] on li "Sin marca" at bounding box center [1435, 132] width 174 height 32
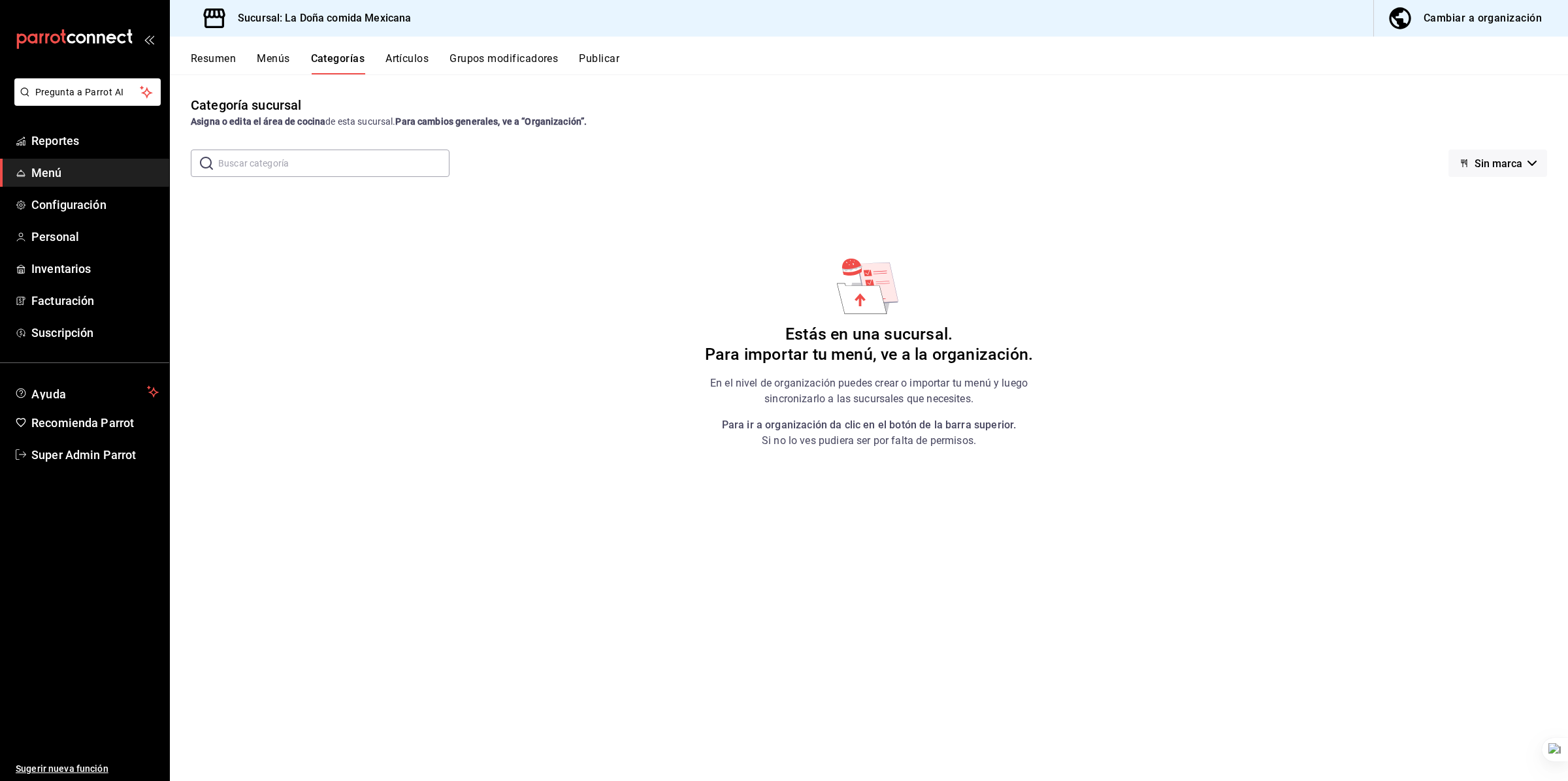
click at [869, 163] on span "Sin marca" at bounding box center [1499, 163] width 48 height 13
click at [869, 231] on li "La Doña comida Mexicana - Mty" at bounding box center [1471, 229] width 174 height 32
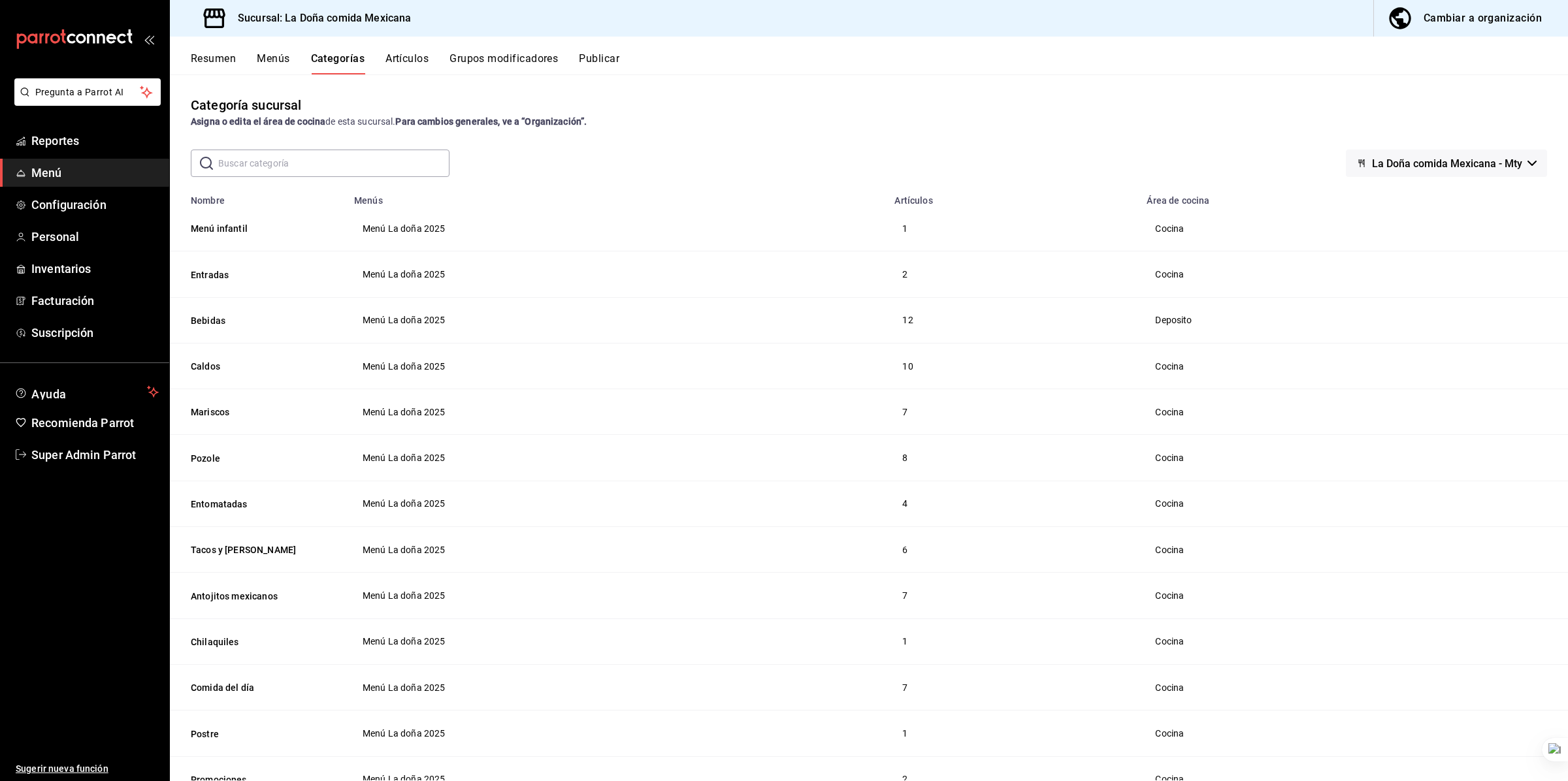
click at [869, 33] on button "Cambiar a organización" at bounding box center [1465, 18] width 184 height 37
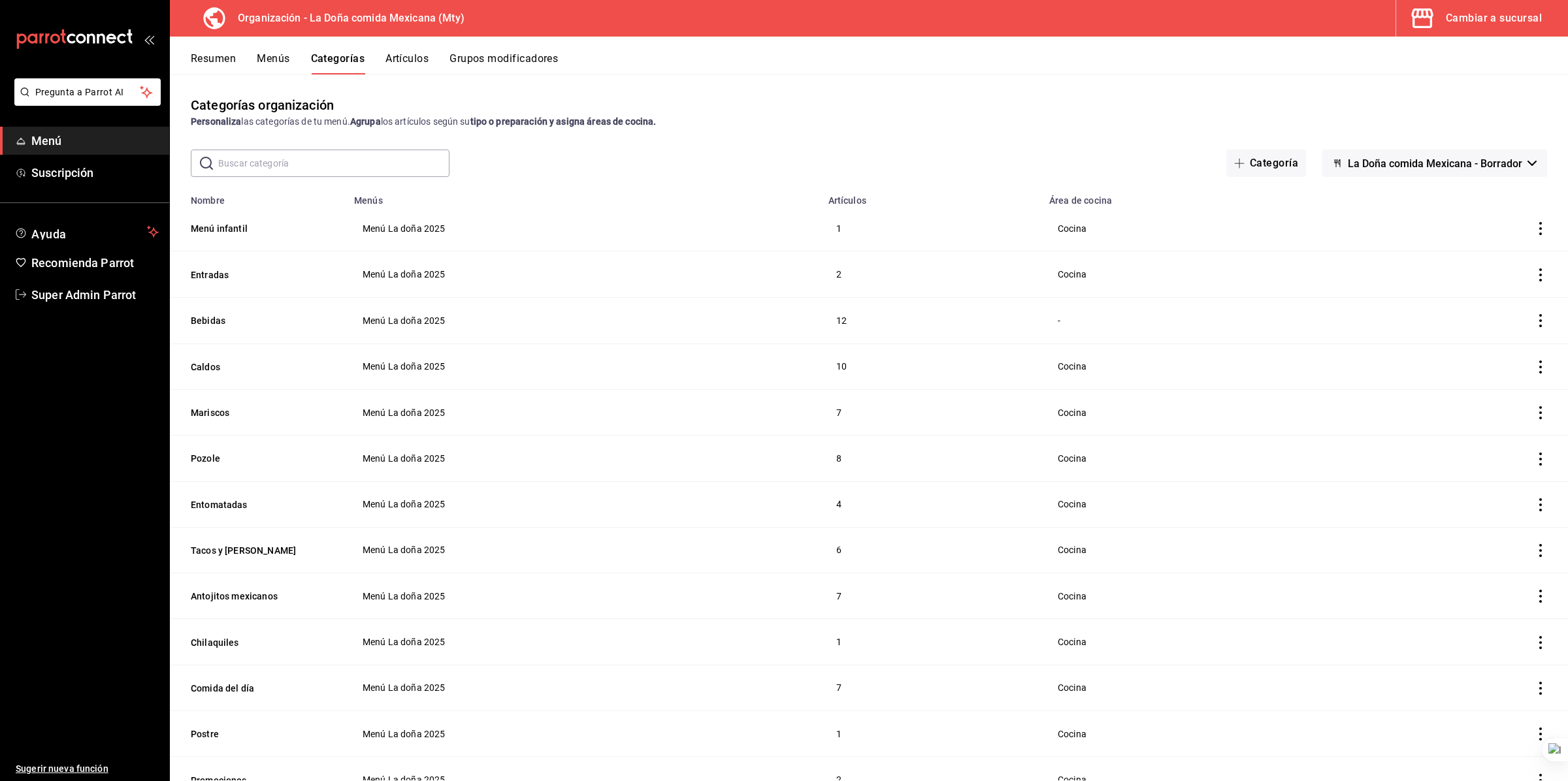
click at [262, 68] on button "Menús" at bounding box center [273, 63] width 32 height 22
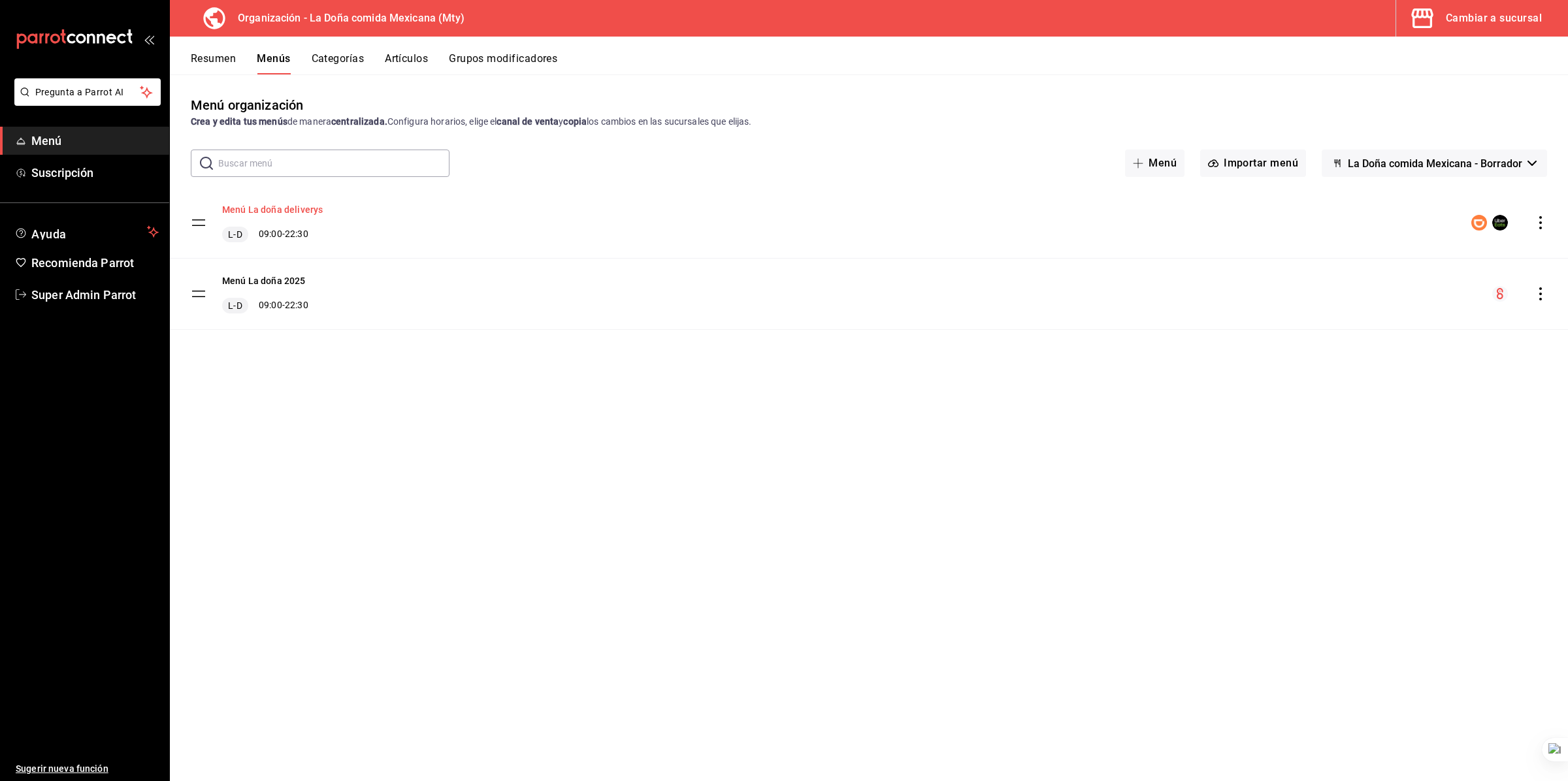
click at [279, 208] on button "Menú La doña deliverys" at bounding box center [273, 209] width 101 height 13
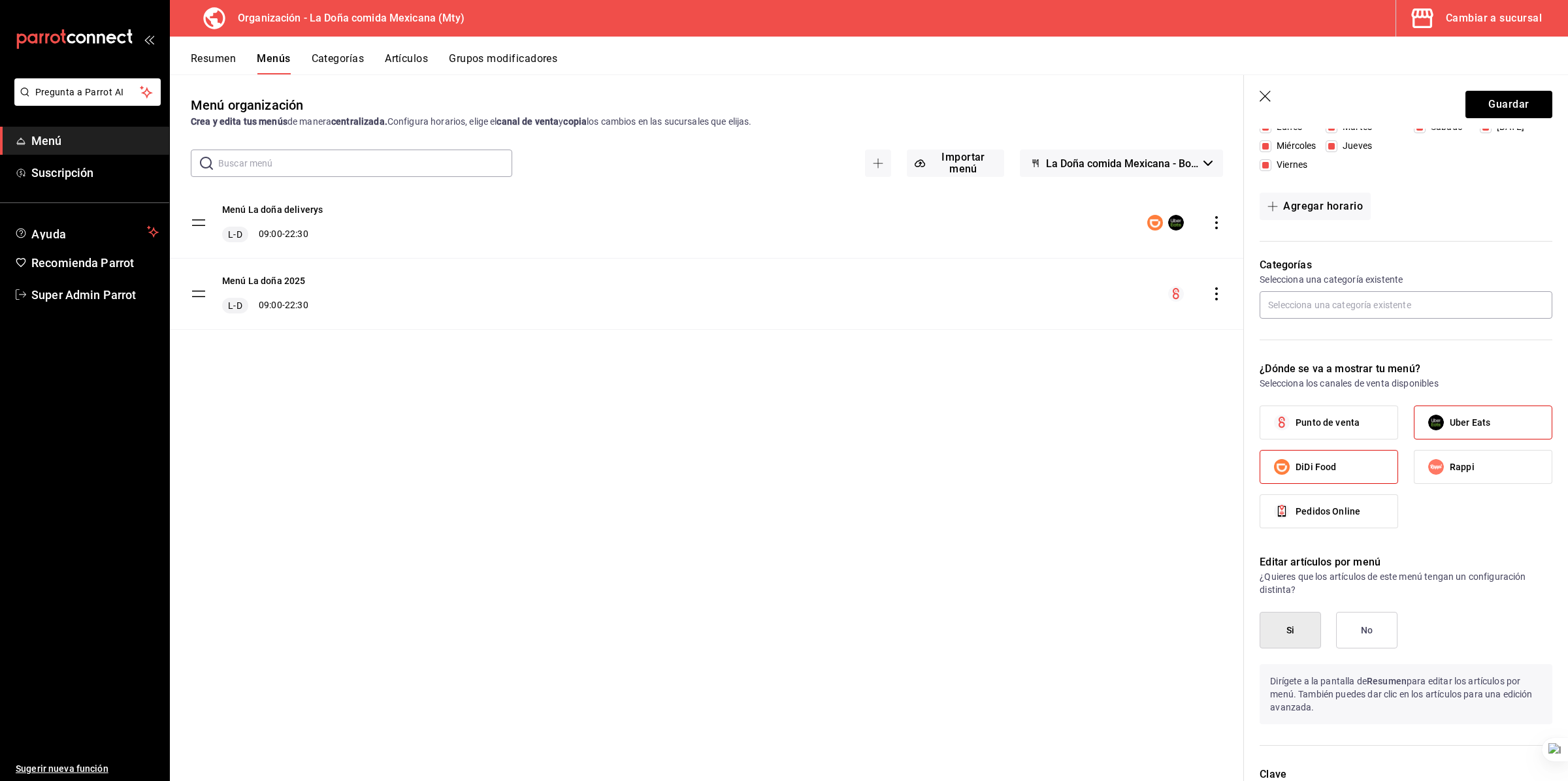
scroll to position [245, 0]
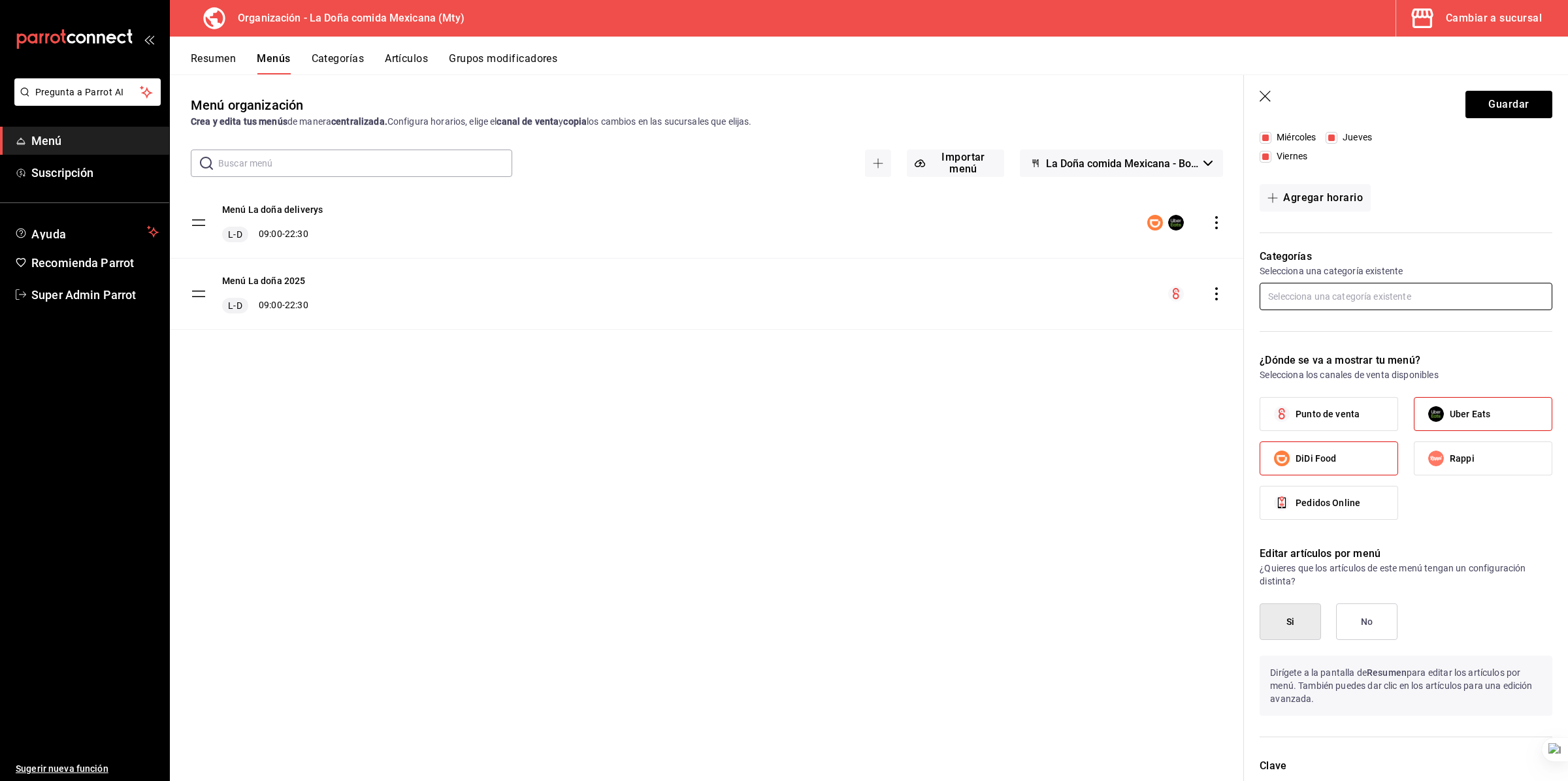
click at [869, 302] on input "text" at bounding box center [1406, 297] width 292 height 27
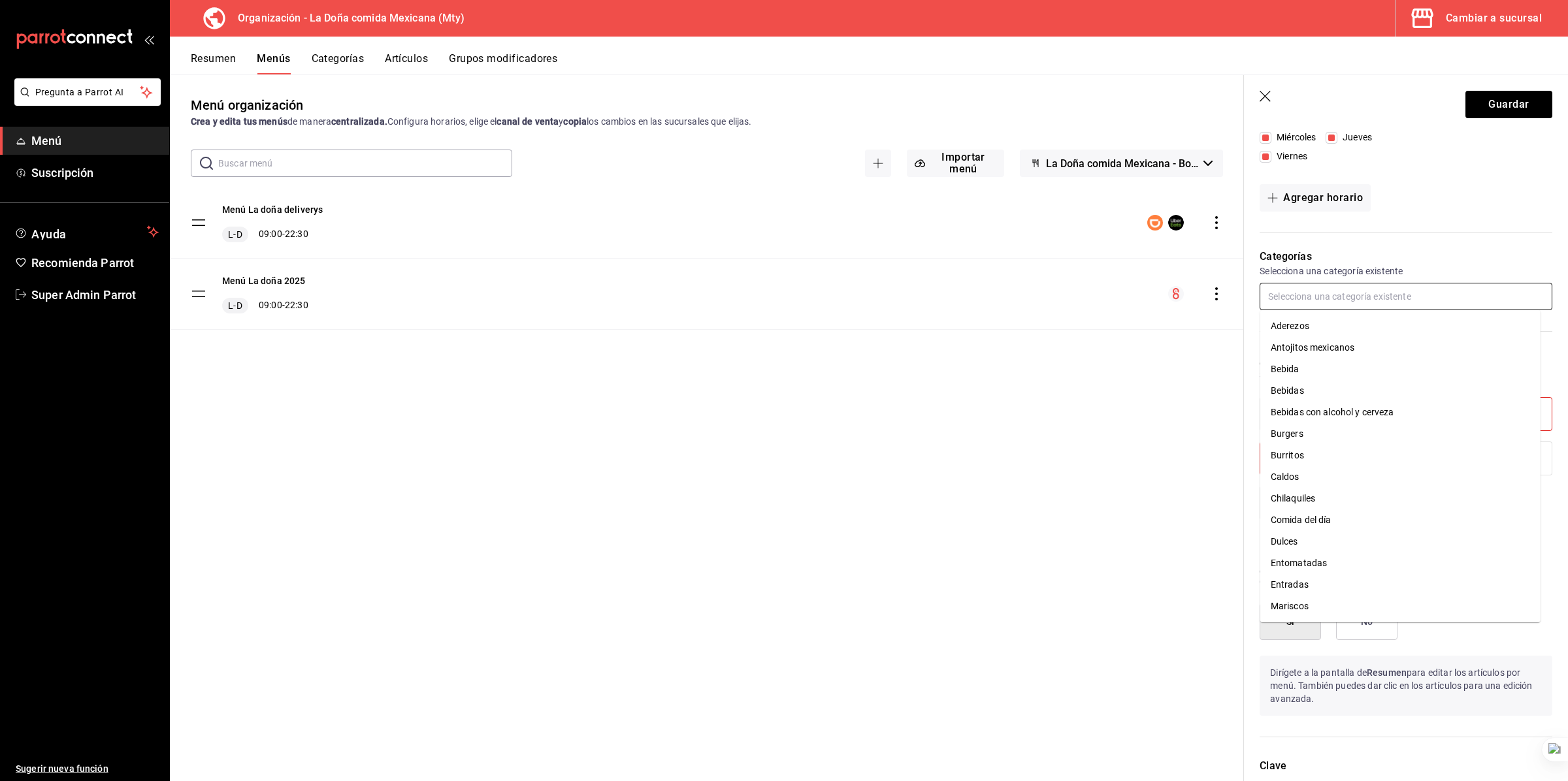
click at [869, 326] on li "Aderezos" at bounding box center [1400, 326] width 280 height 21
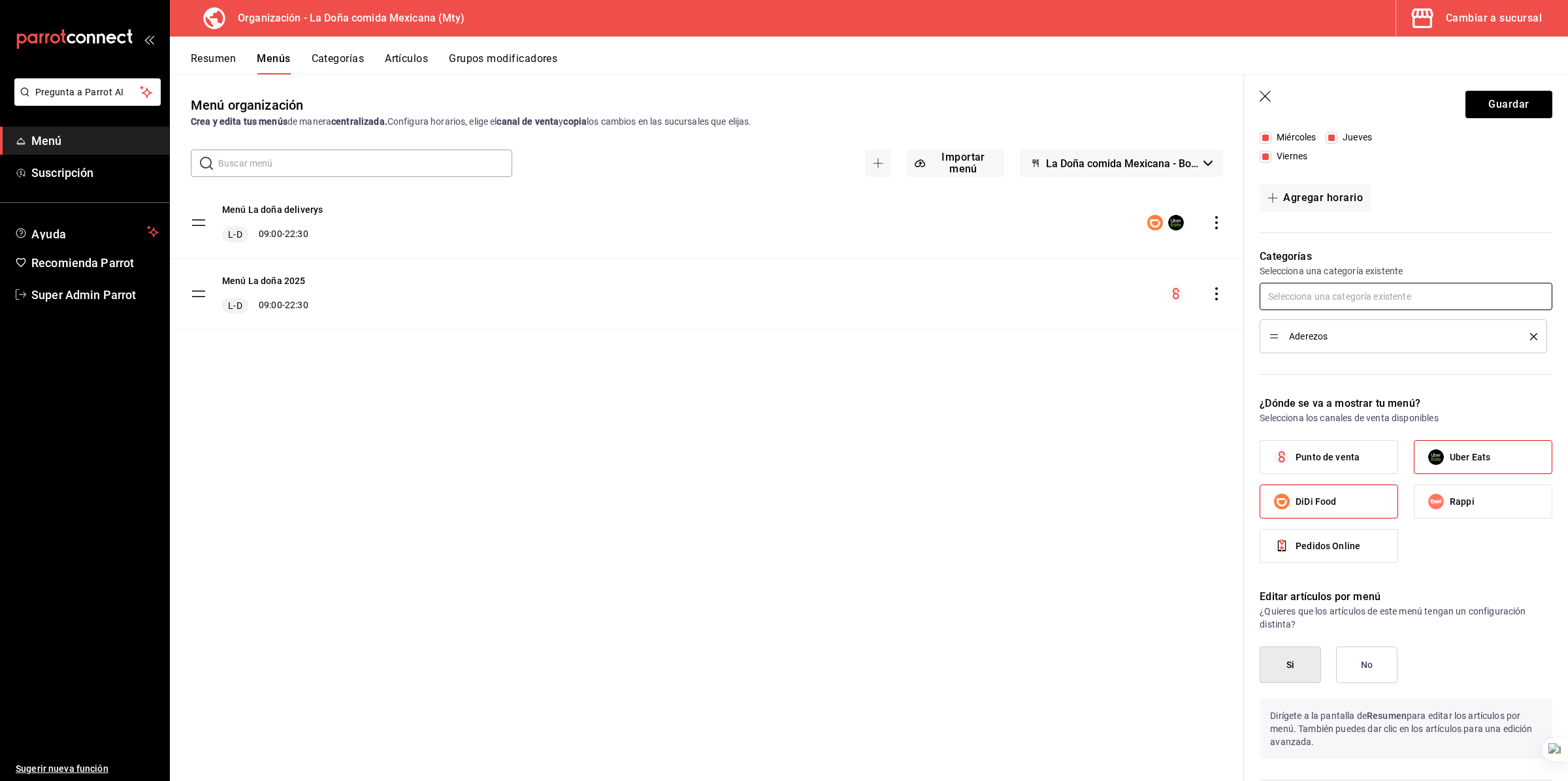
click at [869, 294] on input "text" at bounding box center [1406, 297] width 292 height 27
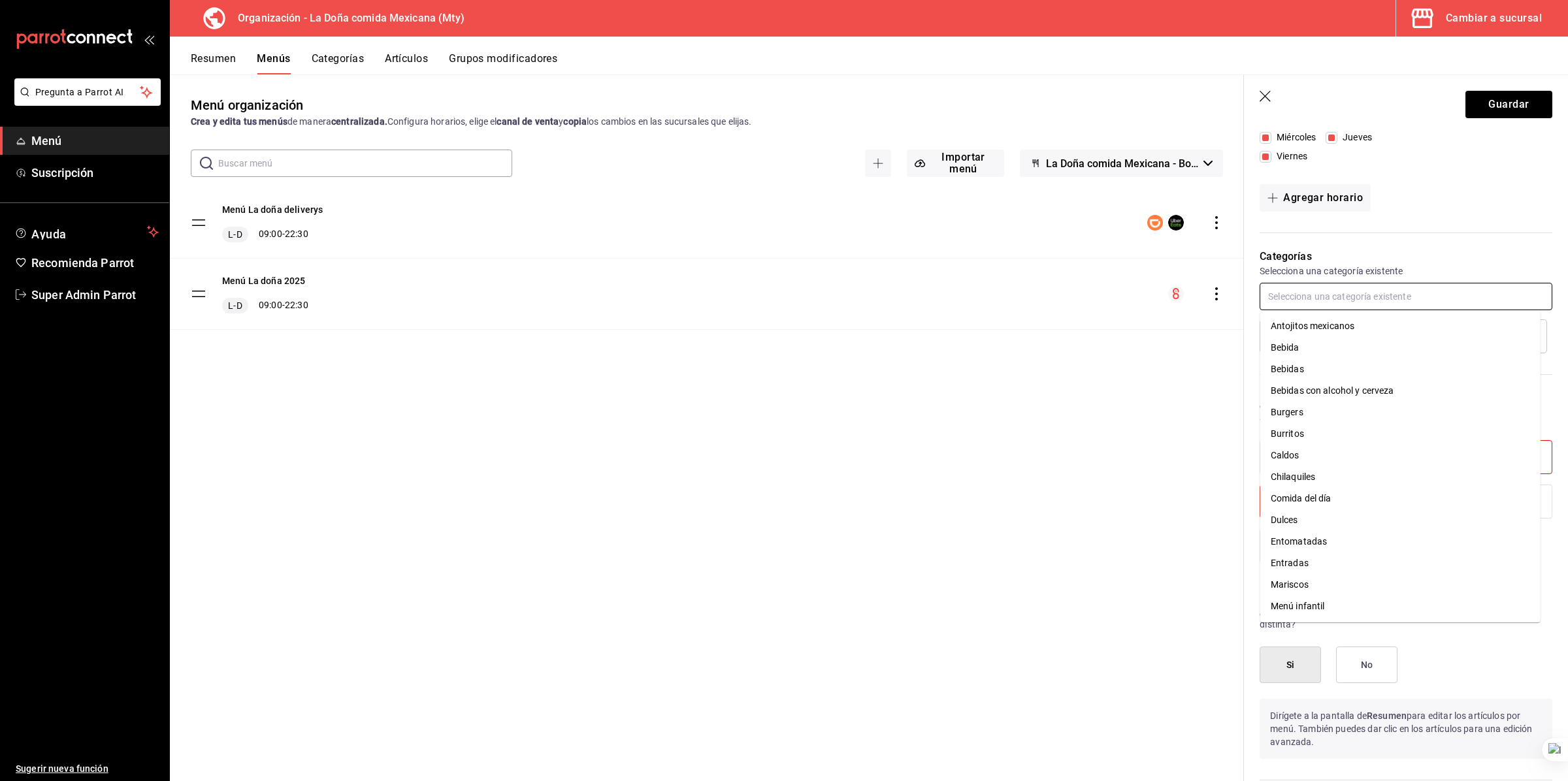
click at [869, 324] on li "Antojitos mexicanos" at bounding box center [1400, 326] width 280 height 21
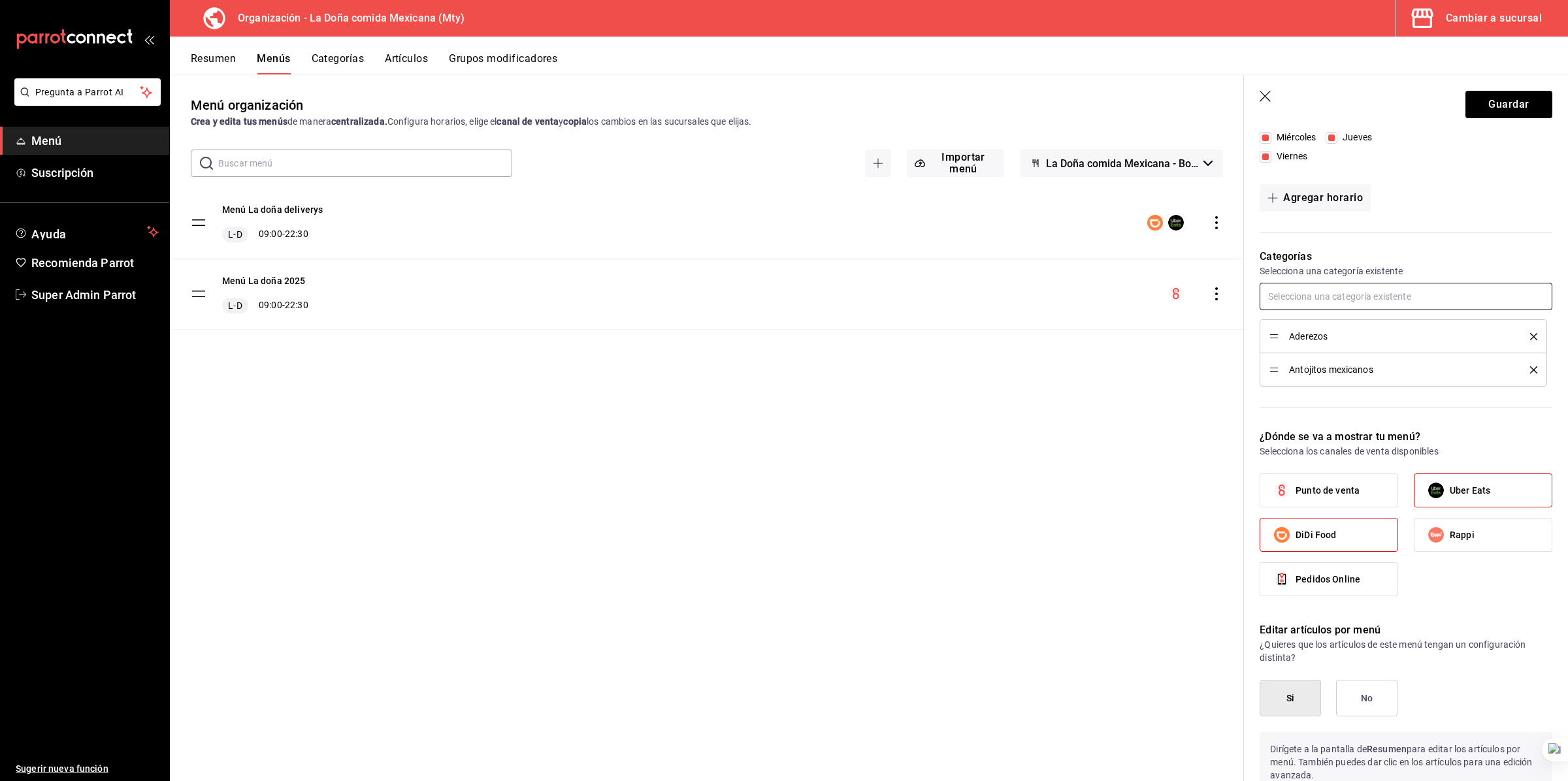
click at [869, 298] on input "text" at bounding box center [1406, 297] width 292 height 27
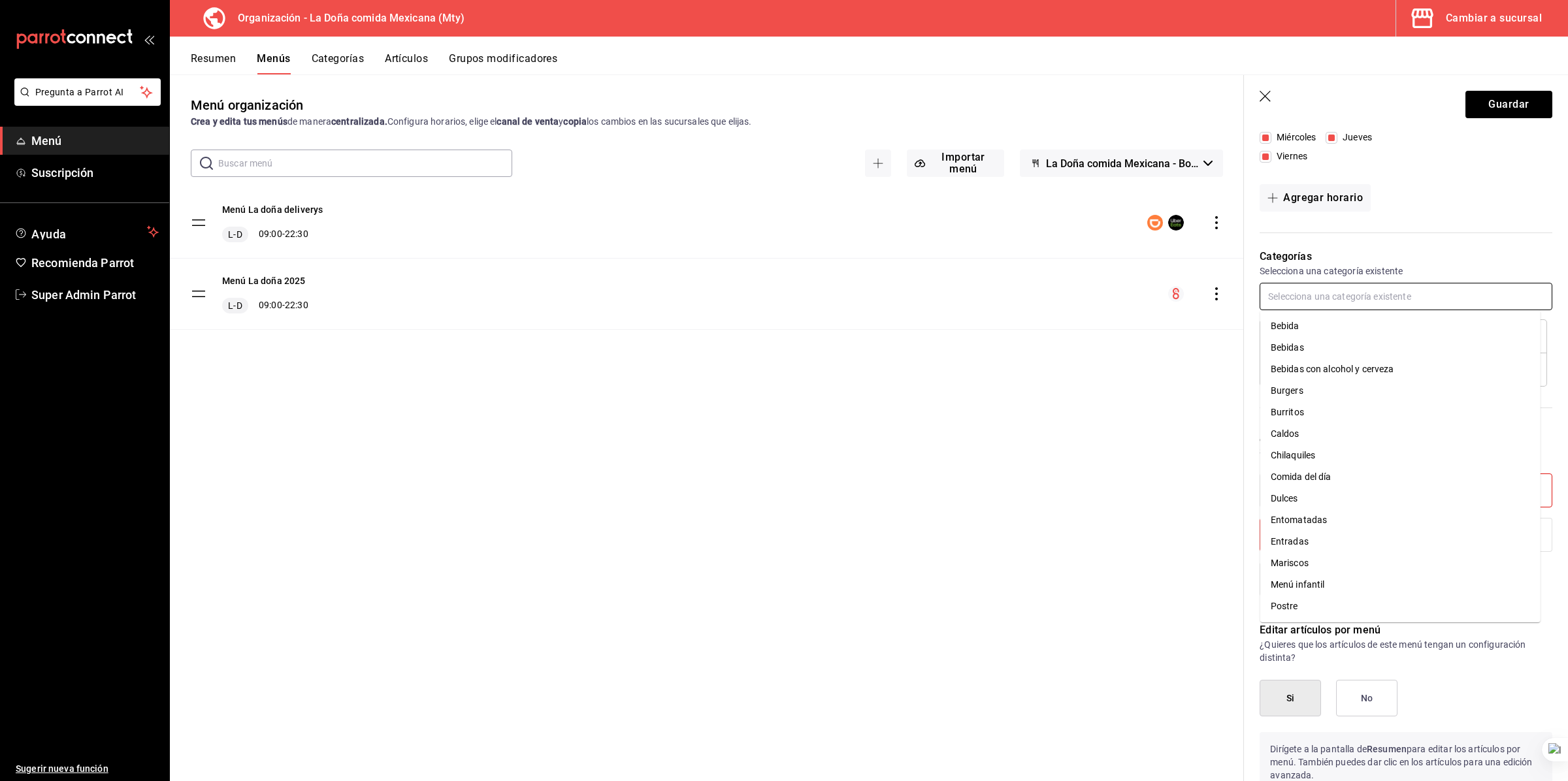
click at [869, 344] on li "Bebidas" at bounding box center [1400, 347] width 280 height 21
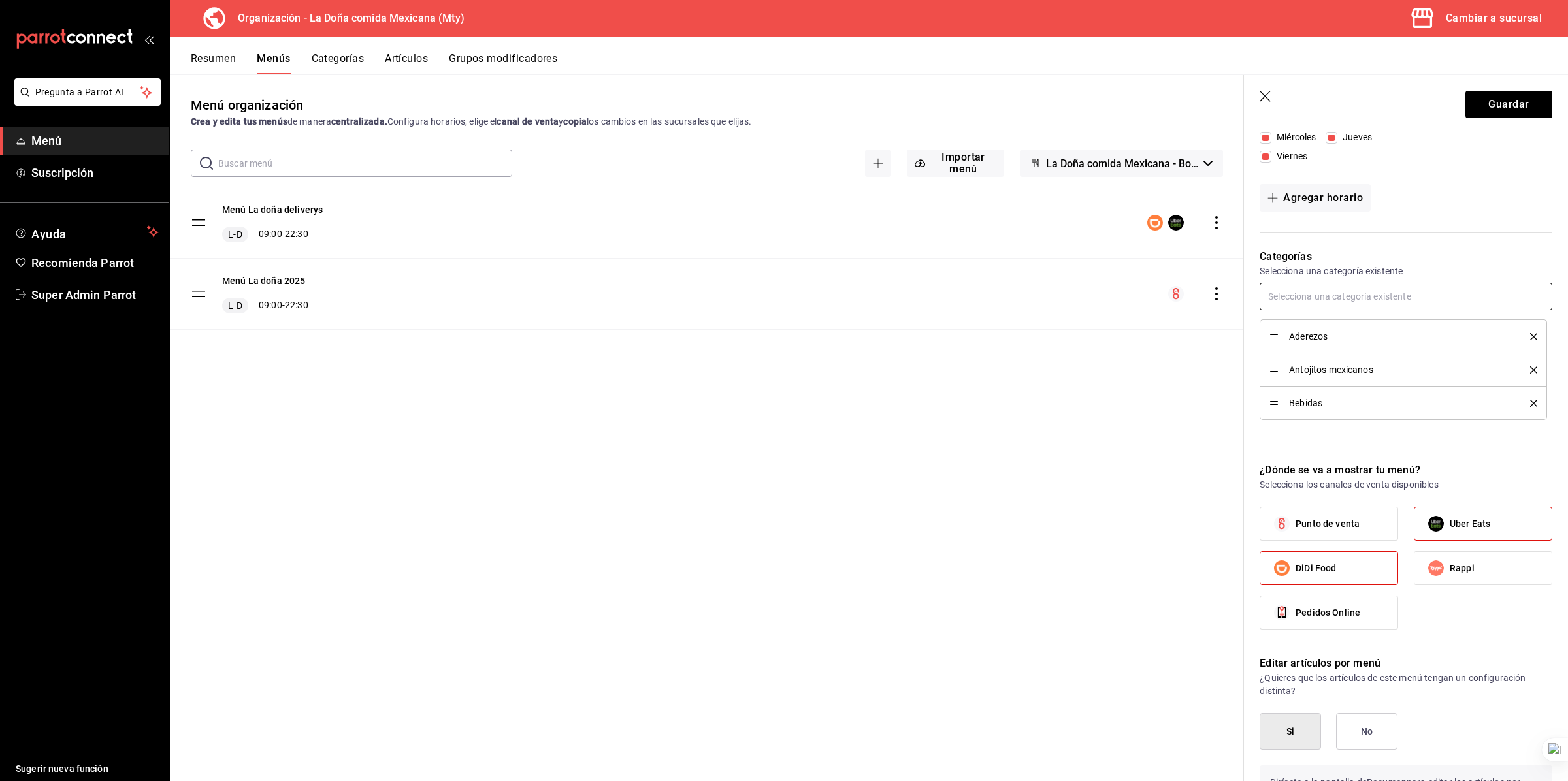
click at [869, 286] on input "text" at bounding box center [1406, 297] width 292 height 27
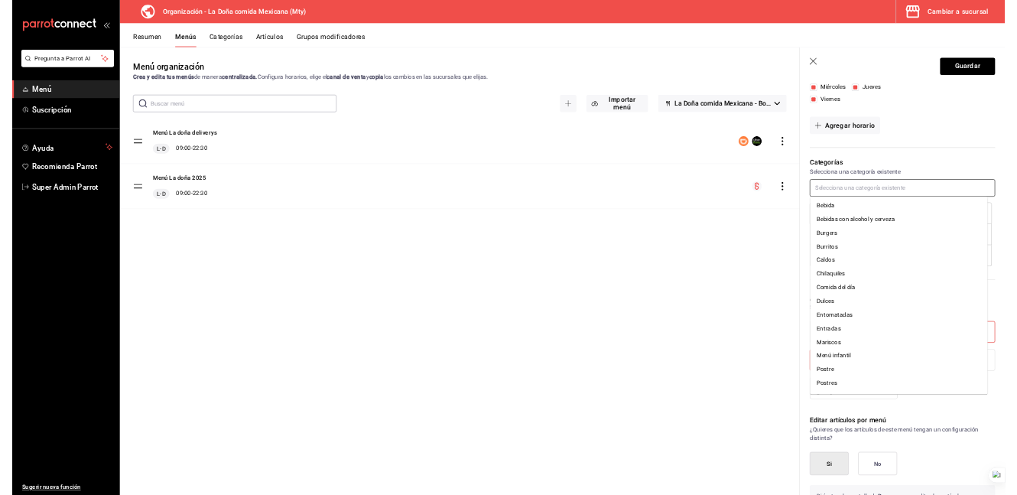
scroll to position [0, 0]
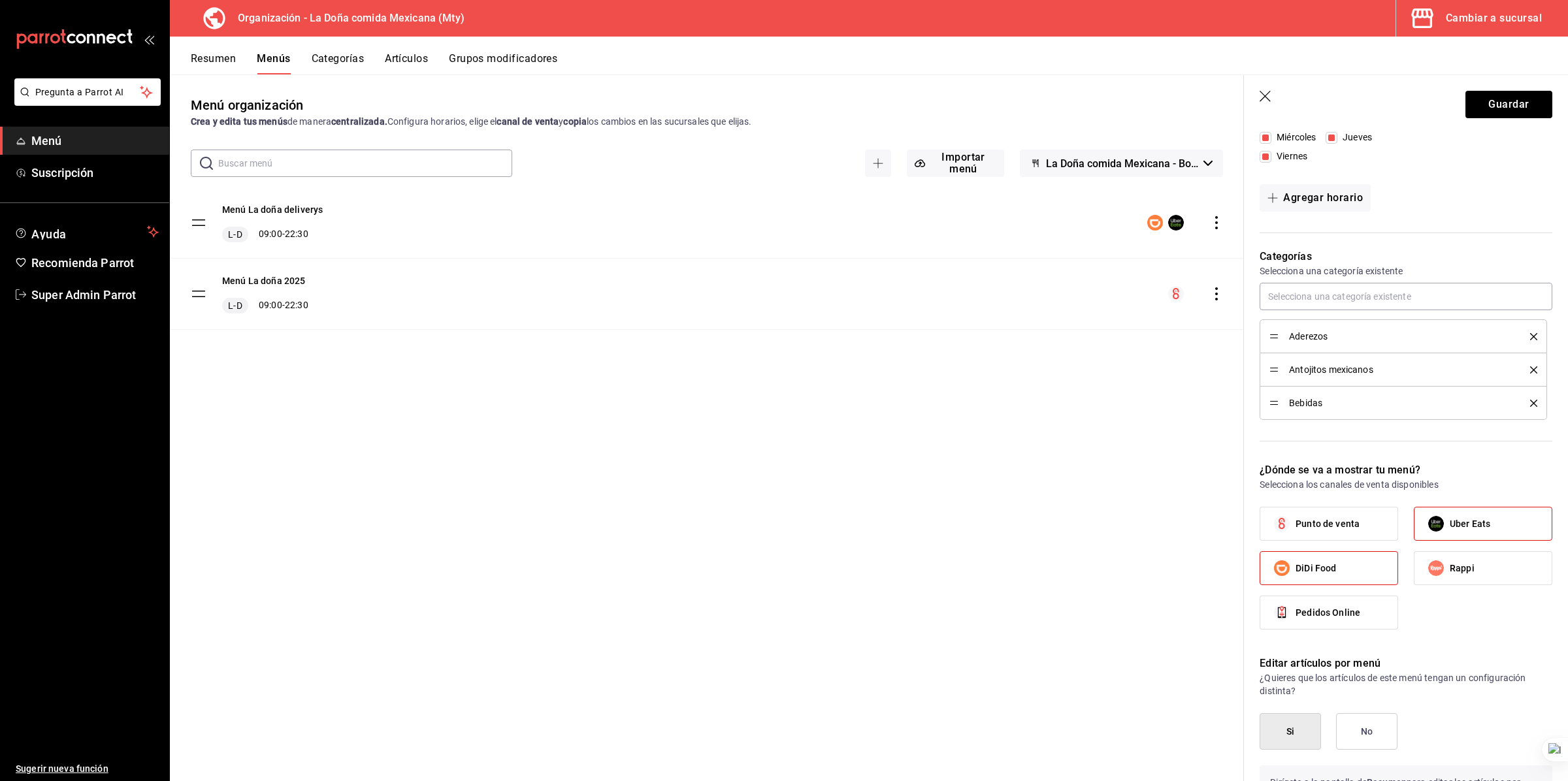
click at [869, 99] on header "Guardar" at bounding box center [1406, 102] width 324 height 54
click at [869, 96] on icon "button" at bounding box center [1266, 97] width 13 height 13
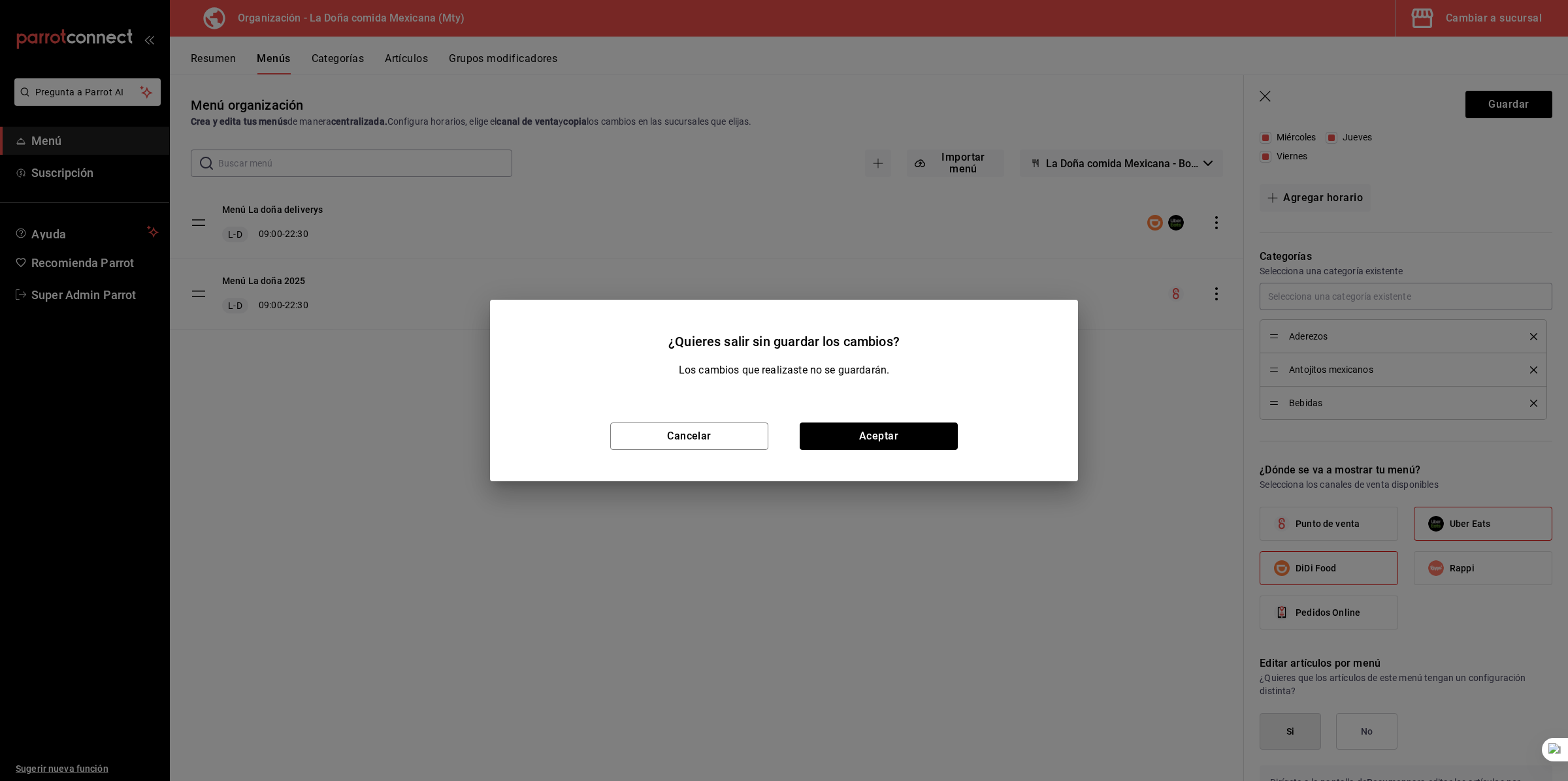
click at [869, 422] on button "Aceptar" at bounding box center [879, 437] width 158 height 27
checkbox input "false"
type input "1755731977418"
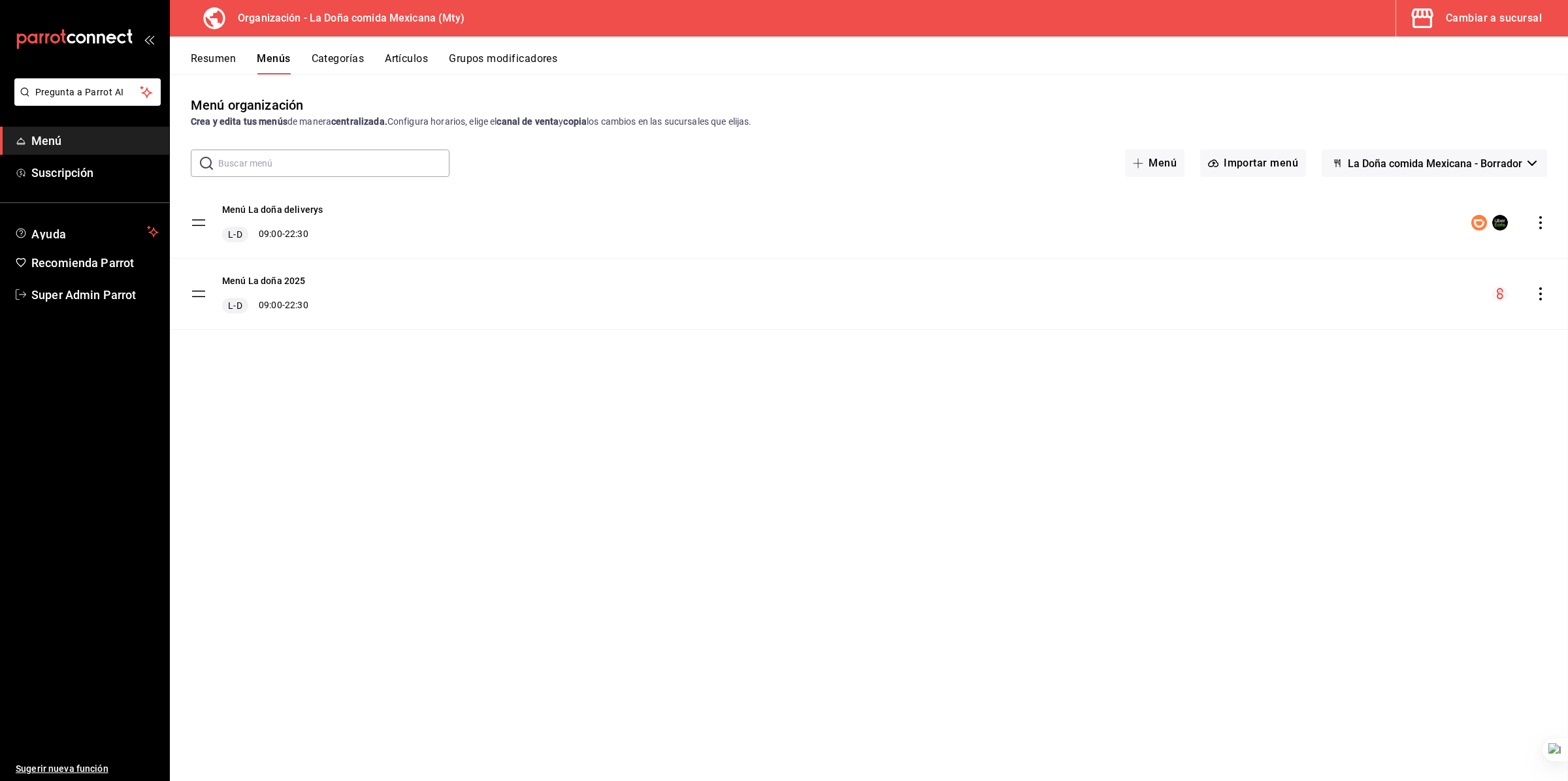
checkbox input "false"
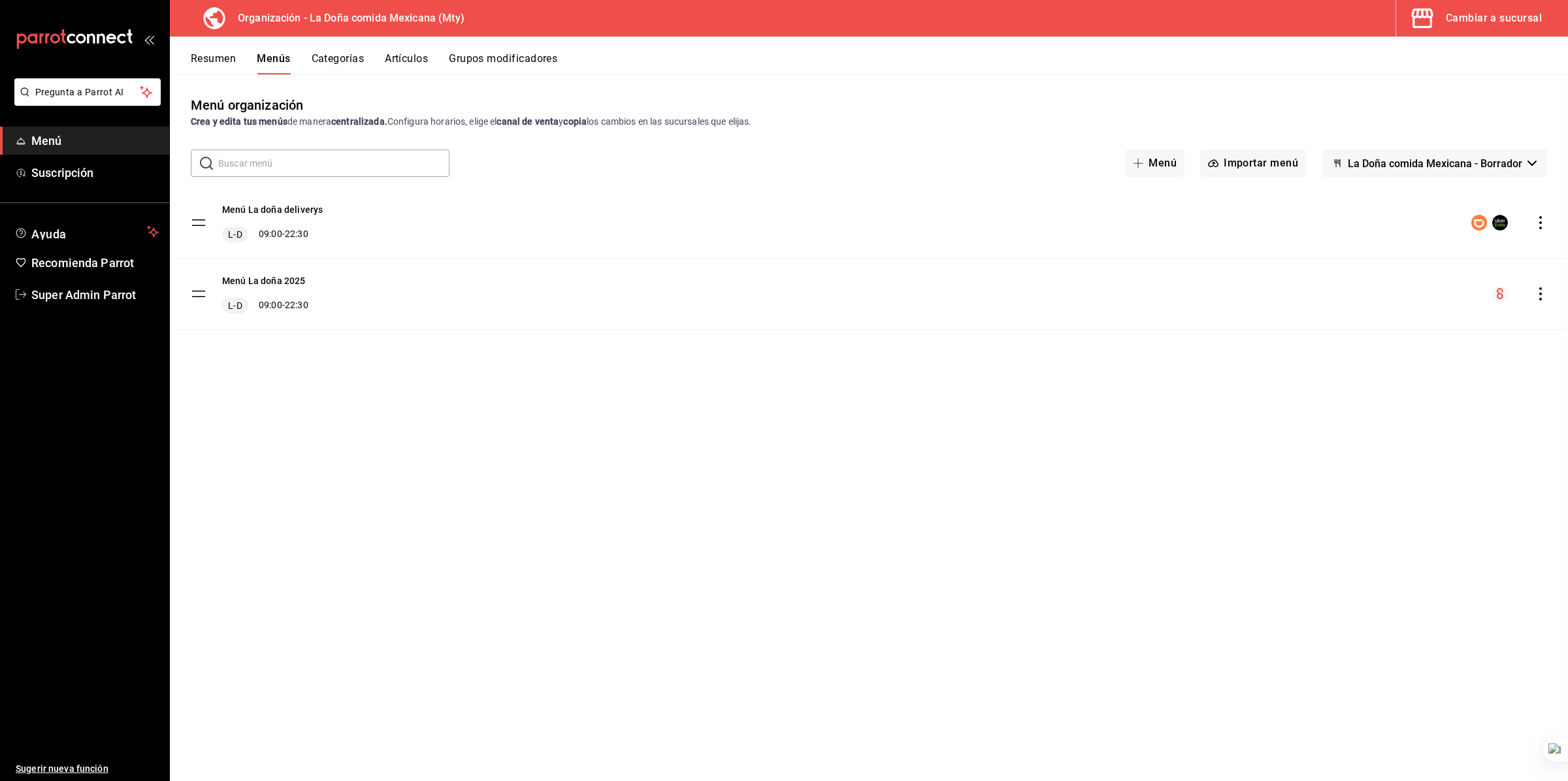
checkbox input "false"
click at [339, 53] on button "Categorías" at bounding box center [339, 63] width 53 height 22
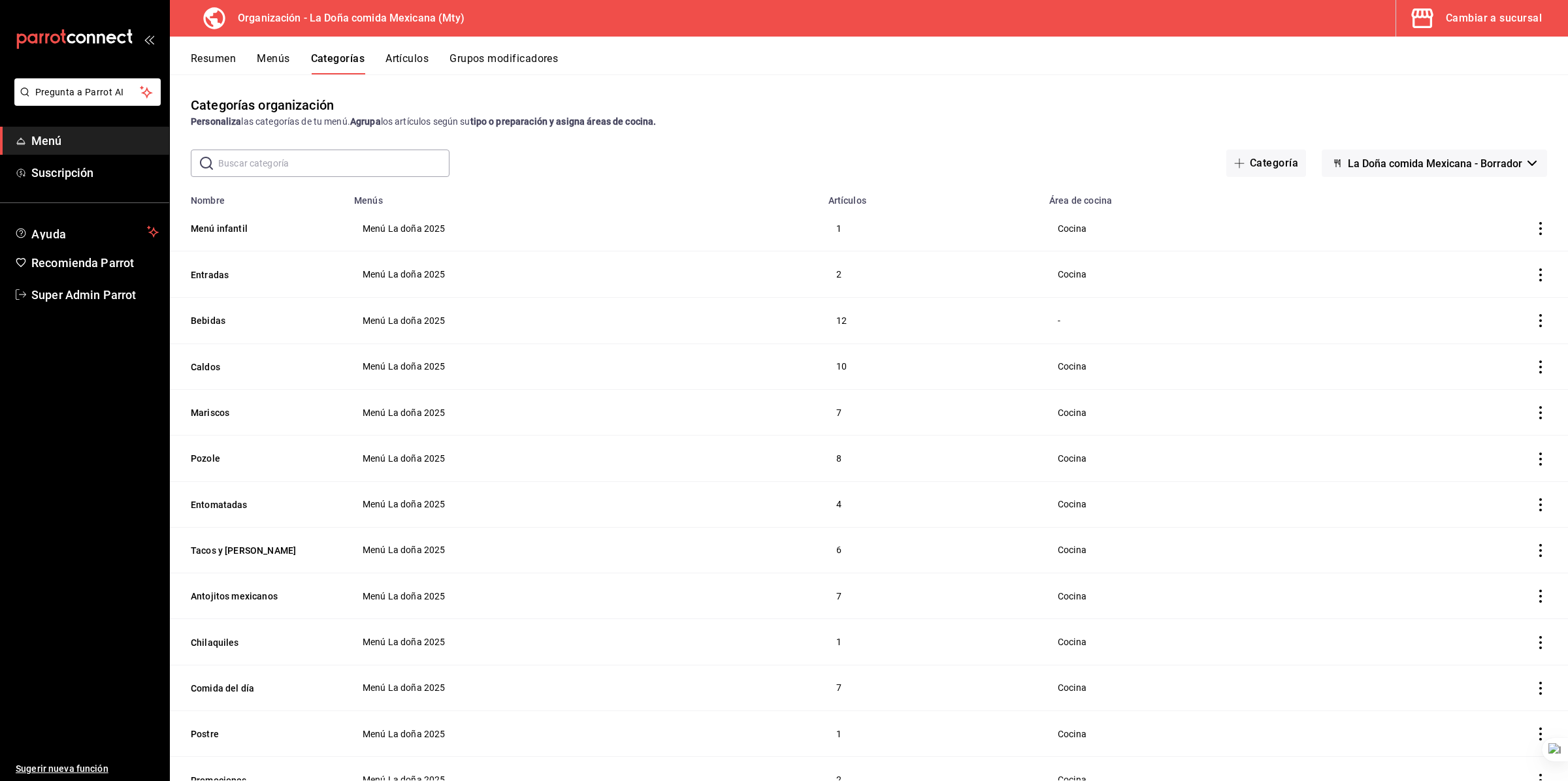
click at [233, 238] on th "Menú infantil" at bounding box center [258, 229] width 176 height 46
click at [226, 233] on button "Menú infantil" at bounding box center [256, 228] width 131 height 13
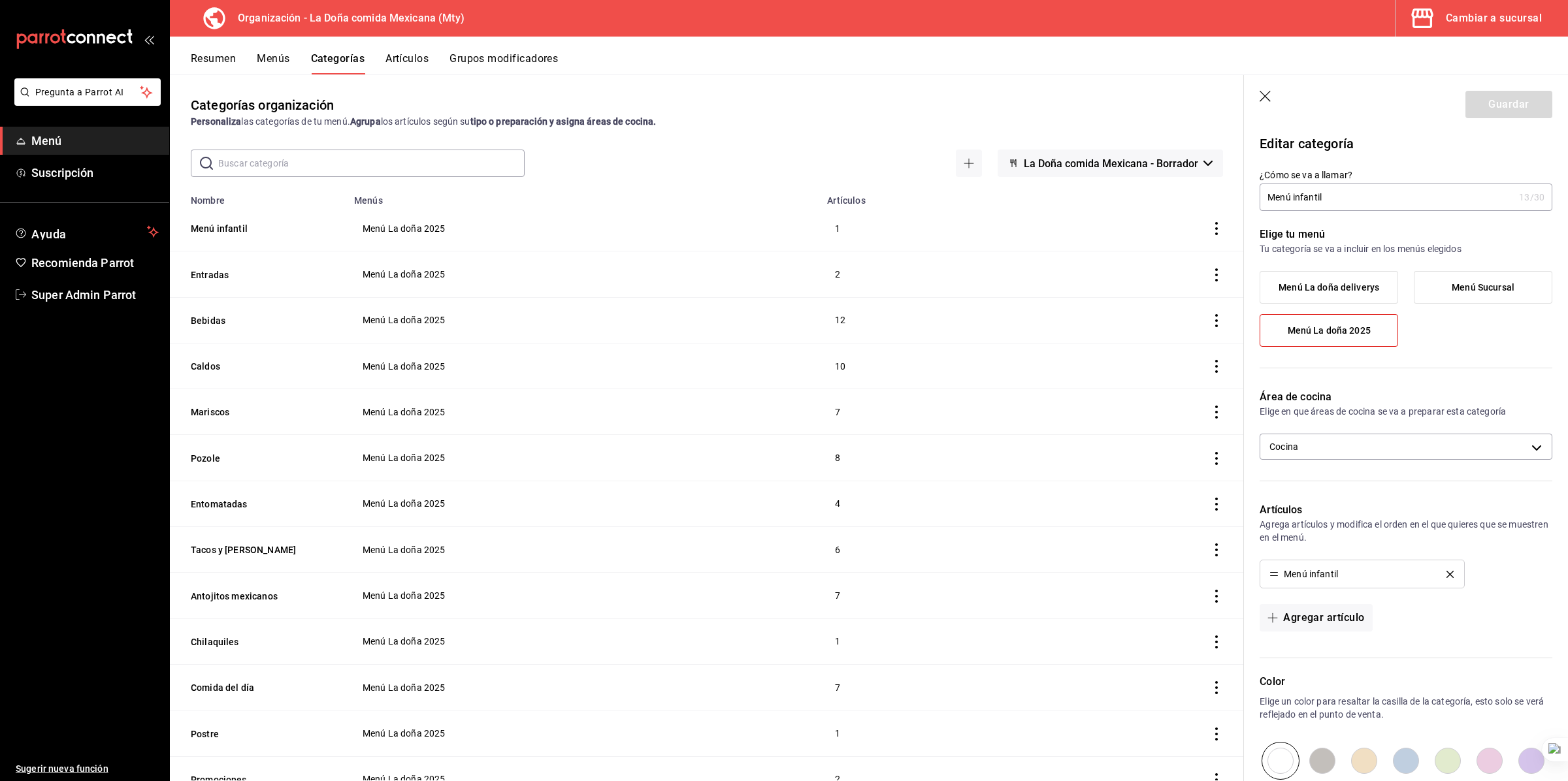
click at [869, 285] on span "Menú La doña deliverys" at bounding box center [1329, 287] width 101 height 11
click at [0, 0] on input "Menú La doña deliverys" at bounding box center [0, 0] width 0 height 0
click at [869, 115] on button "Guardar" at bounding box center [1509, 104] width 87 height 27
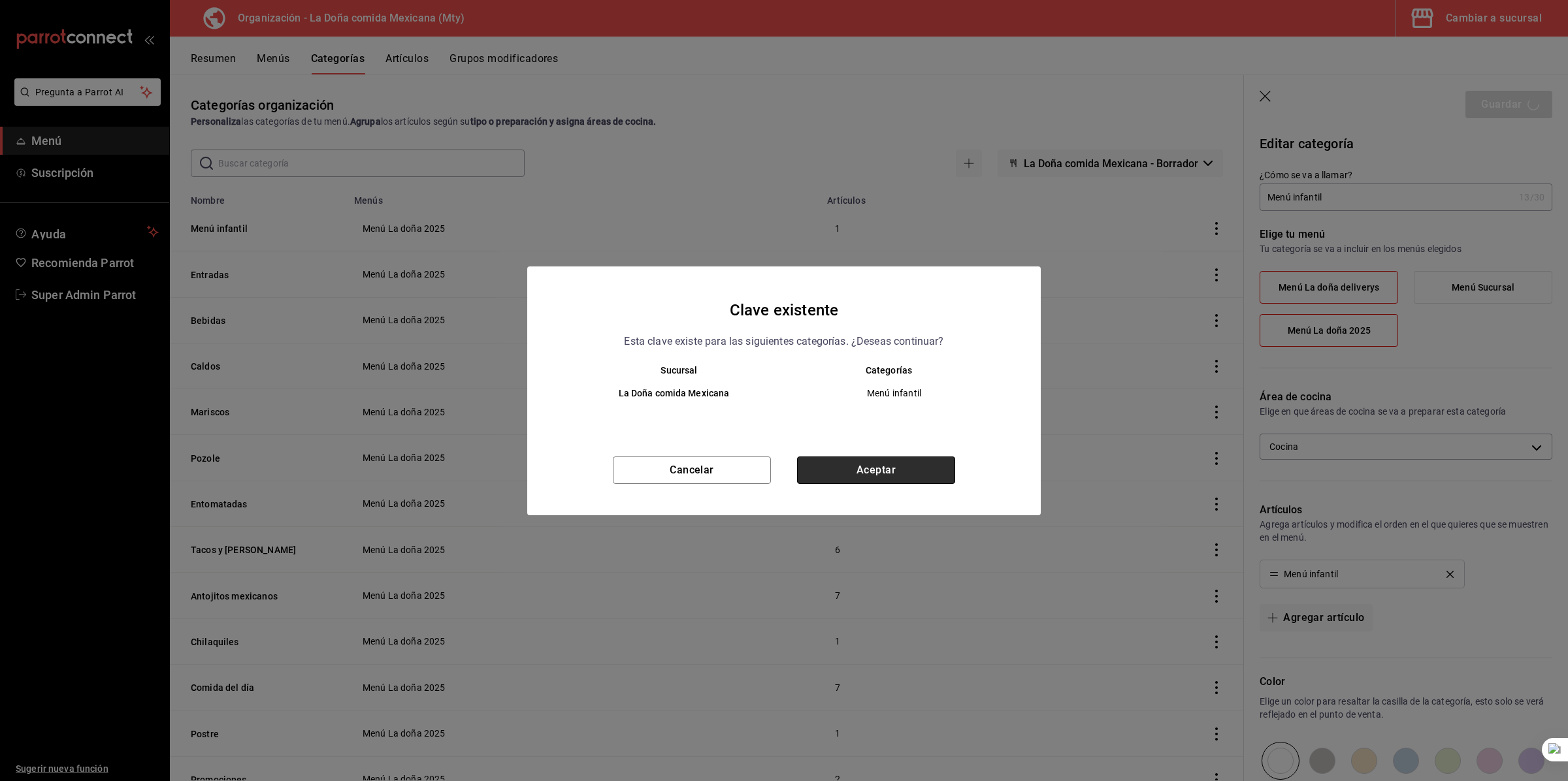
click at [836, 422] on button "Aceptar" at bounding box center [875, 470] width 158 height 27
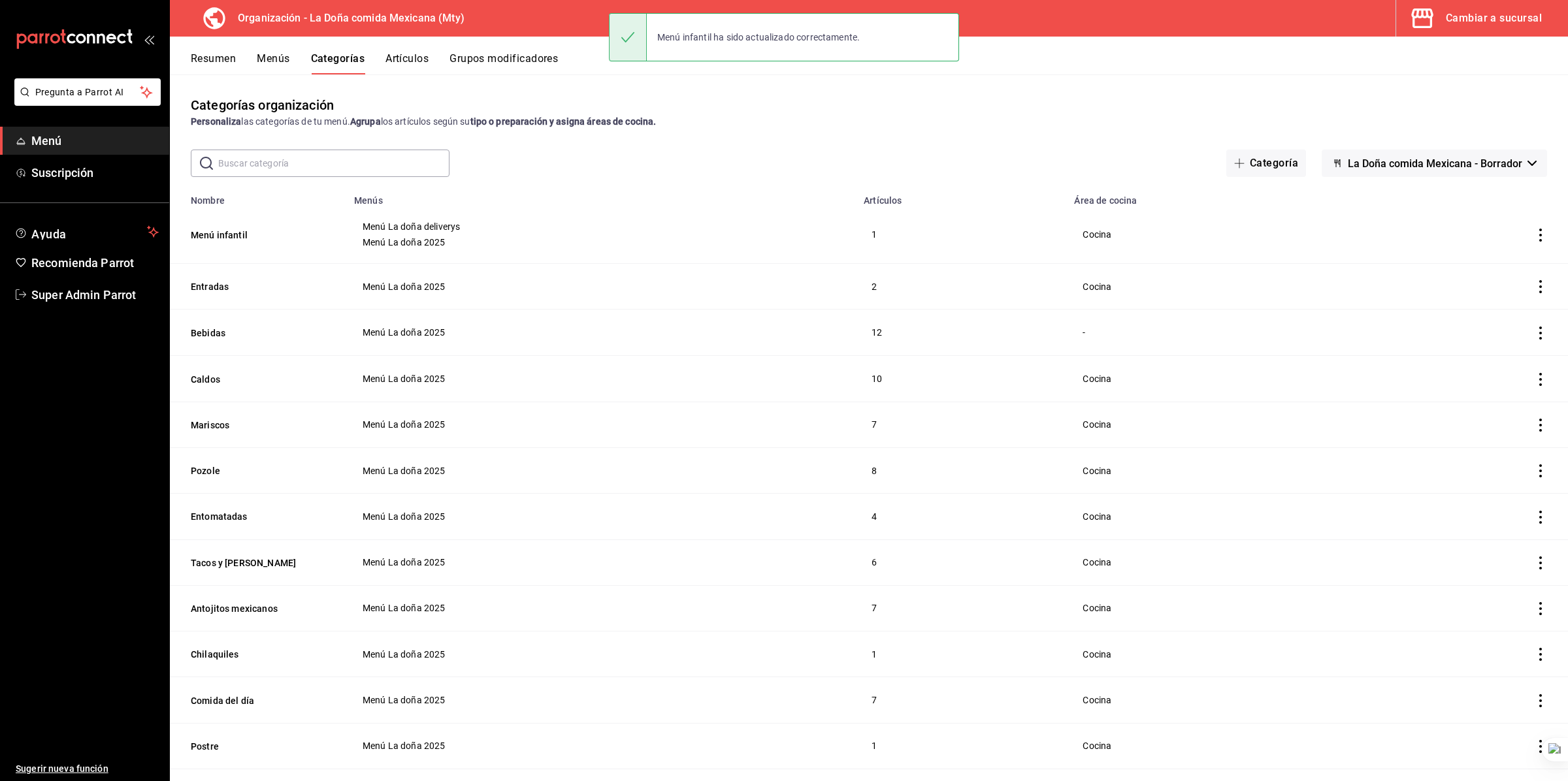
click at [256, 61] on div "Resumen Menús Categorías Artículos Grupos modificadores" at bounding box center [879, 63] width 1377 height 22
click at [259, 62] on button "Menús" at bounding box center [273, 63] width 32 height 22
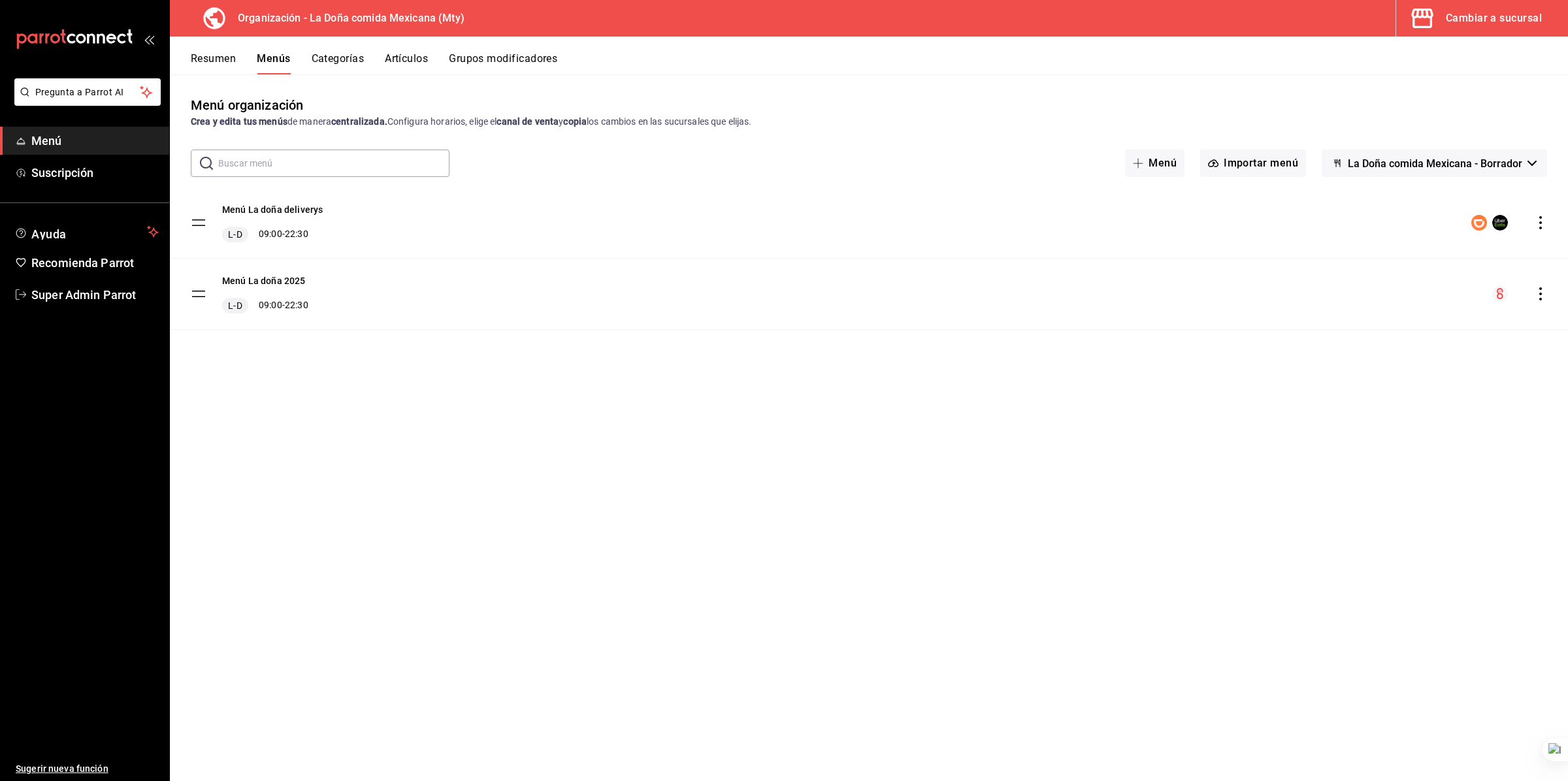
click at [212, 65] on button "Resumen" at bounding box center [213, 63] width 45 height 22
